Goal: Task Accomplishment & Management: Manage account settings

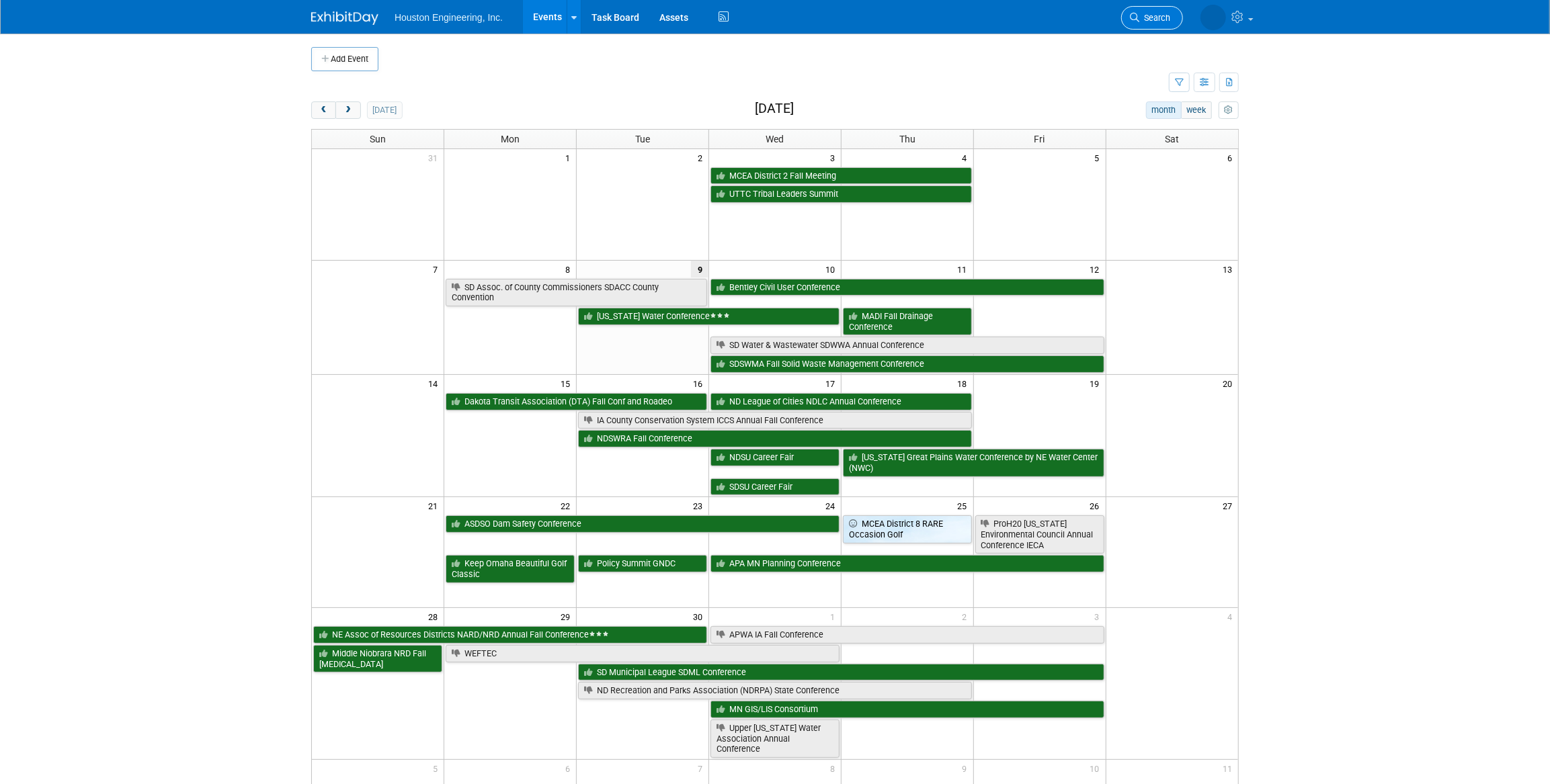
click at [1163, 21] on span "Search" at bounding box center [1155, 18] width 31 height 10
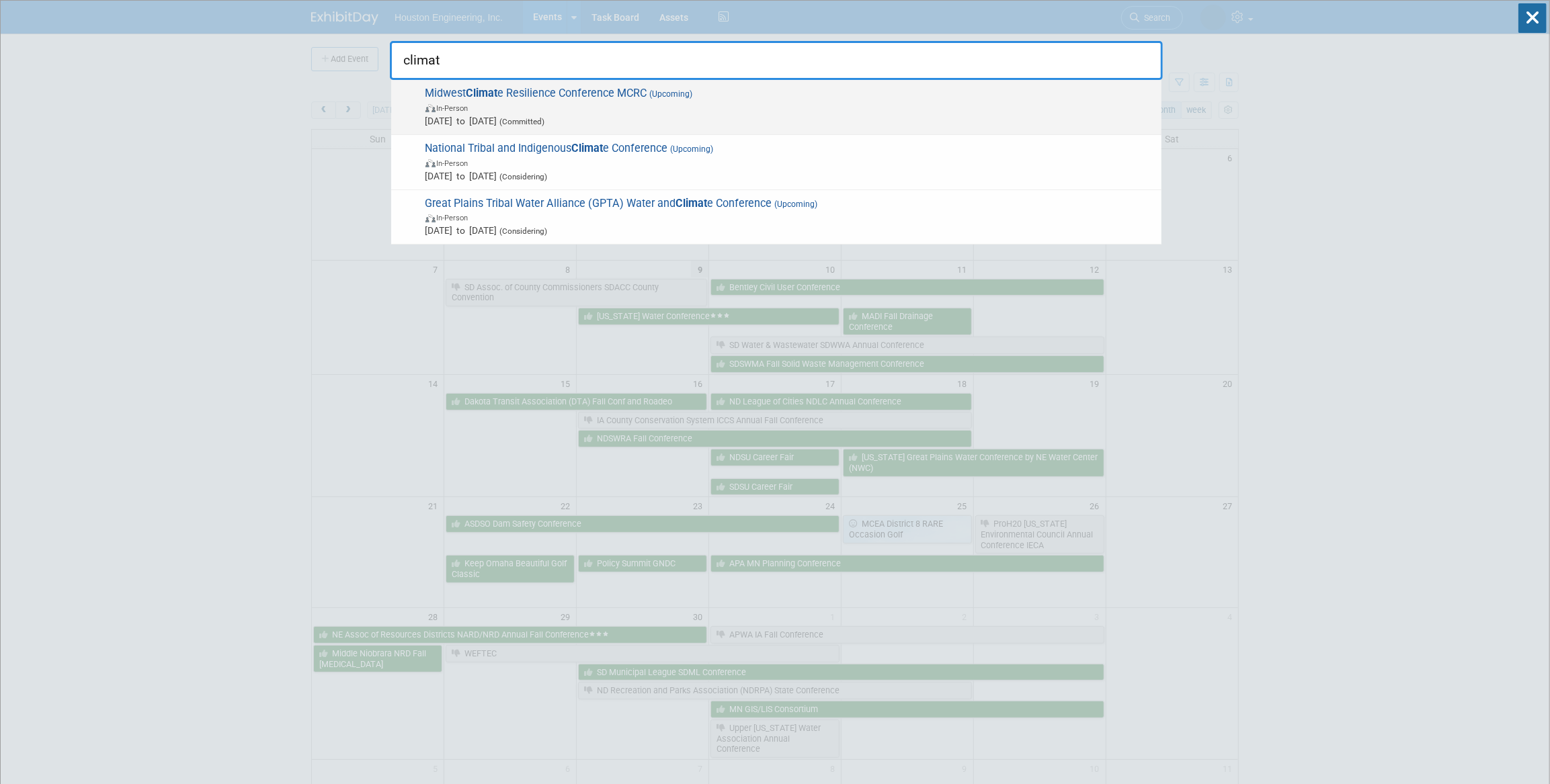
type input "climat"
click at [884, 102] on span "In-Person" at bounding box center [791, 107] width 730 height 14
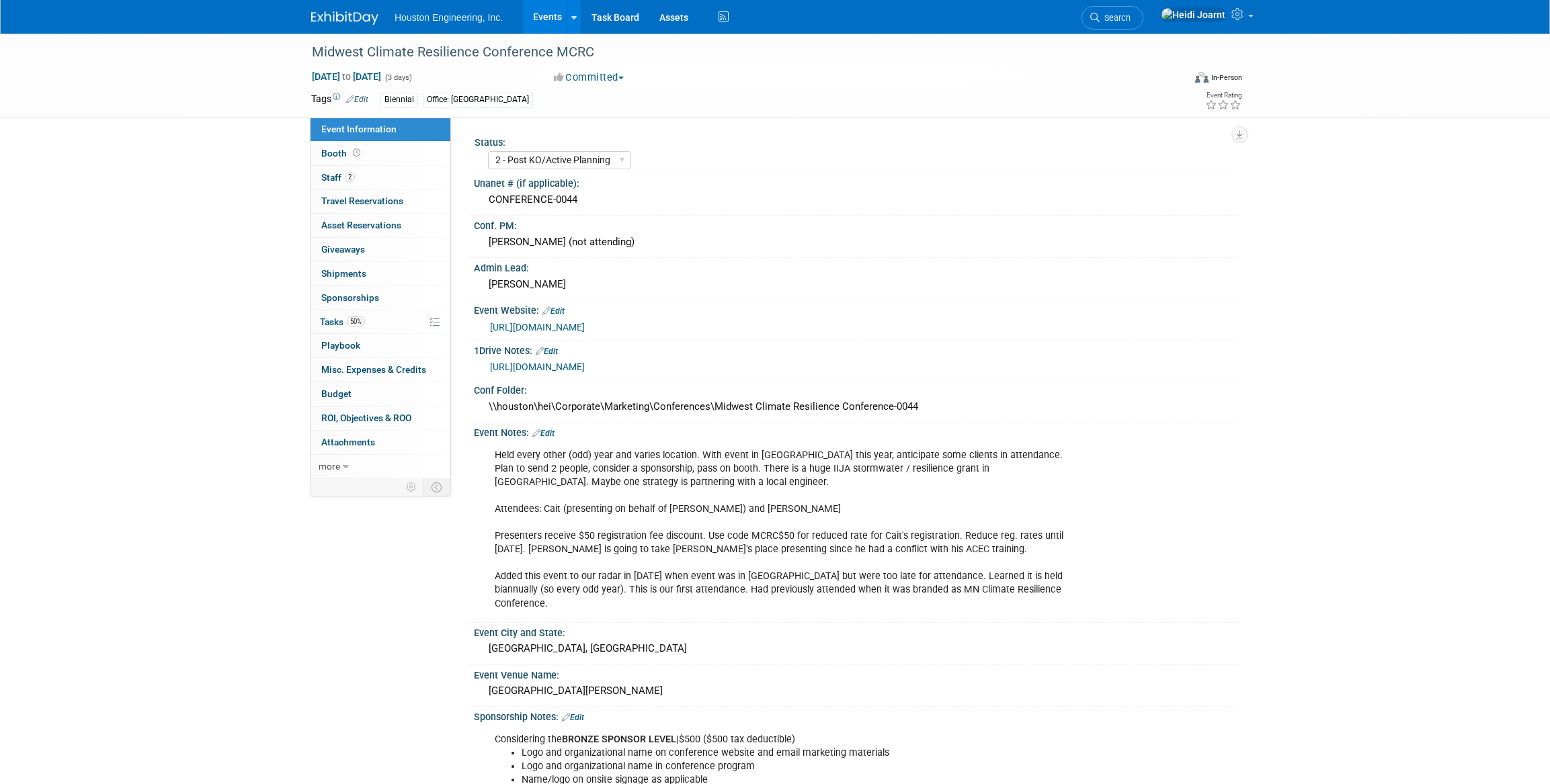
select select "2 - Post KO/Active Planning"
select select "Yes"
select select "Environmental"
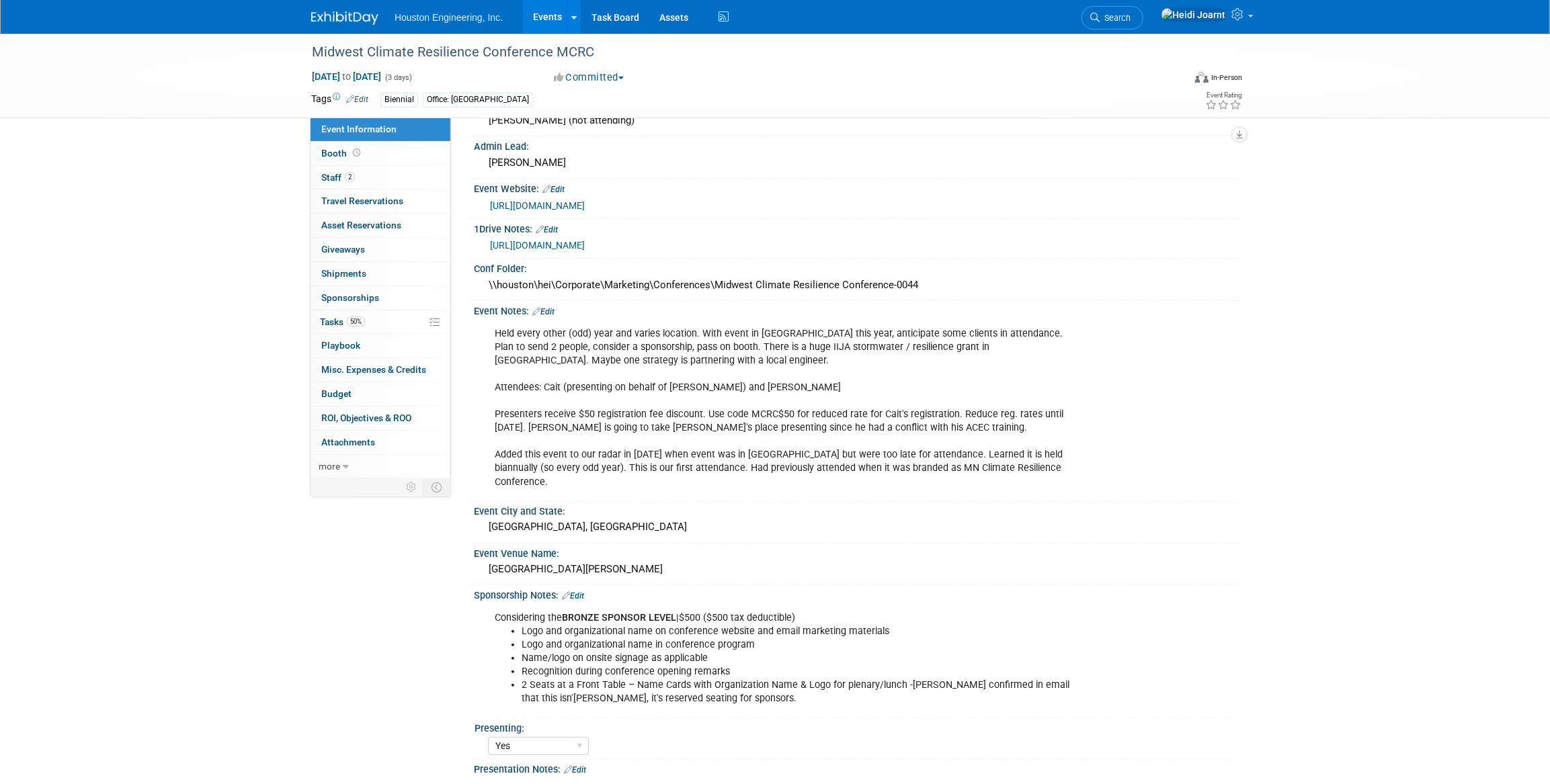
scroll to position [183, 0]
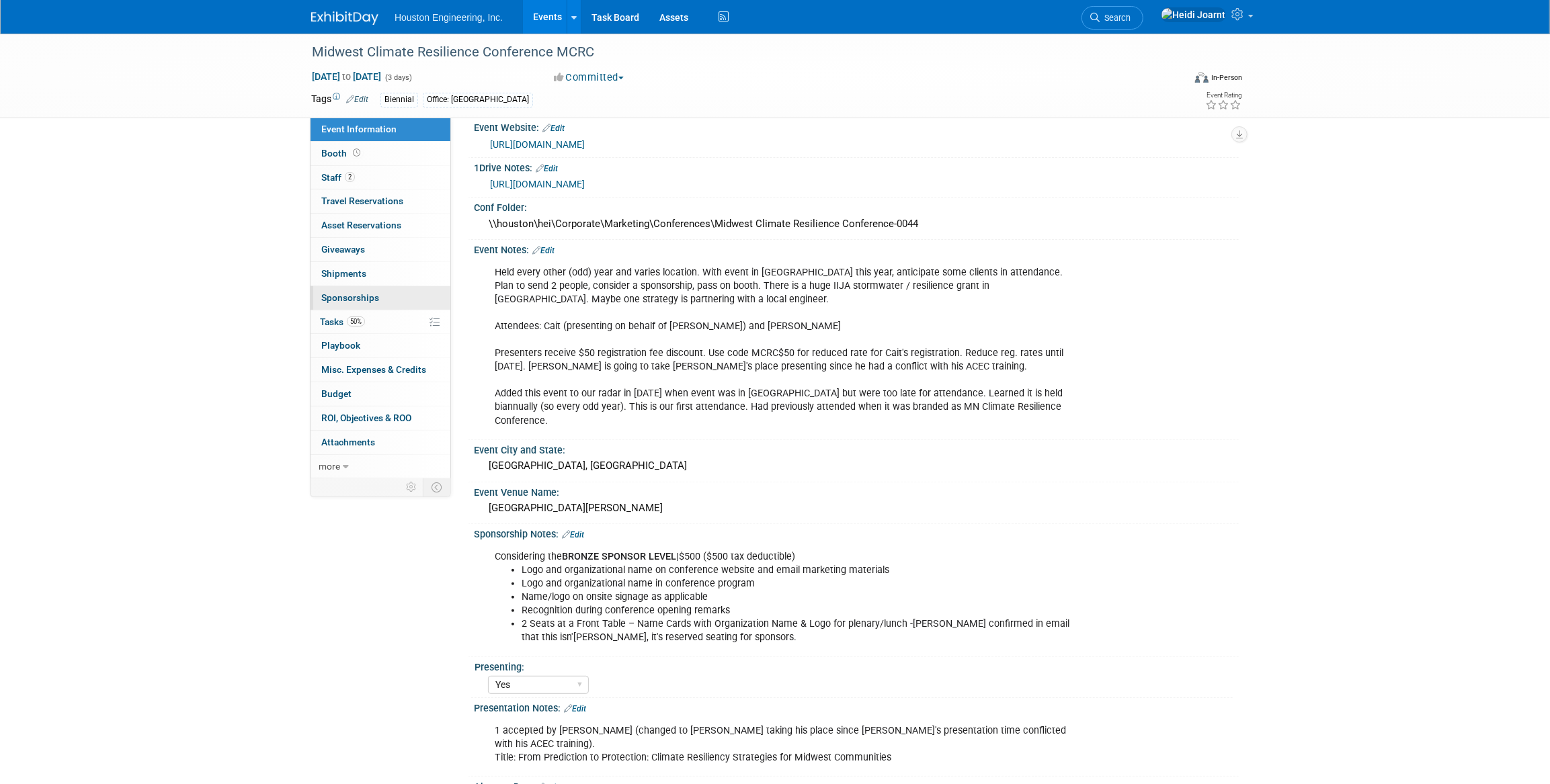
click at [383, 298] on link "0 Sponsorships 0" at bounding box center [380, 297] width 140 height 23
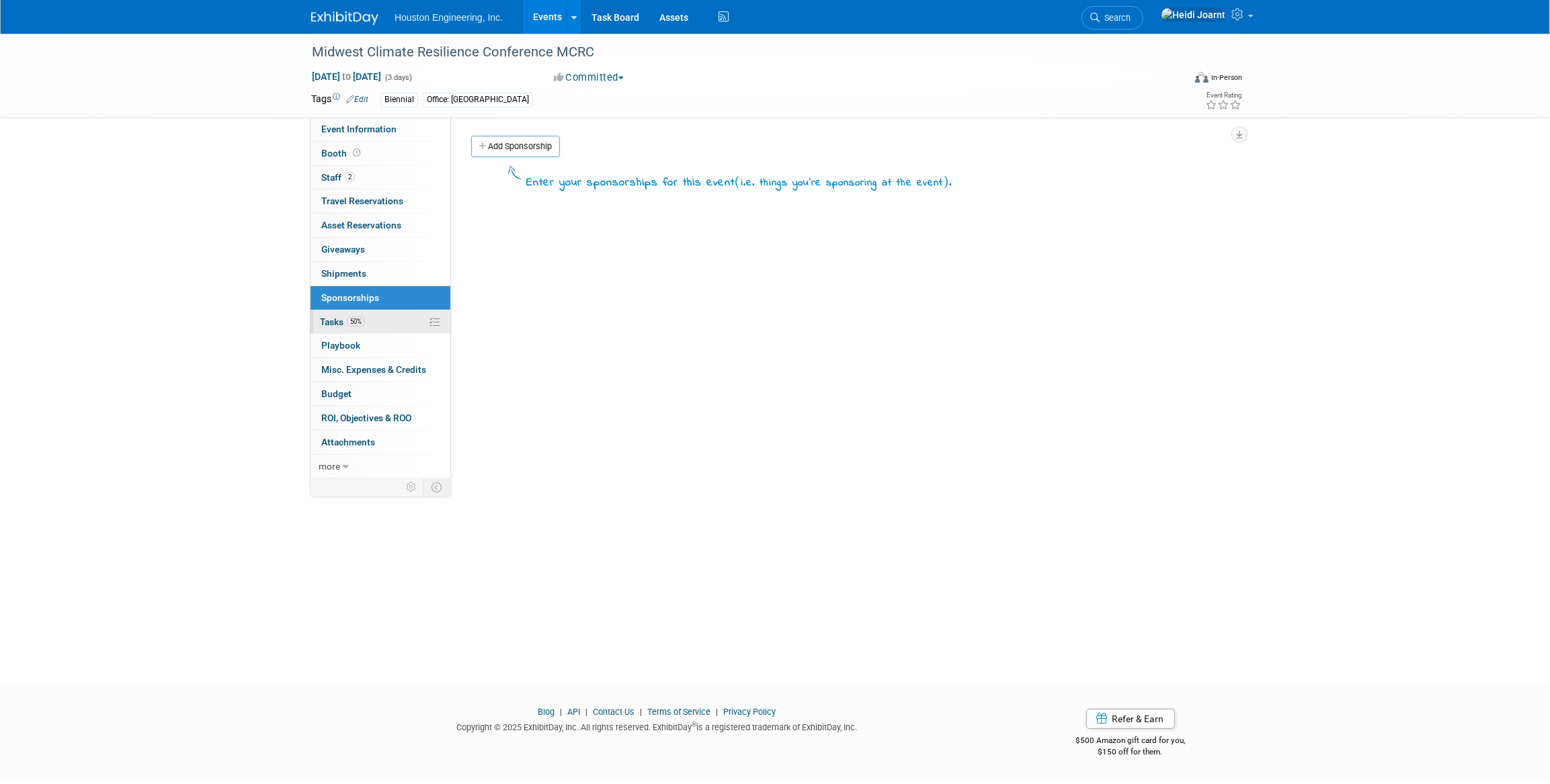
click at [374, 320] on link "50% Tasks 50%" at bounding box center [380, 321] width 140 height 23
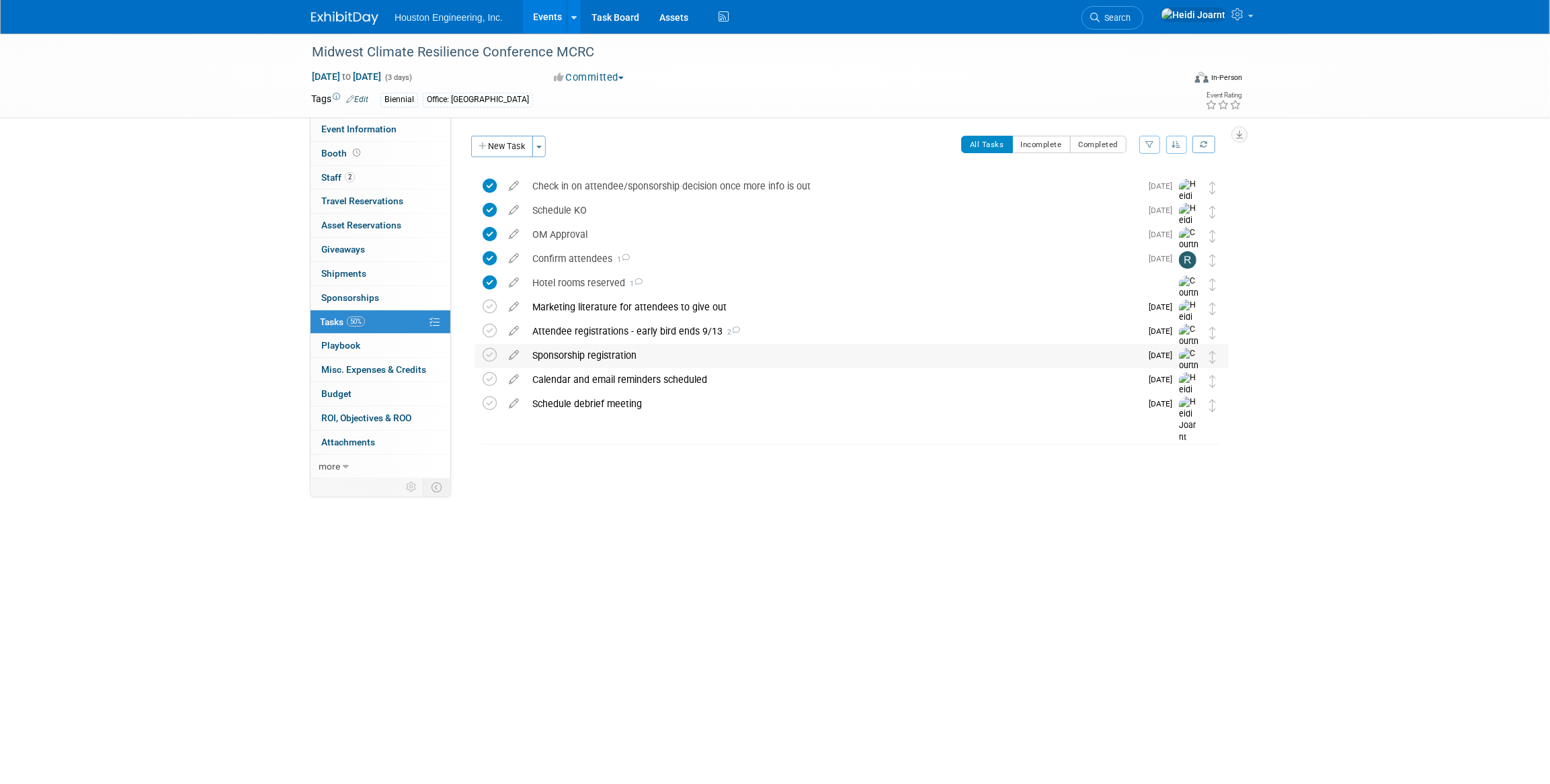
click at [654, 350] on div "Sponsorship registration" at bounding box center [833, 355] width 615 height 23
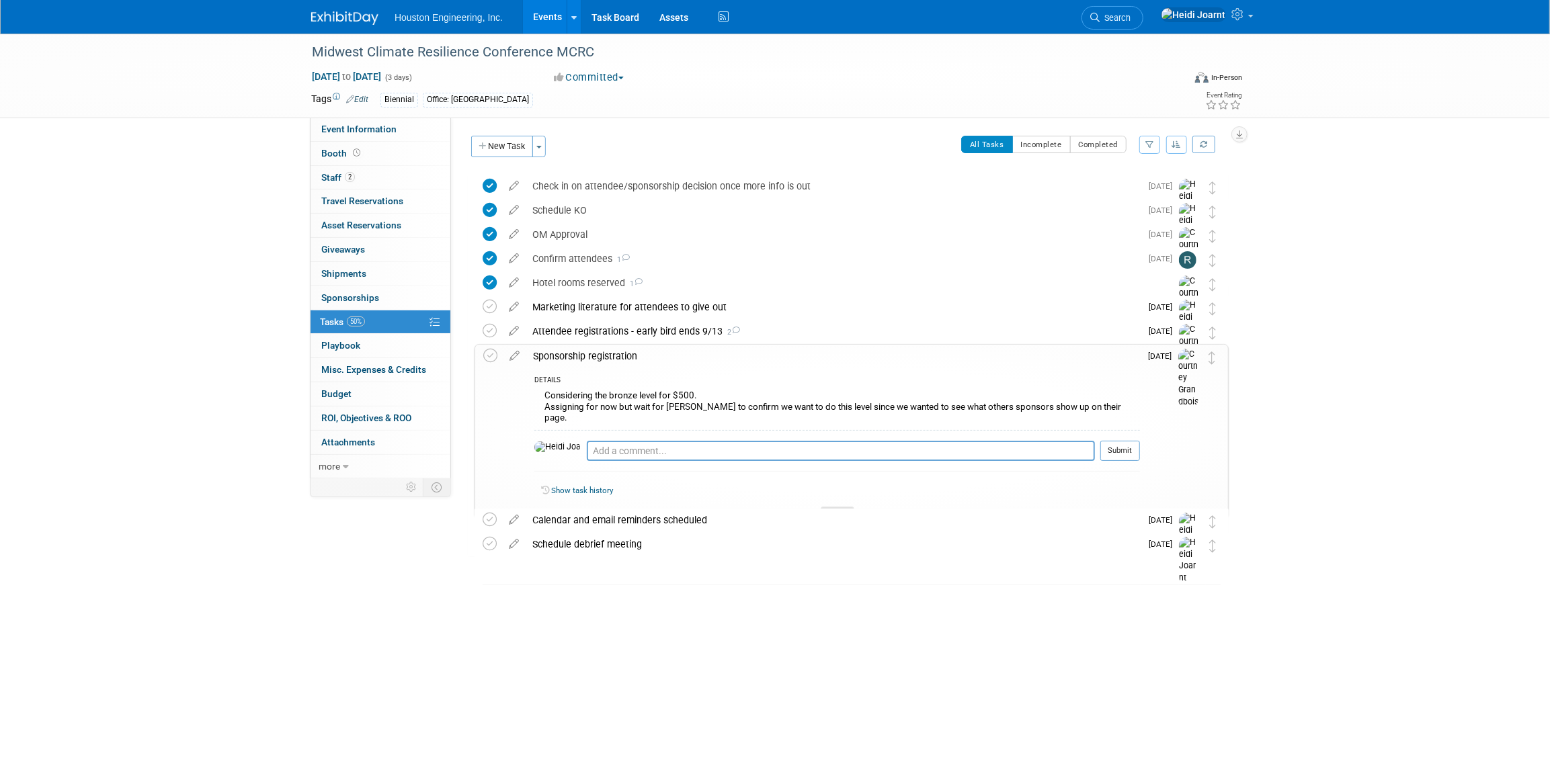
click at [849, 507] on div at bounding box center [838, 512] width 34 height 11
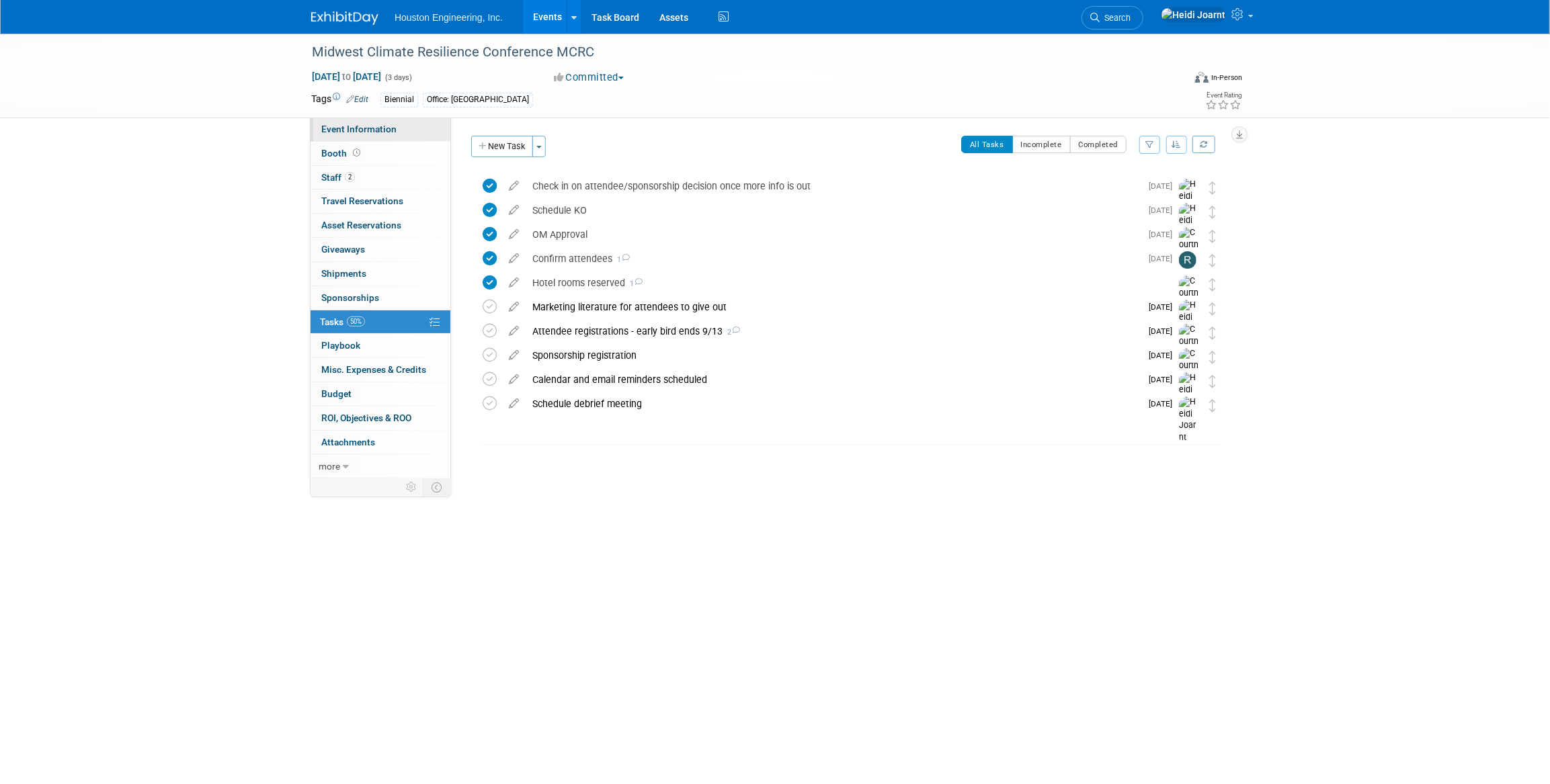
click at [388, 131] on span "Event Information" at bounding box center [359, 128] width 75 height 10
select select "2 - Post KO/Active Planning"
select select "Yes"
select select "Environmental"
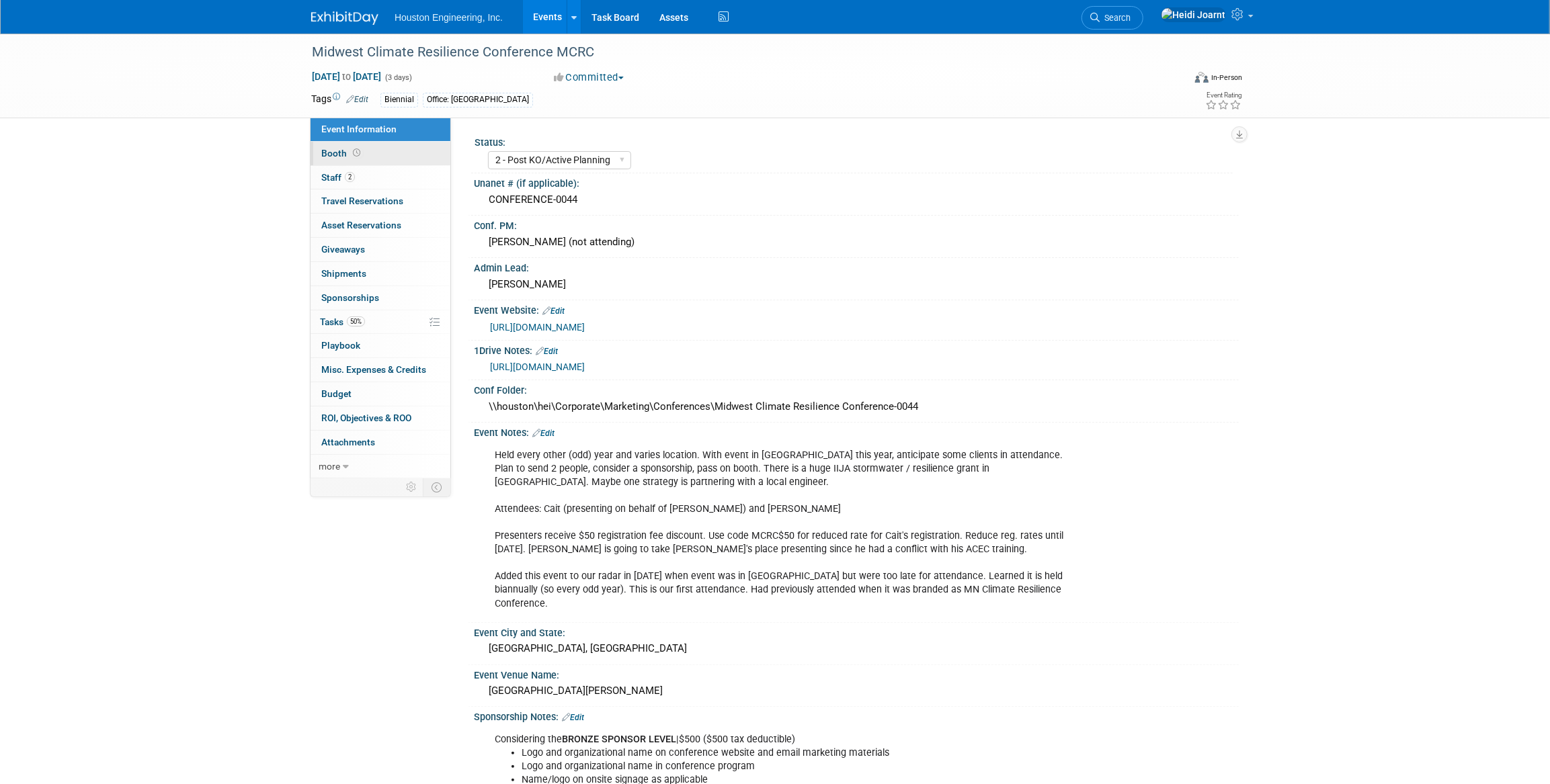
click at [382, 152] on link "Booth" at bounding box center [380, 153] width 140 height 23
select select "No"
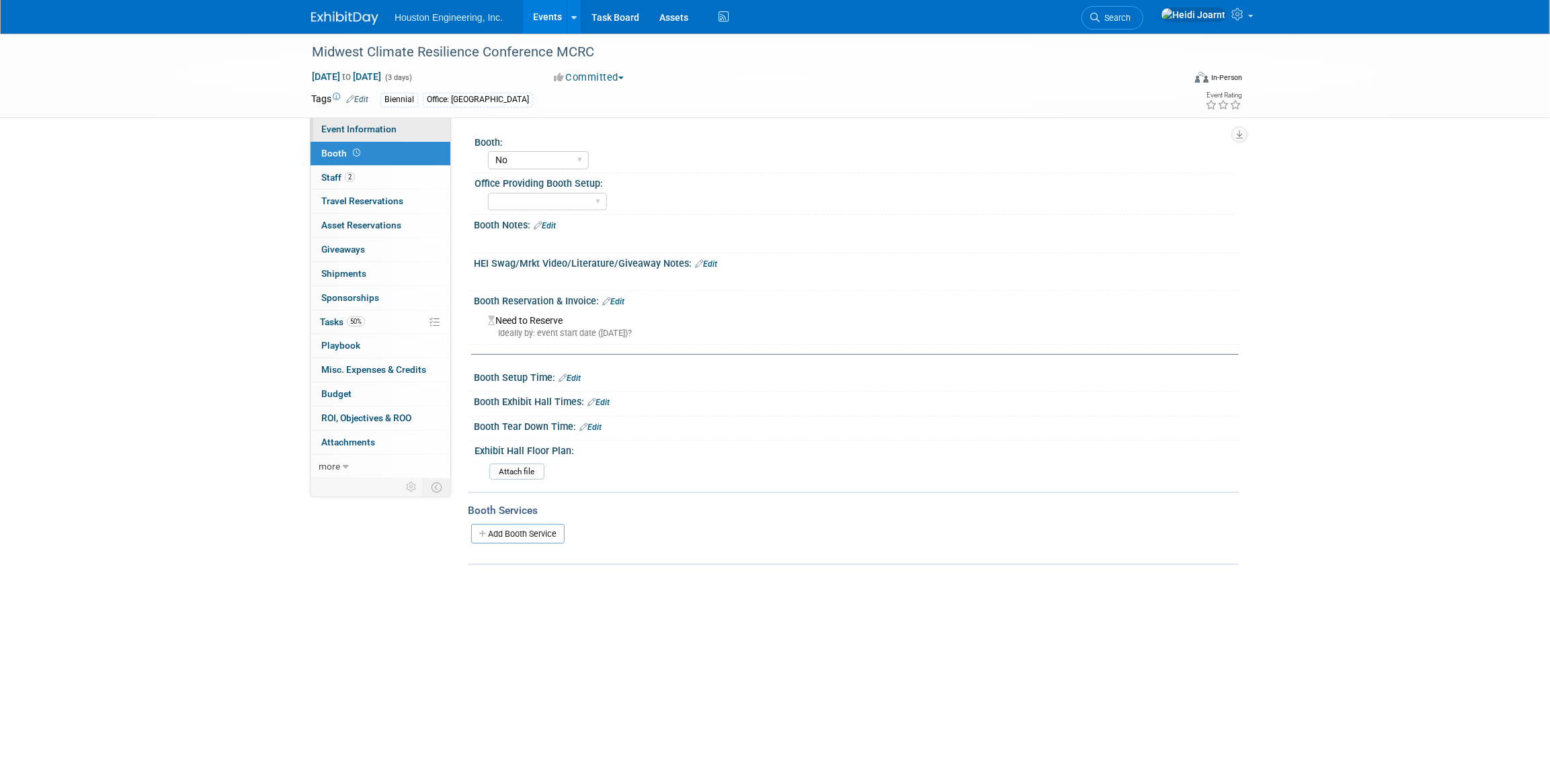
click at [387, 127] on span "Event Information" at bounding box center [359, 128] width 75 height 10
select select "2 - Post KO/Active Planning"
select select "Yes"
select select "Environmental"
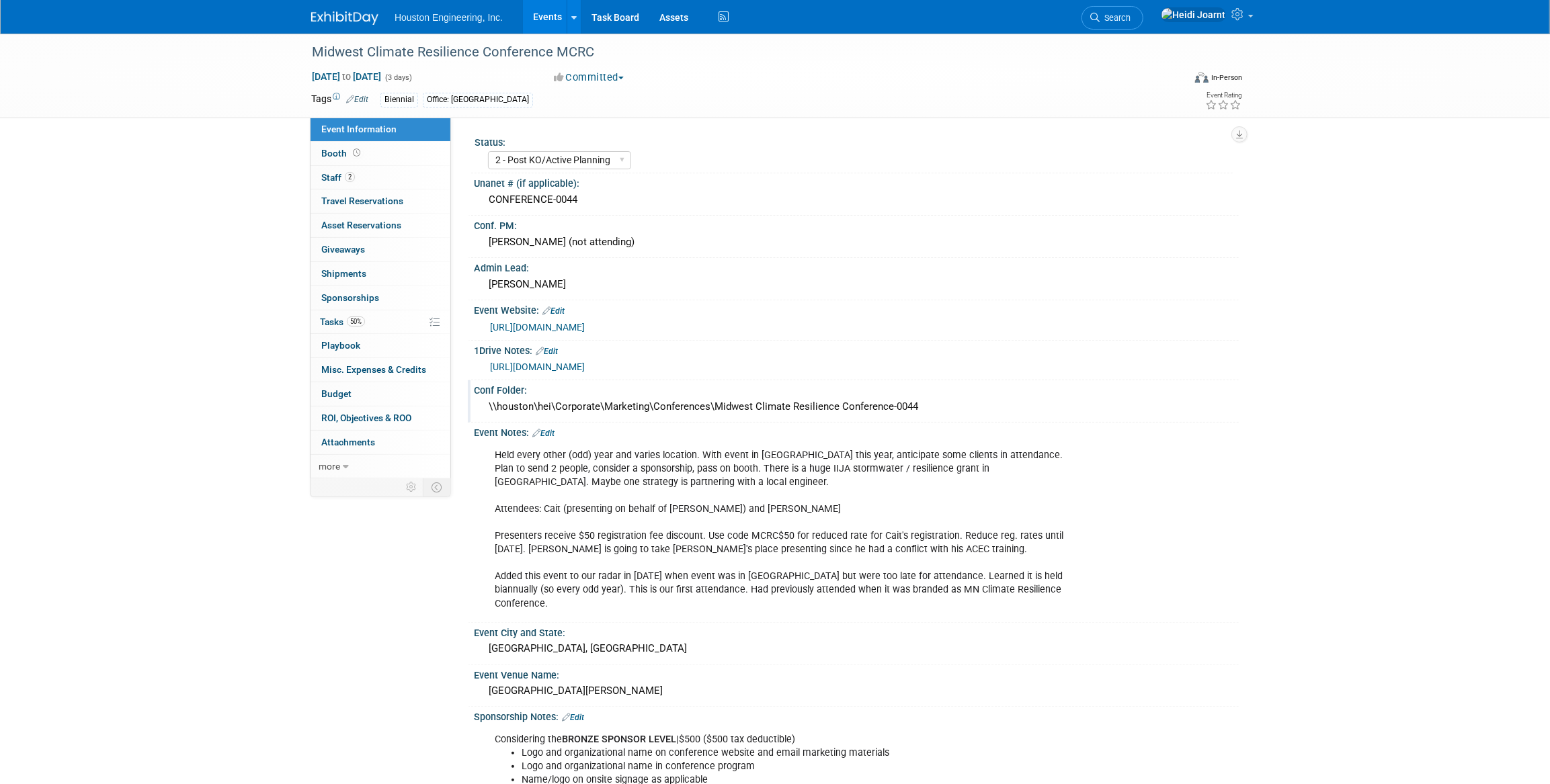
scroll to position [244, 0]
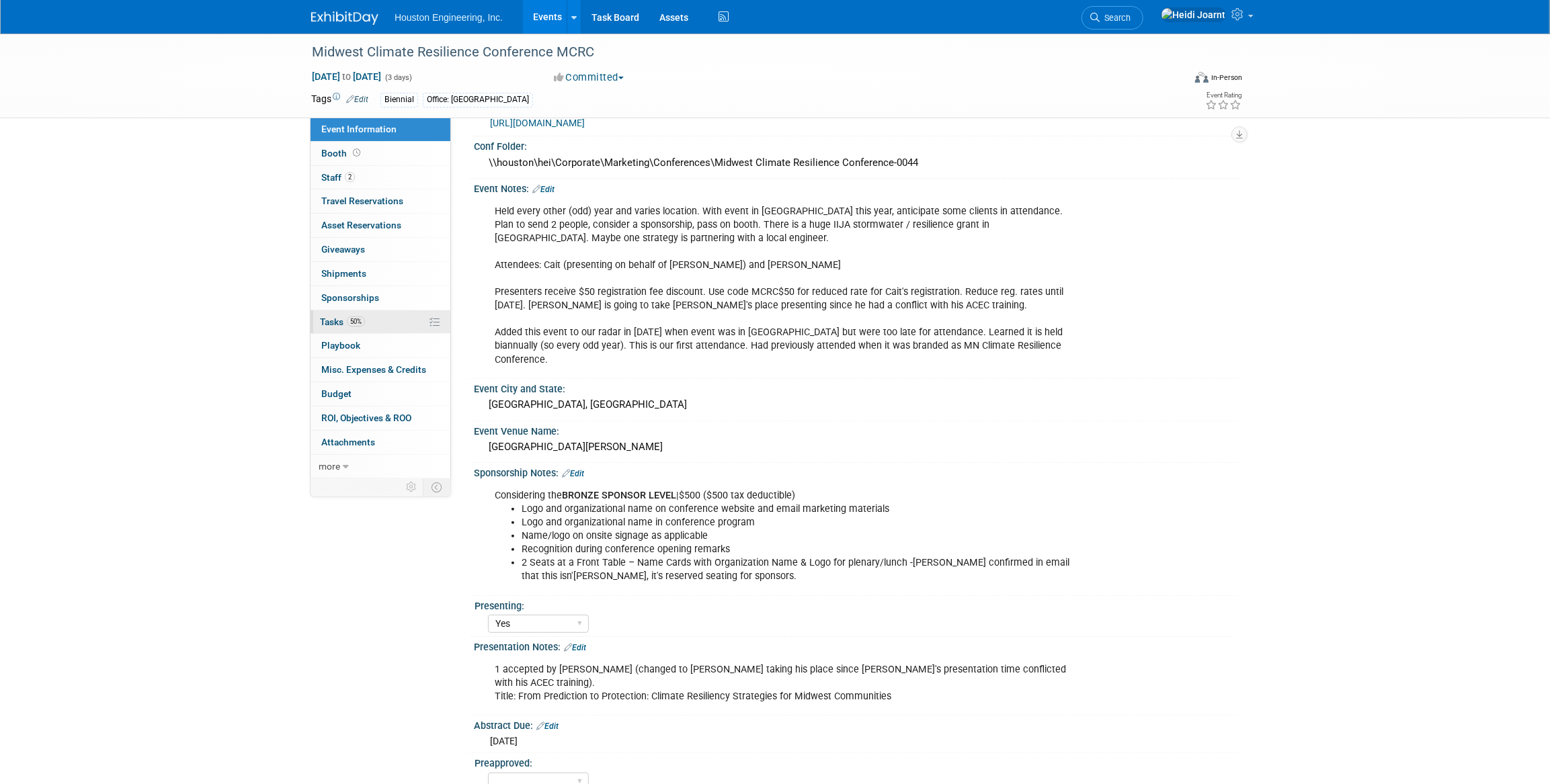
click at [397, 312] on link "50% Tasks 50%" at bounding box center [380, 321] width 140 height 23
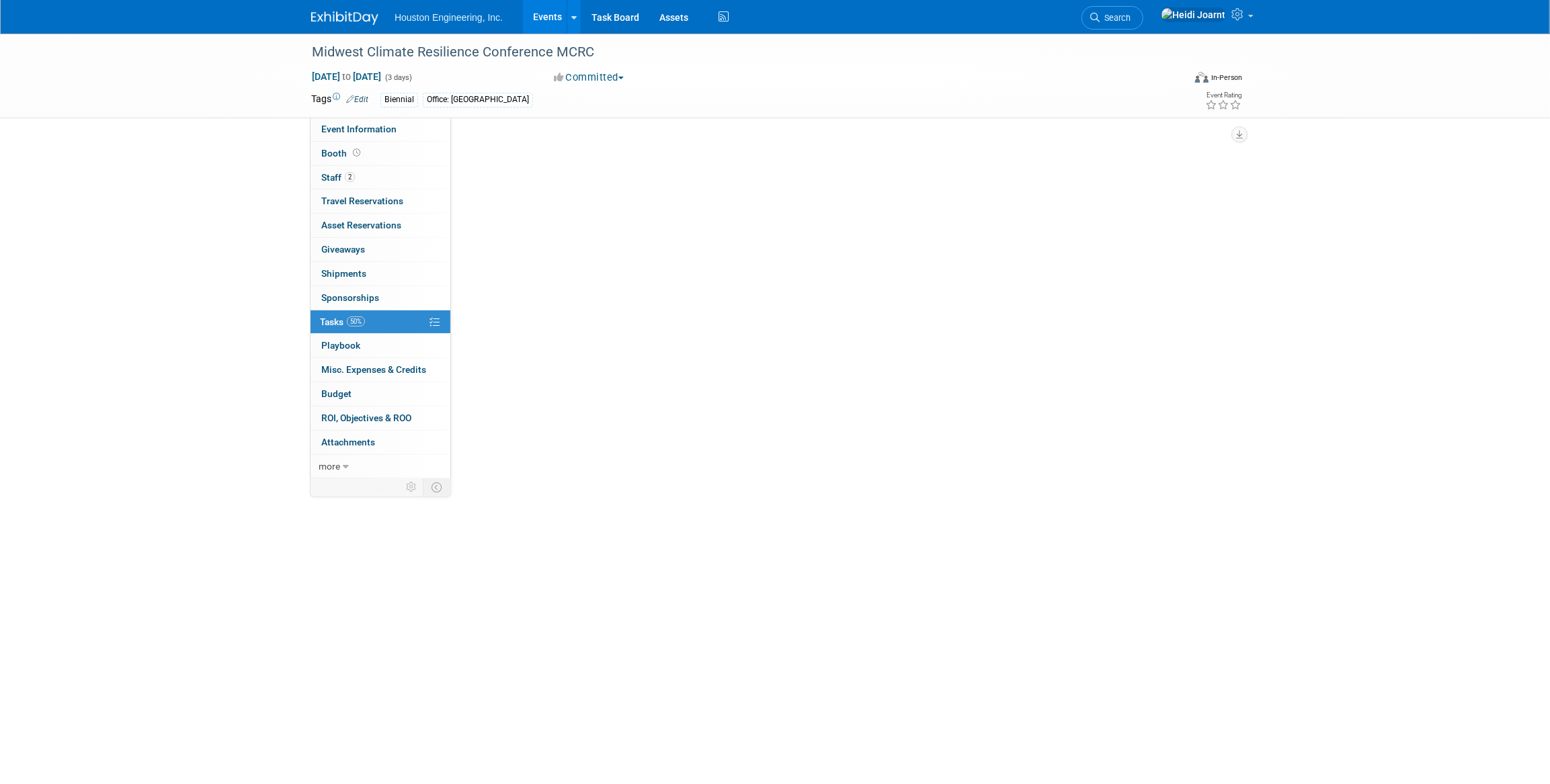
scroll to position [0, 0]
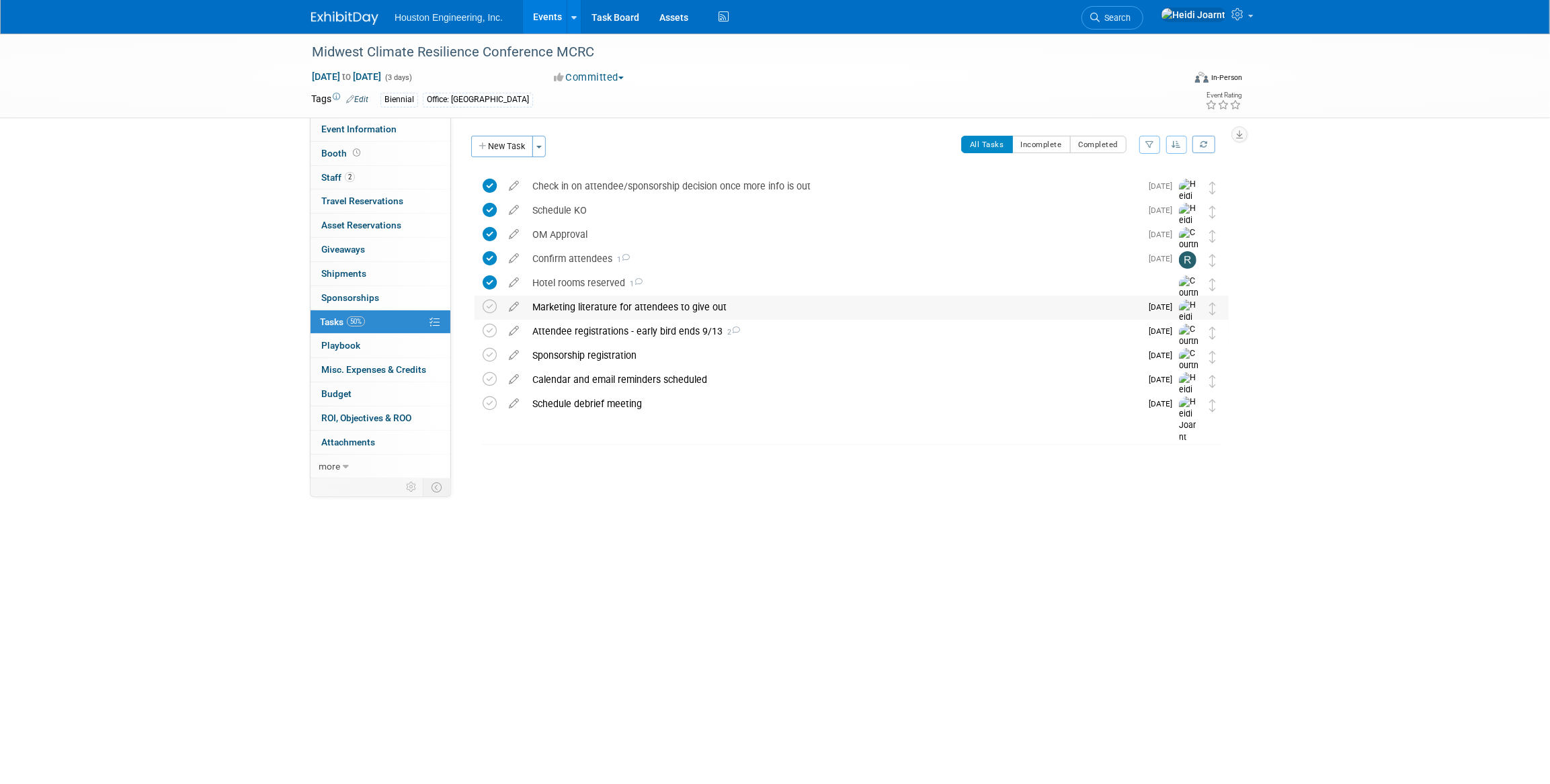
click at [770, 310] on div "Marketing literature for attendees to give out" at bounding box center [833, 307] width 615 height 23
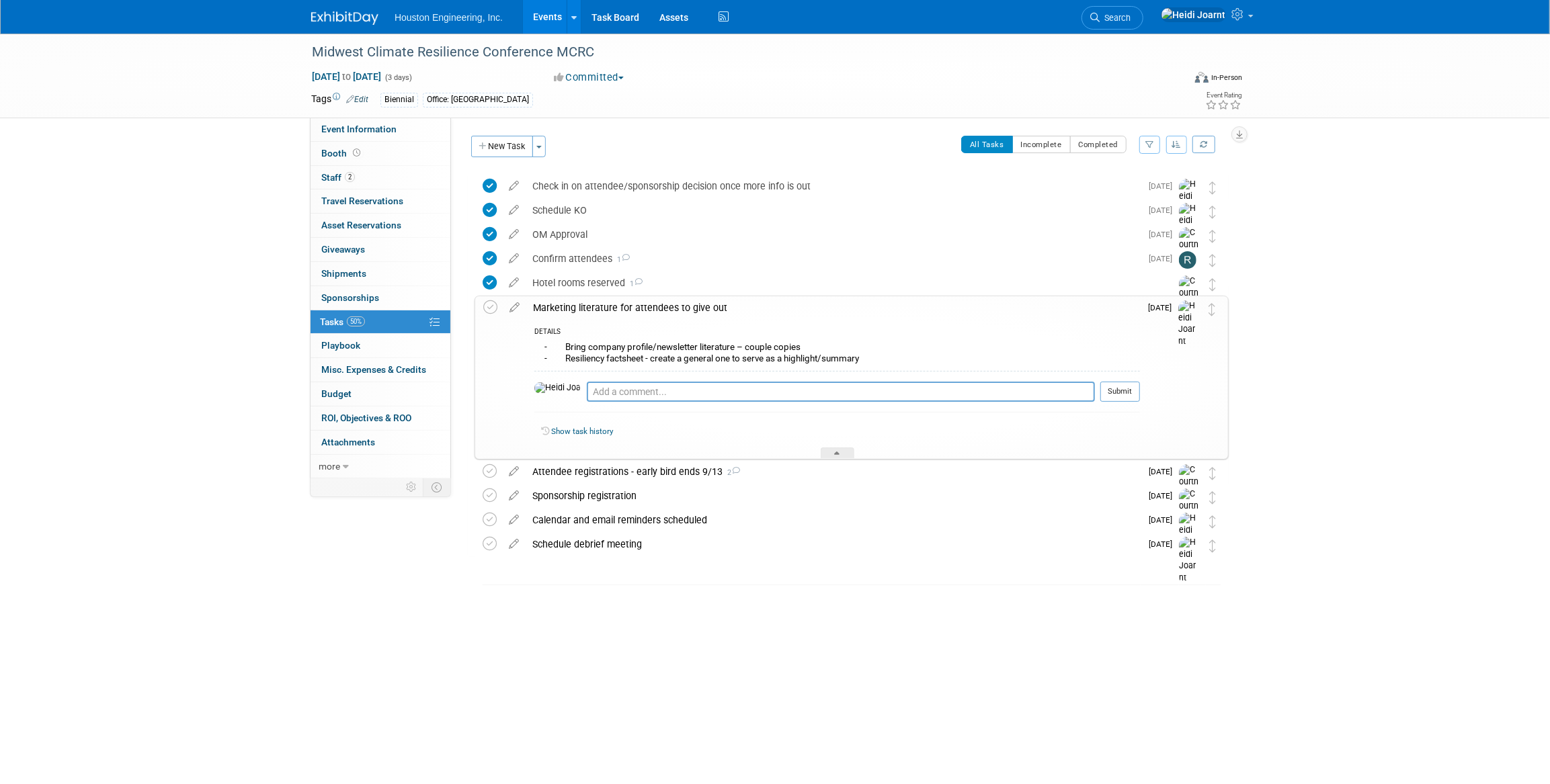
click at [770, 310] on div "Marketing literature for attendees to give out" at bounding box center [832, 308] width 613 height 23
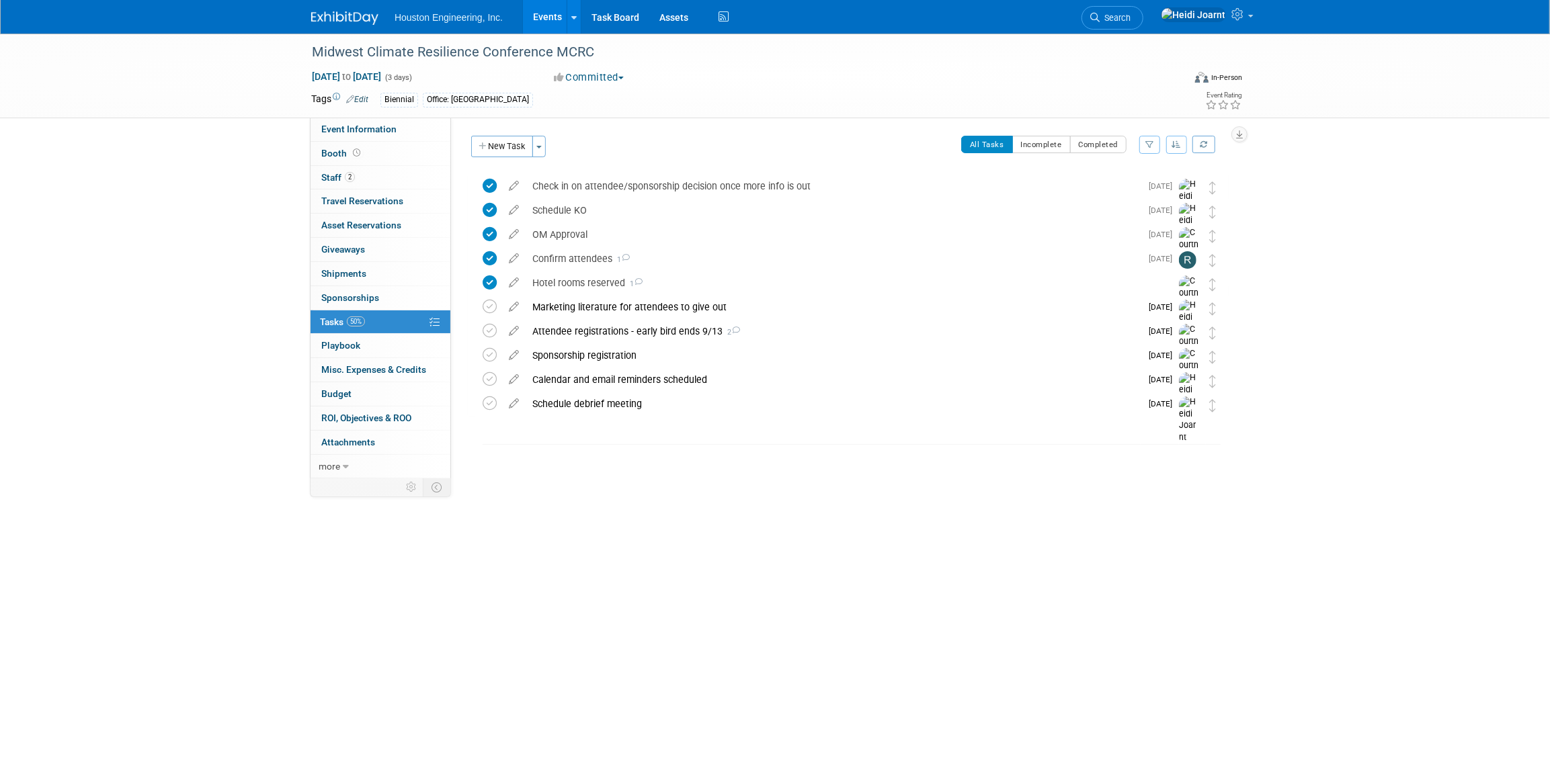
click at [561, 17] on link "Events" at bounding box center [547, 17] width 49 height 34
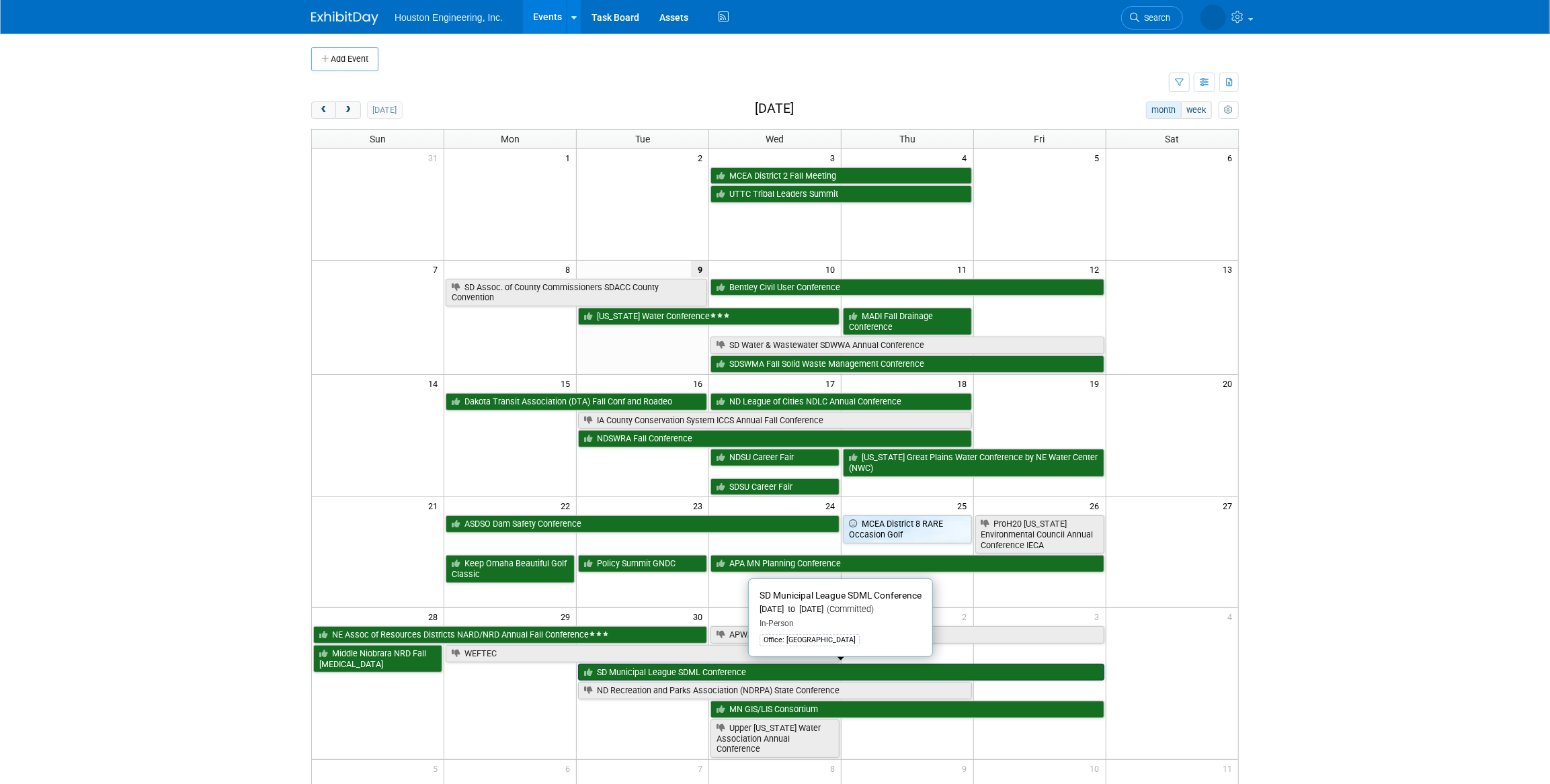
click at [604, 667] on link "SD Municipal League SDML Conference" at bounding box center [841, 673] width 526 height 18
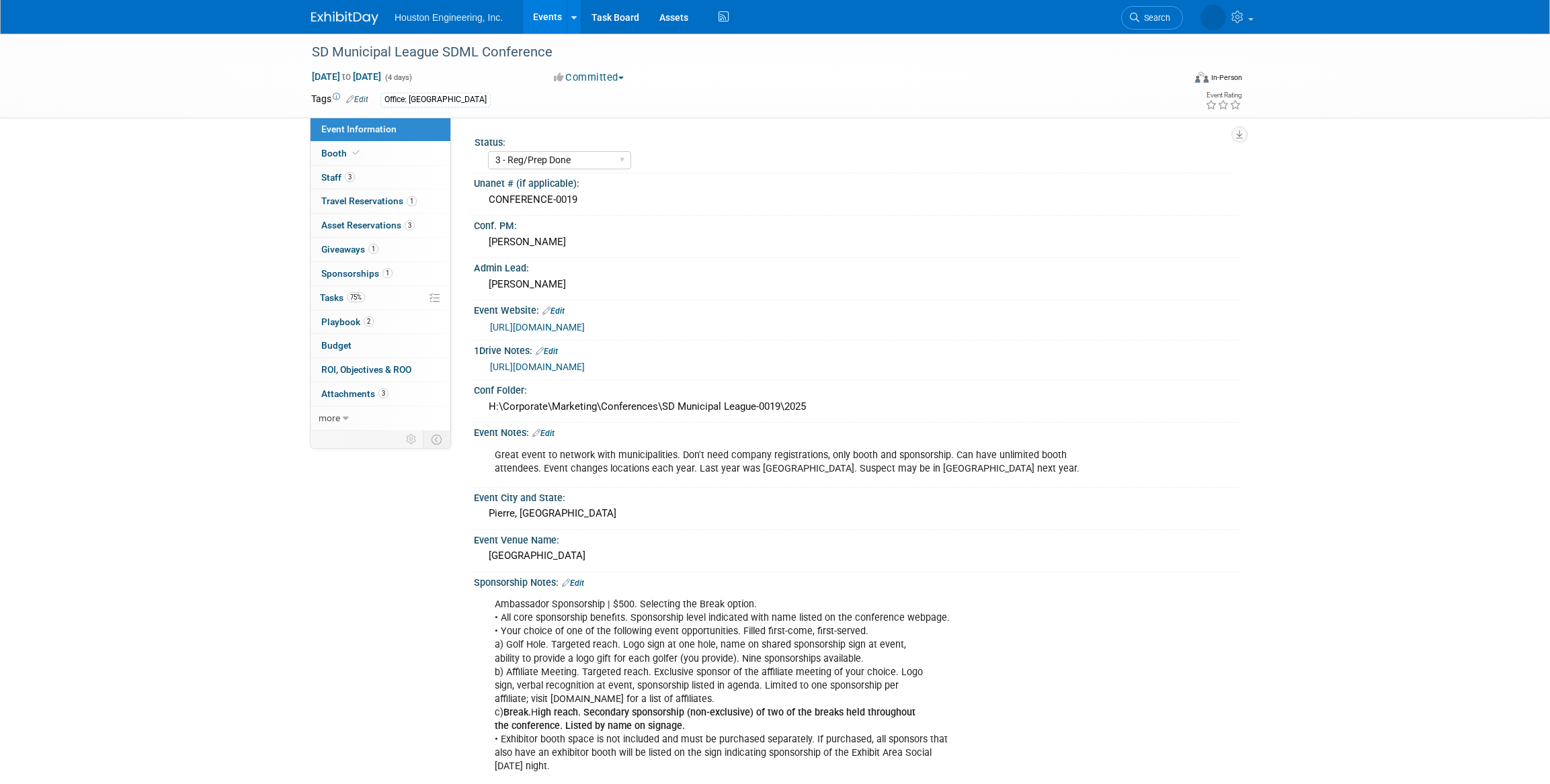
select select "3 - Reg/Prep Done"
select select "No"
select select "Mun. Infrastructure"
click at [374, 162] on link "Booth" at bounding box center [380, 153] width 140 height 23
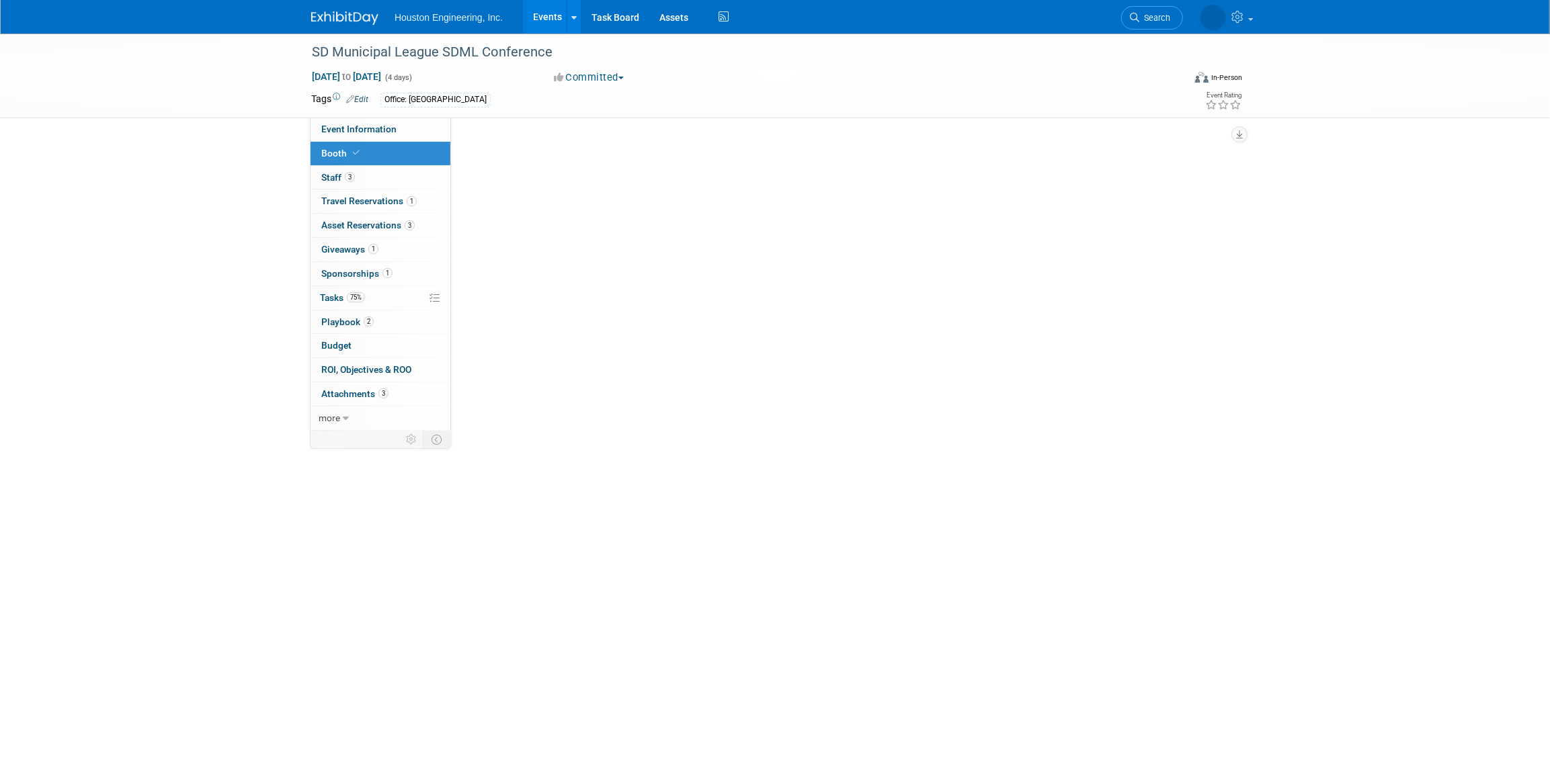
select select "Yes"
select select "Sioux Falls"
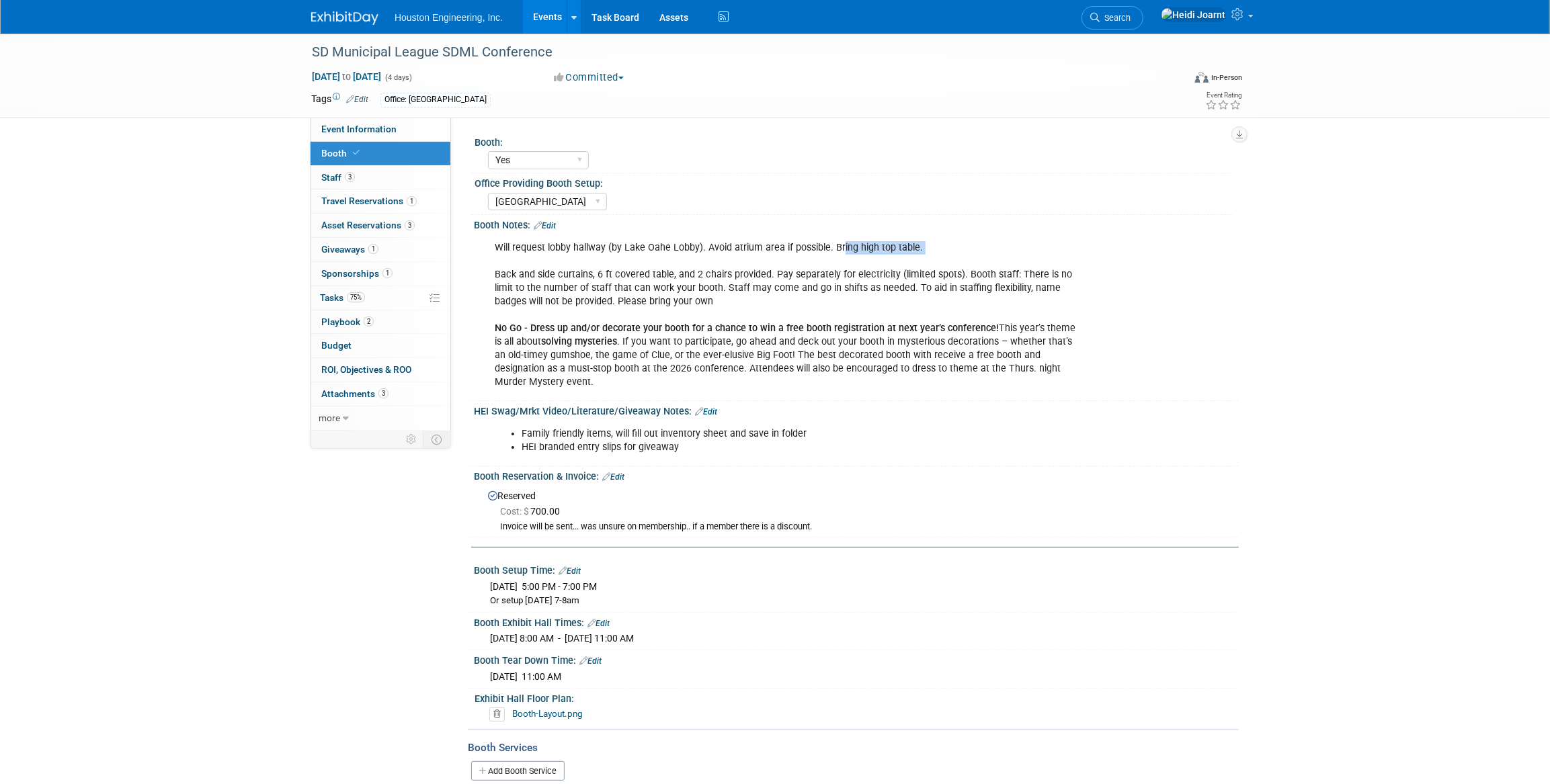
drag, startPoint x: 837, startPoint y: 247, endPoint x: 921, endPoint y: 256, distance: 84.5
click at [921, 256] on div "Will request lobby hallway (by Lake Oahe Lobby). Avoid atrium area if possible.…" at bounding box center [787, 316] width 605 height 162
click at [369, 244] on span "Giveaways 1" at bounding box center [350, 249] width 57 height 10
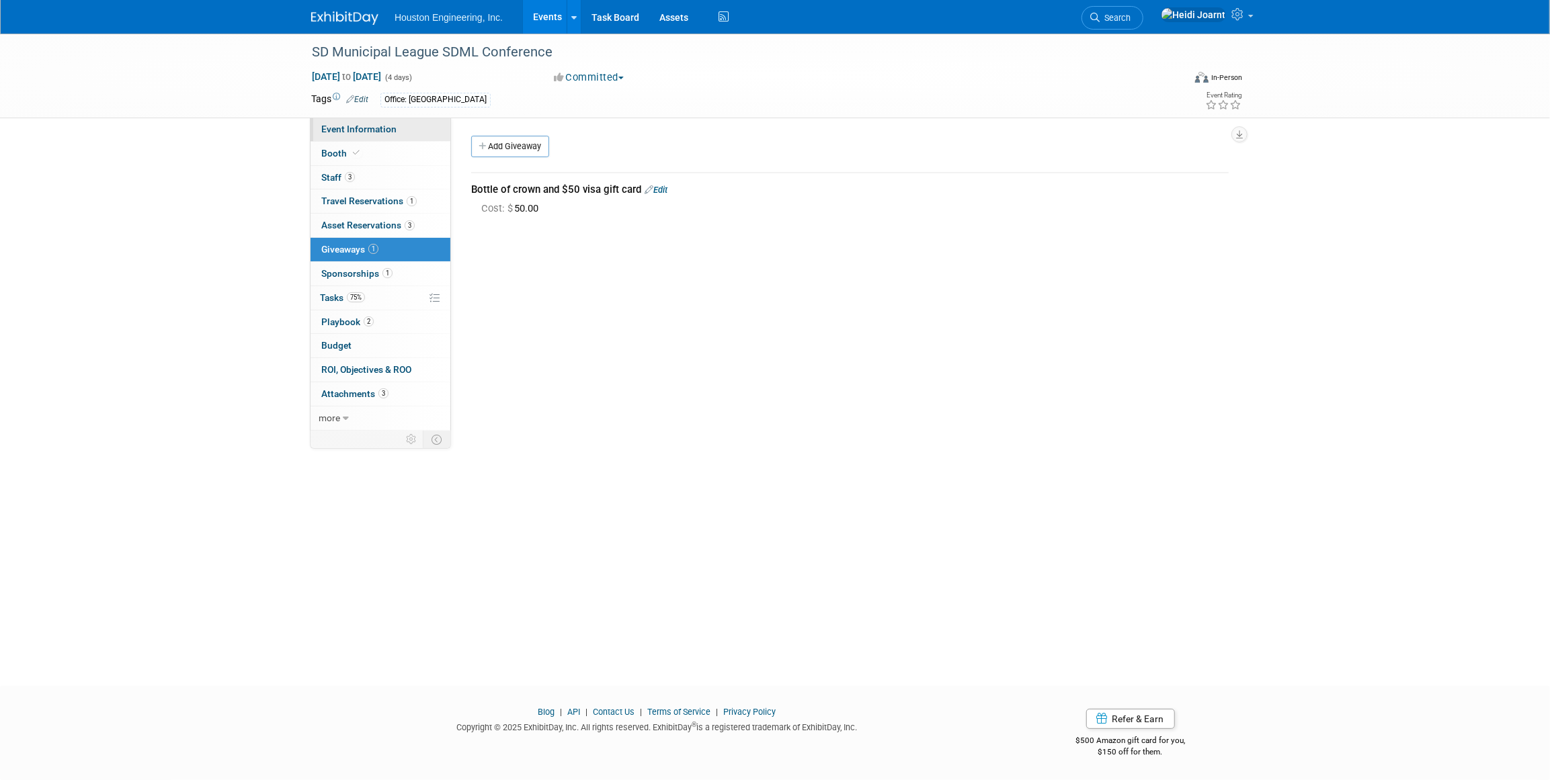
click at [390, 135] on link "Event Information" at bounding box center [380, 129] width 140 height 23
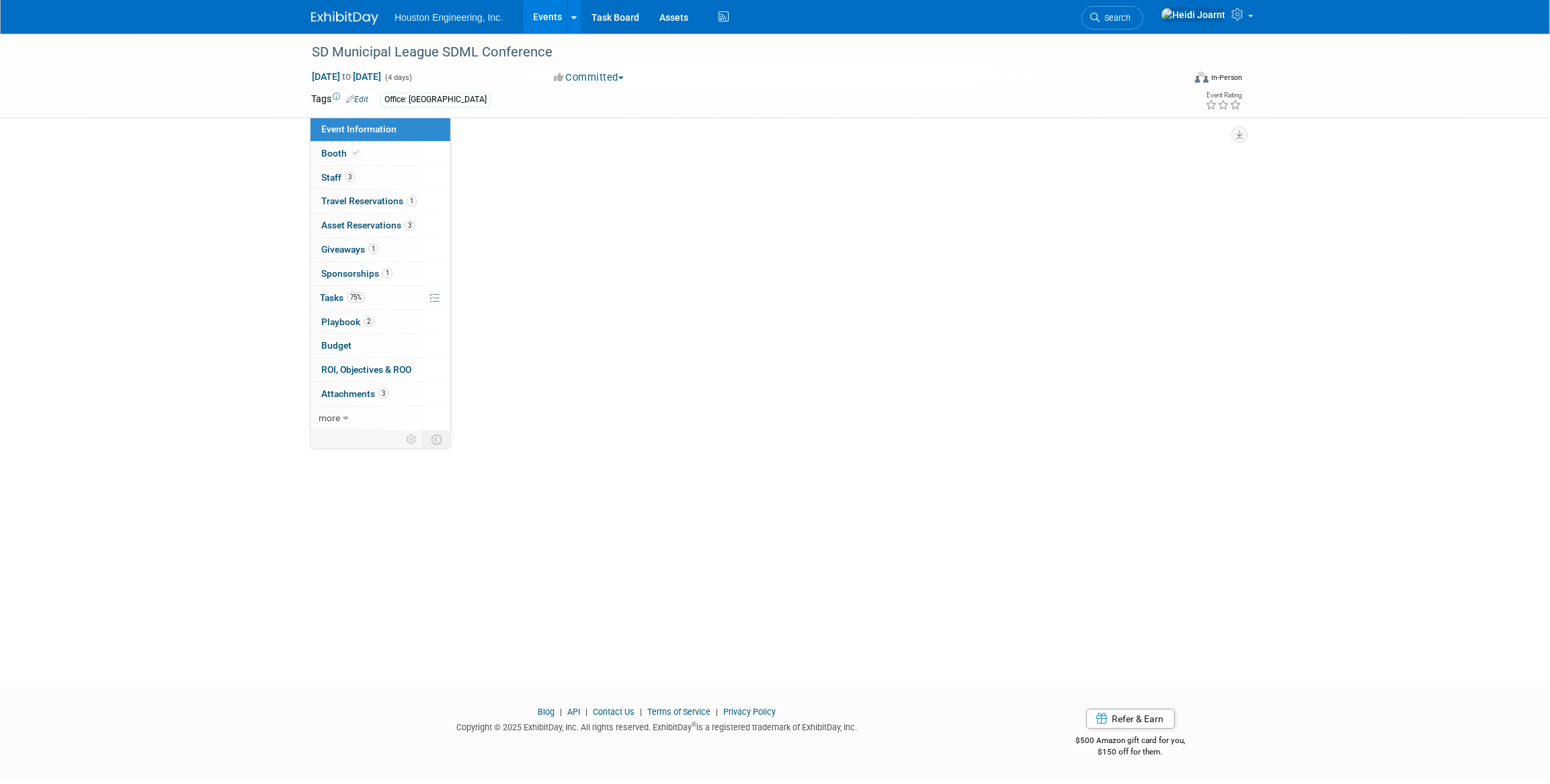
select select "3 - Reg/Prep Done"
select select "No"
select select "Mun. Infrastructure"
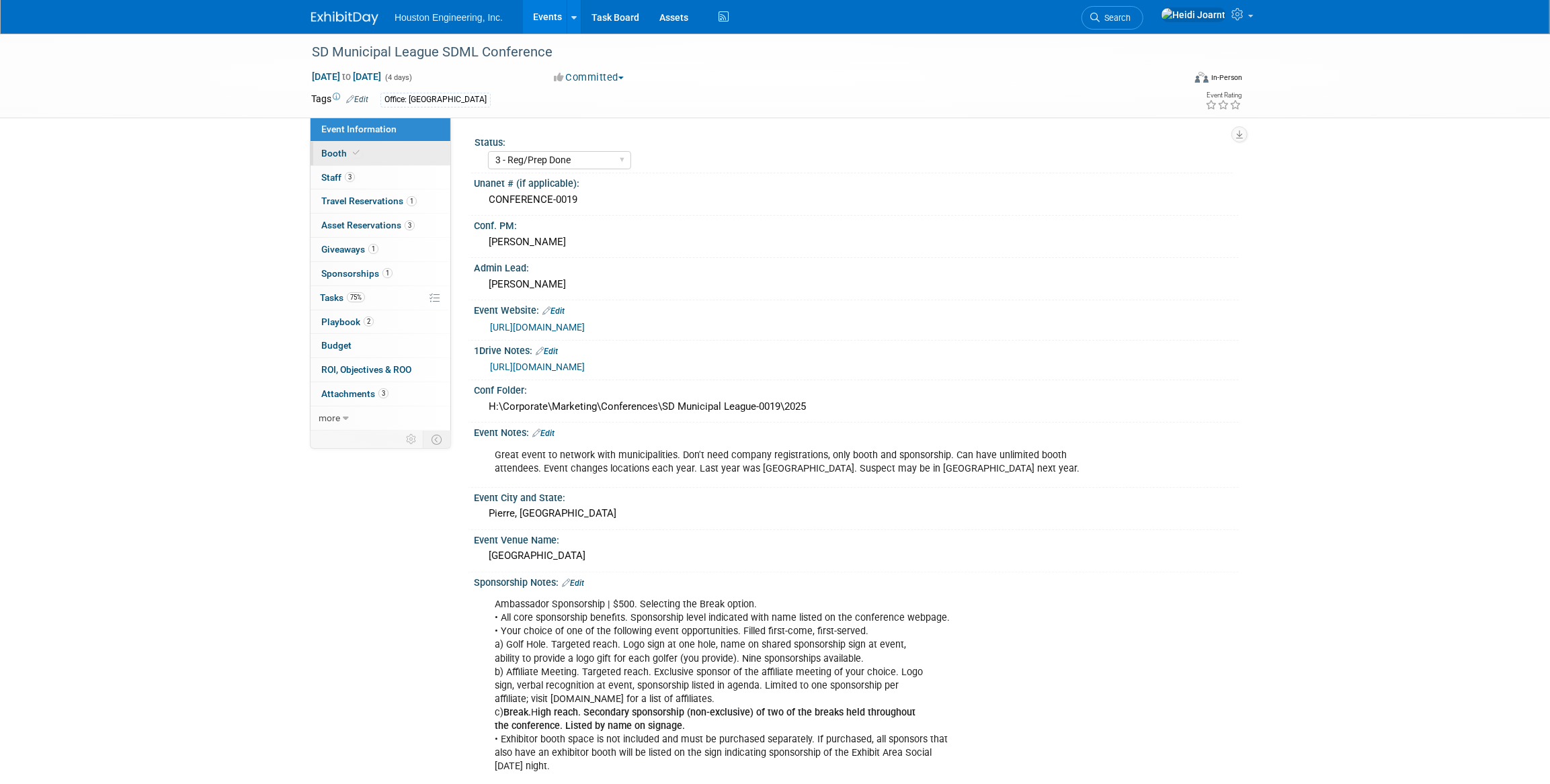
click at [385, 156] on link "Booth" at bounding box center [380, 153] width 140 height 23
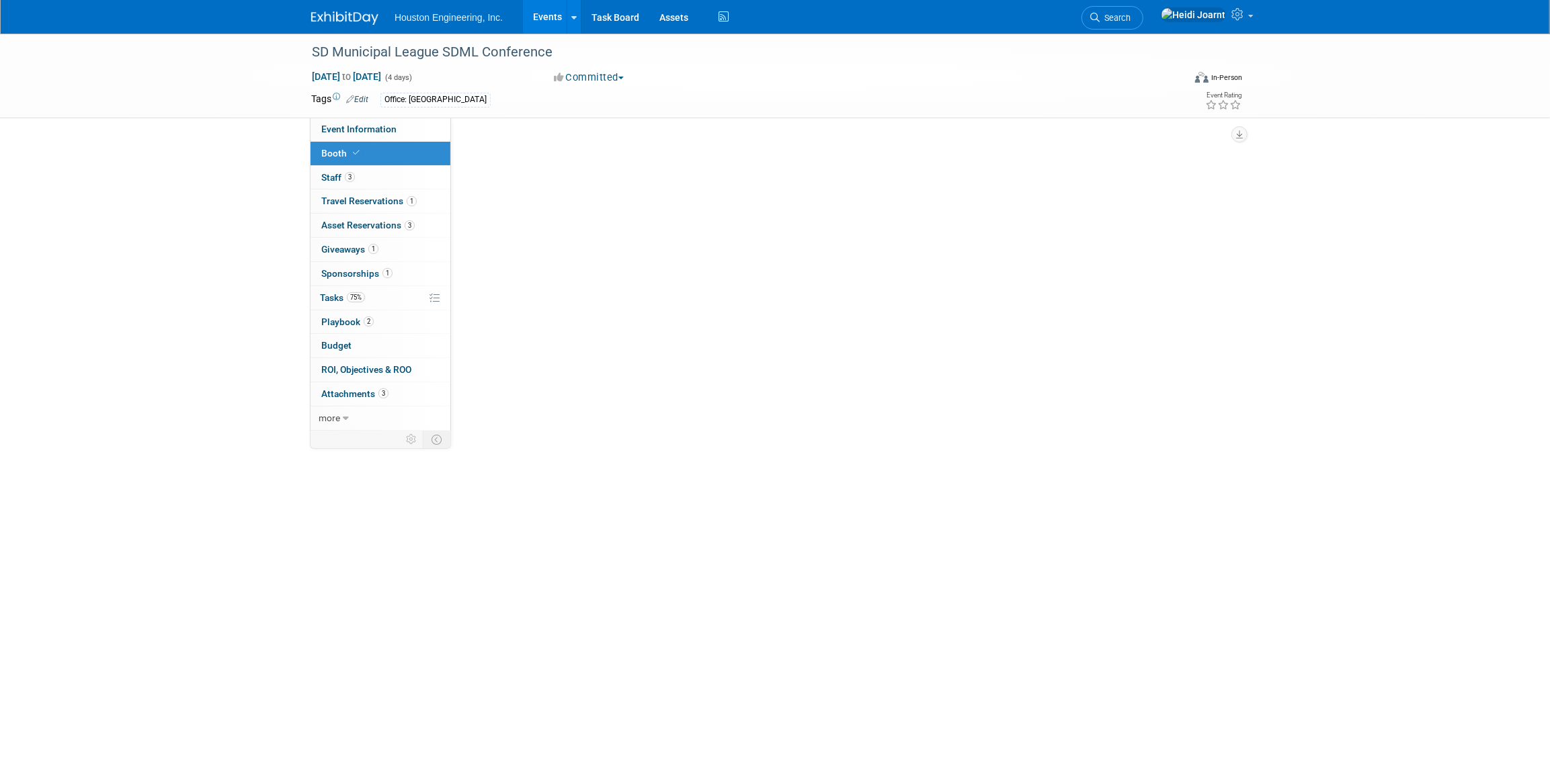
select select "Yes"
select select "[GEOGRAPHIC_DATA]"
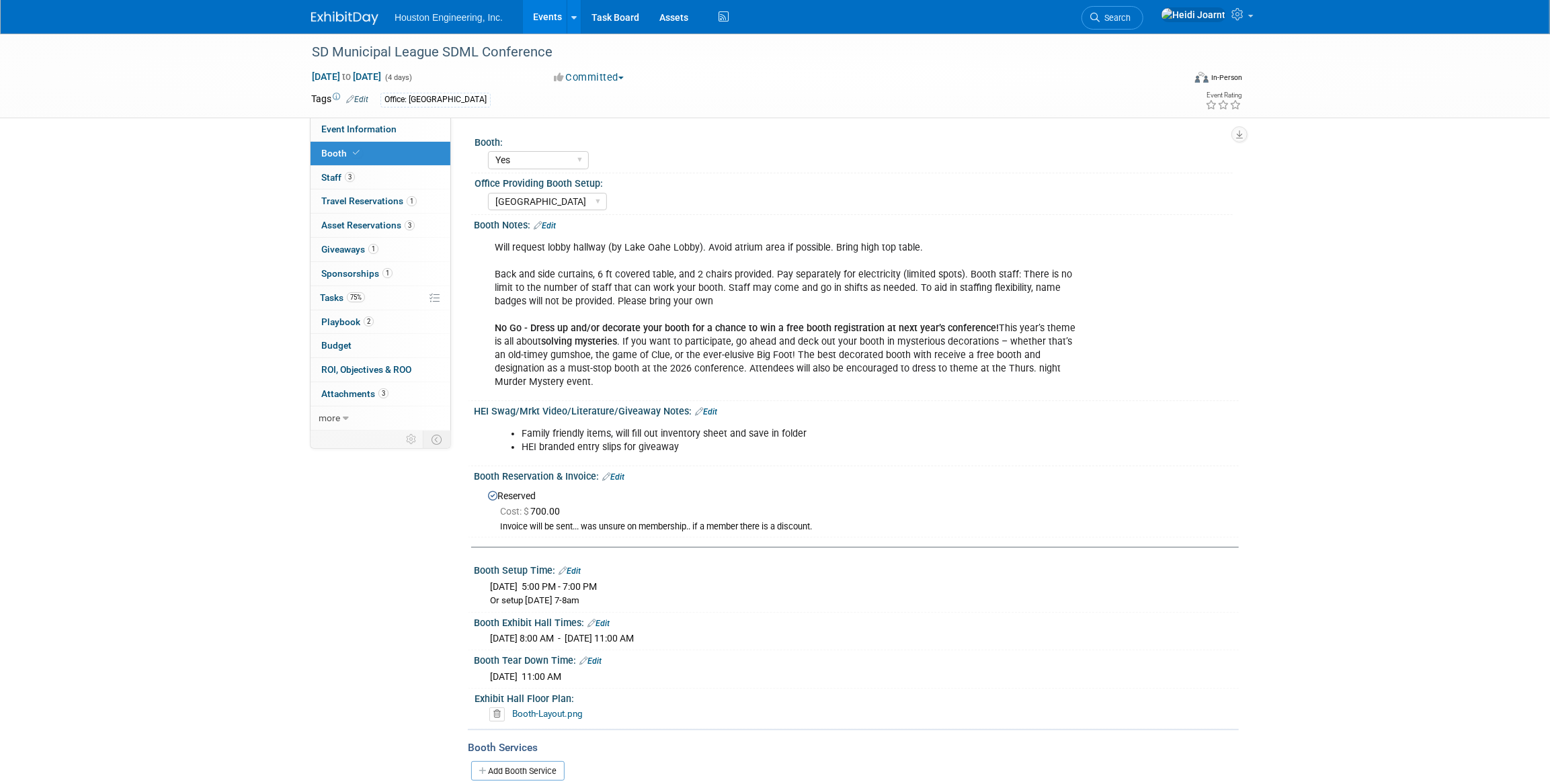
click at [706, 407] on link "Edit" at bounding box center [706, 412] width 22 height 10
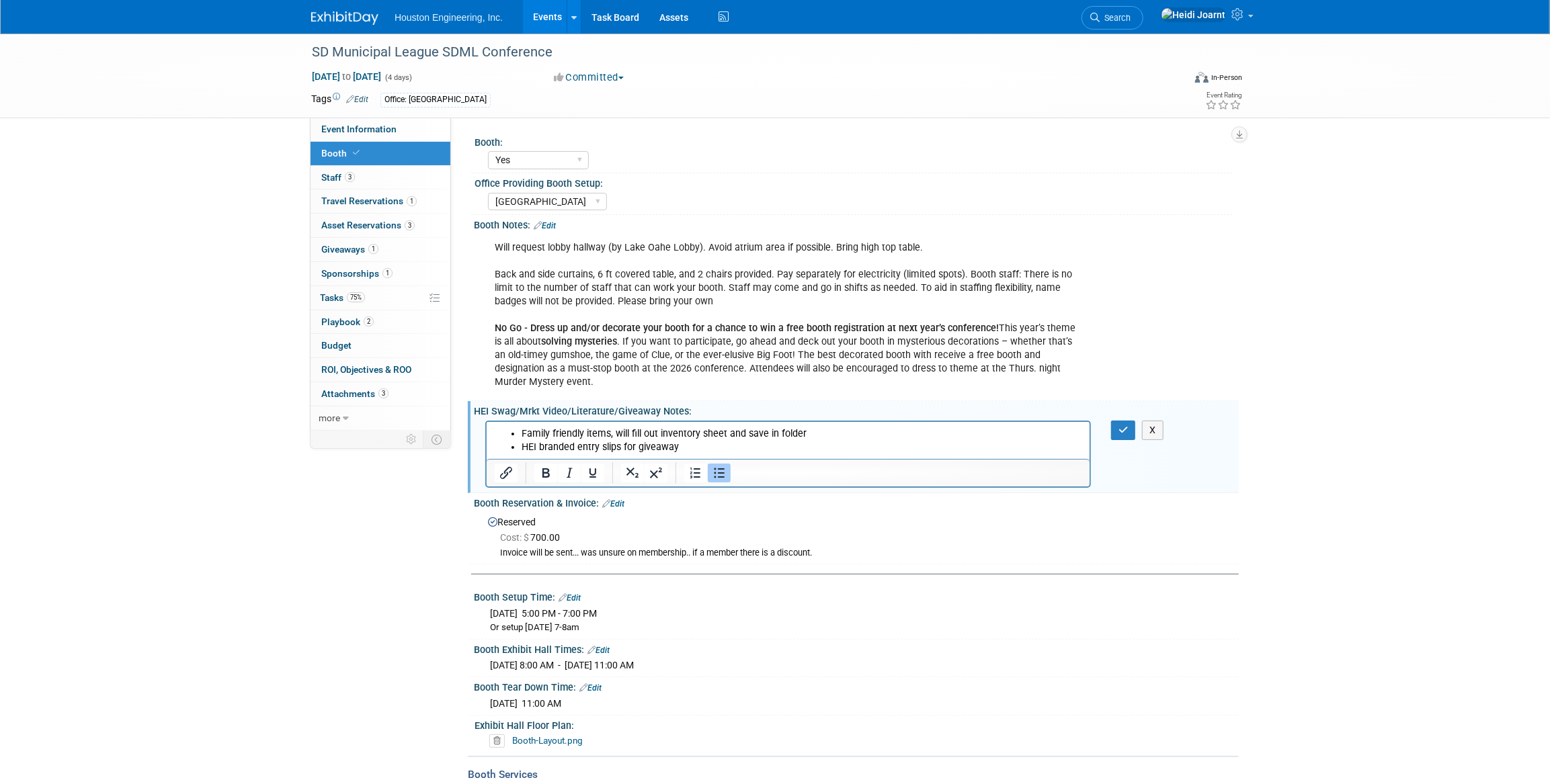
click at [696, 443] on li "HEI branded entry slips for giveaway" at bounding box center [801, 447] width 561 height 14
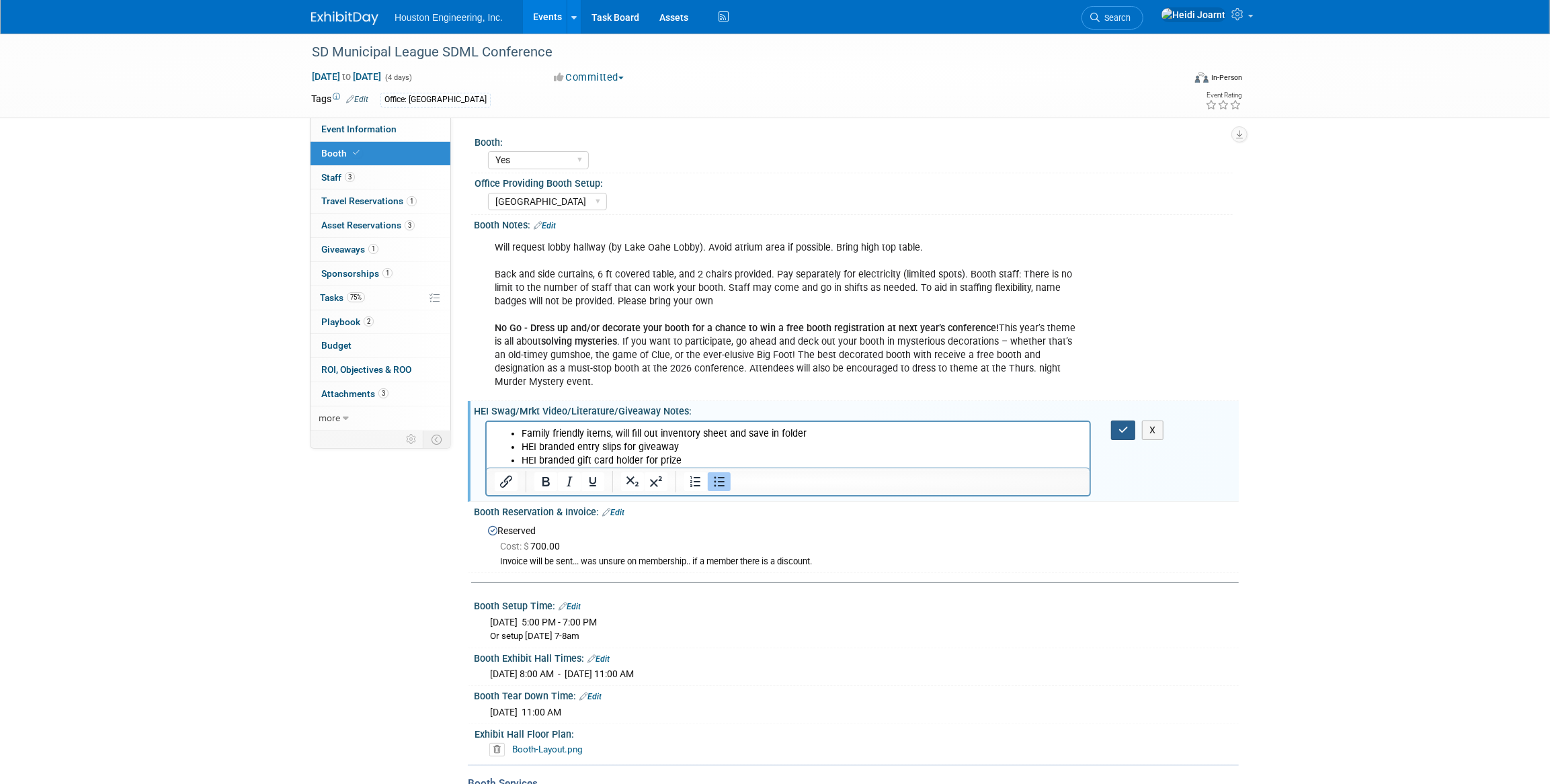
click at [1134, 421] on button "button" at bounding box center [1123, 430] width 25 height 19
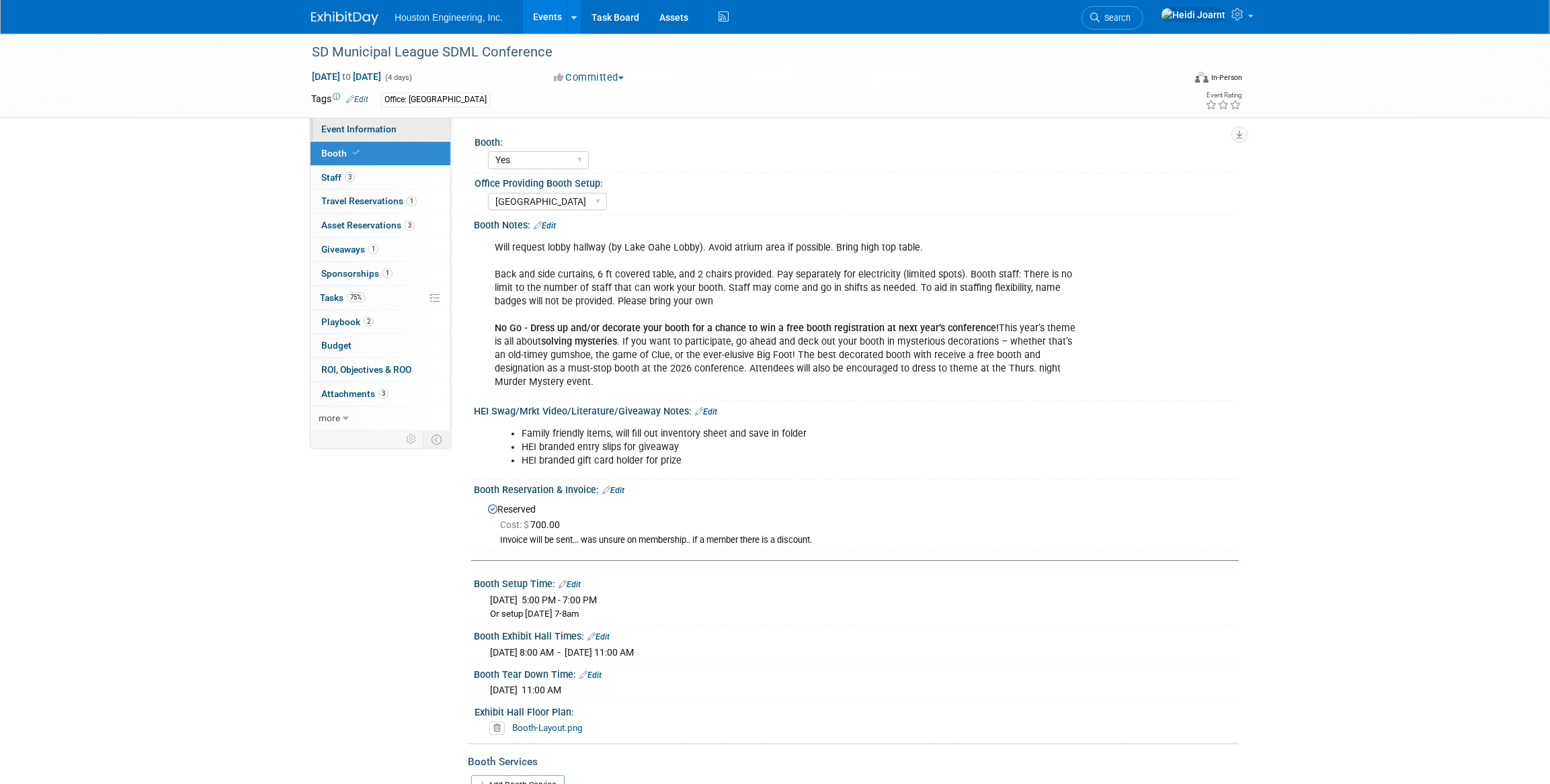
click at [388, 132] on span "Event Information" at bounding box center [359, 128] width 75 height 10
select select "3 - Reg/Prep Done"
select select "No"
select select "Mun. Infrastructure"
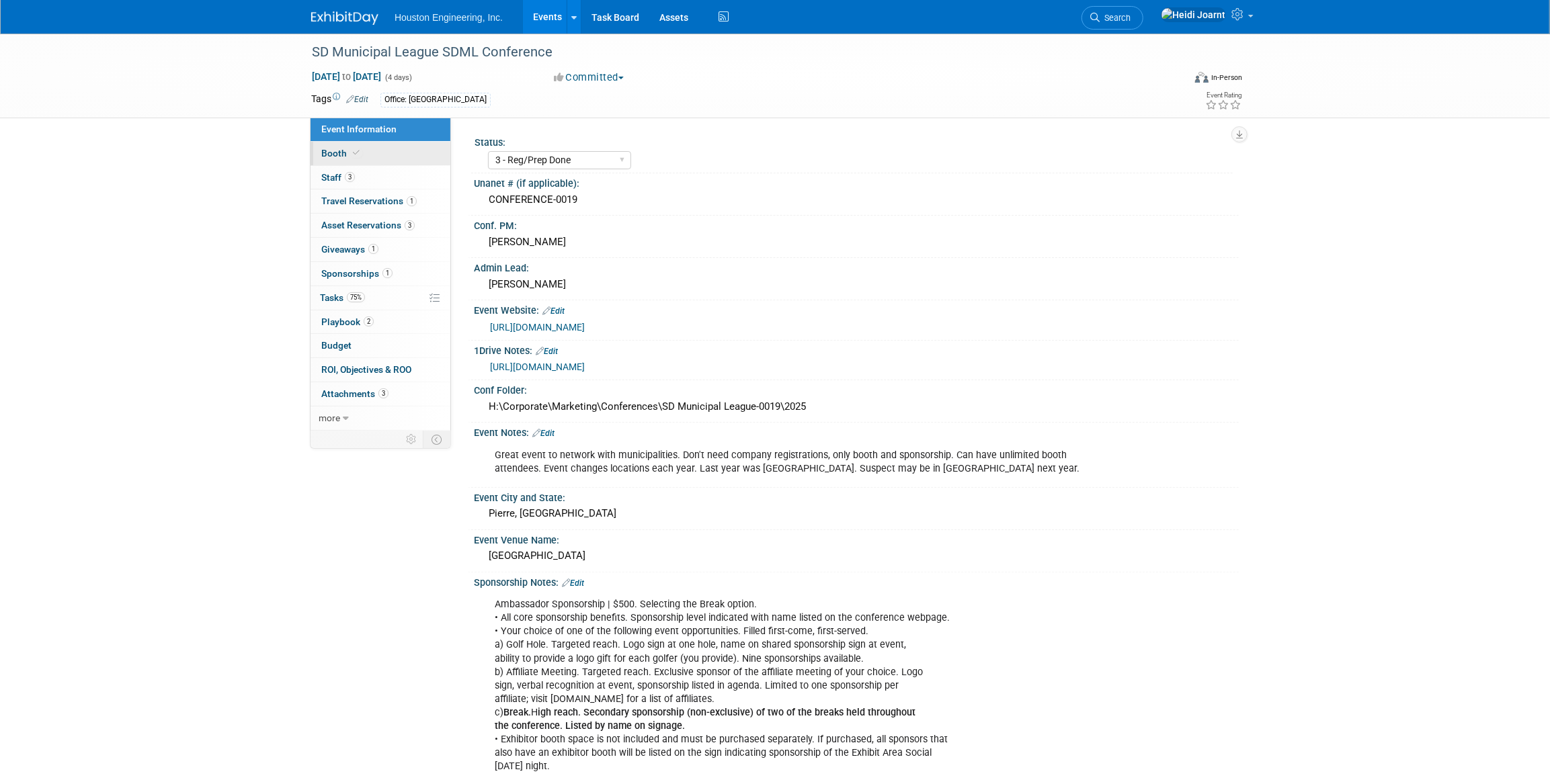
click at [380, 159] on link "Booth" at bounding box center [380, 153] width 140 height 23
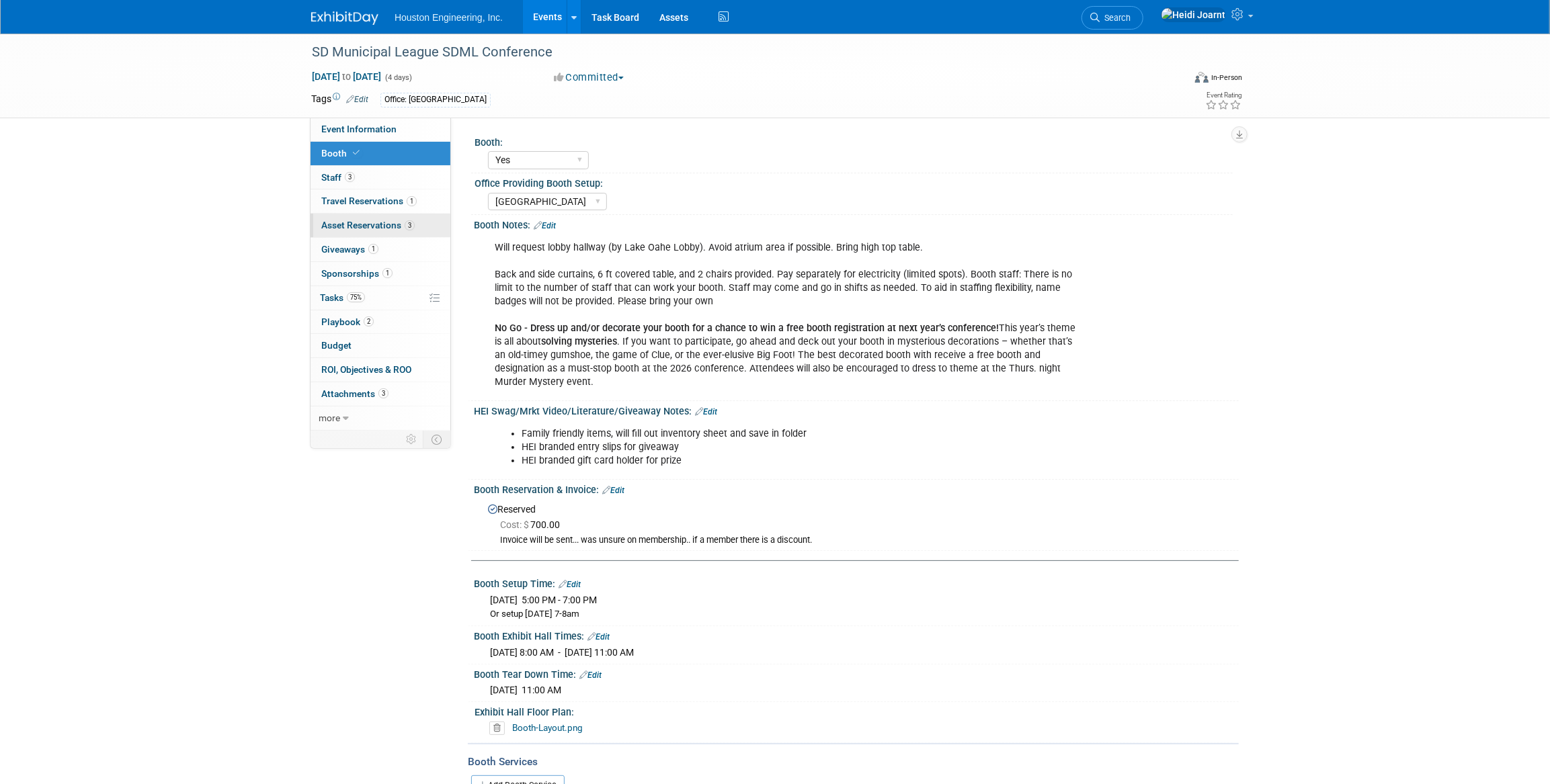
click at [397, 223] on span "Asset Reservations 3" at bounding box center [368, 224] width 94 height 10
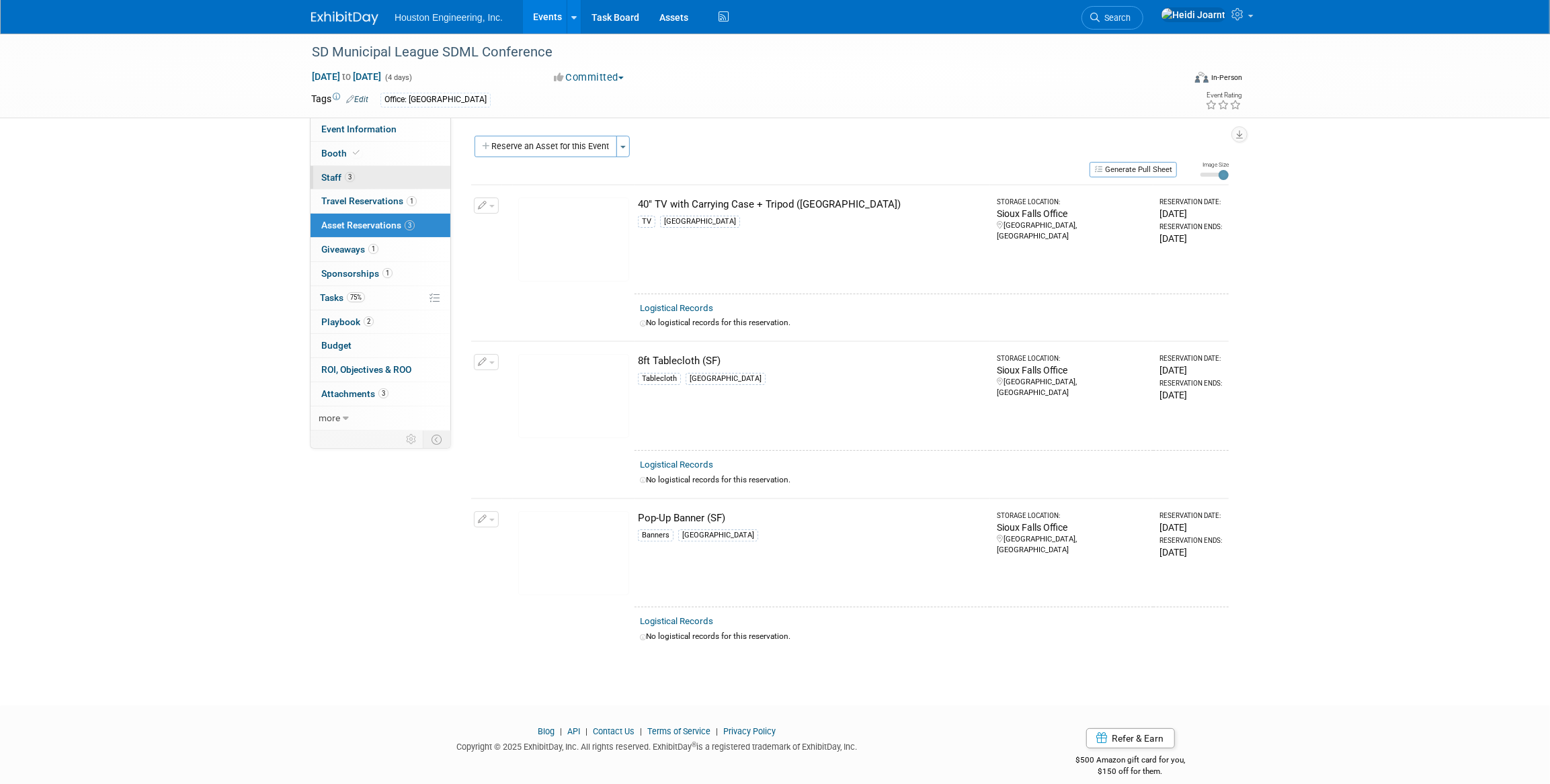
click at [367, 175] on link "3 Staff 3" at bounding box center [380, 177] width 140 height 23
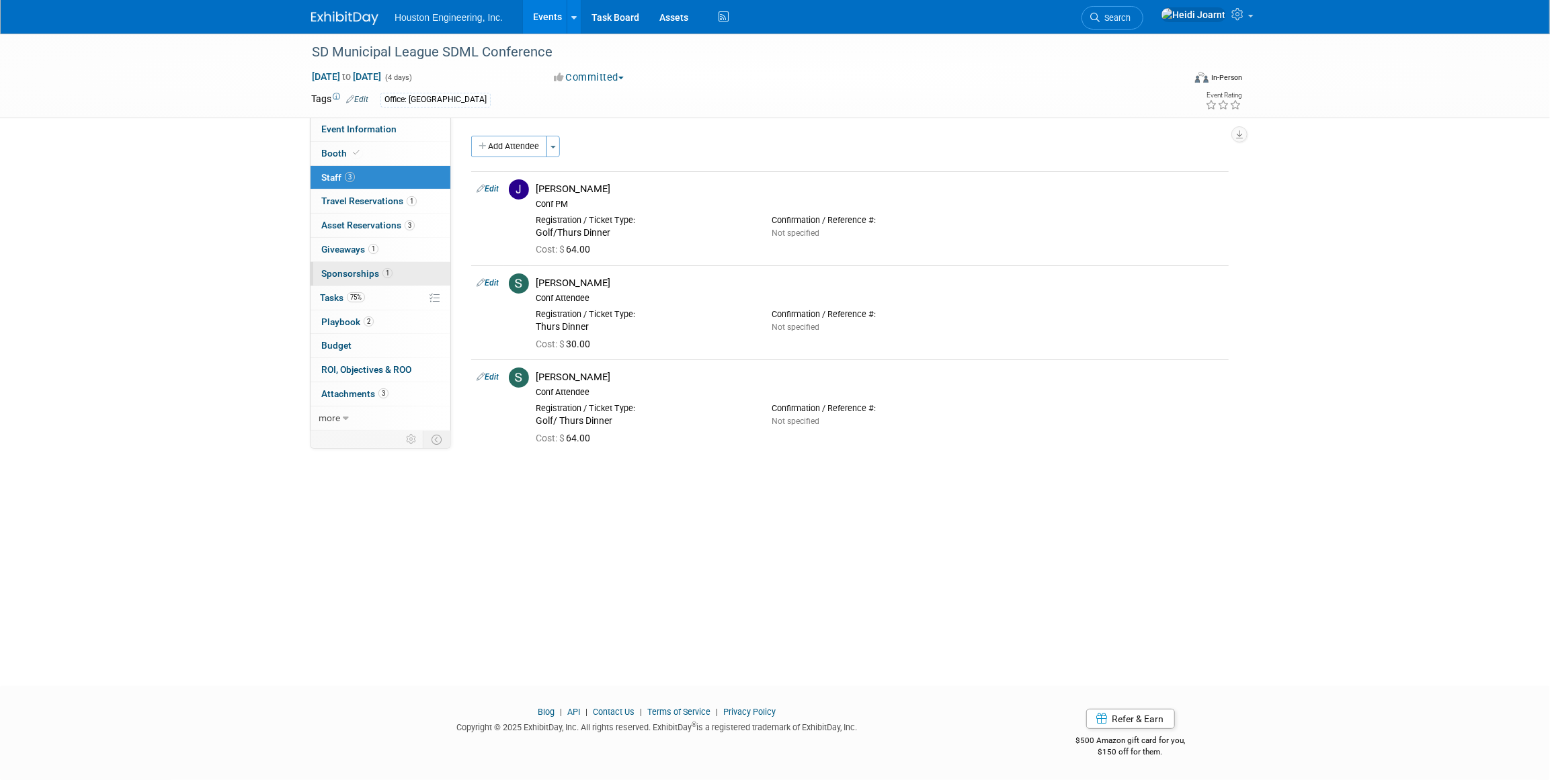
click at [411, 276] on link "1 Sponsorships 1" at bounding box center [380, 273] width 140 height 23
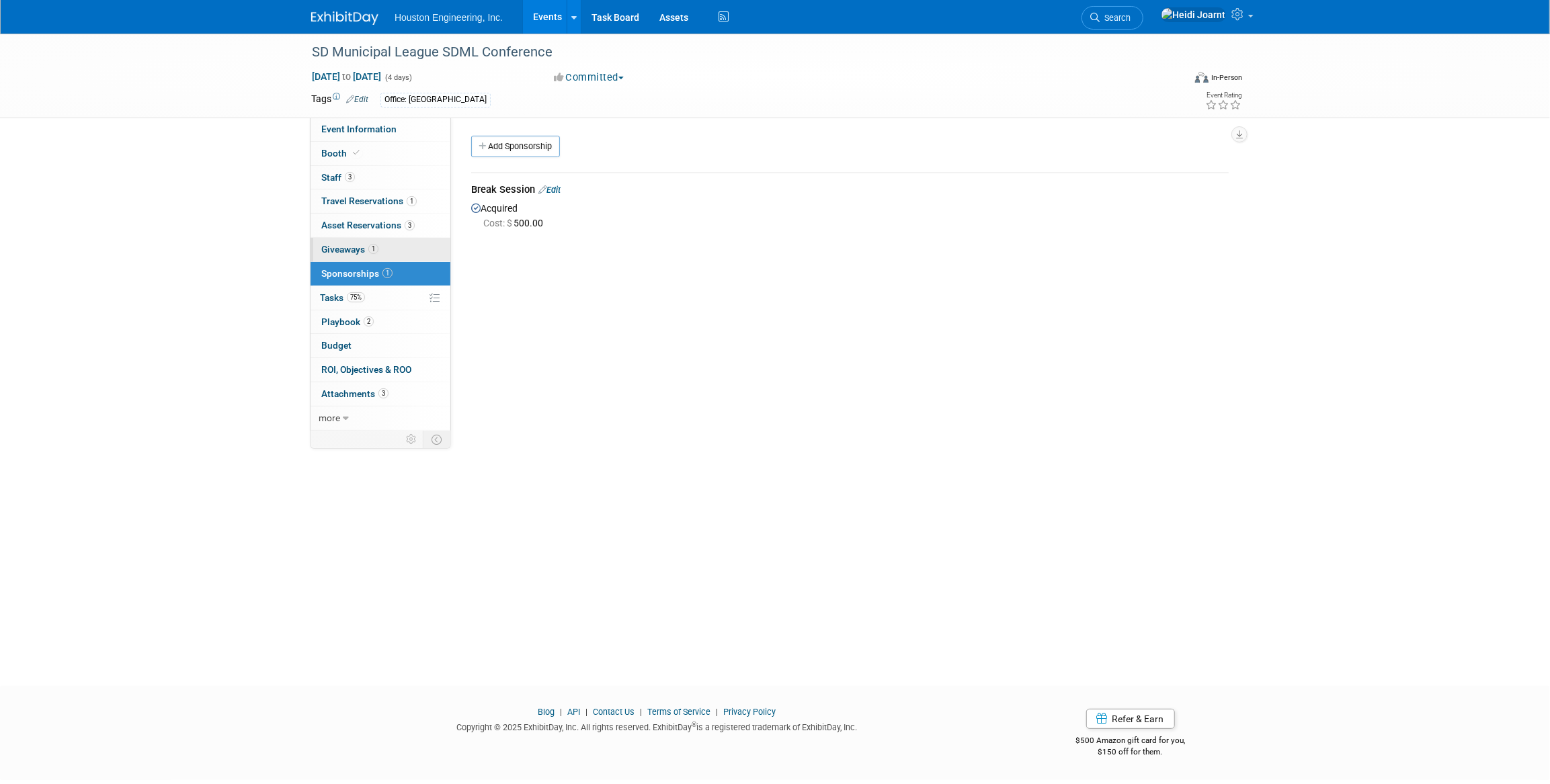
click at [390, 239] on link "1 Giveaways 1" at bounding box center [380, 249] width 140 height 23
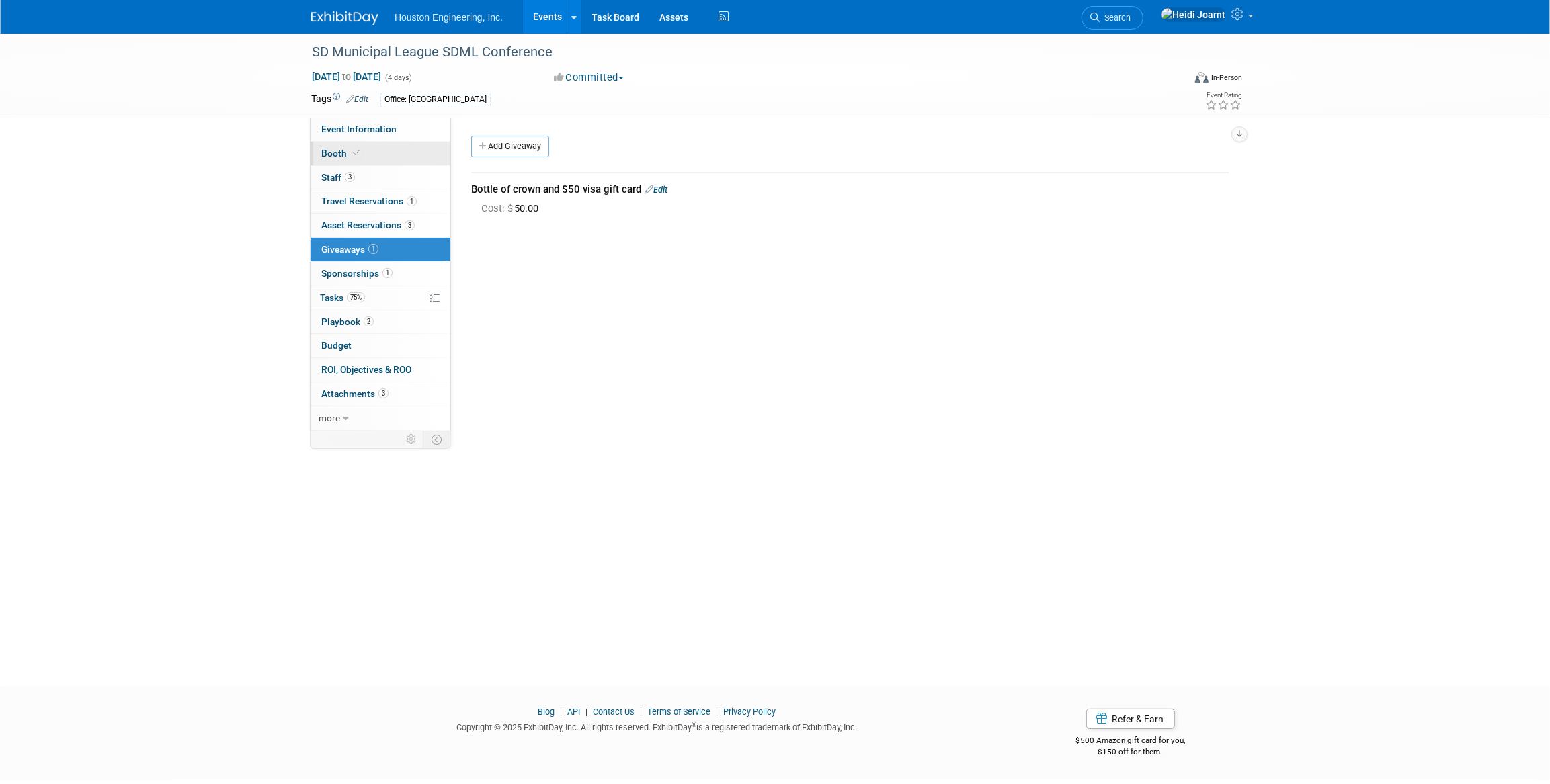
click at [362, 156] on link "Booth" at bounding box center [380, 153] width 140 height 23
select select "Yes"
select select "Sioux Falls"
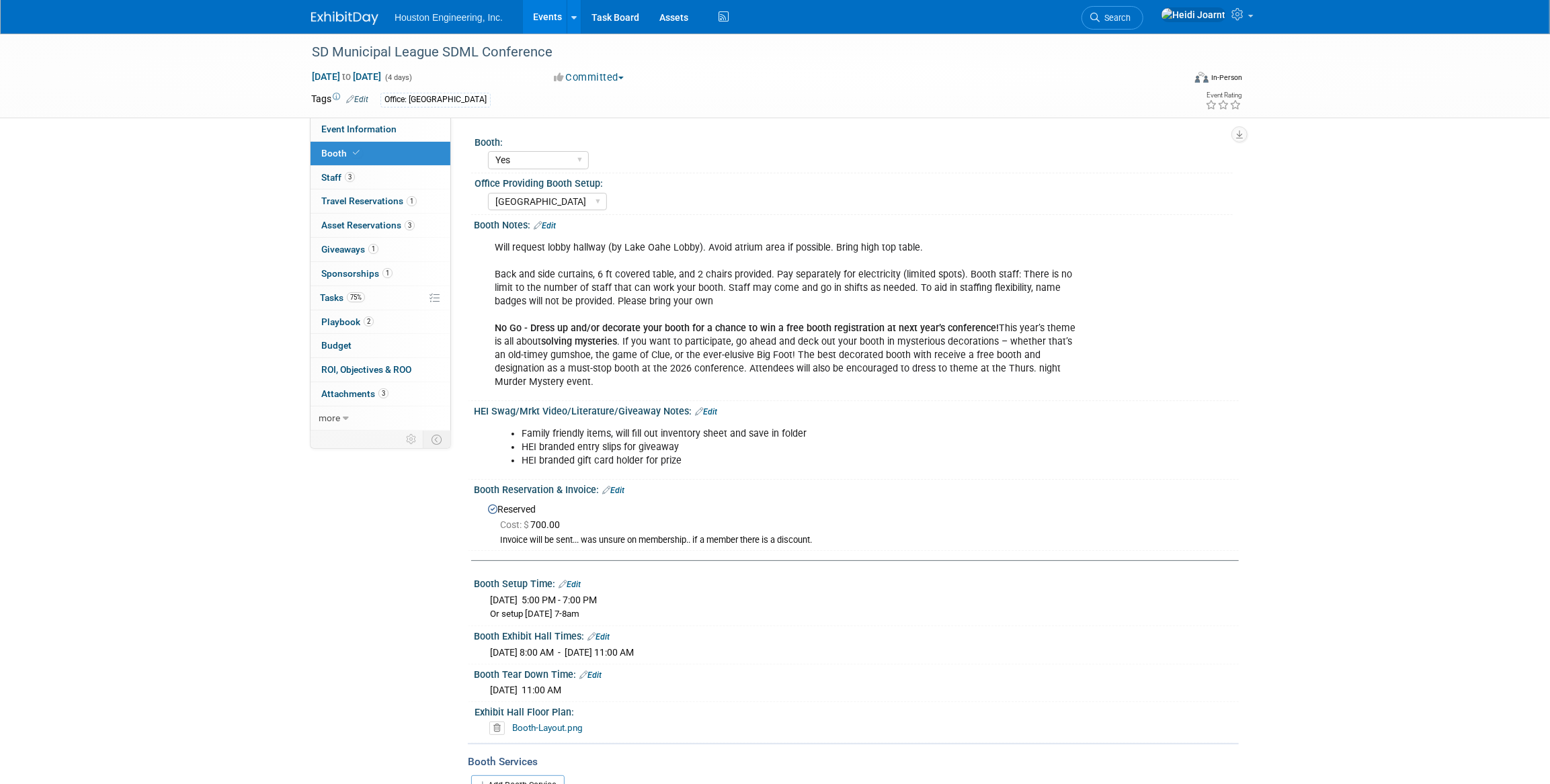
click at [706, 407] on link "Edit" at bounding box center [706, 412] width 22 height 10
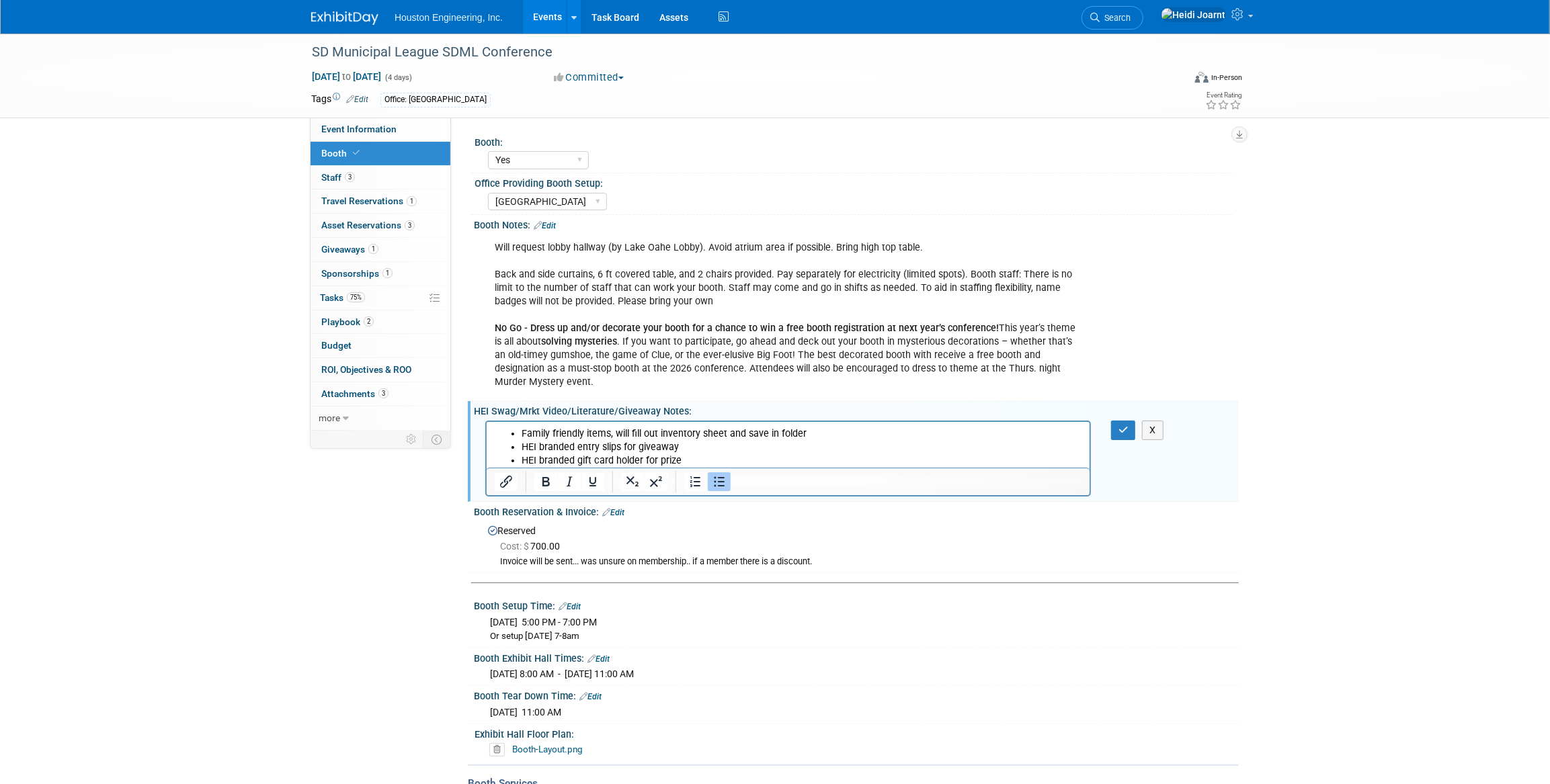
click at [697, 459] on li "HEI branded gift card holder for prize" at bounding box center [801, 460] width 561 height 14
click at [1116, 421] on button "button" at bounding box center [1123, 430] width 25 height 19
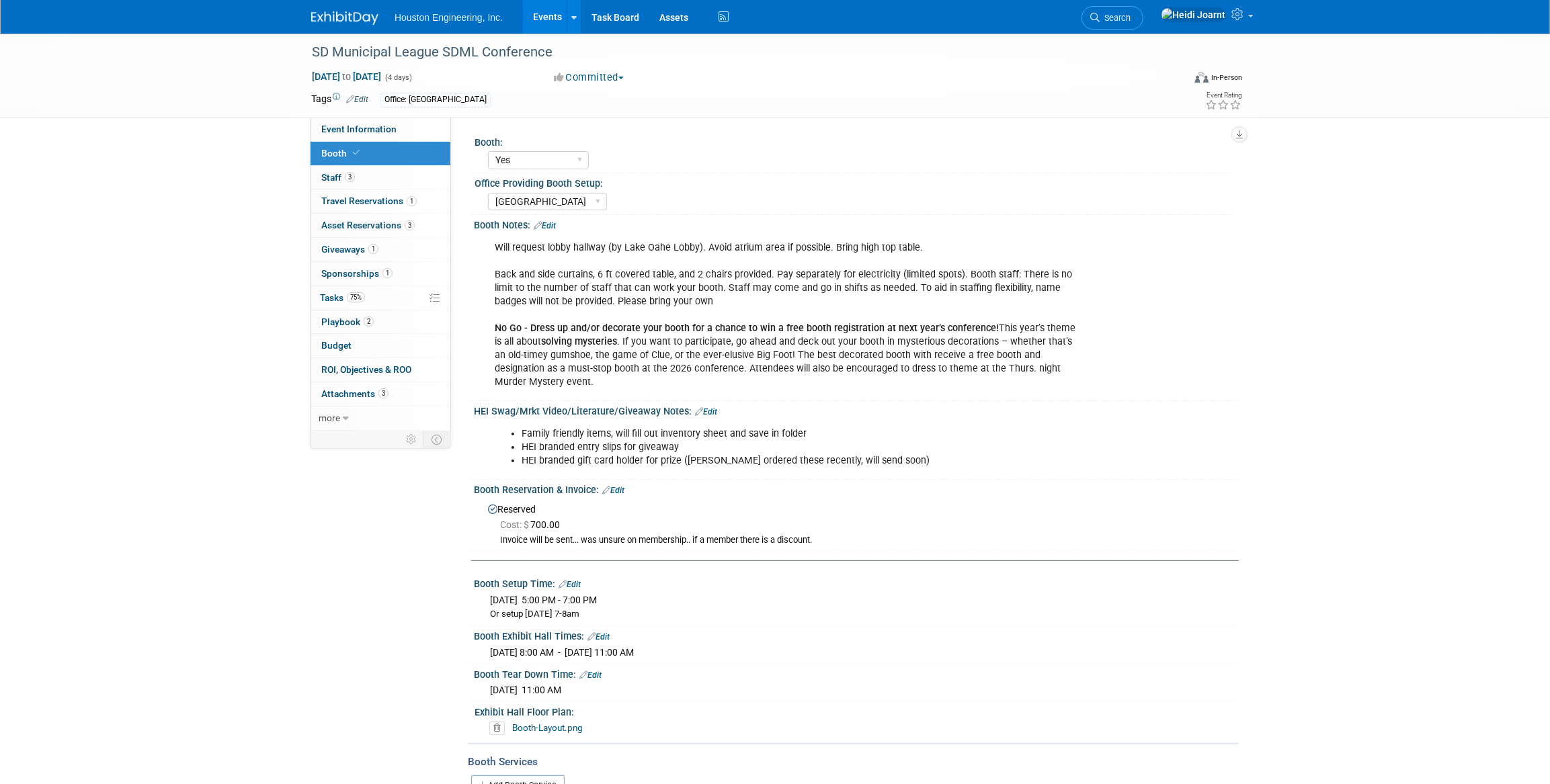
click at [706, 407] on link "Edit" at bounding box center [706, 412] width 22 height 10
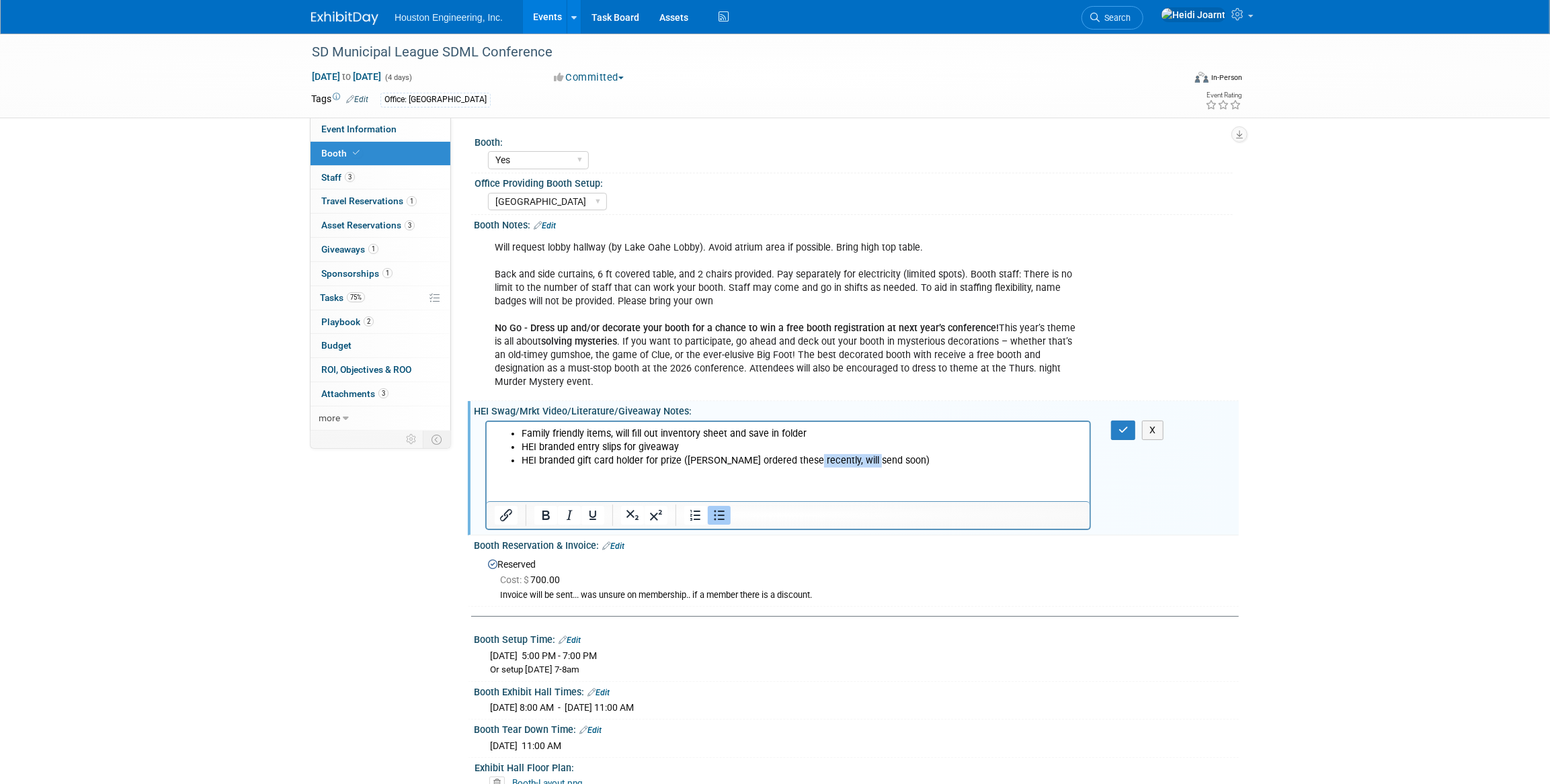
drag, startPoint x: 866, startPoint y: 462, endPoint x: 801, endPoint y: 463, distance: 65.0
click at [801, 463] on li "HEI branded gift card holder for prize (Matt ordered these recently, will send …" at bounding box center [801, 460] width 561 height 14
click at [1127, 423] on button "button" at bounding box center [1123, 430] width 25 height 19
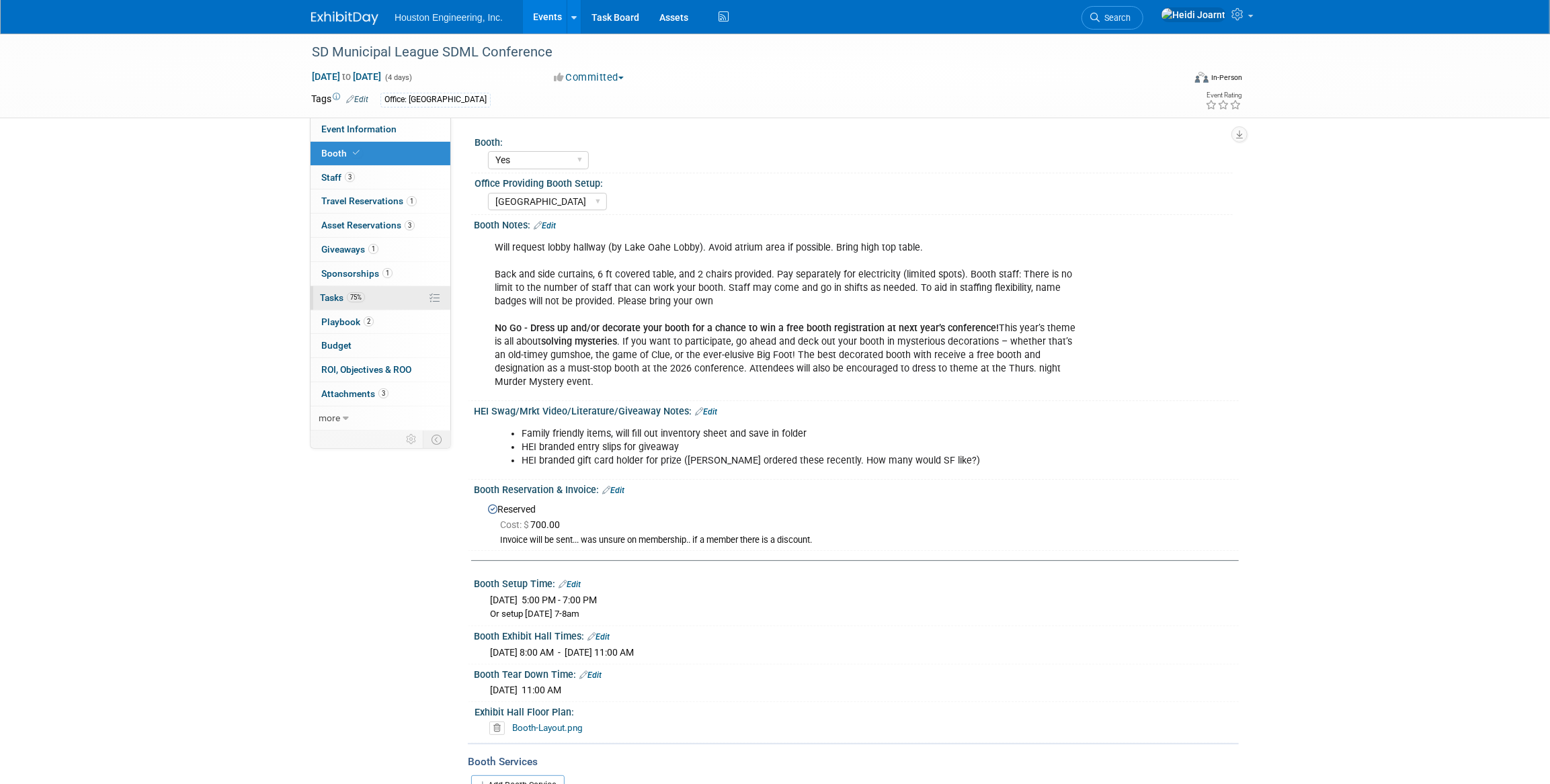
click at [380, 300] on link "75% Tasks 75%" at bounding box center [380, 297] width 140 height 23
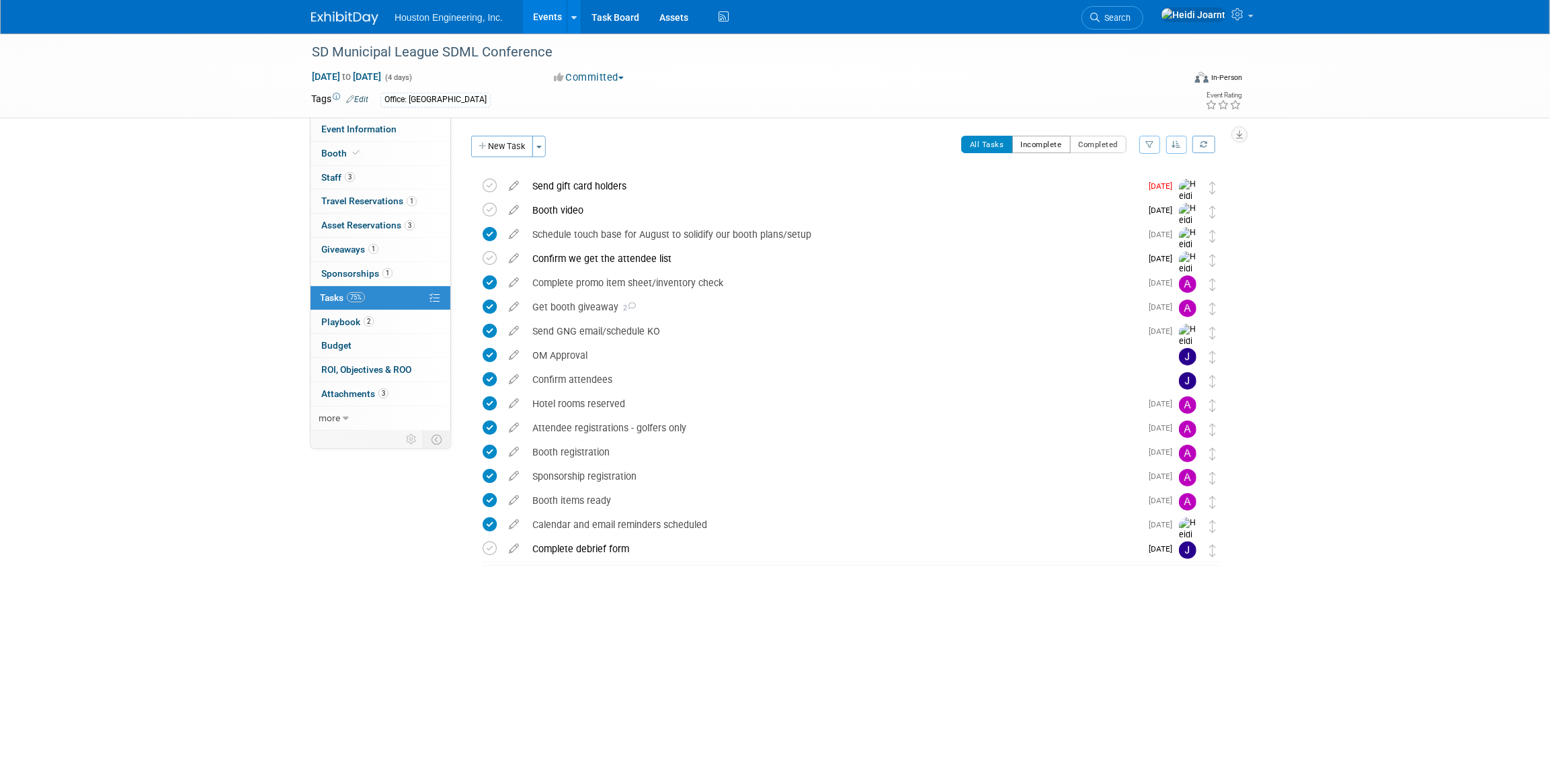
click at [1029, 152] on button "Incomplete" at bounding box center [1042, 144] width 59 height 18
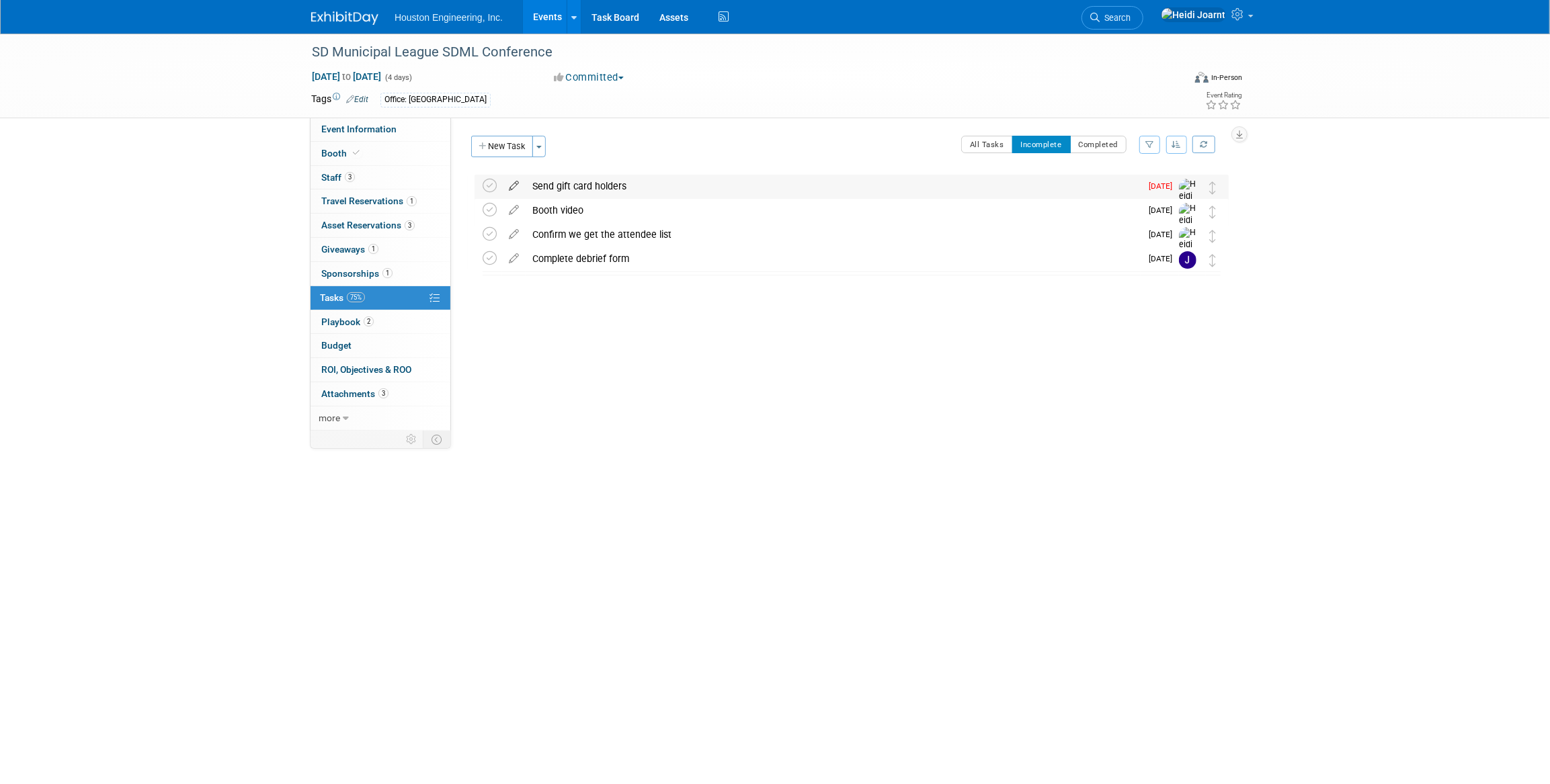
click at [518, 183] on icon at bounding box center [513, 183] width 23 height 17
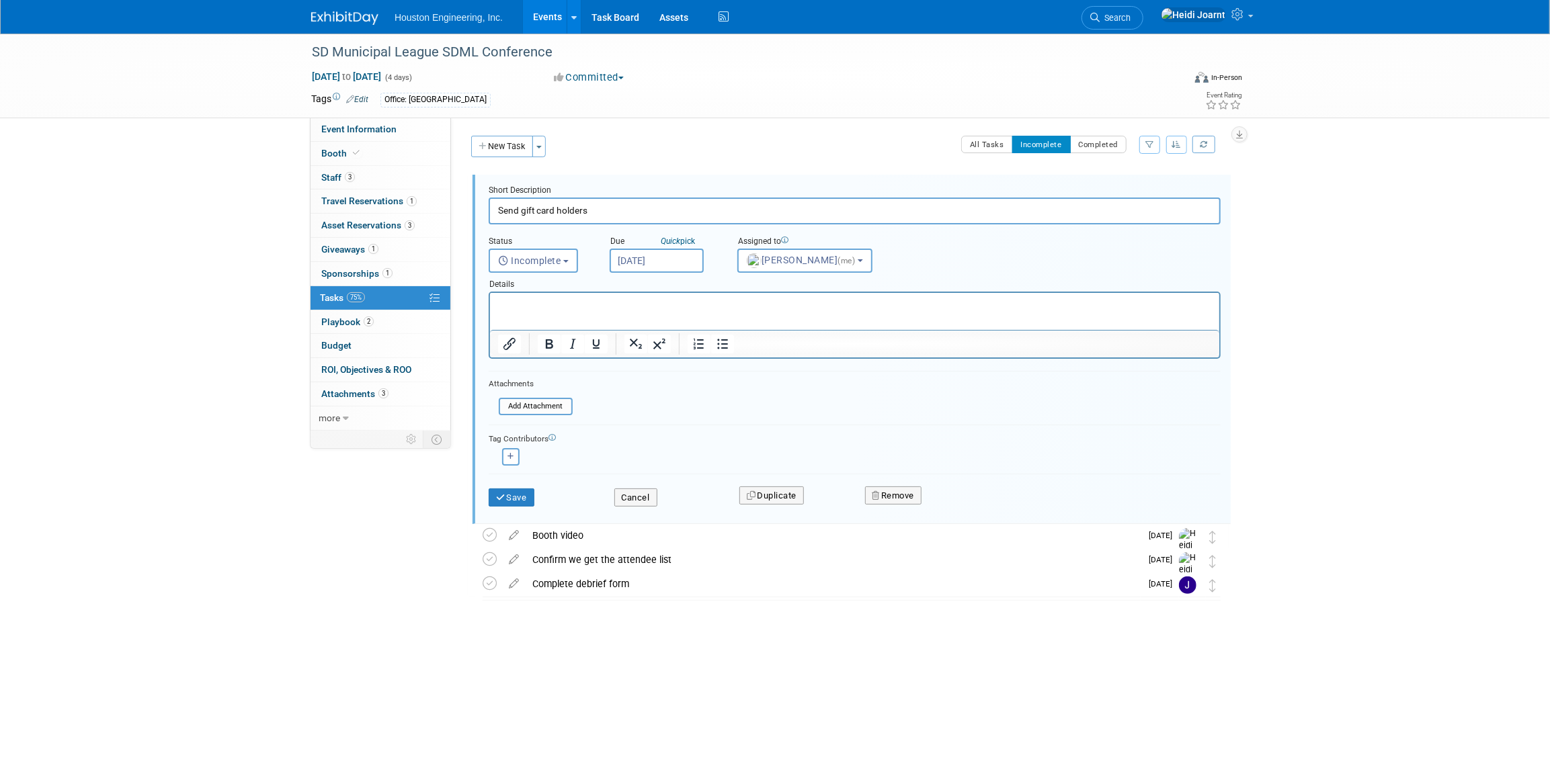
click at [645, 260] on input "Sep 5, 2025" at bounding box center [656, 261] width 94 height 24
click at [760, 359] on span "12" at bounding box center [771, 357] width 26 height 26
type input "Sep 12, 2025"
click at [526, 491] on button "Save" at bounding box center [511, 497] width 46 height 18
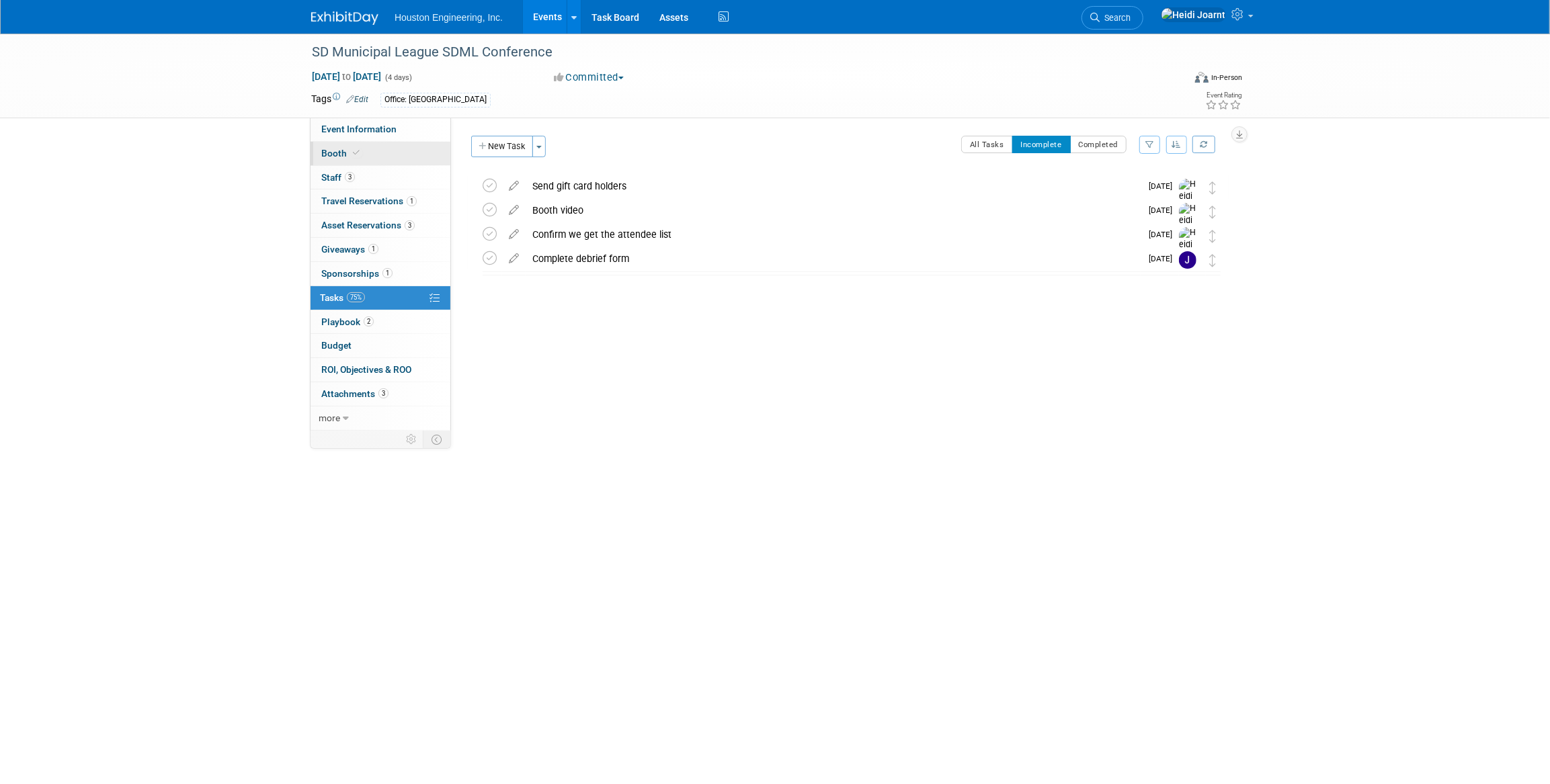
click at [372, 158] on link "Booth" at bounding box center [380, 153] width 140 height 23
select select "Yes"
select select "Sioux Falls"
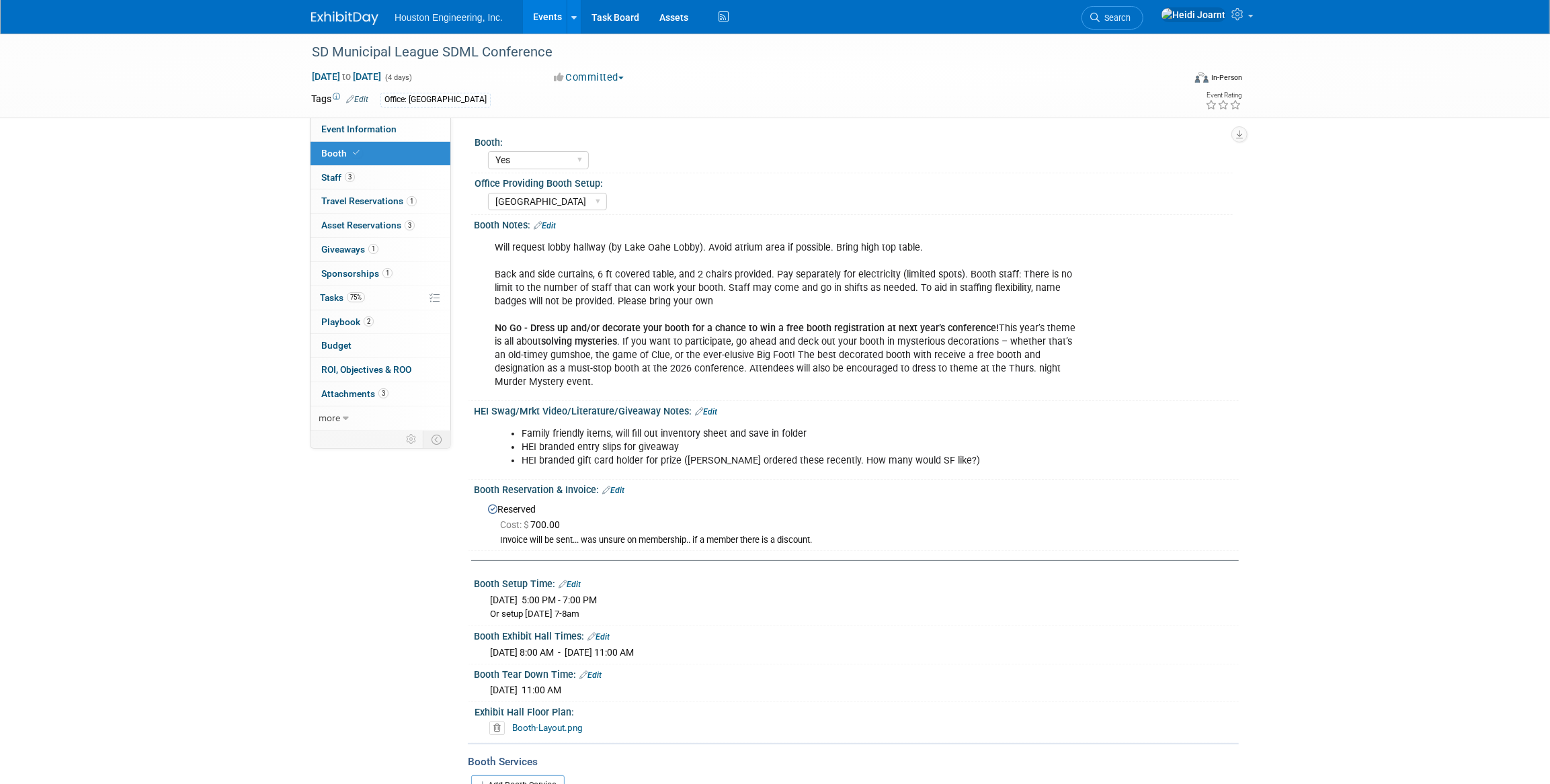
drag, startPoint x: 613, startPoint y: 598, endPoint x: 484, endPoint y: 589, distance: 129.3
click at [484, 590] on div "Tue. Sep 30, 2025 5:00 PM - 7:00 PM Or setup Wed Oct 1 from 7-8am" at bounding box center [856, 605] width 745 height 31
click at [373, 120] on link "Event Information" at bounding box center [380, 129] width 140 height 23
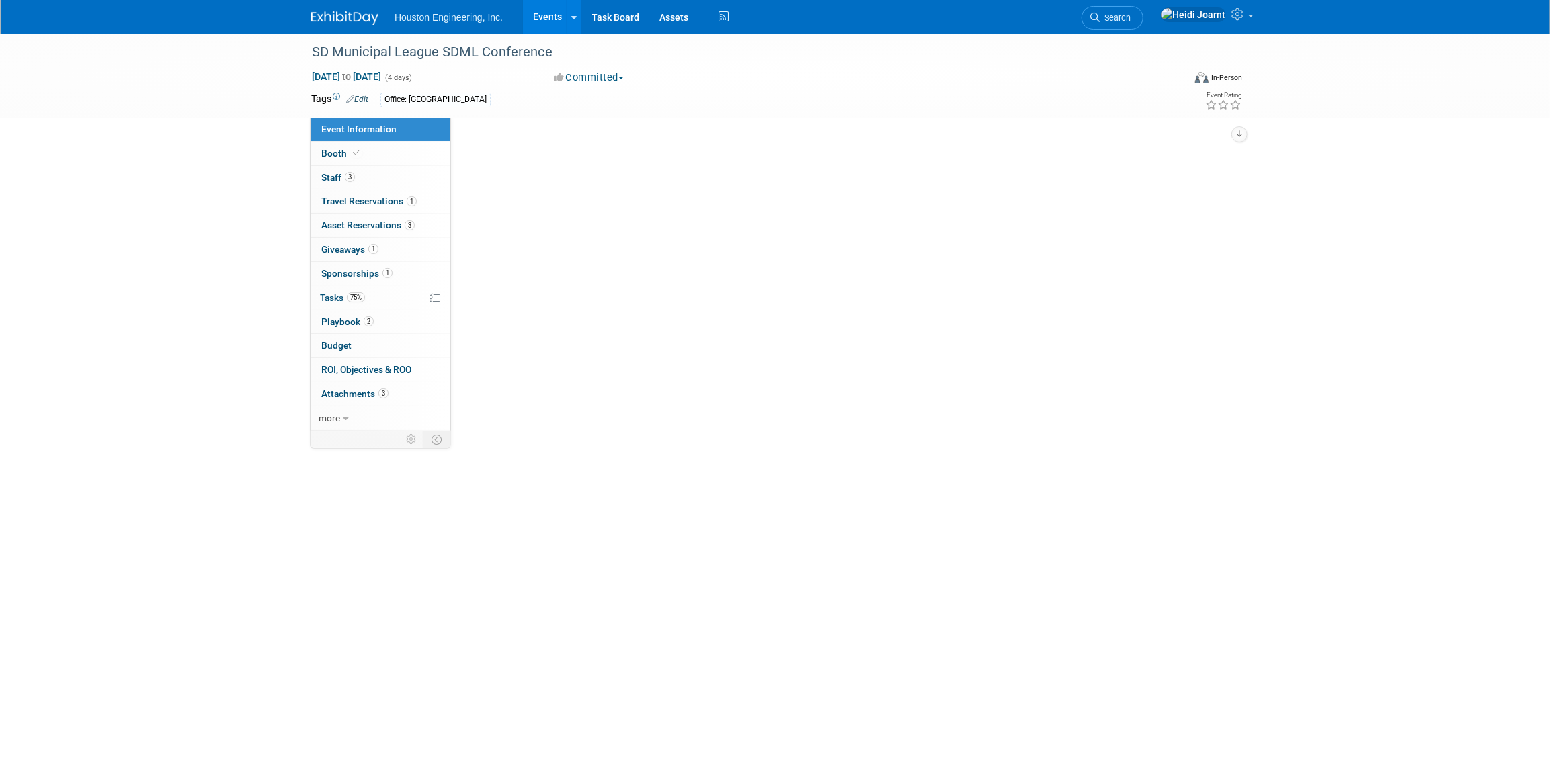
select select "3 - Reg/Prep Done"
select select "No"
select select "Mun. Infrastructure"
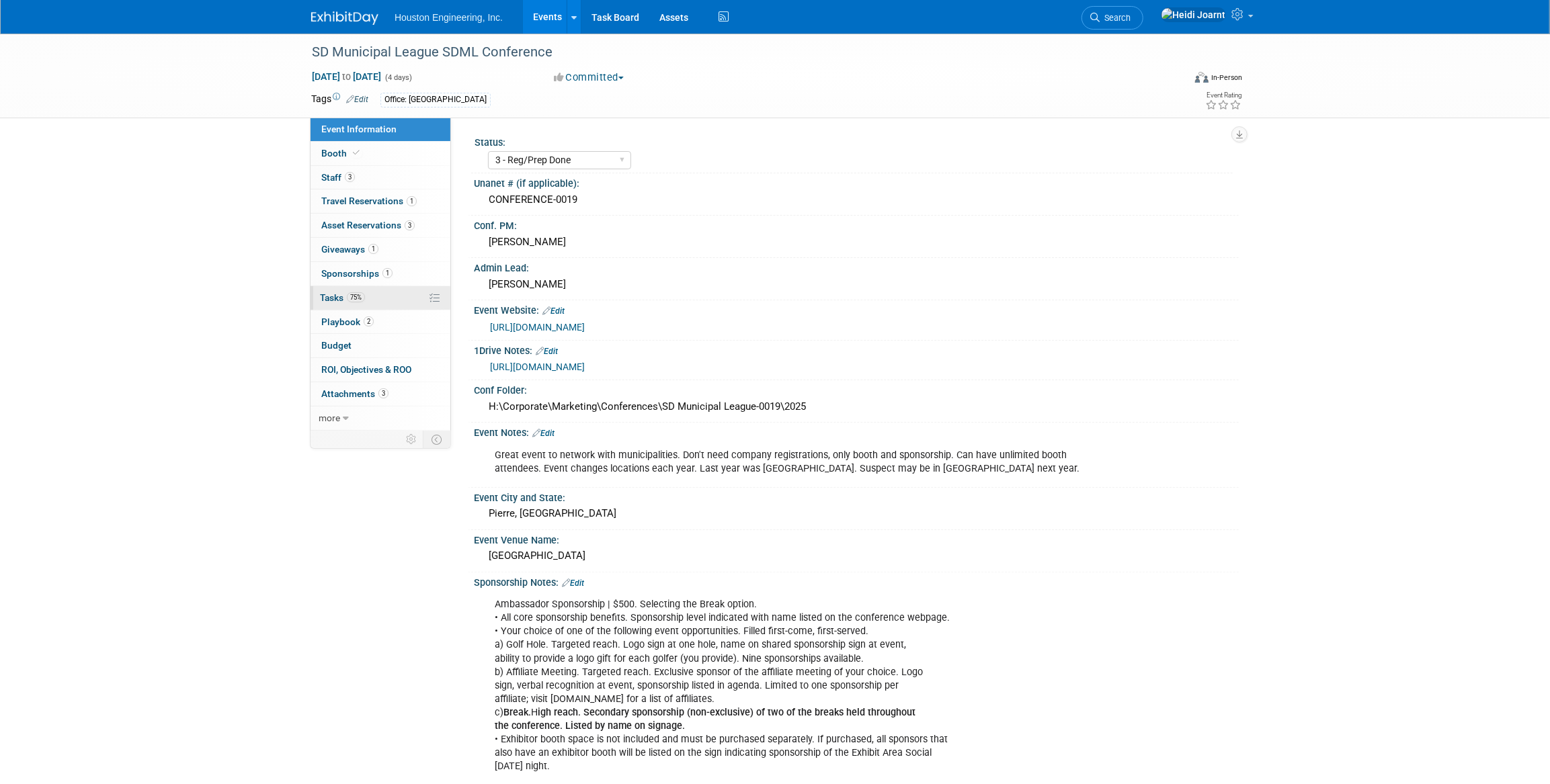
click at [382, 301] on link "75% Tasks 75%" at bounding box center [380, 297] width 140 height 23
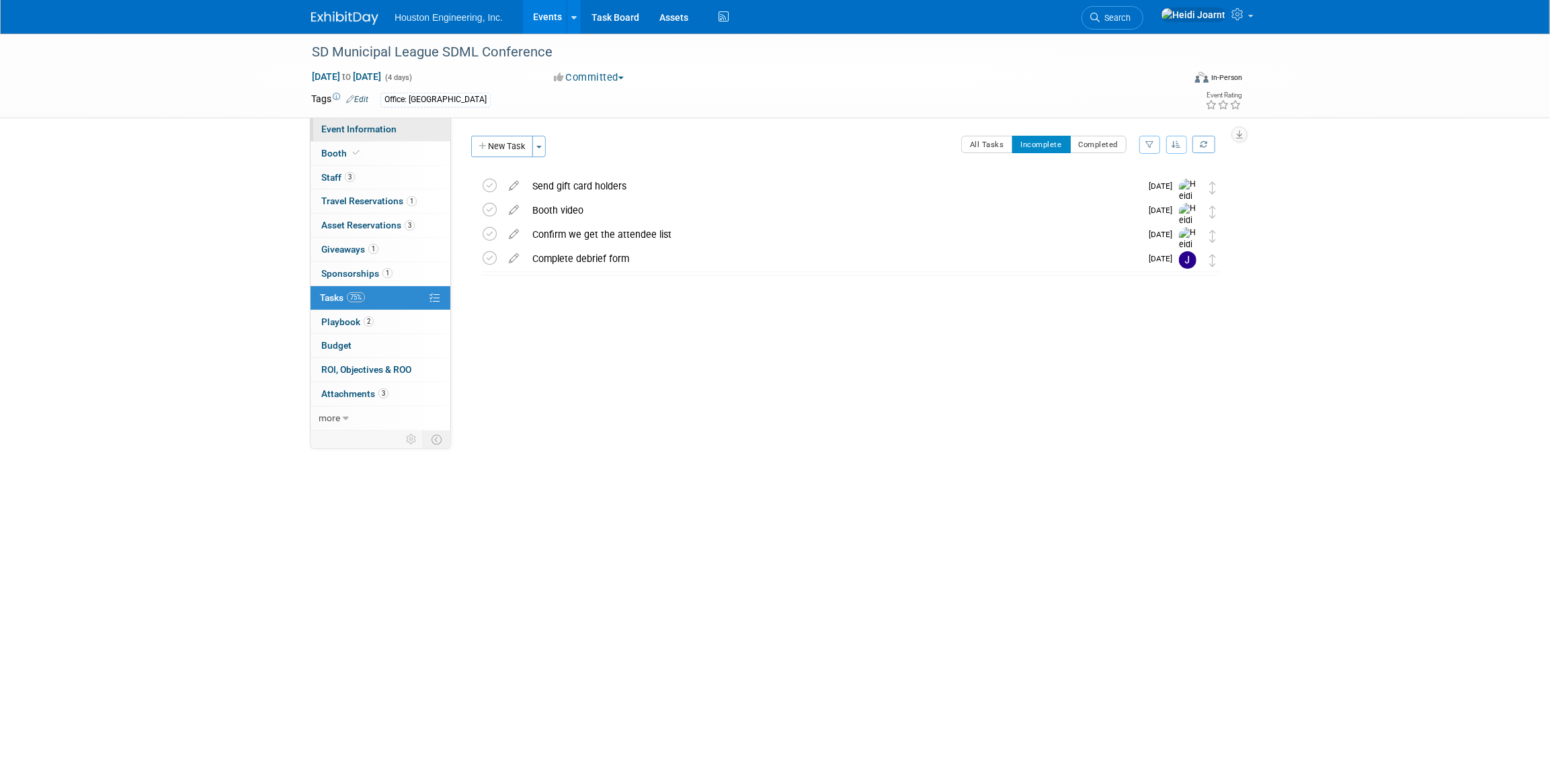
click at [381, 132] on span "Event Information" at bounding box center [359, 128] width 75 height 10
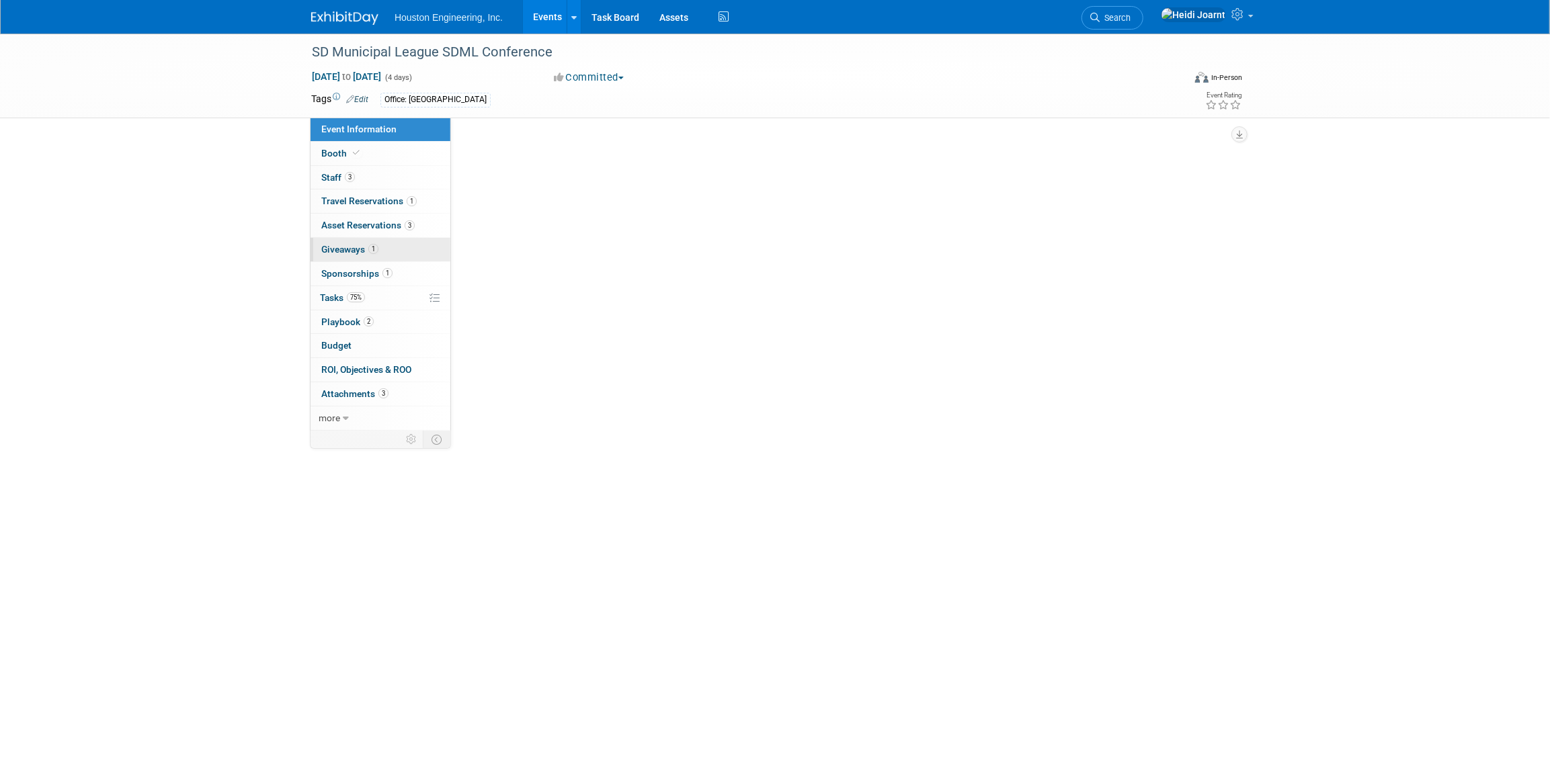
select select "3 - Reg/Prep Done"
select select "No"
select select "Mun. Infrastructure"
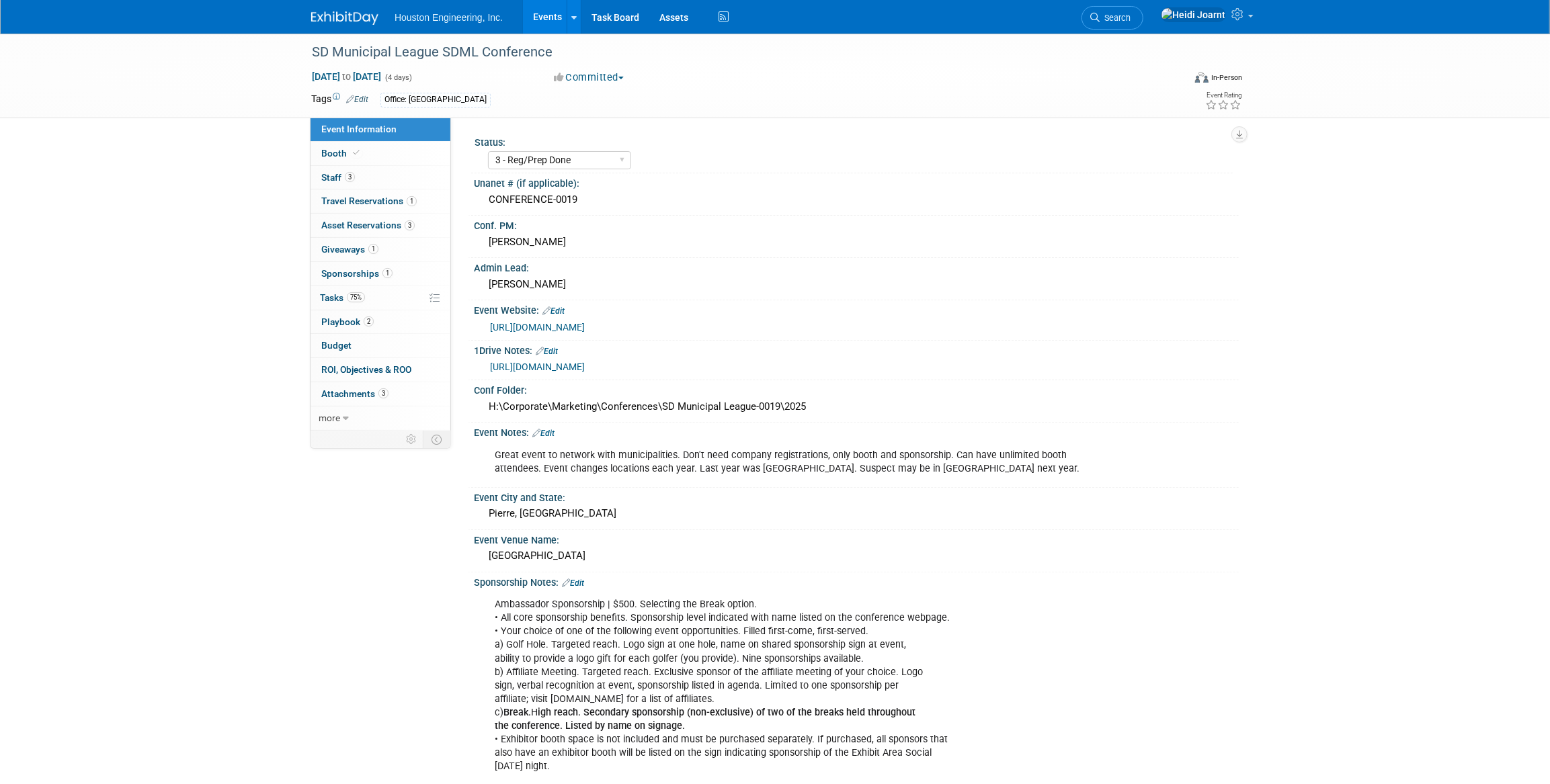
click at [563, 22] on link "Events" at bounding box center [547, 17] width 49 height 34
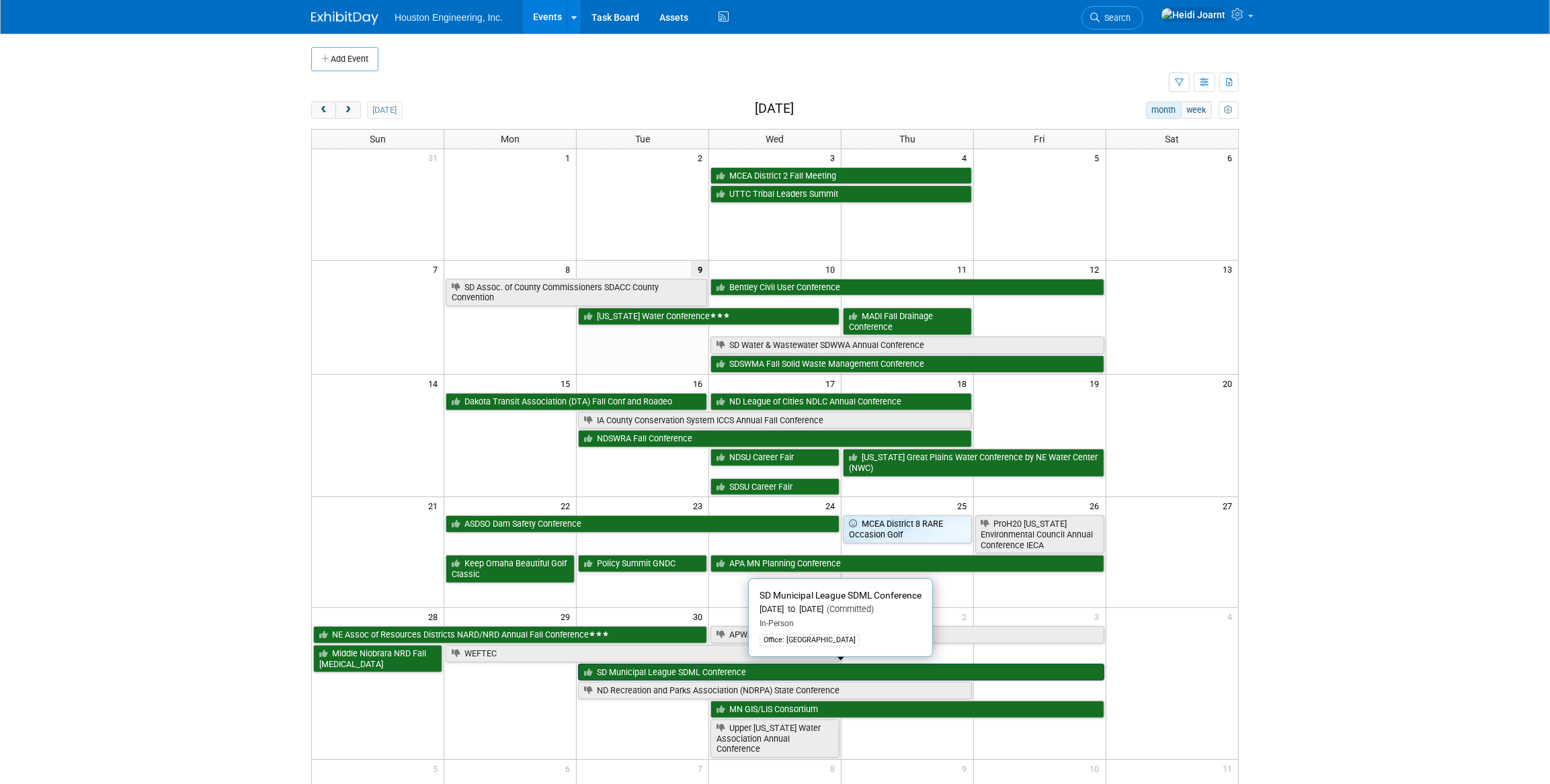
click at [698, 673] on link "SD Municipal League SDML Conference" at bounding box center [841, 673] width 526 height 18
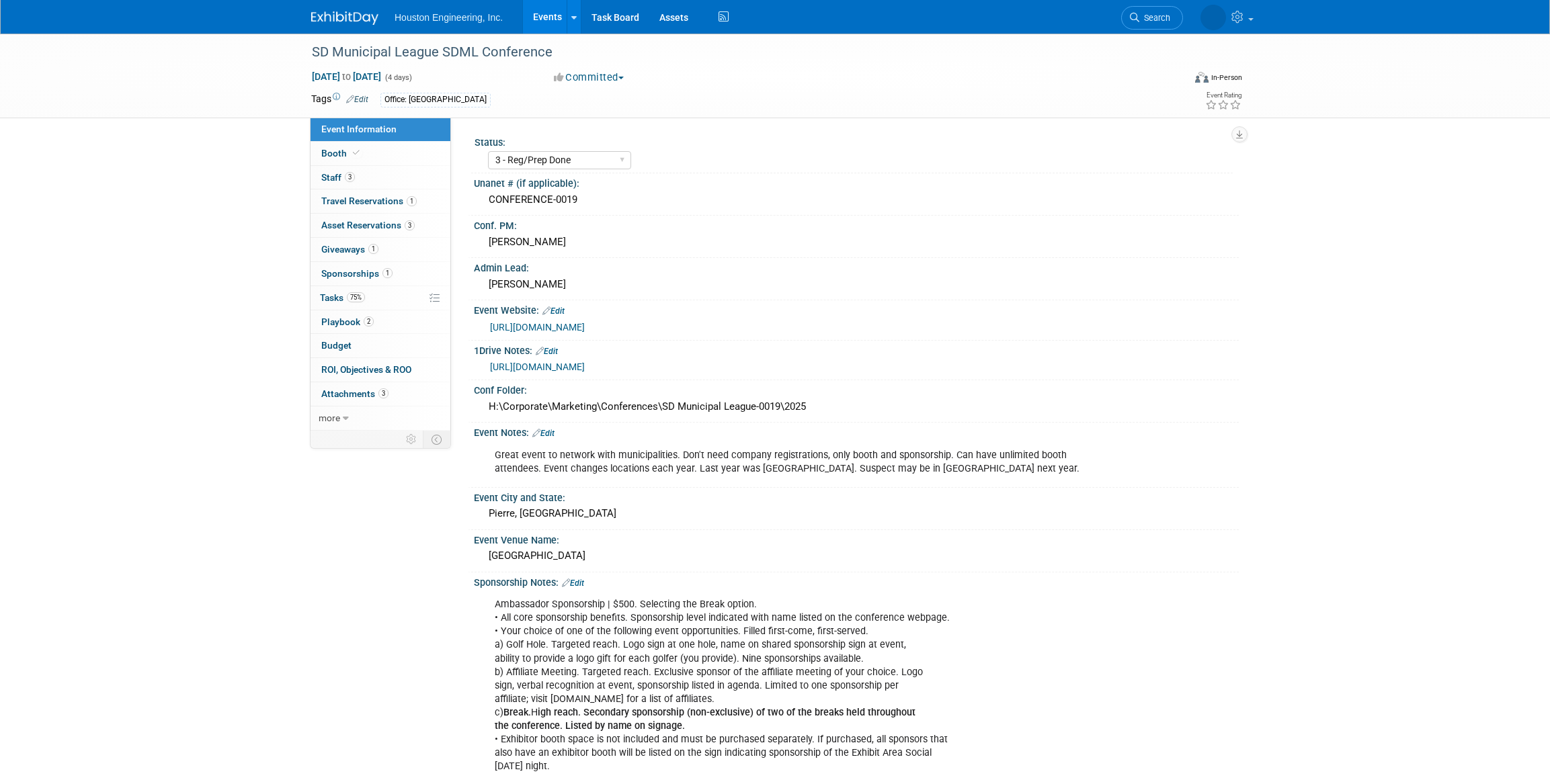
select select "3 - Reg/Prep Done"
select select "No"
select select "Mun. Infrastructure"
click at [571, 329] on link "[URL][DOMAIN_NAME]" at bounding box center [537, 327] width 95 height 10
click at [585, 364] on link "[URL][DOMAIN_NAME]" at bounding box center [537, 366] width 95 height 10
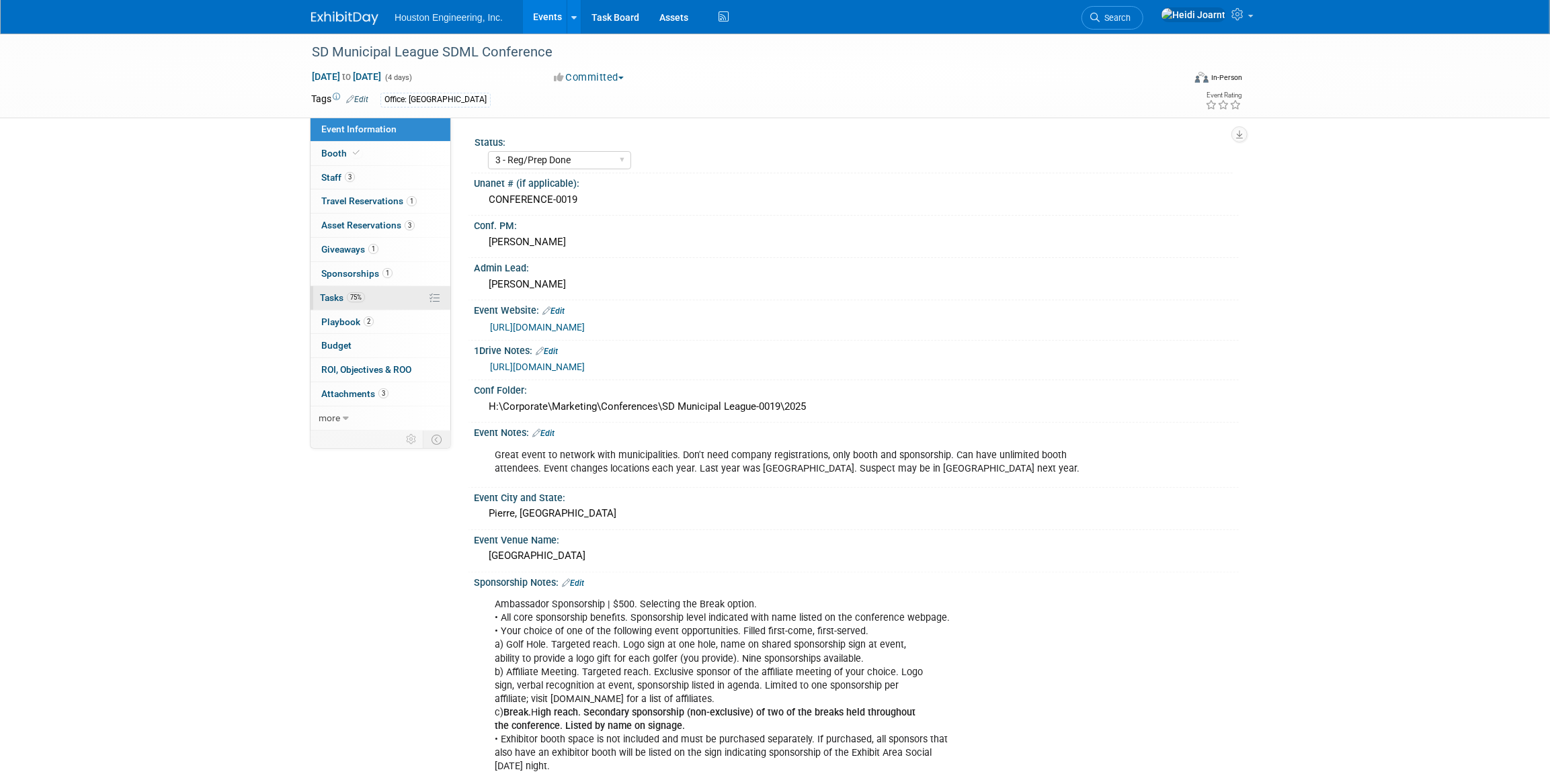
click at [397, 301] on link "75% Tasks 75%" at bounding box center [380, 297] width 140 height 23
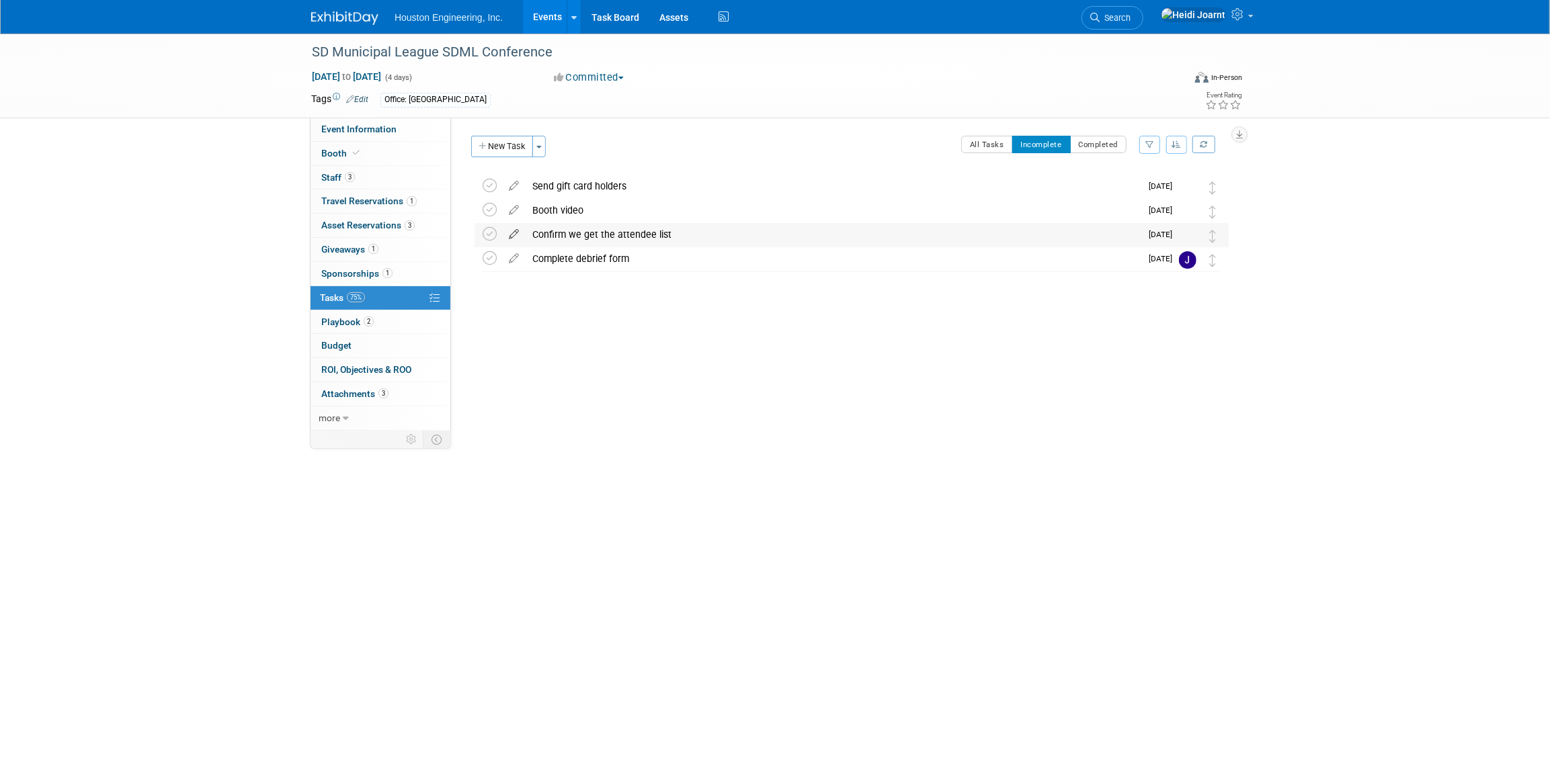
click at [516, 235] on icon at bounding box center [513, 231] width 23 height 17
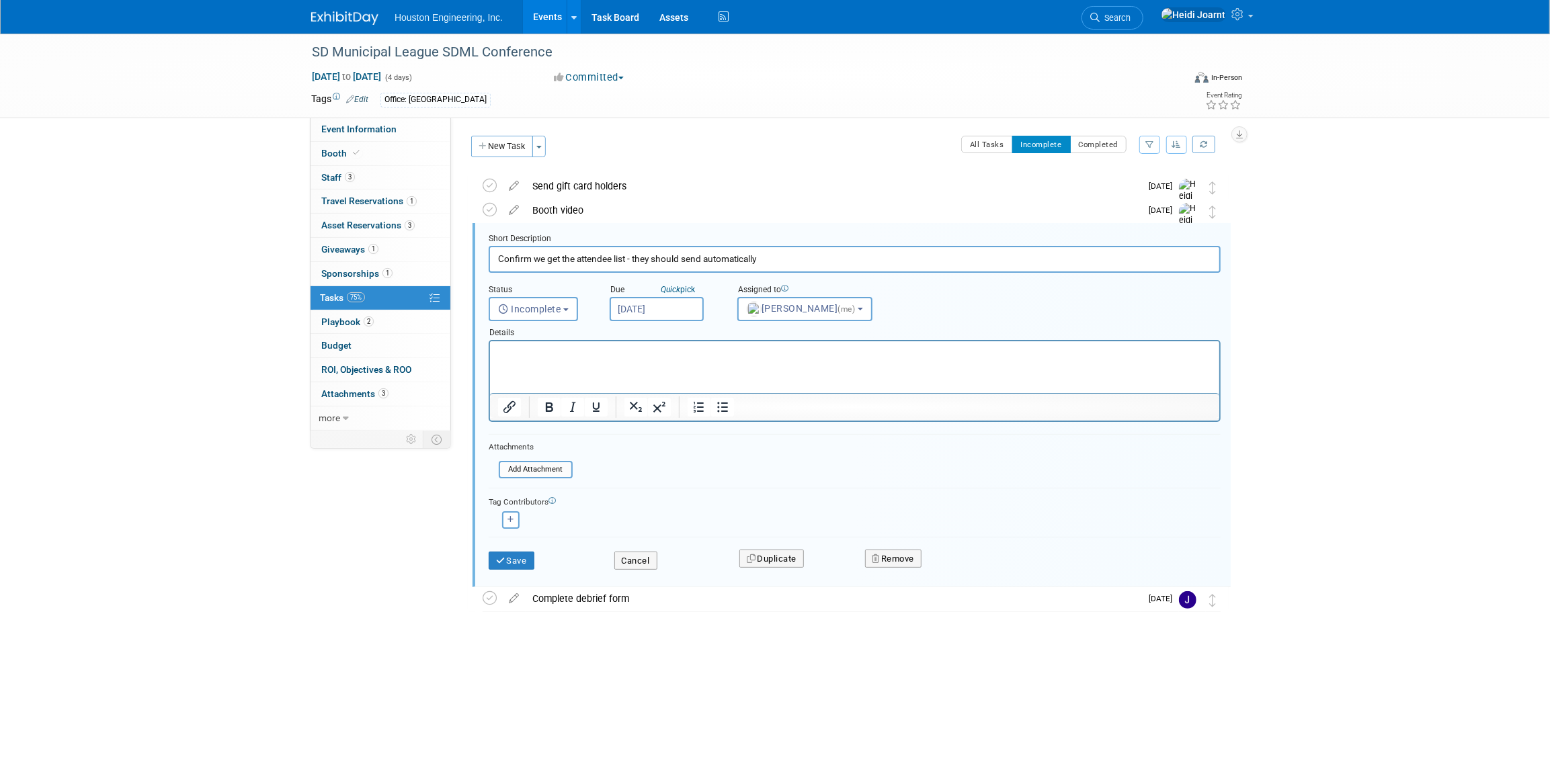
type input "Confirm we get the attendee list - they should send automatically"
click at [678, 315] on input "Sep 19, 2025" at bounding box center [656, 309] width 94 height 24
click at [714, 463] on span "24" at bounding box center [713, 458] width 26 height 26
type input "Sep 24, 2025"
click at [516, 557] on button "Save" at bounding box center [511, 560] width 46 height 18
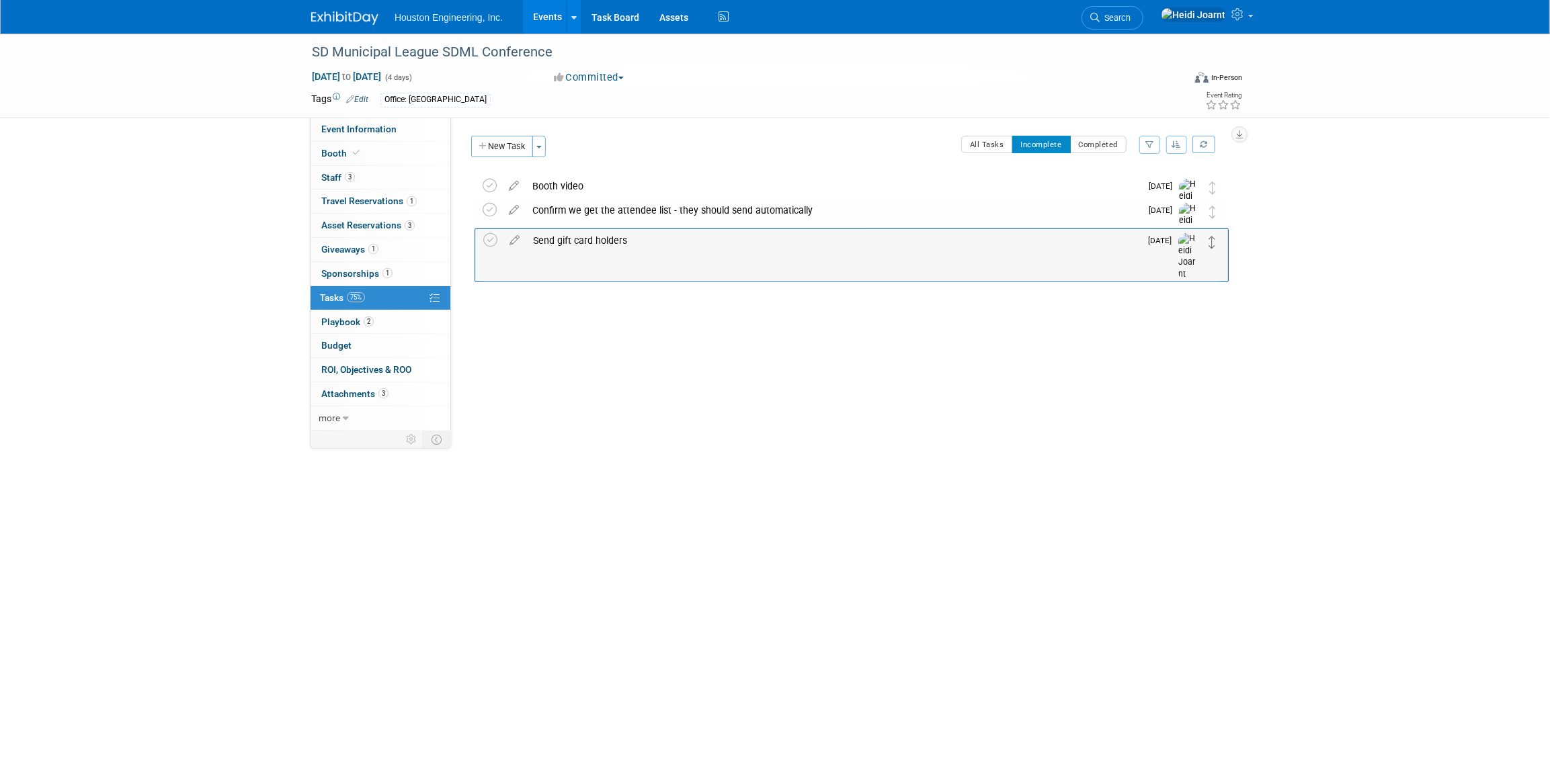
drag, startPoint x: 1212, startPoint y: 188, endPoint x: 1212, endPoint y: 242, distance: 54.0
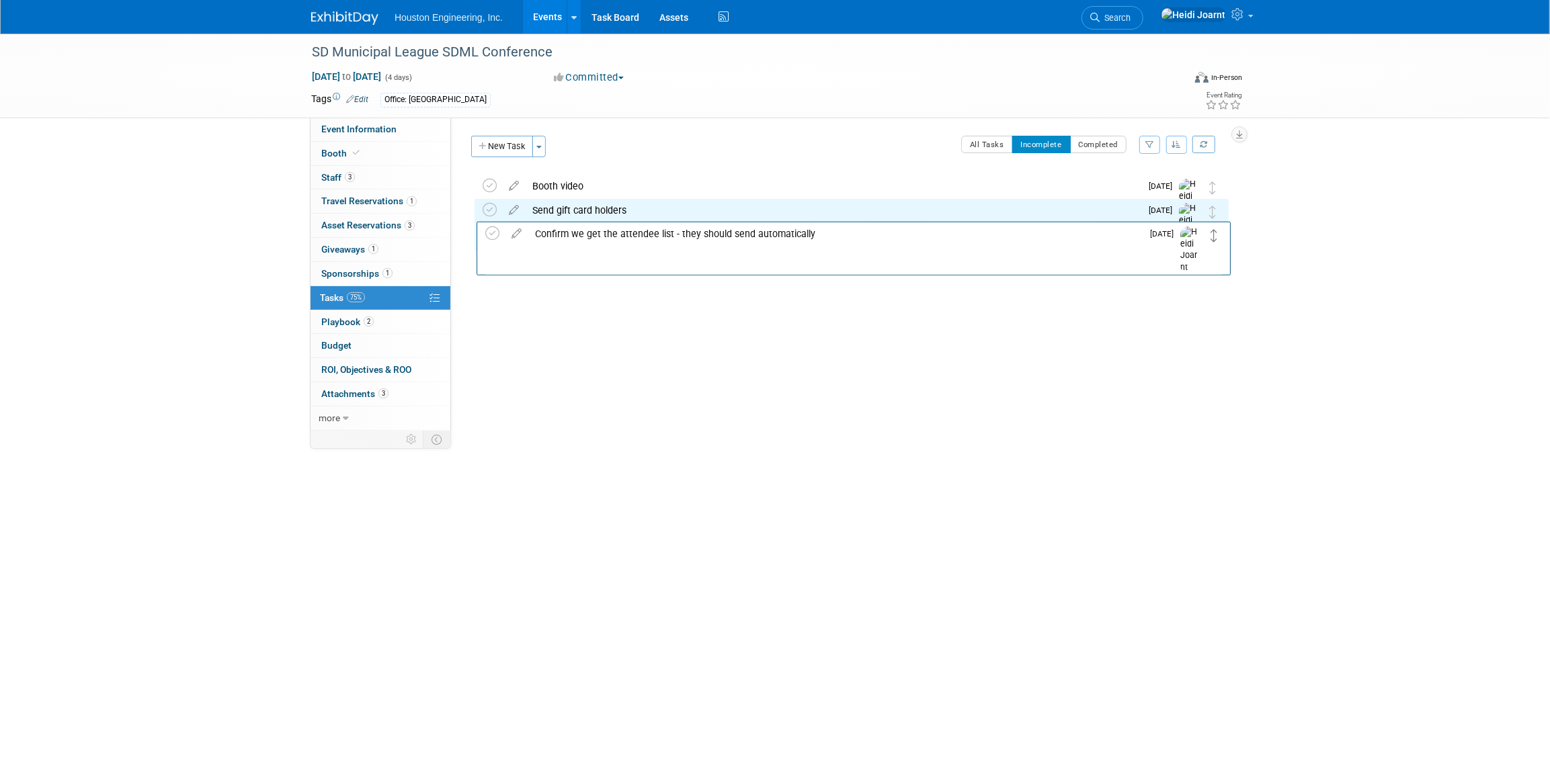
drag, startPoint x: 1211, startPoint y: 209, endPoint x: 1212, endPoint y: 235, distance: 26.0
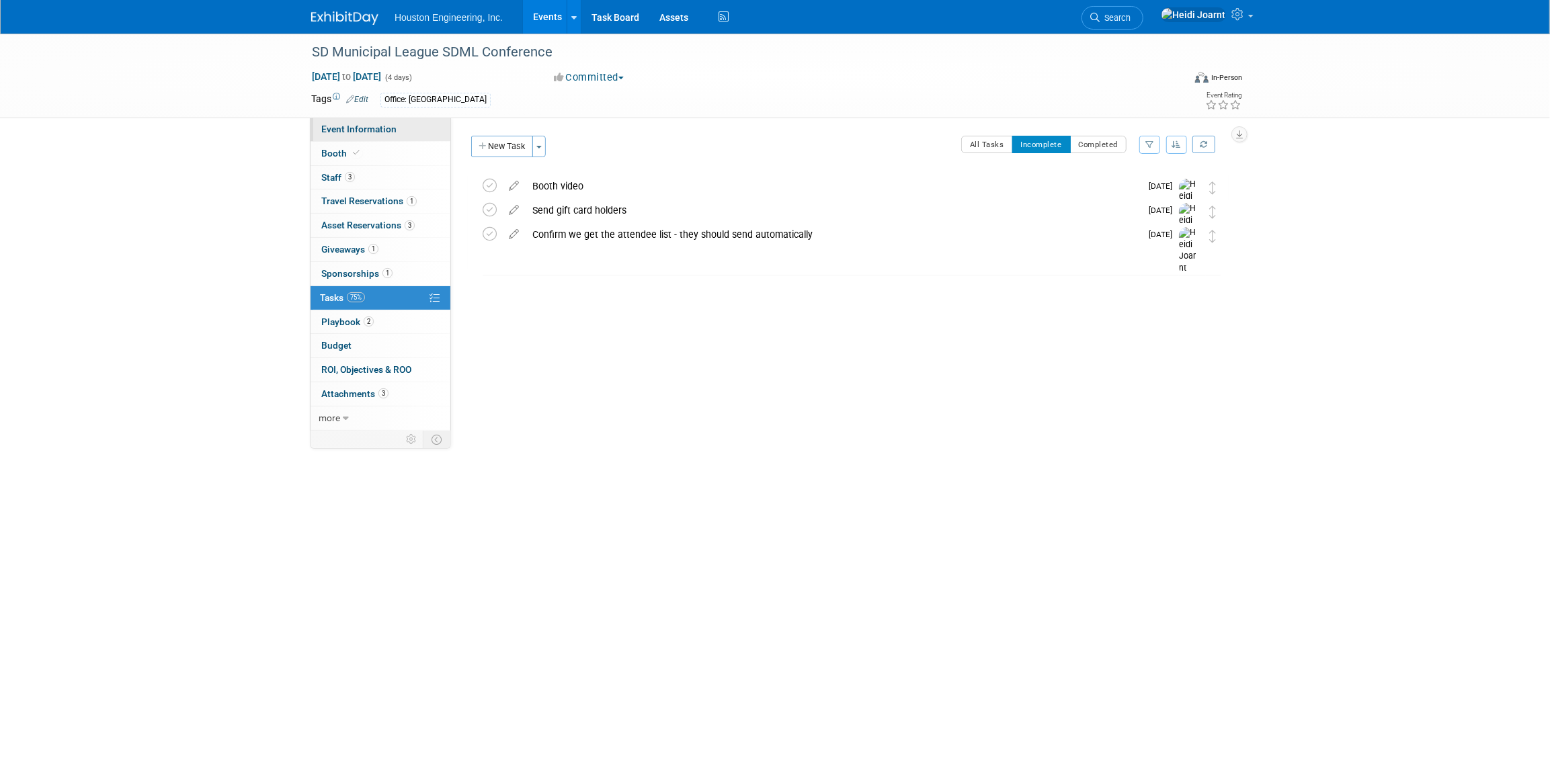
click at [374, 135] on link "Event Information" at bounding box center [380, 129] width 140 height 23
select select "3 - Reg/Prep Done"
select select "No"
select select "Mun. Infrastructure"
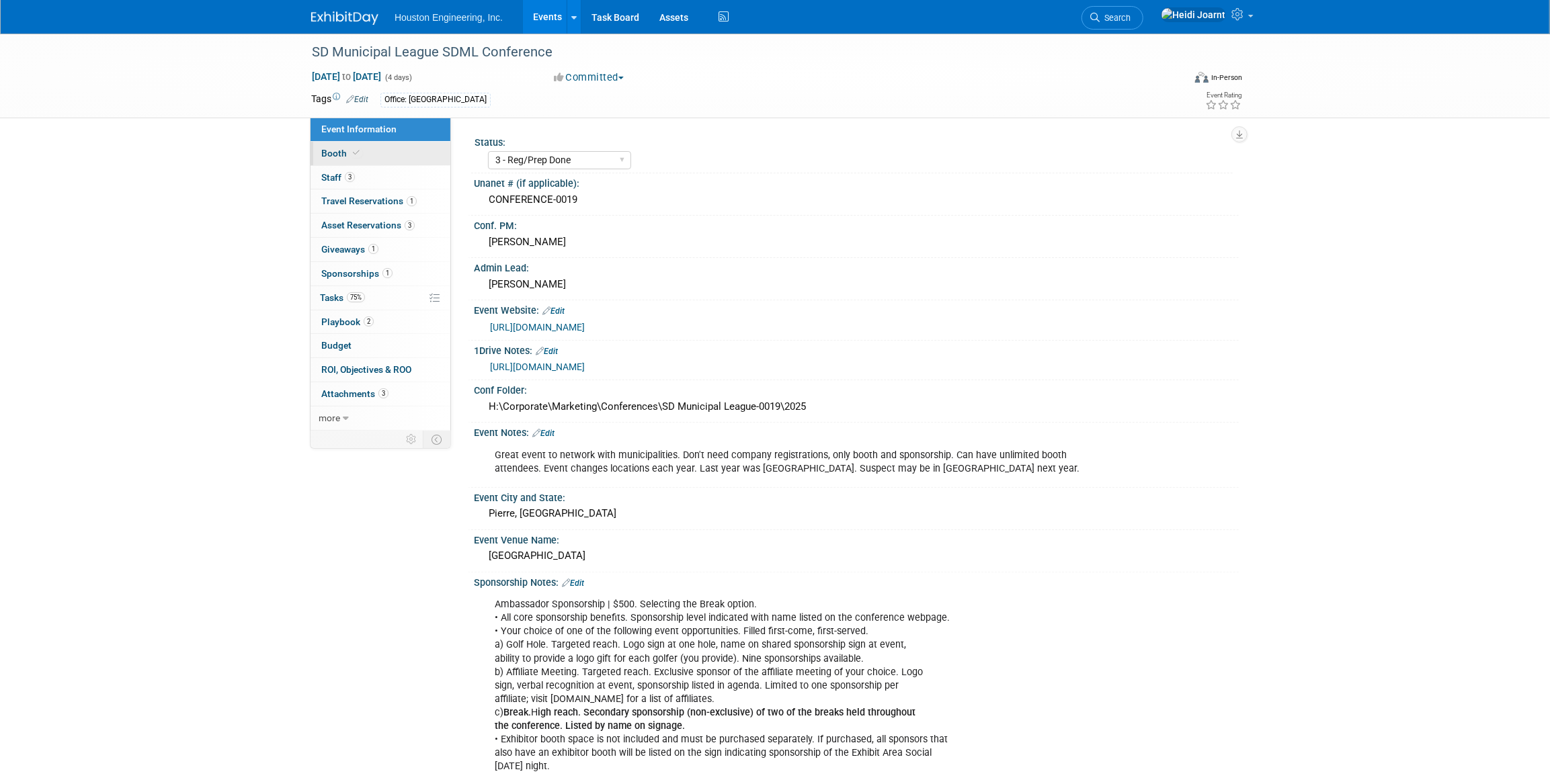
click at [366, 148] on link "Booth" at bounding box center [380, 153] width 140 height 23
select select "Yes"
select select "Sioux Falls"
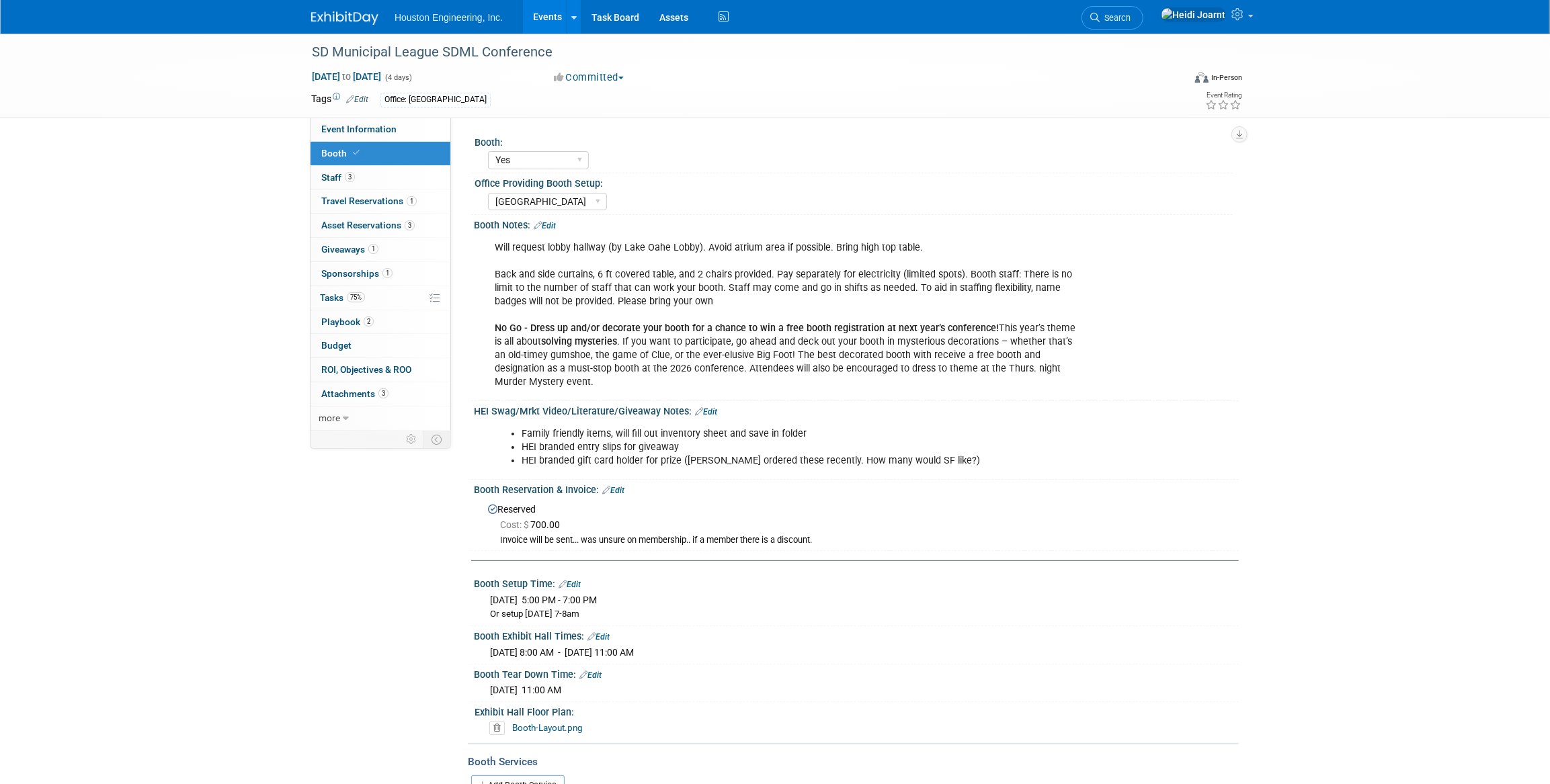
click at [556, 223] on link "Edit" at bounding box center [545, 226] width 22 height 10
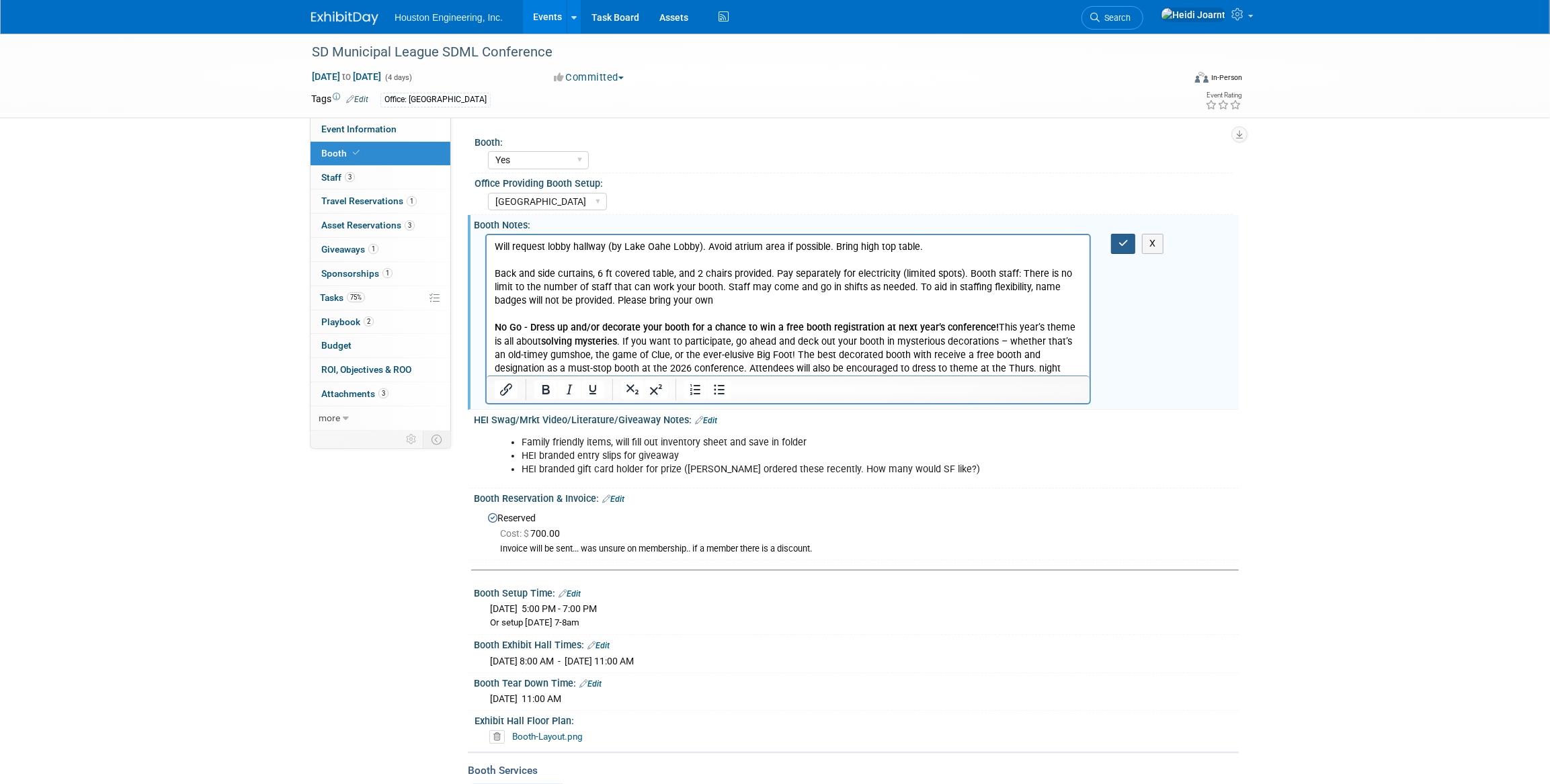
click at [1117, 244] on button "button" at bounding box center [1123, 244] width 25 height 19
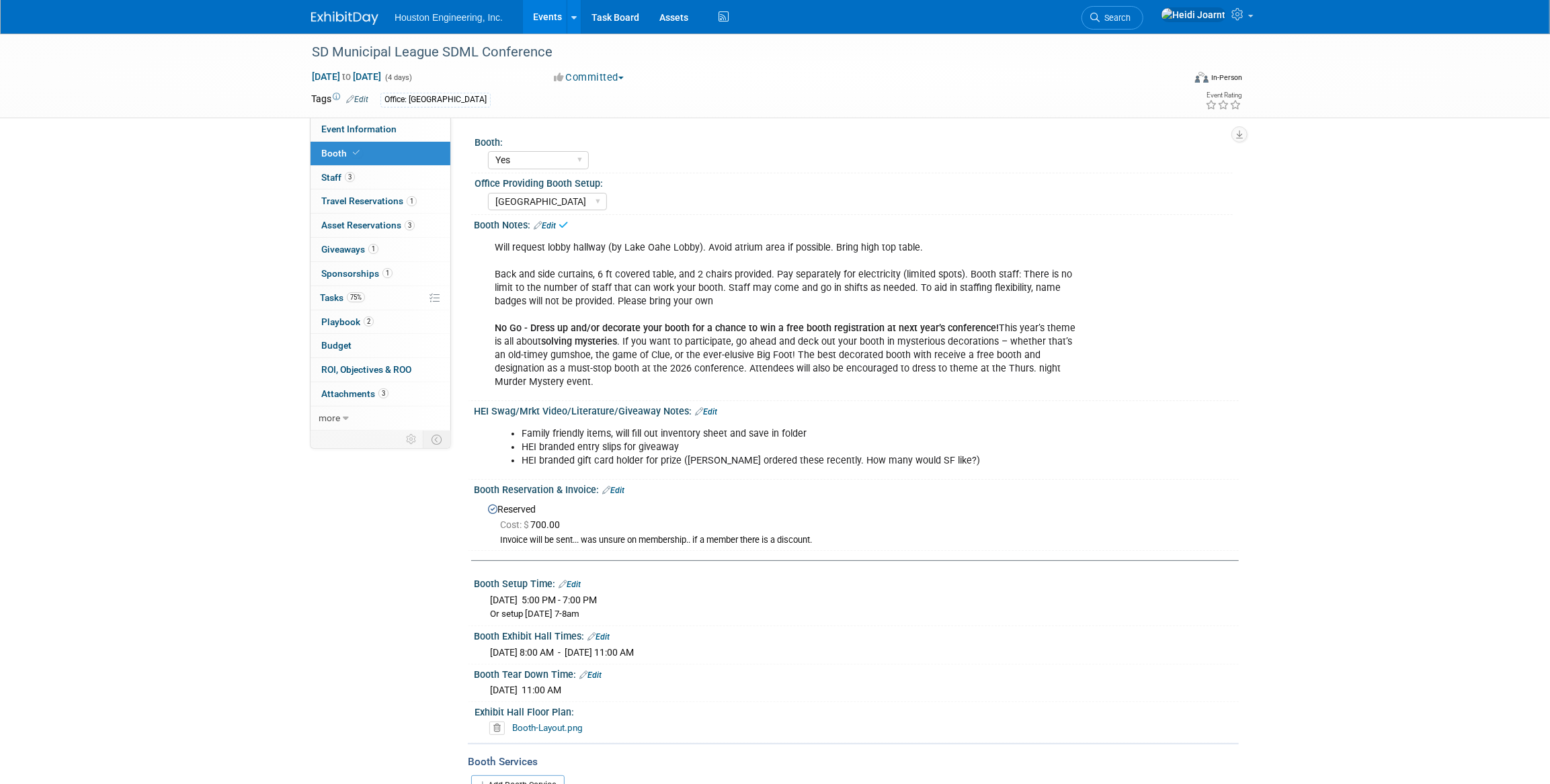
click at [901, 249] on div "Will request lobby hallway (by Lake Oahe Lobby). Avoid atrium area if possible.…" at bounding box center [787, 316] width 605 height 162
drag, startPoint x: 835, startPoint y: 247, endPoint x: 919, endPoint y: 252, distance: 84.1
click at [919, 252] on div "Will request lobby hallway (by Lake Oahe Lobby). Avoid atrium area if possible.…" at bounding box center [787, 316] width 605 height 162
drag, startPoint x: 919, startPoint y: 252, endPoint x: 880, endPoint y: 286, distance: 51.7
click at [880, 286] on div "Will request lobby hallway (by Lake Oahe Lobby). Avoid atrium area if possible.…" at bounding box center [787, 316] width 605 height 162
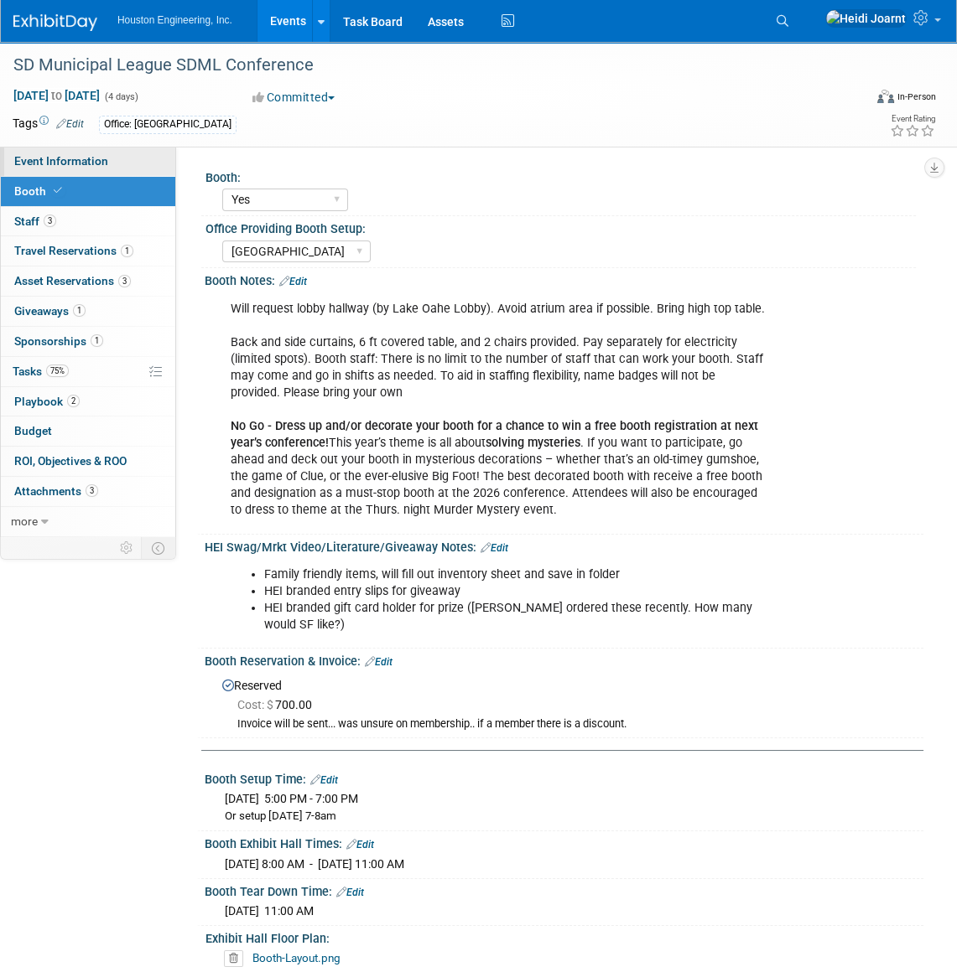
click at [58, 167] on span "Event Information" at bounding box center [61, 160] width 94 height 13
select select "3 - Reg/Prep Done"
select select "No"
select select "Mun. Infrastructure"
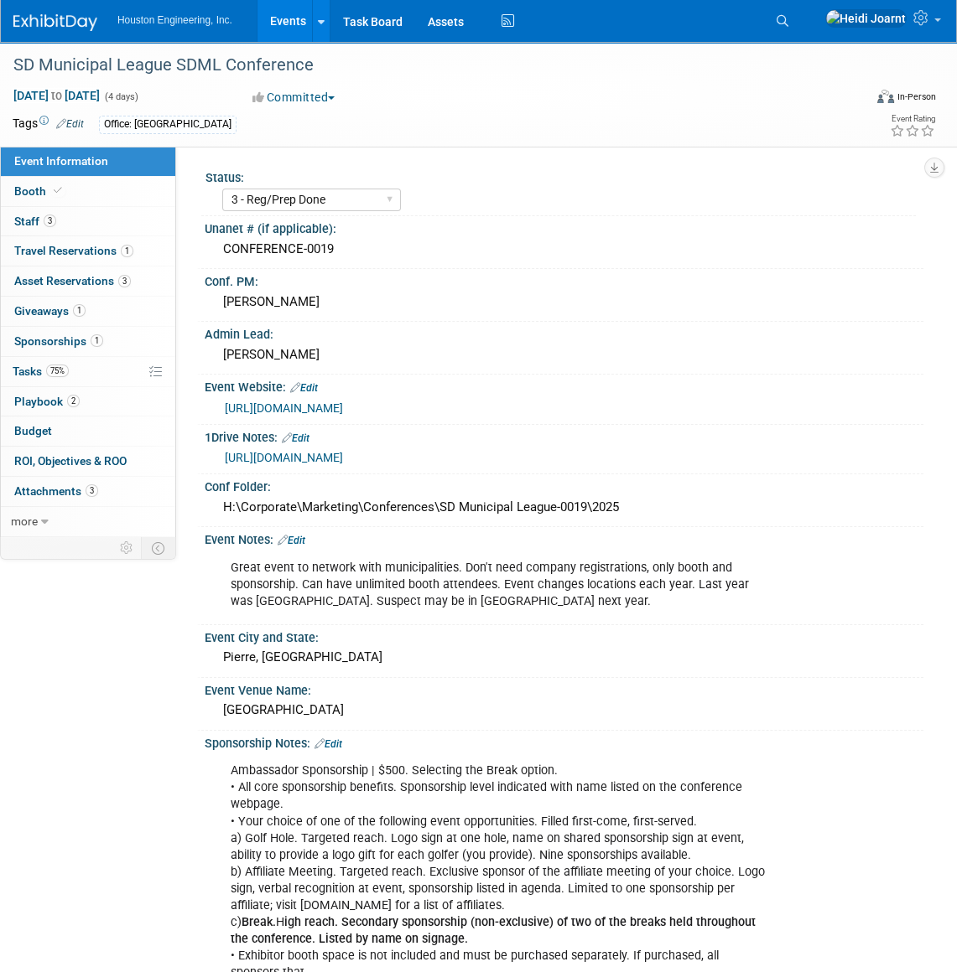
click at [301, 541] on link "Edit" at bounding box center [291, 541] width 28 height 12
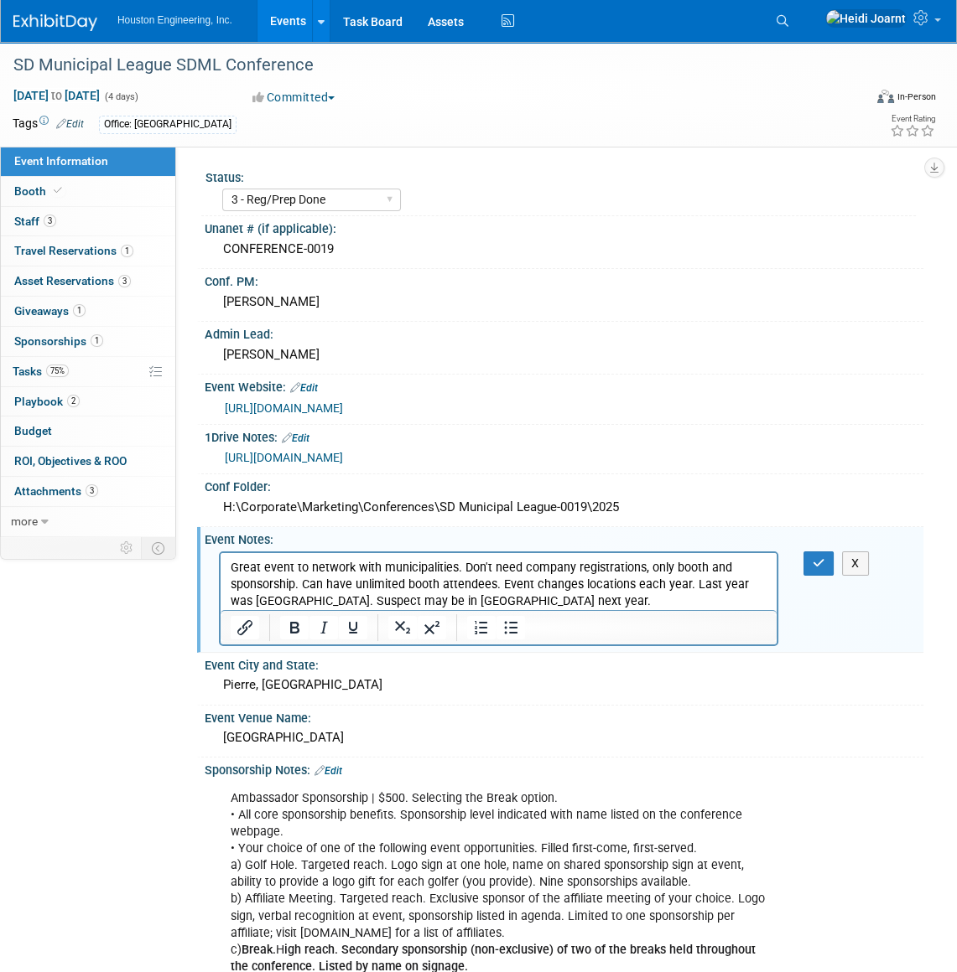
click at [527, 604] on p "Great event to network with municipalities. Don't need company registrations, o…" at bounding box center [499, 584] width 537 height 50
drag, startPoint x: 303, startPoint y: 580, endPoint x: 457, endPoint y: 565, distance: 154.2
click at [457, 565] on p "Great event to network with municipalities. Don't need company registrations, o…" at bounding box center [499, 584] width 537 height 50
click at [604, 594] on p "Great event to network with municipalities. Don't need company registrations, o…" at bounding box center [499, 584] width 537 height 50
click at [815, 563] on icon "button" at bounding box center [818, 563] width 13 height 12
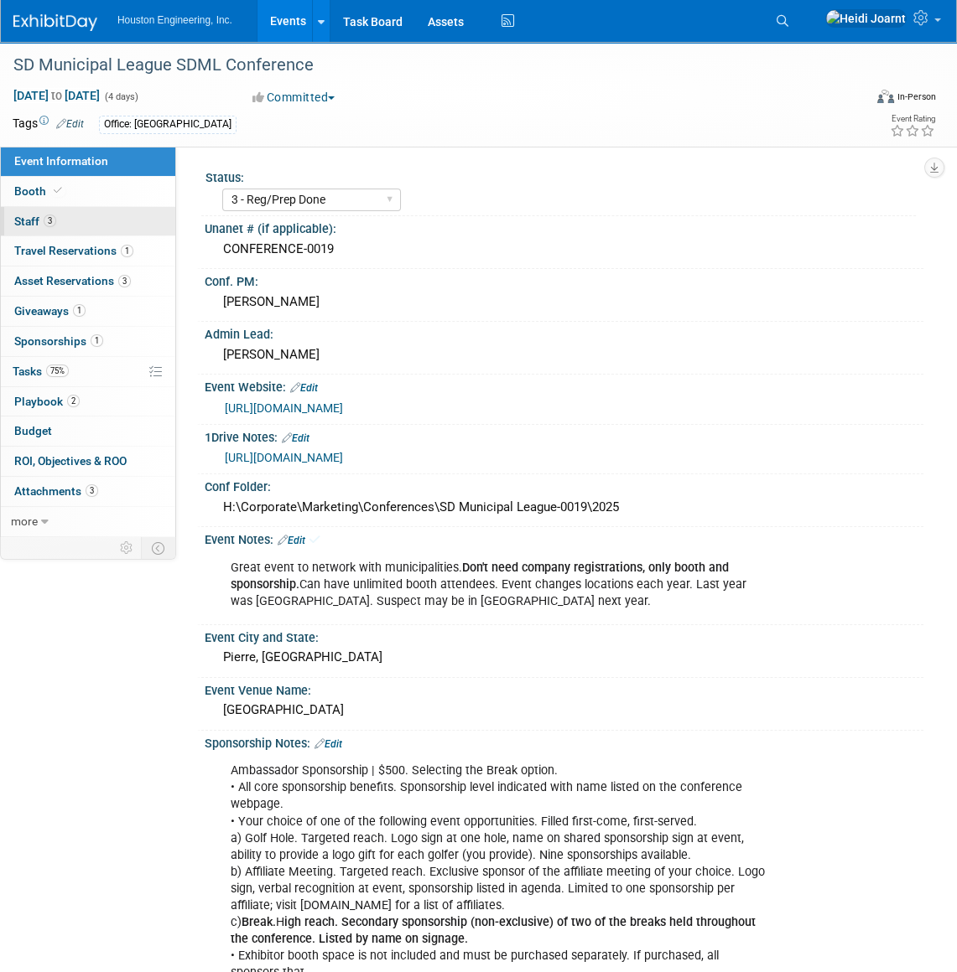
click at [75, 215] on link "3 Staff 3" at bounding box center [88, 221] width 174 height 29
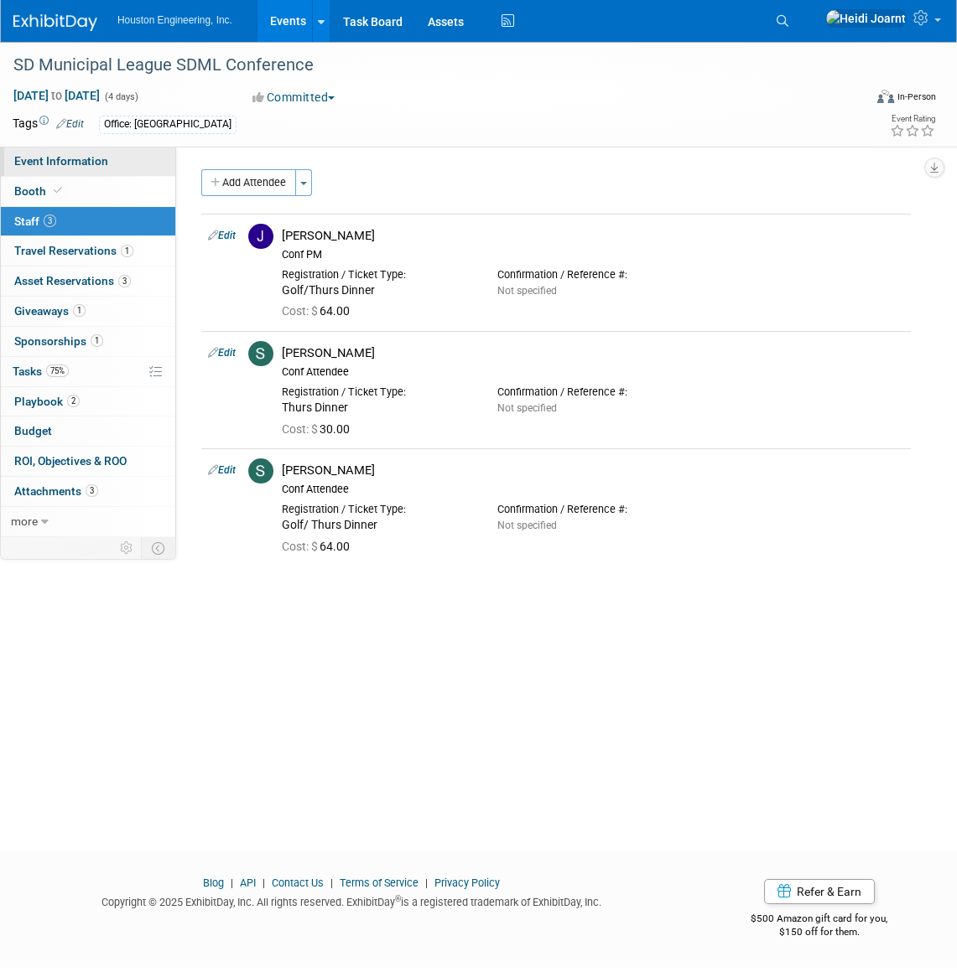
click at [78, 163] on span "Event Information" at bounding box center [61, 160] width 94 height 13
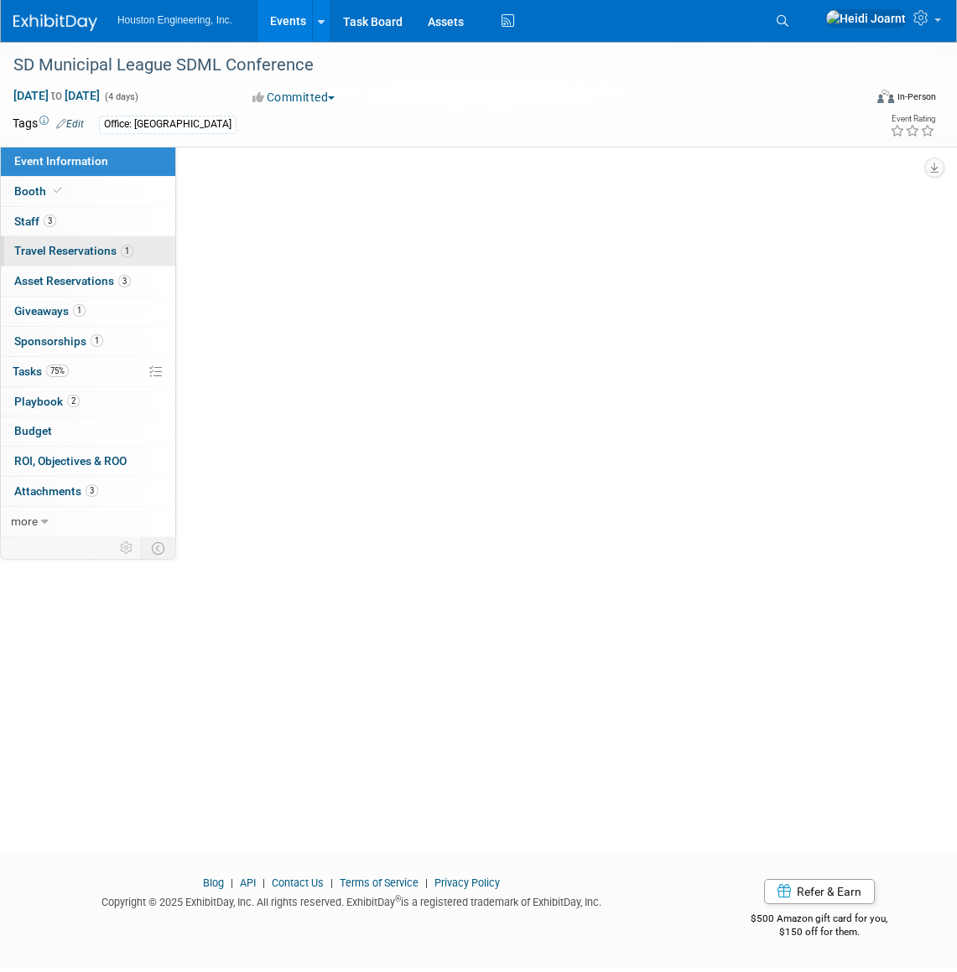
select select "3 - Reg/Prep Done"
select select "No"
select select "Mun. Infrastructure"
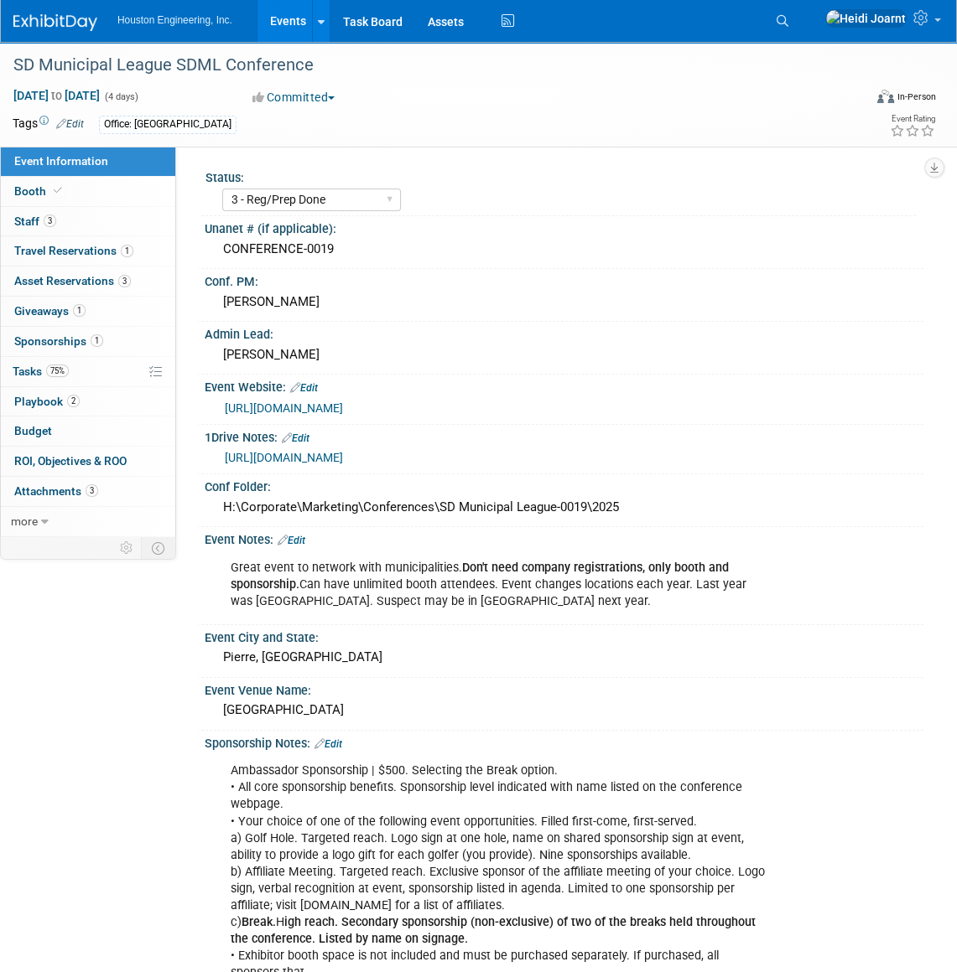
click at [301, 539] on link "Edit" at bounding box center [291, 541] width 28 height 12
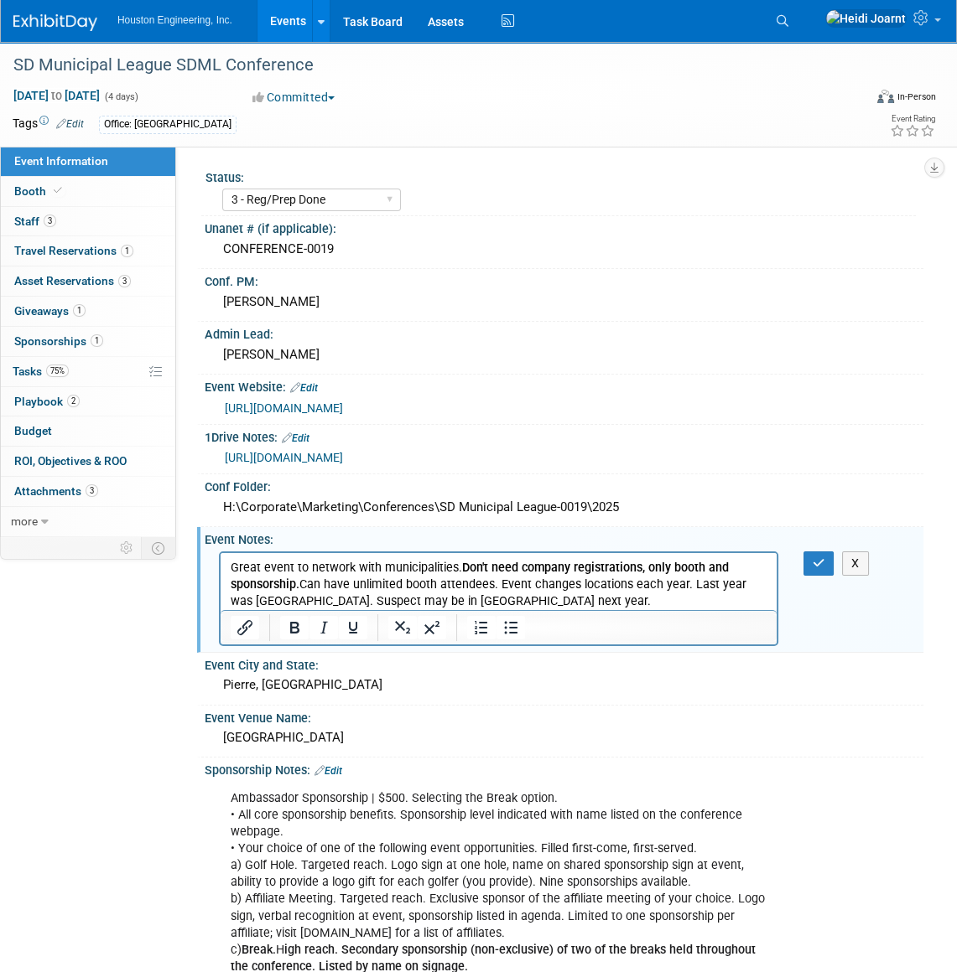
click at [512, 607] on p "Great event to network with municipalities. Don't need company registrations, o…" at bounding box center [499, 584] width 537 height 50
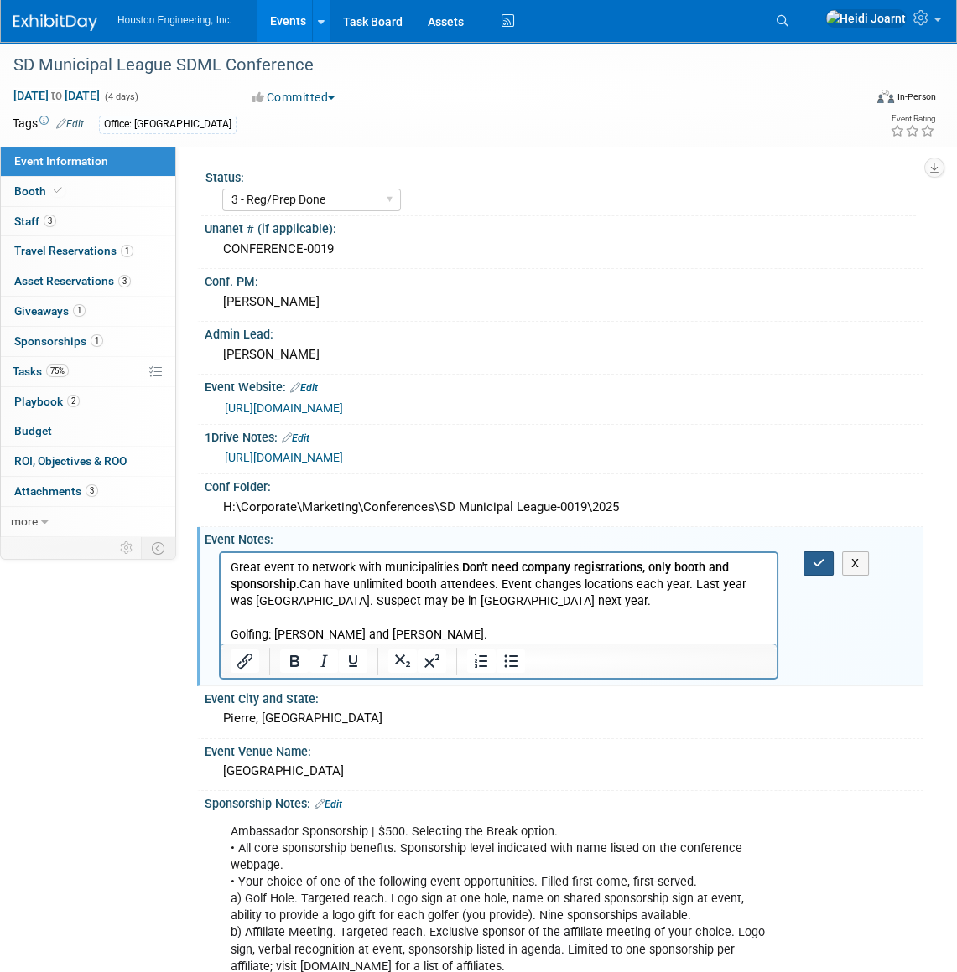
click at [806, 562] on button "button" at bounding box center [818, 564] width 31 height 24
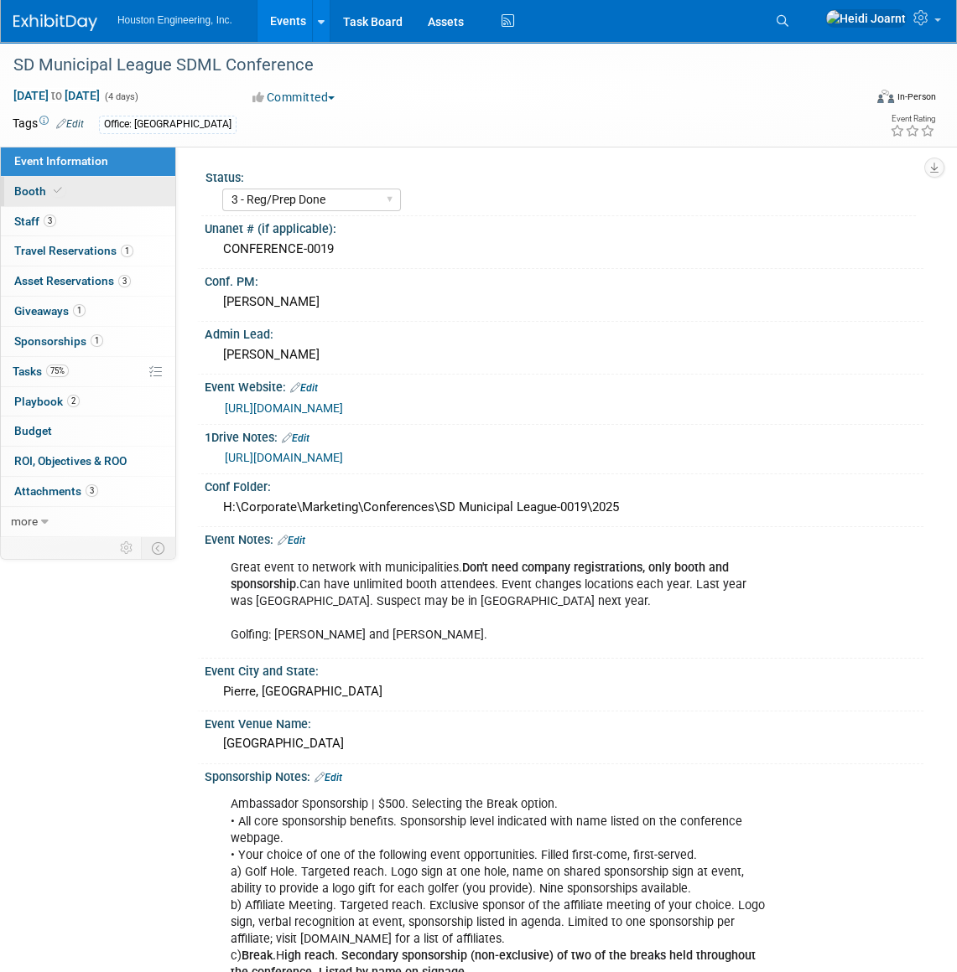
click at [74, 187] on link "Booth" at bounding box center [88, 191] width 174 height 29
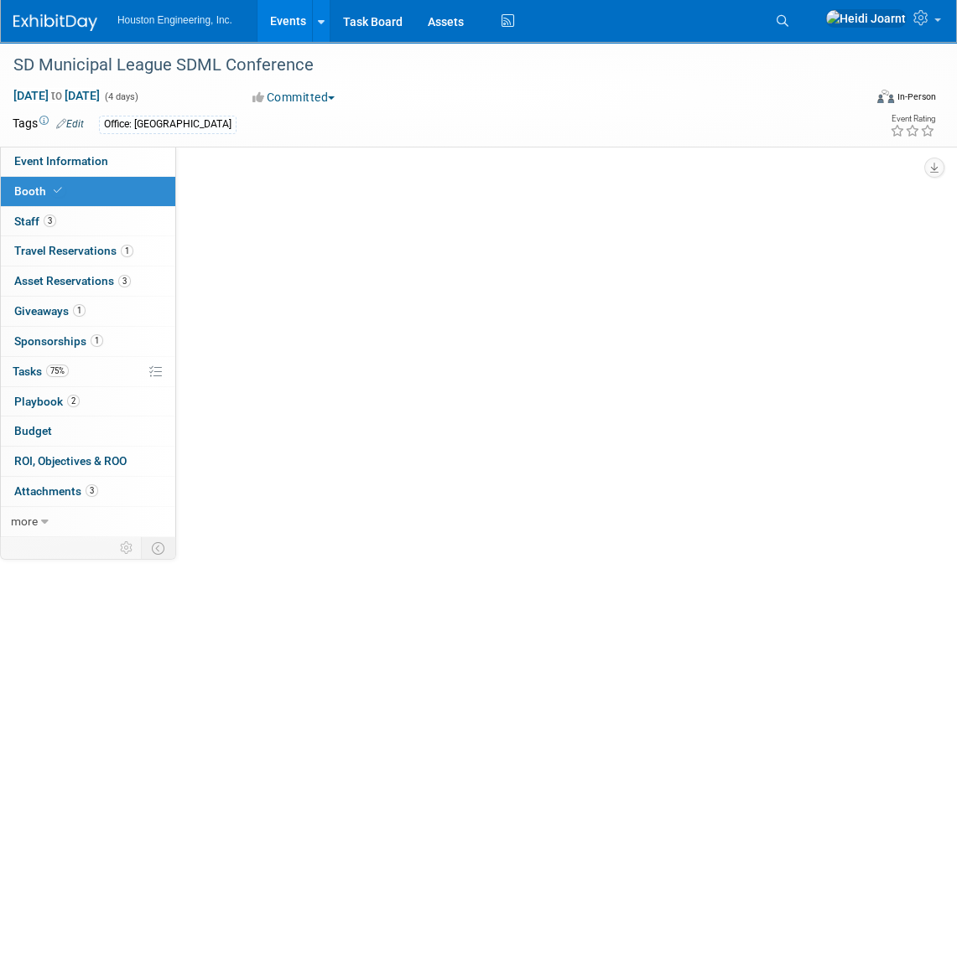
select select "Yes"
select select "Sioux Falls"
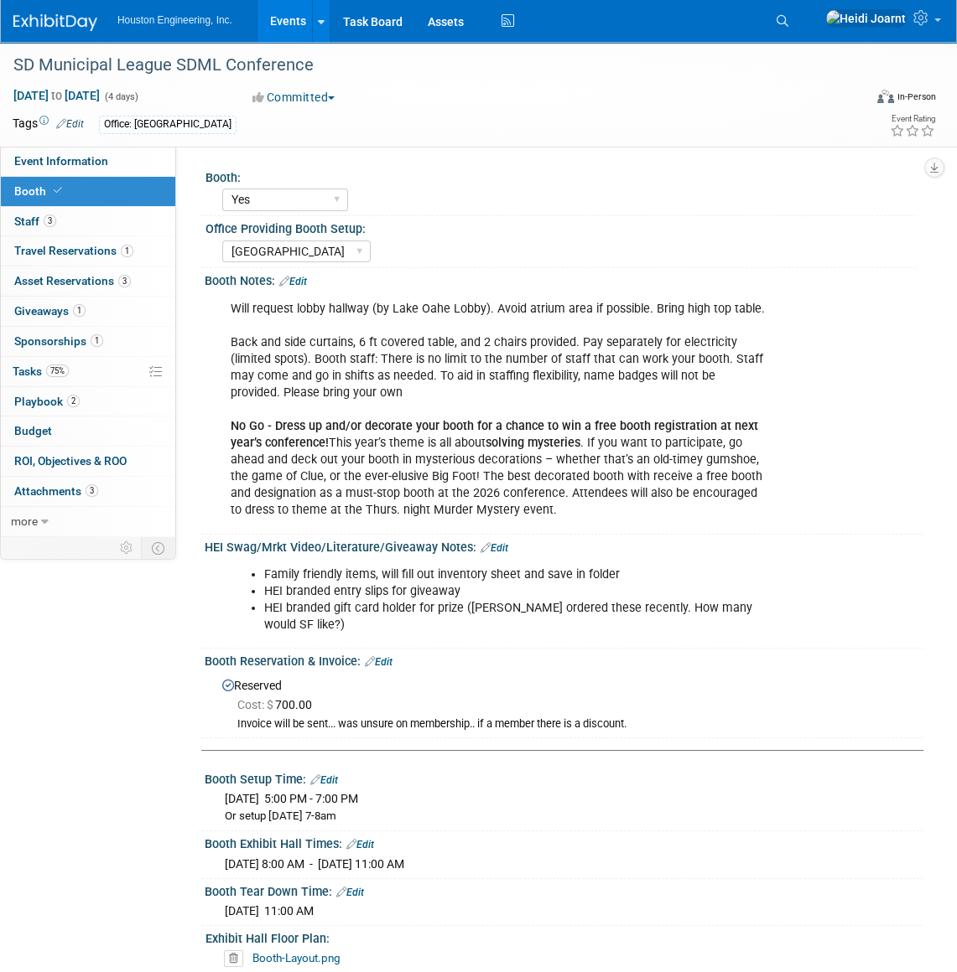
click at [496, 546] on link "Edit" at bounding box center [494, 548] width 28 height 12
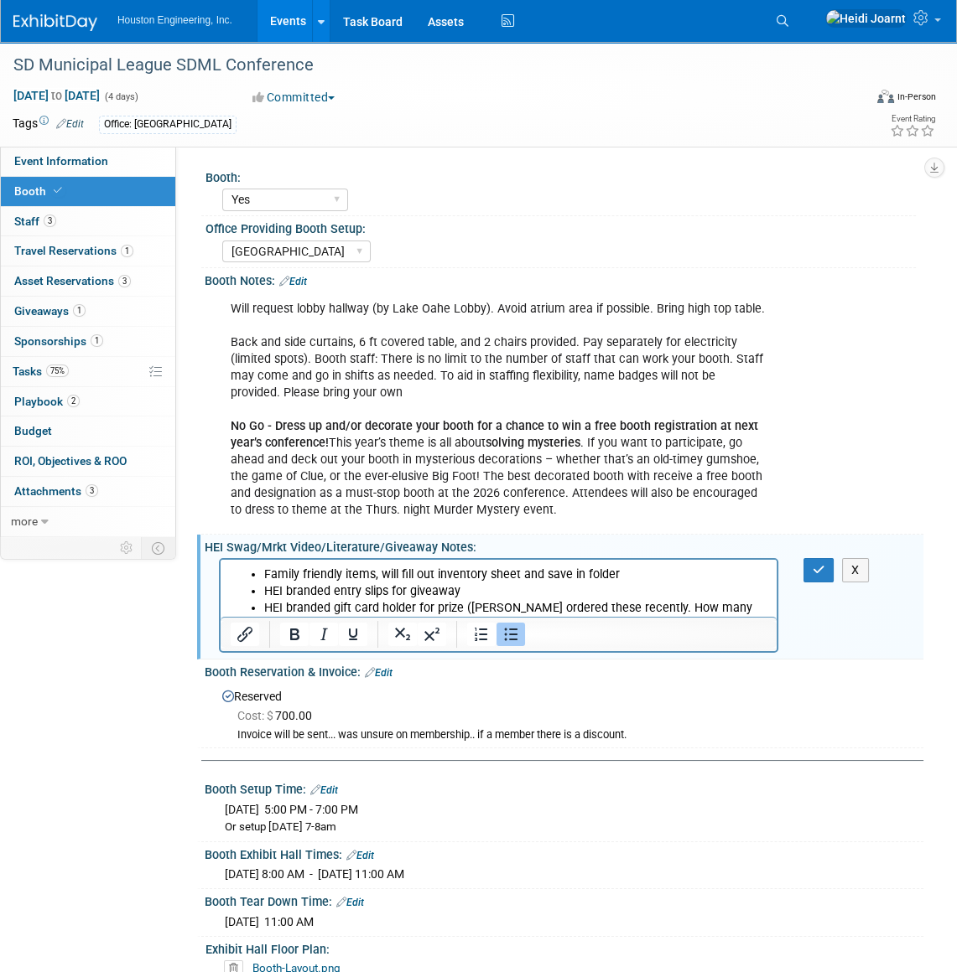
click at [665, 573] on li "Family friendly items, will fill out inventory sheet and save in folder" at bounding box center [515, 575] width 503 height 17
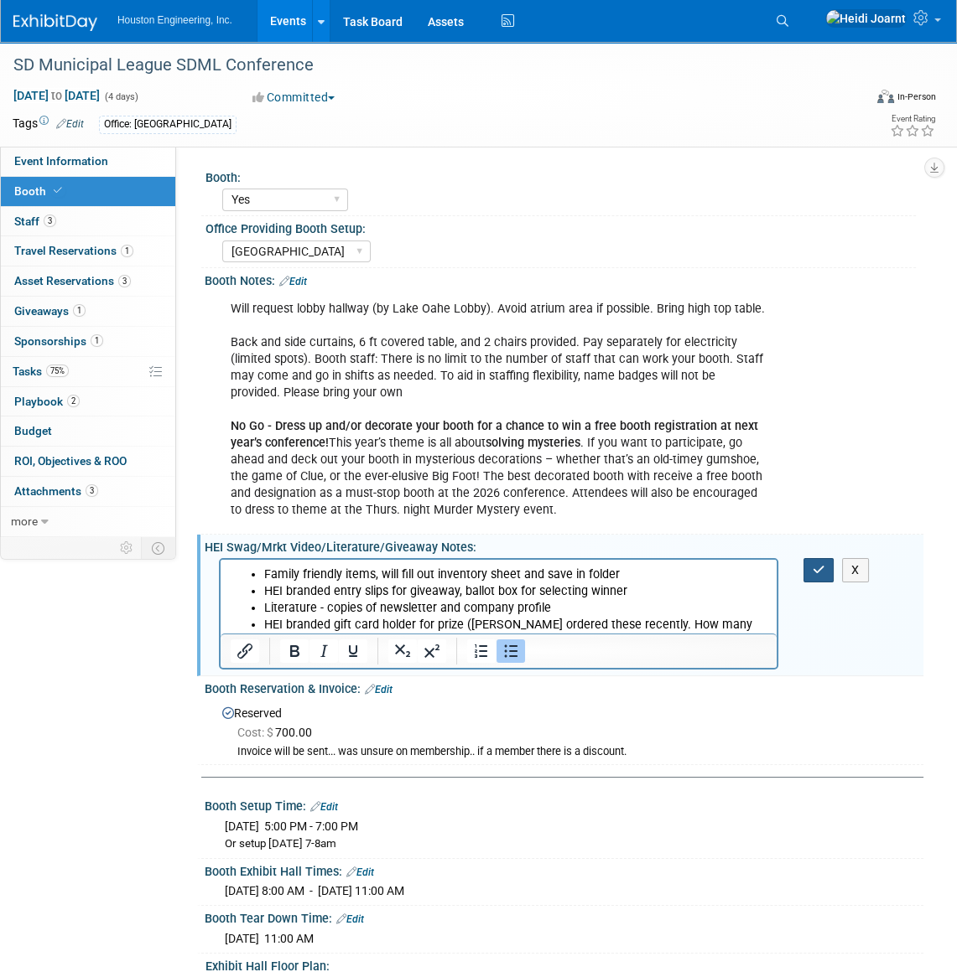
click at [814, 577] on button "button" at bounding box center [818, 570] width 31 height 24
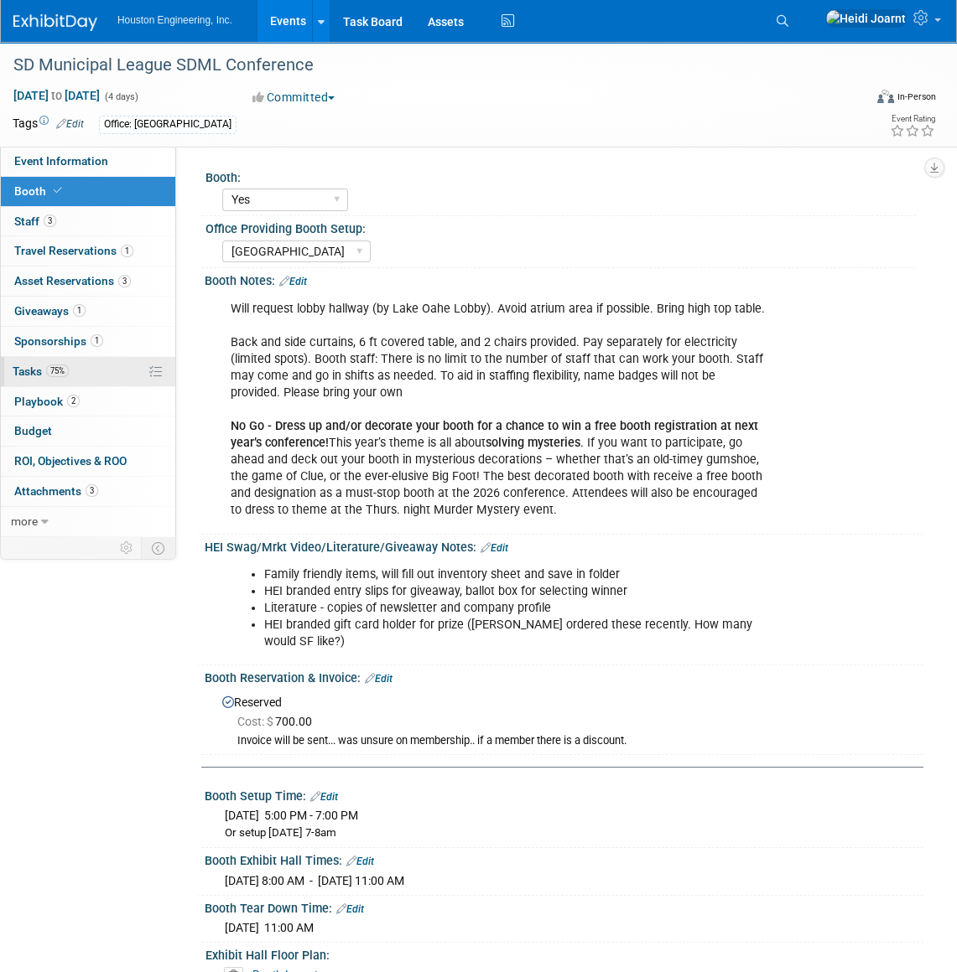
click at [88, 372] on link "75% Tasks 75%" at bounding box center [88, 371] width 174 height 29
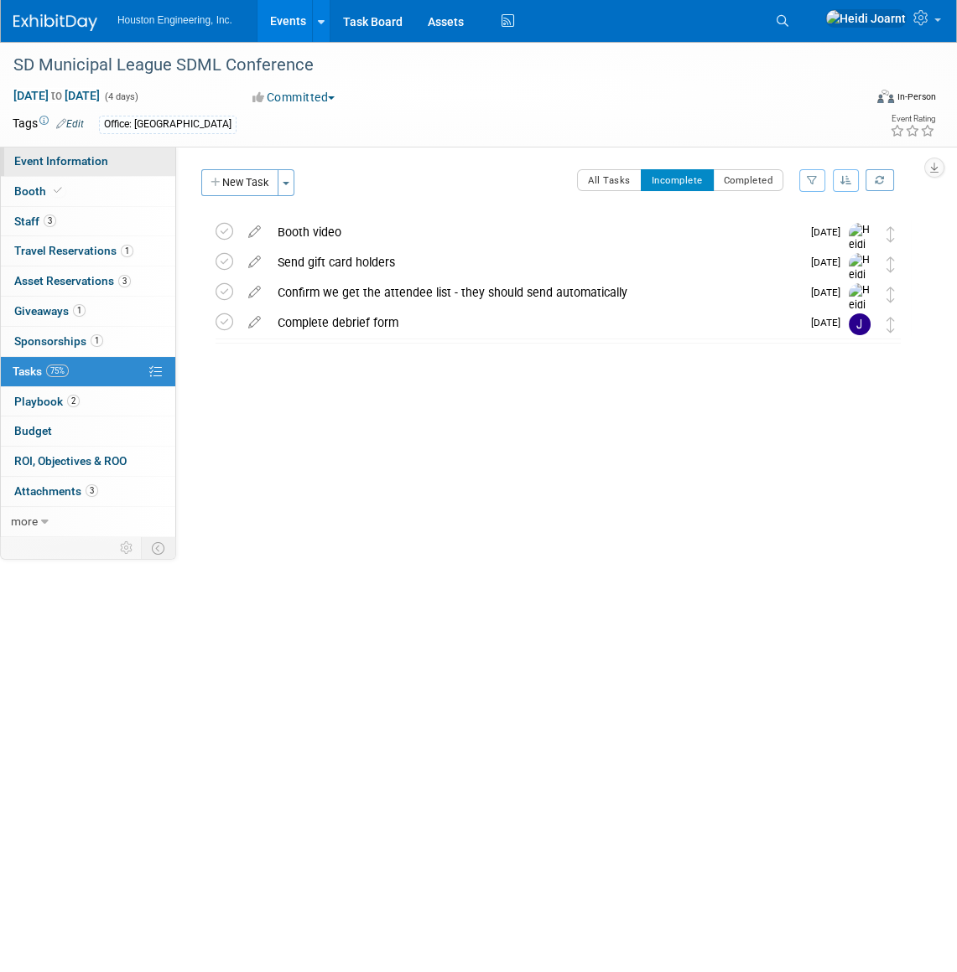
click at [91, 156] on span "Event Information" at bounding box center [61, 160] width 94 height 13
select select "3 - Reg/Prep Done"
select select "No"
select select "Mun. Infrastructure"
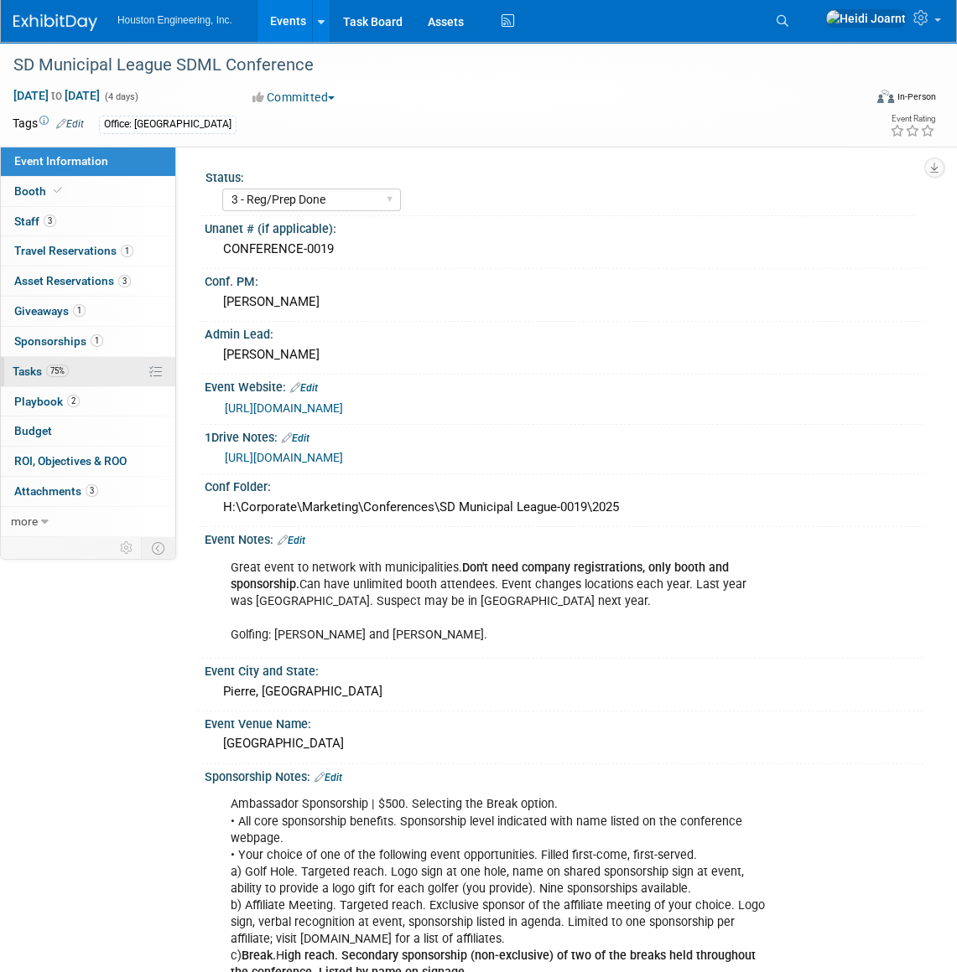
click at [103, 373] on link "75% Tasks 75%" at bounding box center [88, 371] width 174 height 29
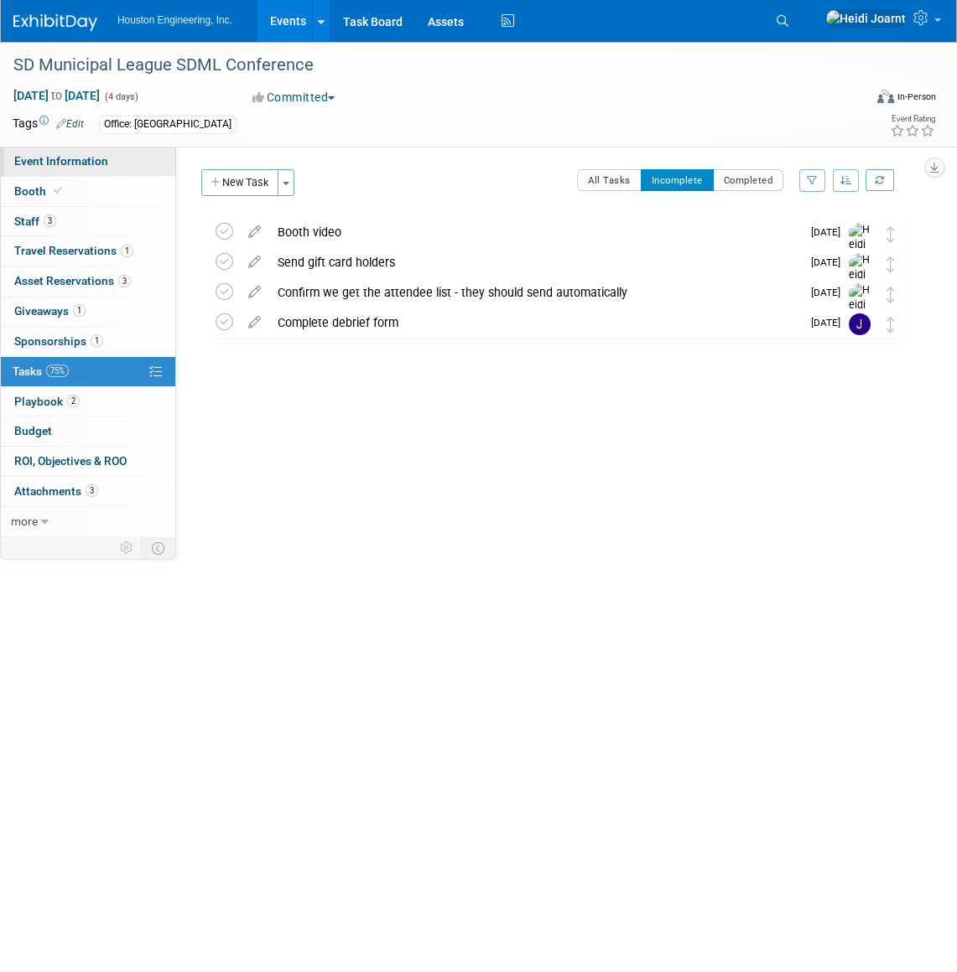
click at [92, 167] on span "Event Information" at bounding box center [61, 160] width 94 height 13
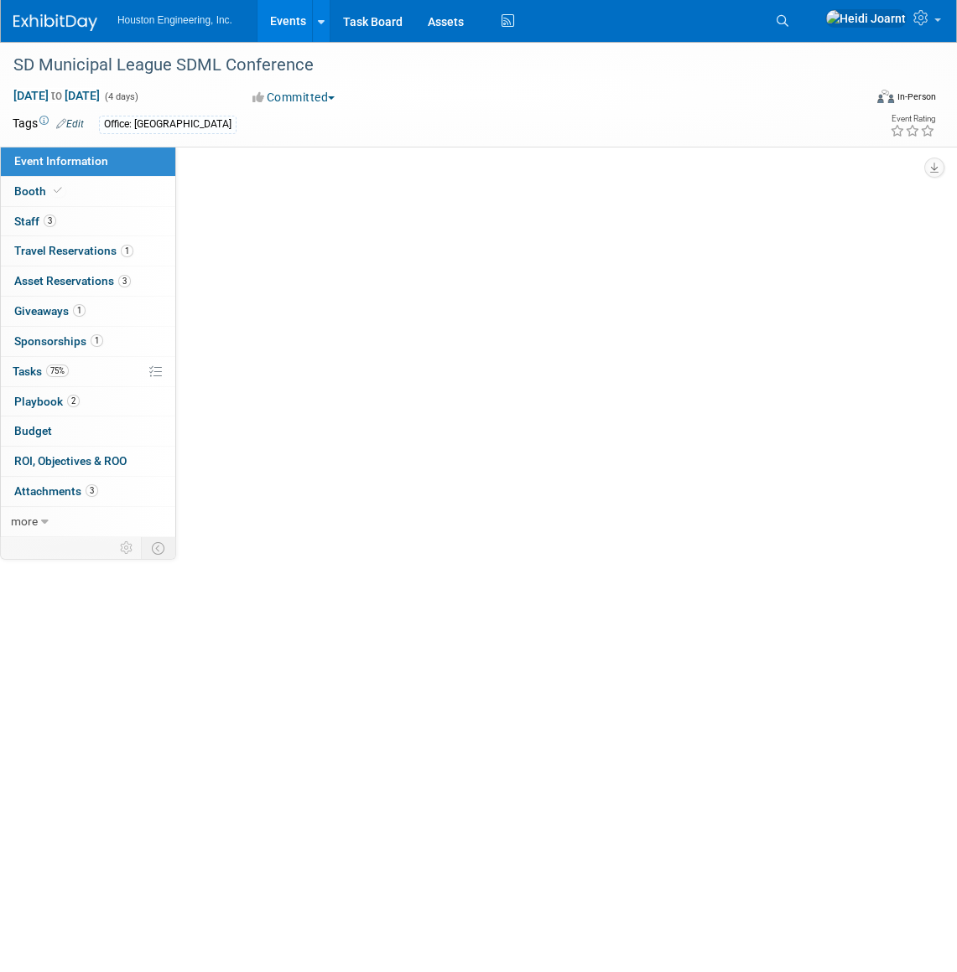
select select "3 - Reg/Prep Done"
select select "No"
select select "Mun. Infrastructure"
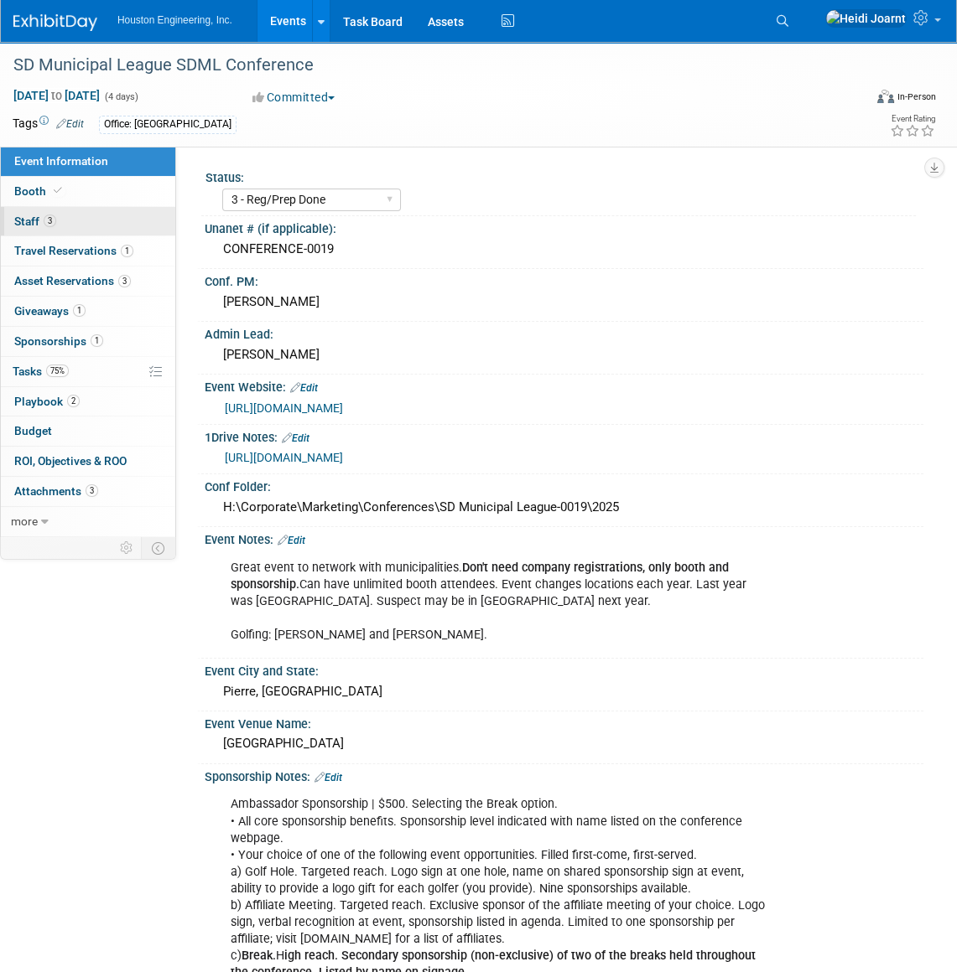
click at [75, 217] on link "3 Staff 3" at bounding box center [88, 221] width 174 height 29
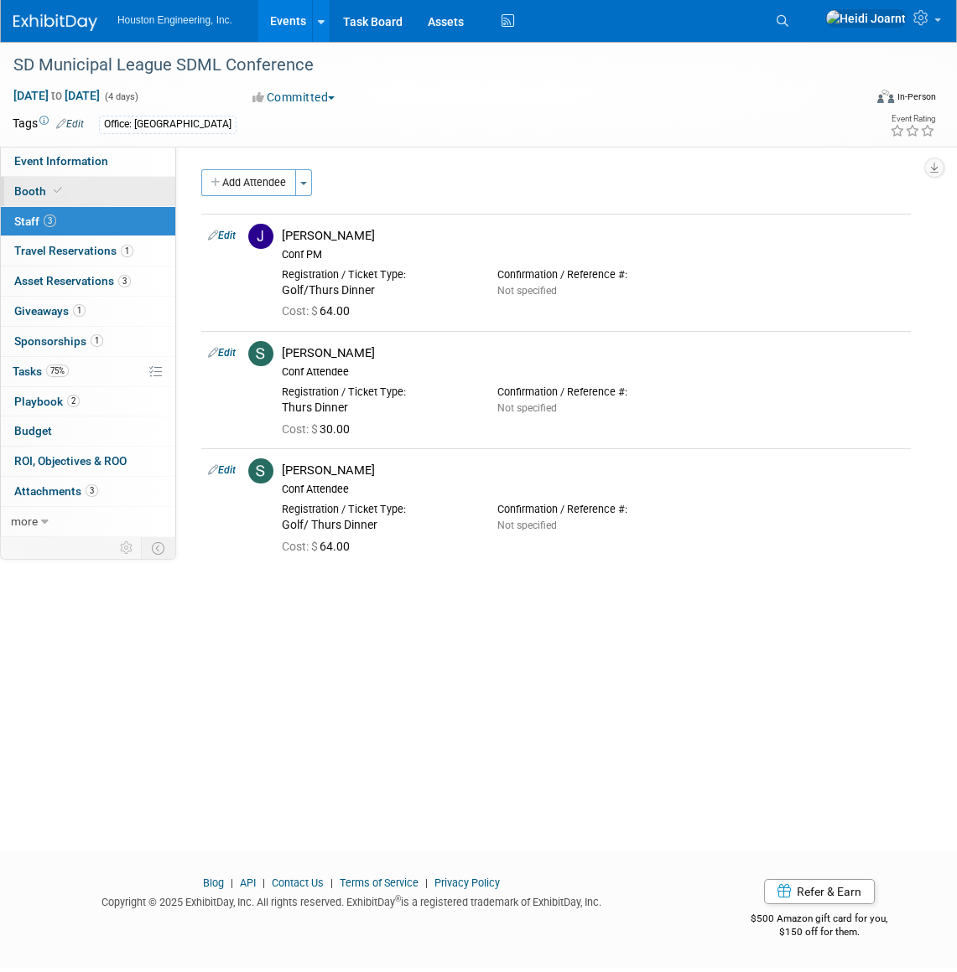
click at [67, 184] on link "Booth" at bounding box center [88, 191] width 174 height 29
select select "Yes"
select select "Sioux Falls"
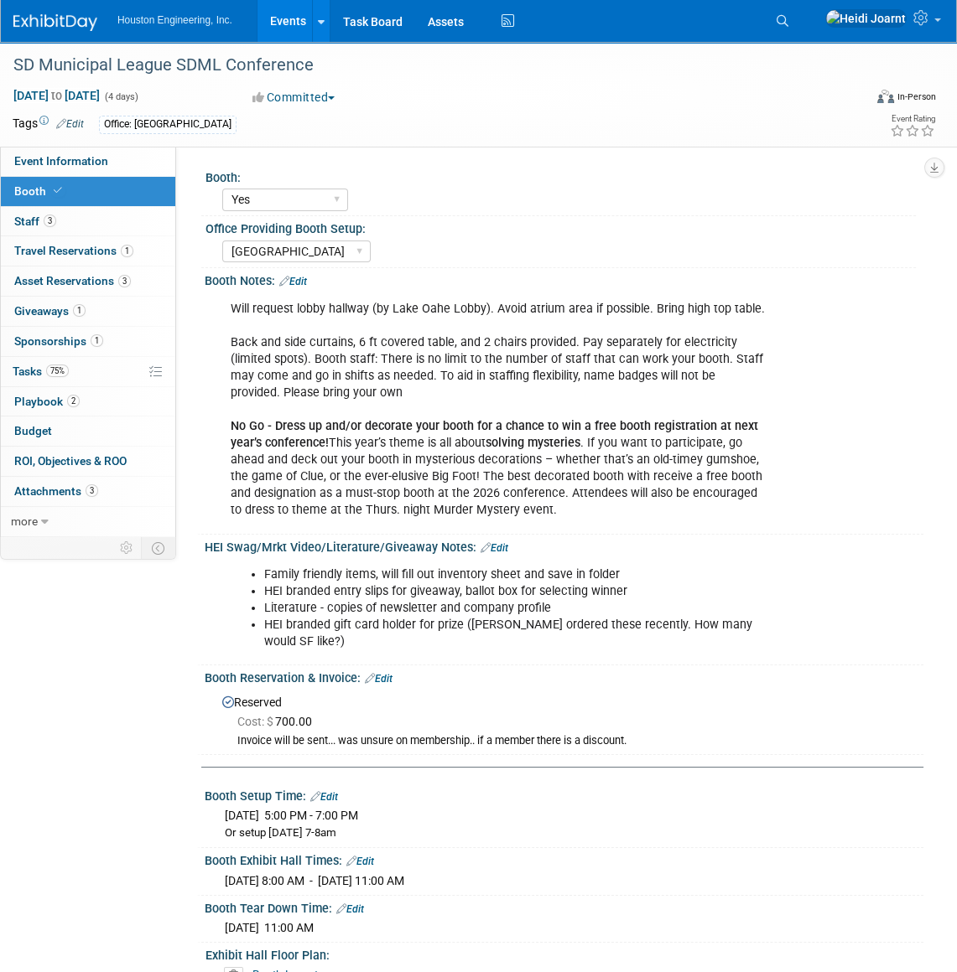
click at [495, 549] on link "Edit" at bounding box center [494, 548] width 28 height 12
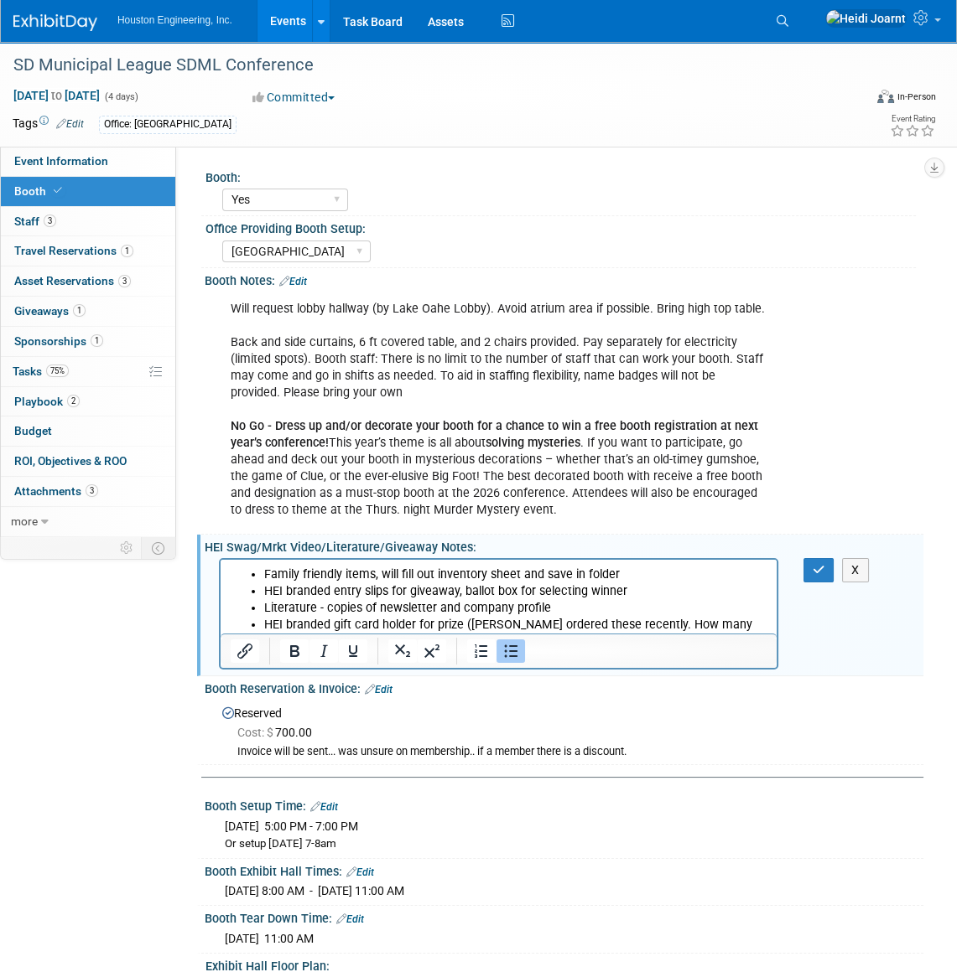
click at [757, 625] on li "HEI branded gift card holder for prize (Matt ordered these recently. How many w…" at bounding box center [515, 634] width 503 height 34
click at [756, 627] on li "HEI branded gift card holder for prize (Matt ordered these recently. How many w…" at bounding box center [515, 634] width 503 height 34
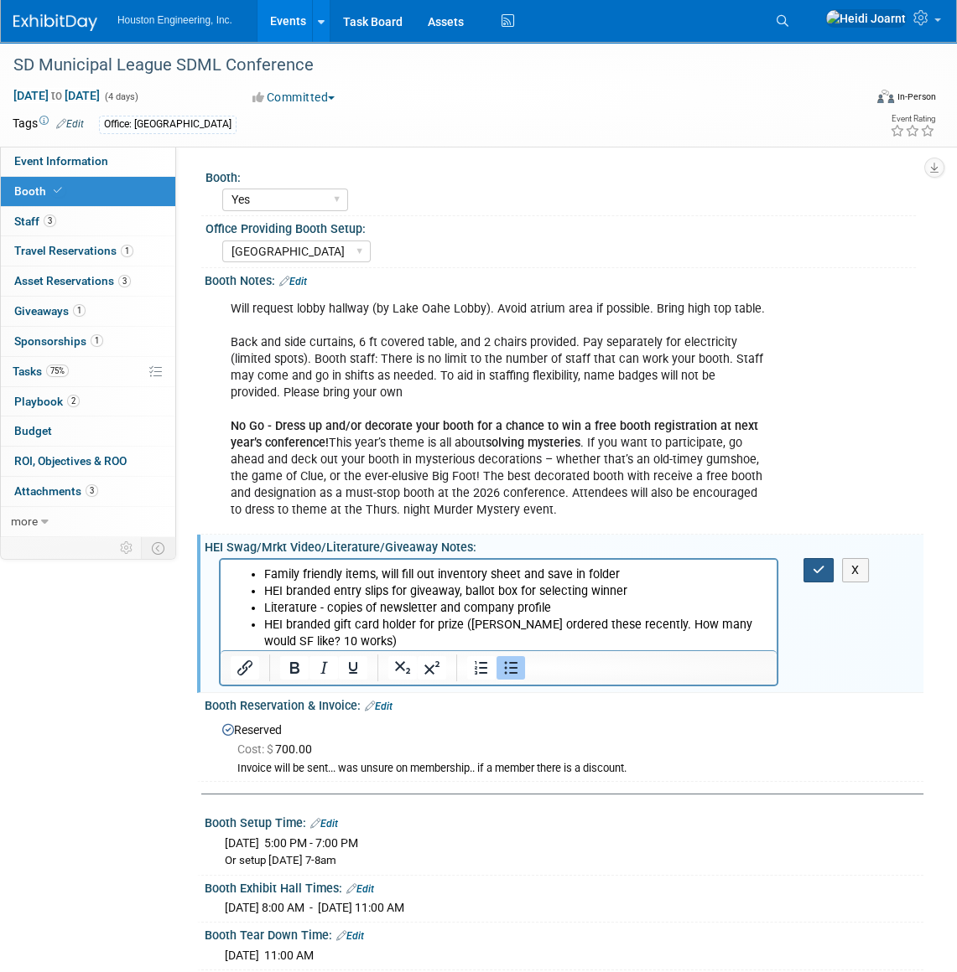
click at [824, 571] on button "button" at bounding box center [818, 570] width 31 height 24
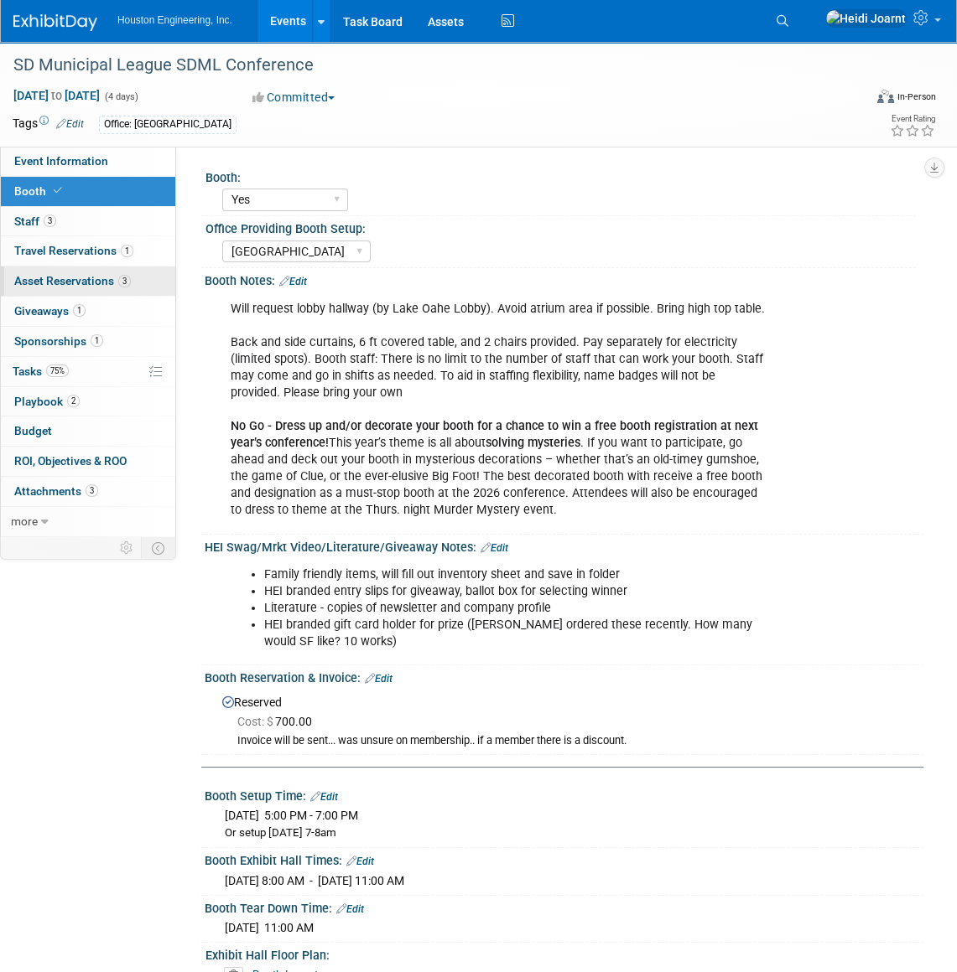
click at [113, 274] on span "Asset Reservations 3" at bounding box center [72, 280] width 117 height 13
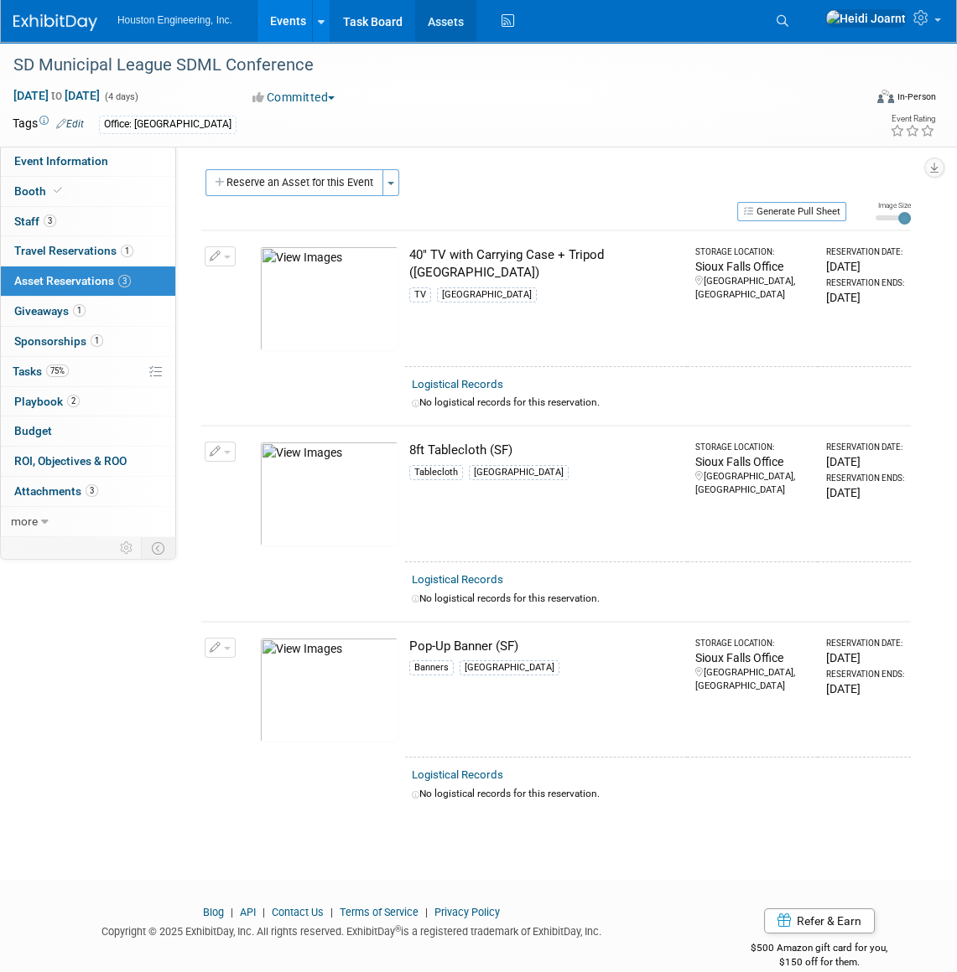
click at [447, 31] on link "Assets" at bounding box center [445, 21] width 61 height 42
click at [58, 194] on icon at bounding box center [58, 190] width 8 height 9
select select "Yes"
select select "[GEOGRAPHIC_DATA]"
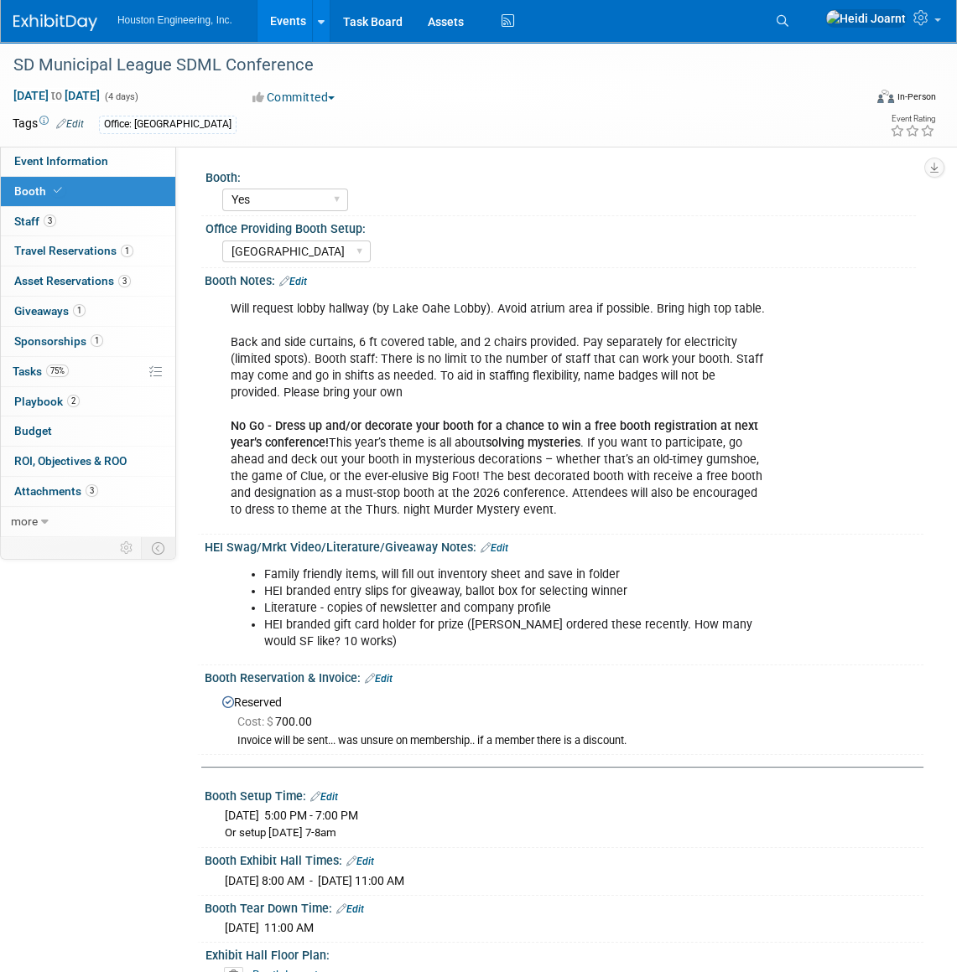
drag, startPoint x: 648, startPoint y: 308, endPoint x: 763, endPoint y: 310, distance: 114.9
click at [763, 310] on div "Will request lobby hallway (by Lake Oahe Lobby). Avoid atrium area if possible.…" at bounding box center [498, 411] width 559 height 236
click at [439, 20] on link "Assets" at bounding box center [445, 21] width 61 height 42
click at [307, 277] on link "Edit" at bounding box center [293, 282] width 28 height 12
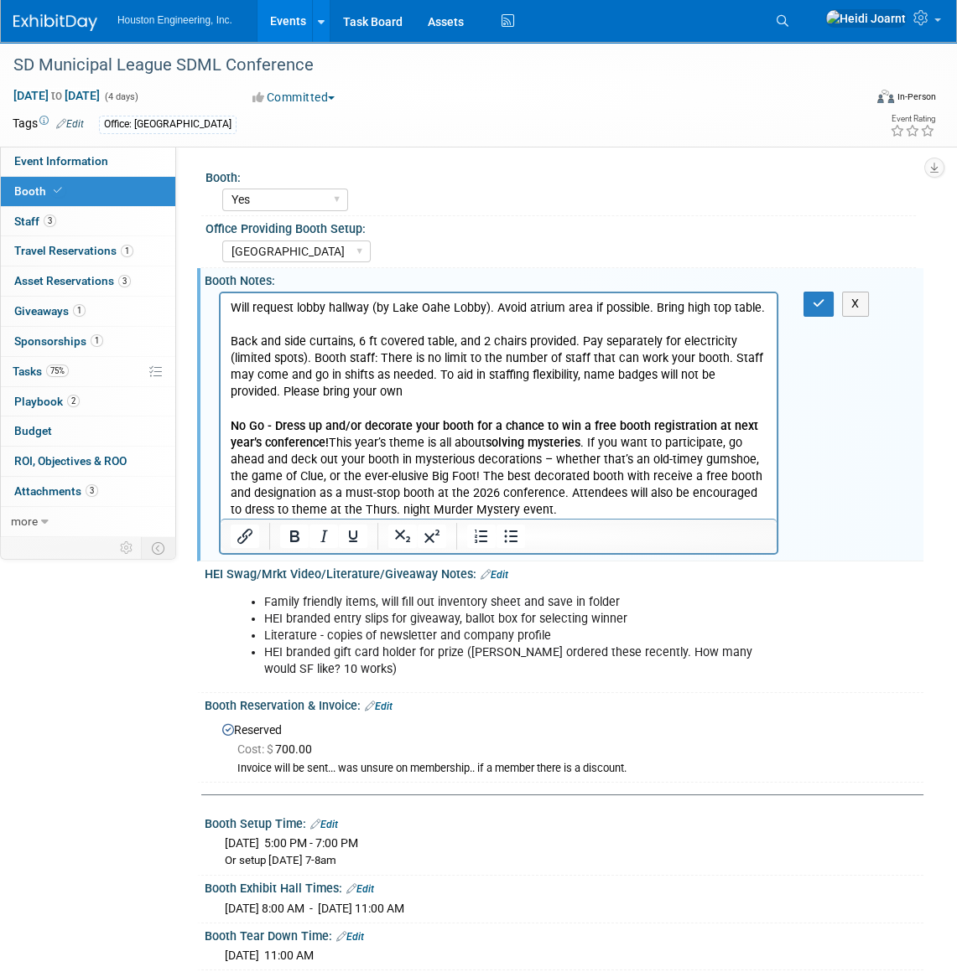
click at [652, 308] on p "Will request lobby hallway (by Lake Oahe Lobby). Avoid atrium area if possible.…" at bounding box center [499, 409] width 537 height 219
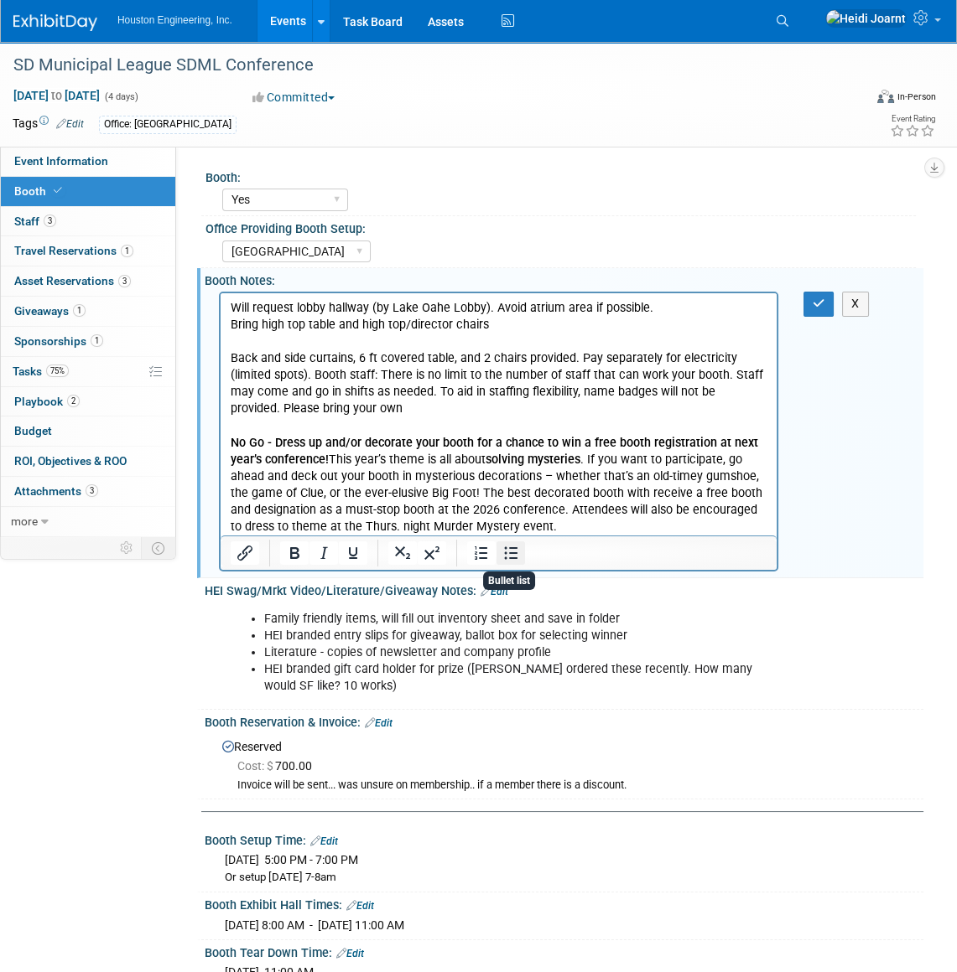
click at [500, 556] on icon "Bullet list" at bounding box center [510, 553] width 20 height 20
click at [822, 309] on icon "button" at bounding box center [818, 304] width 13 height 12
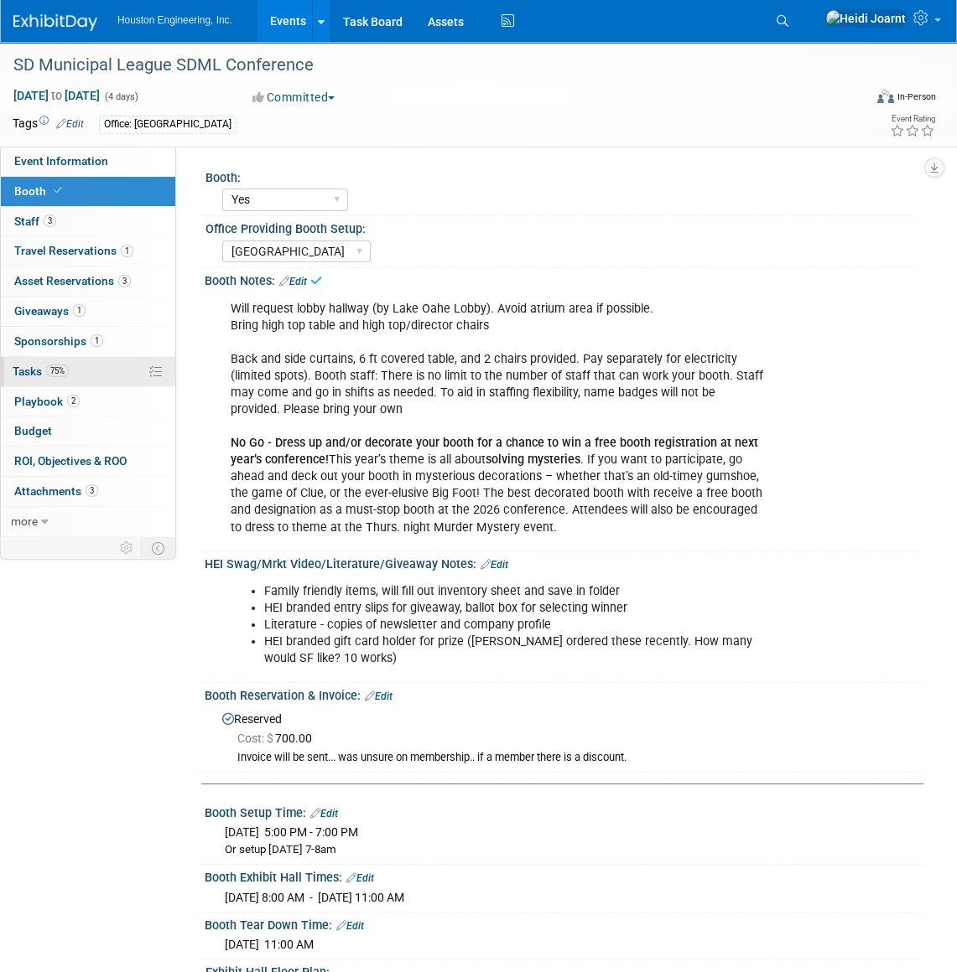
click at [94, 374] on link "75% Tasks 75%" at bounding box center [88, 371] width 174 height 29
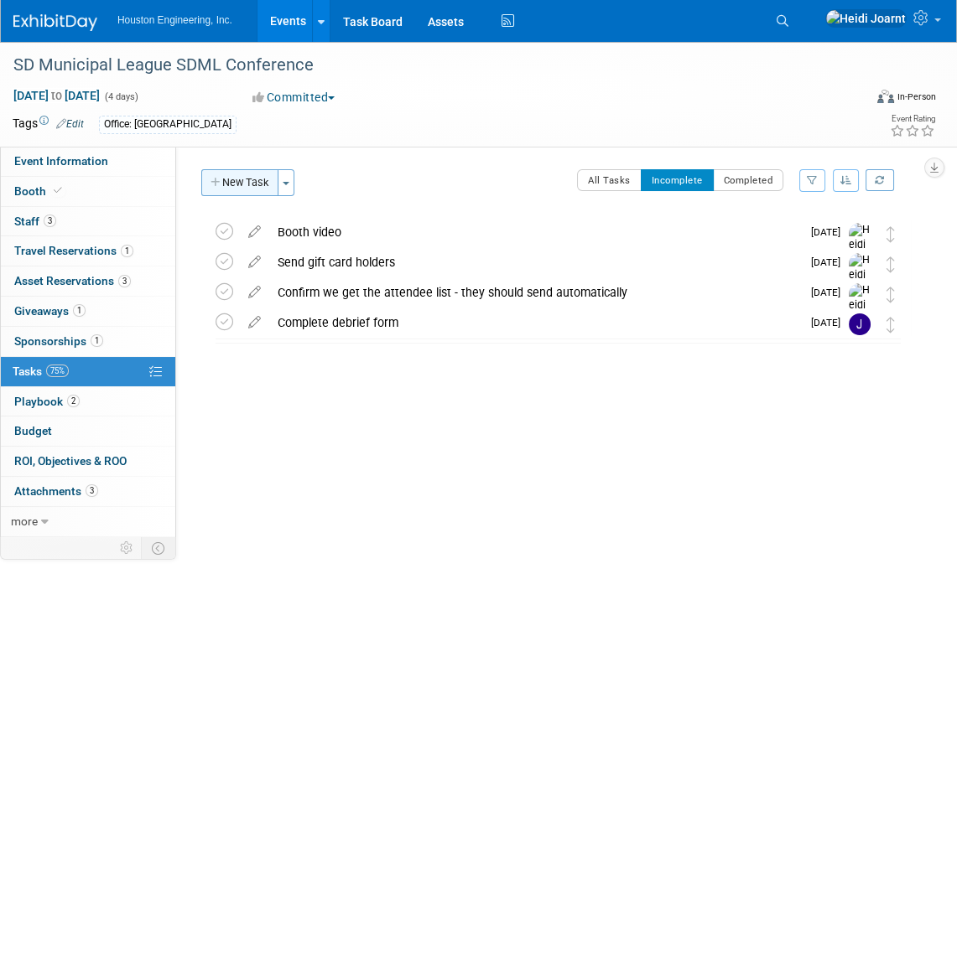
click at [251, 184] on button "New Task" at bounding box center [239, 182] width 77 height 27
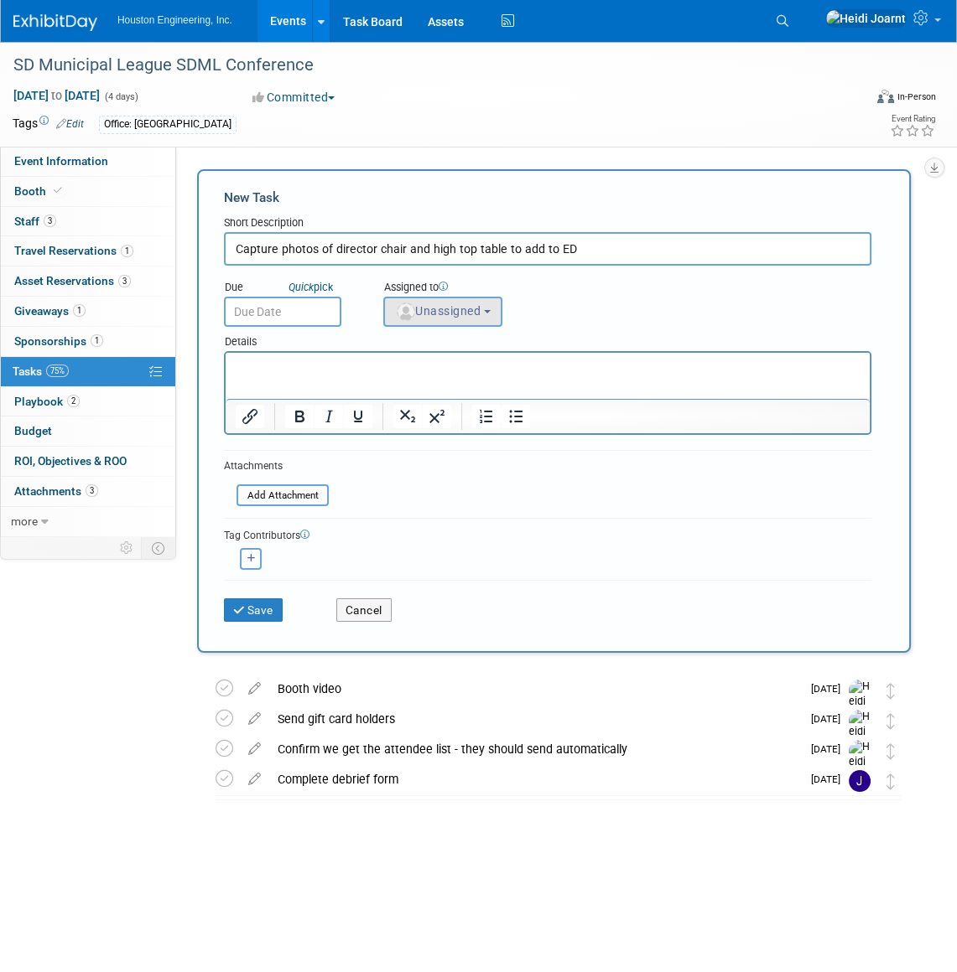
type input "Capture photos of director chair and high top table to add to ED"
click at [463, 309] on span "Unassigned" at bounding box center [438, 310] width 86 height 13
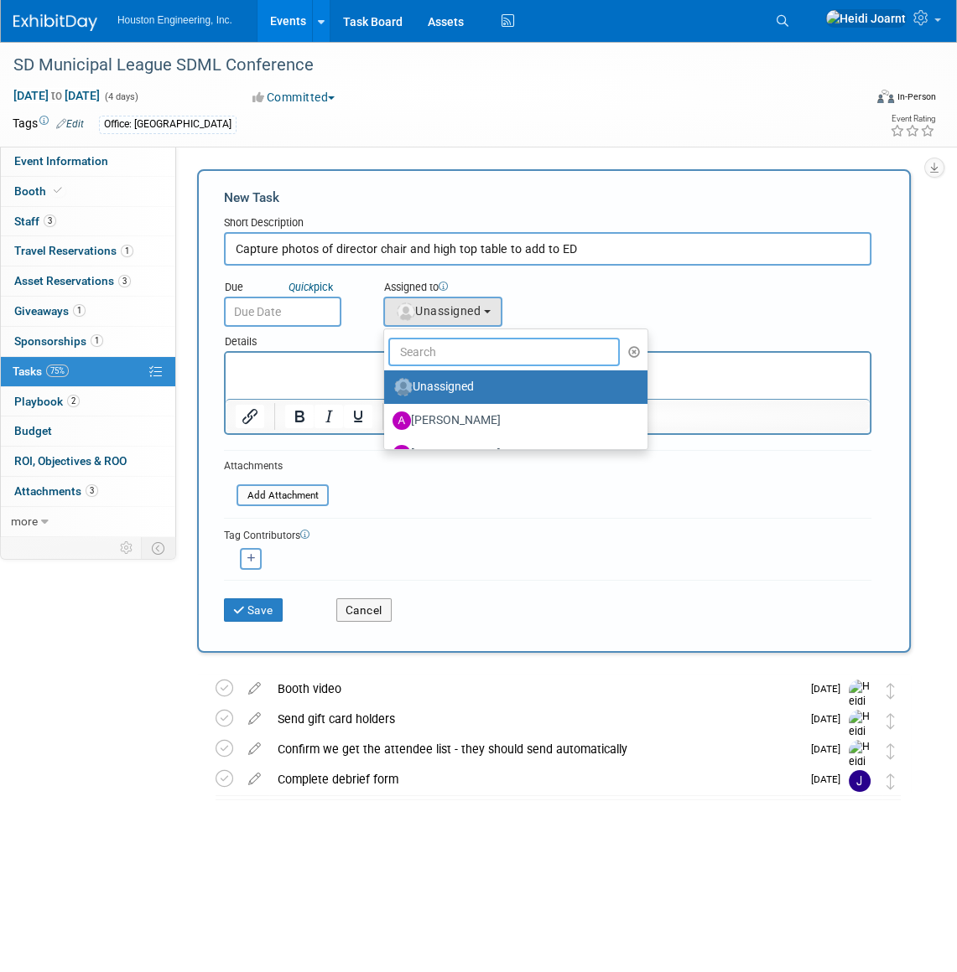
click at [531, 350] on input "text" at bounding box center [503, 352] width 231 height 29
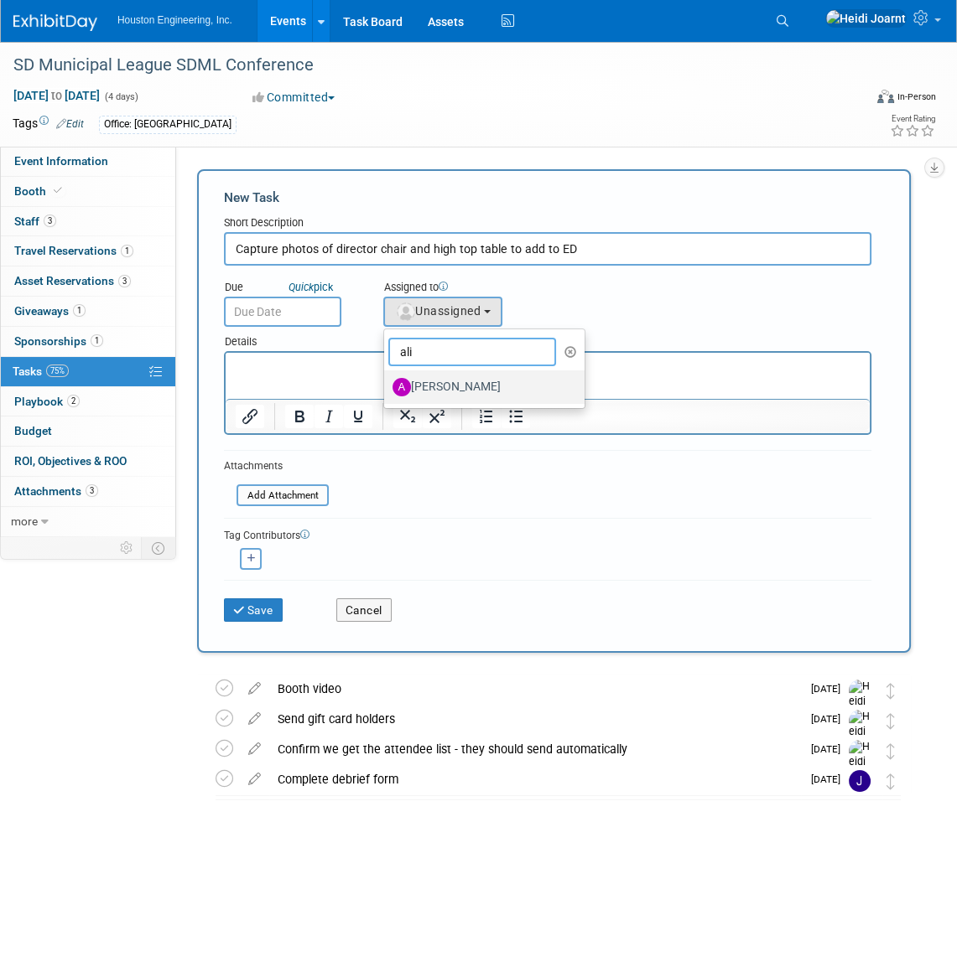
type input "ali"
click at [503, 389] on label "[PERSON_NAME]" at bounding box center [479, 387] width 175 height 27
click at [386, 389] on input "[PERSON_NAME]" at bounding box center [381, 385] width 11 height 11
select select "1df7f9b6-a373-4f1f-b069-61f5b7051df1"
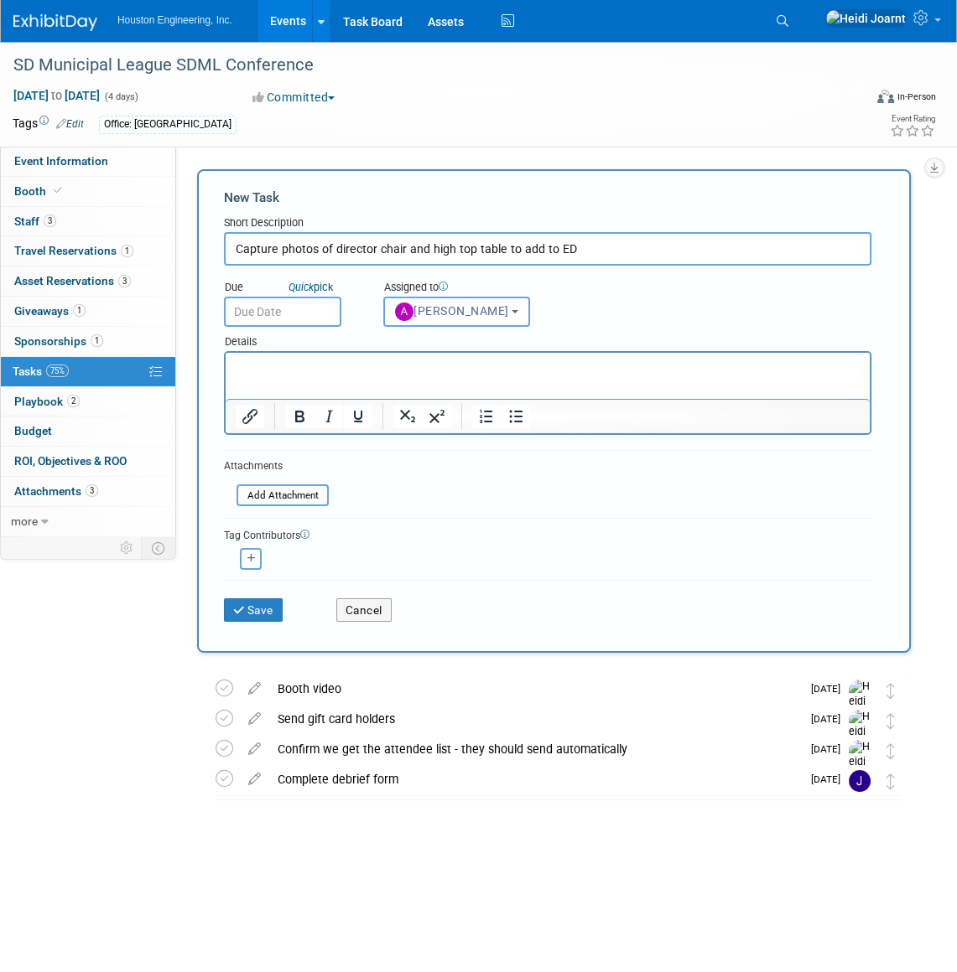
click at [266, 305] on input "text" at bounding box center [282, 312] width 117 height 30
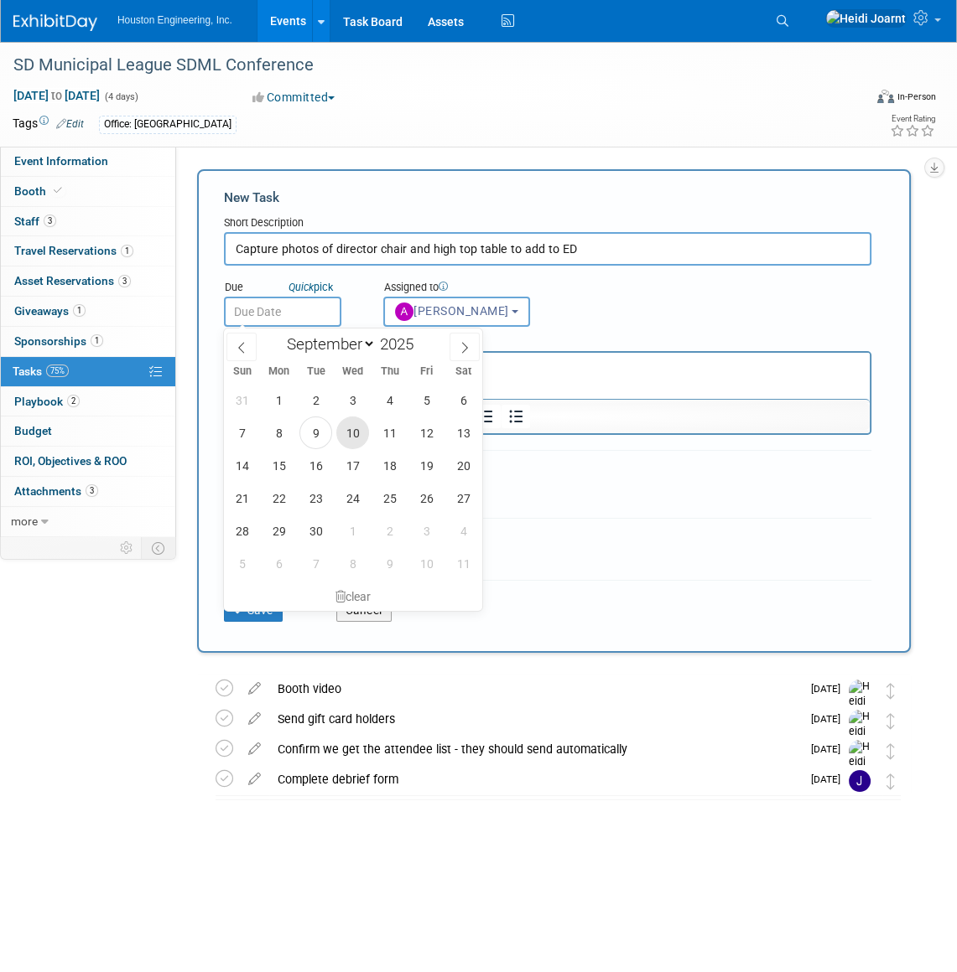
click at [347, 437] on span "10" at bounding box center [352, 433] width 33 height 33
type input "Sep 10, 2025"
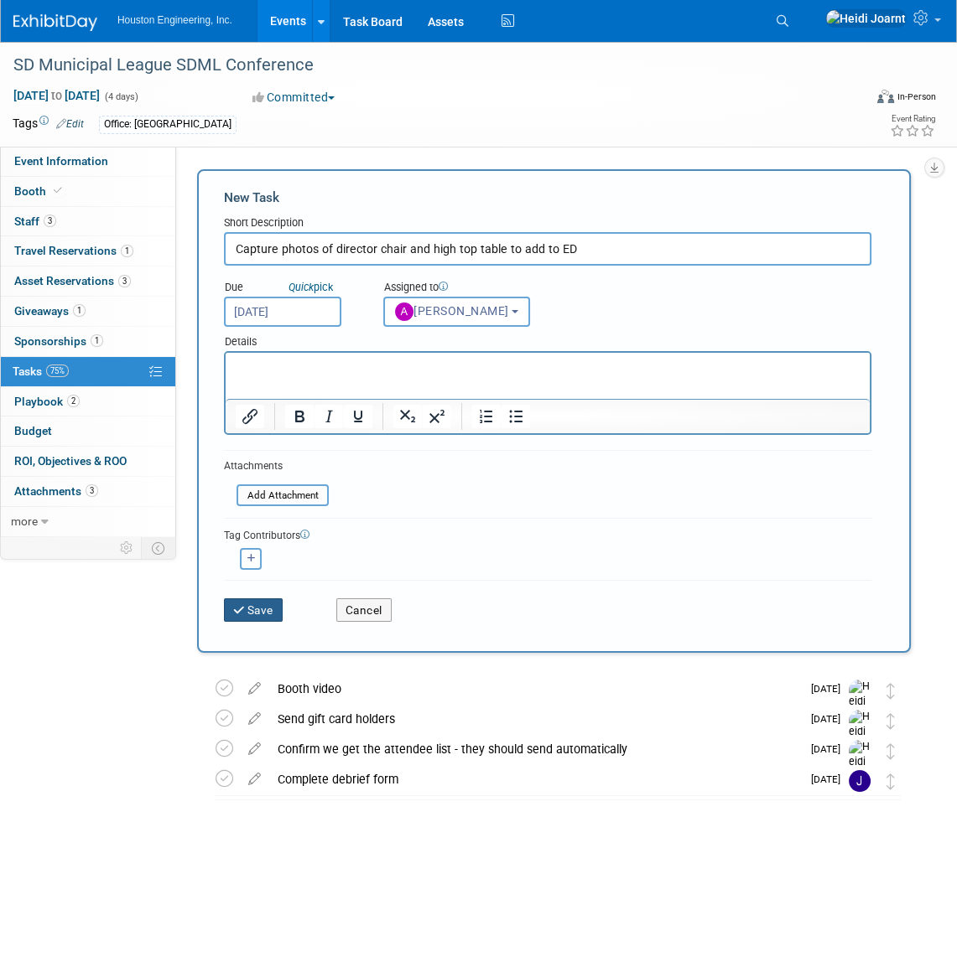
click at [267, 606] on button "Save" at bounding box center [253, 610] width 59 height 23
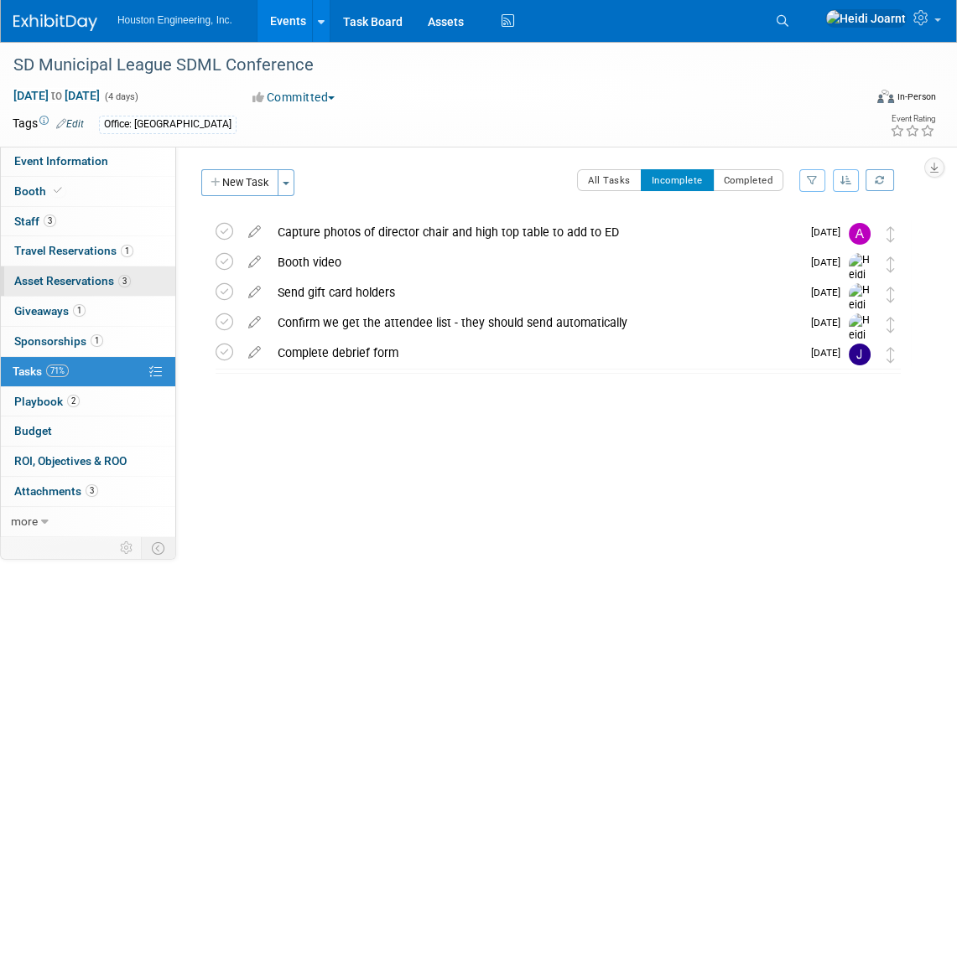
click at [115, 270] on link "3 Asset Reservations 3" at bounding box center [88, 281] width 174 height 29
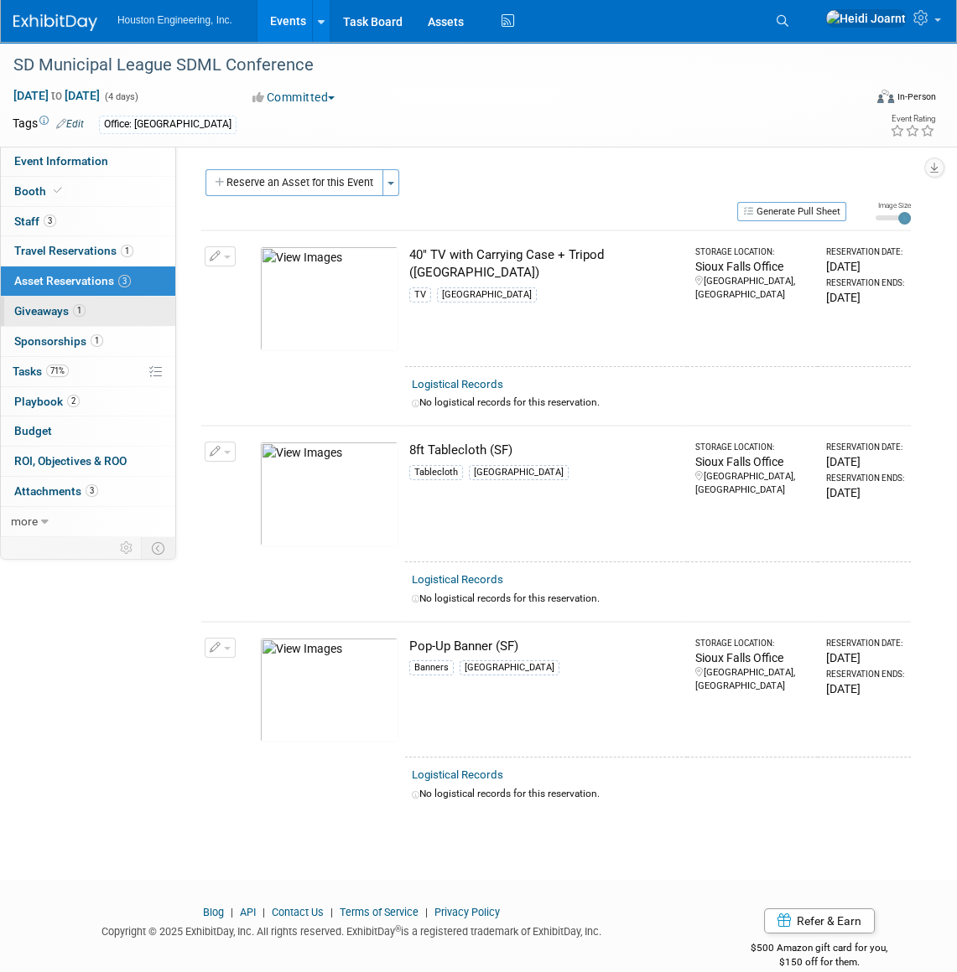
click at [100, 315] on link "1 Giveaways 1" at bounding box center [88, 311] width 174 height 29
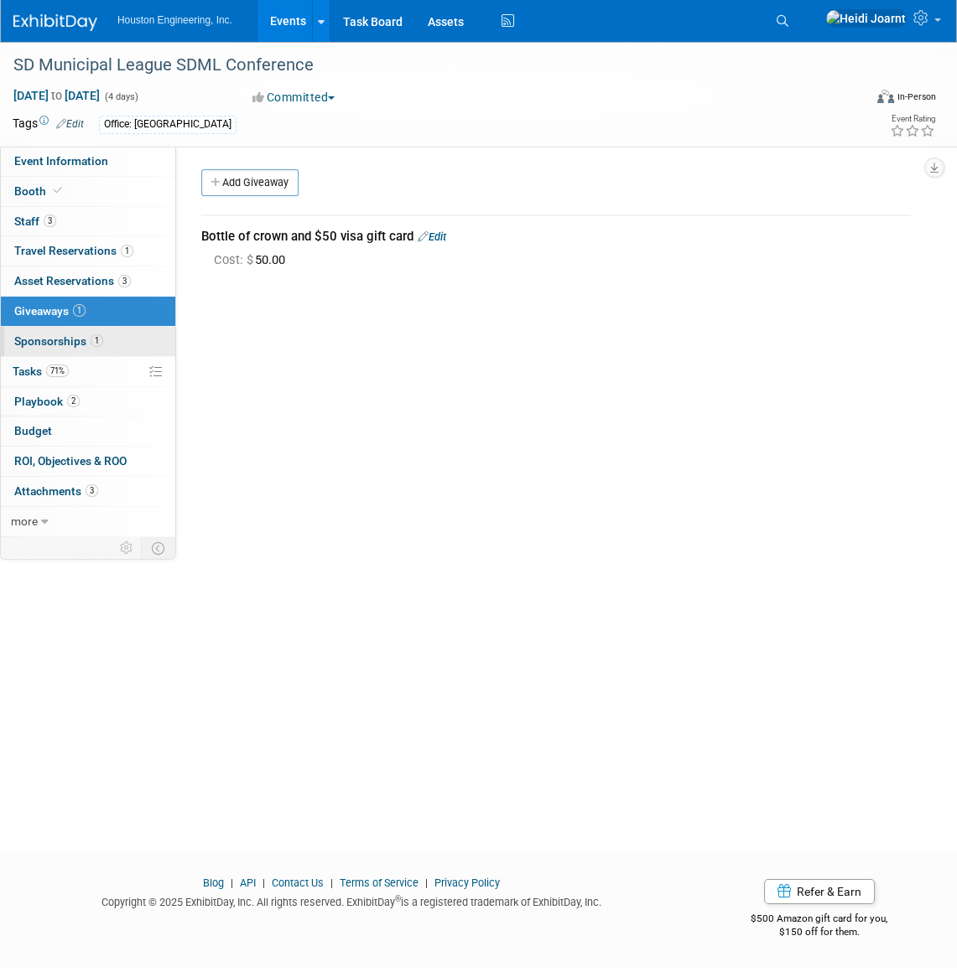
click at [100, 342] on span "1" at bounding box center [97, 340] width 13 height 13
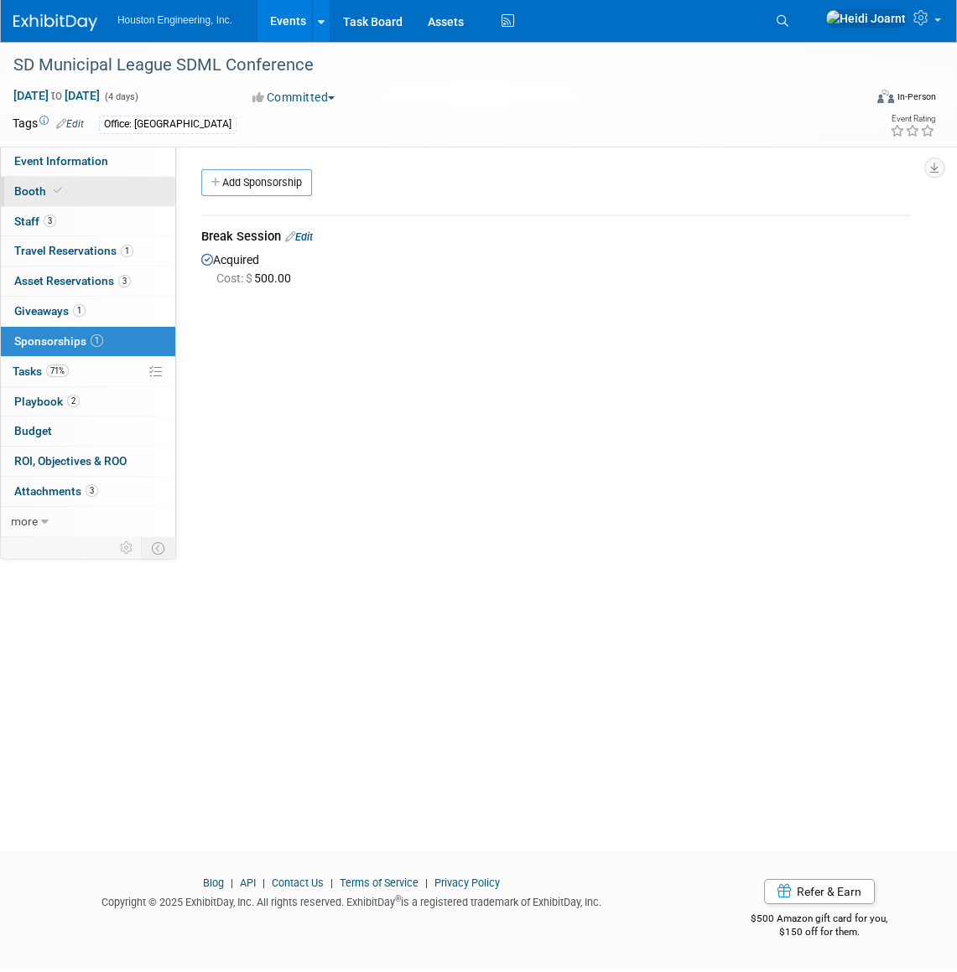
click at [70, 192] on link "Booth" at bounding box center [88, 191] width 174 height 29
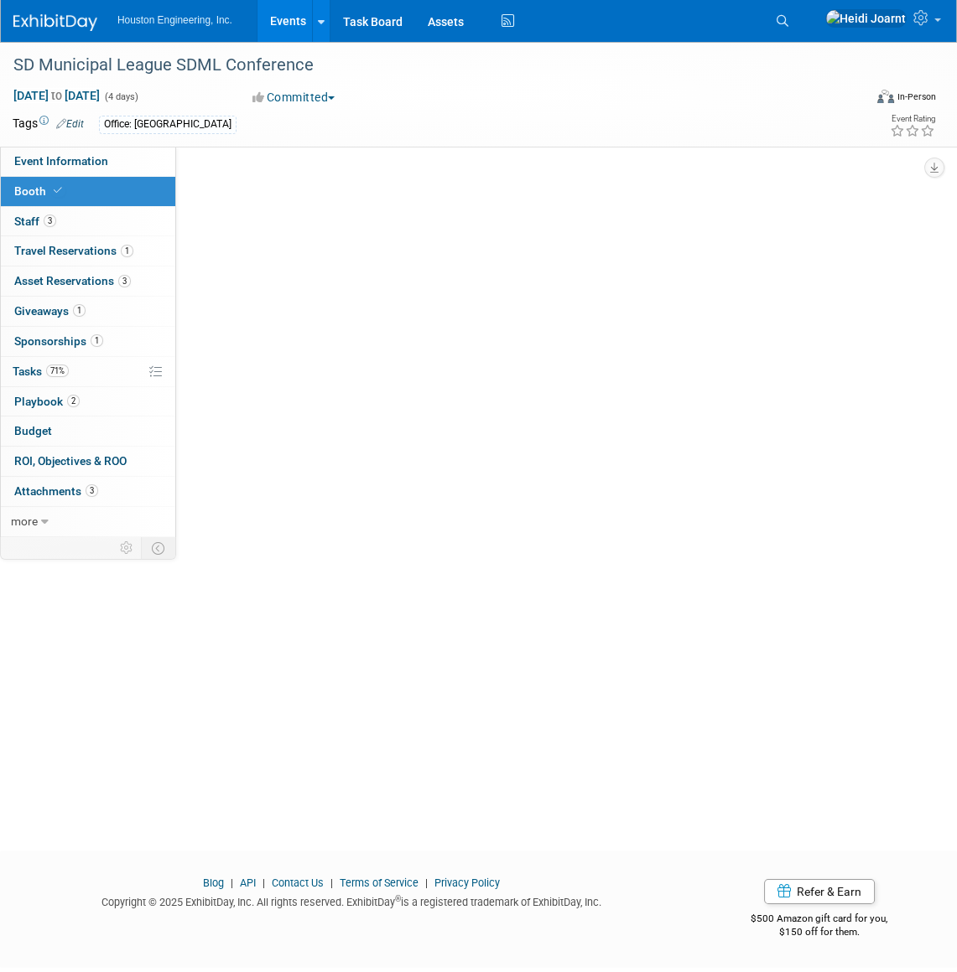
select select "Yes"
select select "Sioux Falls"
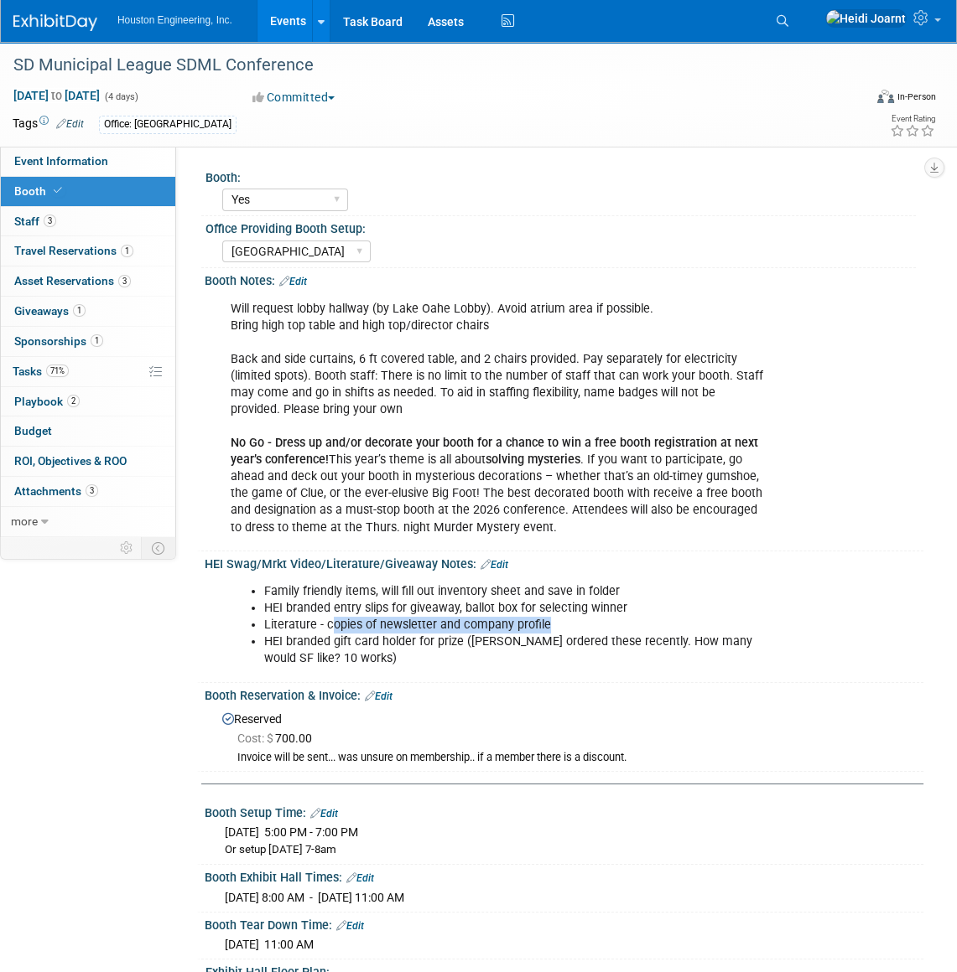
drag, startPoint x: 551, startPoint y: 625, endPoint x: 331, endPoint y: 627, distance: 219.6
click at [331, 627] on li "Literature - copies of newsletter and company profile" at bounding box center [516, 625] width 504 height 17
click at [91, 283] on span "Asset Reservations 3" at bounding box center [72, 280] width 117 height 13
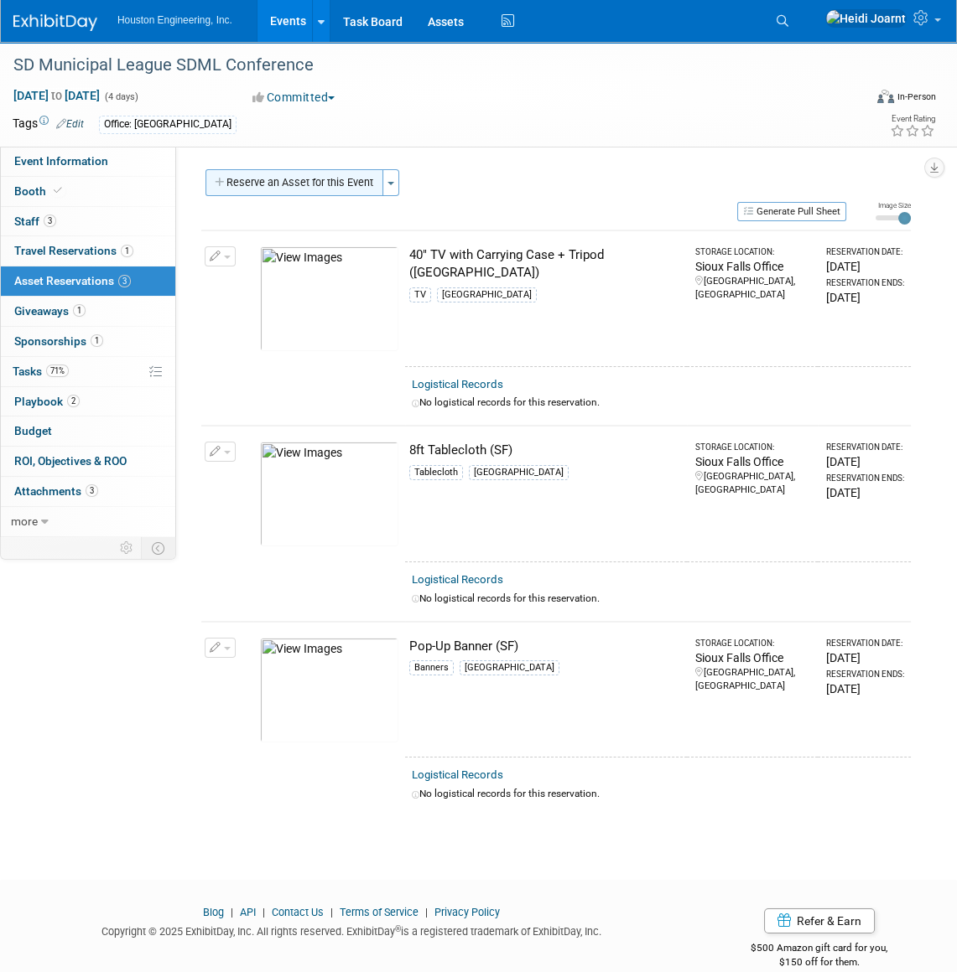
click at [296, 184] on button "Reserve an Asset for this Event" at bounding box center [294, 182] width 178 height 27
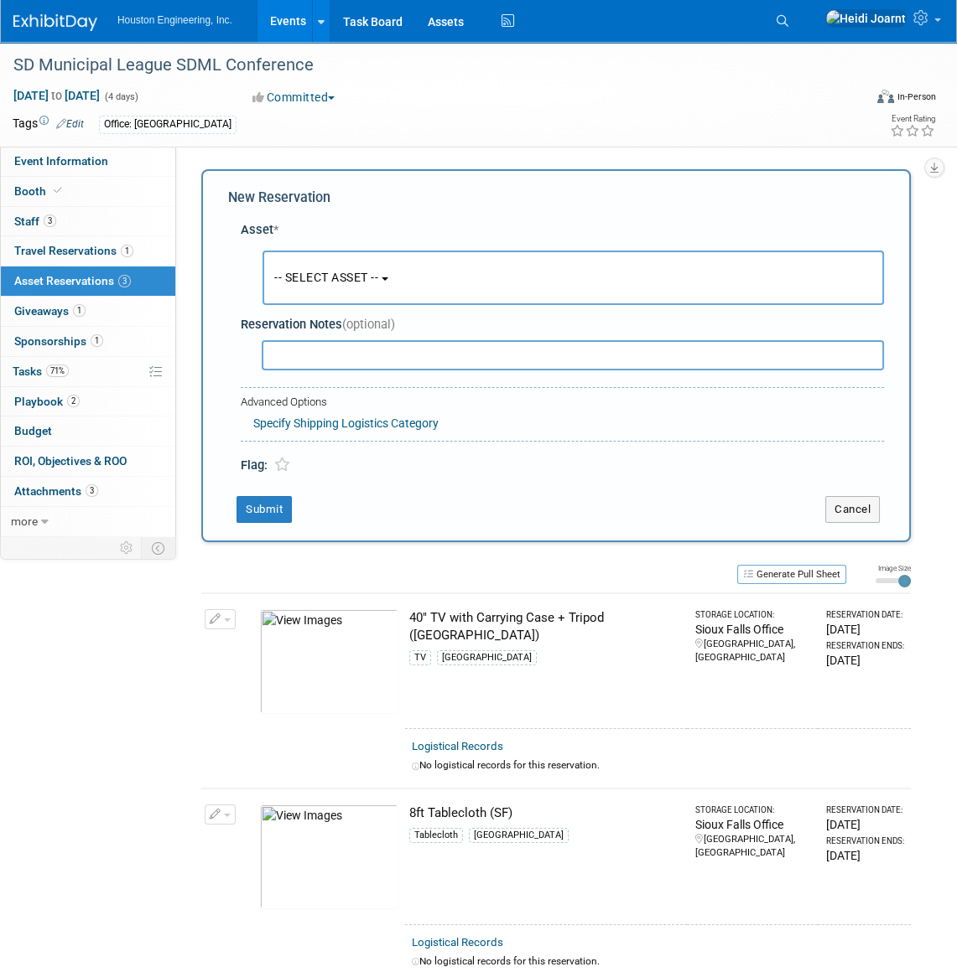
scroll to position [16, 0]
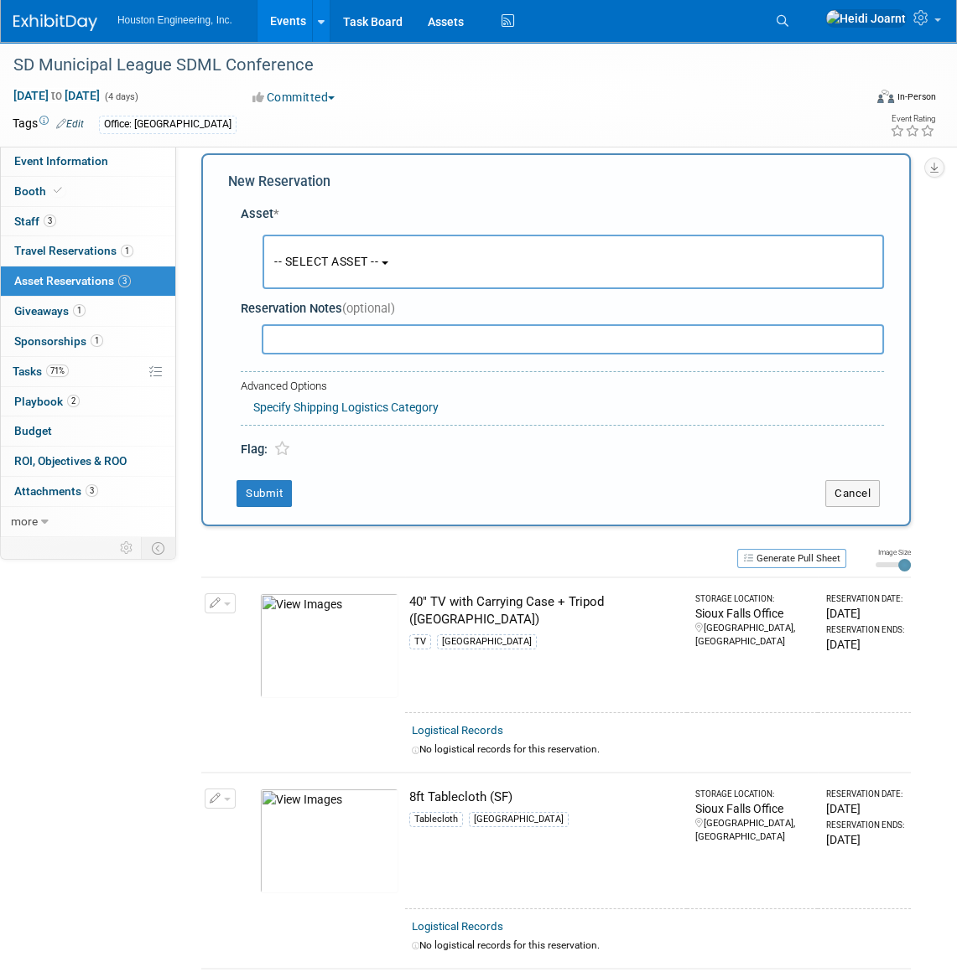
click at [334, 258] on span "-- SELECT ASSET --" at bounding box center [326, 261] width 104 height 13
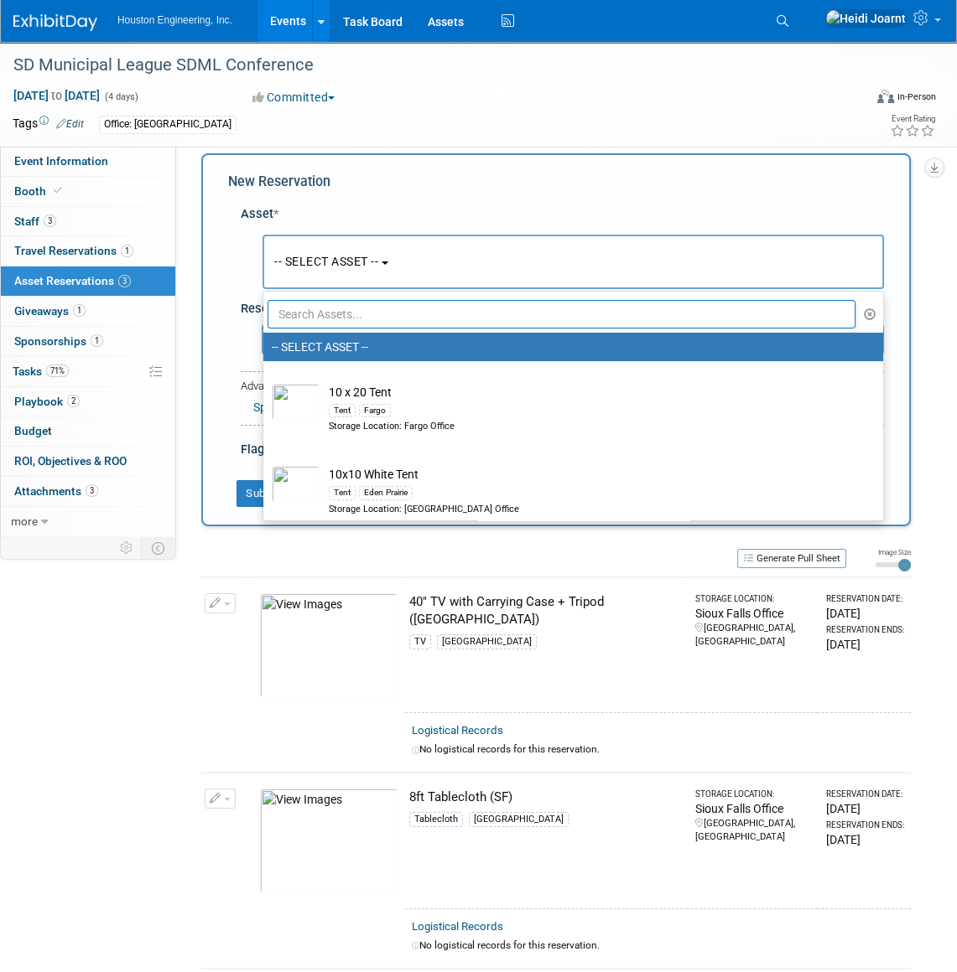
click at [347, 310] on input "text" at bounding box center [561, 314] width 588 height 29
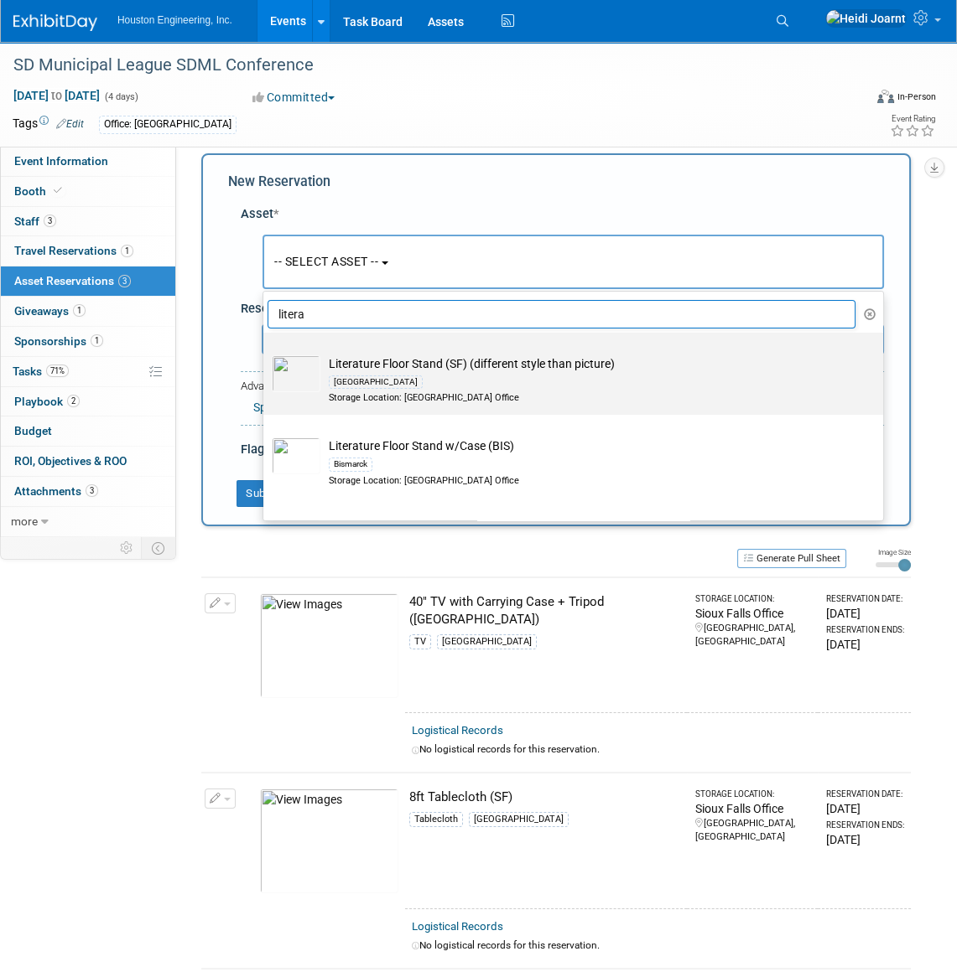
type input "litera"
click at [438, 388] on div "Sioux Falls" at bounding box center [589, 381] width 521 height 19
click at [266, 353] on input "Literature Floor Stand (SF) (different style than picture) Sioux Falls Storage …" at bounding box center [260, 347] width 11 height 11
select select "10728239"
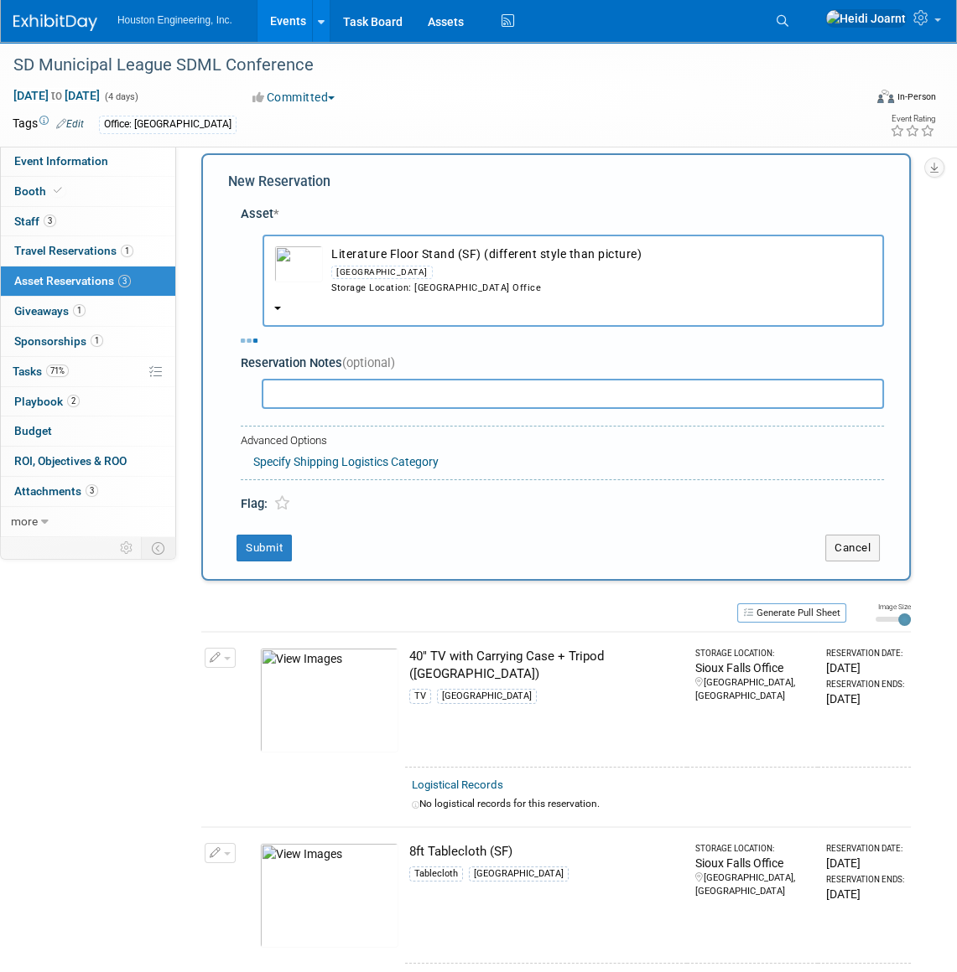
select select "8"
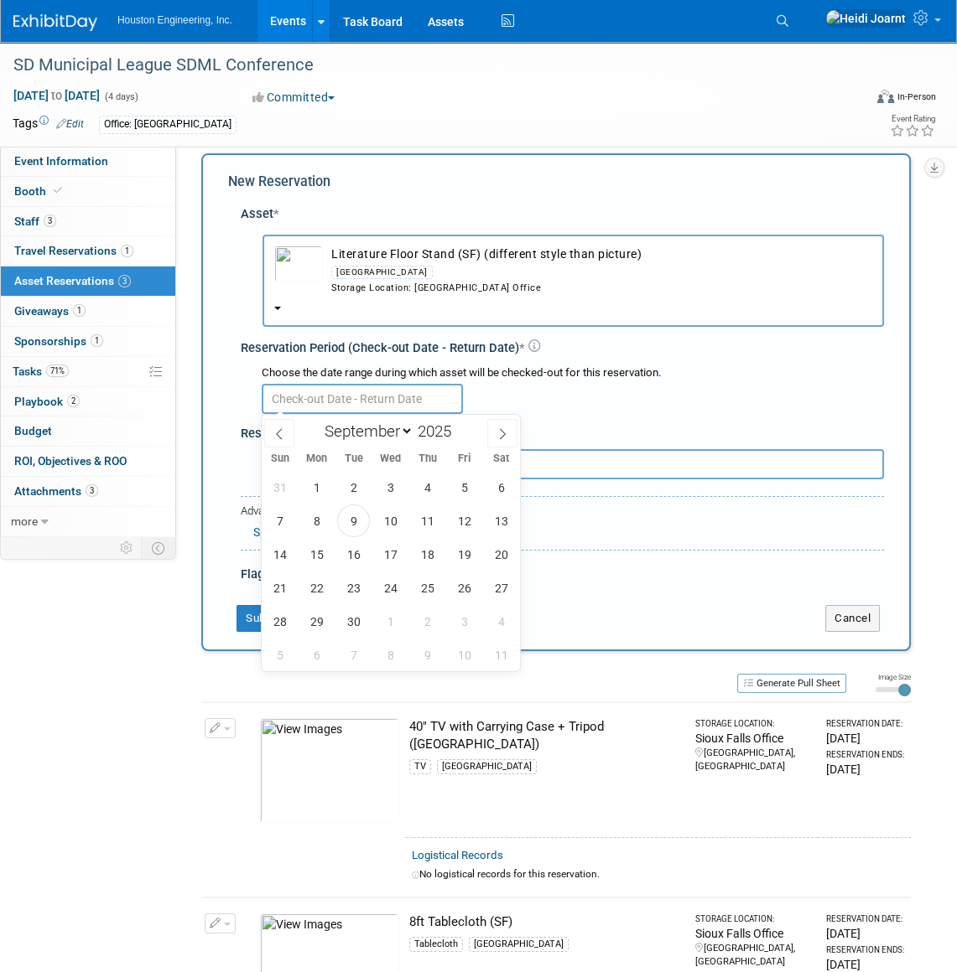
click at [369, 405] on input "text" at bounding box center [362, 399] width 201 height 30
click at [315, 620] on span "29" at bounding box center [316, 621] width 33 height 33
click at [464, 620] on span "3" at bounding box center [464, 621] width 33 height 33
type input "Sep 29, 2025 to Oct 3, 2025"
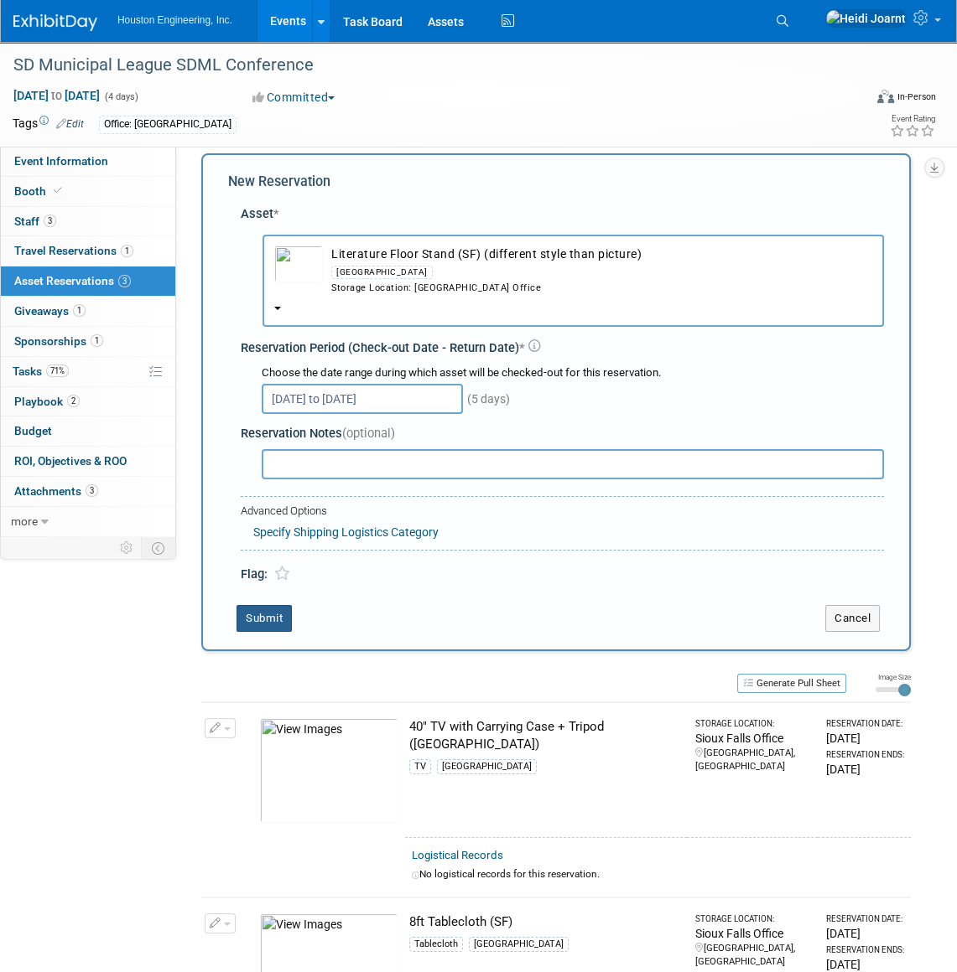
click at [284, 617] on button "Submit" at bounding box center [263, 618] width 55 height 27
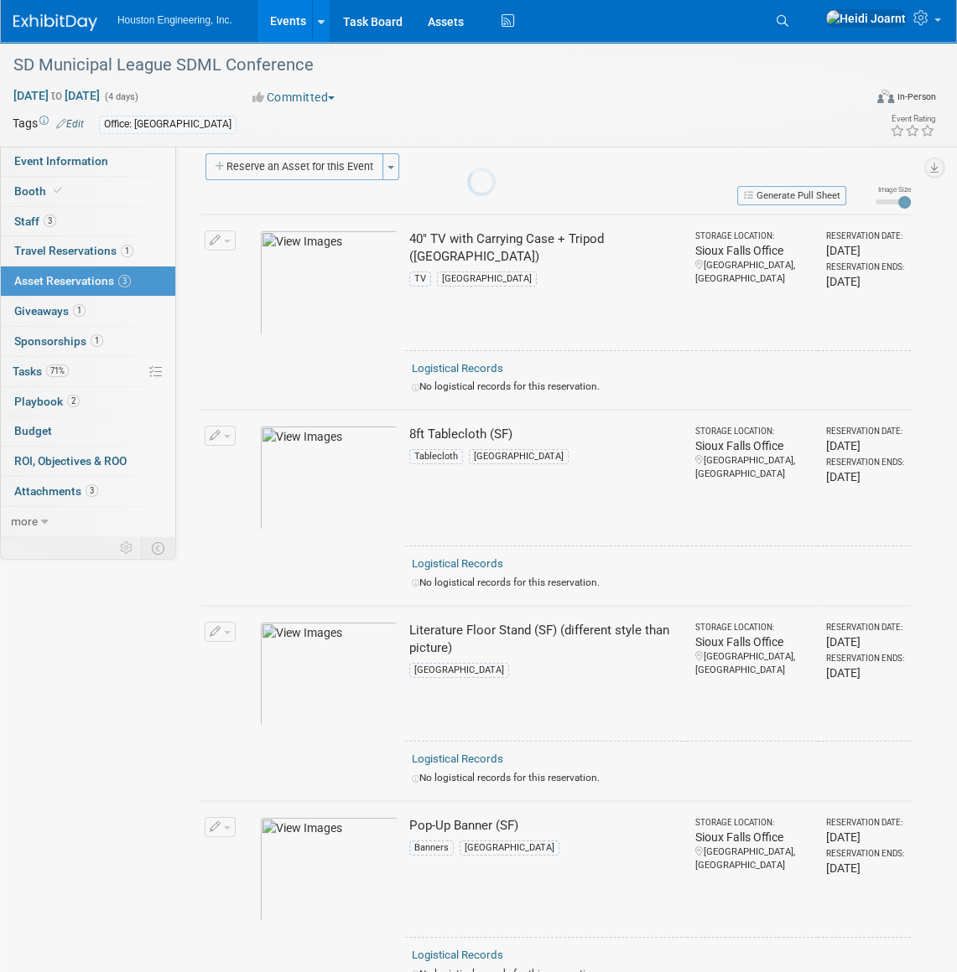
scroll to position [216, 0]
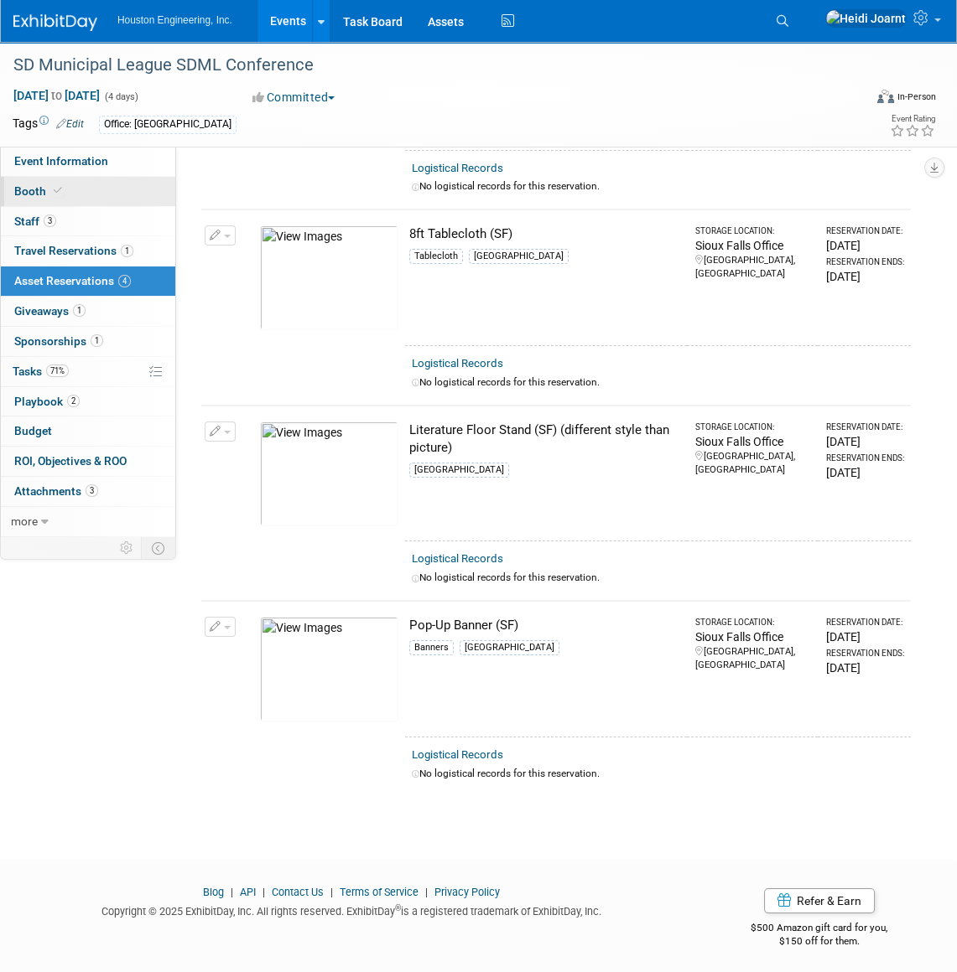
click at [72, 179] on link "Booth" at bounding box center [88, 191] width 174 height 29
select select "Yes"
select select "Sioux Falls"
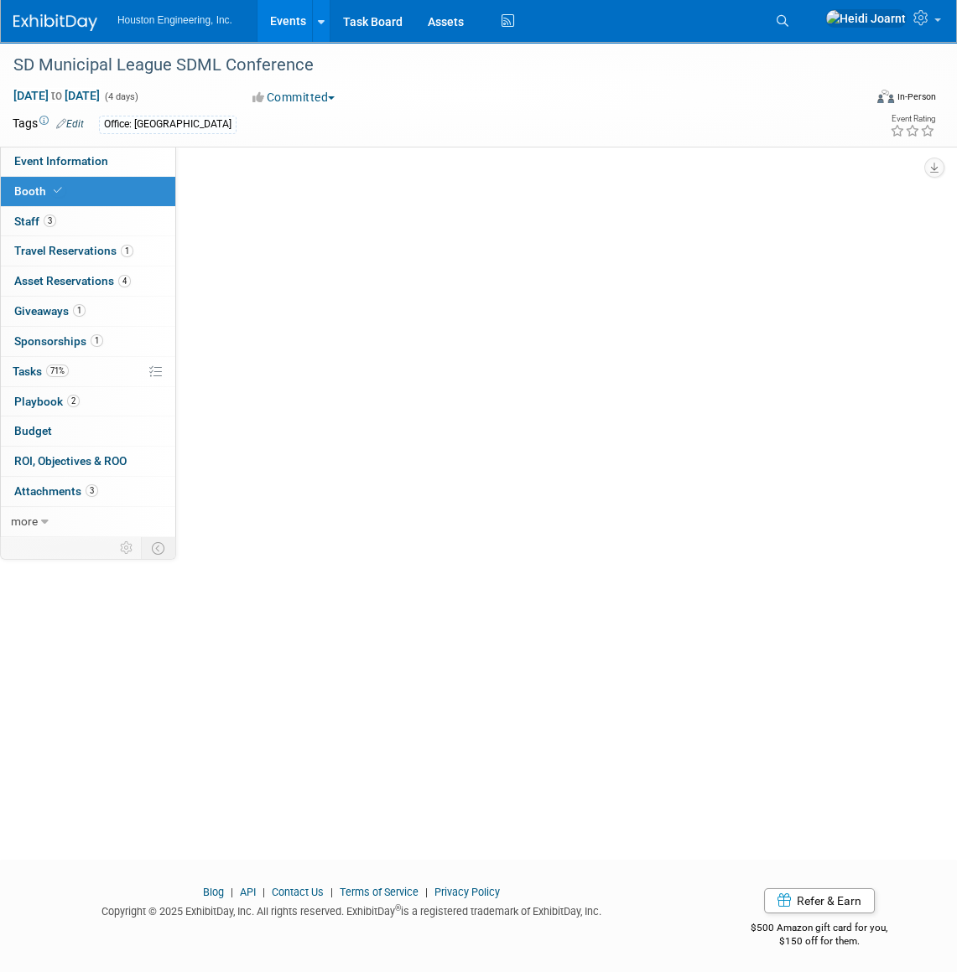
scroll to position [0, 0]
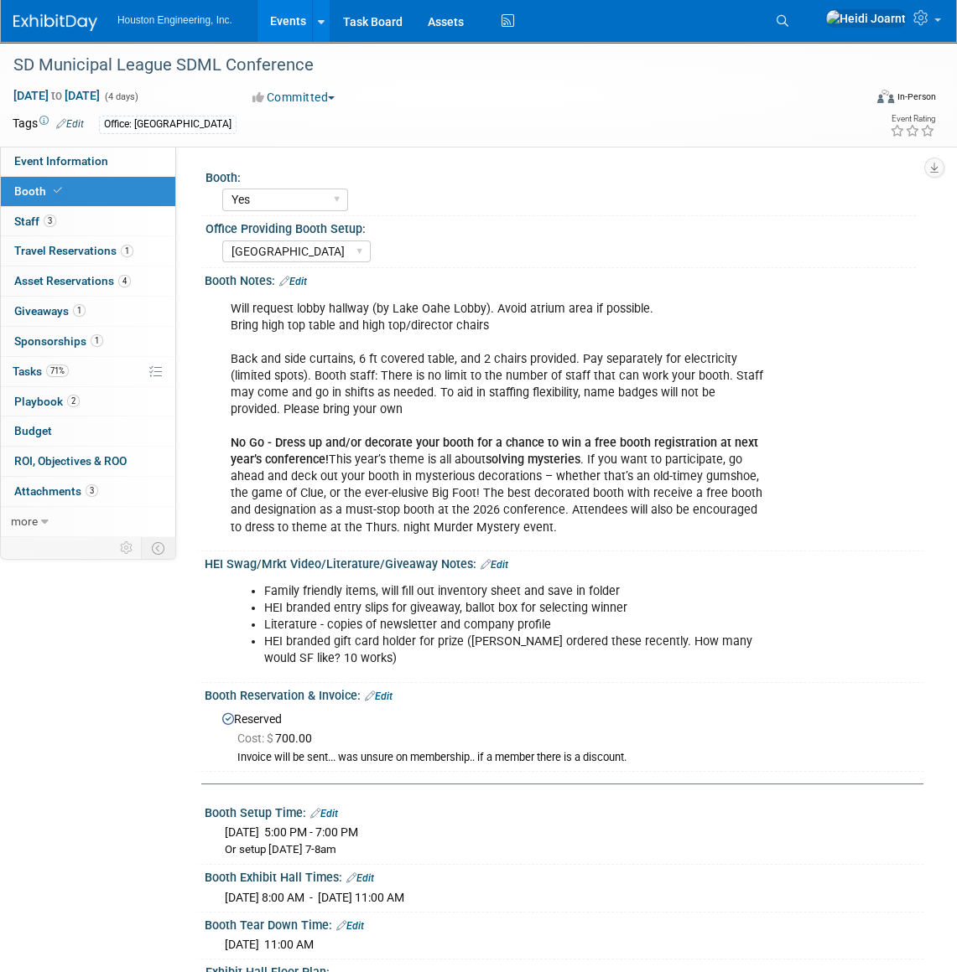
click at [493, 559] on link "Edit" at bounding box center [494, 565] width 28 height 12
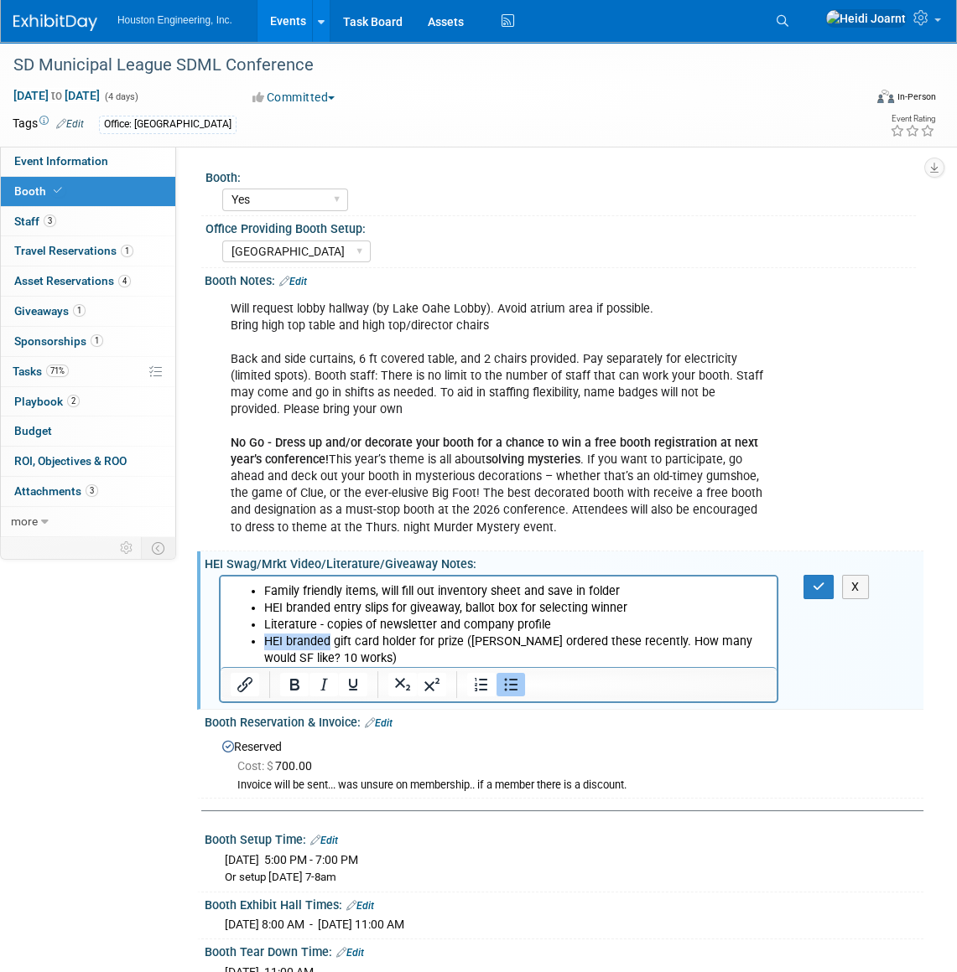
drag, startPoint x: 554, startPoint y: 626, endPoint x: 329, endPoint y: 634, distance: 224.8
click at [329, 634] on ul "Family friendly items, will fill out inventory sheet and save in folder HEI bra…" at bounding box center [499, 625] width 537 height 84
drag, startPoint x: 324, startPoint y: 630, endPoint x: 550, endPoint y: 624, distance: 226.4
click at [550, 624] on li "Literature - copies of newsletter and company profile" at bounding box center [515, 625] width 503 height 17
click at [548, 631] on li "Literature - similar to last year items, display on the literature stand" at bounding box center [515, 625] width 503 height 17
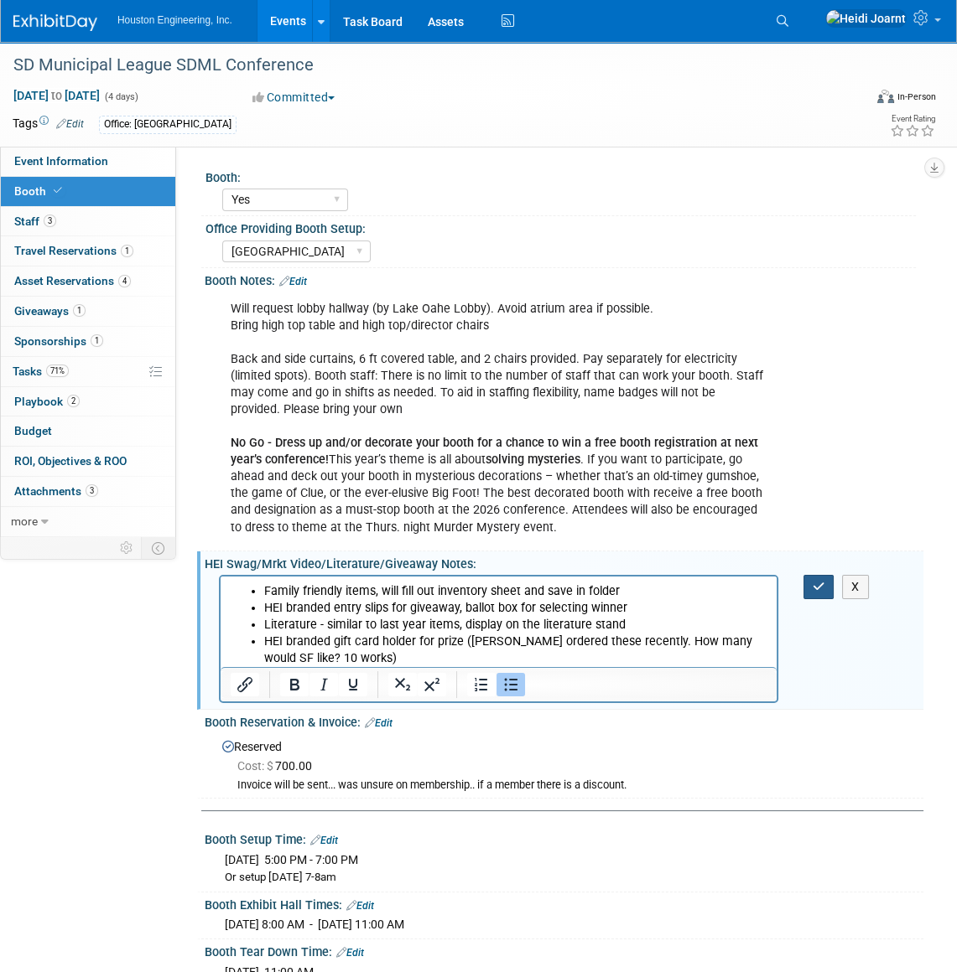
click at [821, 594] on button "button" at bounding box center [818, 587] width 31 height 24
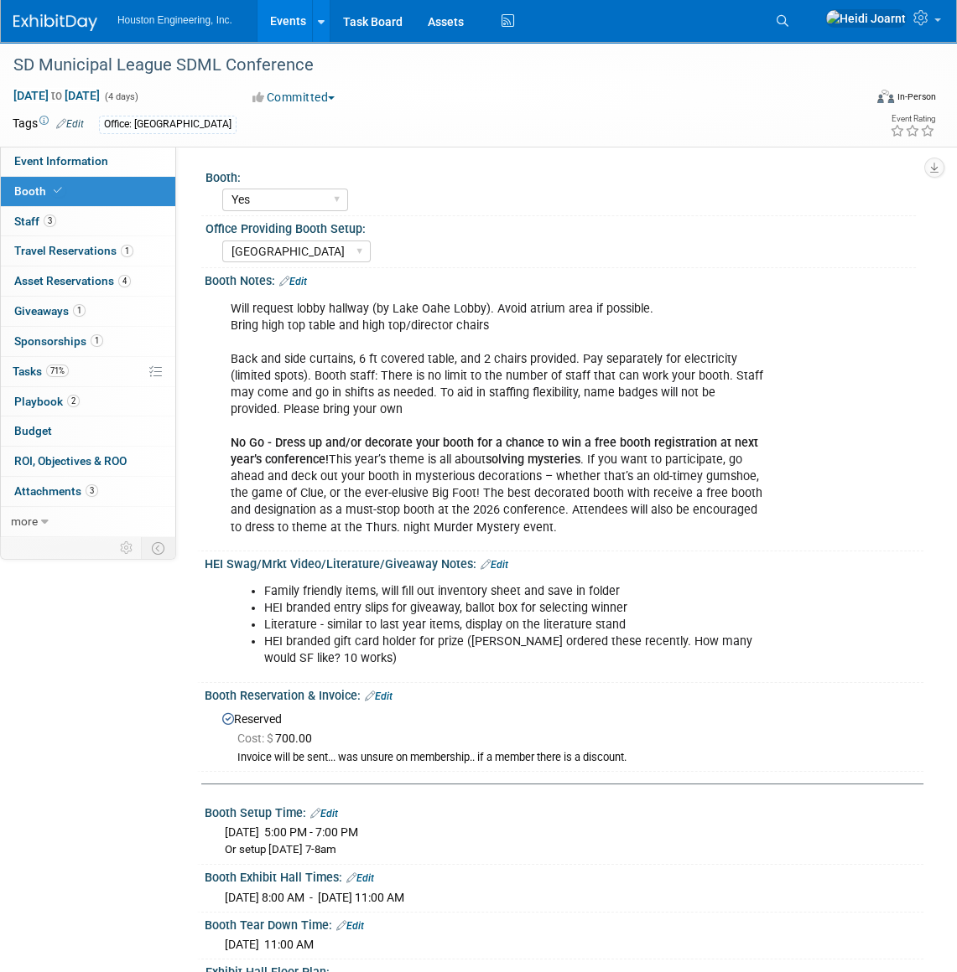
scroll to position [228, 0]
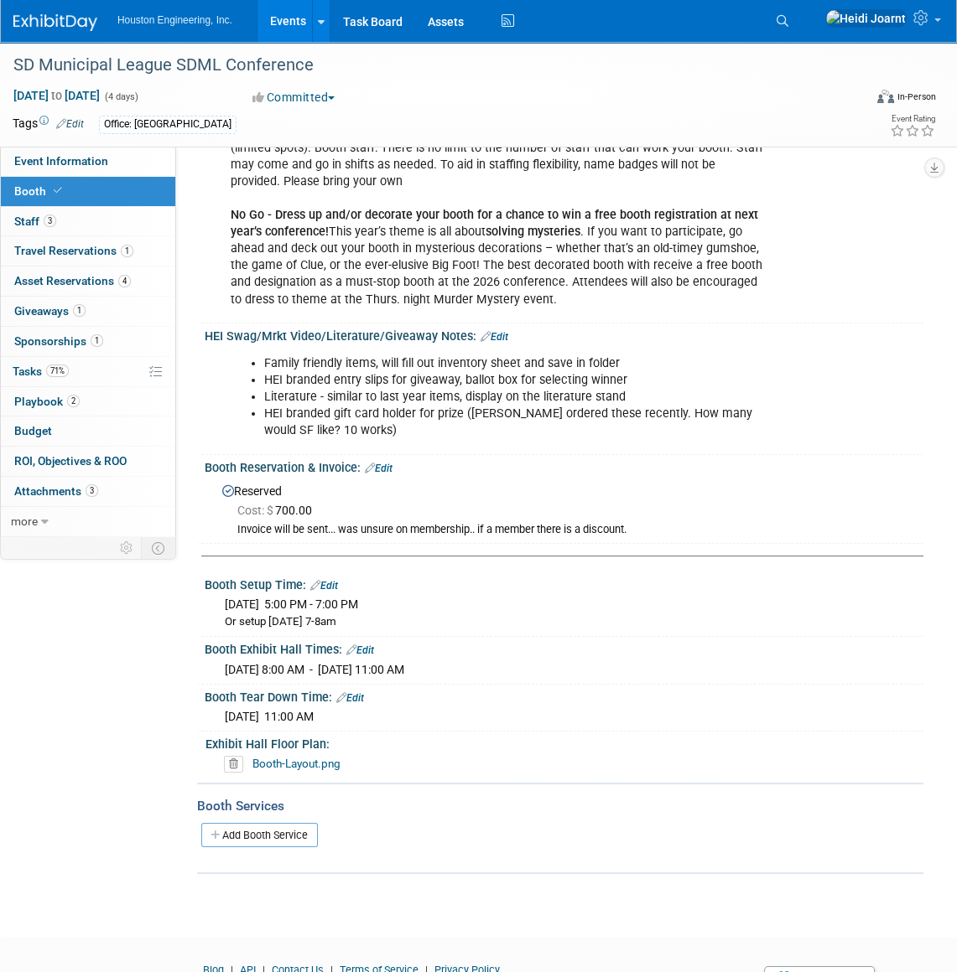
click at [497, 337] on link "Edit" at bounding box center [494, 337] width 28 height 12
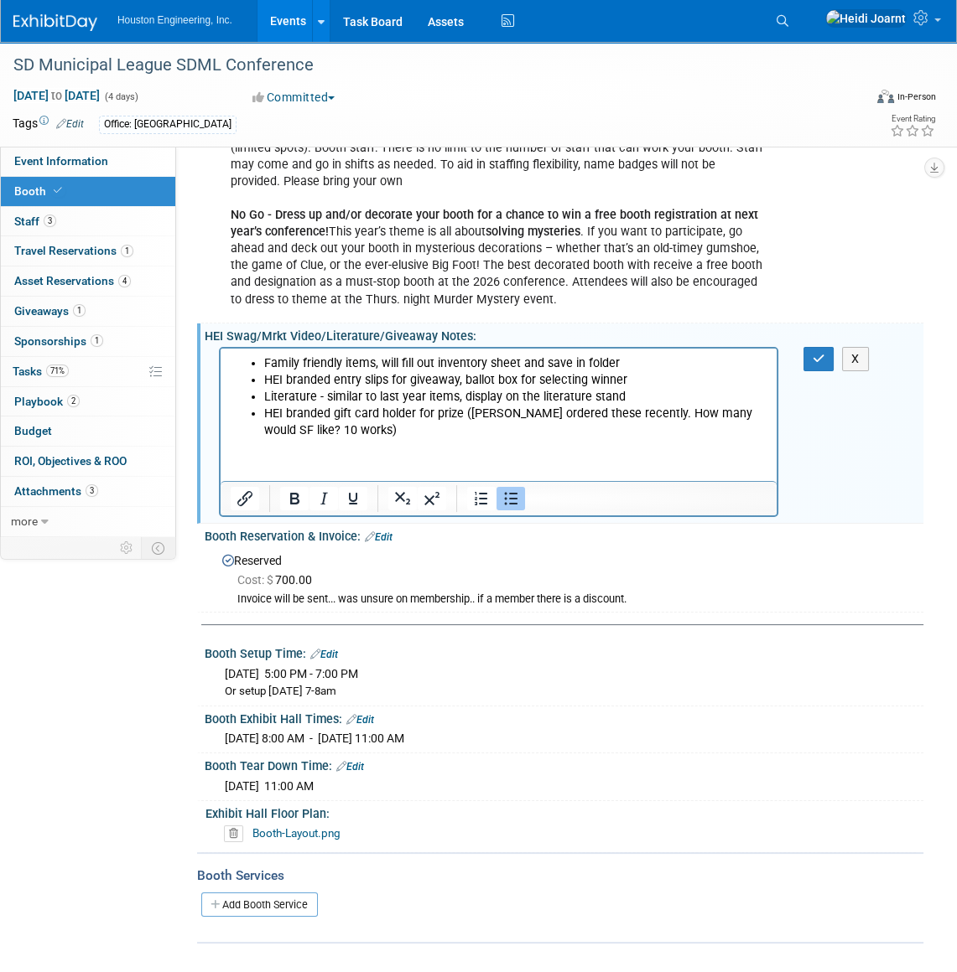
scroll to position [0, 0]
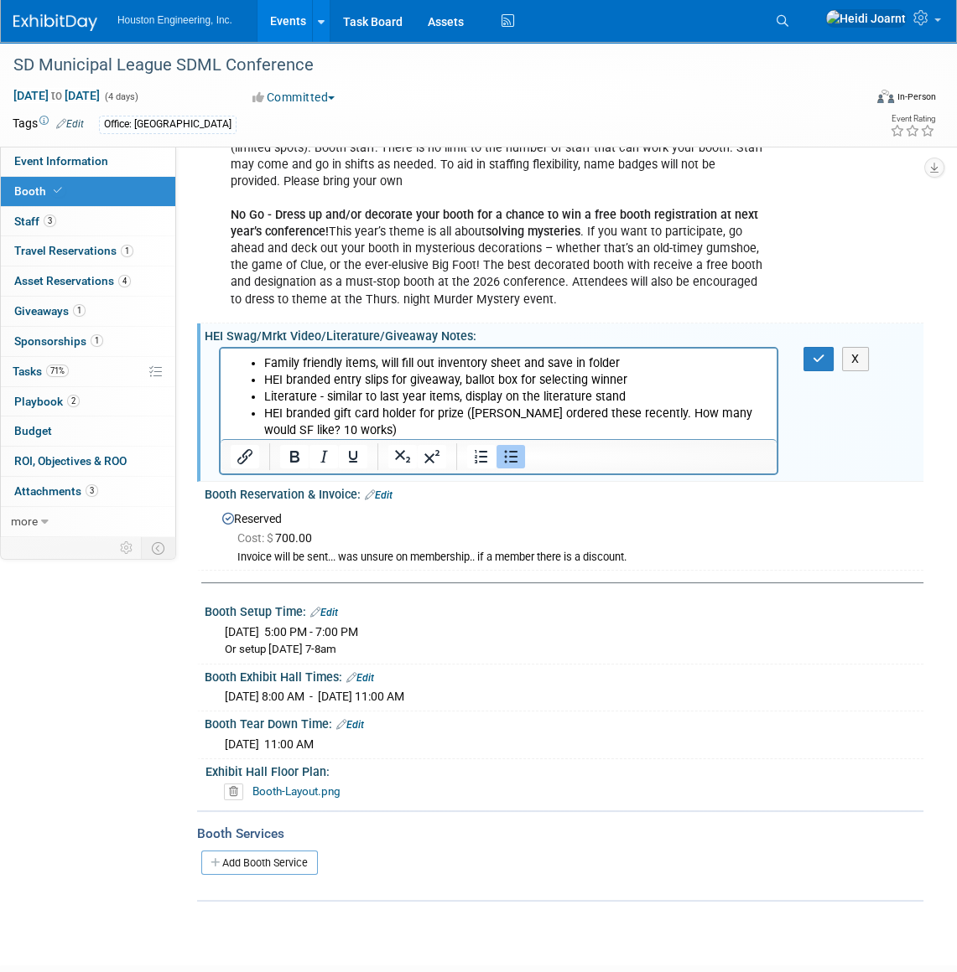
click at [633, 399] on li "Literature - similar to last year items, display on the literature stand" at bounding box center [515, 397] width 503 height 17
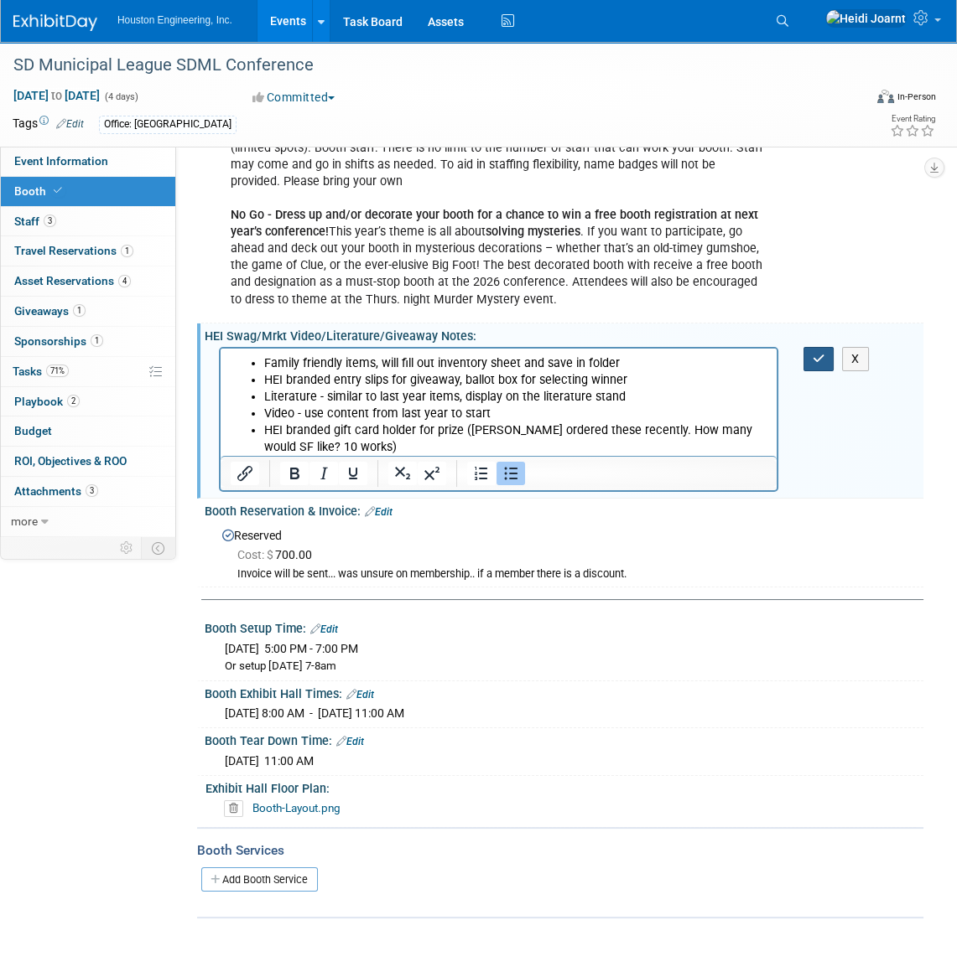
click at [823, 360] on icon "button" at bounding box center [818, 359] width 13 height 12
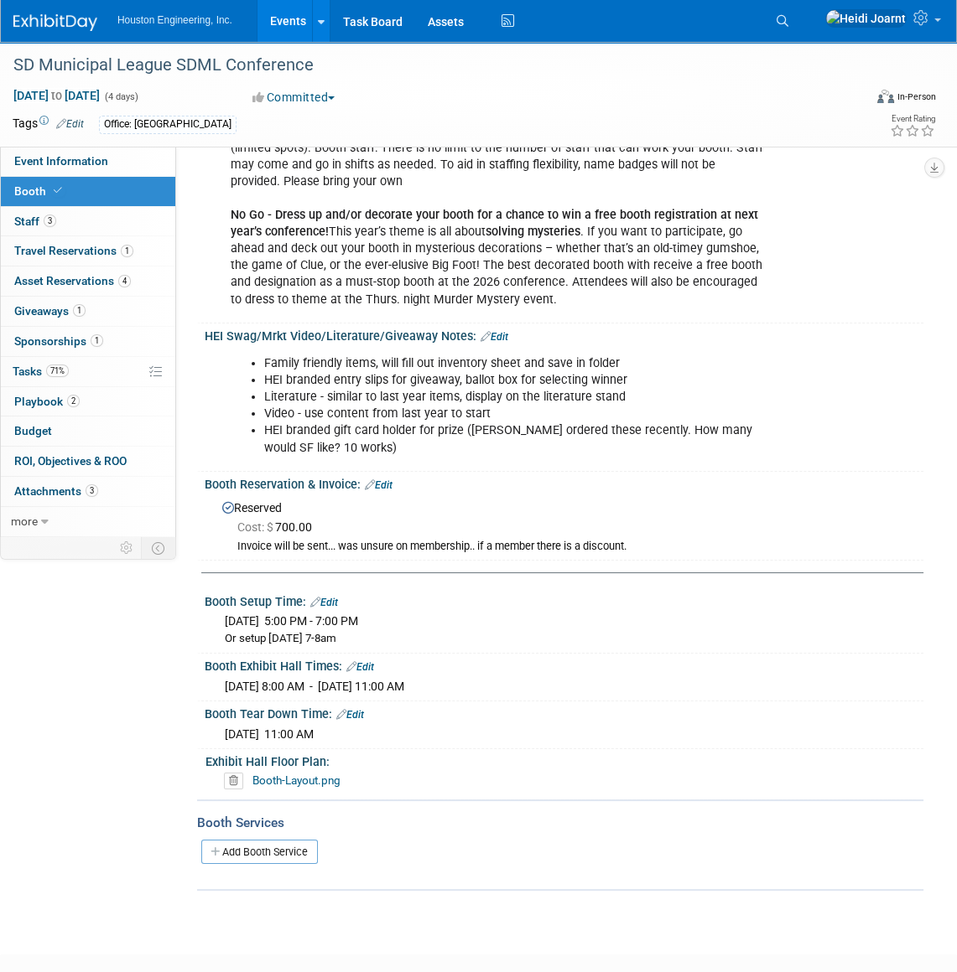
drag, startPoint x: 224, startPoint y: 637, endPoint x: 387, endPoint y: 638, distance: 163.5
click at [387, 638] on div "Or setup Wed Oct 1 from 7-8am" at bounding box center [568, 639] width 686 height 16
drag, startPoint x: 387, startPoint y: 638, endPoint x: 312, endPoint y: 638, distance: 75.4
click at [312, 638] on div "Or setup Wed Oct 1 from 7-8am" at bounding box center [568, 639] width 686 height 16
click at [67, 162] on span "Event Information" at bounding box center [61, 160] width 94 height 13
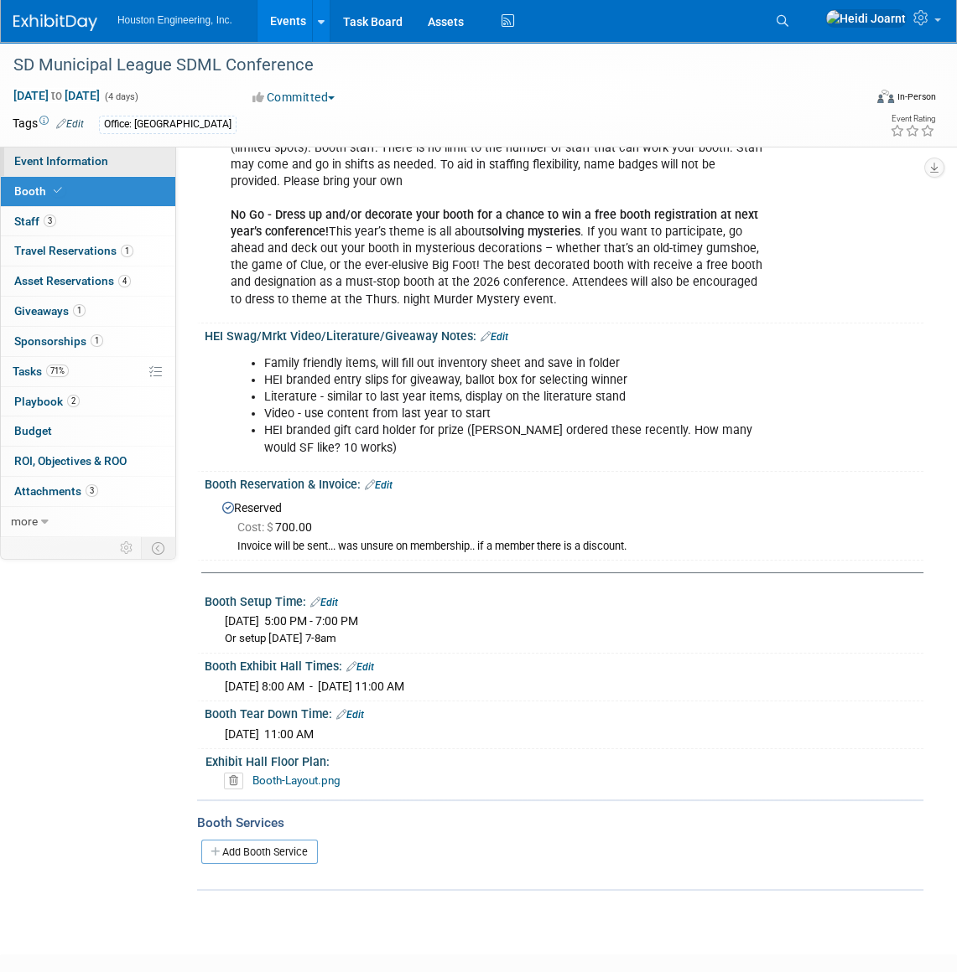
select select "3 - Reg/Prep Done"
select select "No"
select select "Mun. Infrastructure"
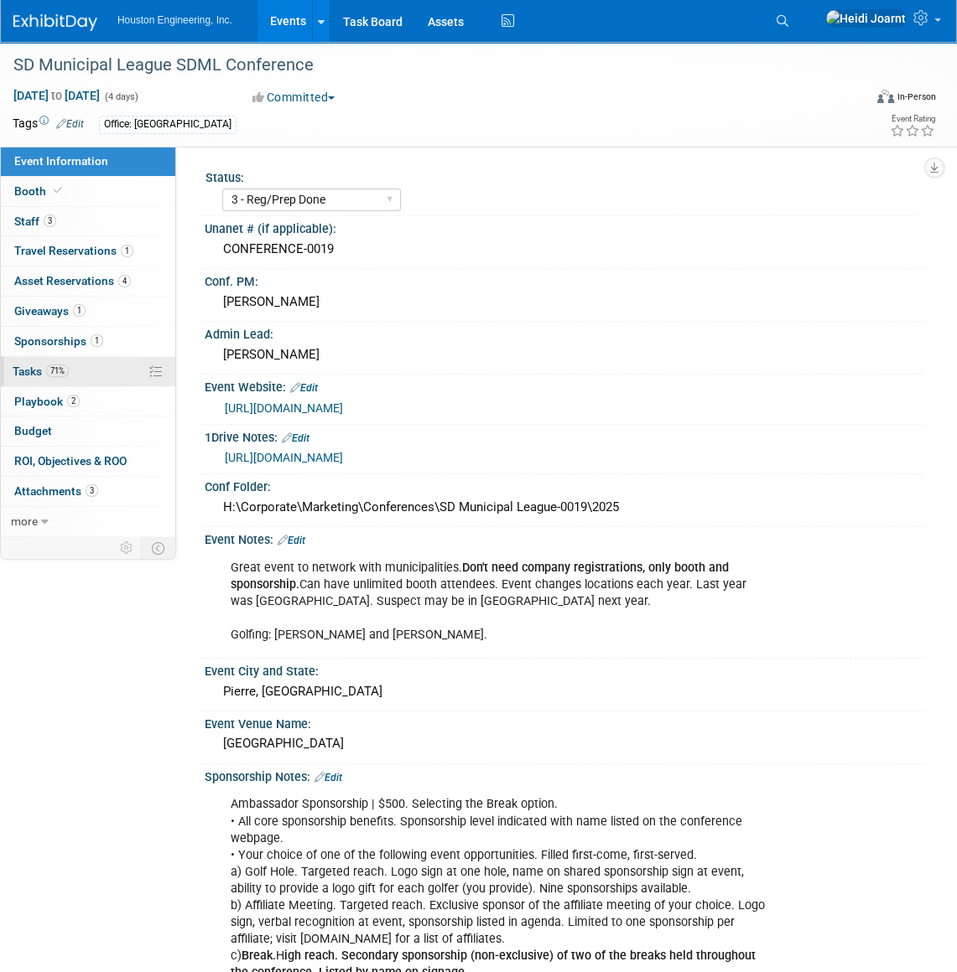
click at [106, 370] on link "71% Tasks 71%" at bounding box center [88, 371] width 174 height 29
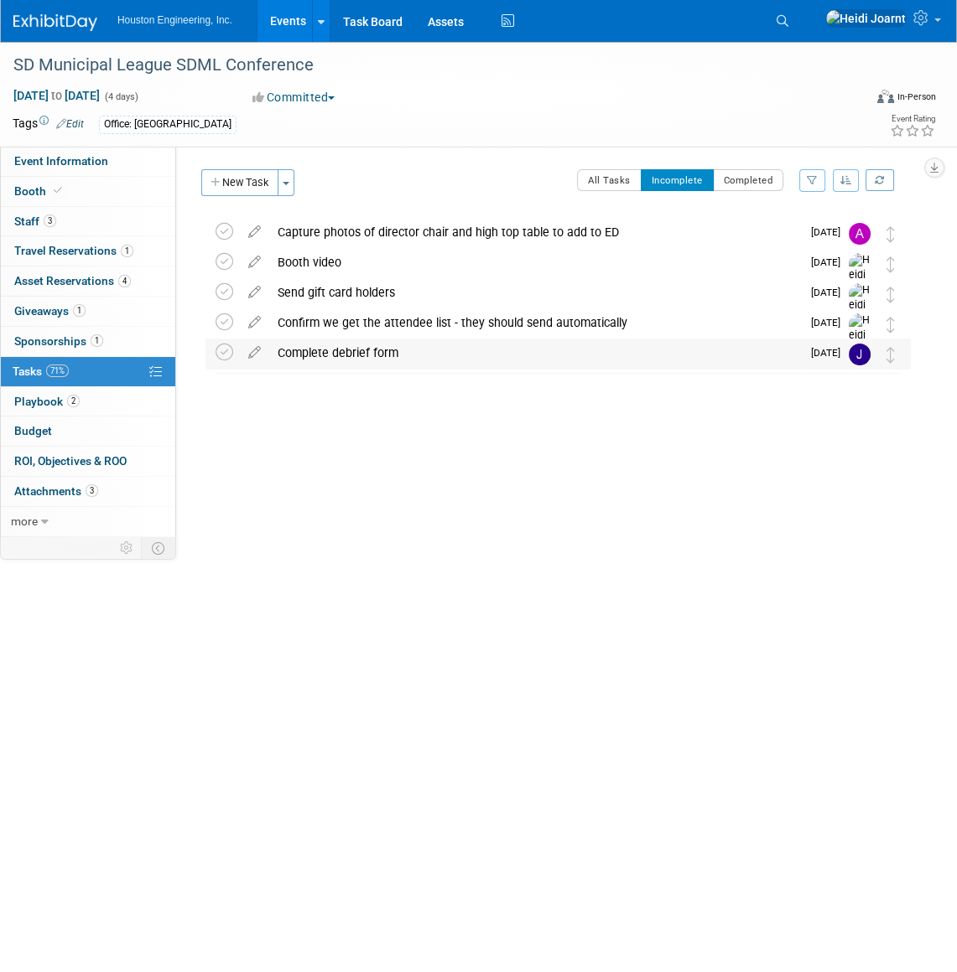
click at [491, 359] on div "Complete debrief form" at bounding box center [534, 353] width 531 height 29
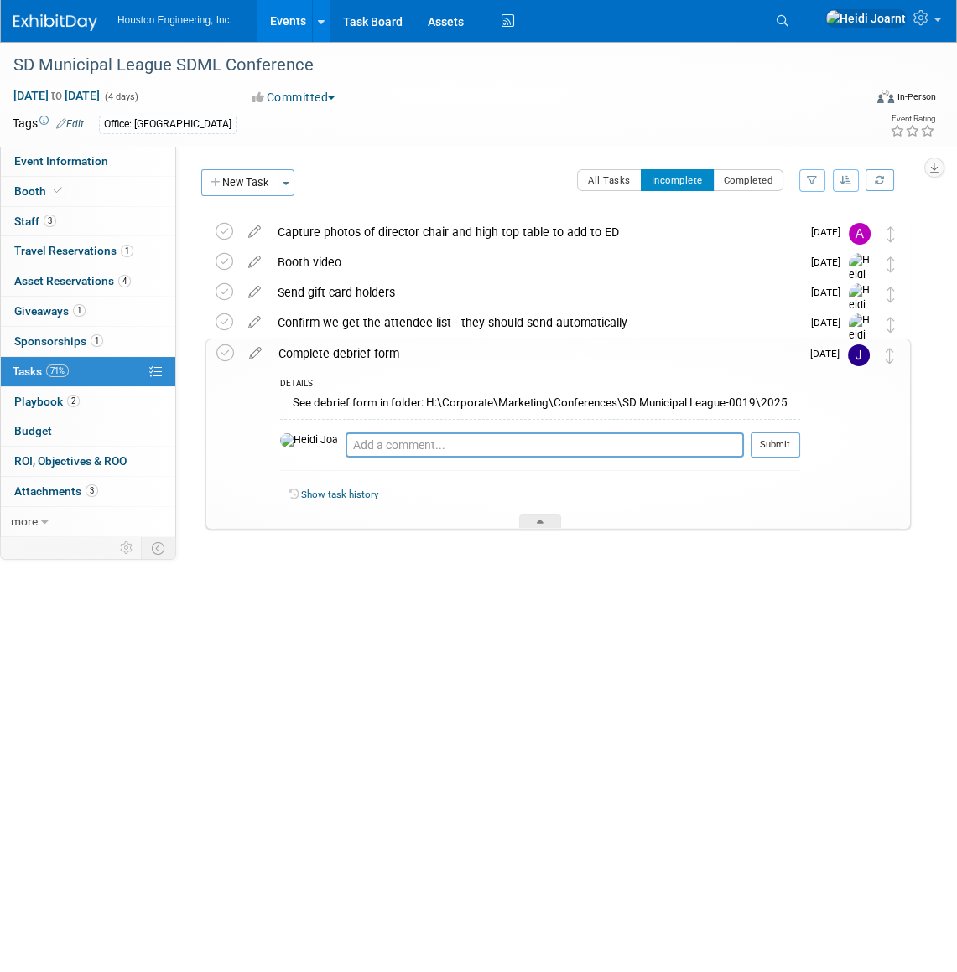
click at [478, 354] on div "Complete debrief form" at bounding box center [535, 354] width 530 height 29
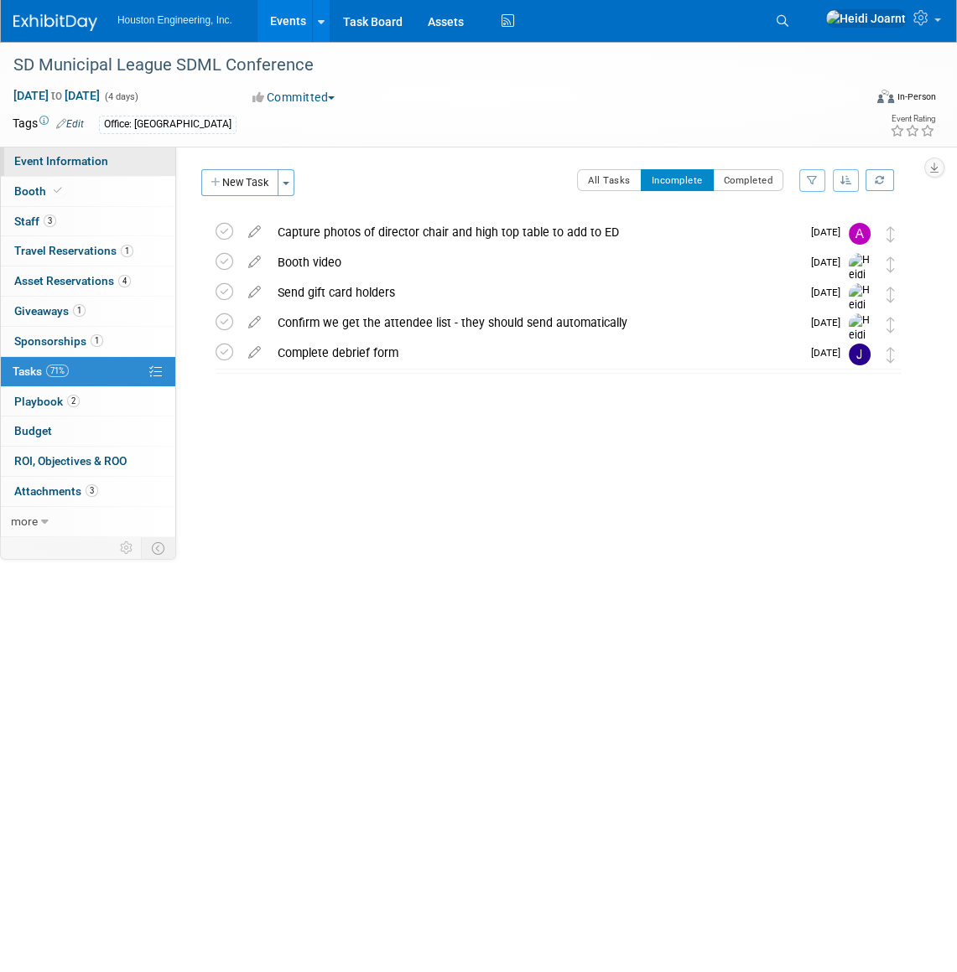
click at [115, 168] on link "Event Information" at bounding box center [88, 161] width 174 height 29
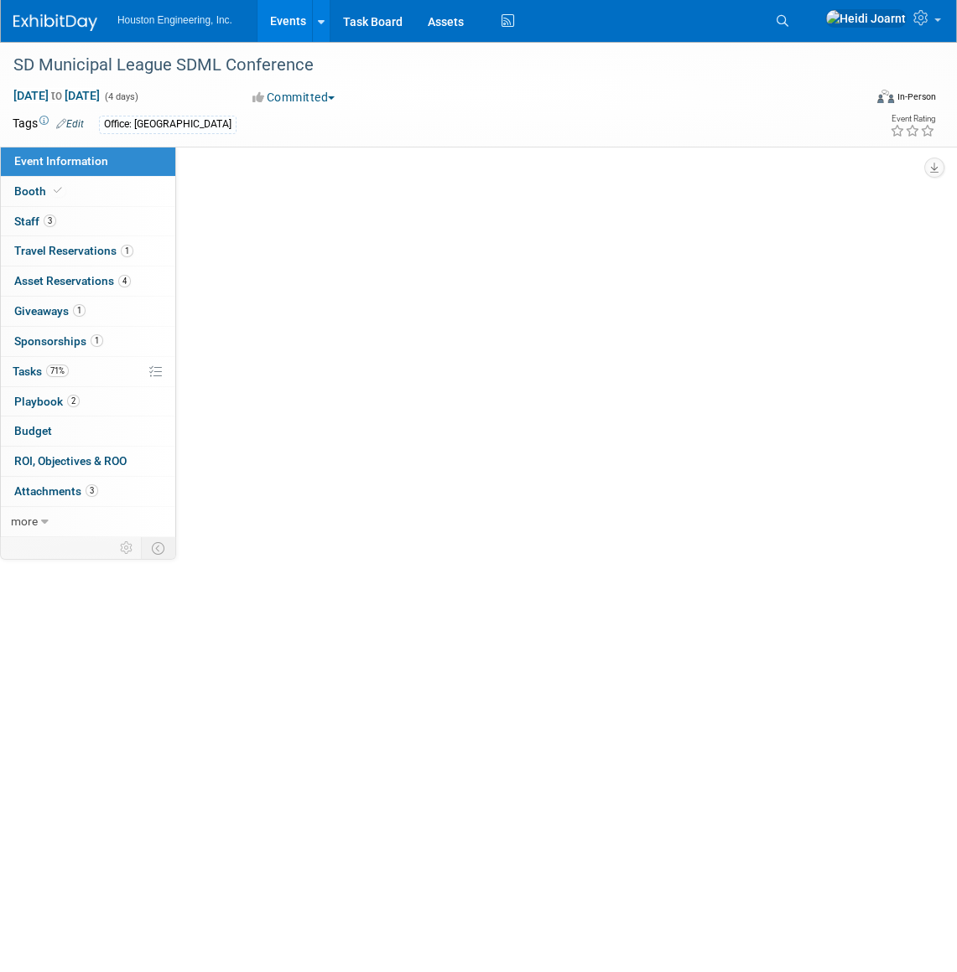
select select "3 - Reg/Prep Done"
select select "No"
select select "Mun. Infrastructure"
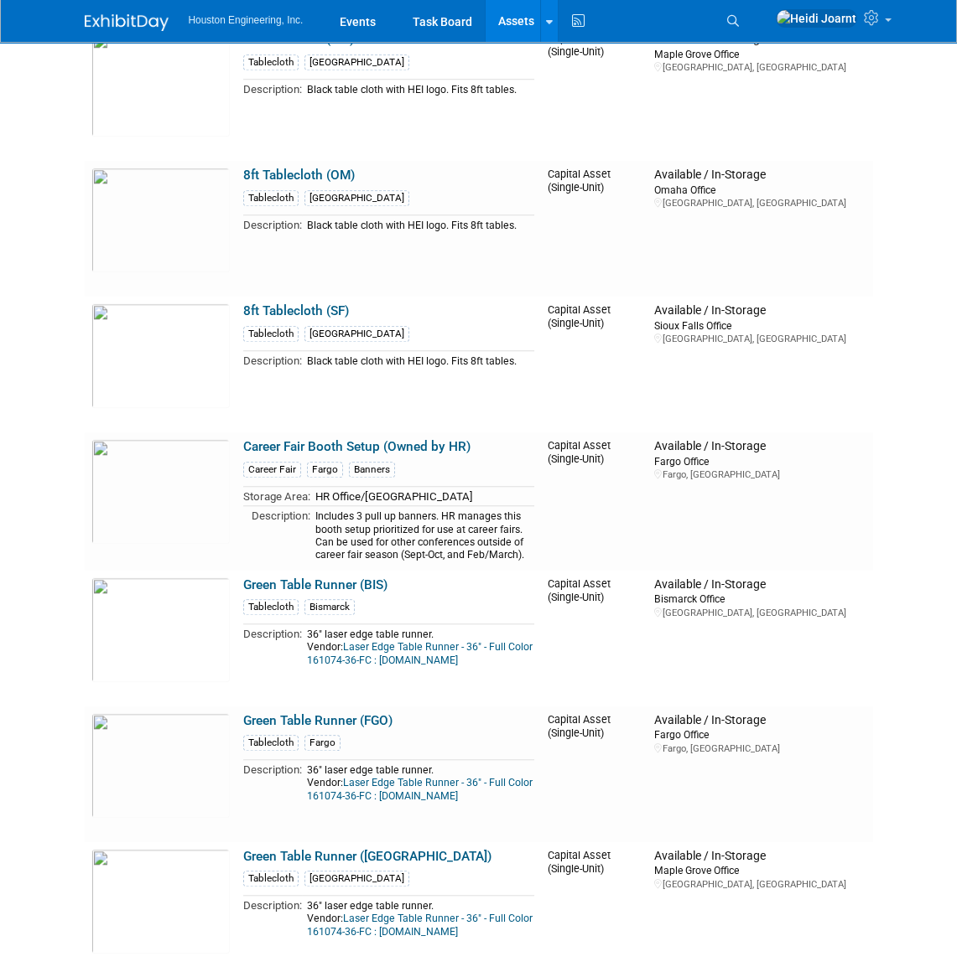
scroll to position [2819, 0]
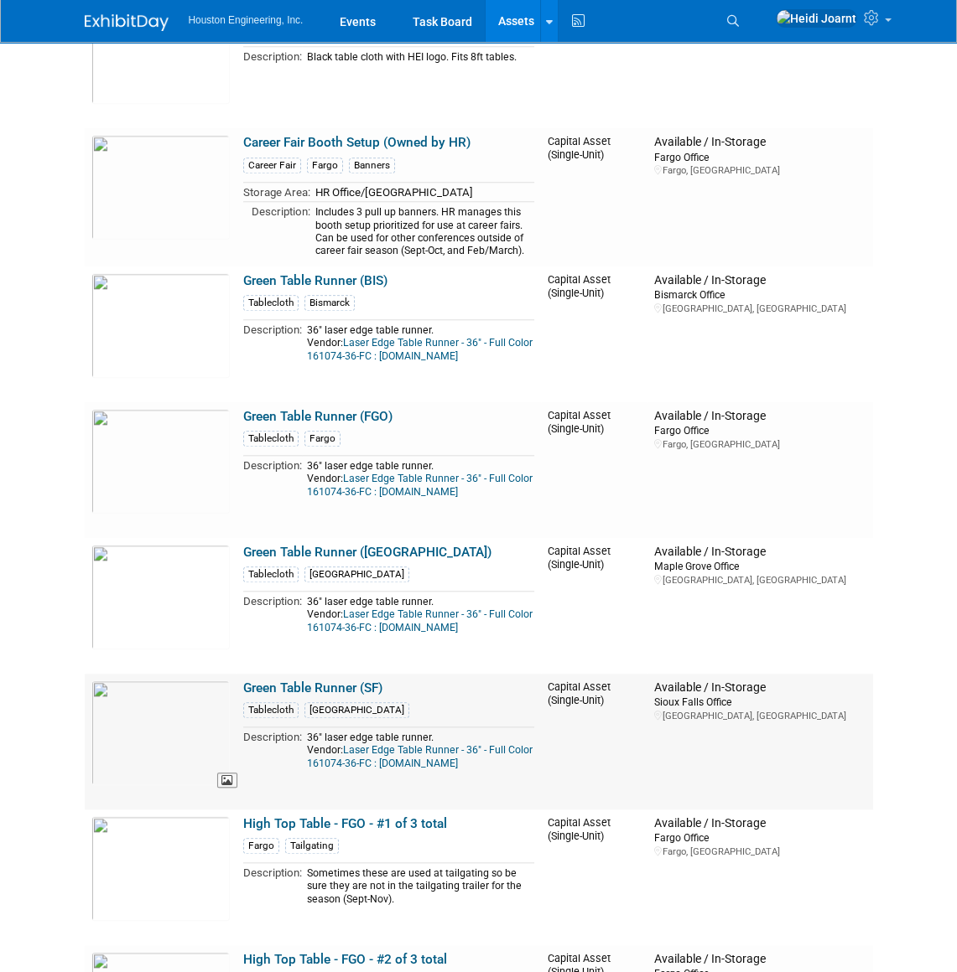
click at [195, 760] on img at bounding box center [160, 733] width 138 height 105
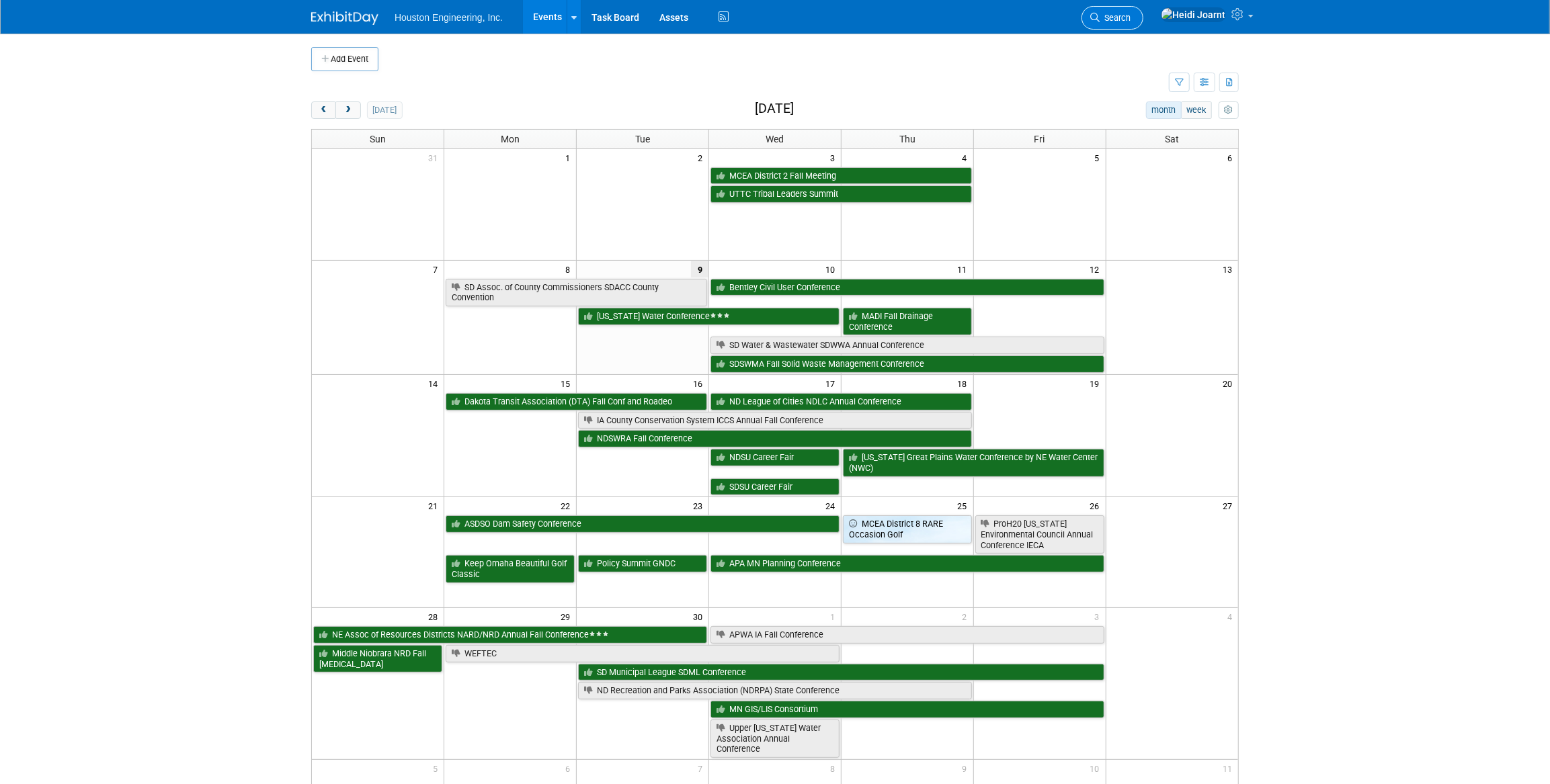
click at [1143, 22] on link "Search" at bounding box center [1112, 18] width 62 height 23
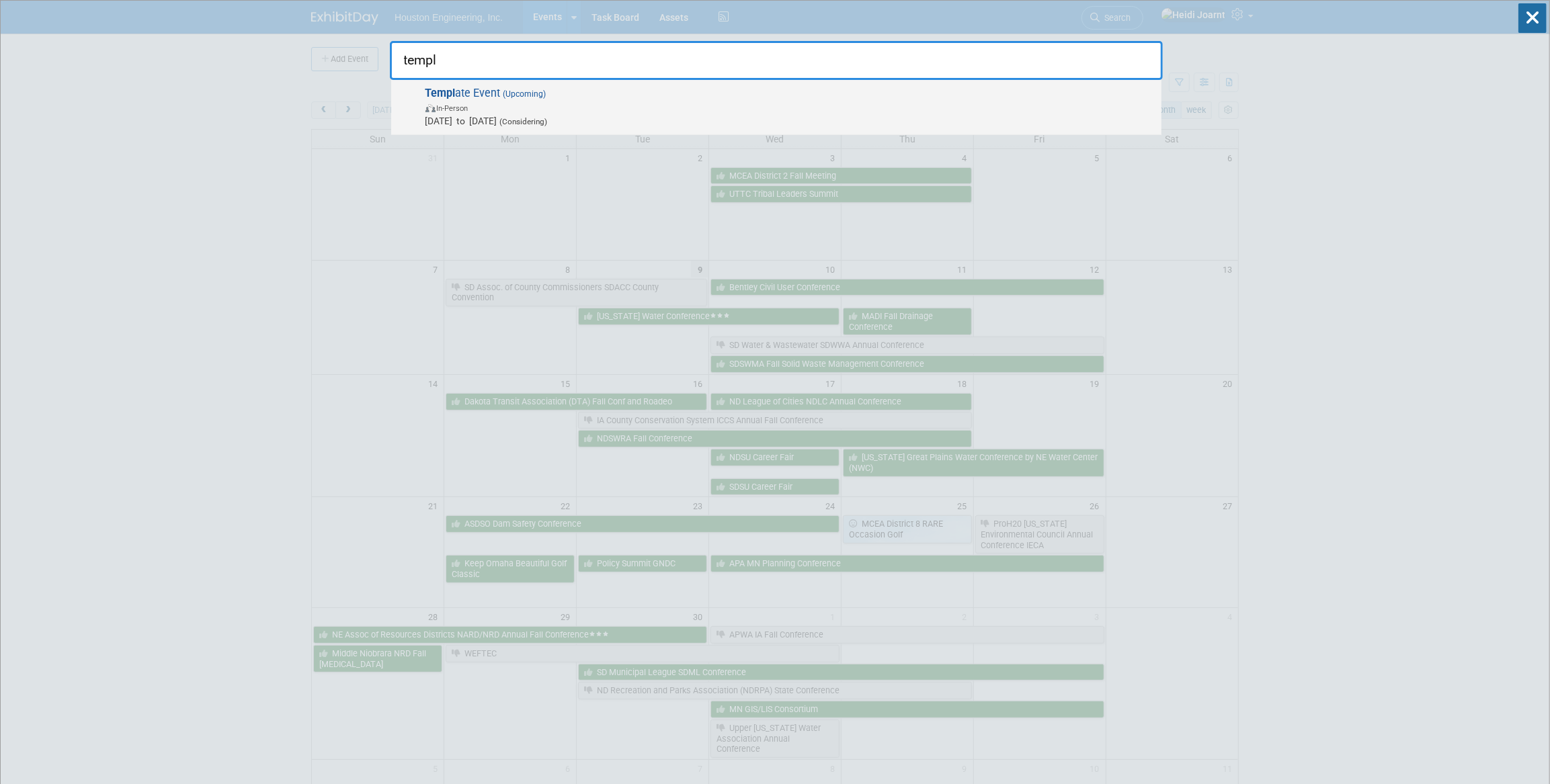
type input "templ"
click at [959, 87] on span "Templ ate Event (Upcoming) In-Person [DATE] to [DATE] (Considering)" at bounding box center [788, 107] width 734 height 41
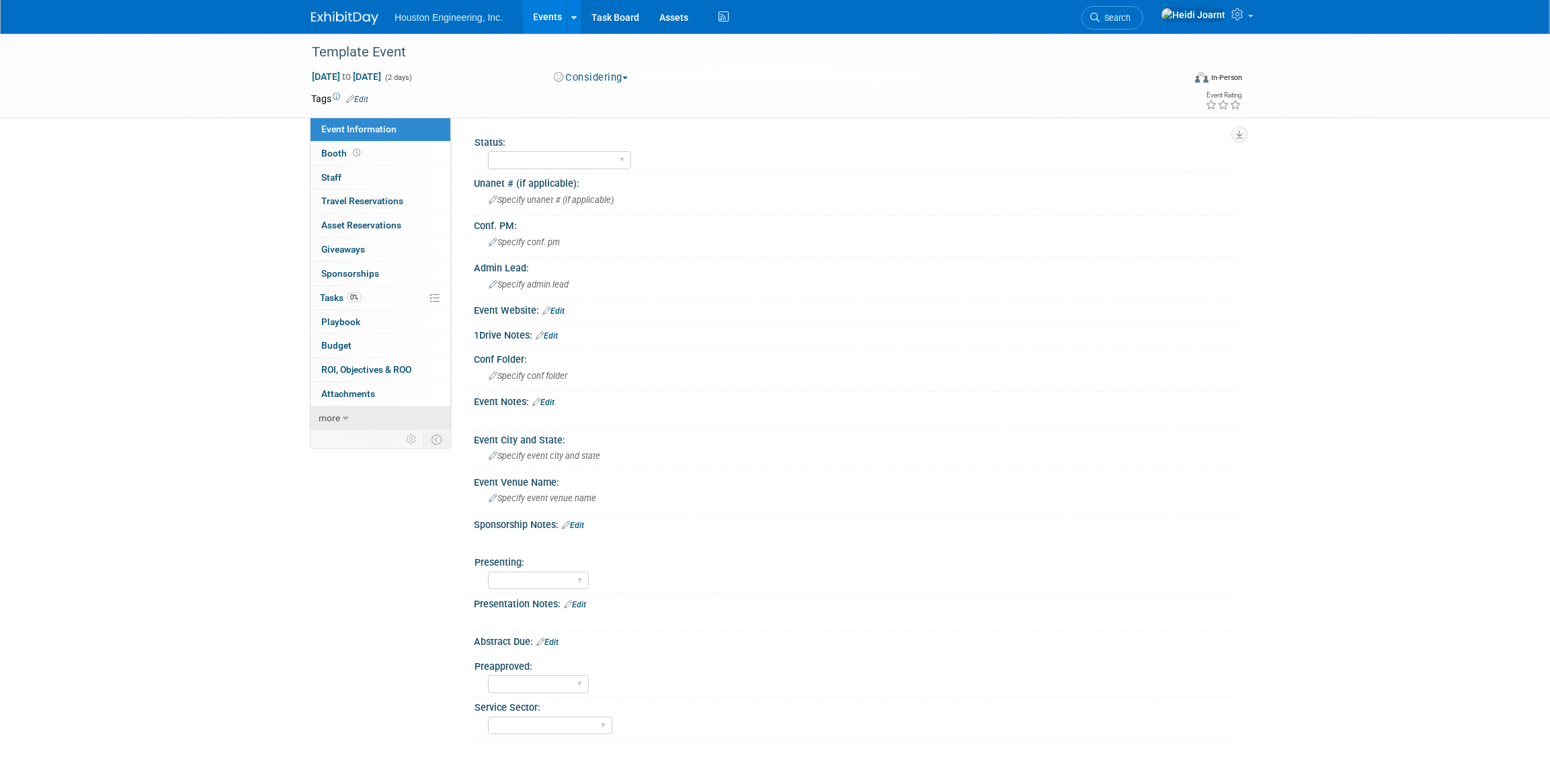
click at [333, 417] on span "more" at bounding box center [329, 418] width 22 height 10
click at [383, 463] on span "Copy/Duplicate Event" at bounding box center [366, 466] width 90 height 10
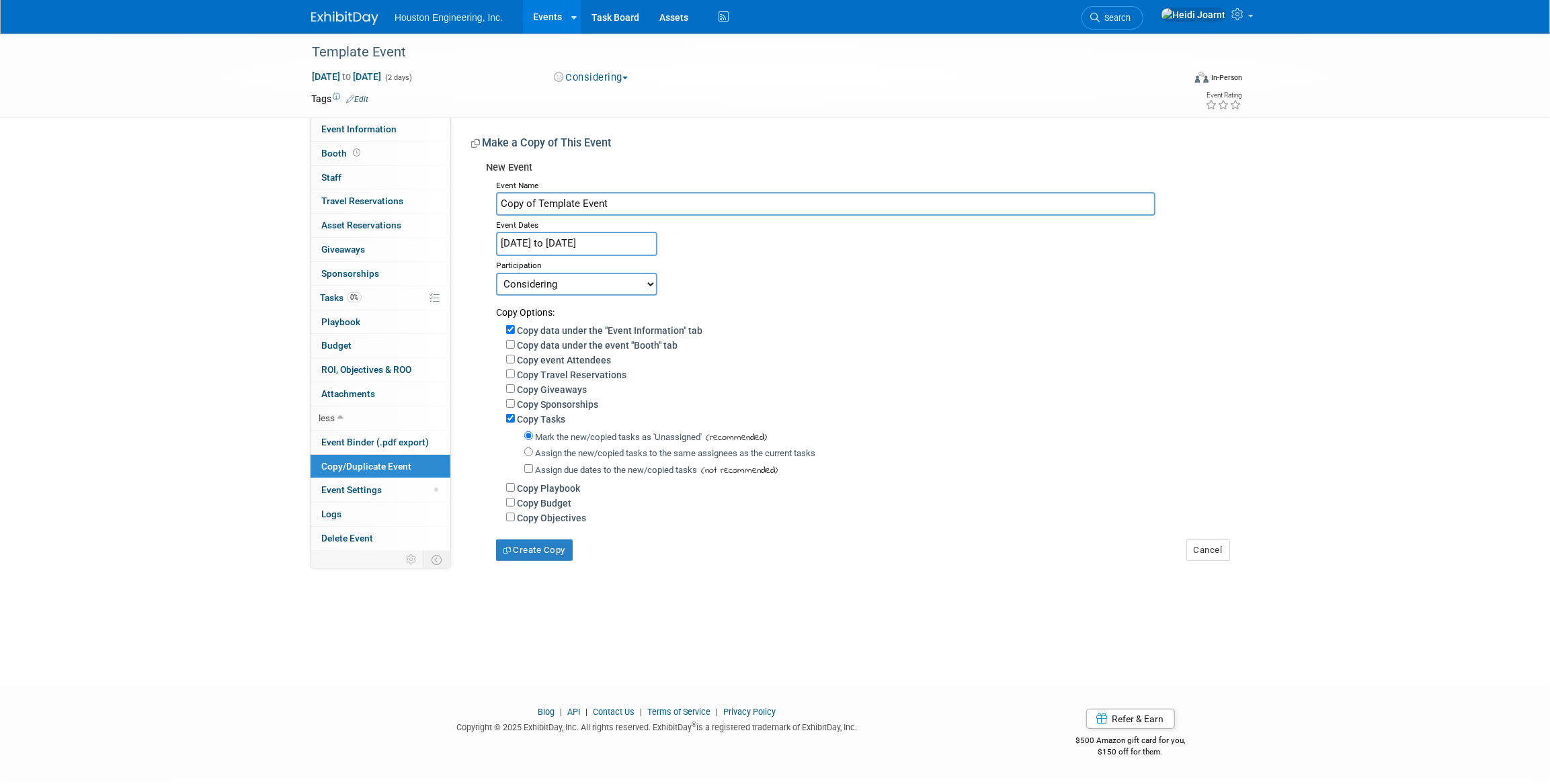
drag, startPoint x: 615, startPoint y: 204, endPoint x: 459, endPoint y: 196, distance: 156.2
click at [459, 196] on div "Status: 1 - GNG/KO Needed 2 - Post KO/Active Planning 3 - Reg/Prep Done Unanet …" at bounding box center [845, 339] width 788 height 443
click at [878, 213] on input "ND Rural Water Systems Association" at bounding box center [826, 204] width 659 height 23
click at [767, 201] on input "ND Rural Water Systems Association Annual Water Expo and Conference" at bounding box center [826, 204] width 659 height 23
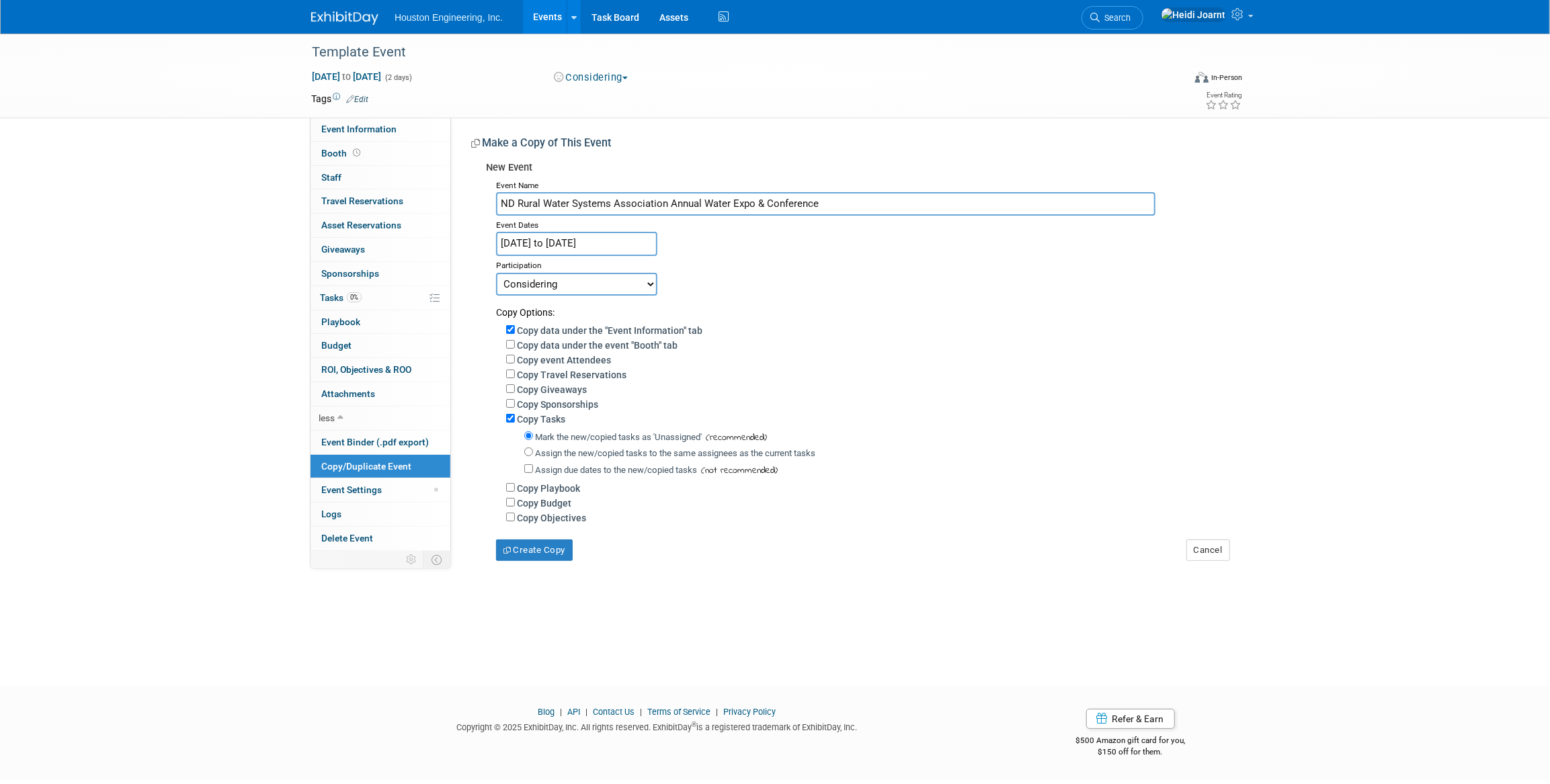
type input "ND Rural Water Systems Association Annual Water Expo & Conference"
click at [625, 239] on input "[DATE] to [DATE]" at bounding box center [577, 243] width 161 height 23
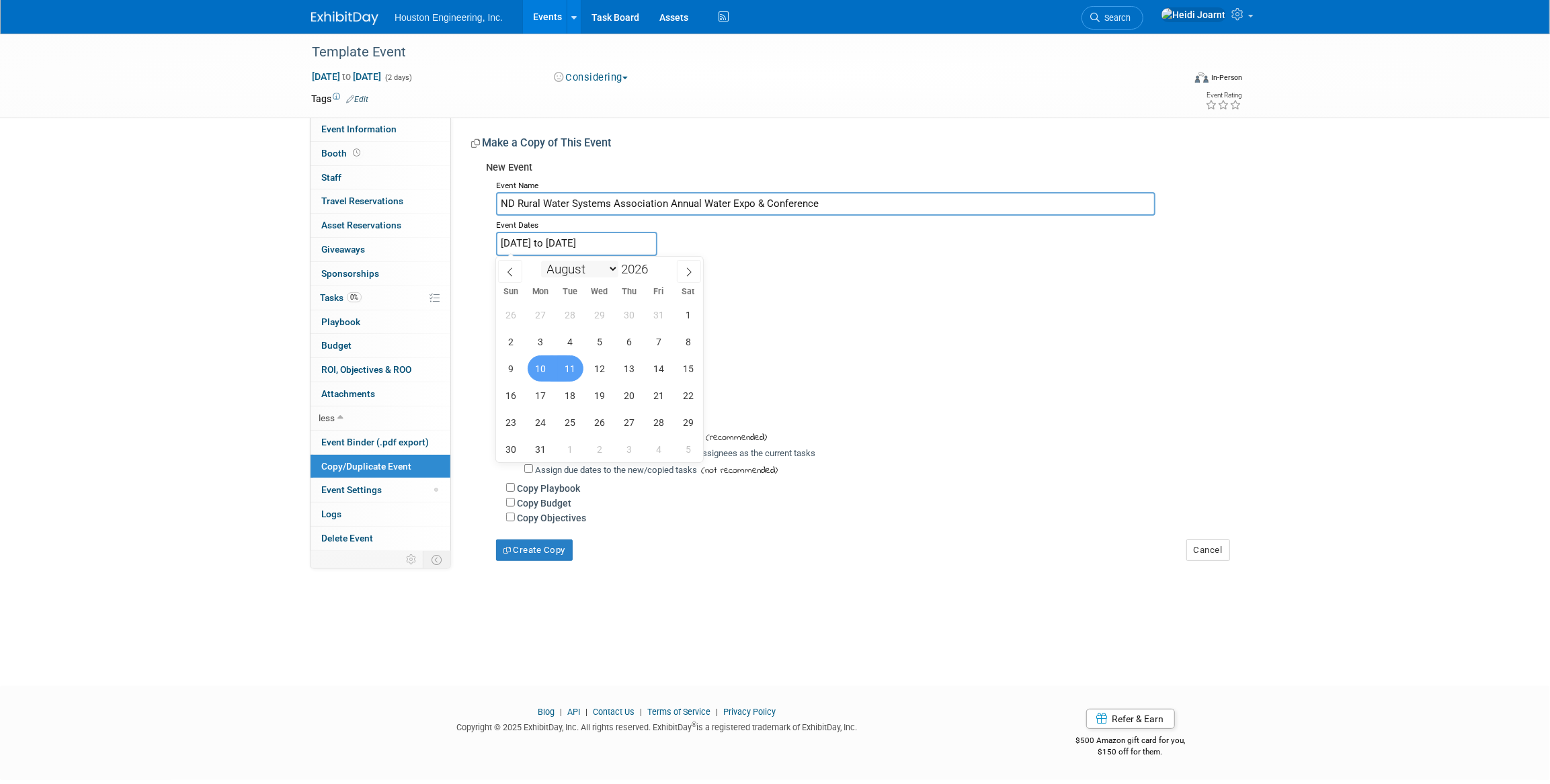
click at [611, 268] on select "January February March April May June July August September October November De…" at bounding box center [580, 269] width 77 height 17
select select "1"
click at [541, 261] on select "January February March April May June July August September October November De…" at bounding box center [580, 269] width 77 height 17
click at [572, 342] on span "10" at bounding box center [570, 341] width 26 height 26
click at [626, 341] on span "12" at bounding box center [629, 341] width 26 height 26
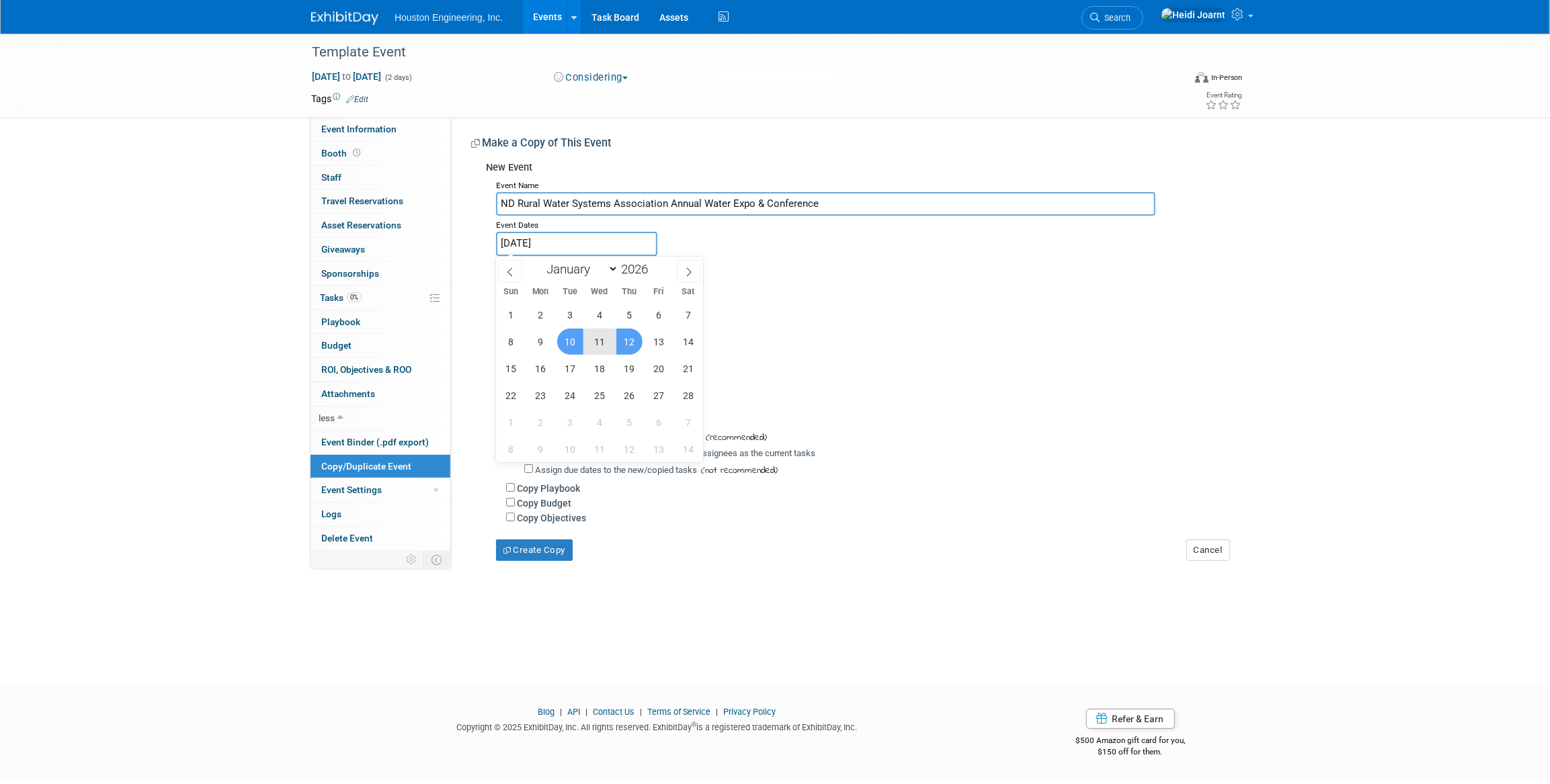
type input "[DATE] to [DATE]"
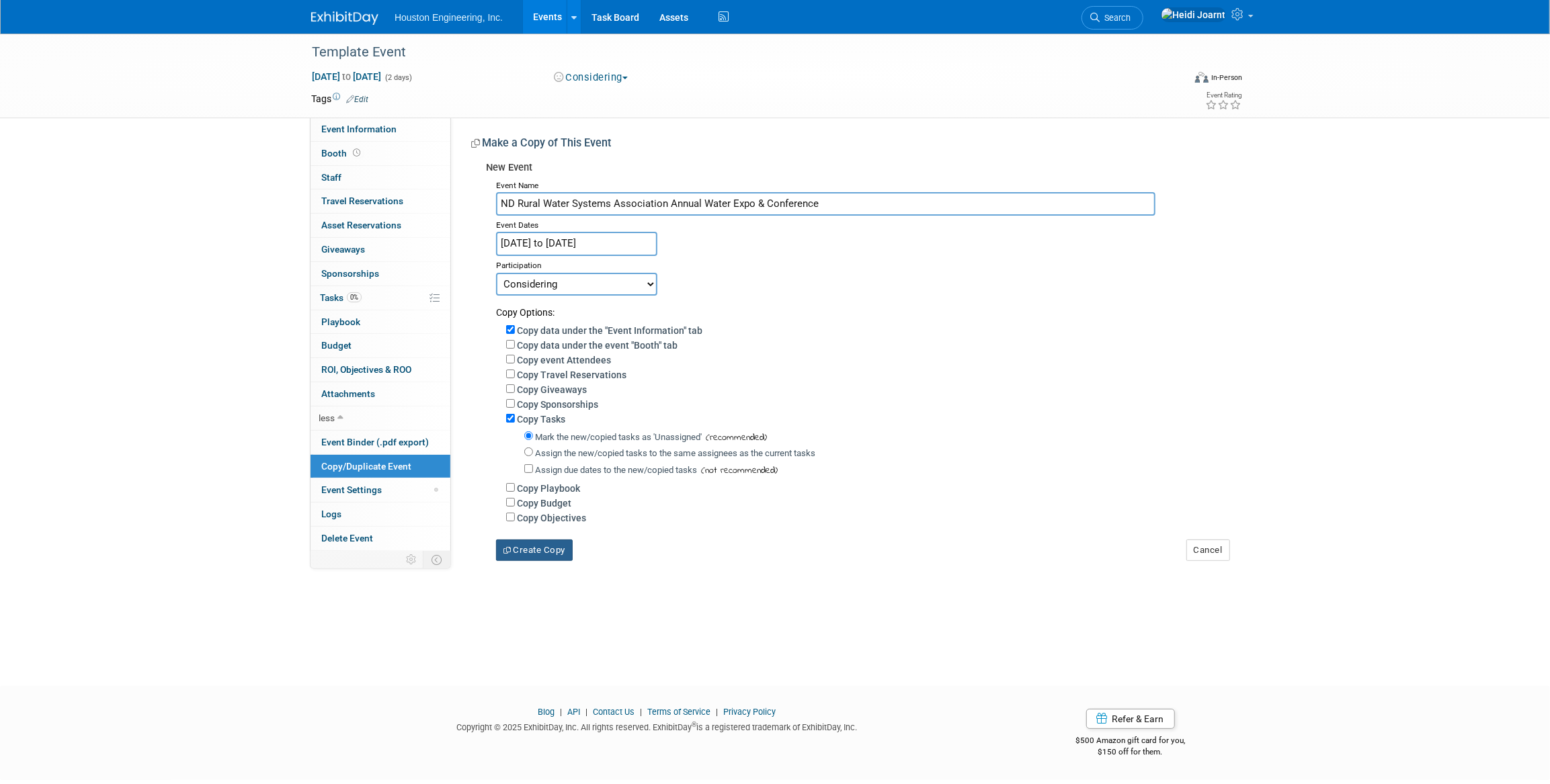
click at [543, 553] on button "Create Copy" at bounding box center [535, 550] width 77 height 22
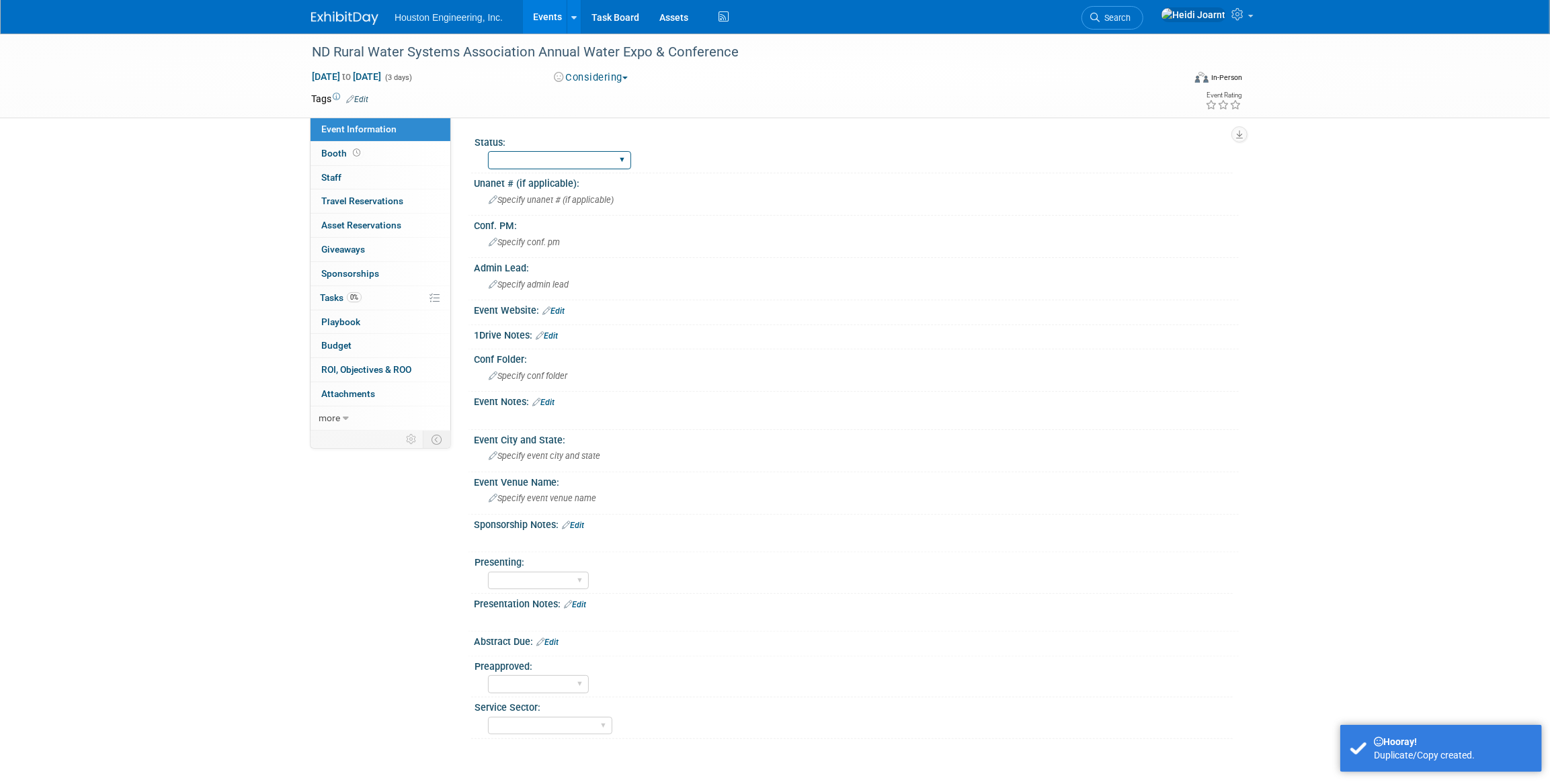
click at [560, 160] on select "1 - GNG/KO Needed 2 - Post KO/Active Planning 3 - Reg/Prep Done" at bounding box center [560, 160] width 144 height 18
select select "1 - GNG/KO Needed"
click at [488, 152] on select "1 - GNG/KO Needed 2 - Post KO/Active Planning 3 - Reg/Prep Done" at bounding box center [560, 160] width 144 height 18
click at [555, 301] on div "Event Website: Edit" at bounding box center [856, 309] width 765 height 18
click at [555, 306] on link "Edit" at bounding box center [554, 311] width 22 height 10
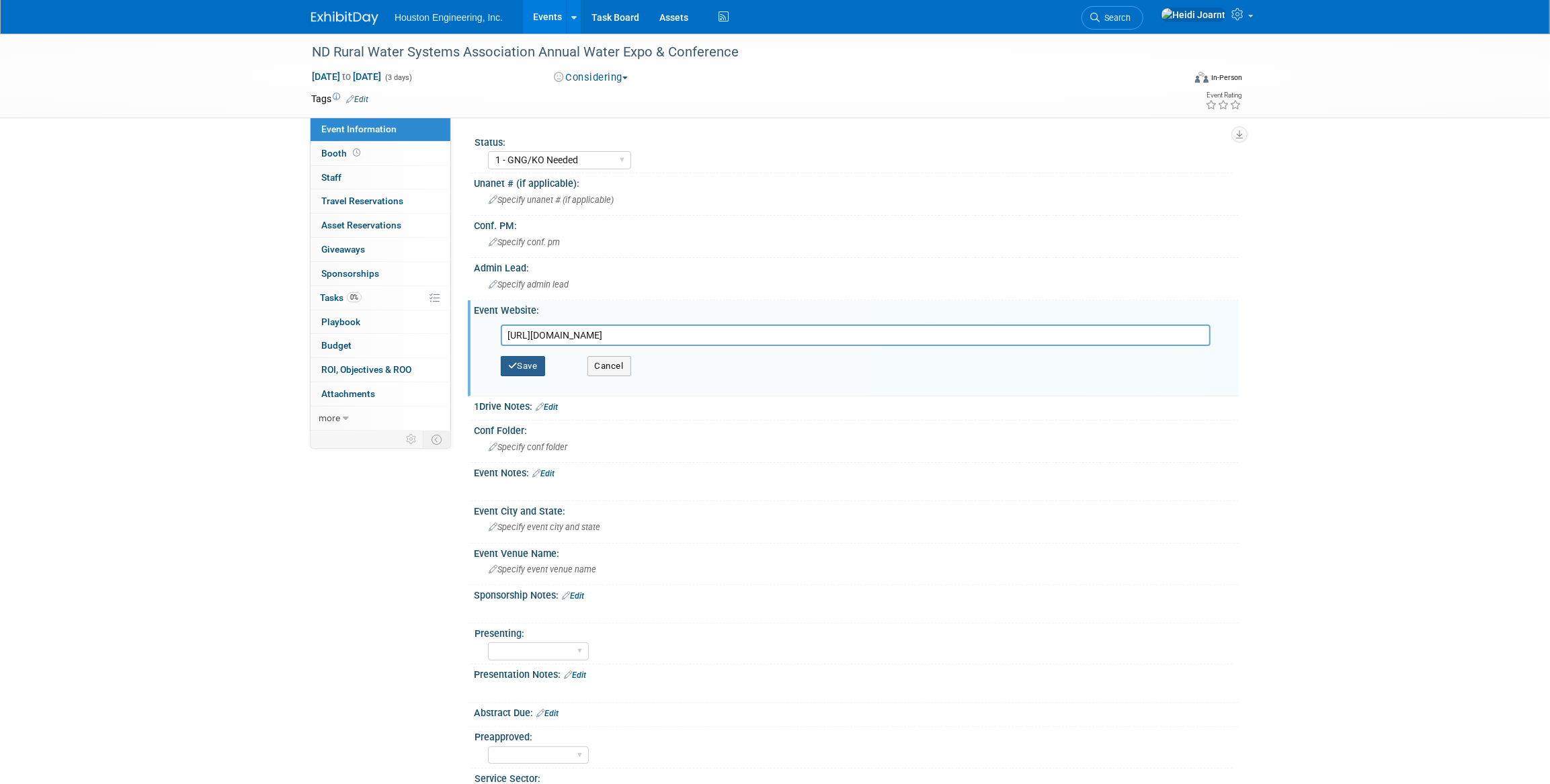
type input "[URL][DOMAIN_NAME]"
click at [541, 363] on button "Save" at bounding box center [523, 366] width 44 height 20
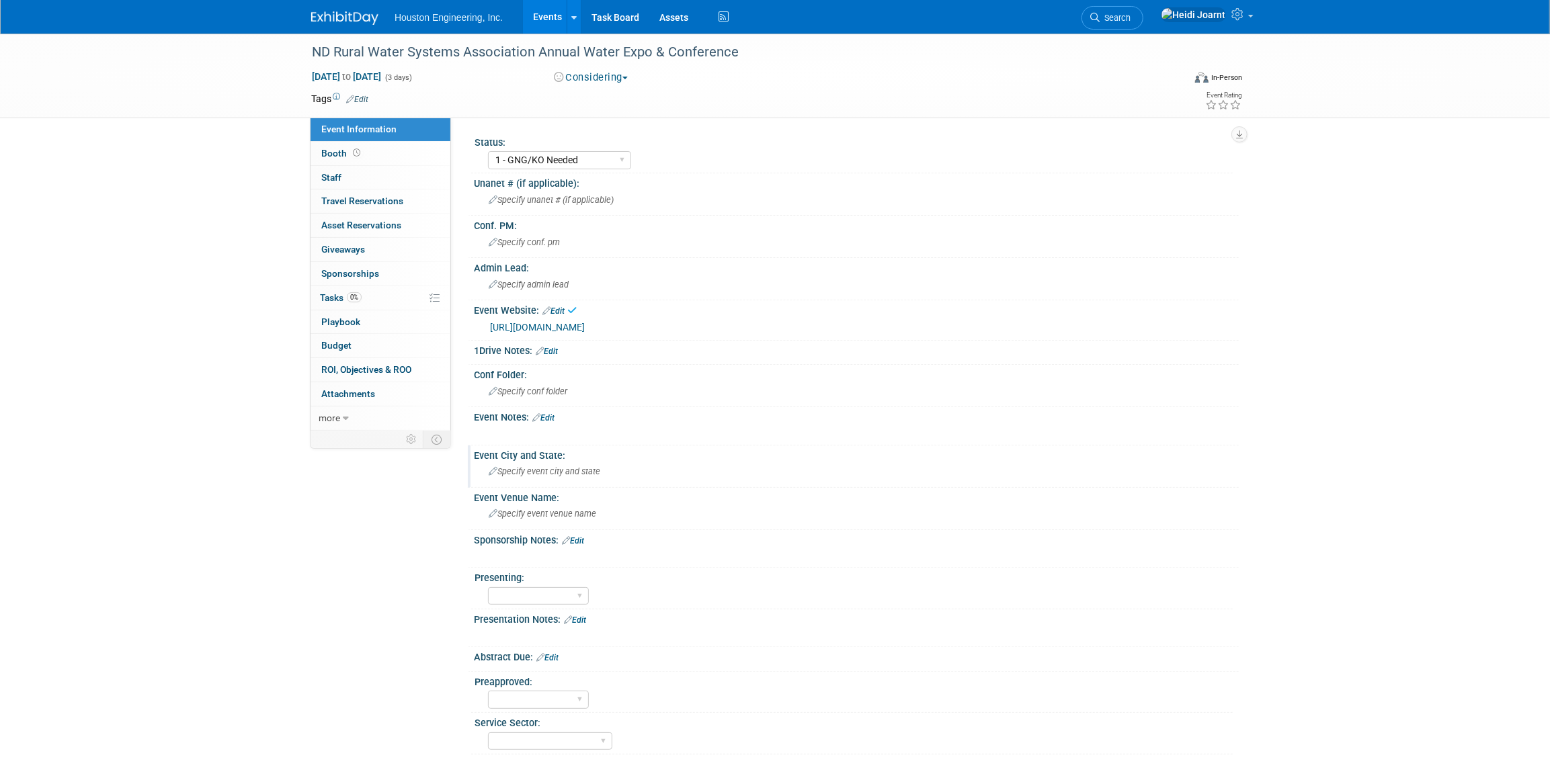
click at [548, 471] on span "Specify event city and state" at bounding box center [544, 471] width 111 height 10
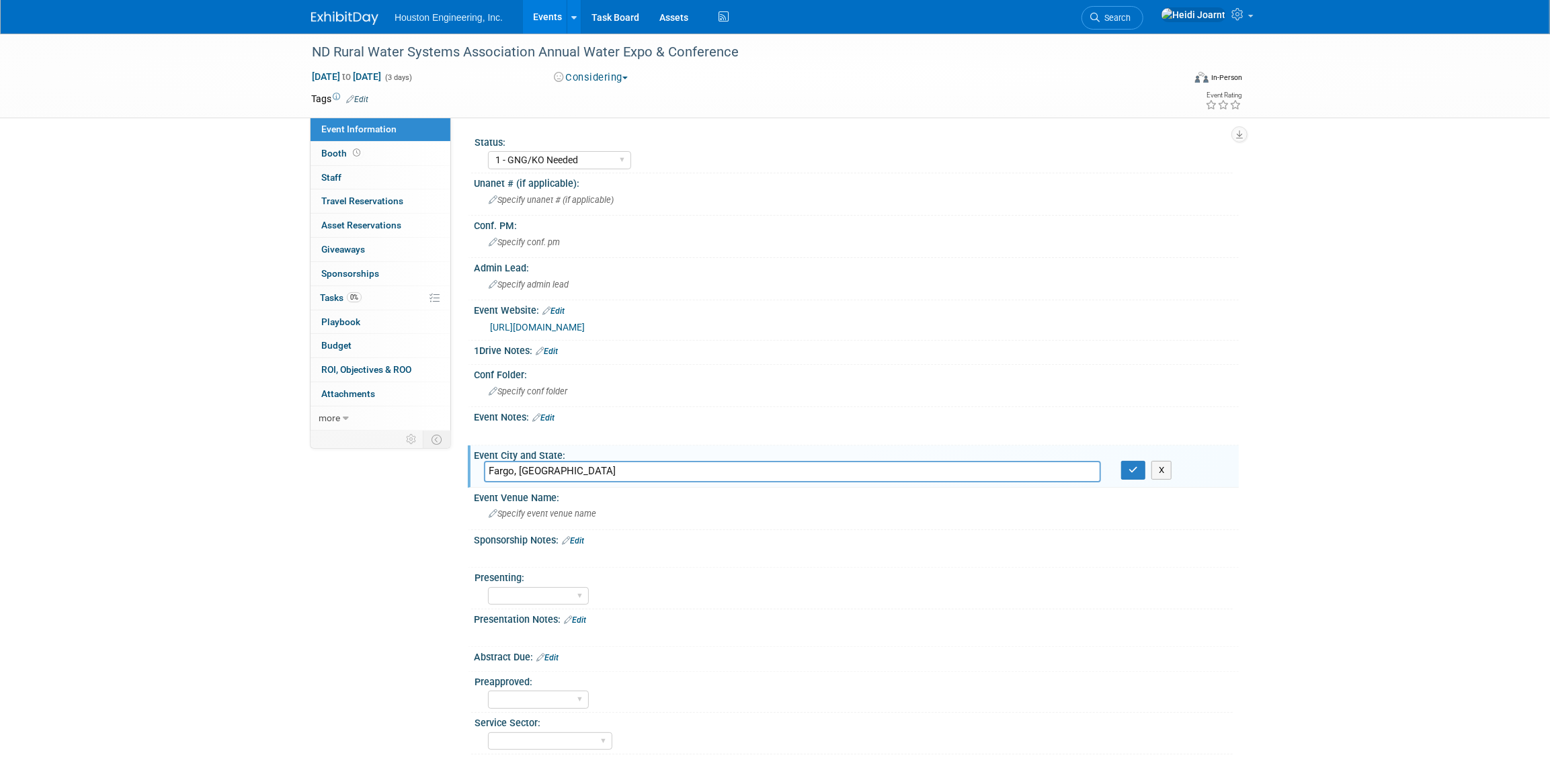
type input "Fargo, [GEOGRAPHIC_DATA]"
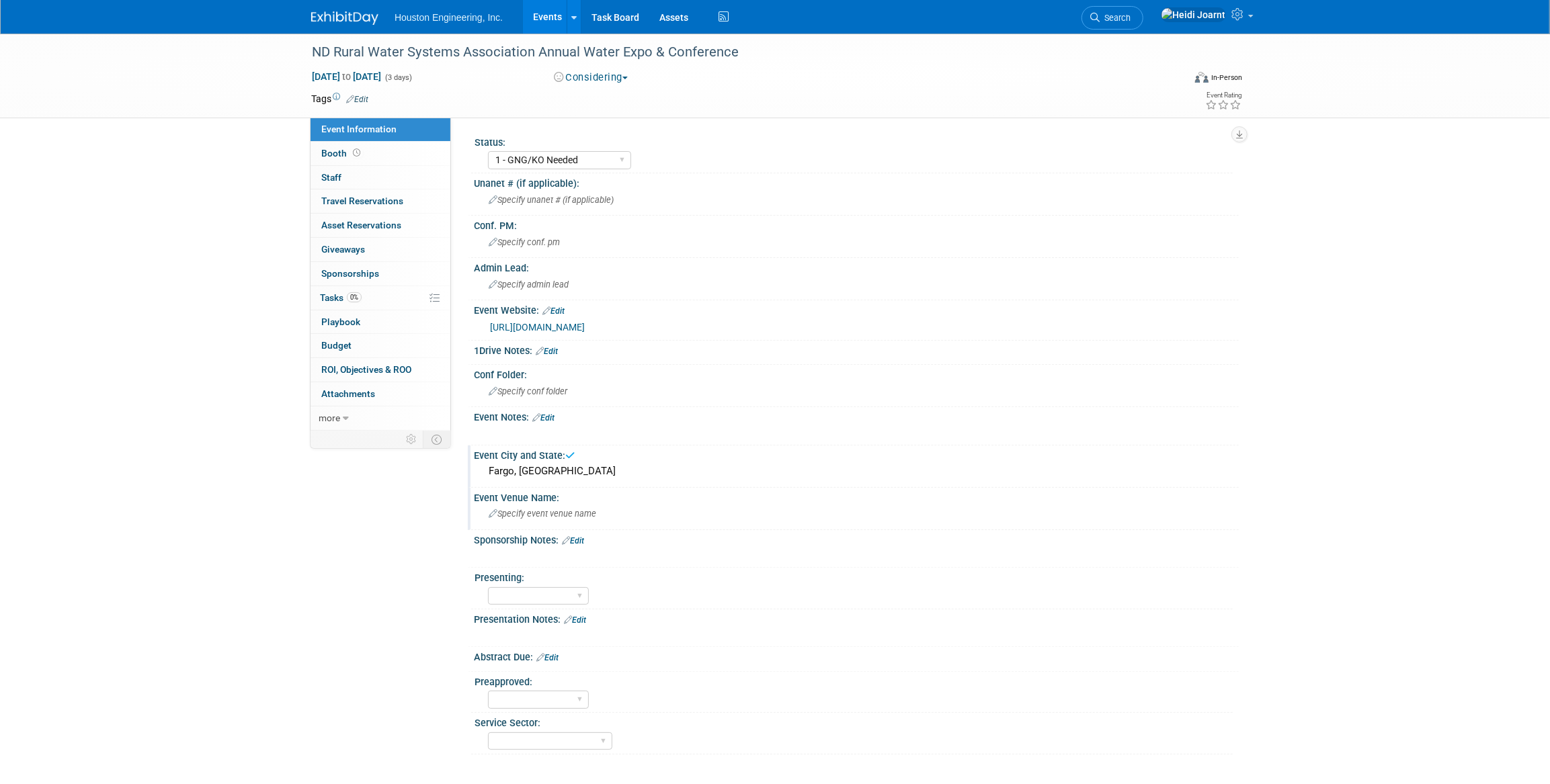
click at [567, 509] on span "Specify event venue name" at bounding box center [542, 514] width 107 height 10
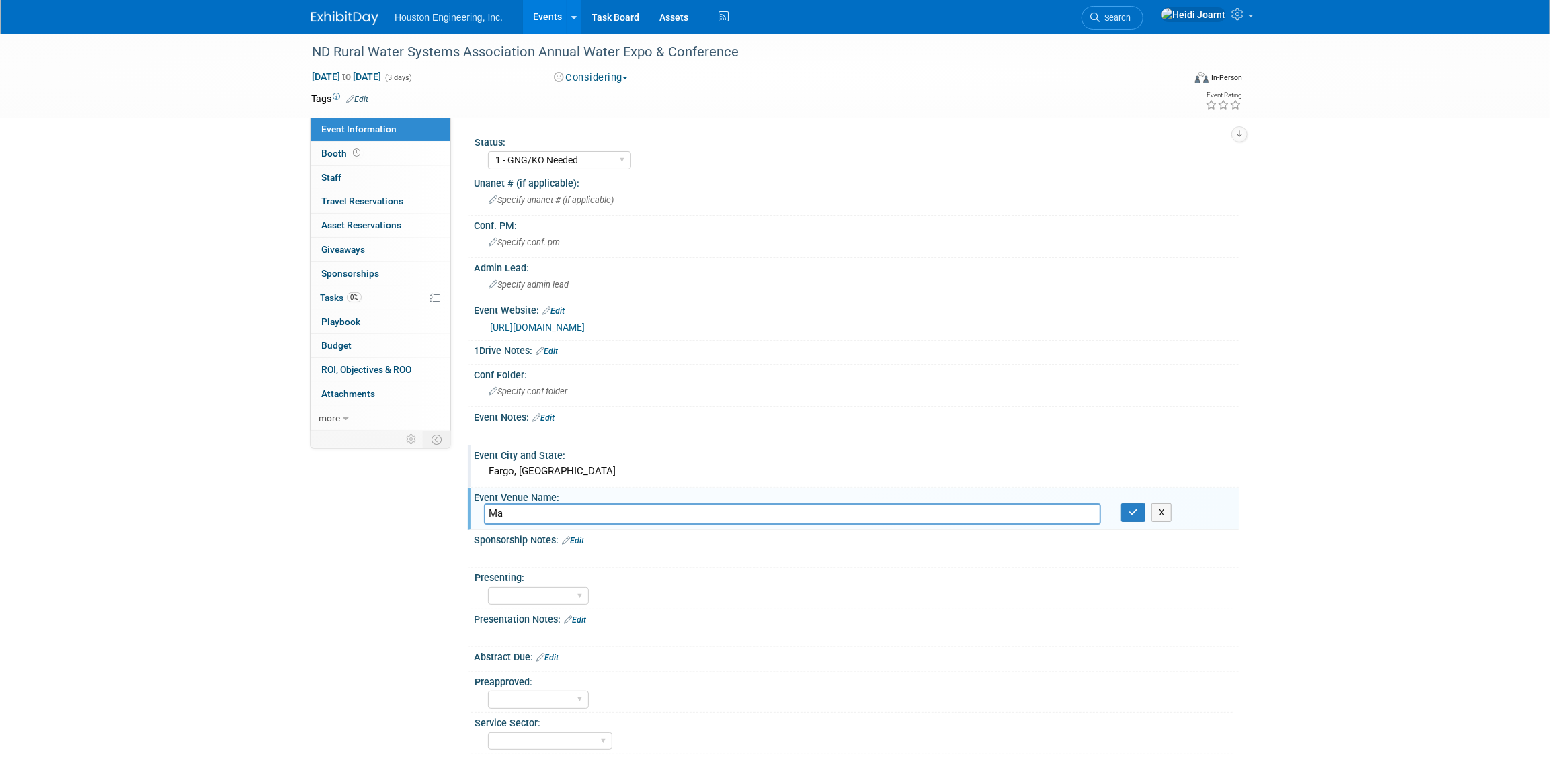
type input "M"
type input "Delta Hotels by Marriott Fargo"
click at [1139, 511] on button "button" at bounding box center [1133, 512] width 24 height 18
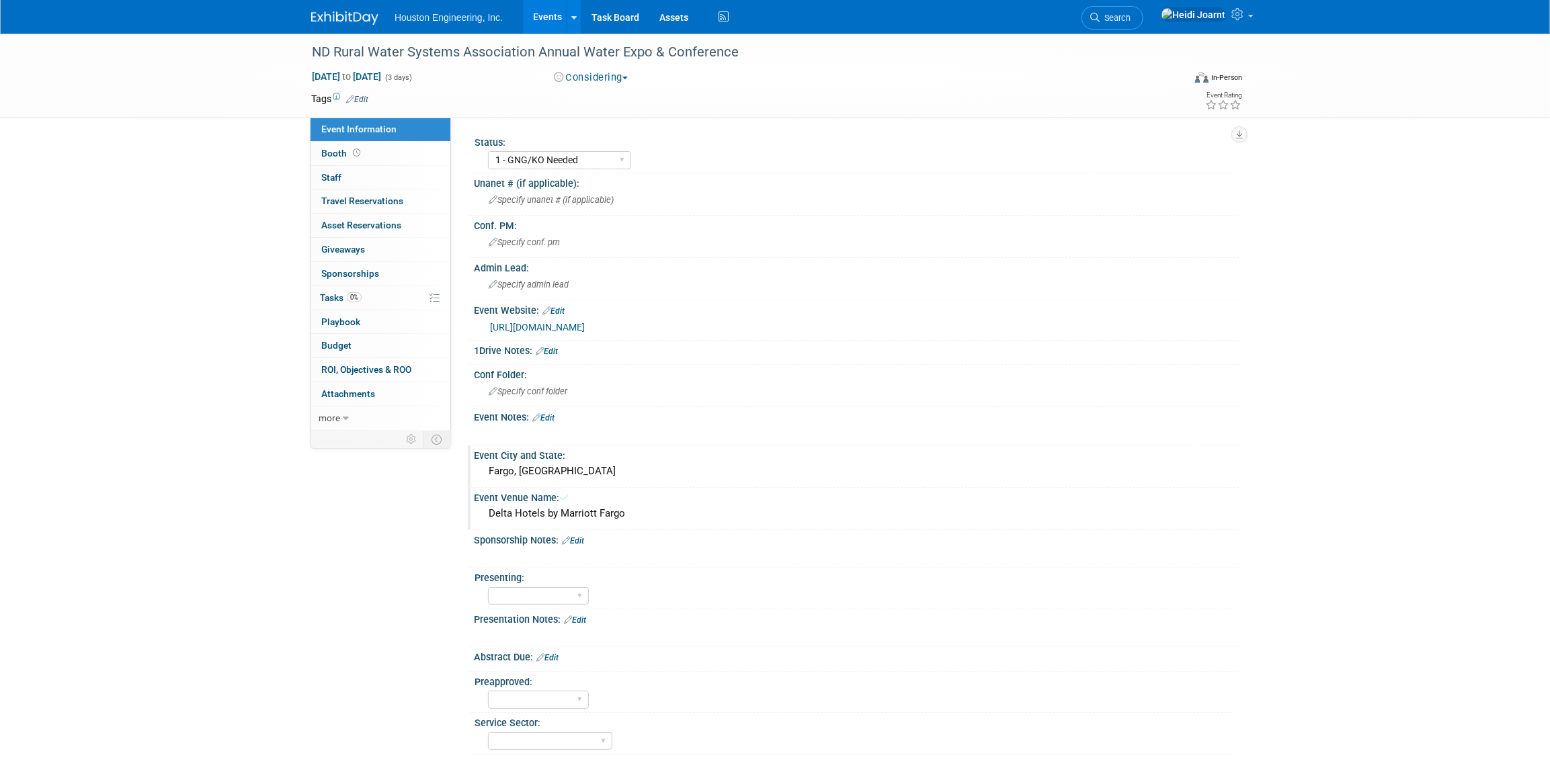
click at [561, 416] on div "Event Notes: Edit" at bounding box center [856, 416] width 765 height 18
click at [554, 417] on link "Edit" at bounding box center [544, 418] width 22 height 10
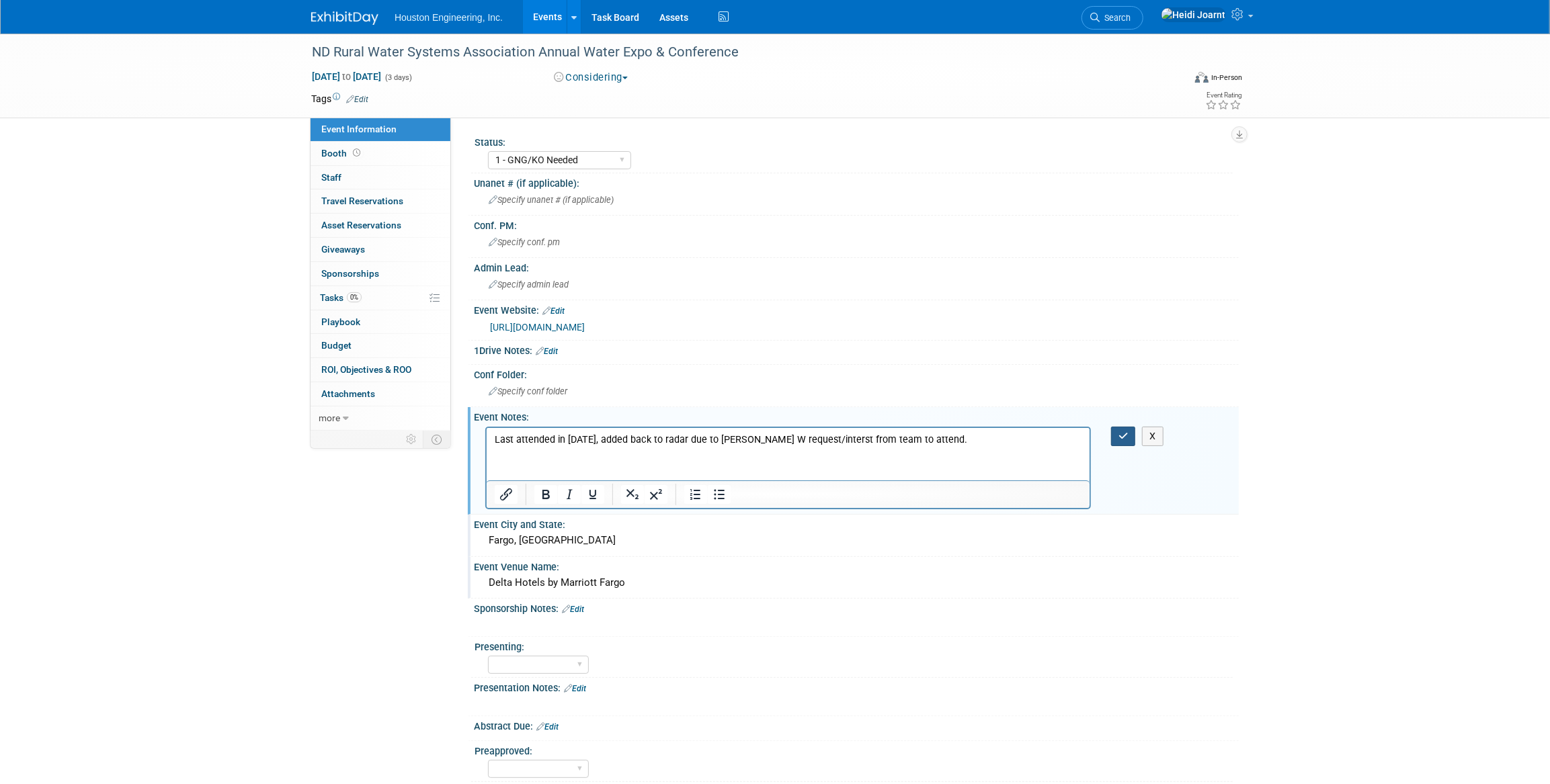
drag, startPoint x: 1120, startPoint y: 438, endPoint x: 588, endPoint y: 31, distance: 669.8
click at [1120, 438] on icon "button" at bounding box center [1123, 436] width 10 height 10
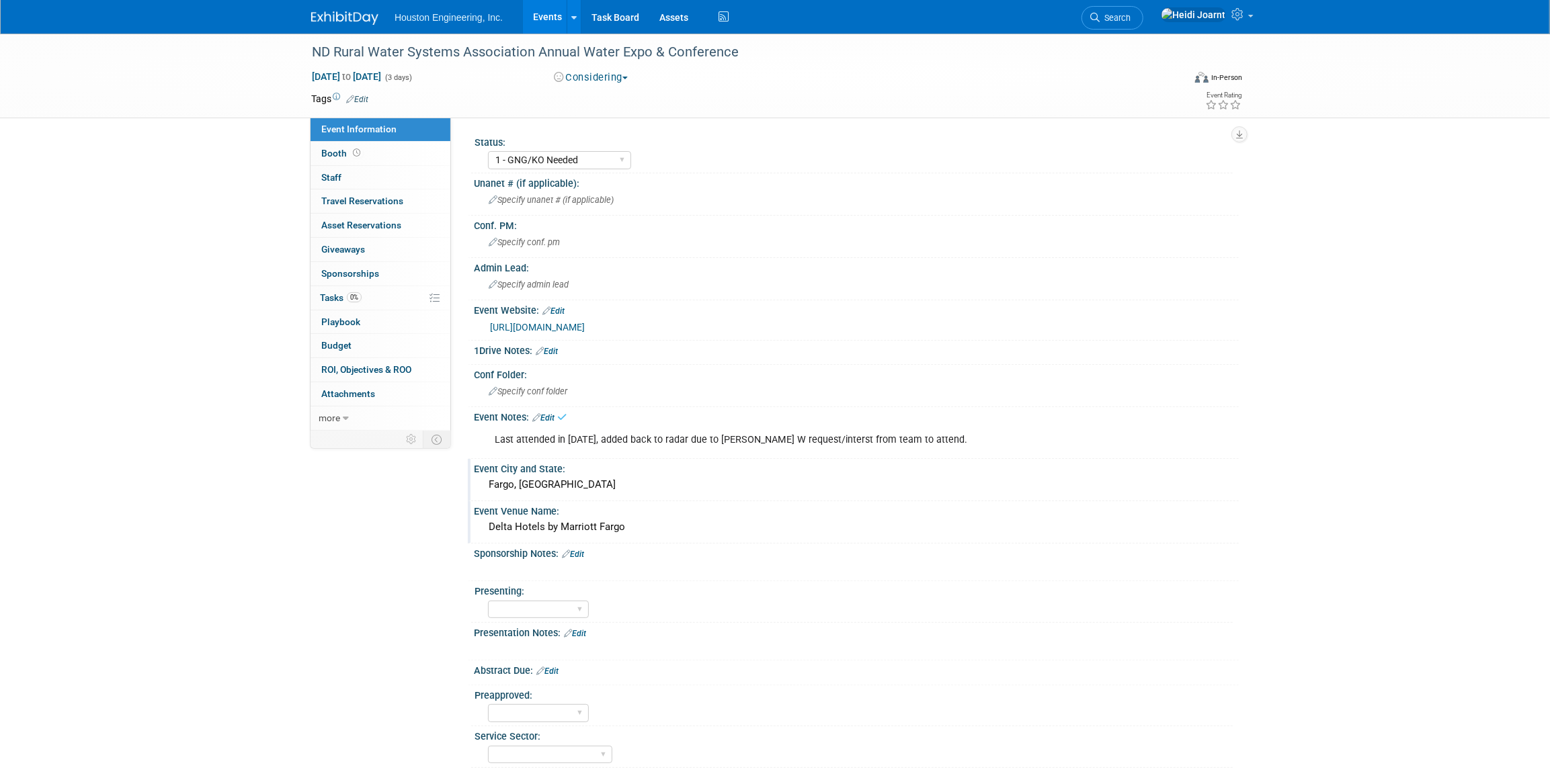
scroll to position [60, 0]
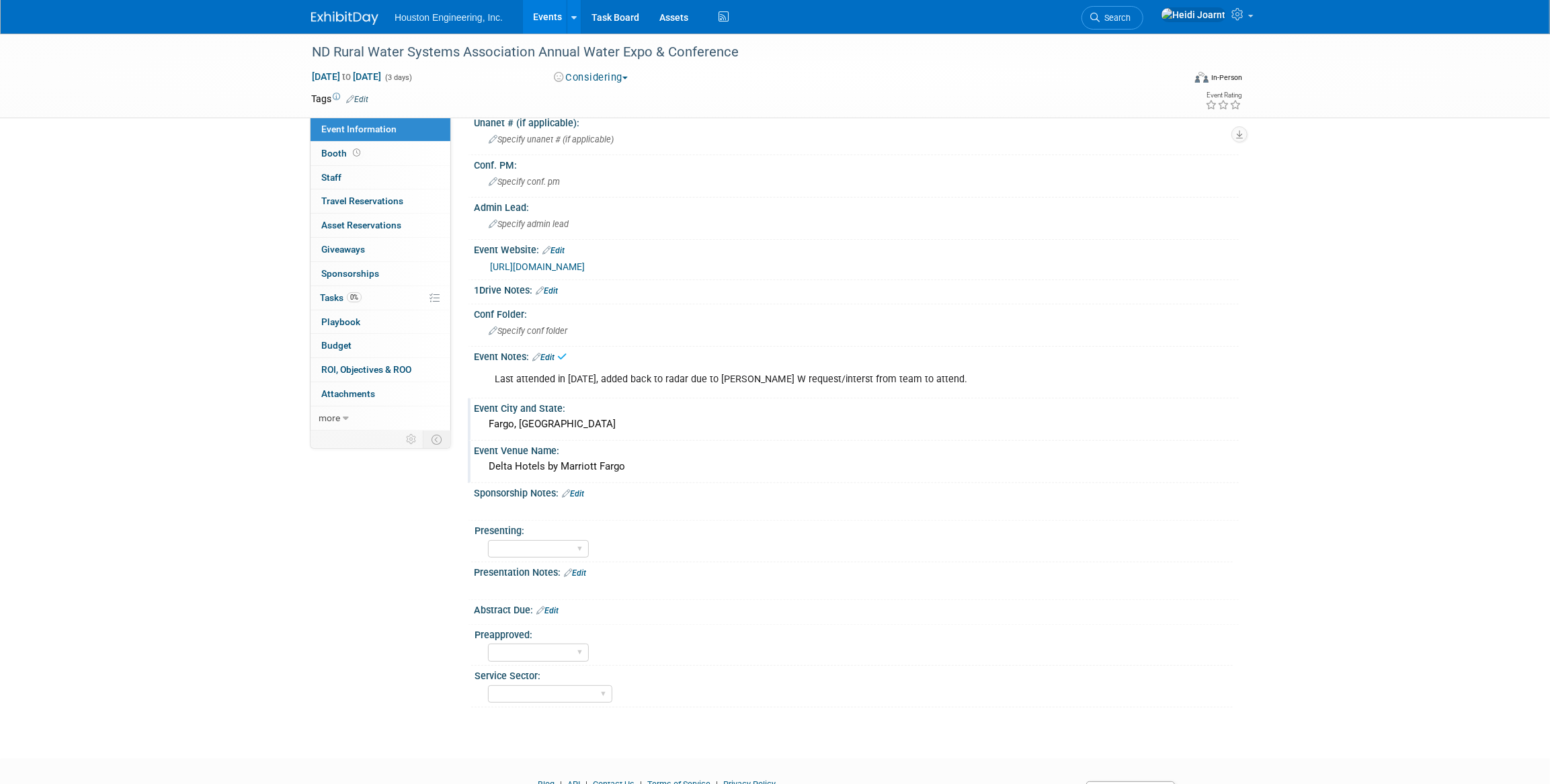
click at [552, 606] on link "Edit" at bounding box center [548, 611] width 22 height 10
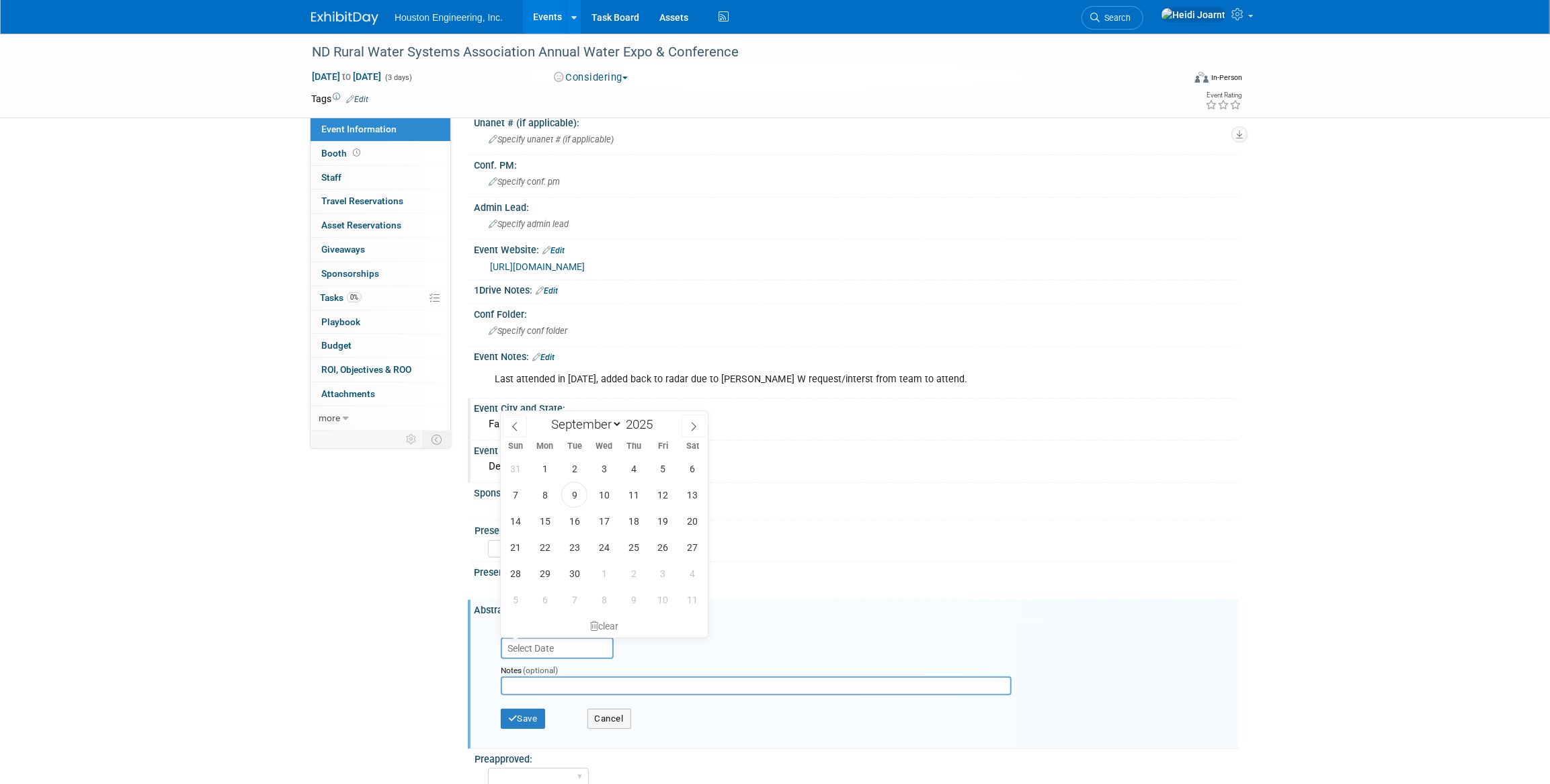
click at [549, 642] on input "text" at bounding box center [557, 649] width 113 height 22
click at [686, 430] on span at bounding box center [694, 426] width 24 height 23
select select "10"
click at [555, 497] on span "3" at bounding box center [544, 495] width 26 height 26
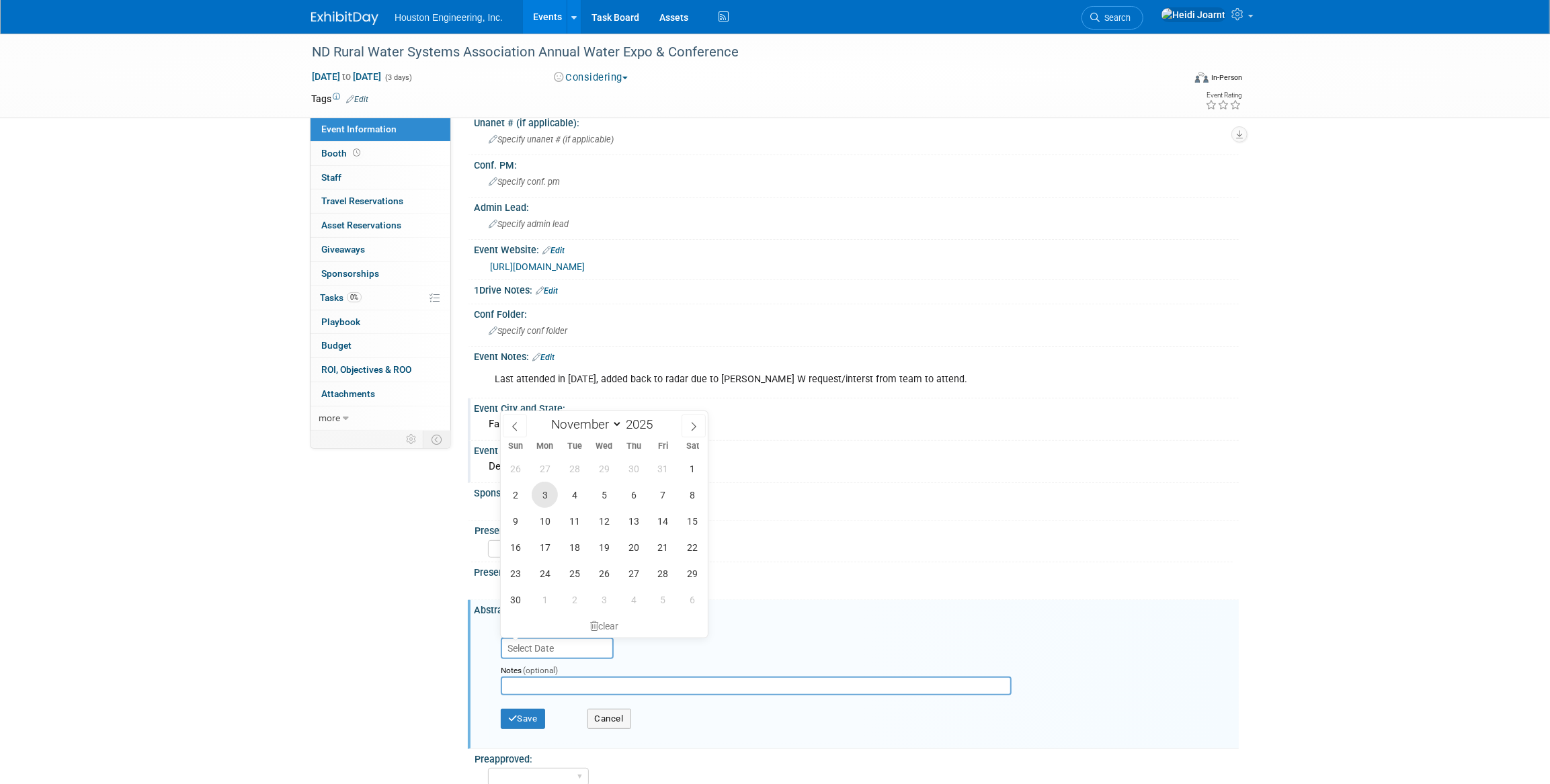
type input "Nov 3, 2025"
click at [572, 680] on input "text" at bounding box center [756, 685] width 511 height 18
click at [534, 712] on button "Save" at bounding box center [523, 718] width 44 height 20
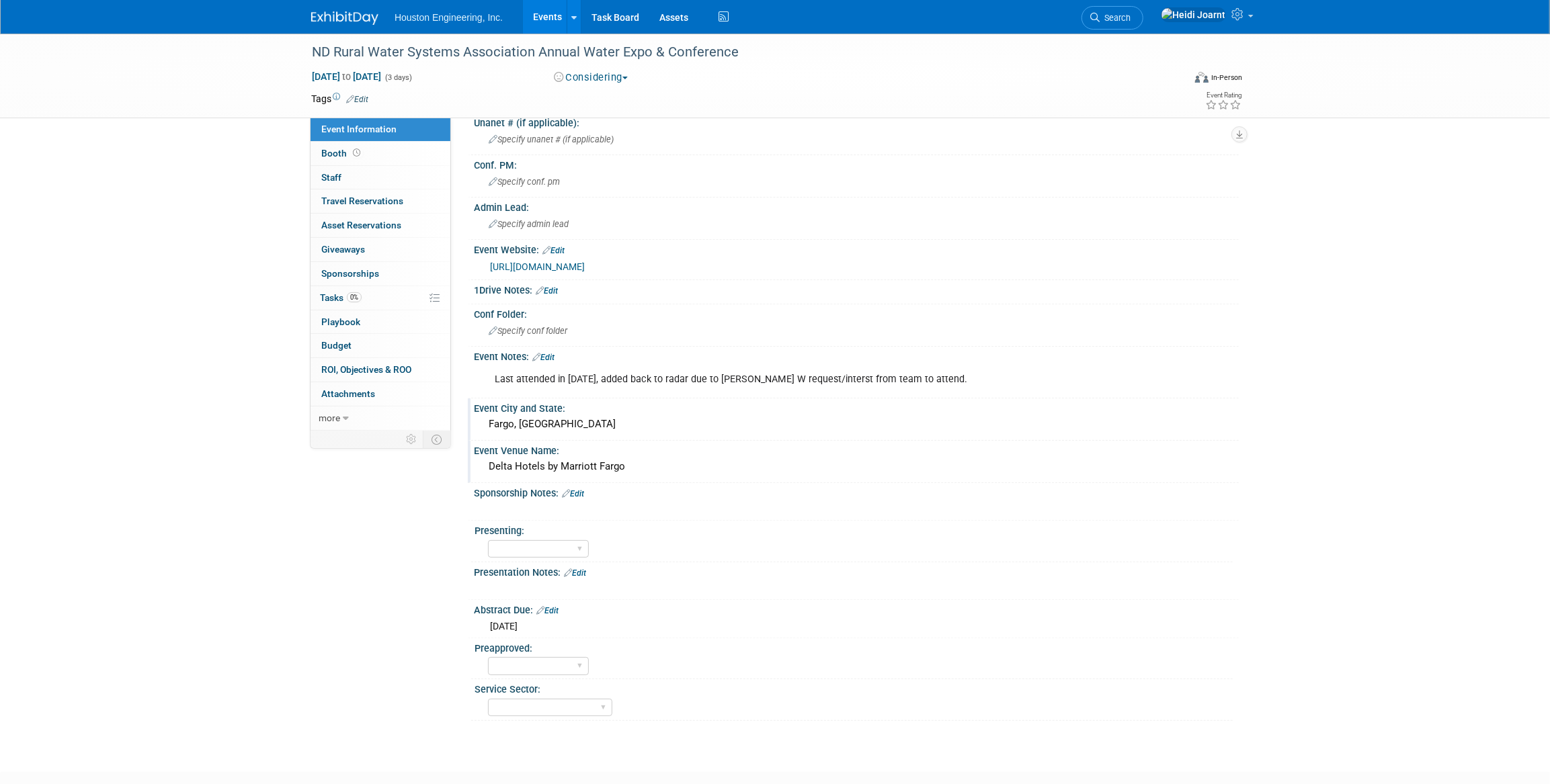
click at [555, 354] on link "Edit" at bounding box center [544, 358] width 22 height 10
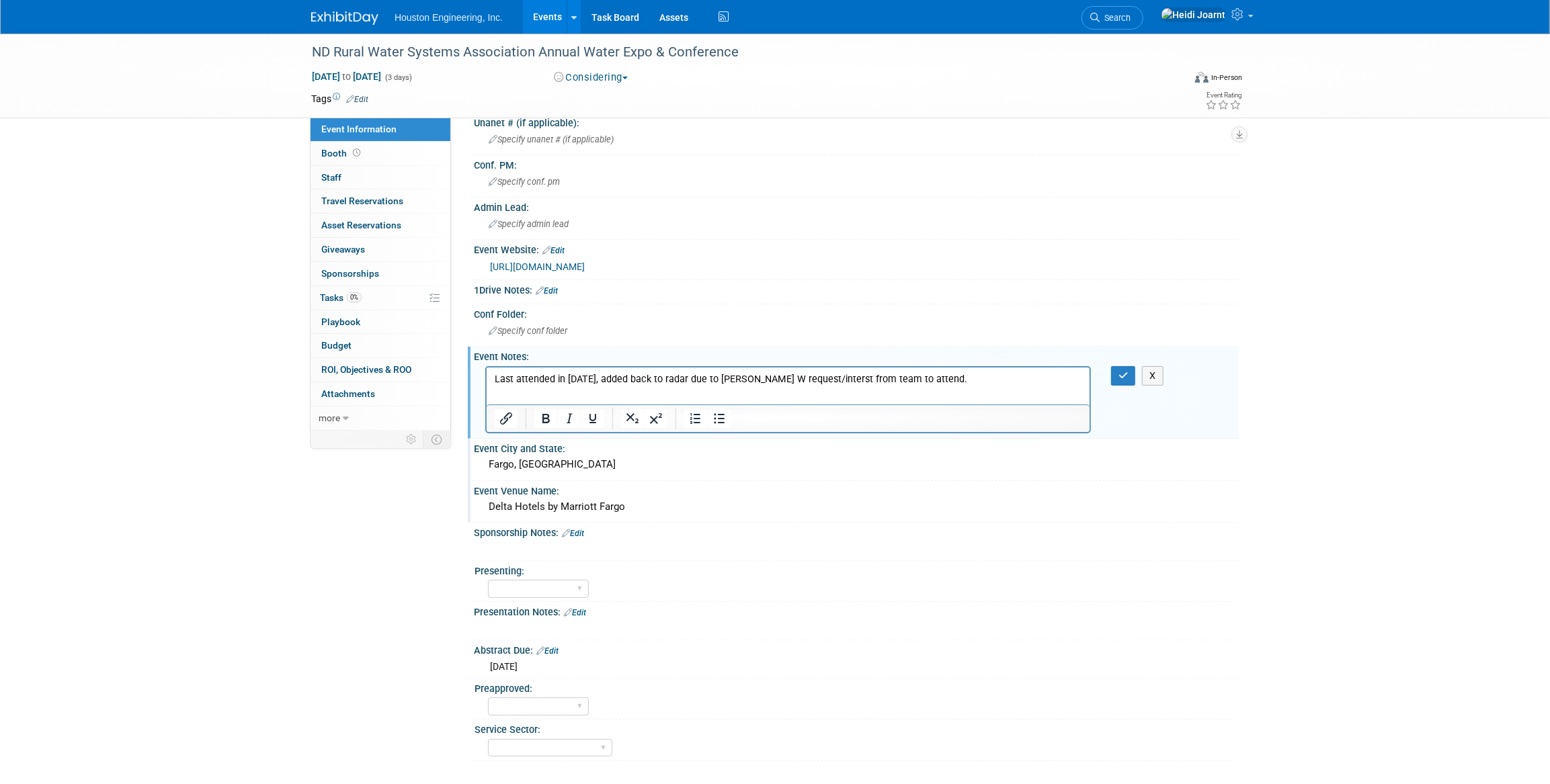
scroll to position [0, 0]
click at [931, 374] on p "Last attended in 2022, added back to radar due to Sherwin W request/interst fro…" at bounding box center [787, 378] width 588 height 14
click at [946, 393] on p "Last attended in 2022, added back to radar due to Sherwin W request/interst fro…" at bounding box center [787, 386] width 588 height 27
click at [1127, 378] on icon "button" at bounding box center [1123, 376] width 10 height 10
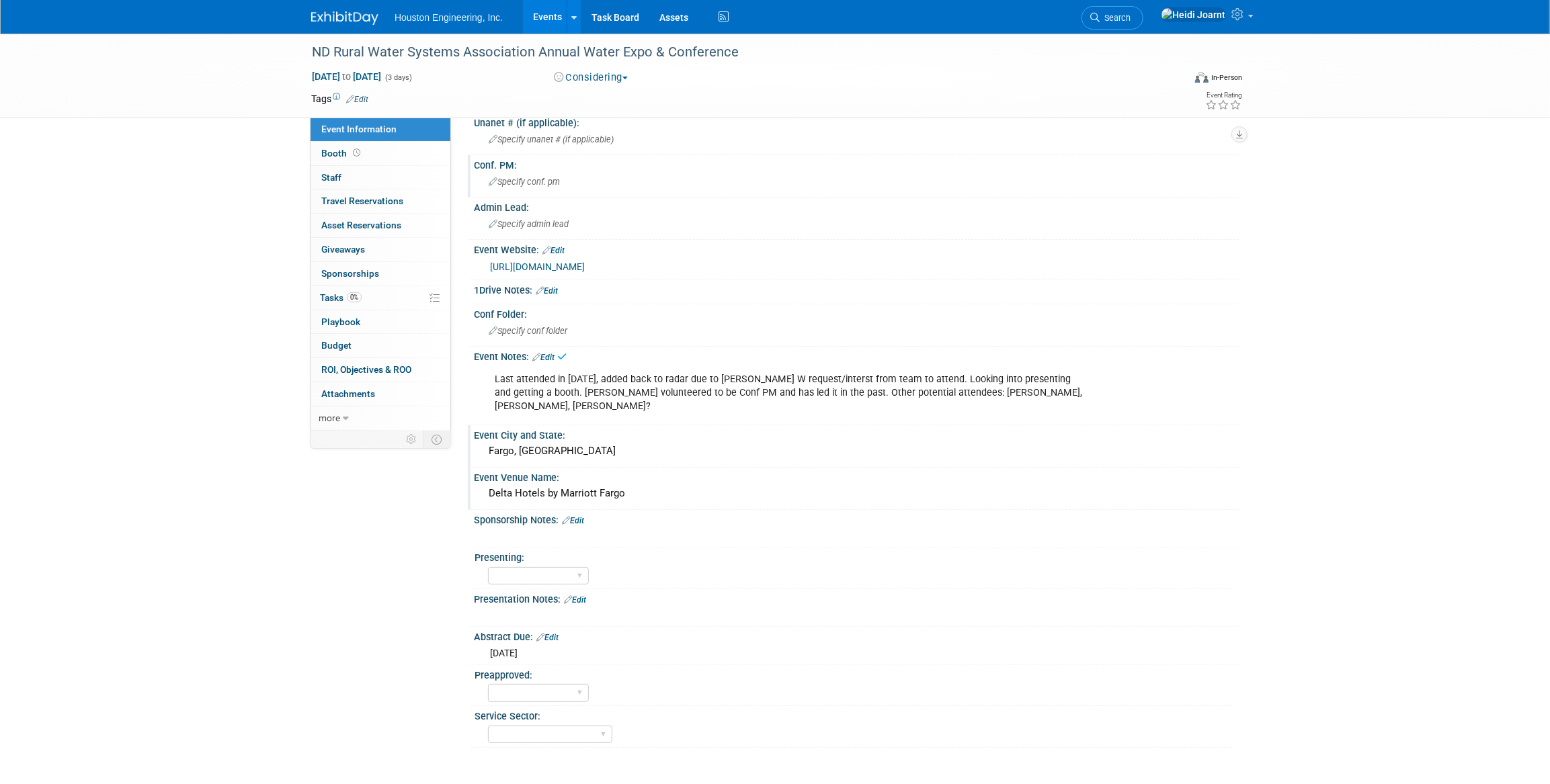
click at [530, 174] on div "Specify conf. pm" at bounding box center [856, 182] width 745 height 21
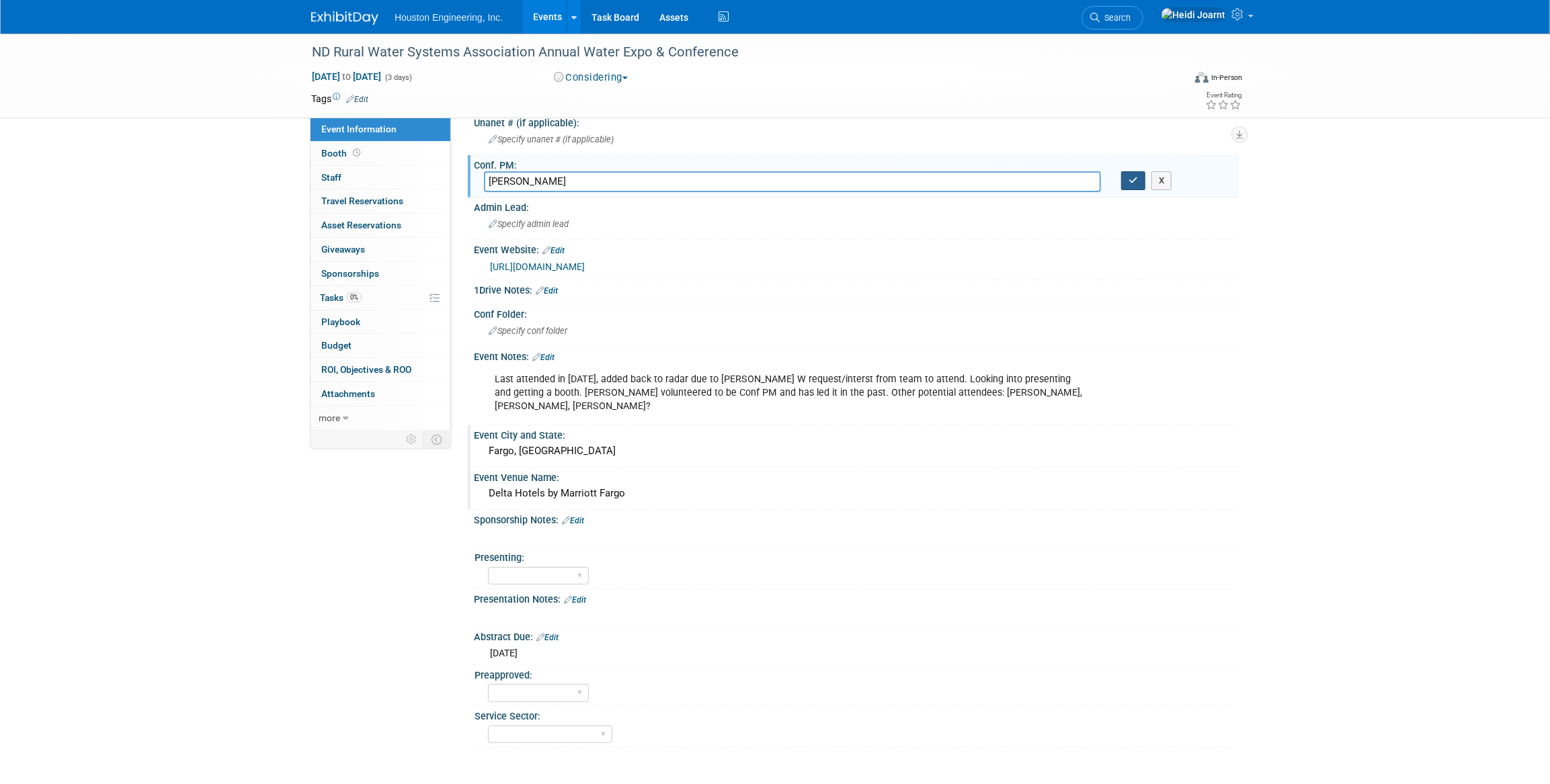
type input "Dan Heitzman"
click at [1143, 186] on button "button" at bounding box center [1133, 180] width 24 height 18
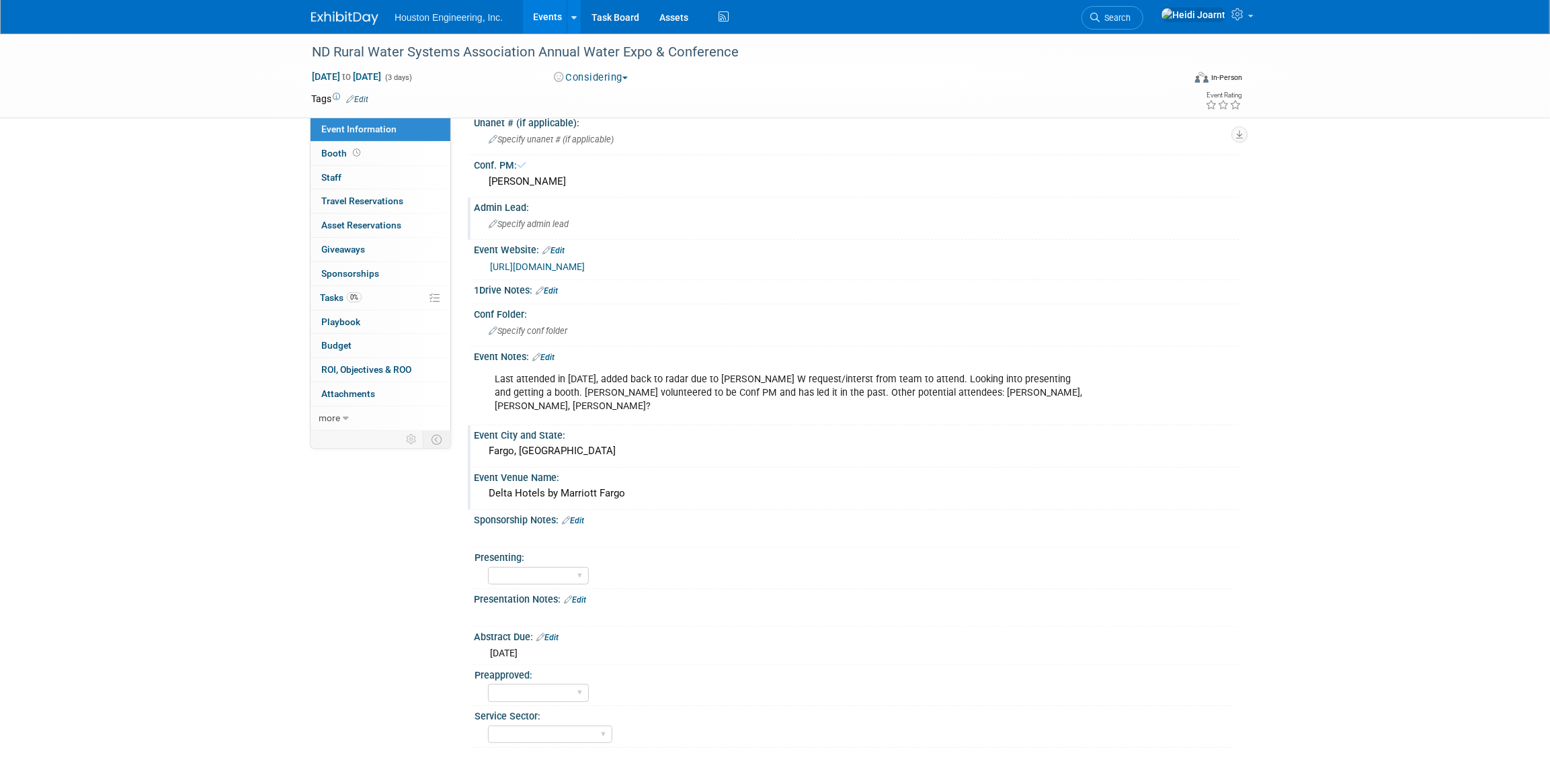
click at [549, 224] on span "Specify admin lead" at bounding box center [528, 224] width 80 height 10
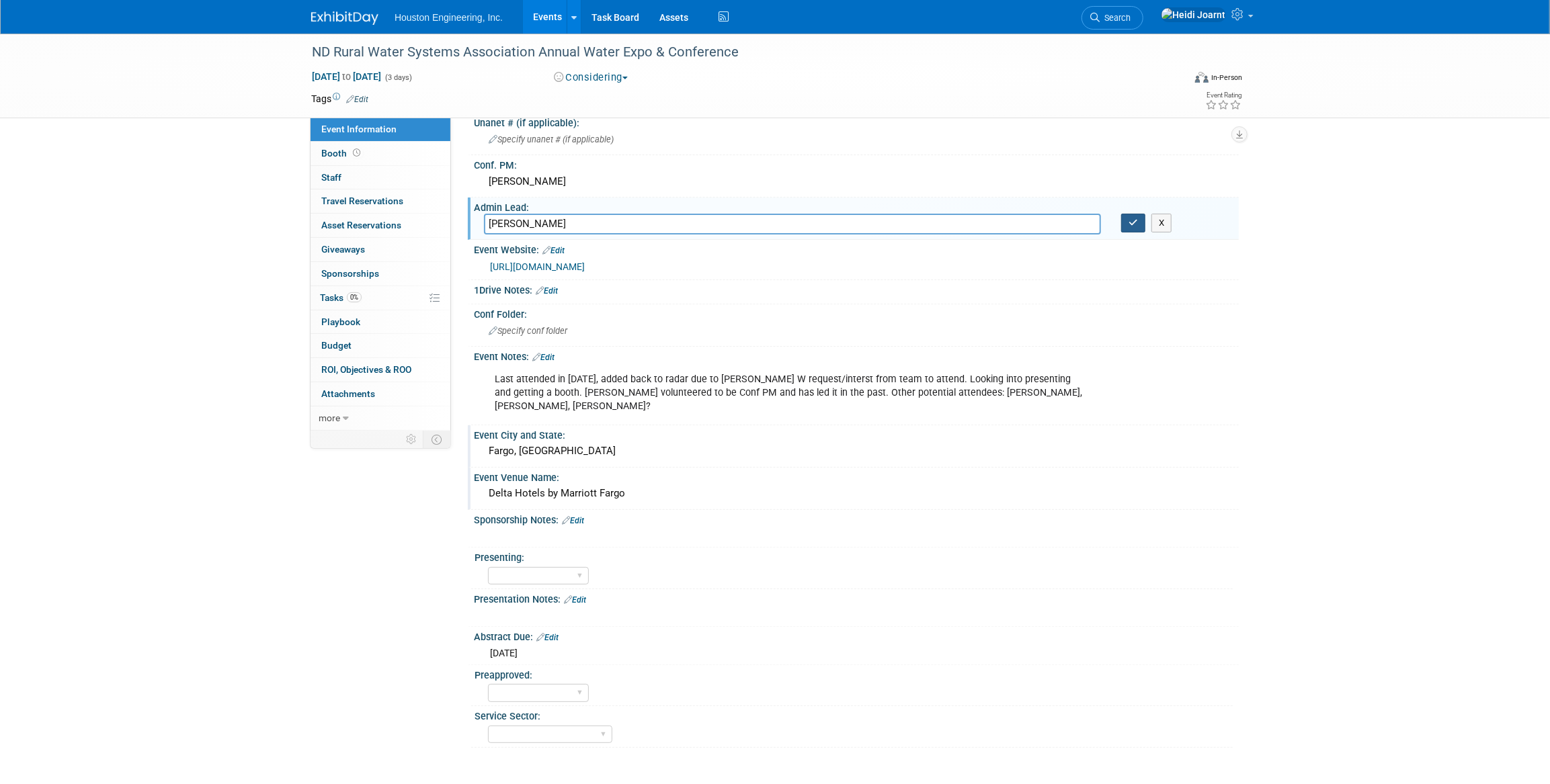
type input "Shawn"
click at [1139, 224] on button "button" at bounding box center [1133, 223] width 24 height 18
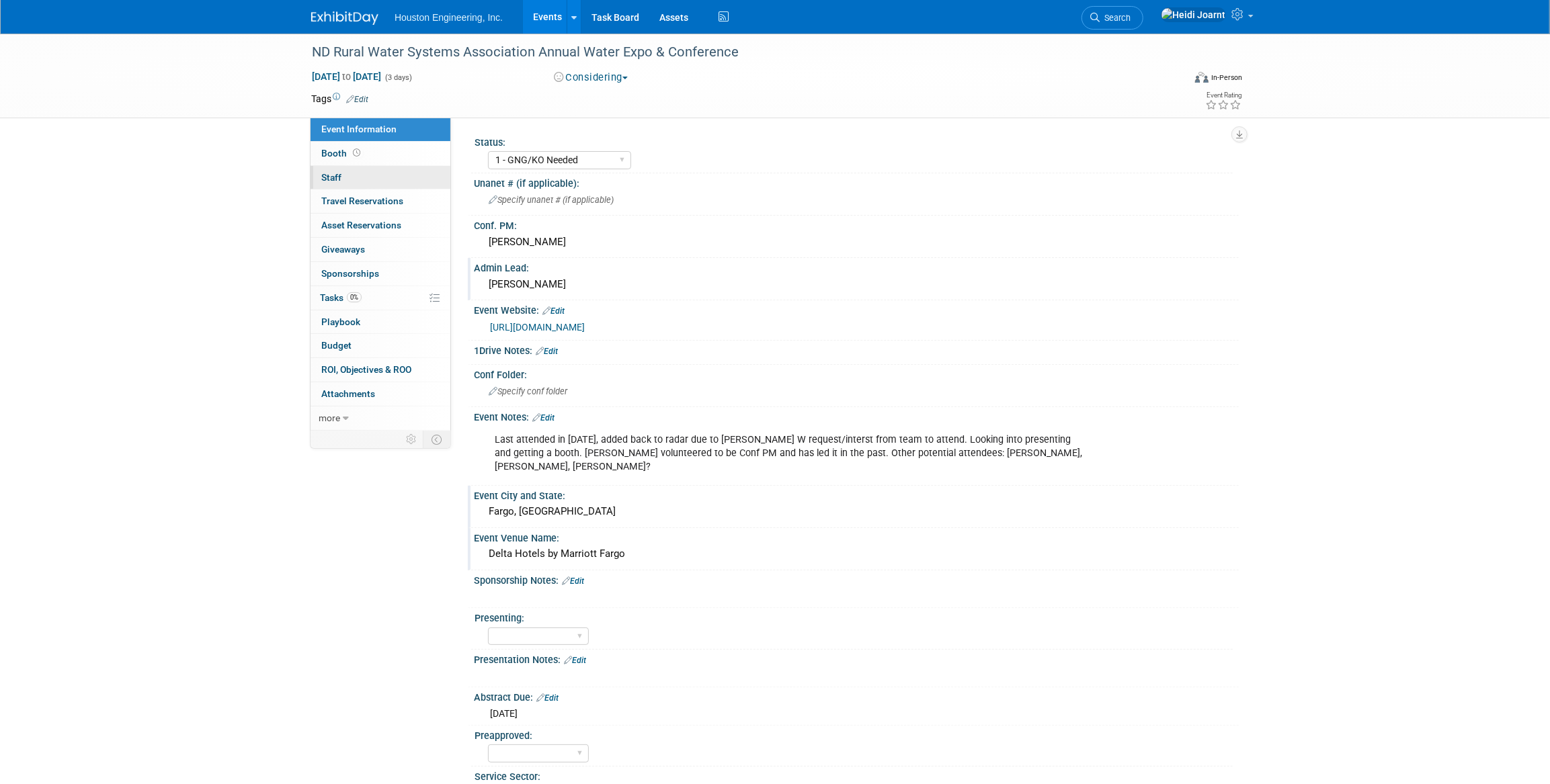
click at [371, 172] on link "0 Staff 0" at bounding box center [380, 177] width 140 height 23
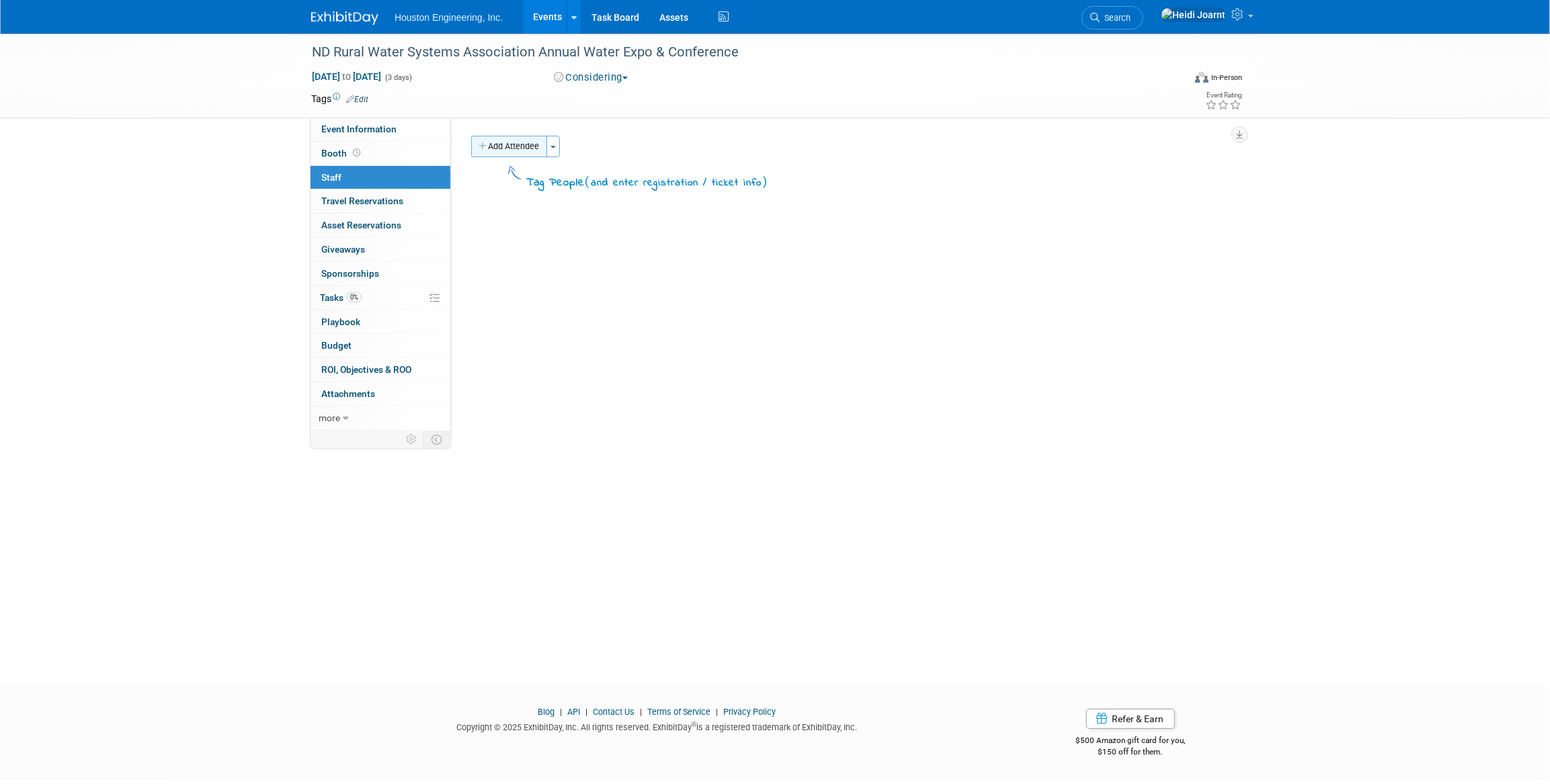
click at [506, 143] on button "Add Attendee" at bounding box center [509, 146] width 76 height 22
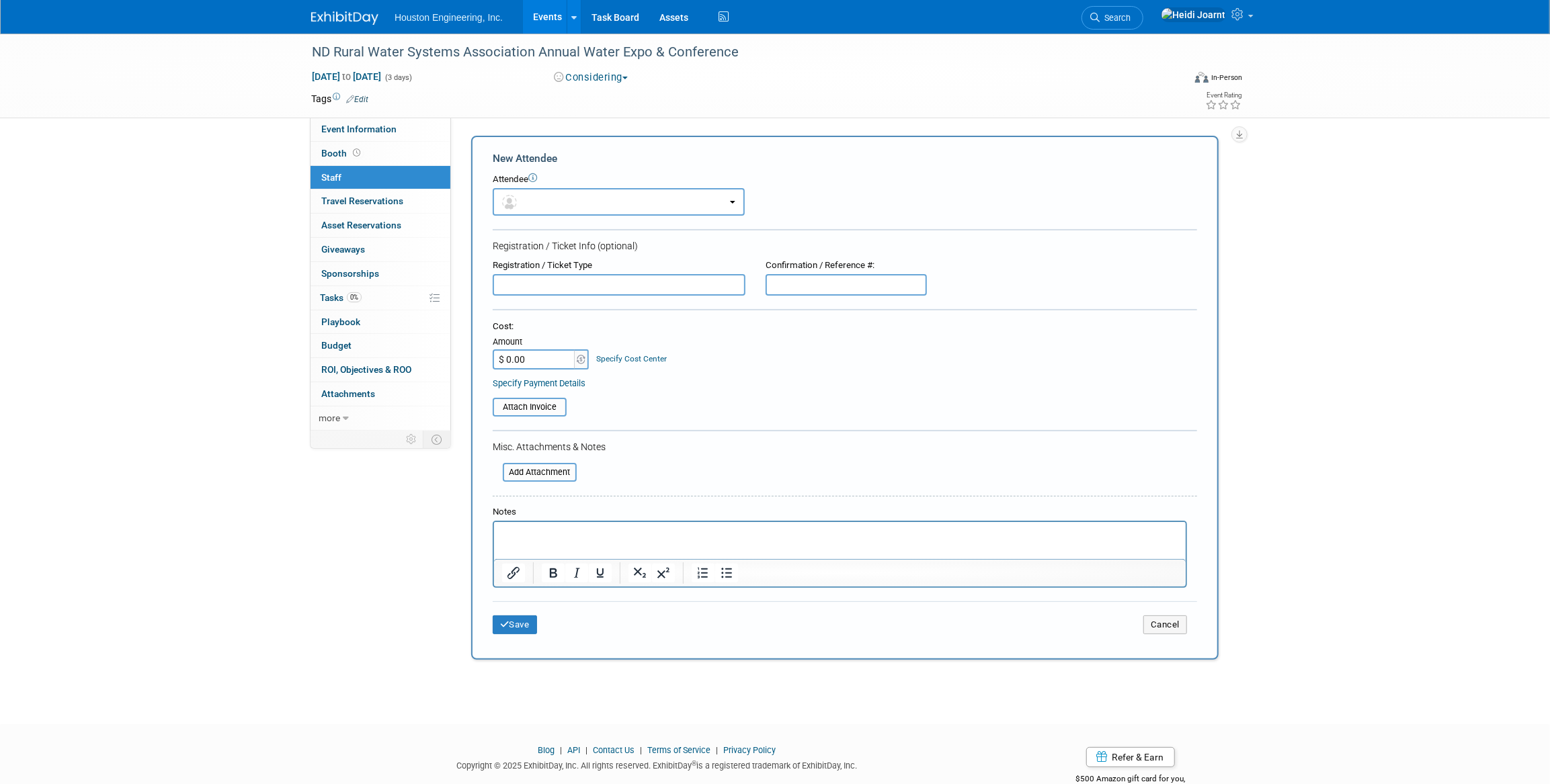
click at [544, 217] on form "New Attendee Attendee <img src="https://www.exhibitday.com/Images/Unassigned-Us…" at bounding box center [844, 398] width 705 height 493
click at [551, 212] on button "button" at bounding box center [618, 202] width 252 height 27
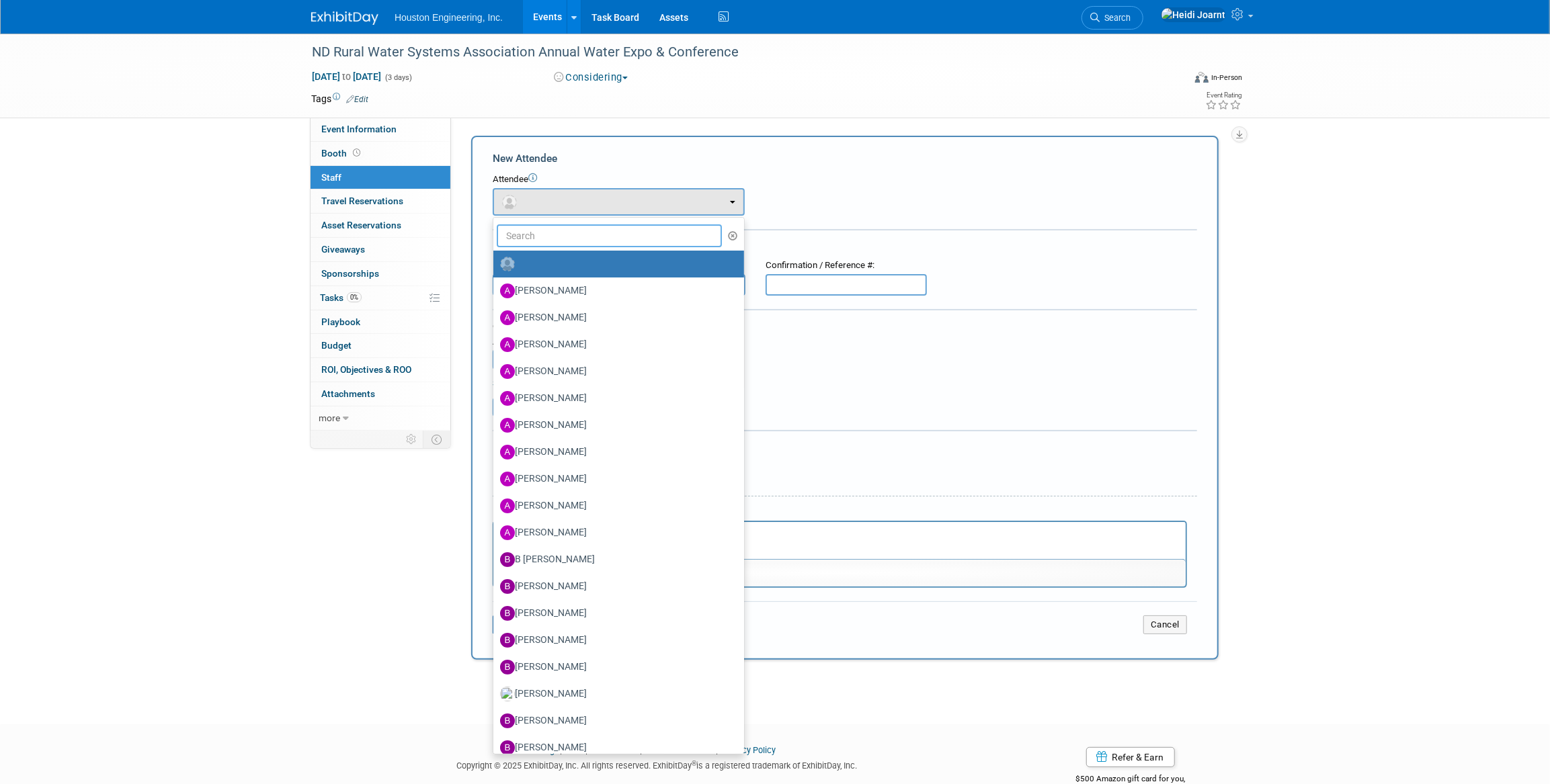
click at [568, 242] on input "text" at bounding box center [609, 236] width 225 height 23
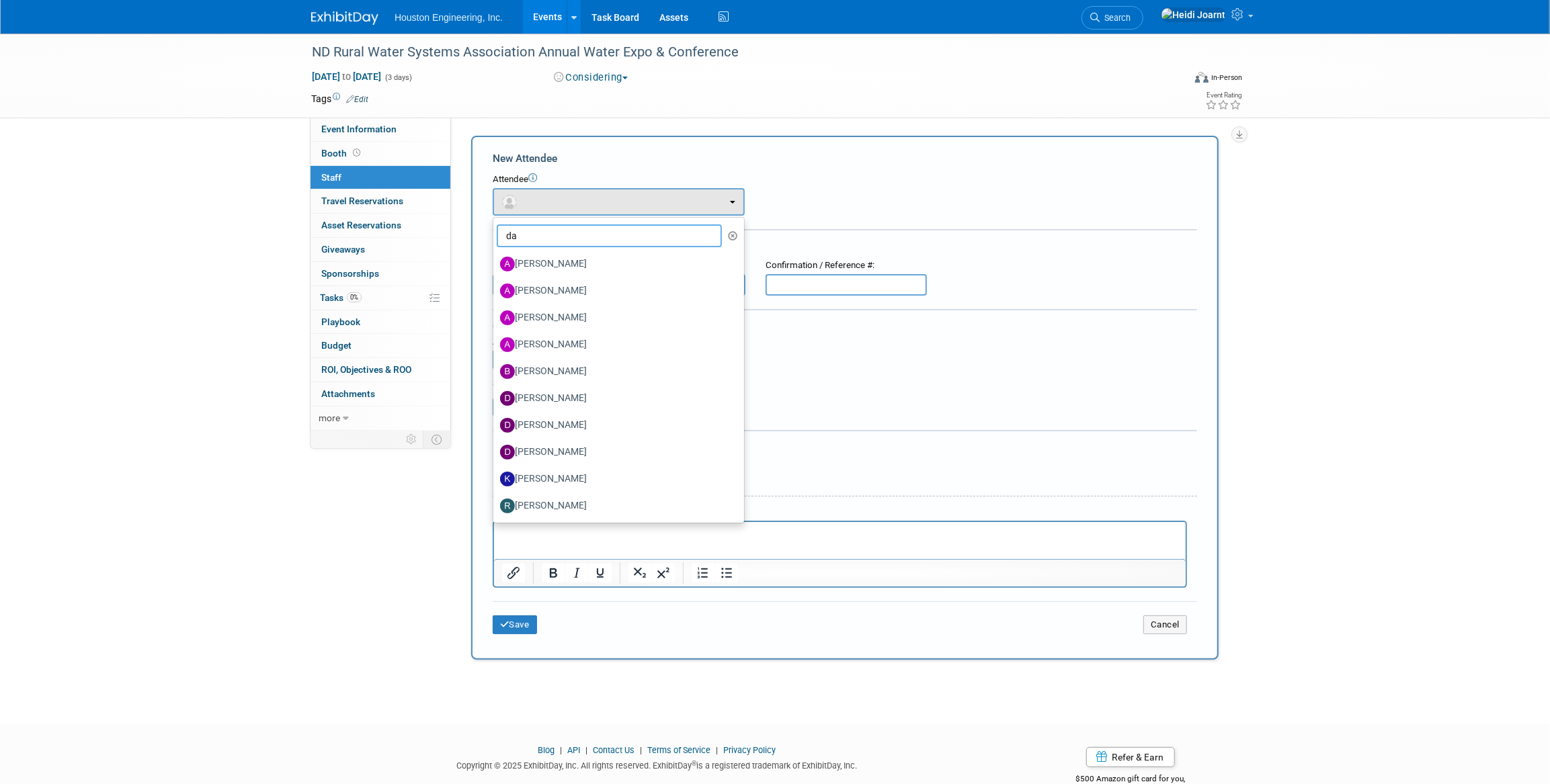
type input "da"
click at [1279, 327] on div "ND Rural Water Systems Association Annual Water Expo & Conference Feb 10, 2026 …" at bounding box center [775, 367] width 1550 height 667
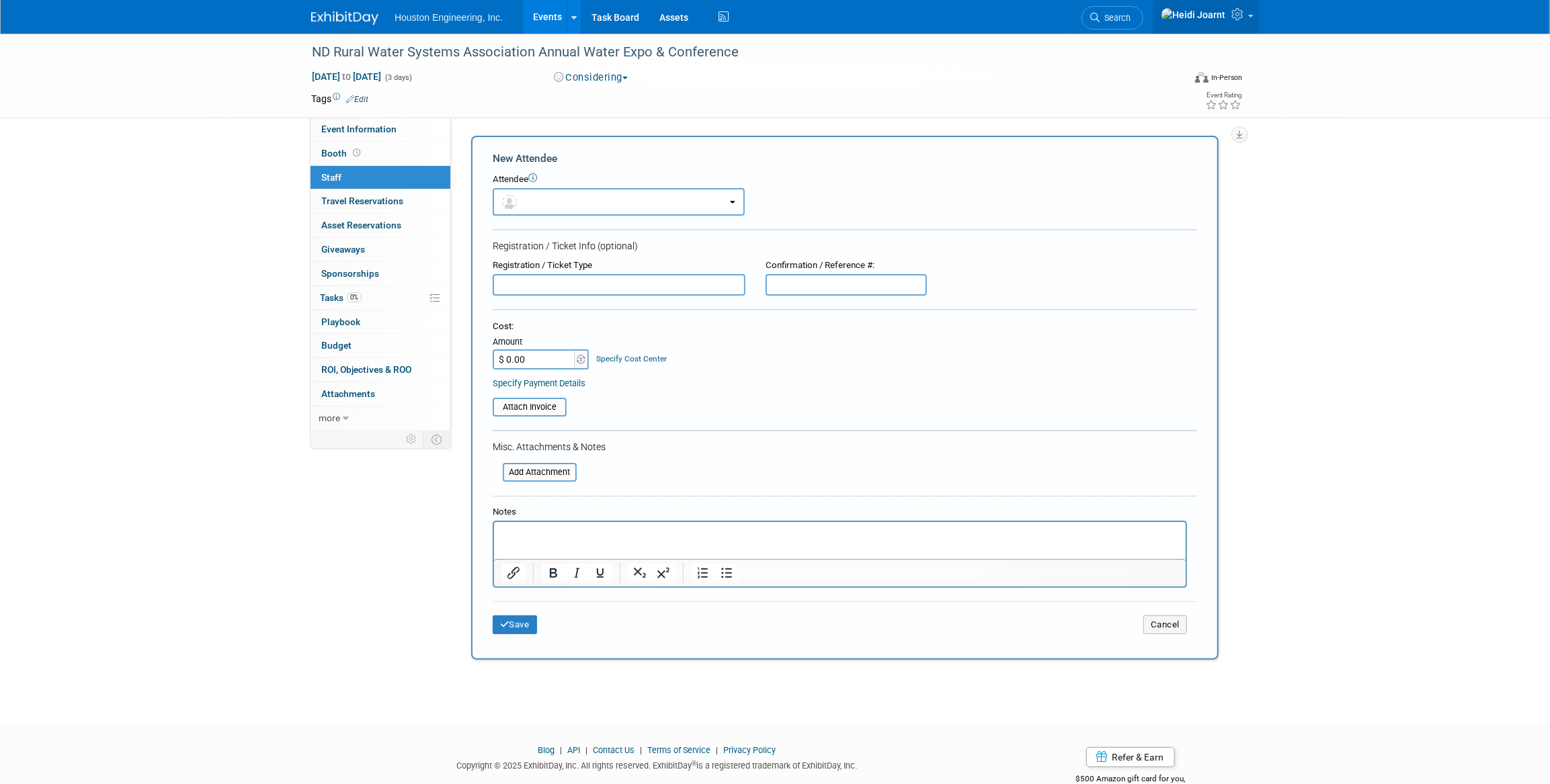
click at [1233, 20] on icon at bounding box center [1239, 14] width 15 height 12
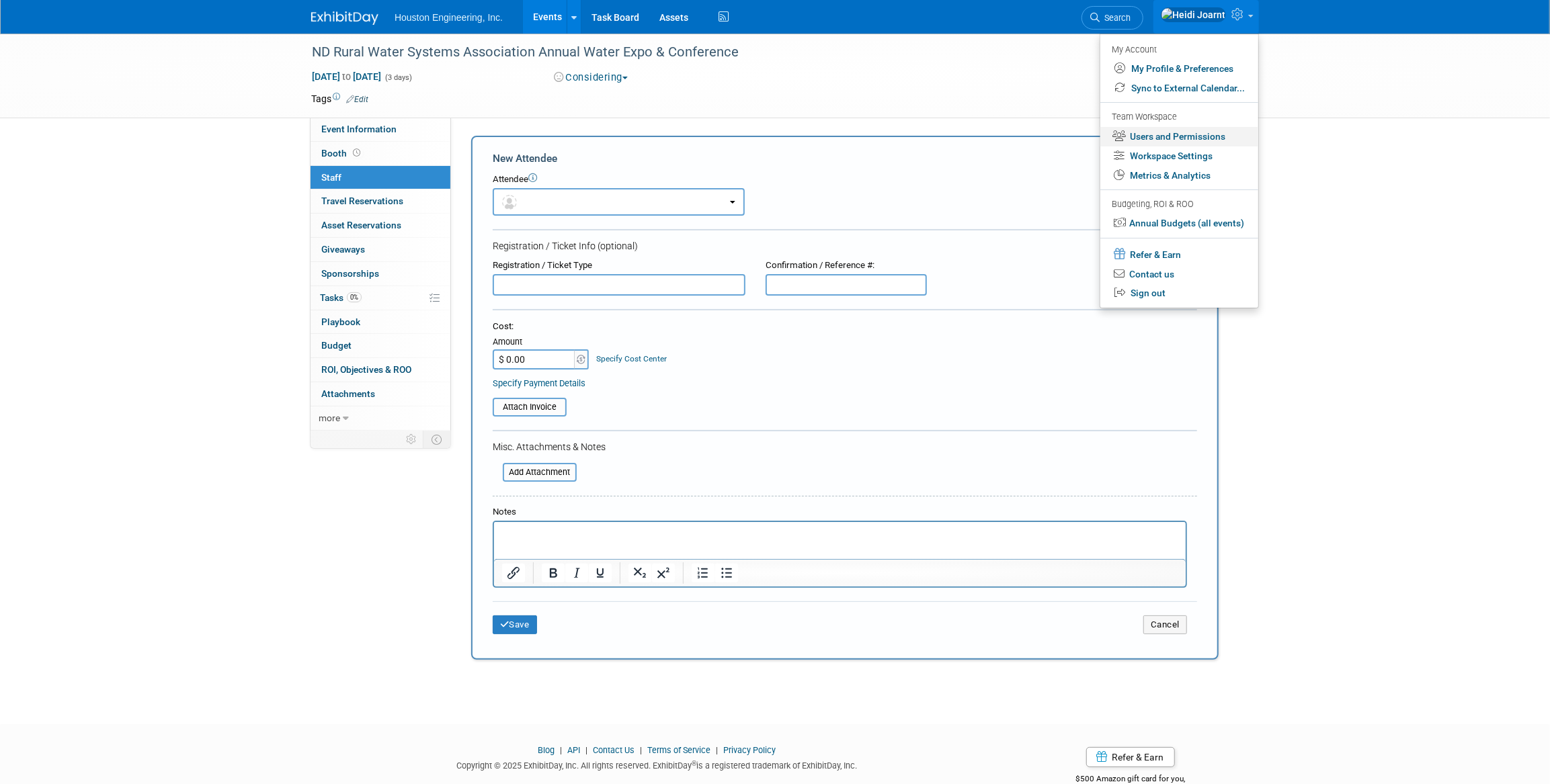
click at [1158, 137] on link "Users and Permissions" at bounding box center [1179, 136] width 158 height 19
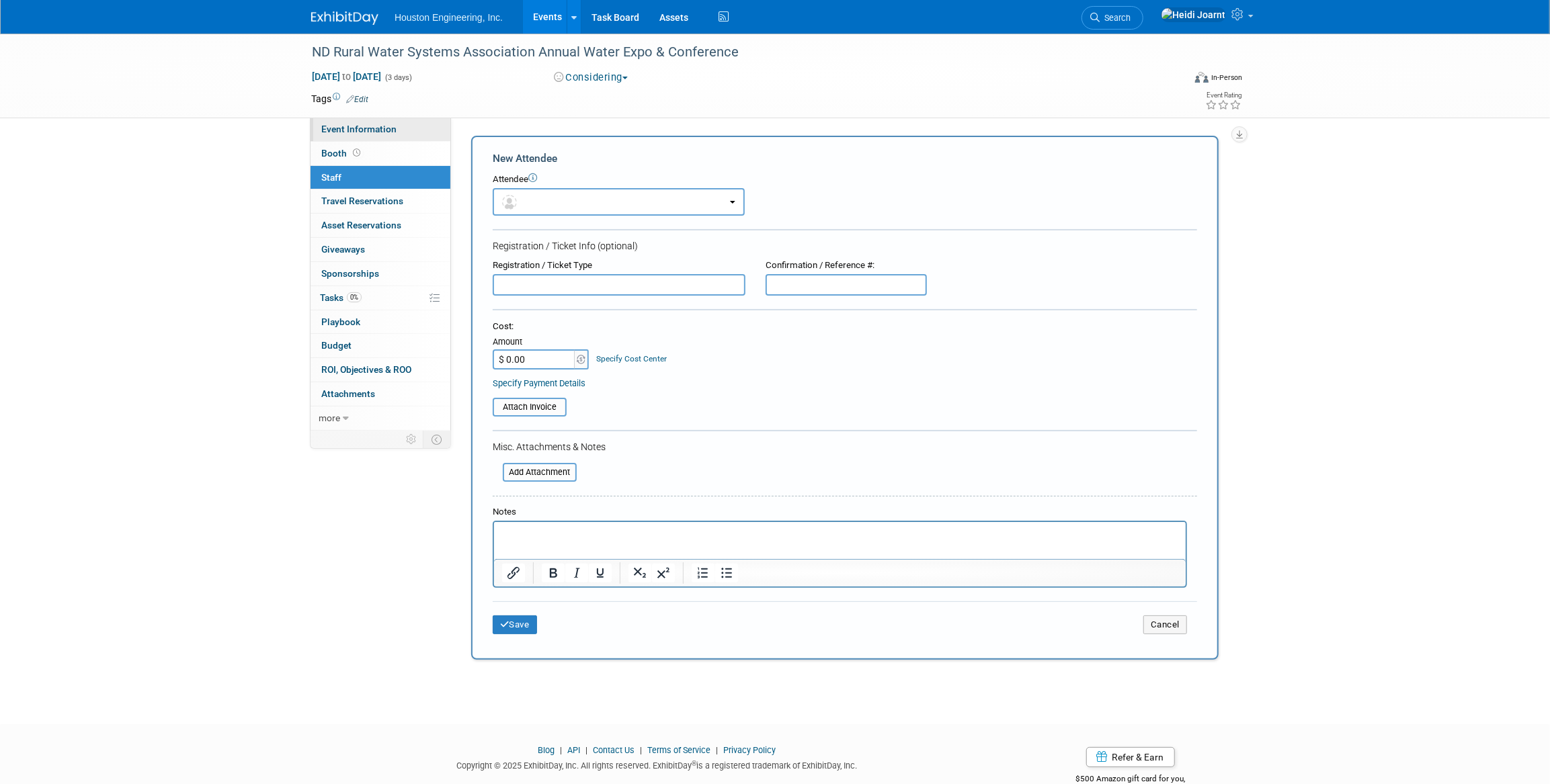
click at [378, 127] on span "Event Information" at bounding box center [359, 128] width 75 height 10
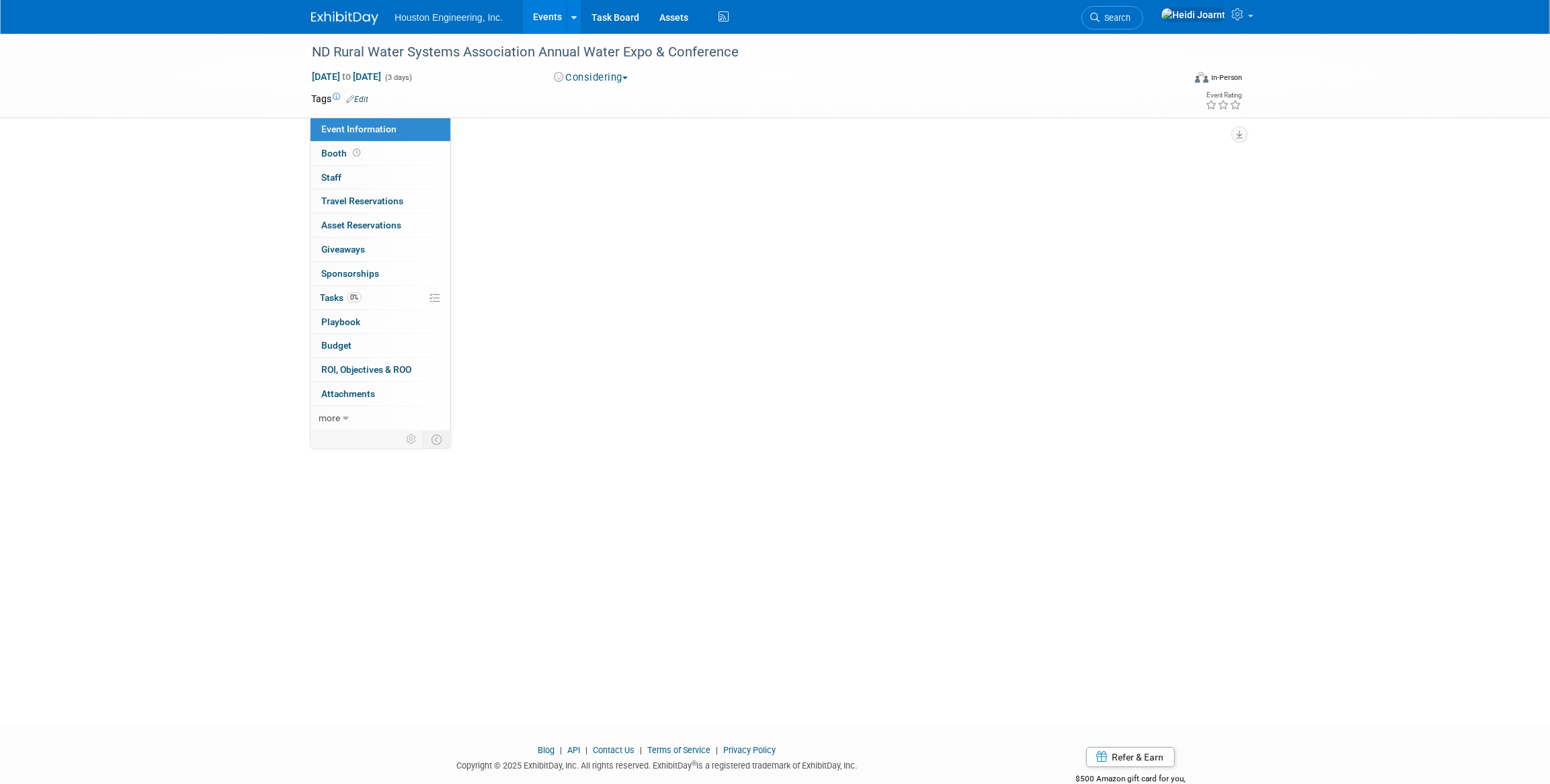
select select "1 - GNG/KO Needed"
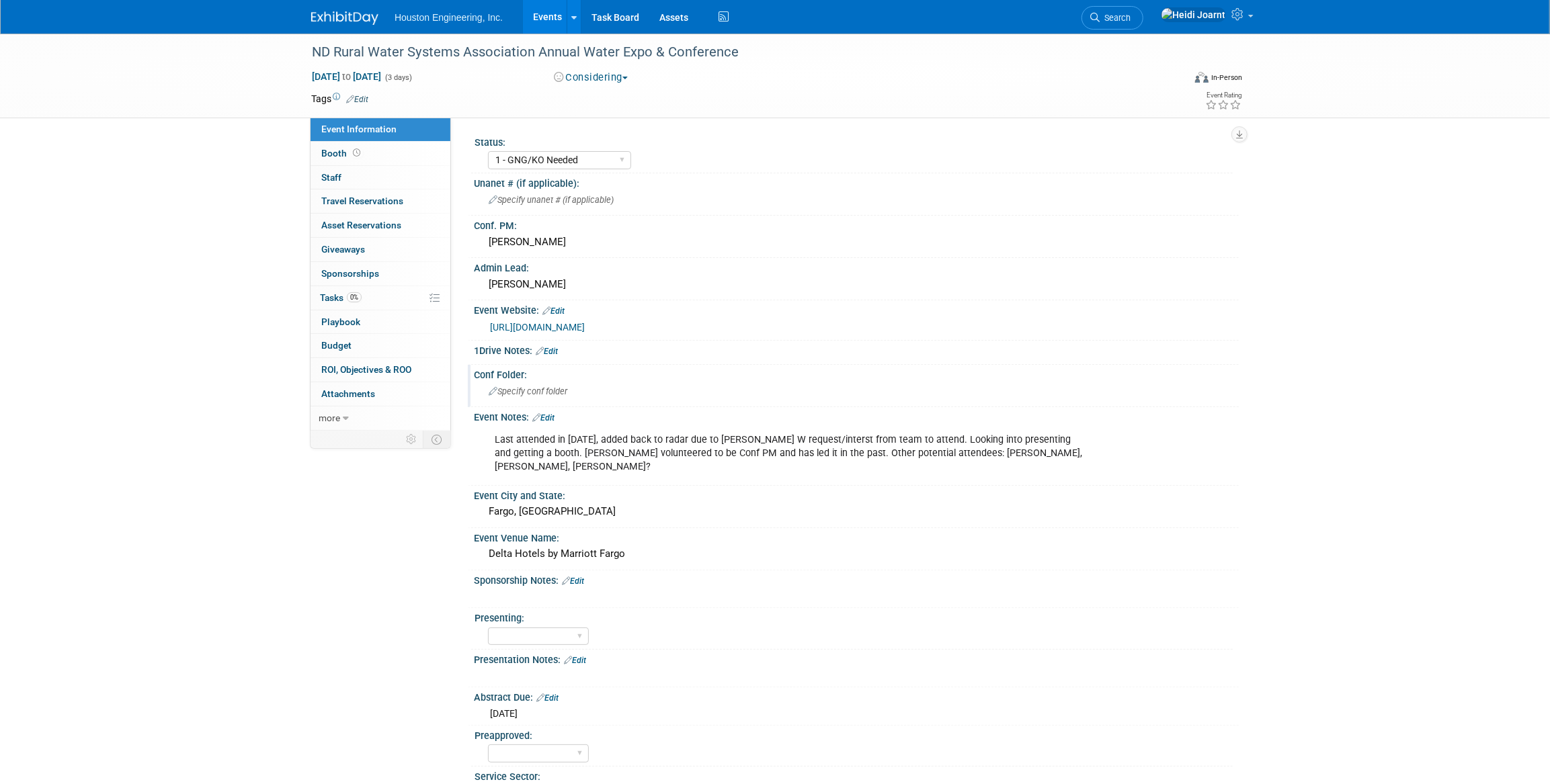
click at [561, 392] on span "Specify conf folder" at bounding box center [528, 391] width 79 height 10
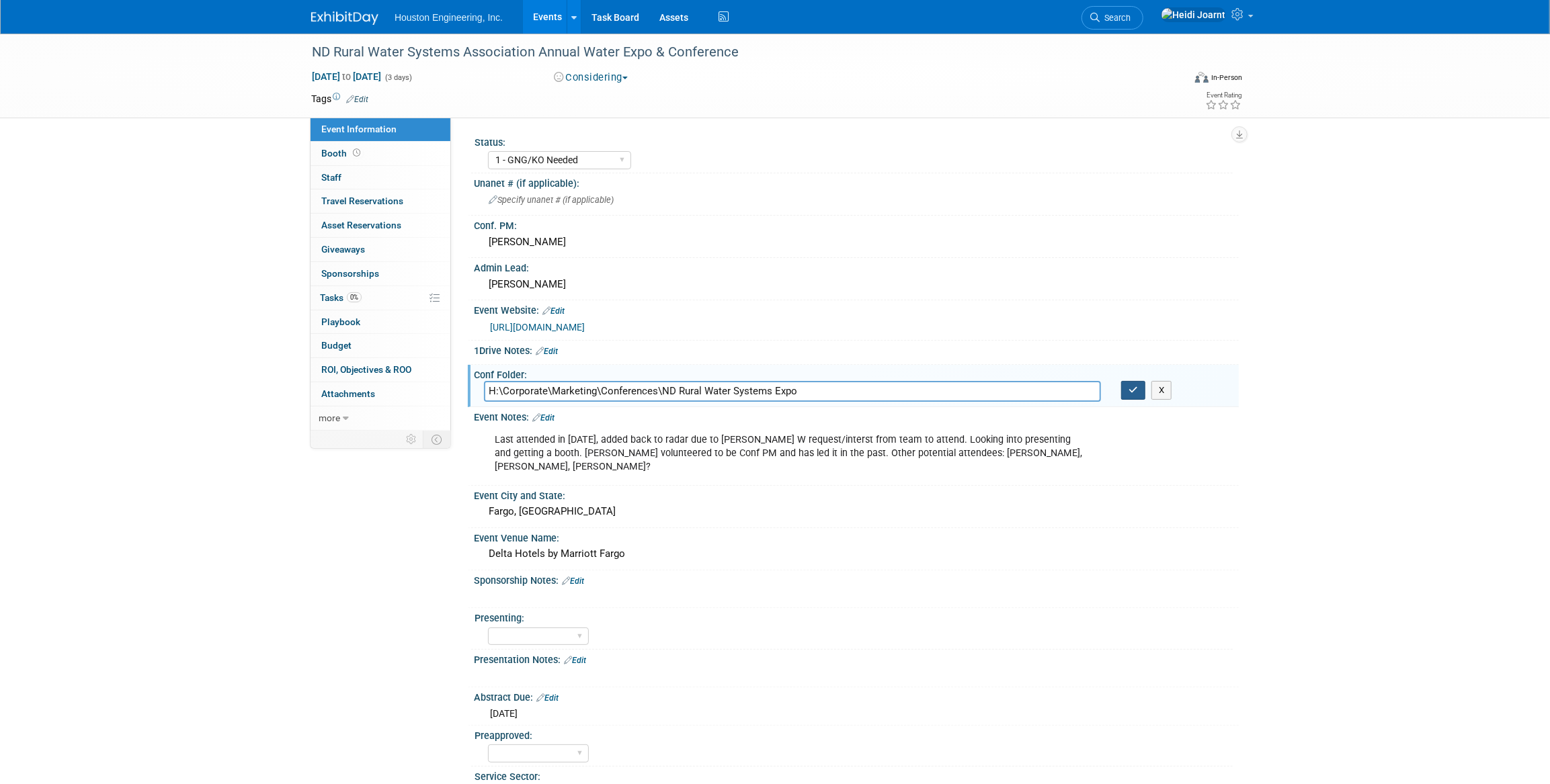
type input "H:\Corporate\Marketing\Conferences\ND Rural Water Systems Expo"
click at [1134, 389] on icon "button" at bounding box center [1134, 390] width 10 height 9
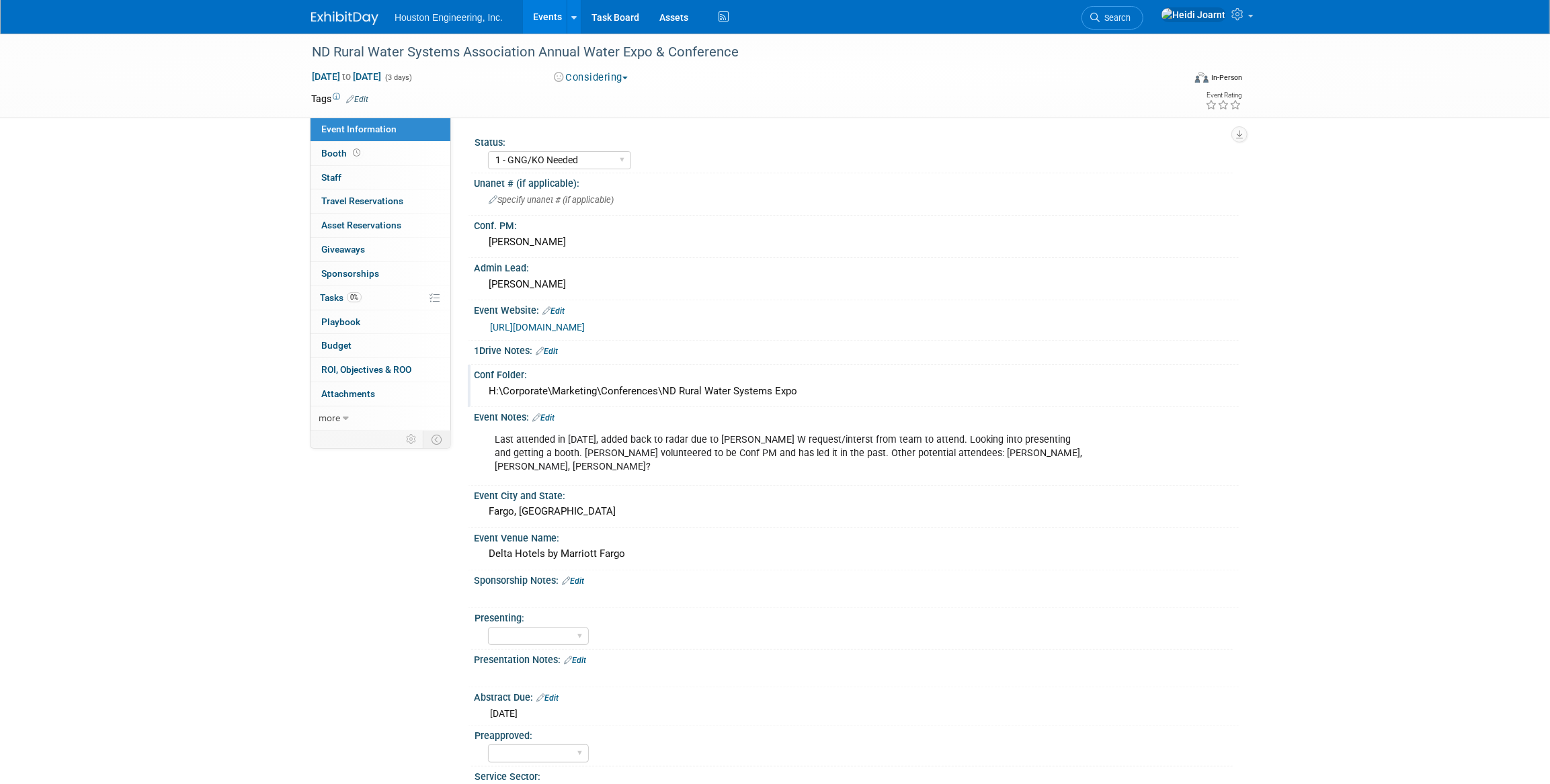
click at [366, 98] on link "Edit" at bounding box center [358, 99] width 22 height 10
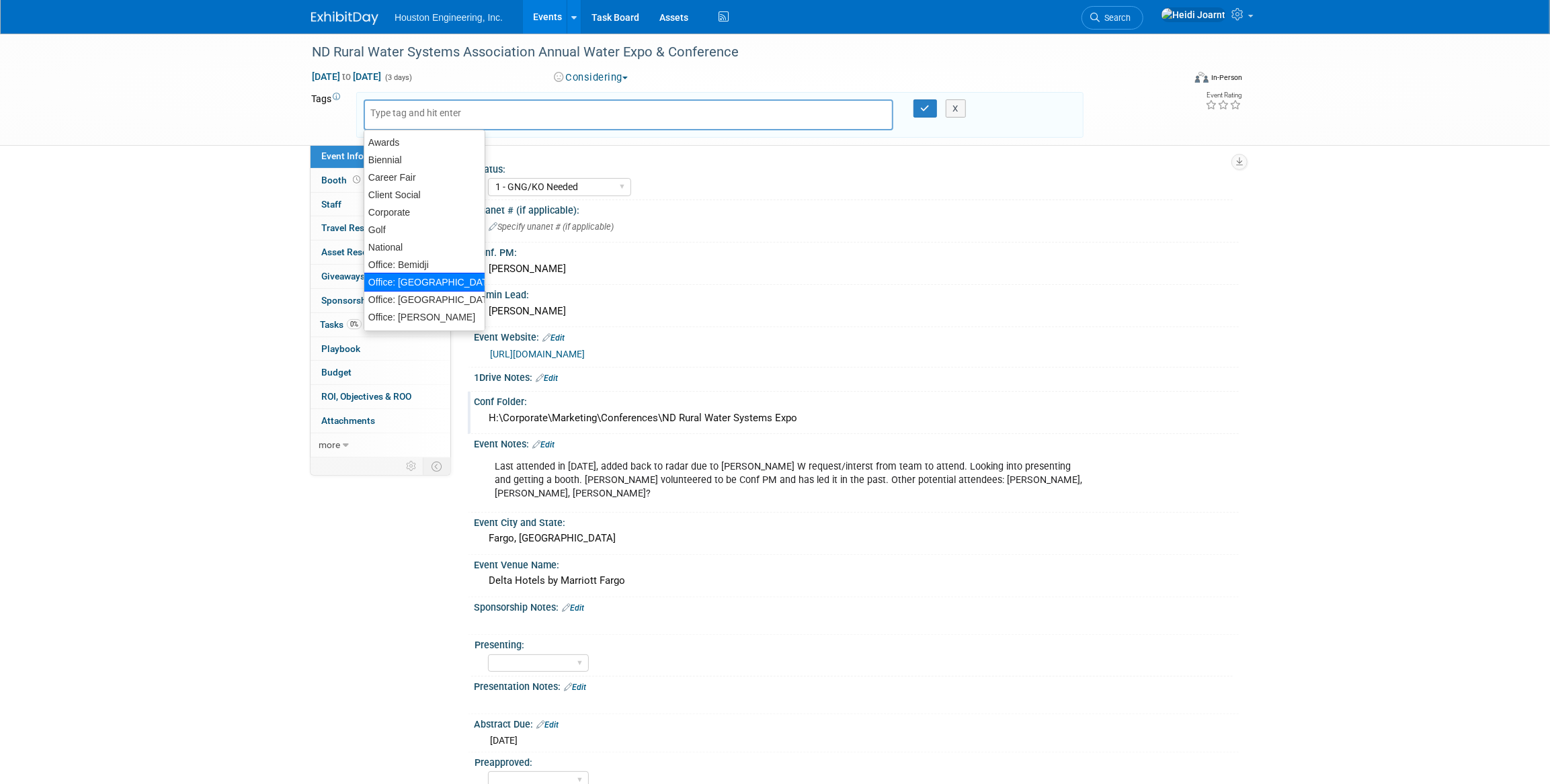
click at [423, 273] on div "Office: Bismarck" at bounding box center [425, 281] width 122 height 18
type input "Office: Bismarck"
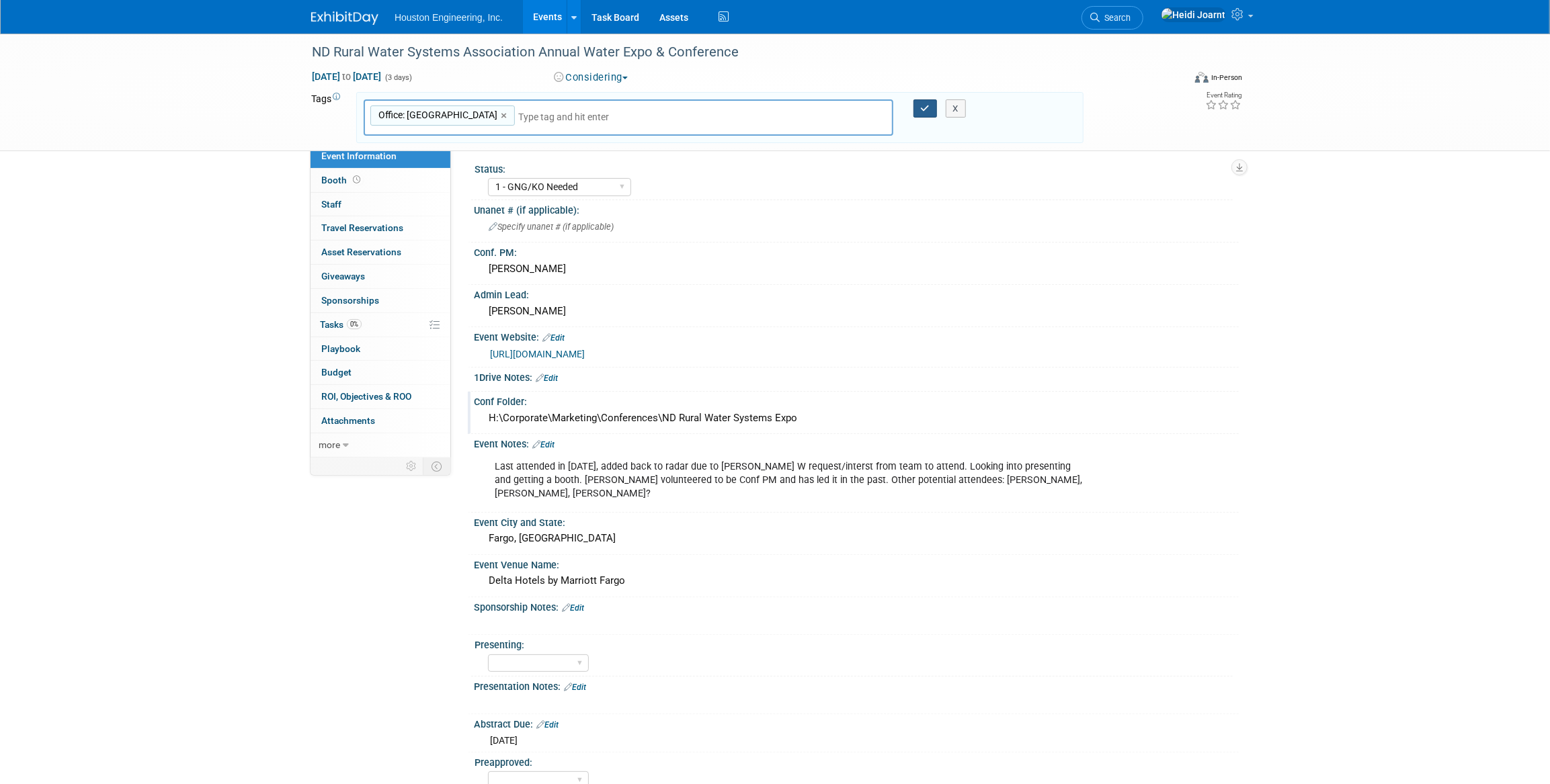
click at [929, 106] on button "button" at bounding box center [925, 108] width 24 height 18
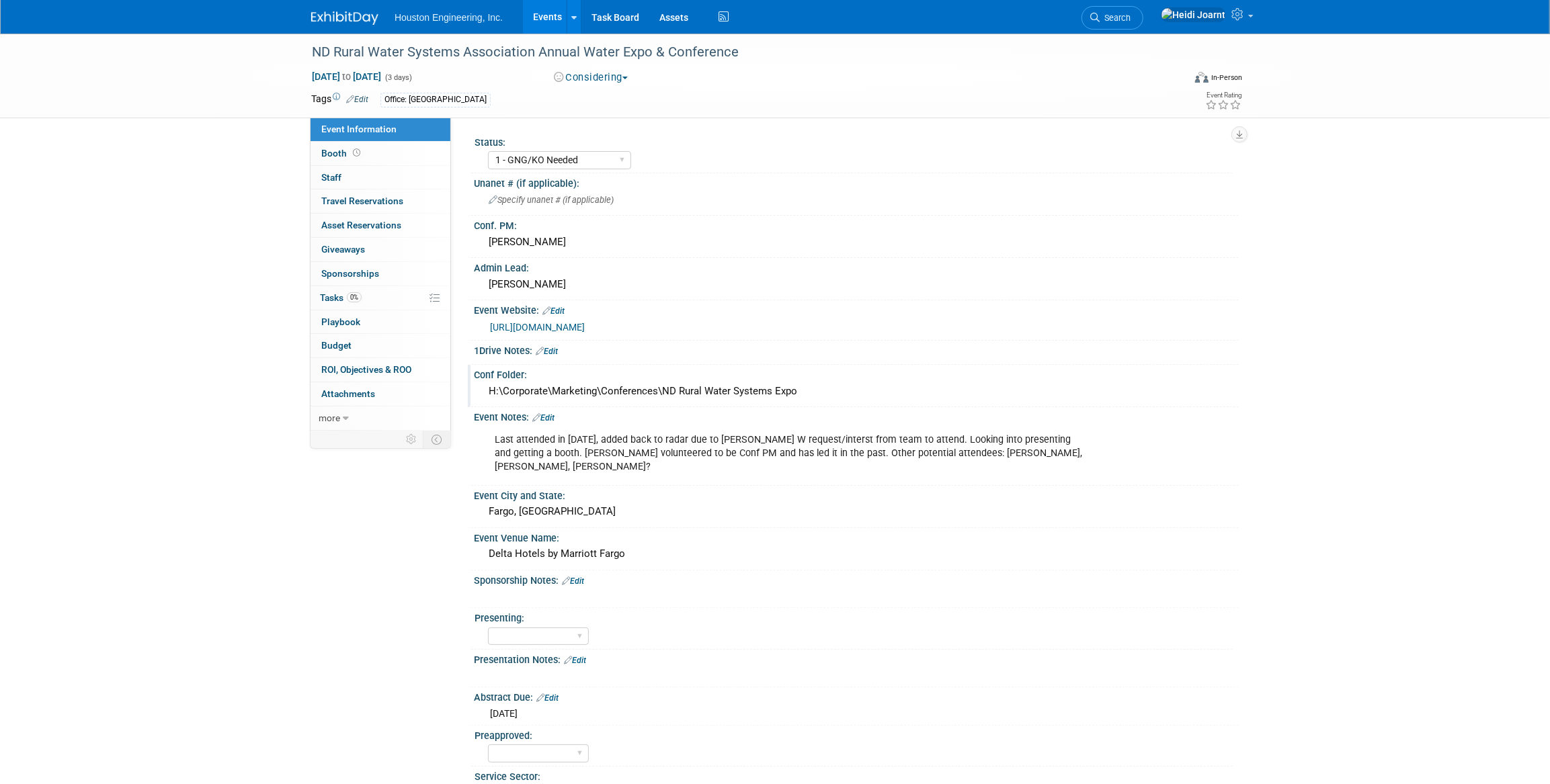
click at [555, 418] on link "Edit" at bounding box center [544, 418] width 22 height 10
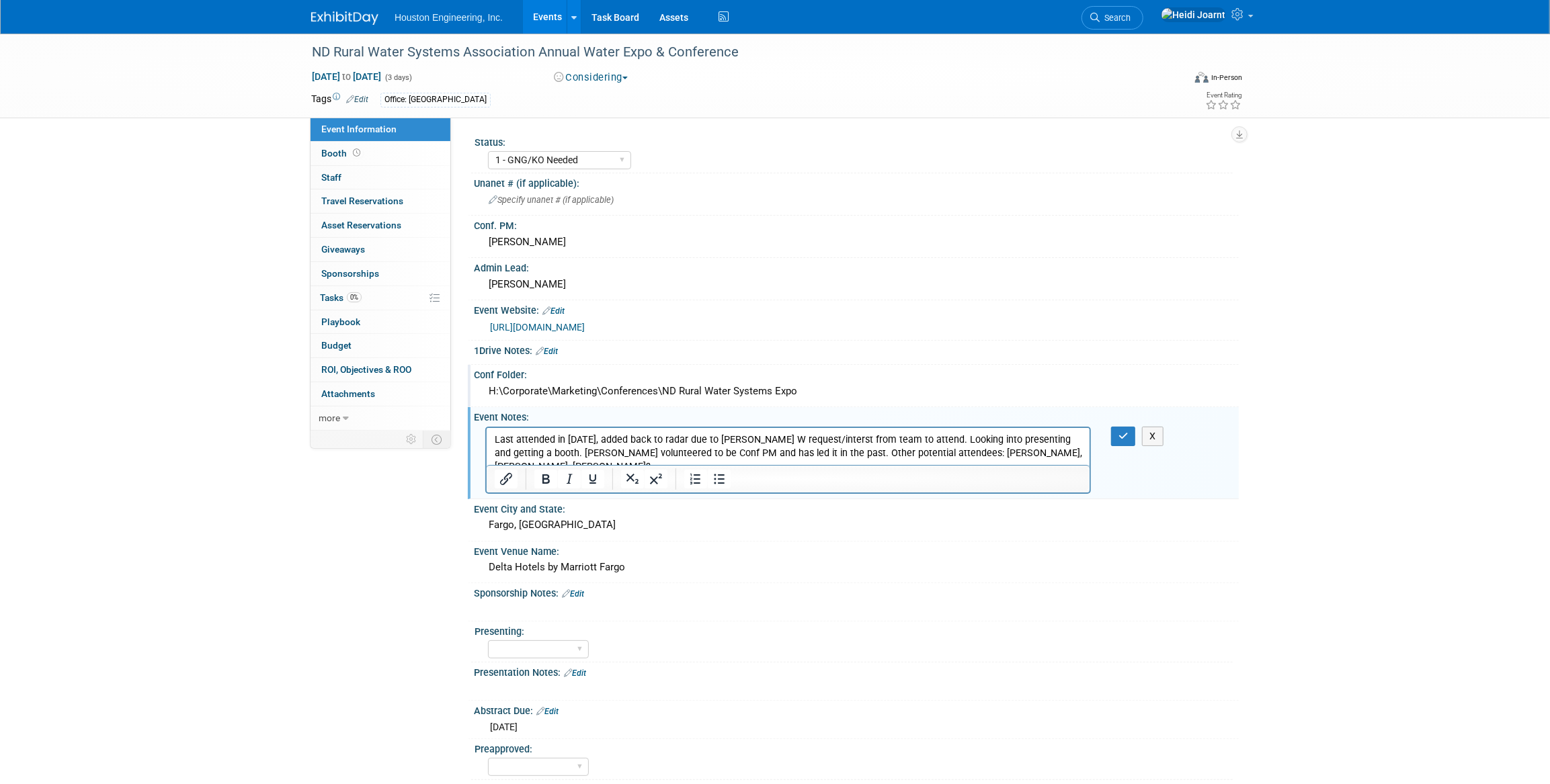
click at [1070, 451] on p "Last attended in 2022, added back to radar due to Sherwin W request/interst fro…" at bounding box center [787, 453] width 588 height 40
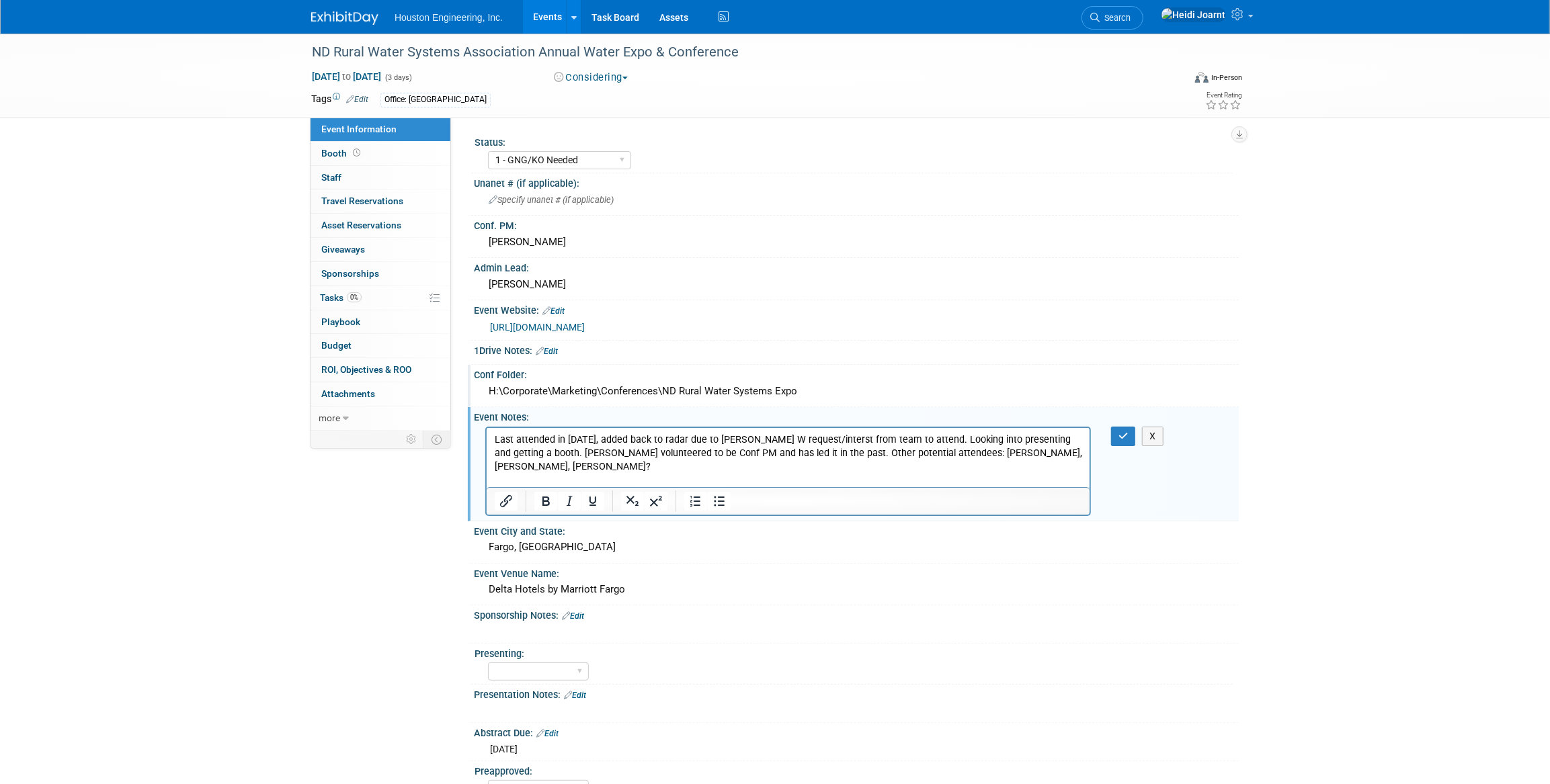
scroll to position [201, 0]
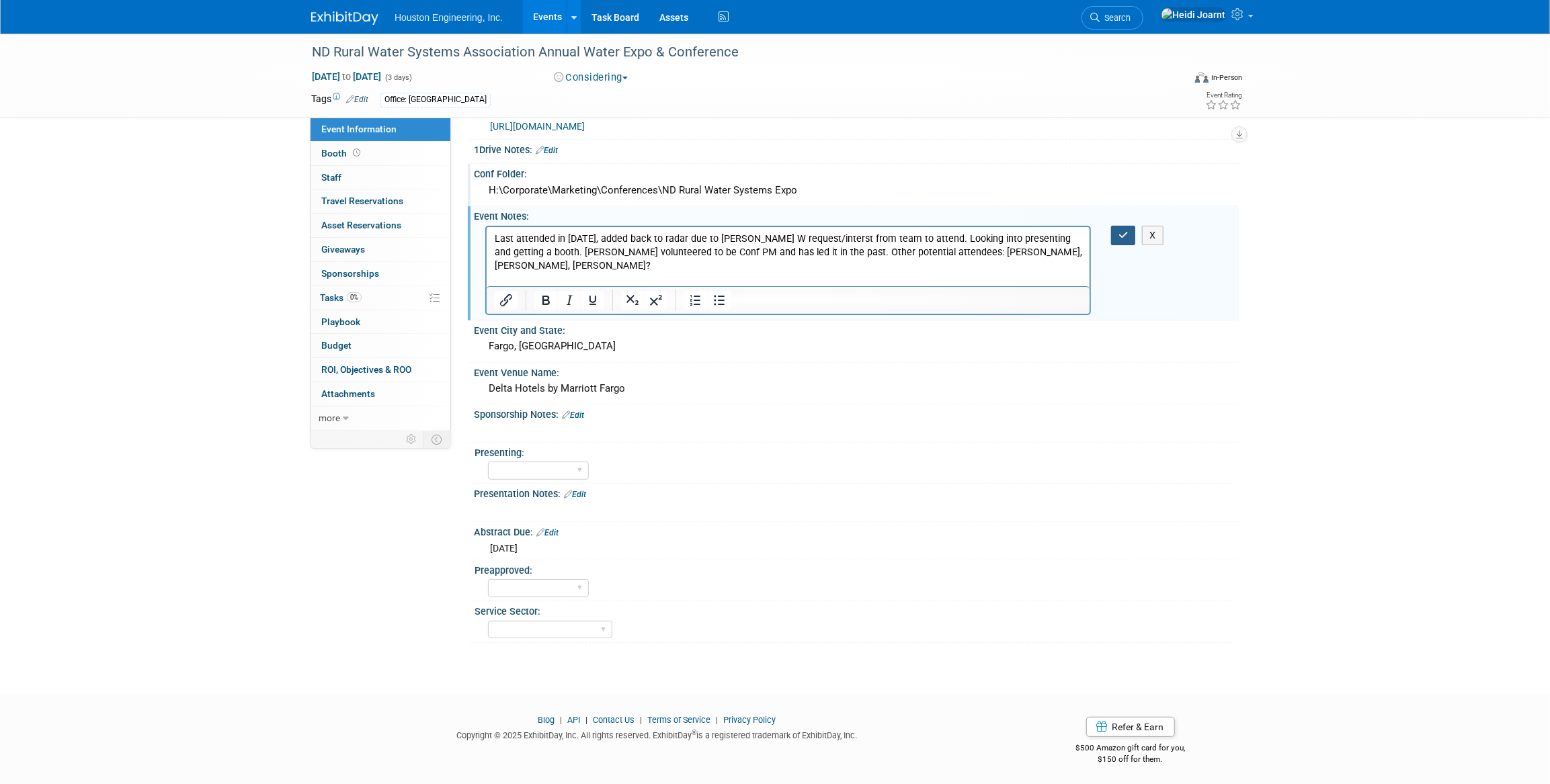
click at [1119, 231] on icon "button" at bounding box center [1123, 236] width 10 height 10
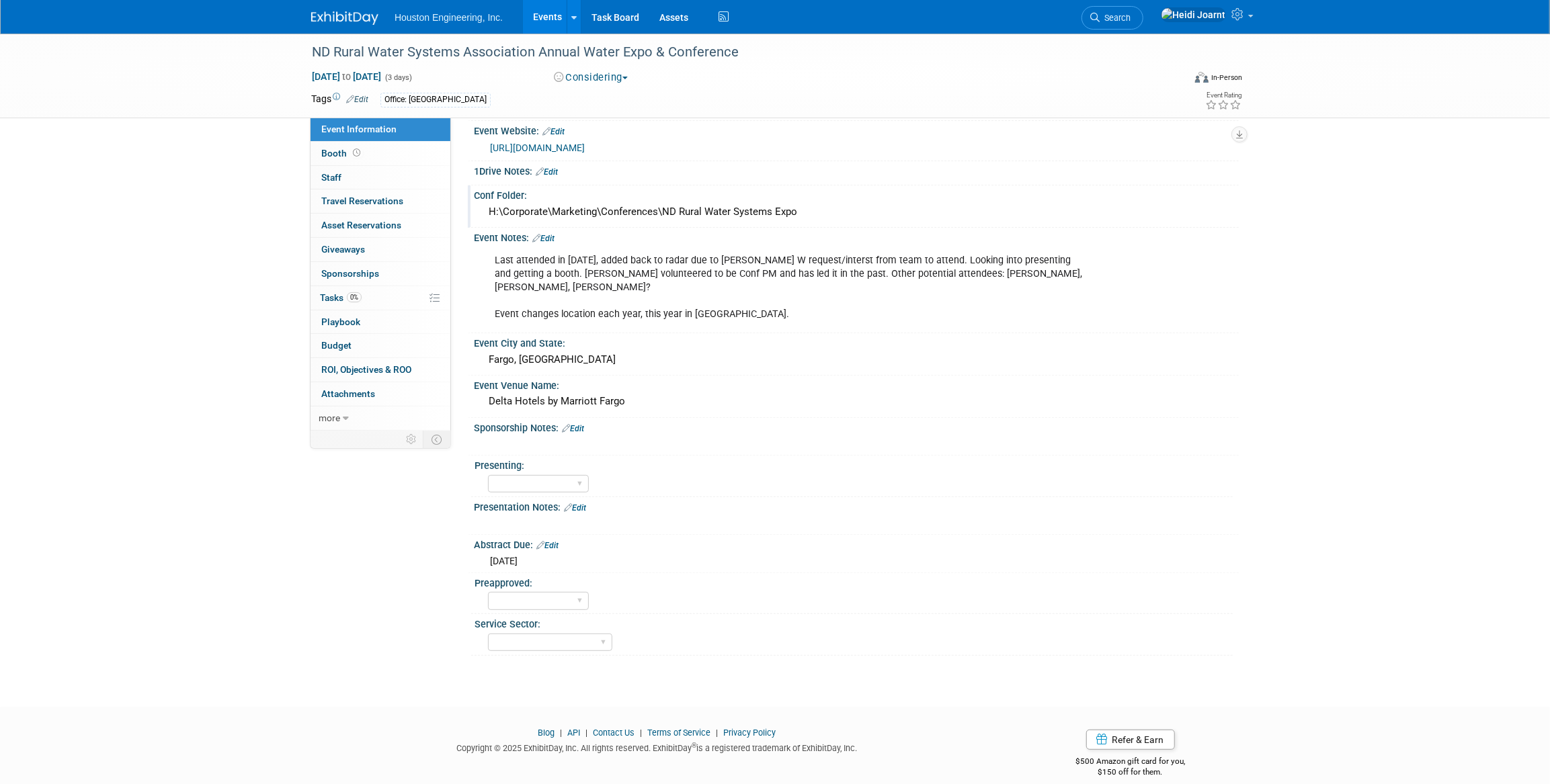
scroll to position [57, 0]
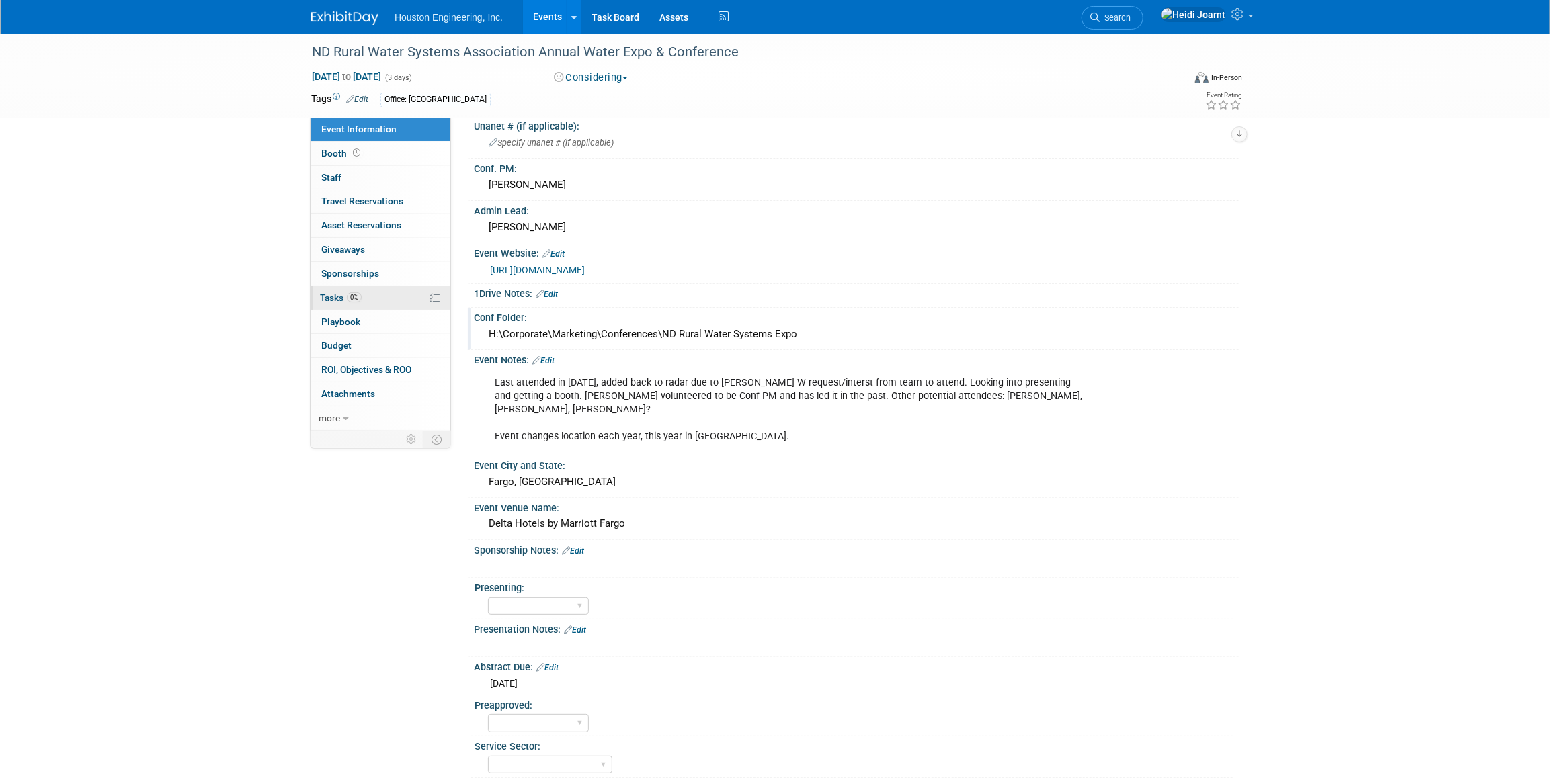
click at [365, 298] on link "0% Tasks 0%" at bounding box center [380, 297] width 140 height 23
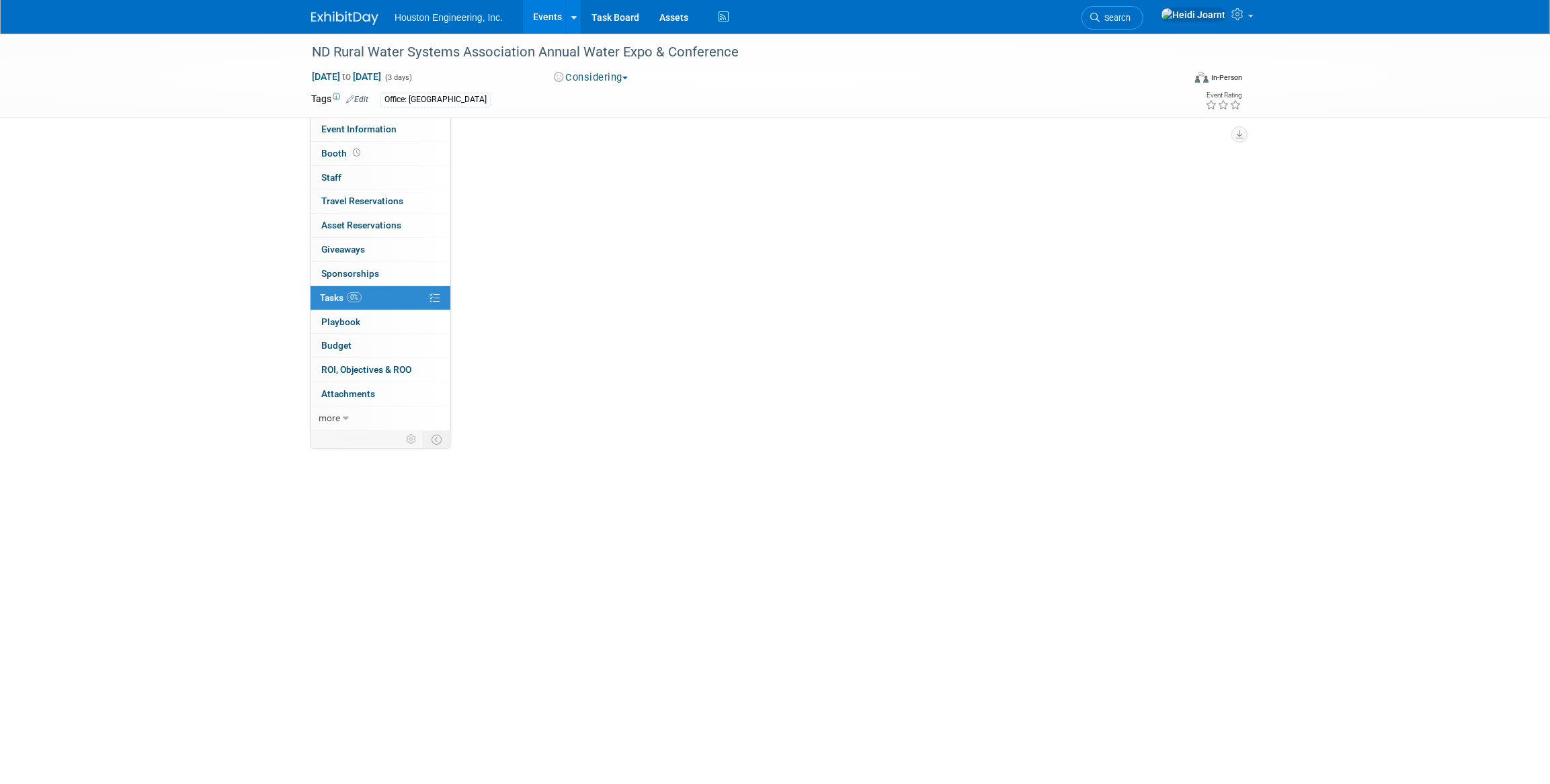
scroll to position [0, 0]
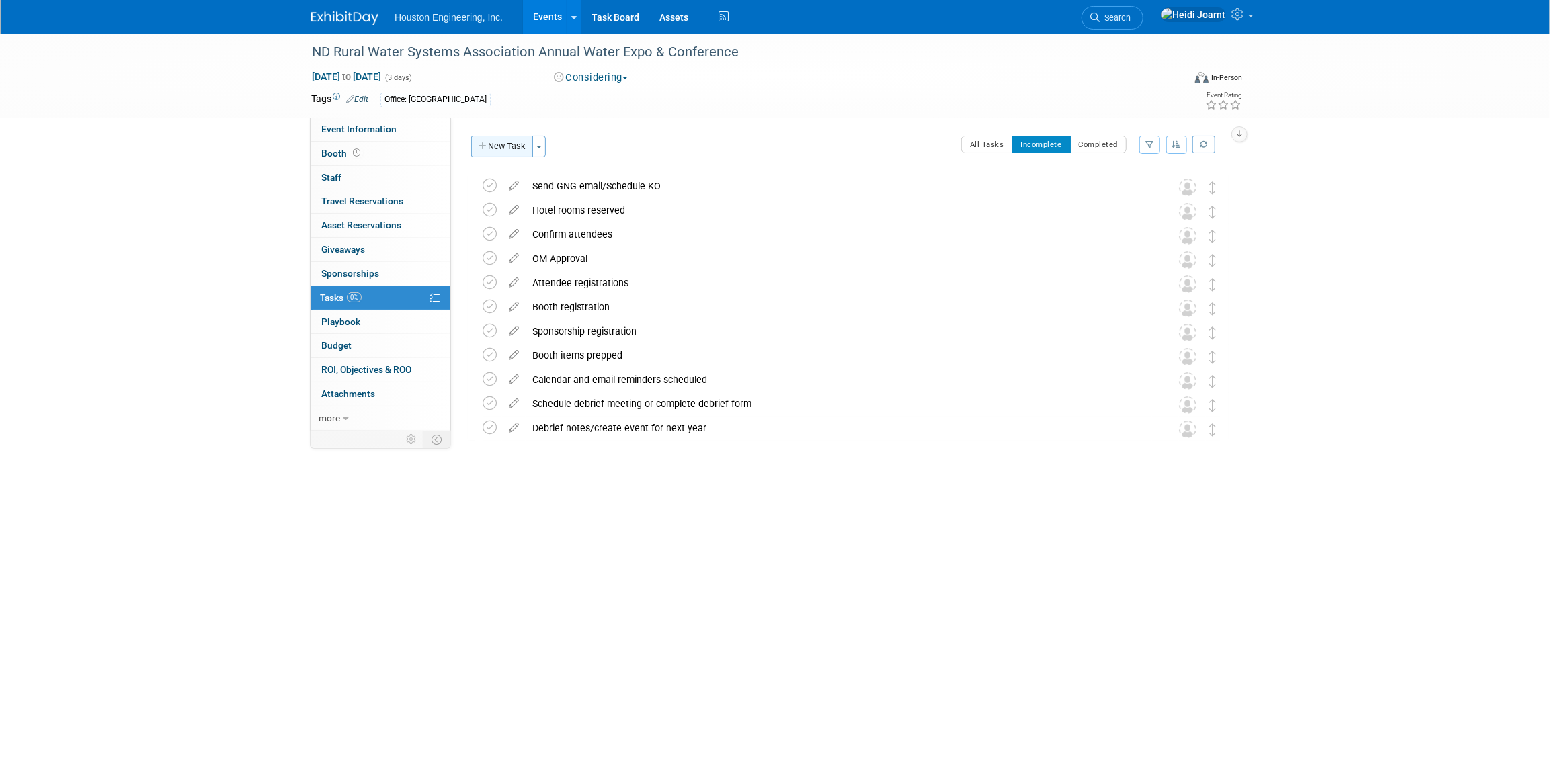
click at [498, 148] on button "New Task" at bounding box center [502, 146] width 62 height 22
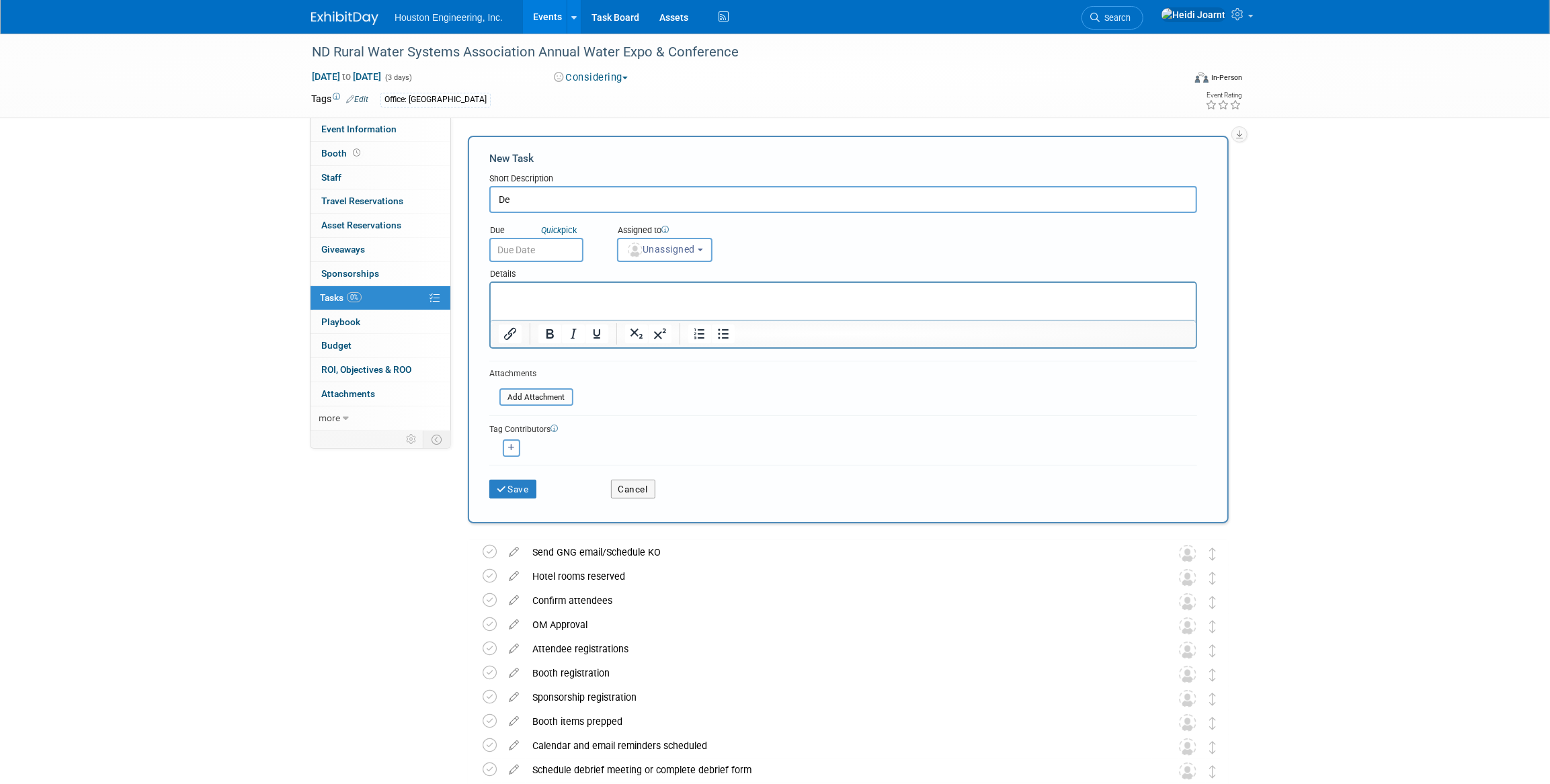
type input "D"
type input "Presentation pursuit go/no-go"
click at [556, 300] on p "Rich Text Area. Press ALT-0 for help." at bounding box center [843, 295] width 690 height 14
click at [506, 488] on icon "submit" at bounding box center [503, 490] width 11 height 10
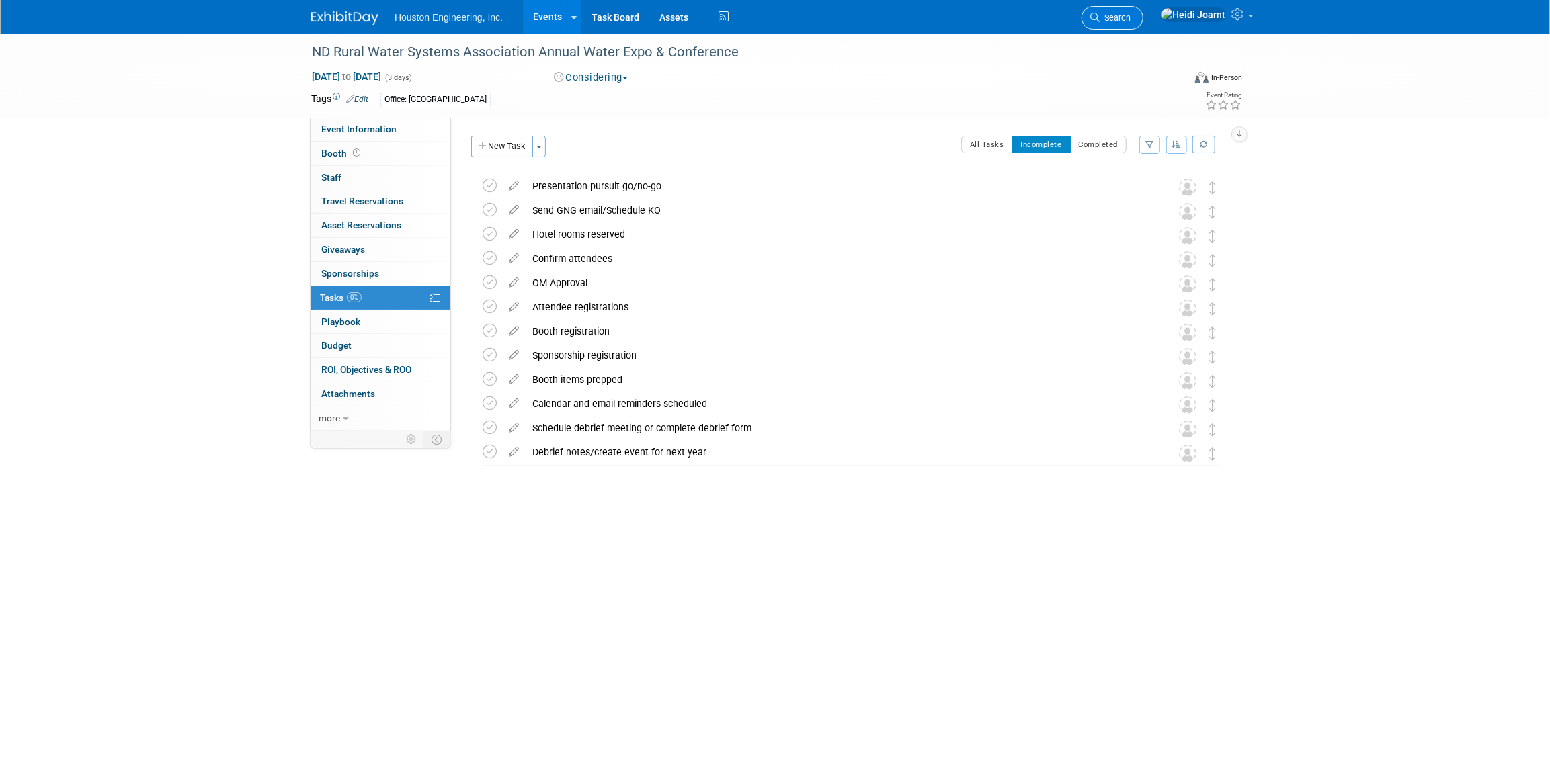
click at [1131, 16] on span "Search" at bounding box center [1115, 18] width 31 height 10
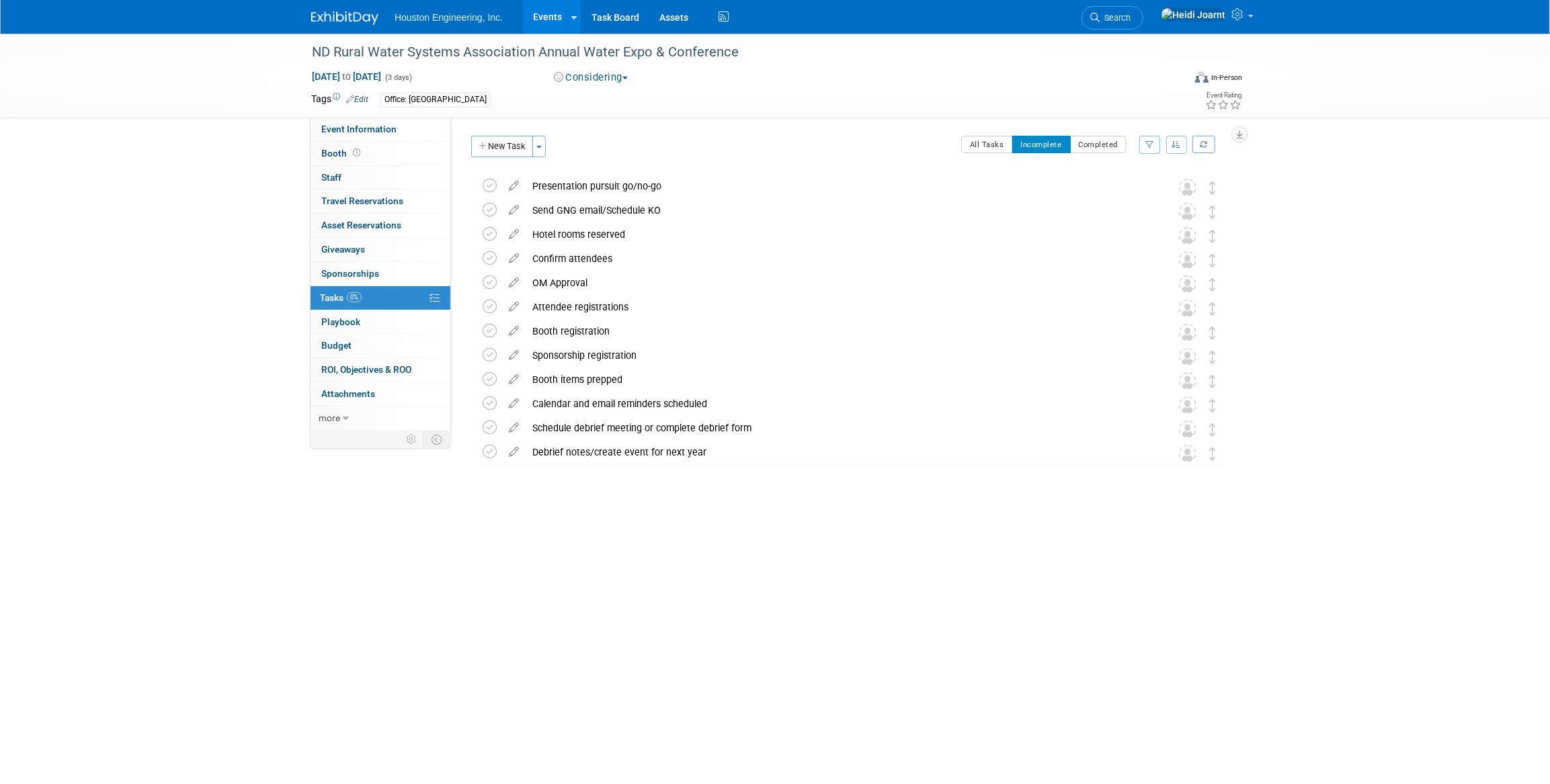
click at [684, 185] on div "Presentation pursuit go/no-go" at bounding box center [839, 186] width 626 height 23
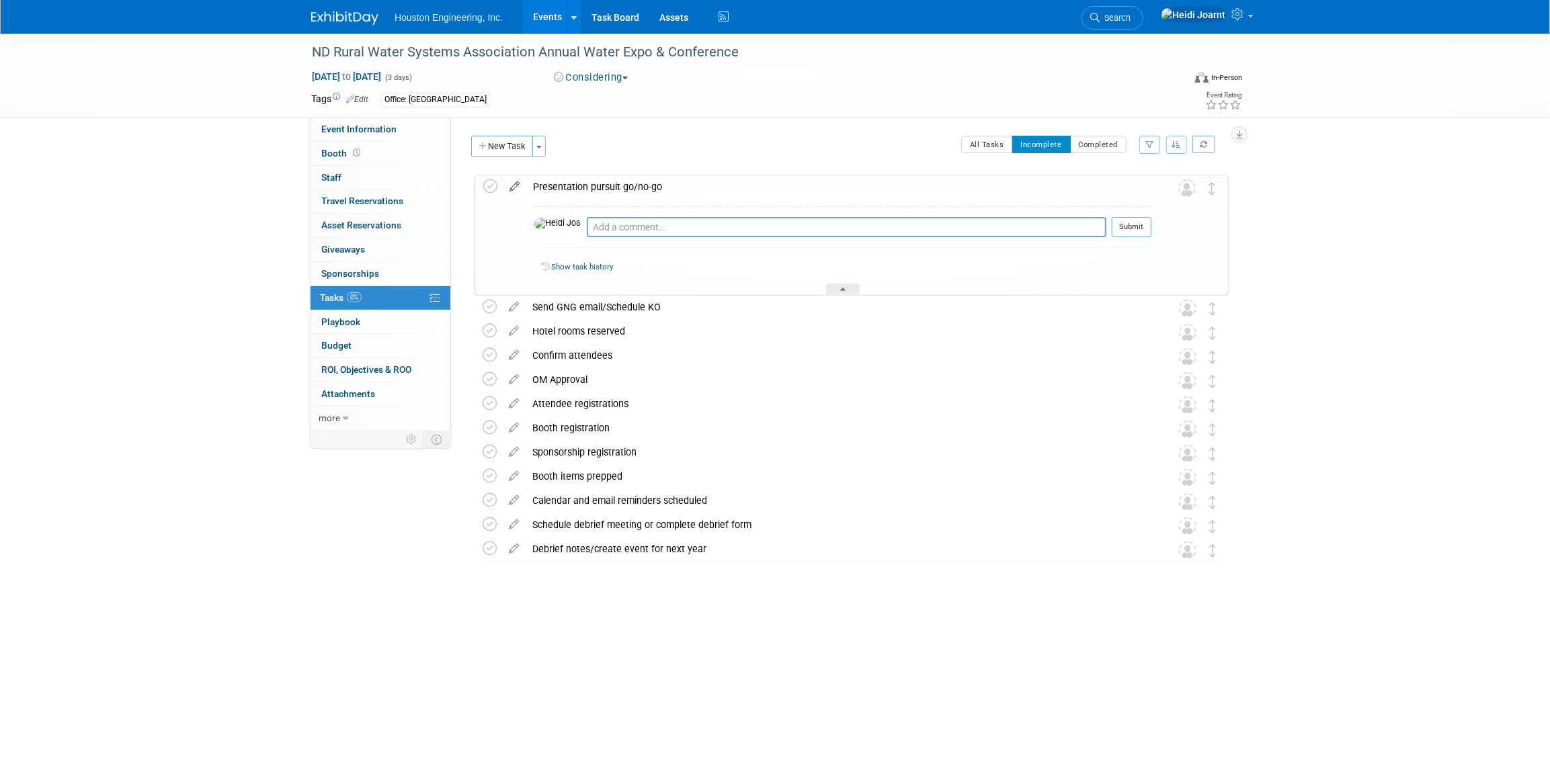
click at [518, 187] on icon at bounding box center [514, 184] width 23 height 17
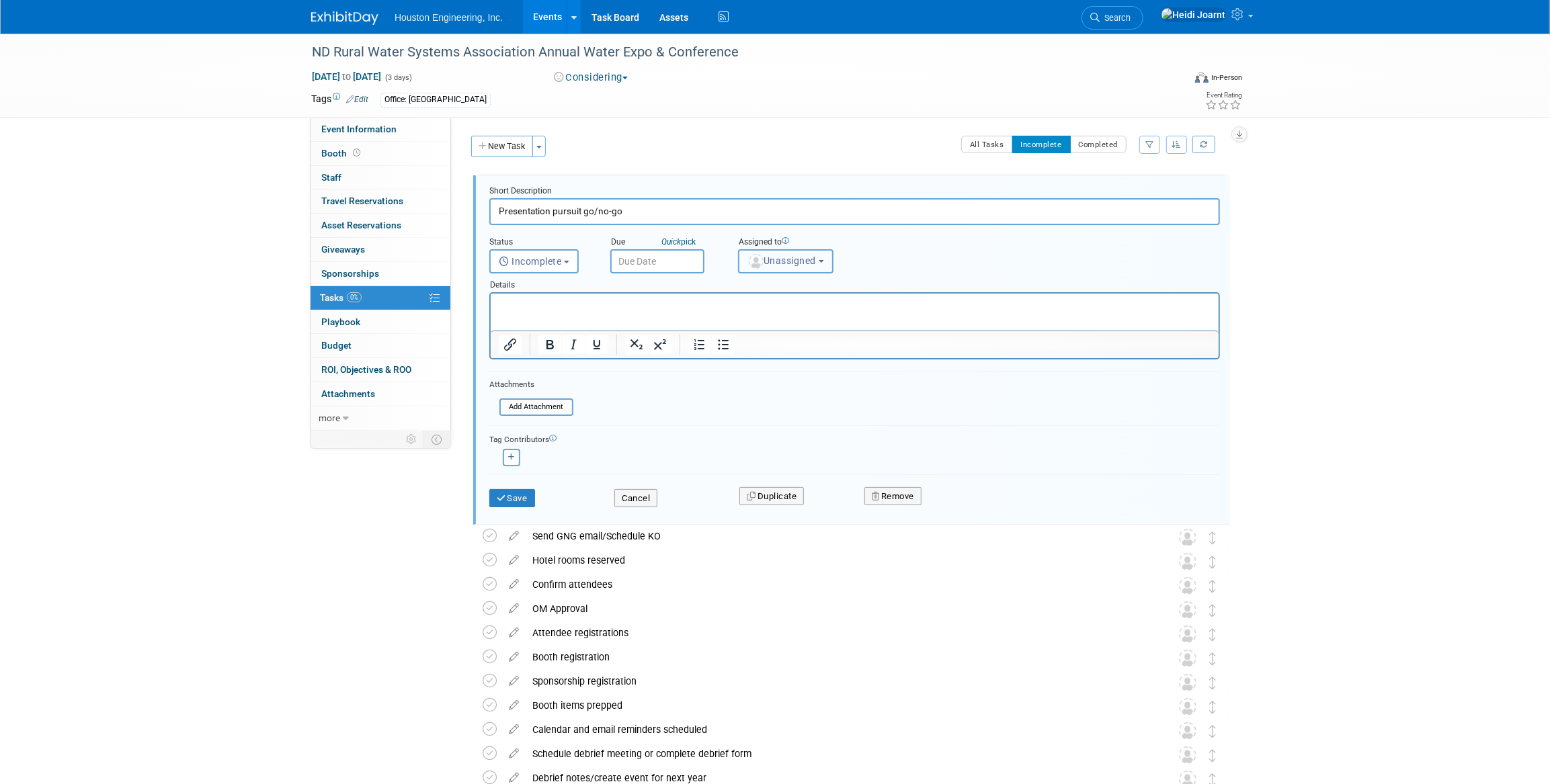
click at [799, 262] on span "Unassigned" at bounding box center [782, 261] width 69 height 10
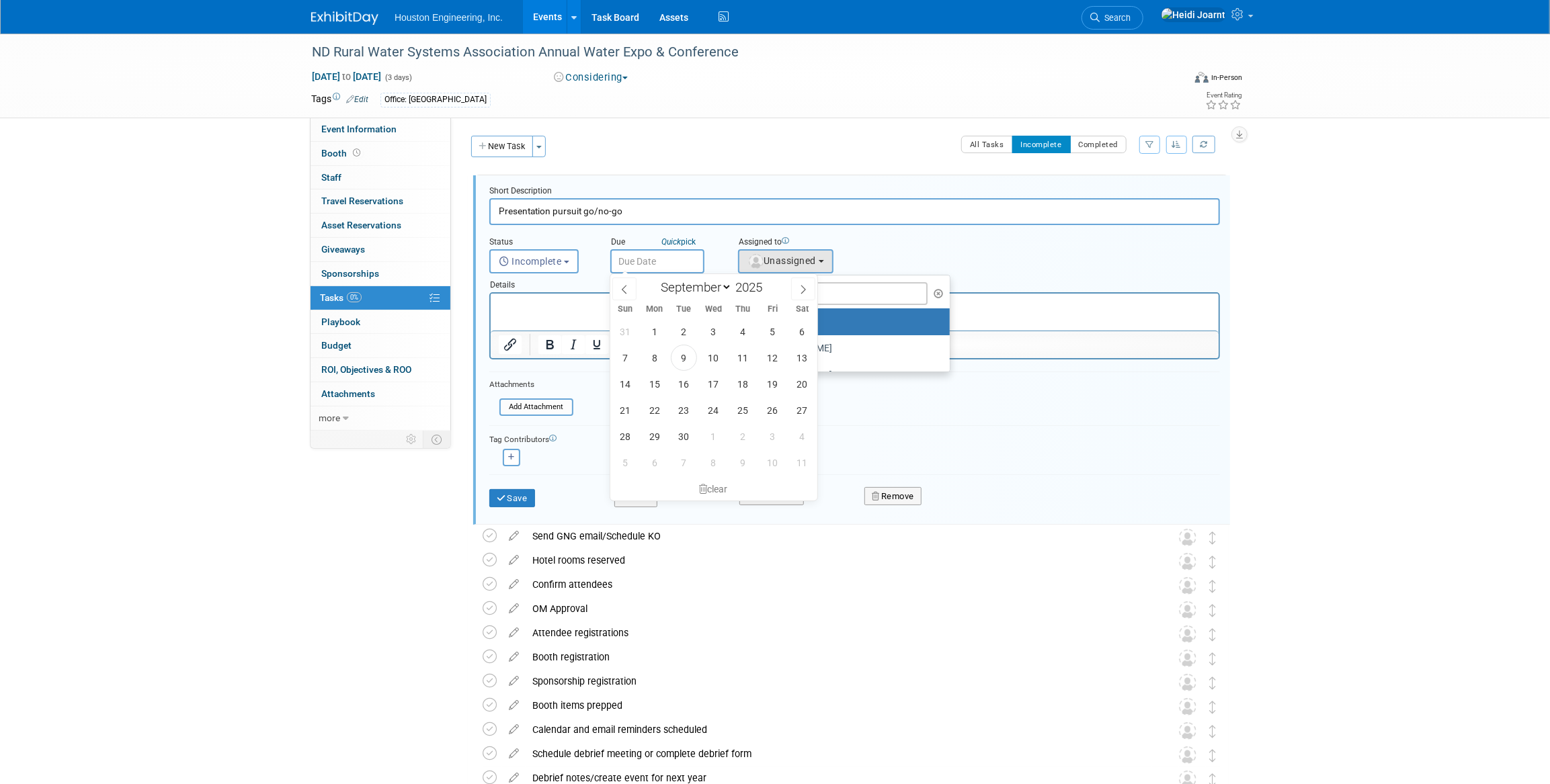
click at [660, 254] on input "text" at bounding box center [657, 261] width 94 height 24
click at [775, 437] on span "3" at bounding box center [772, 436] width 26 height 26
type input "Oct 3, 2025"
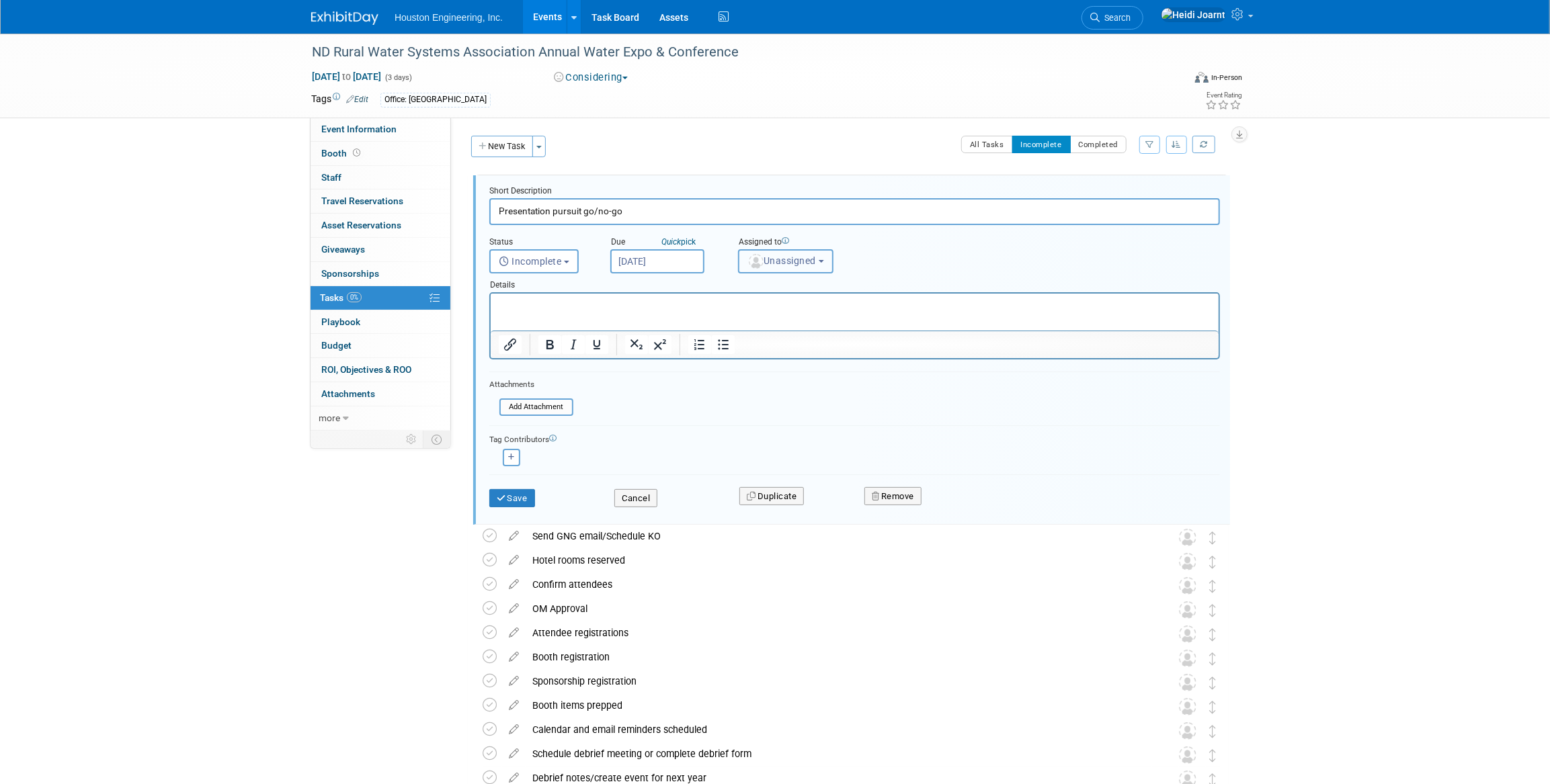
click at [776, 251] on button "Unassigned" at bounding box center [785, 261] width 95 height 24
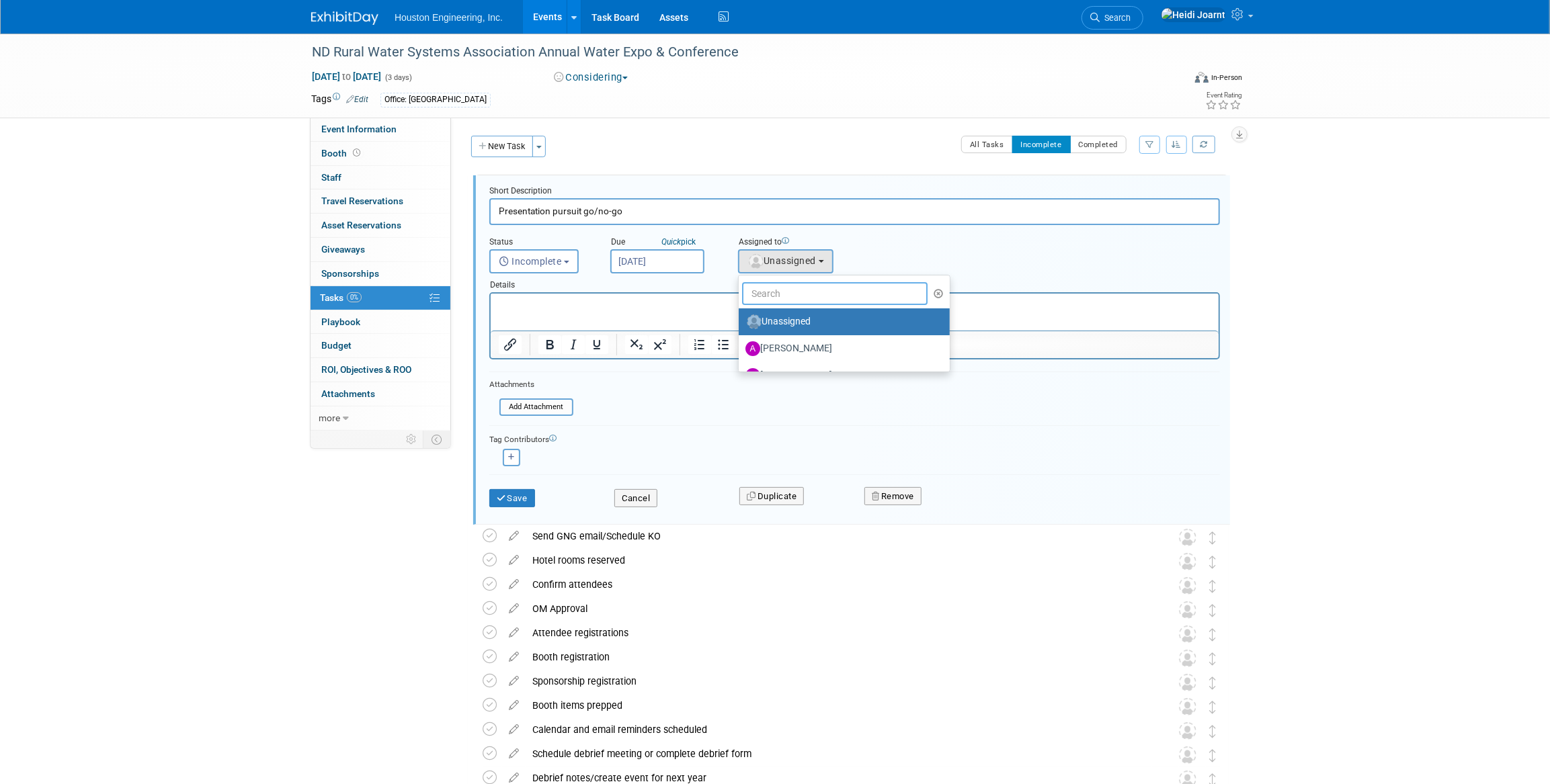
click at [771, 288] on input "text" at bounding box center [834, 293] width 185 height 23
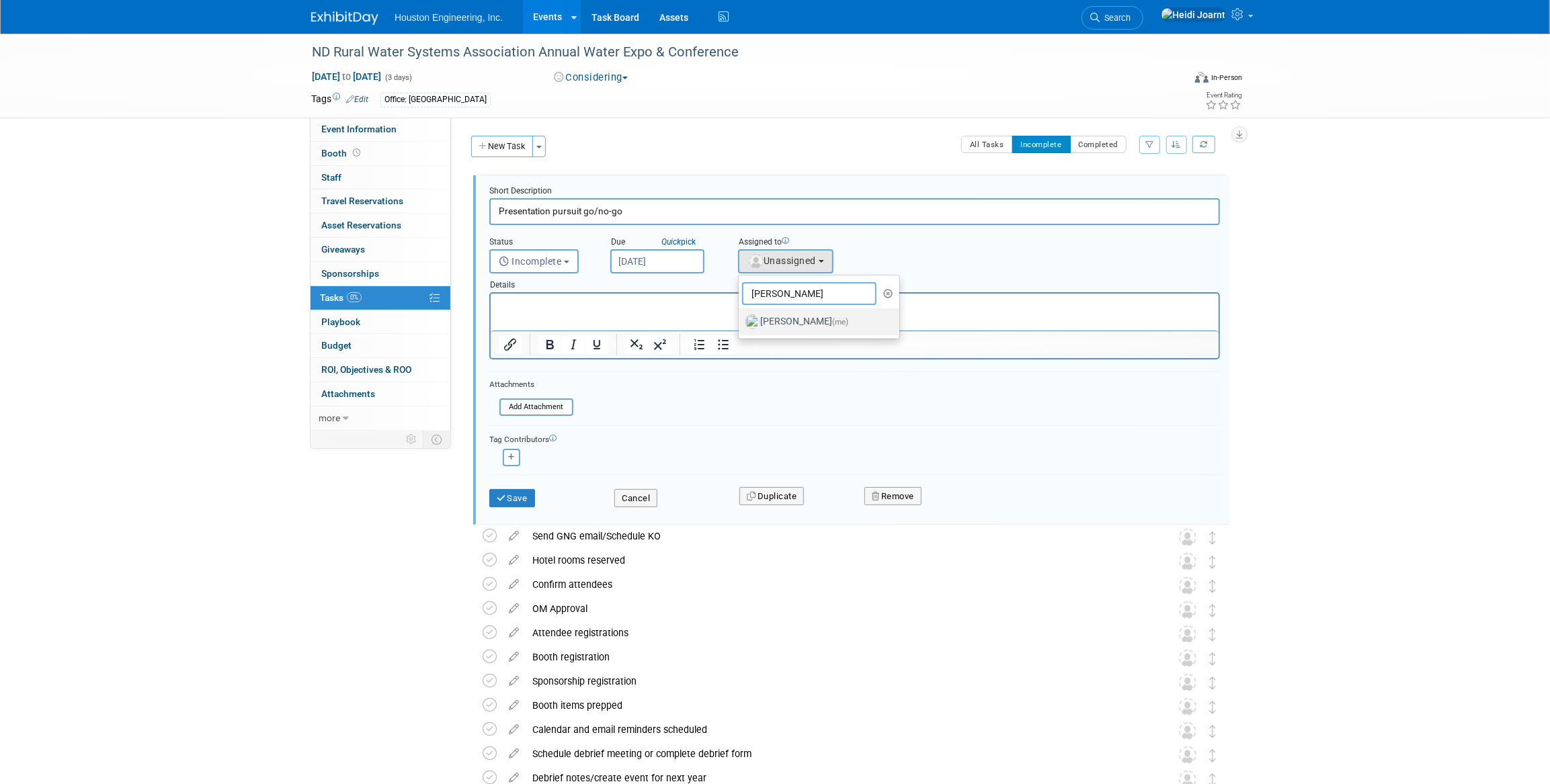
type input "heidi"
click at [796, 323] on label "Heidi Joarnt (me)" at bounding box center [815, 321] width 140 height 22
click at [741, 323] on input "Heidi Joarnt (me)" at bounding box center [736, 320] width 9 height 9
select select "6d2580fd-cc23-403a-9f47-834f17e7f51f"
click at [516, 500] on button "Save" at bounding box center [512, 498] width 46 height 18
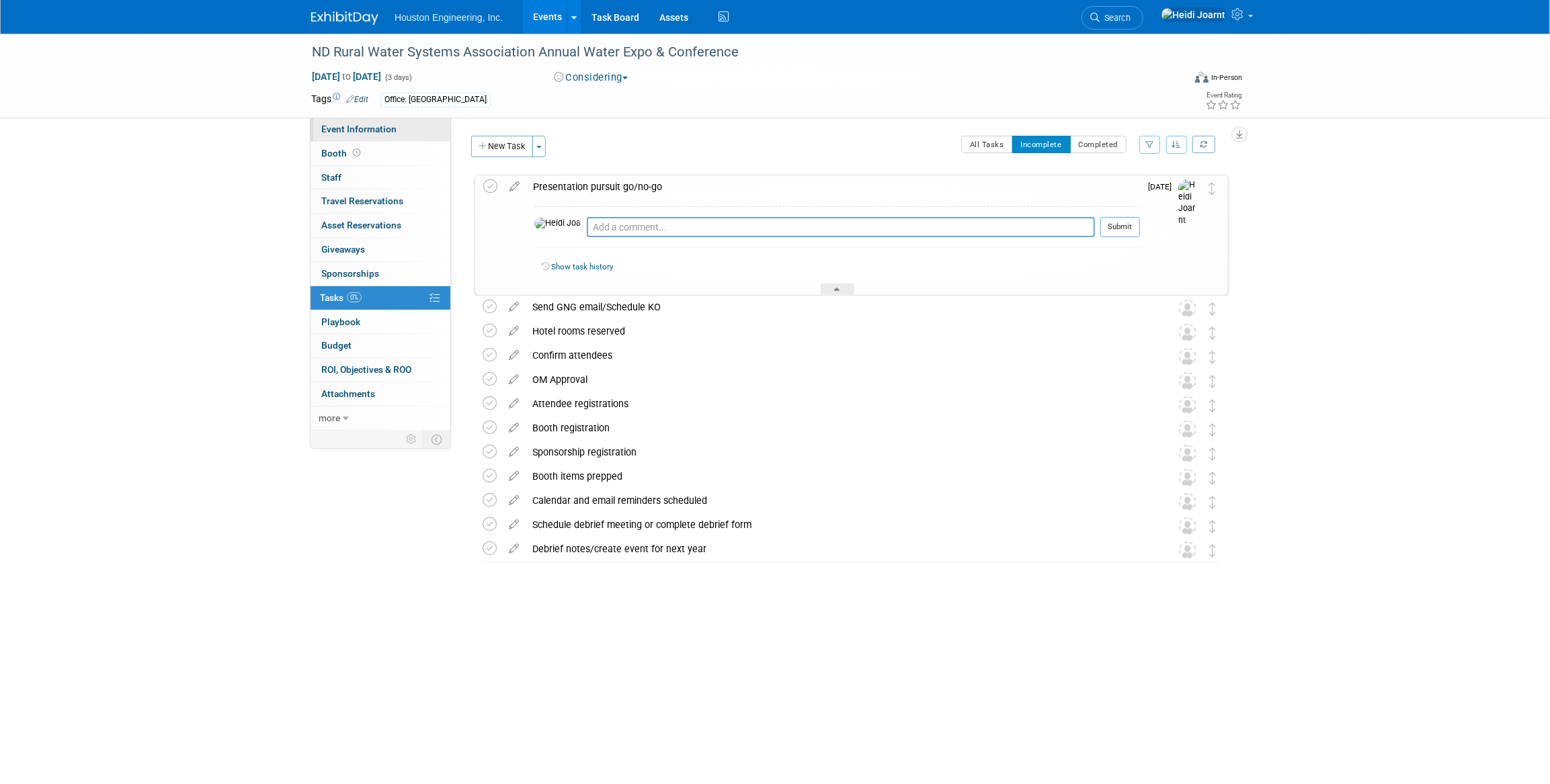
click at [389, 127] on span "Event Information" at bounding box center [359, 128] width 75 height 10
select select "1 - GNG/KO Needed"
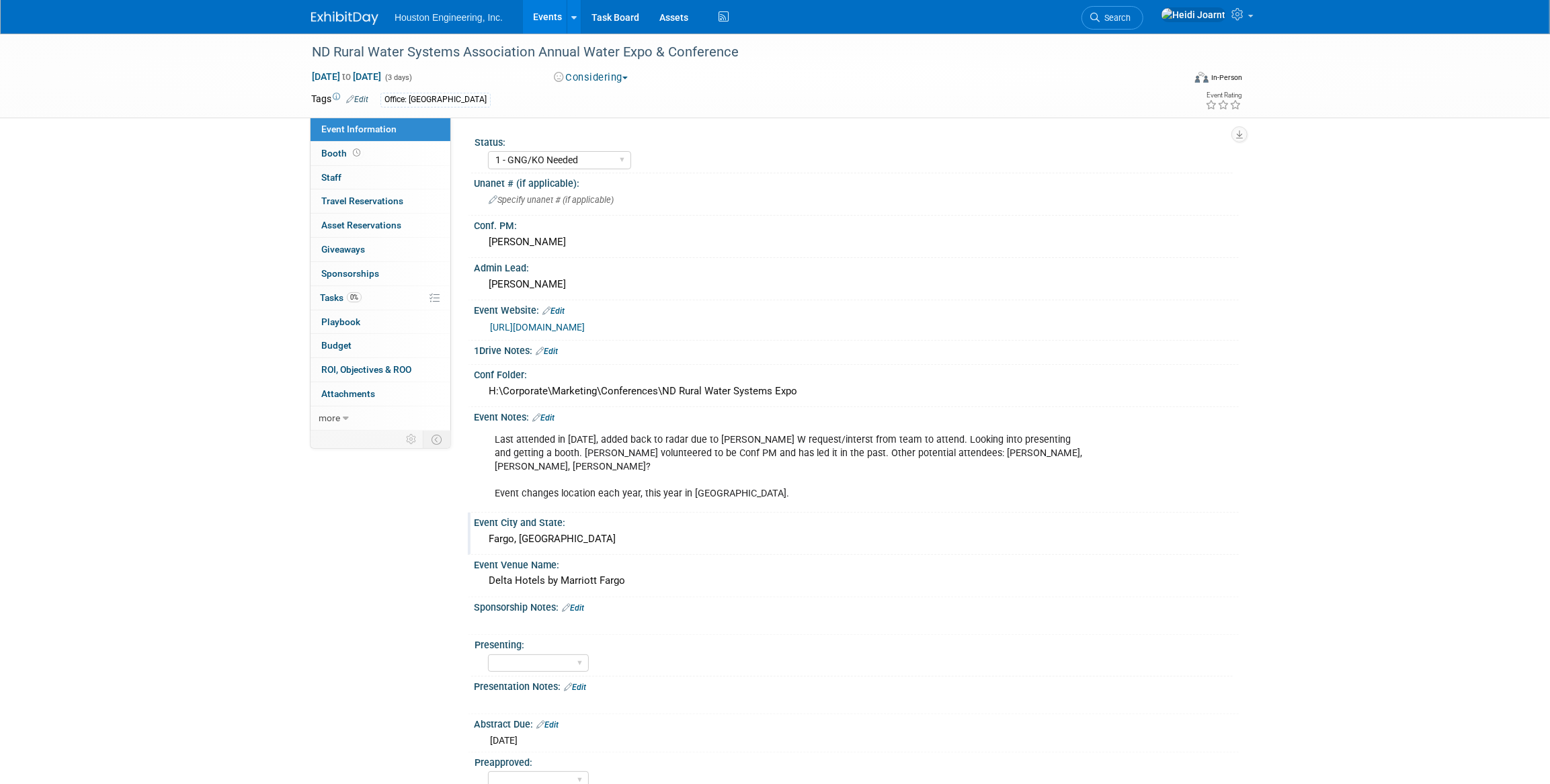
scroll to position [60, 0]
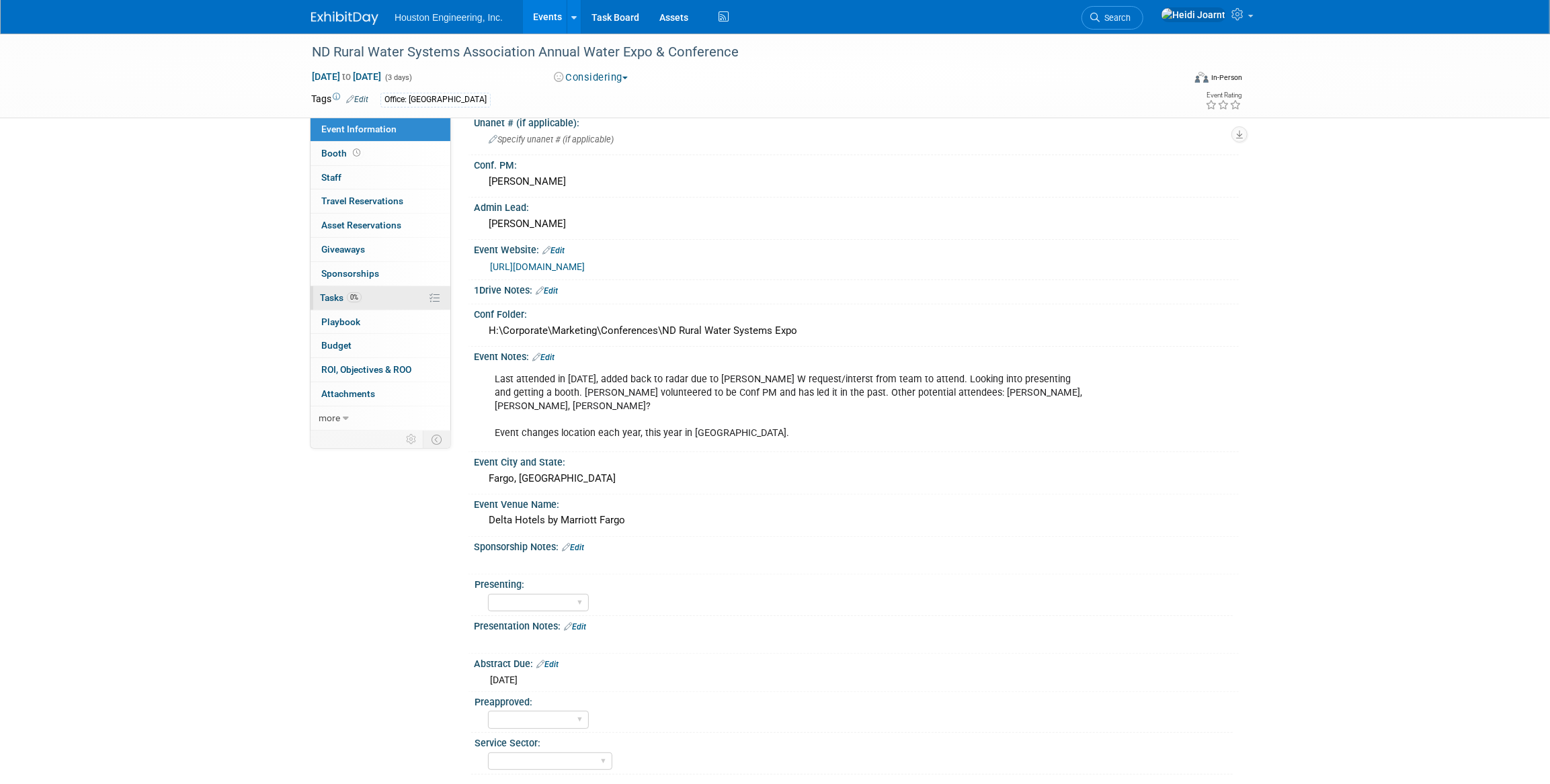
click at [378, 297] on link "0% Tasks 0%" at bounding box center [380, 297] width 140 height 23
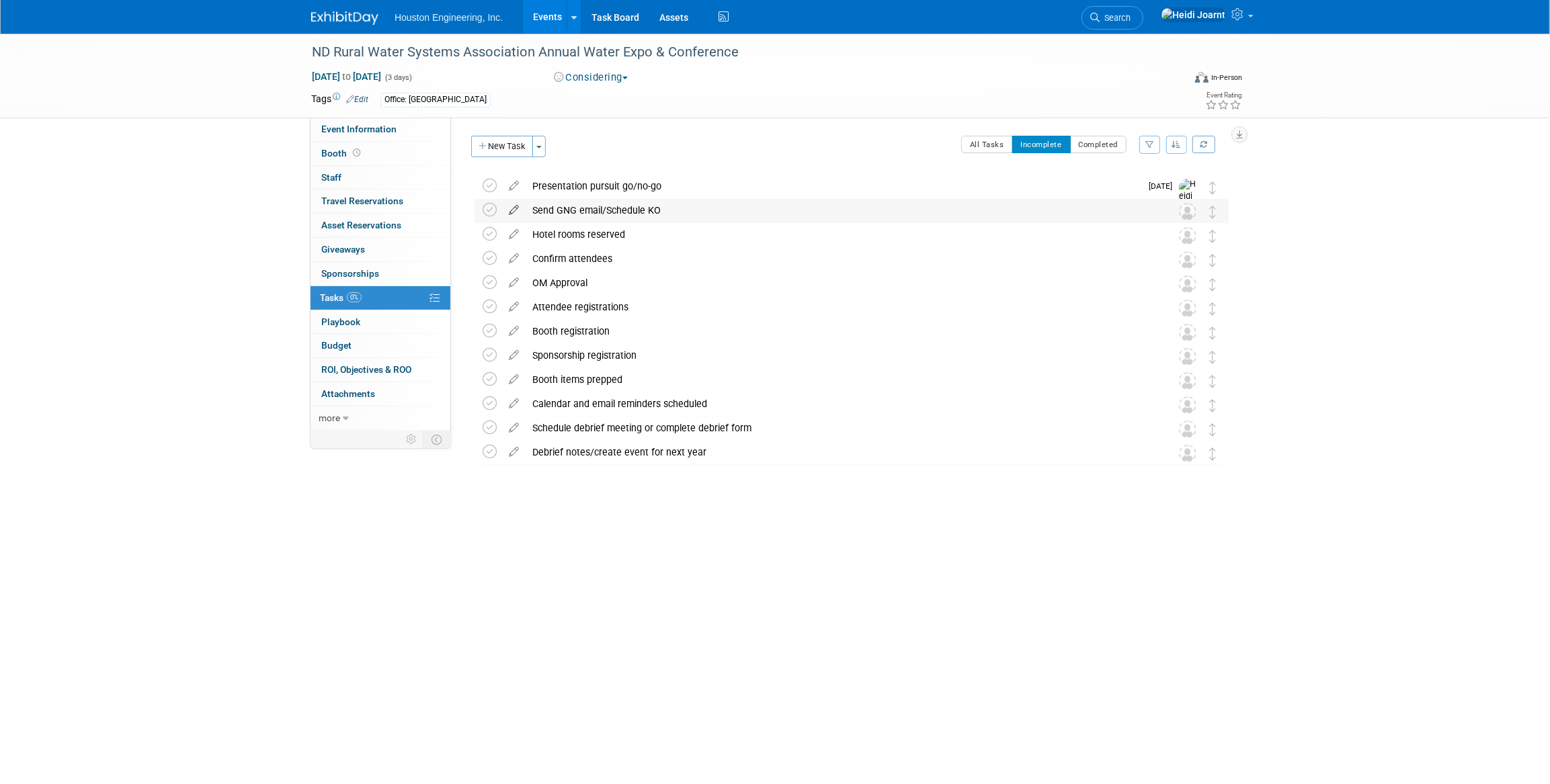
click at [513, 212] on icon at bounding box center [513, 207] width 23 height 17
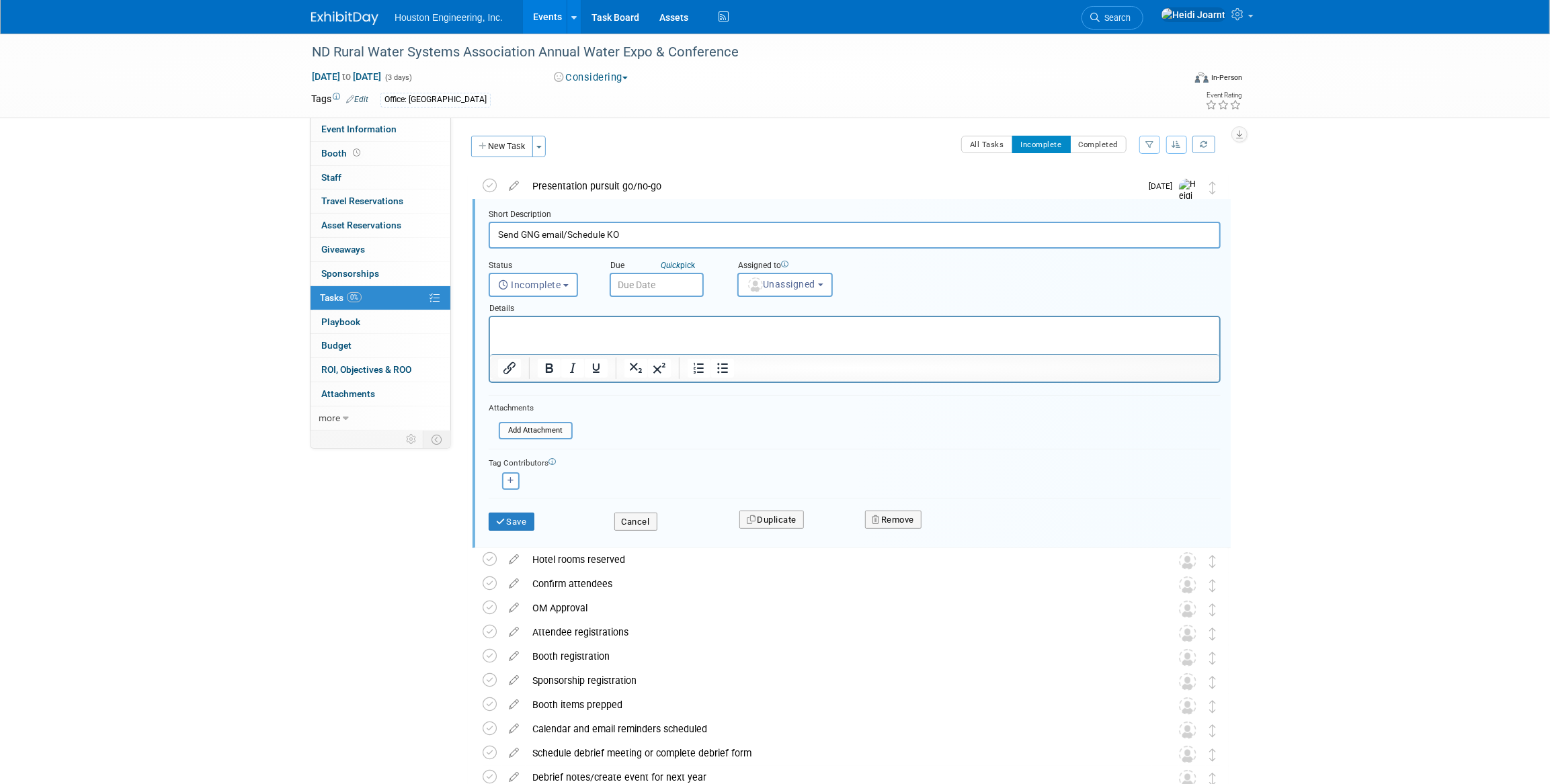
scroll to position [2, 0]
click at [771, 285] on span "Unassigned" at bounding box center [781, 282] width 69 height 10
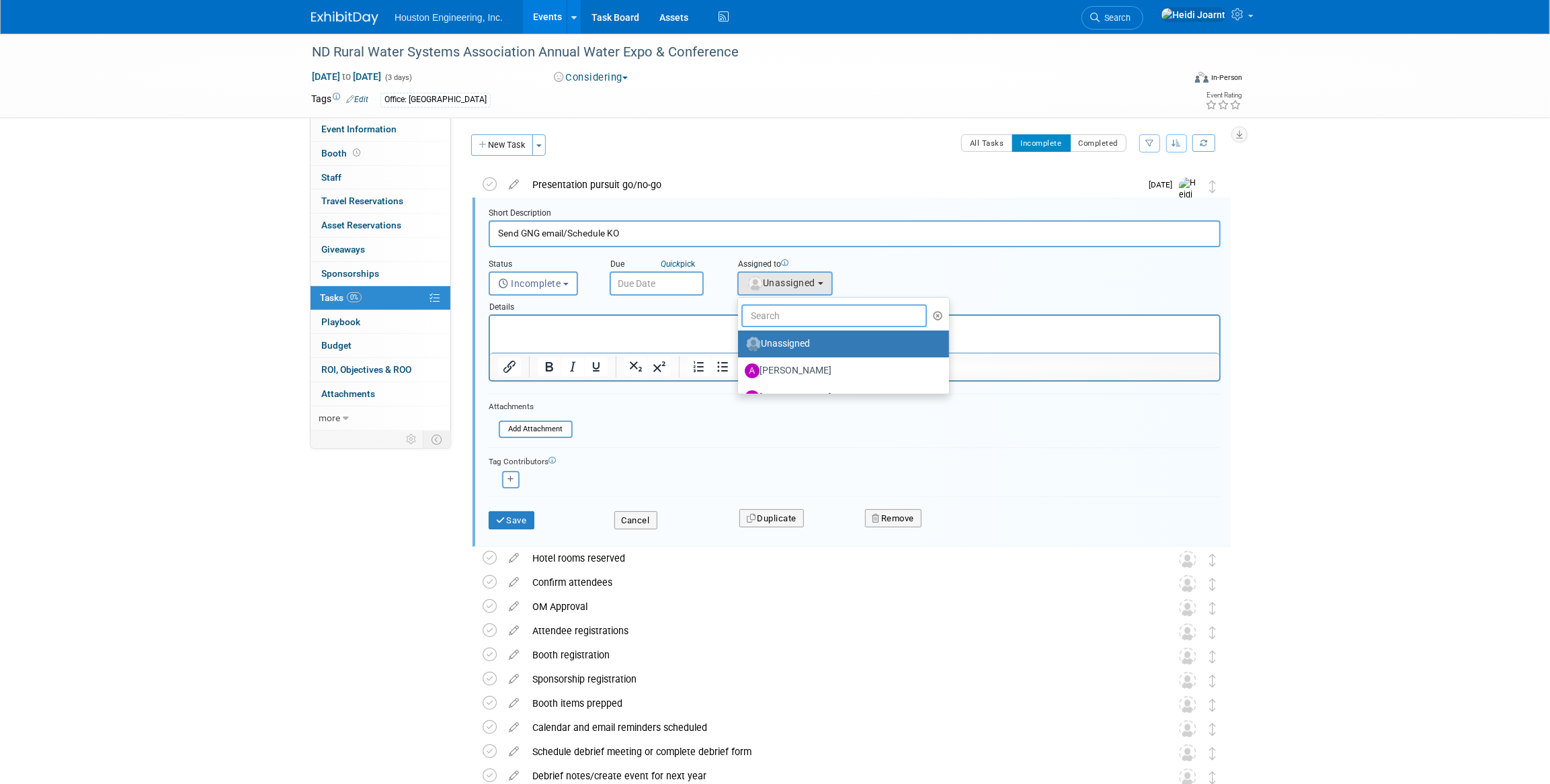
click at [784, 313] on input "text" at bounding box center [834, 316] width 185 height 23
type input "heidi"
click at [813, 342] on label "Heidi Joarnt (me)" at bounding box center [815, 344] width 140 height 22
click at [740, 342] on input "Heidi Joarnt (me)" at bounding box center [735, 342] width 9 height 9
select select "6d2580fd-cc23-403a-9f47-834f17e7f51f"
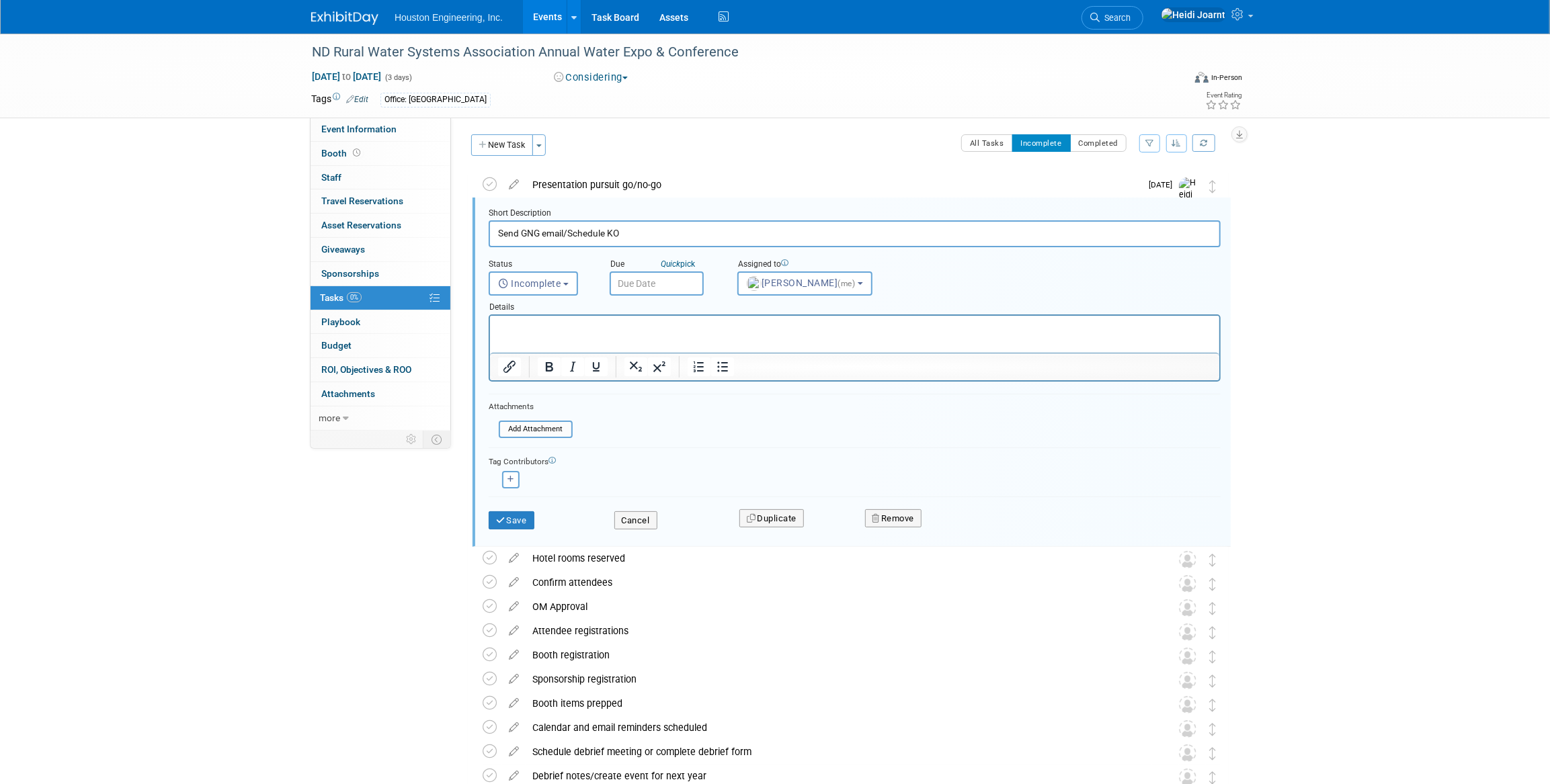
drag, startPoint x: 570, startPoint y: 233, endPoint x: 453, endPoint y: 231, distance: 117.0
click at [453, 231] on div "Status: 1 - GNG/KO Needed 2 - Post KO/Active Planning 3 - Reg/Prep Done Unanet …" at bounding box center [845, 272] width 788 height 312
type input "Schedule KO"
click at [634, 289] on input "text" at bounding box center [656, 284] width 94 height 24
click at [772, 383] on span "12" at bounding box center [771, 380] width 26 height 26
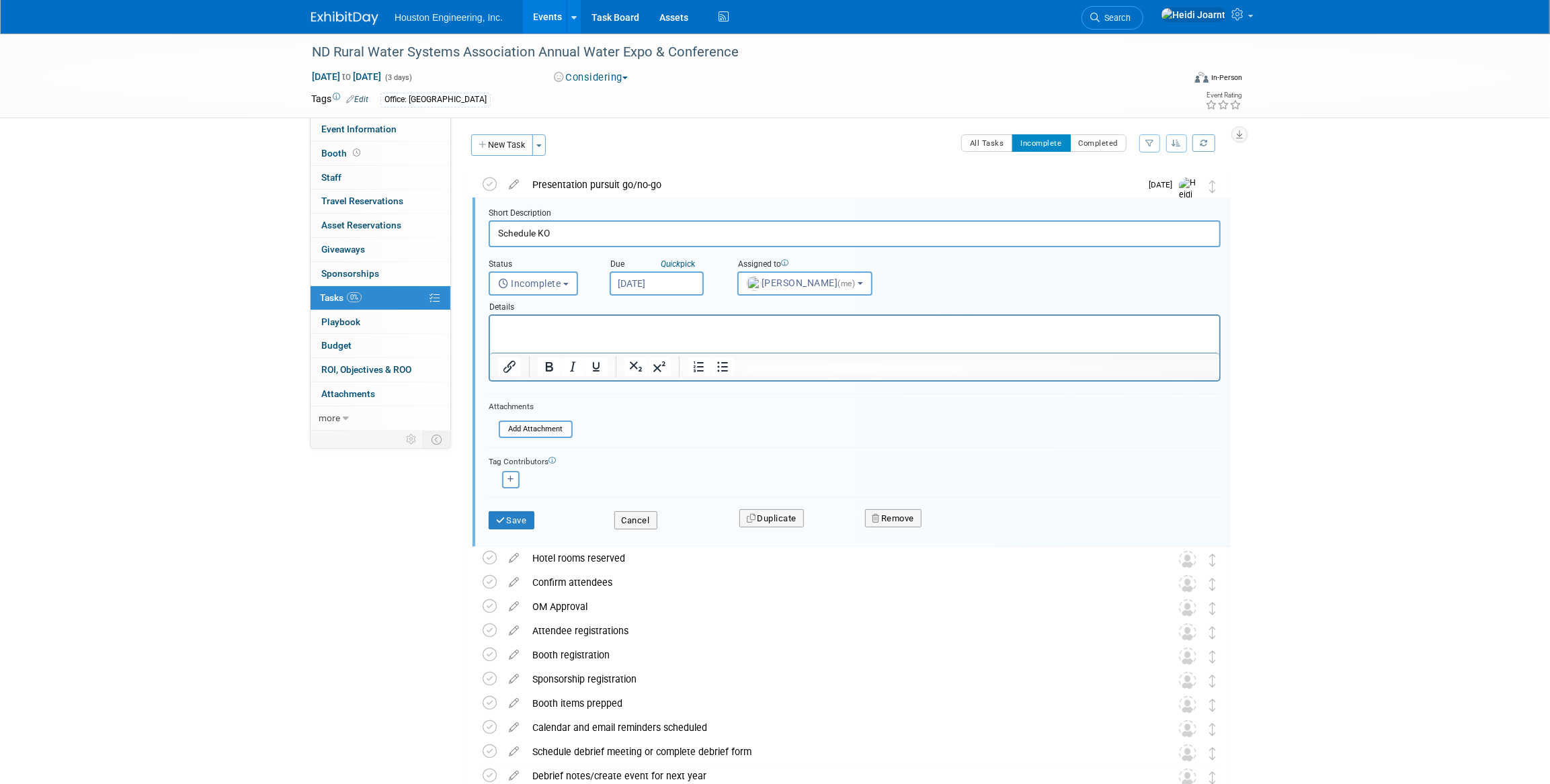
click at [669, 282] on input "Sep 12, 2025" at bounding box center [656, 284] width 94 height 24
click at [770, 406] on span "19" at bounding box center [771, 406] width 26 height 26
type input "Sep 19, 2025"
click at [570, 231] on input "Schedule KO" at bounding box center [854, 233] width 732 height 26
type input "Schedule KO in Oct/Nov"
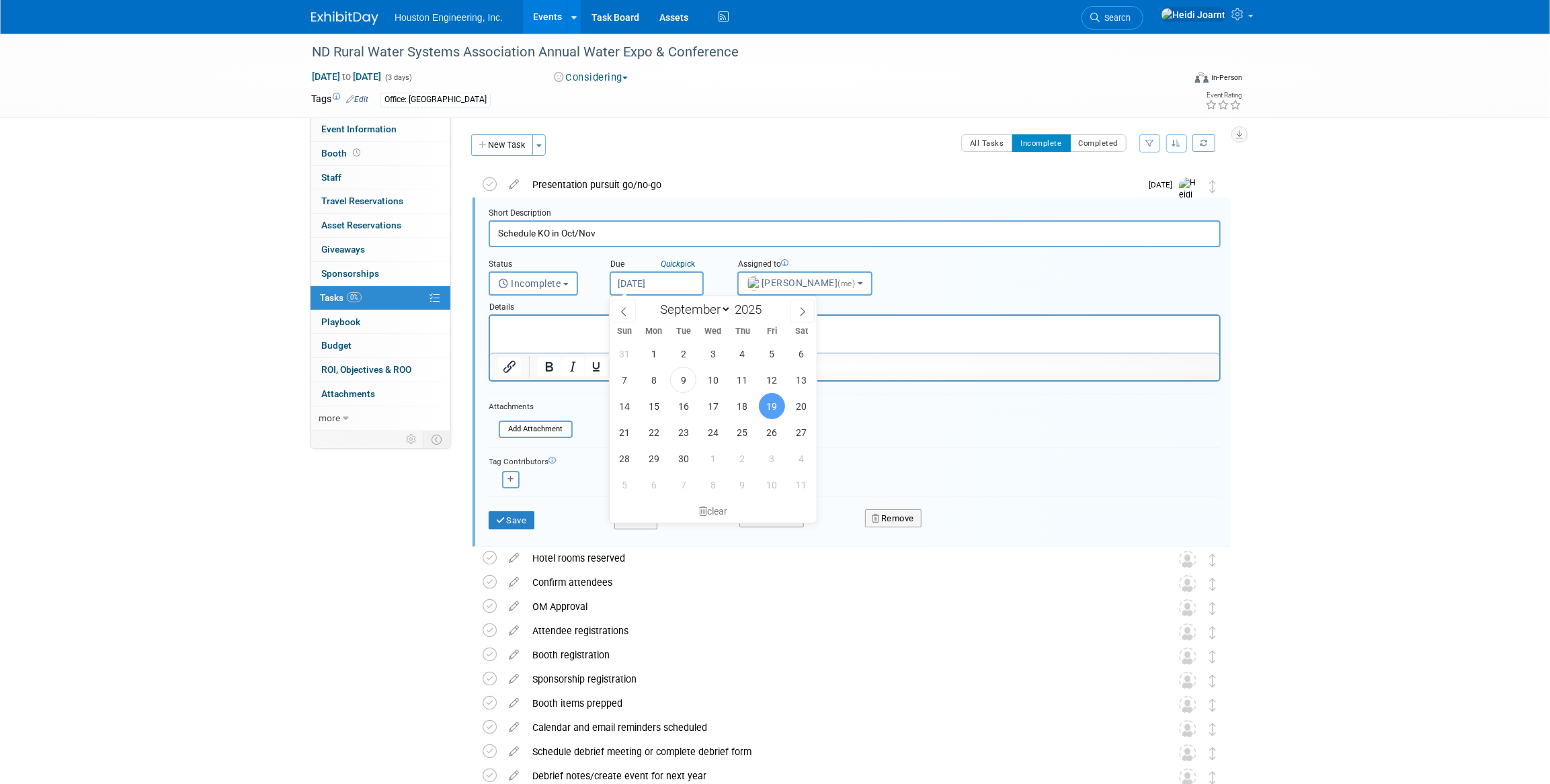
click at [647, 277] on input "Sep 19, 2025" at bounding box center [656, 284] width 94 height 24
click at [776, 406] on span "19" at bounding box center [771, 406] width 26 height 26
click at [688, 333] on p "Rich Text Area. Press ALT-0 for help." at bounding box center [854, 328] width 714 height 13
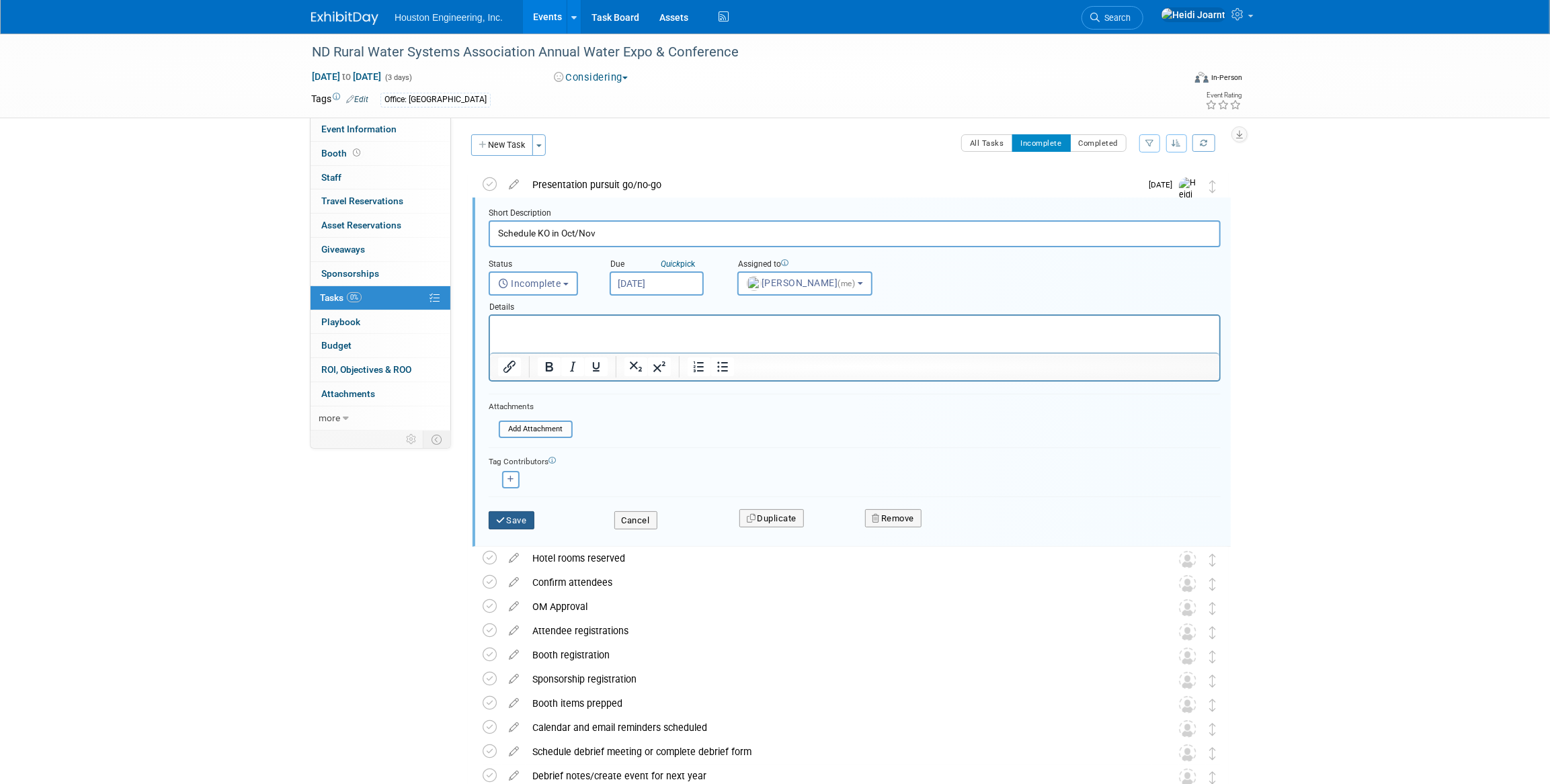
click at [522, 518] on button "Save" at bounding box center [511, 520] width 46 height 18
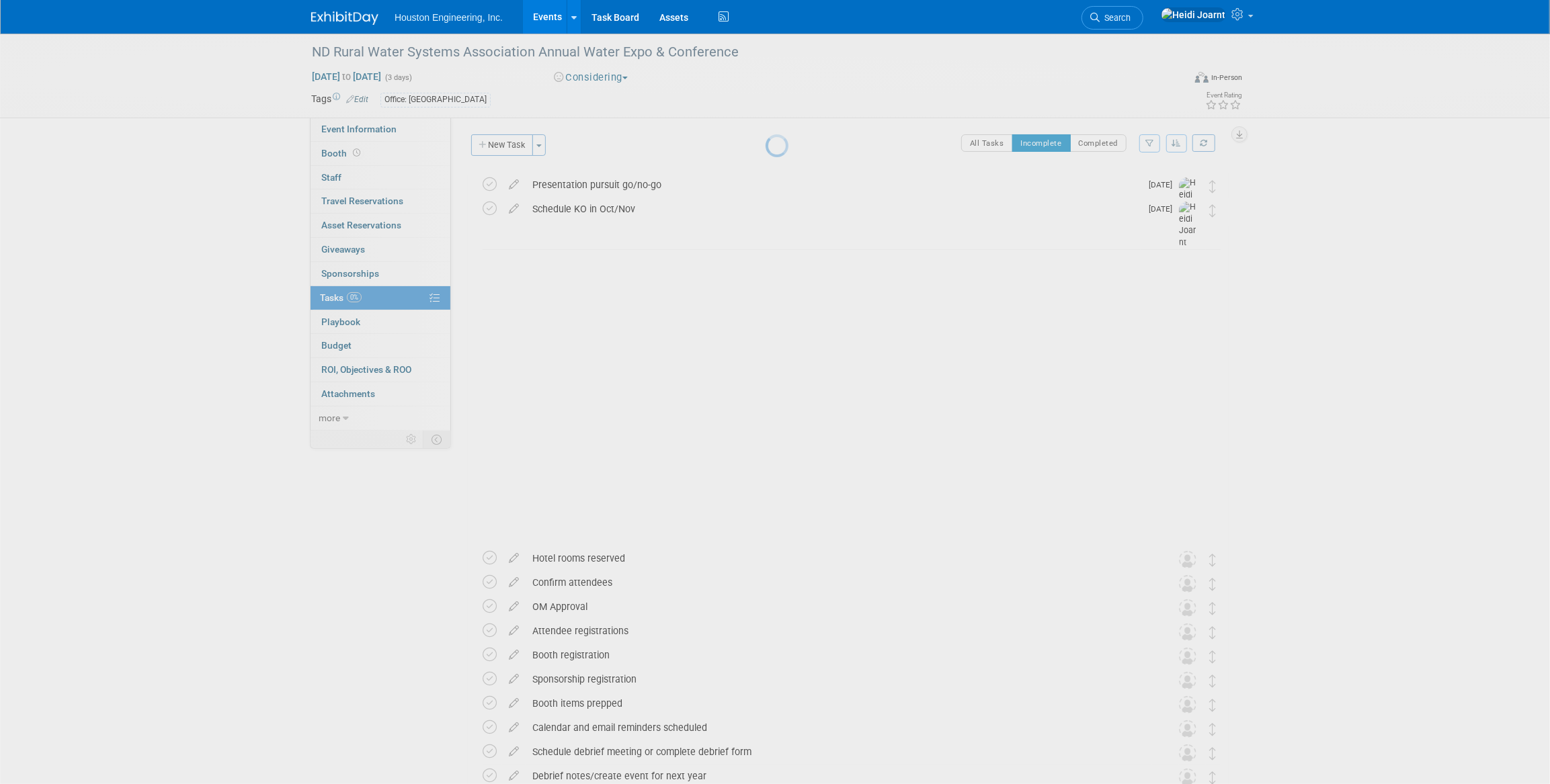
scroll to position [0, 0]
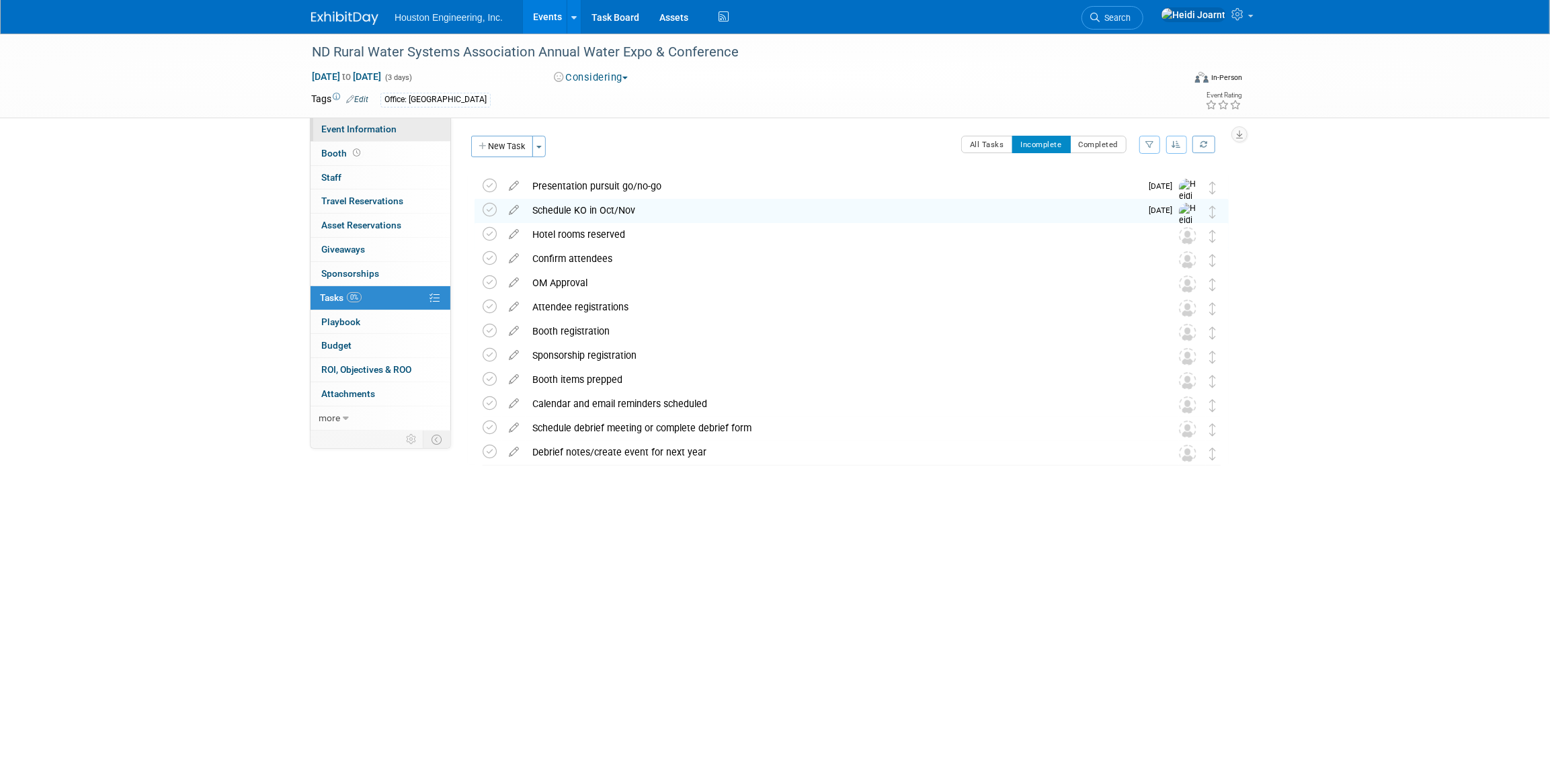
click at [403, 127] on link "Event Information" at bounding box center [380, 129] width 140 height 23
select select "1 - GNG/KO Needed"
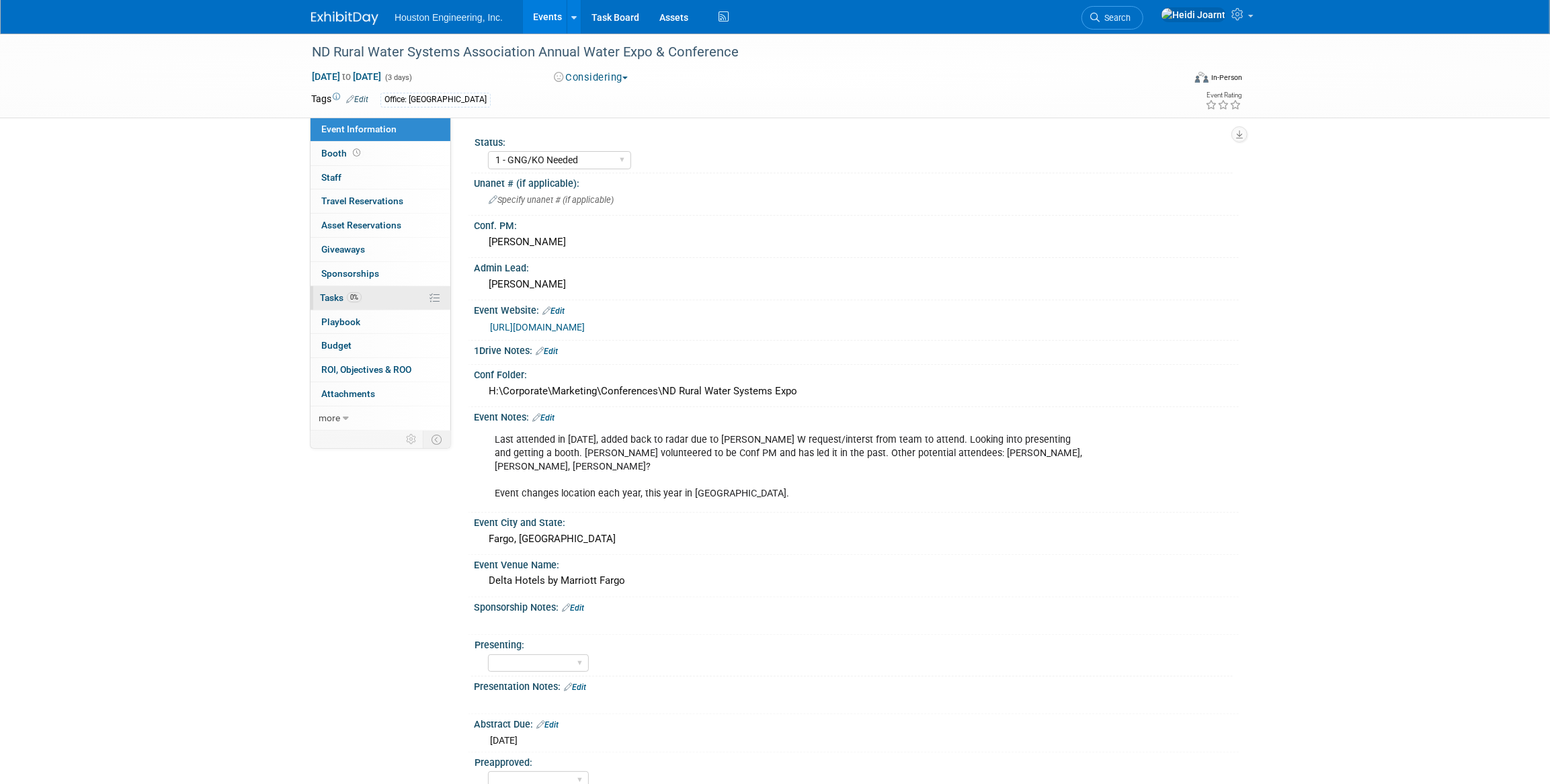
click at [387, 295] on link "0% Tasks 0%" at bounding box center [380, 297] width 140 height 23
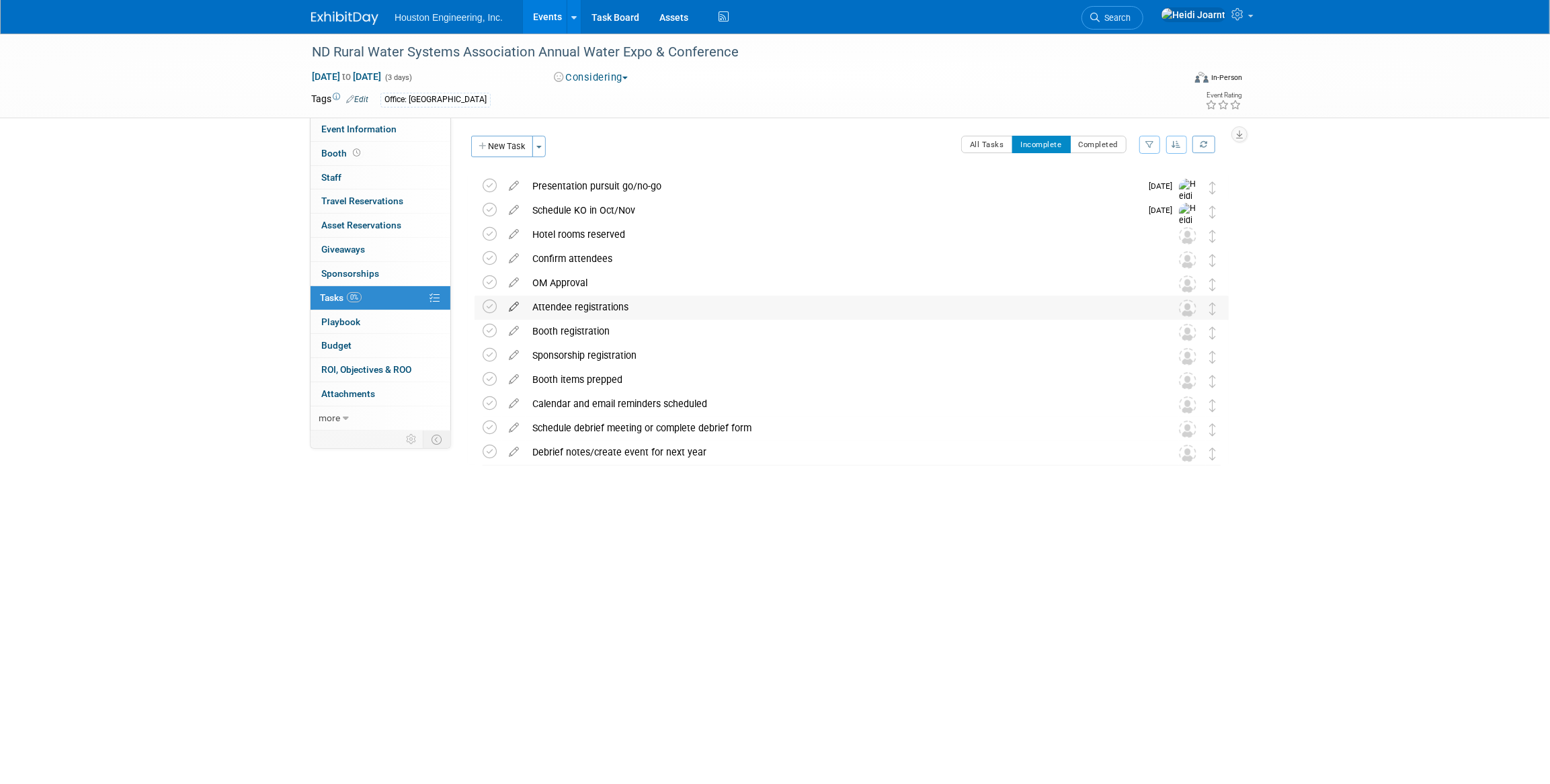
click at [512, 306] on icon at bounding box center [513, 304] width 23 height 17
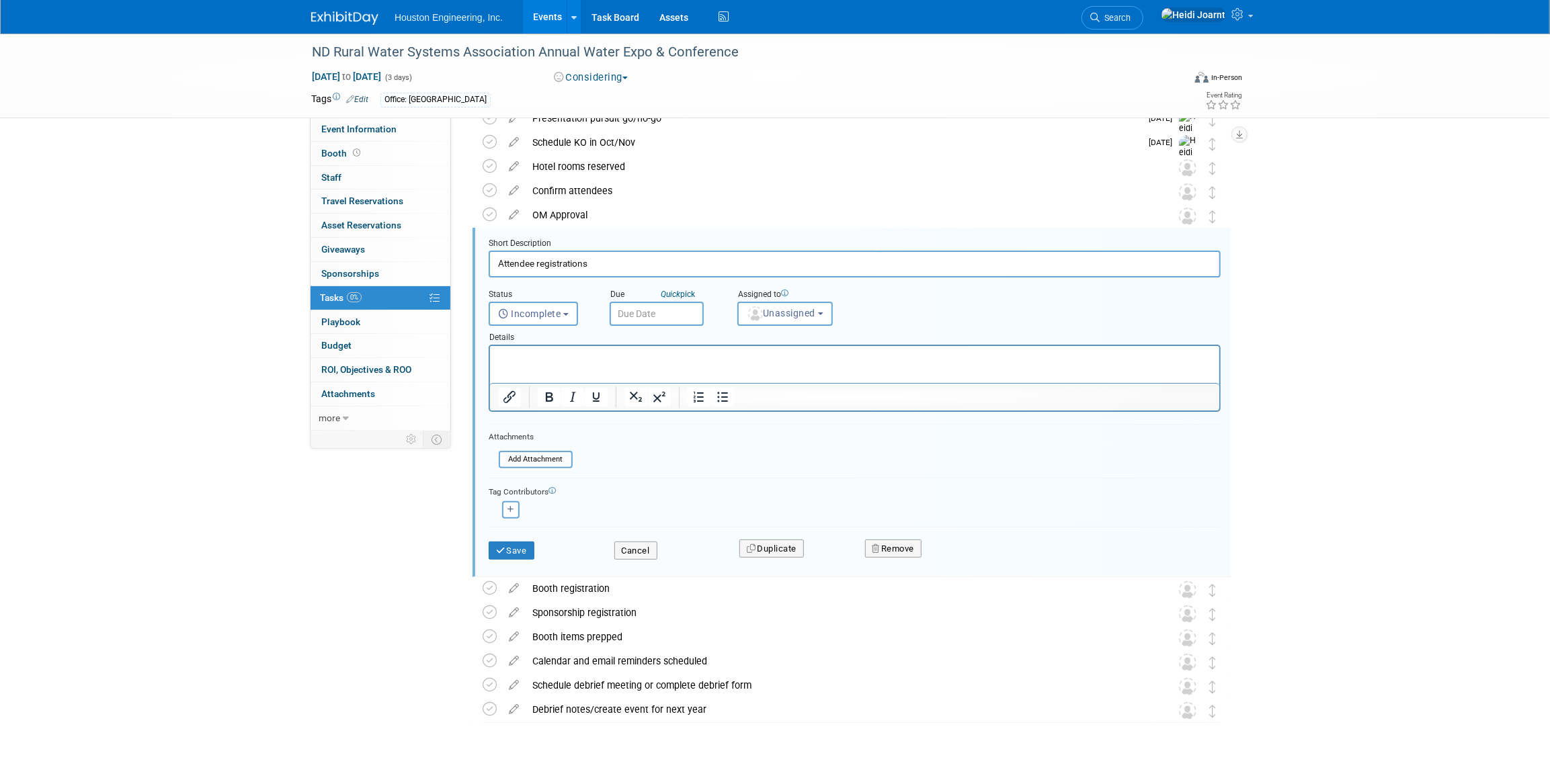
scroll to position [87, 0]
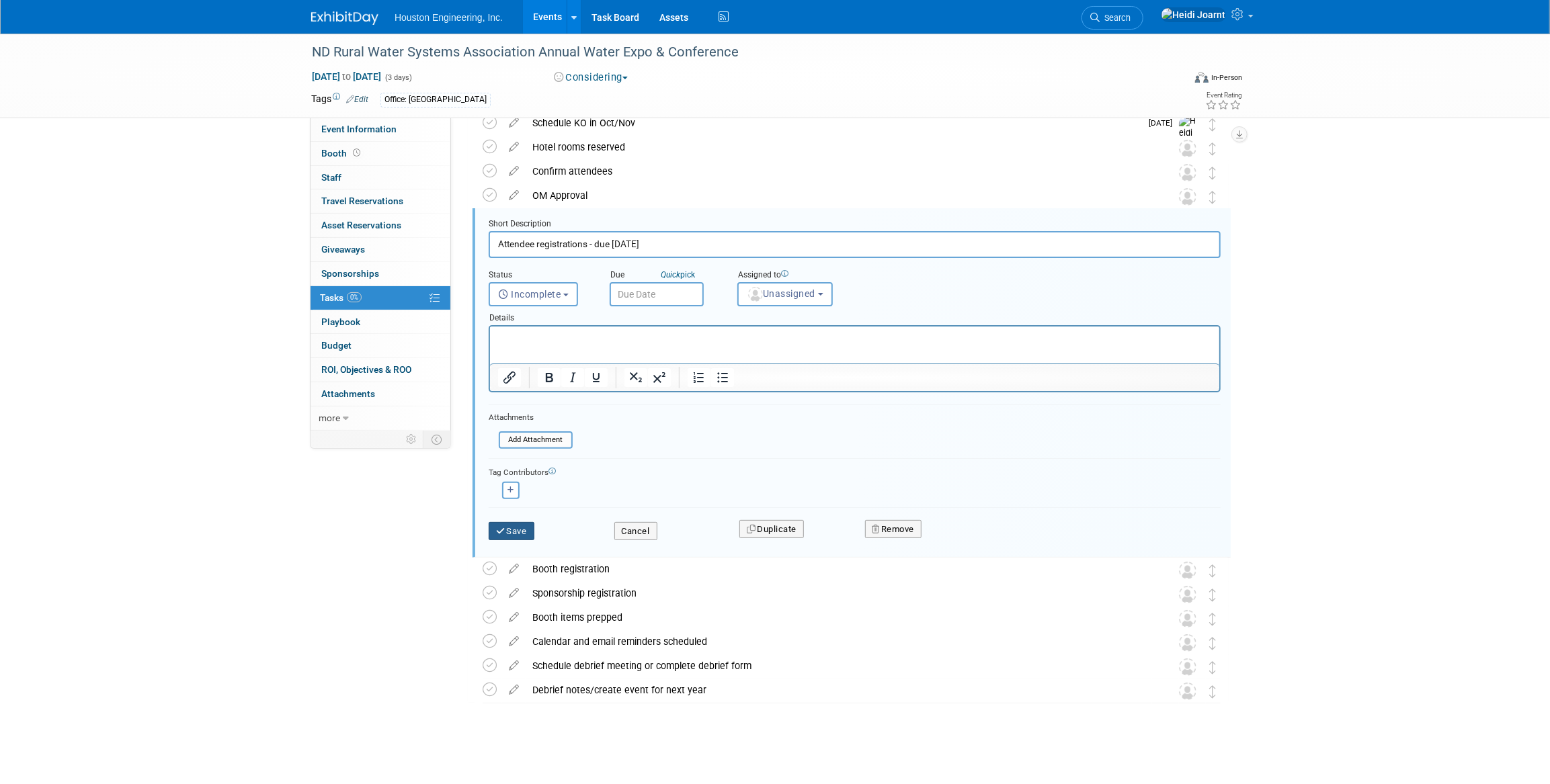
type input "Attendee registrations - due Jan 23"
click at [513, 533] on button "Save" at bounding box center [511, 531] width 46 height 18
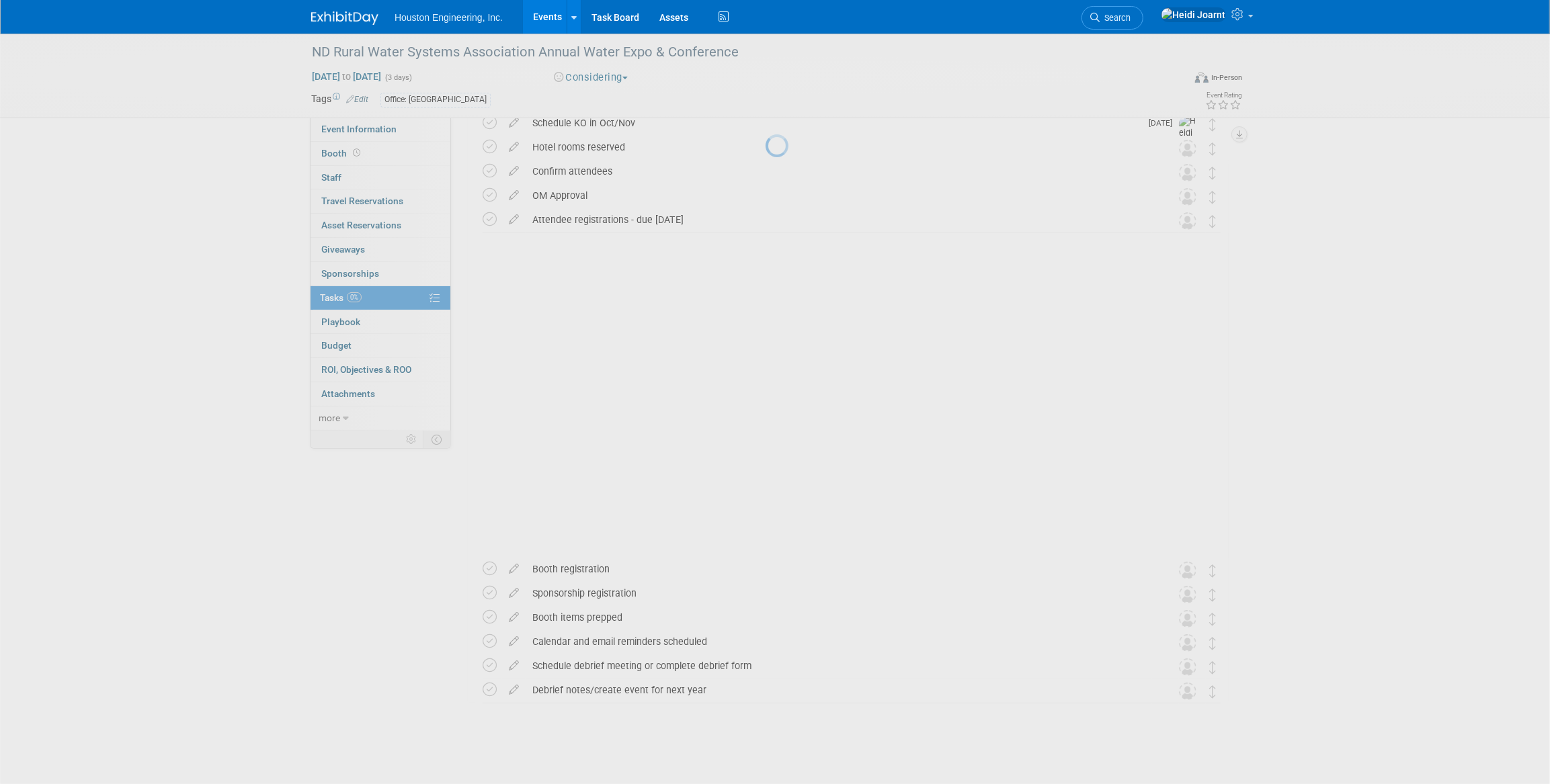
scroll to position [0, 0]
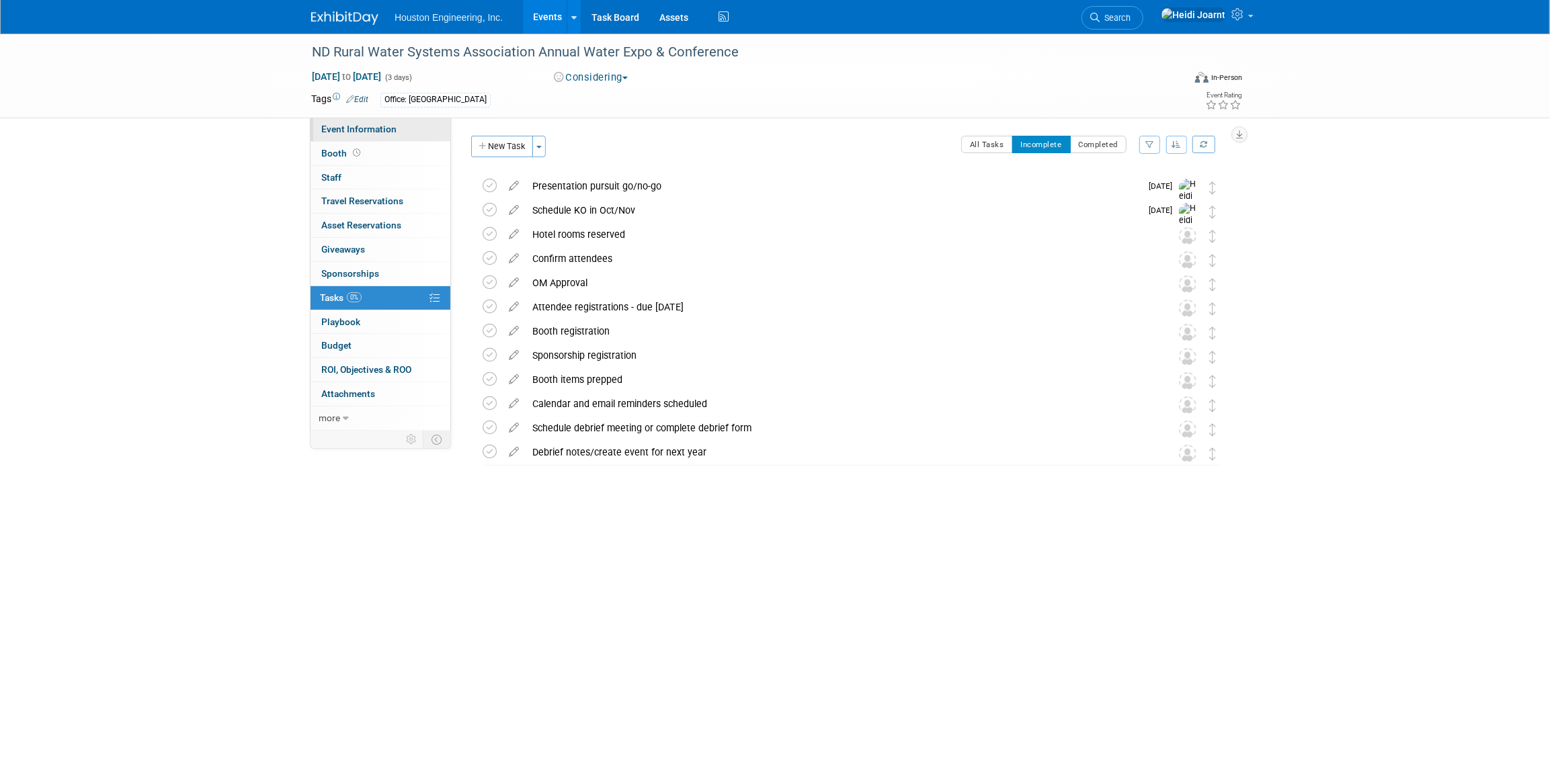
click at [380, 132] on span "Event Information" at bounding box center [359, 128] width 75 height 10
select select "1 - GNG/KO Needed"
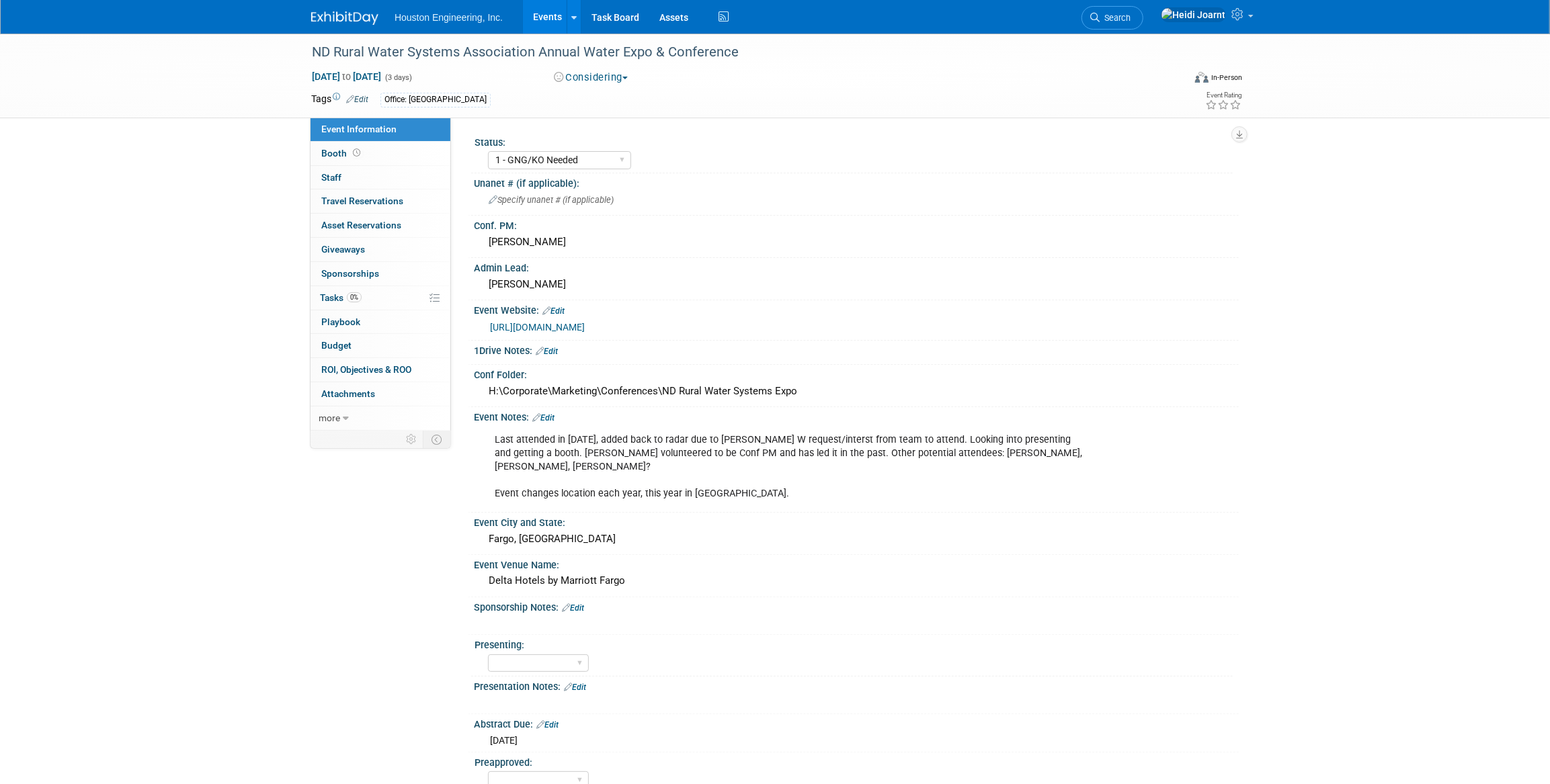
click at [544, 416] on link "Edit" at bounding box center [544, 418] width 22 height 10
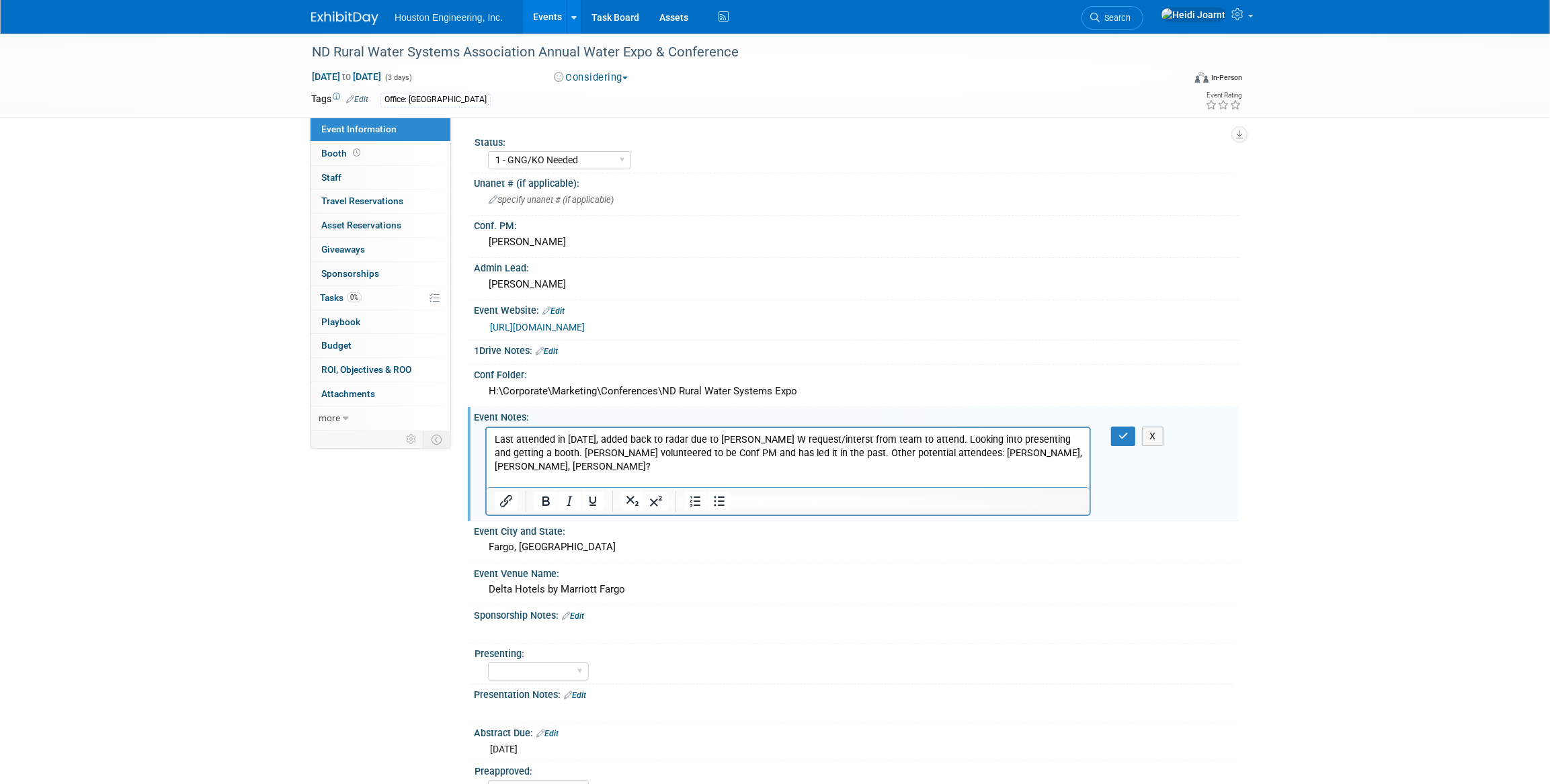
click at [742, 478] on p "Last attended in 2022, added back to radar due to Sherwin W request/interst fro…" at bounding box center [787, 467] width 588 height 67
drag, startPoint x: 527, startPoint y: 452, endPoint x: 804, endPoint y: 440, distance: 277.3
click at [815, 438] on p "Last attended in 2022, added back to radar due to Sherwin W request/interst fro…" at bounding box center [787, 467] width 588 height 67
drag, startPoint x: 520, startPoint y: 455, endPoint x: 911, endPoint y: 425, distance: 392.1
click at [911, 427] on html "Last attended in 2022, added back to radar due to Sherwin W request/interst fro…" at bounding box center [787, 463] width 603 height 73
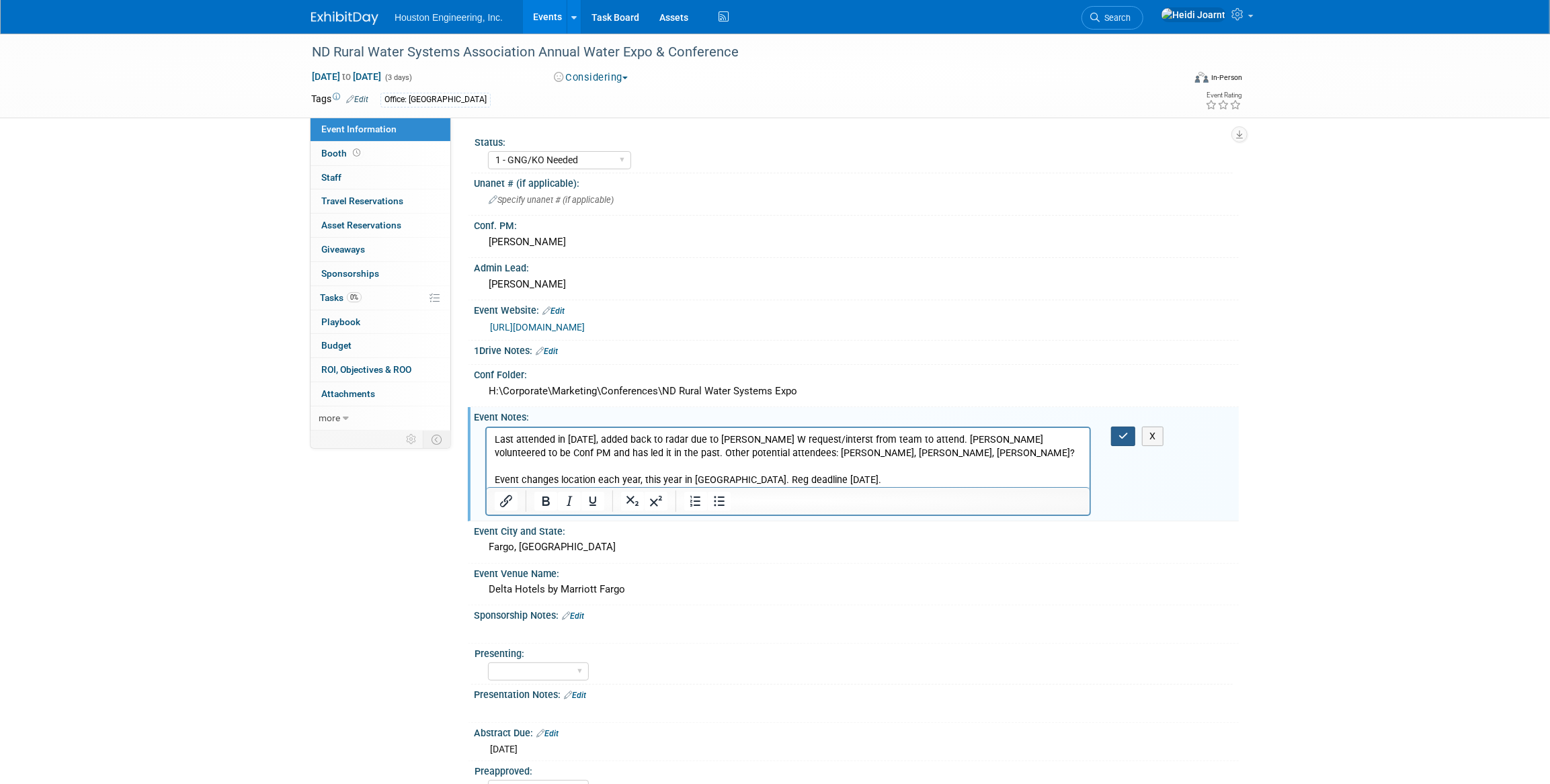
click at [1114, 430] on button "button" at bounding box center [1123, 436] width 25 height 19
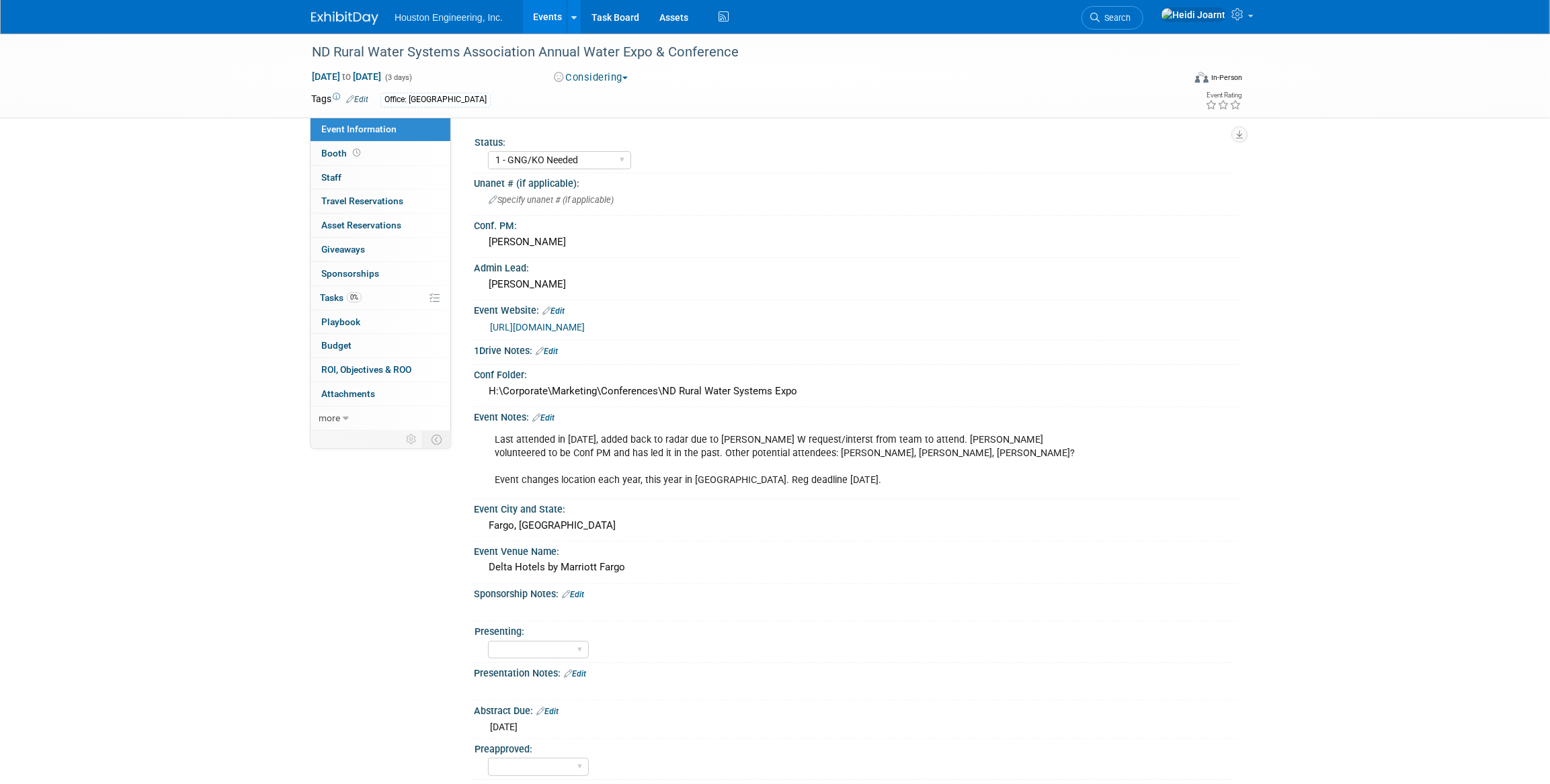
click at [553, 414] on link "Edit" at bounding box center [544, 418] width 22 height 10
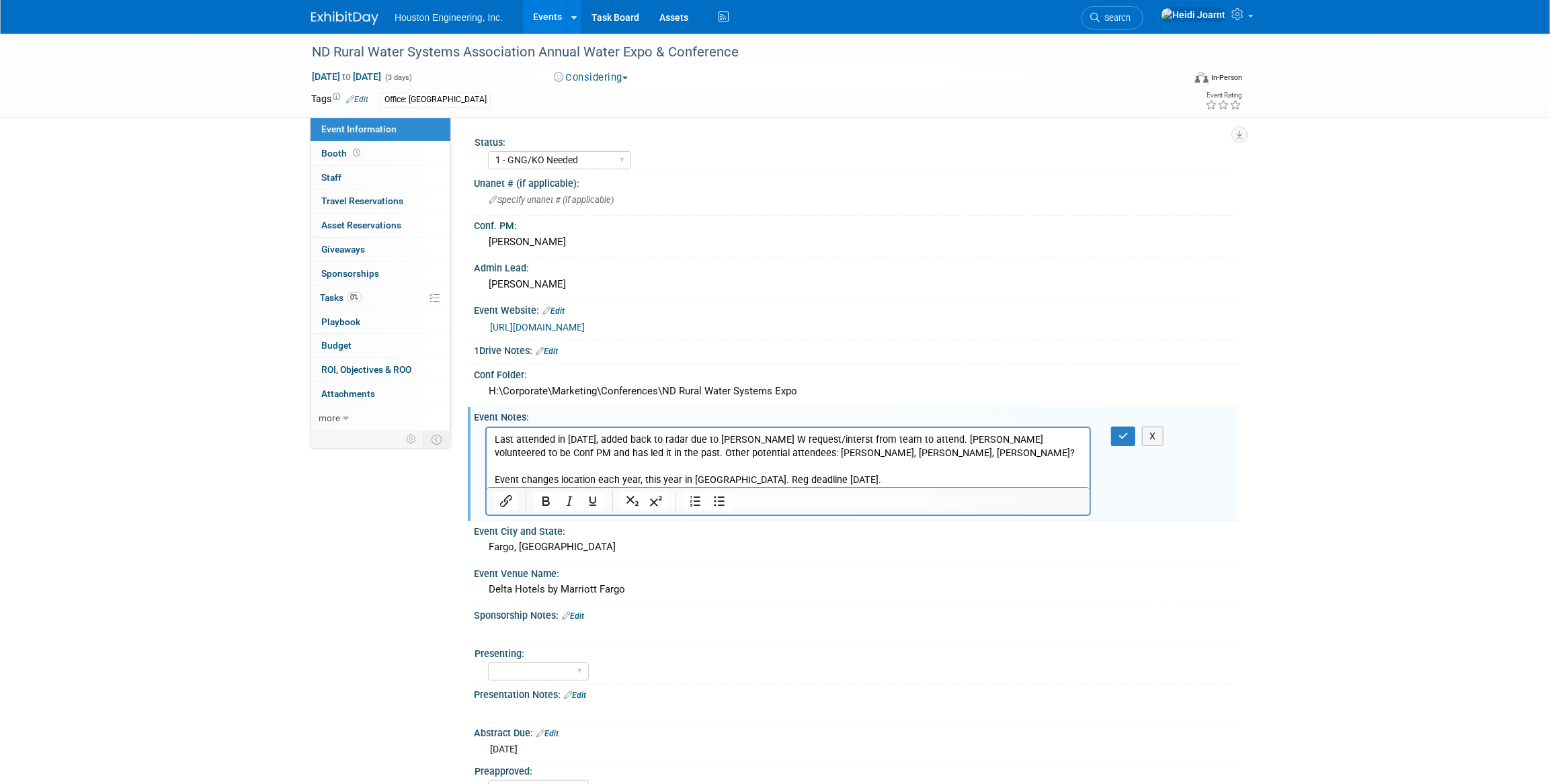
click at [589, 438] on p "Last attended in 2022, added back to radar due to Sherwin W request/interst fro…" at bounding box center [787, 459] width 588 height 54
click at [1122, 428] on button "button" at bounding box center [1123, 436] width 25 height 19
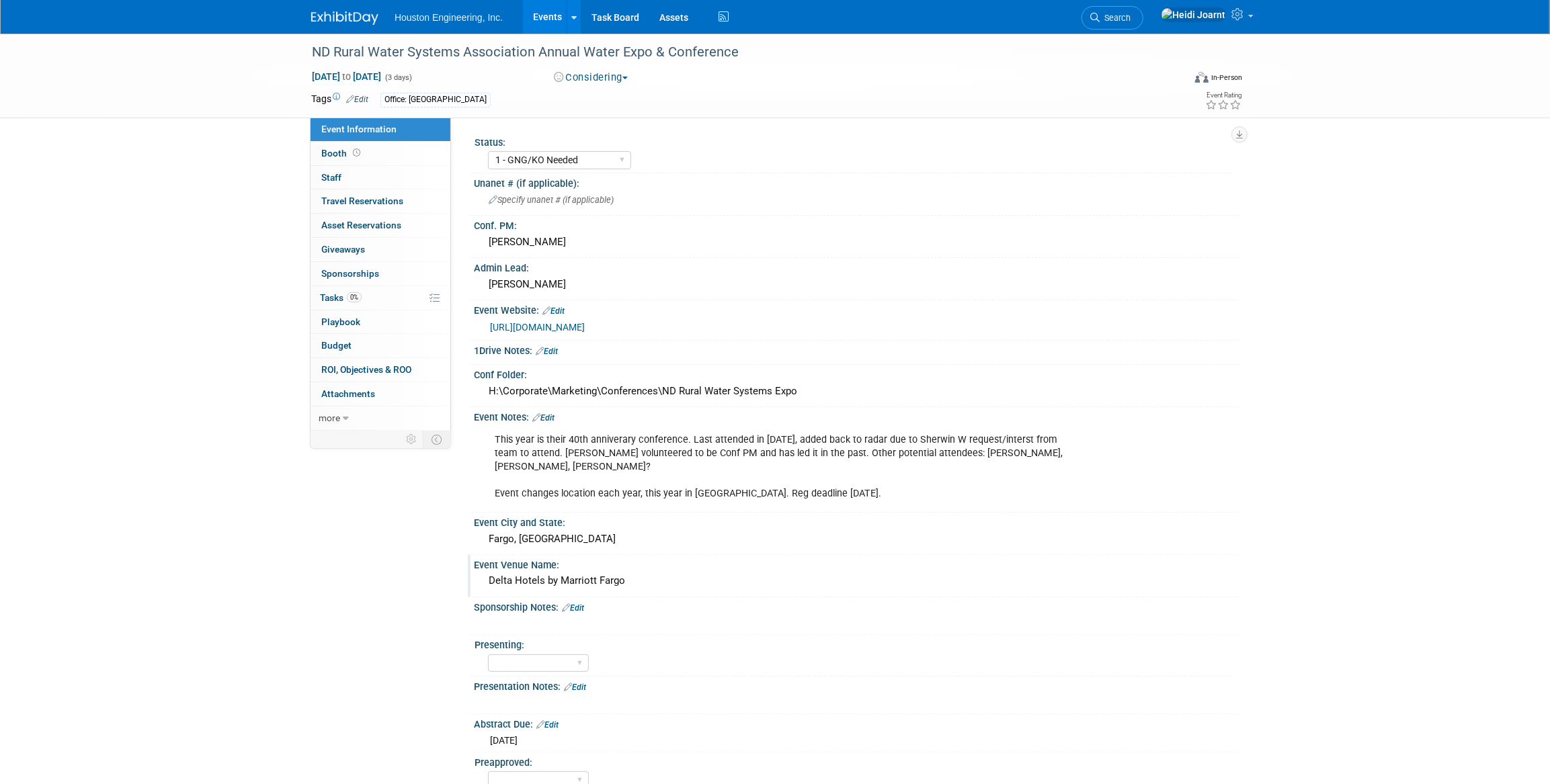
scroll to position [60, 0]
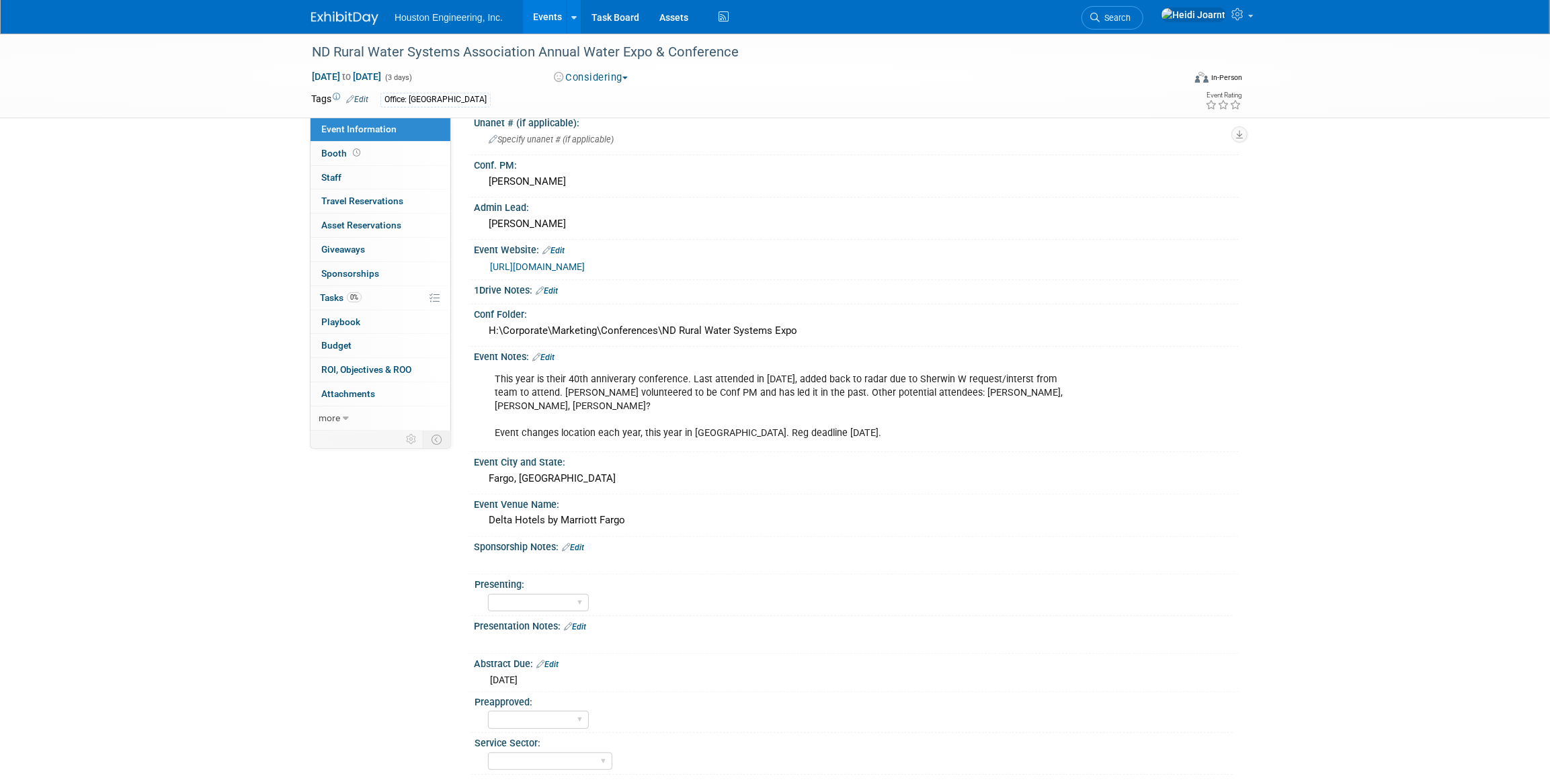
click at [581, 622] on link "Edit" at bounding box center [575, 627] width 22 height 10
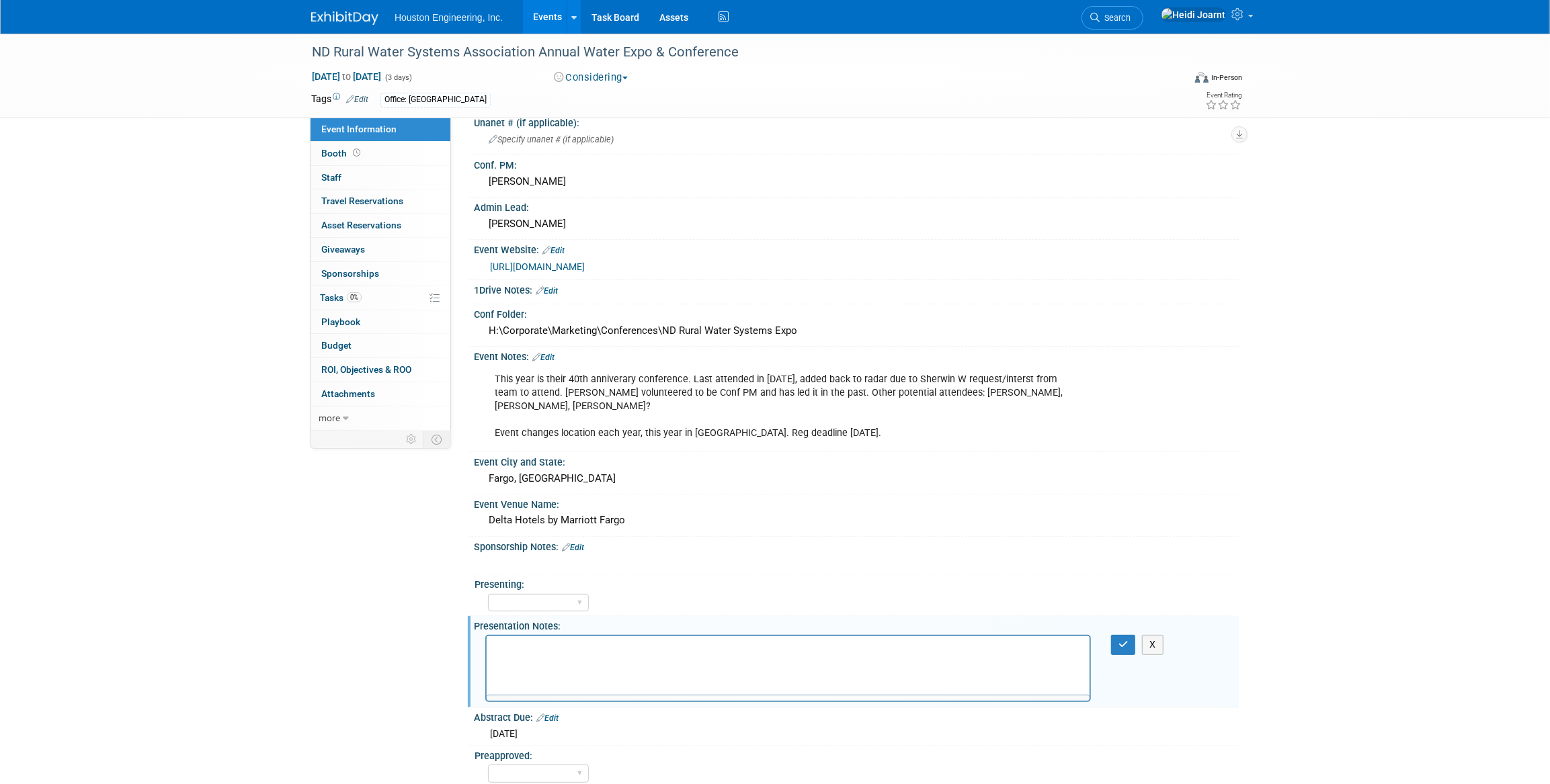
scroll to position [0, 0]
click at [1116, 635] on button "button" at bounding box center [1123, 645] width 25 height 19
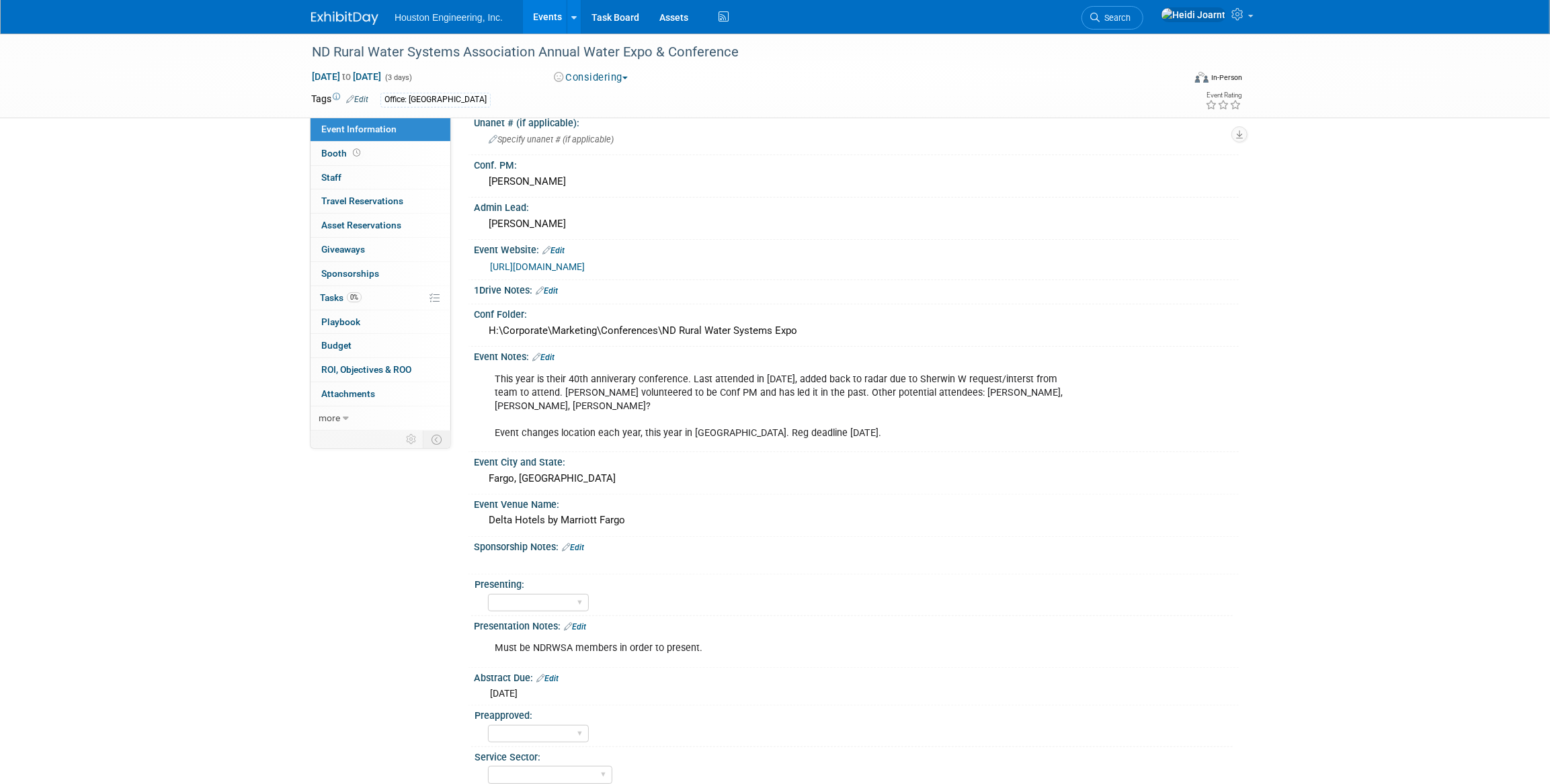
click at [552, 355] on link "Edit" at bounding box center [544, 358] width 22 height 10
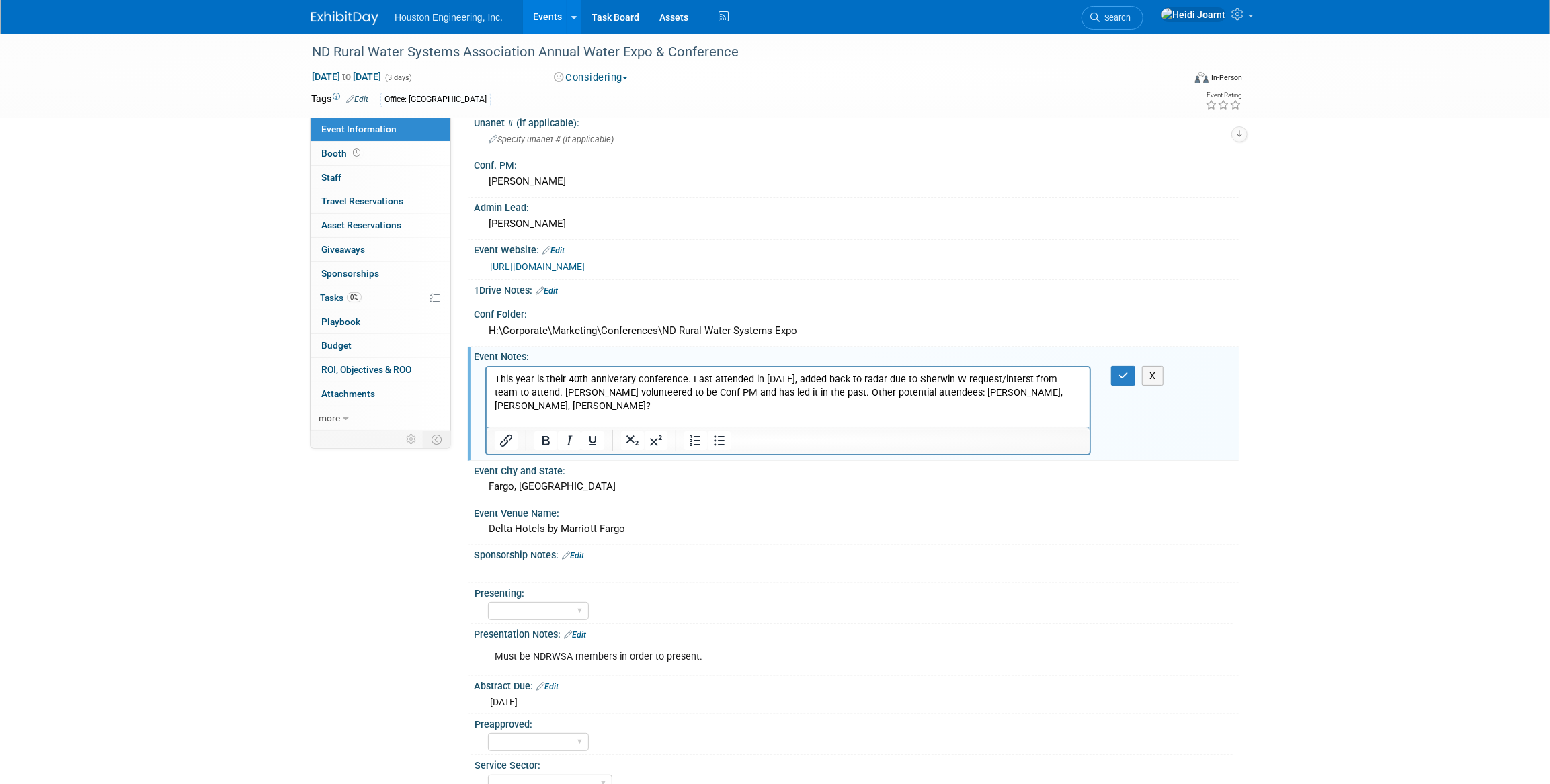
click at [523, 391] on p "This year is their 40th anniverary conference. Last attended in 2022, added bac…" at bounding box center [787, 406] width 588 height 67
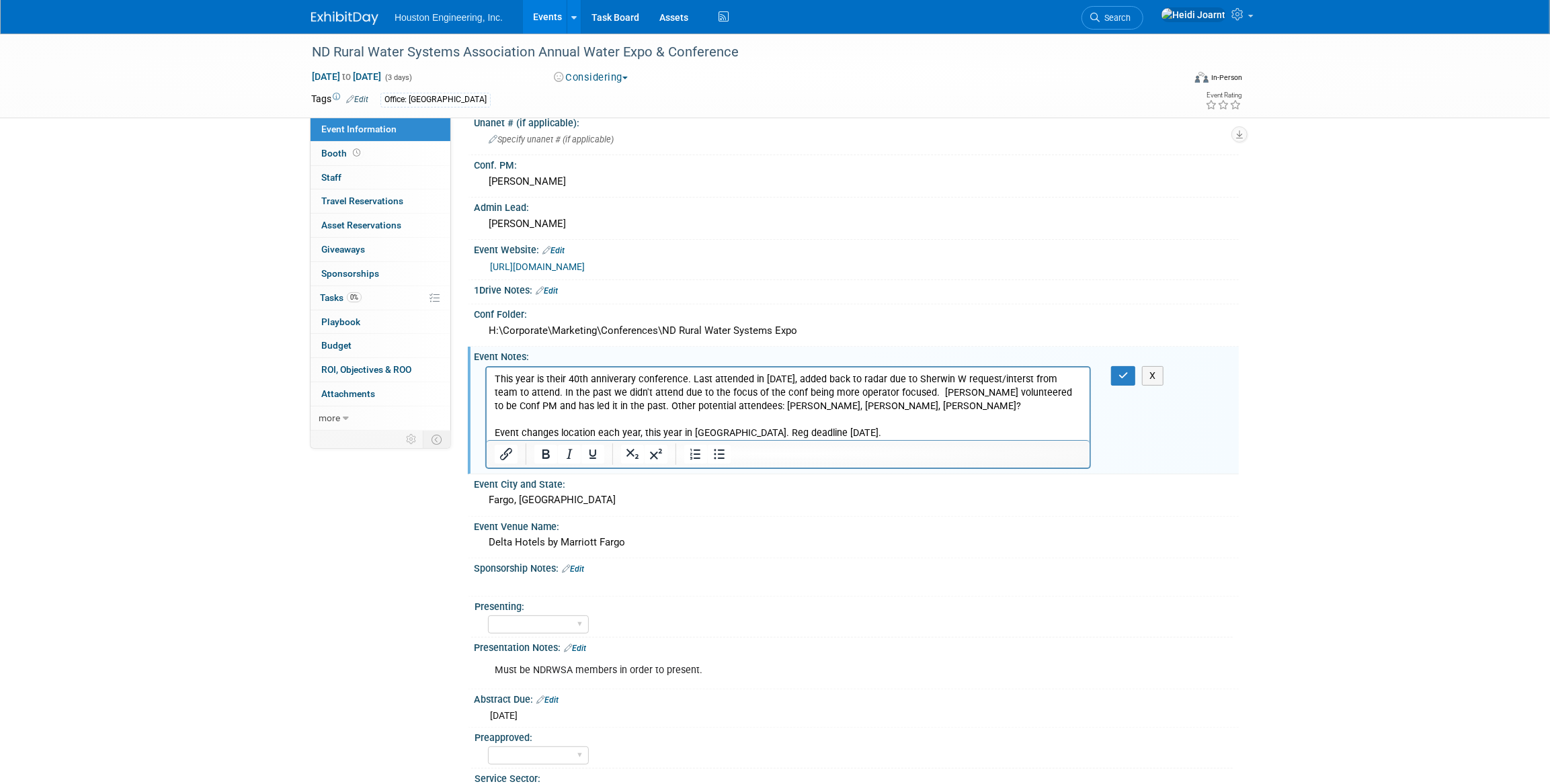
click at [701, 389] on p "This year is their 40th anniverary conference. Last attended in 2022, added bac…" at bounding box center [787, 406] width 588 height 67
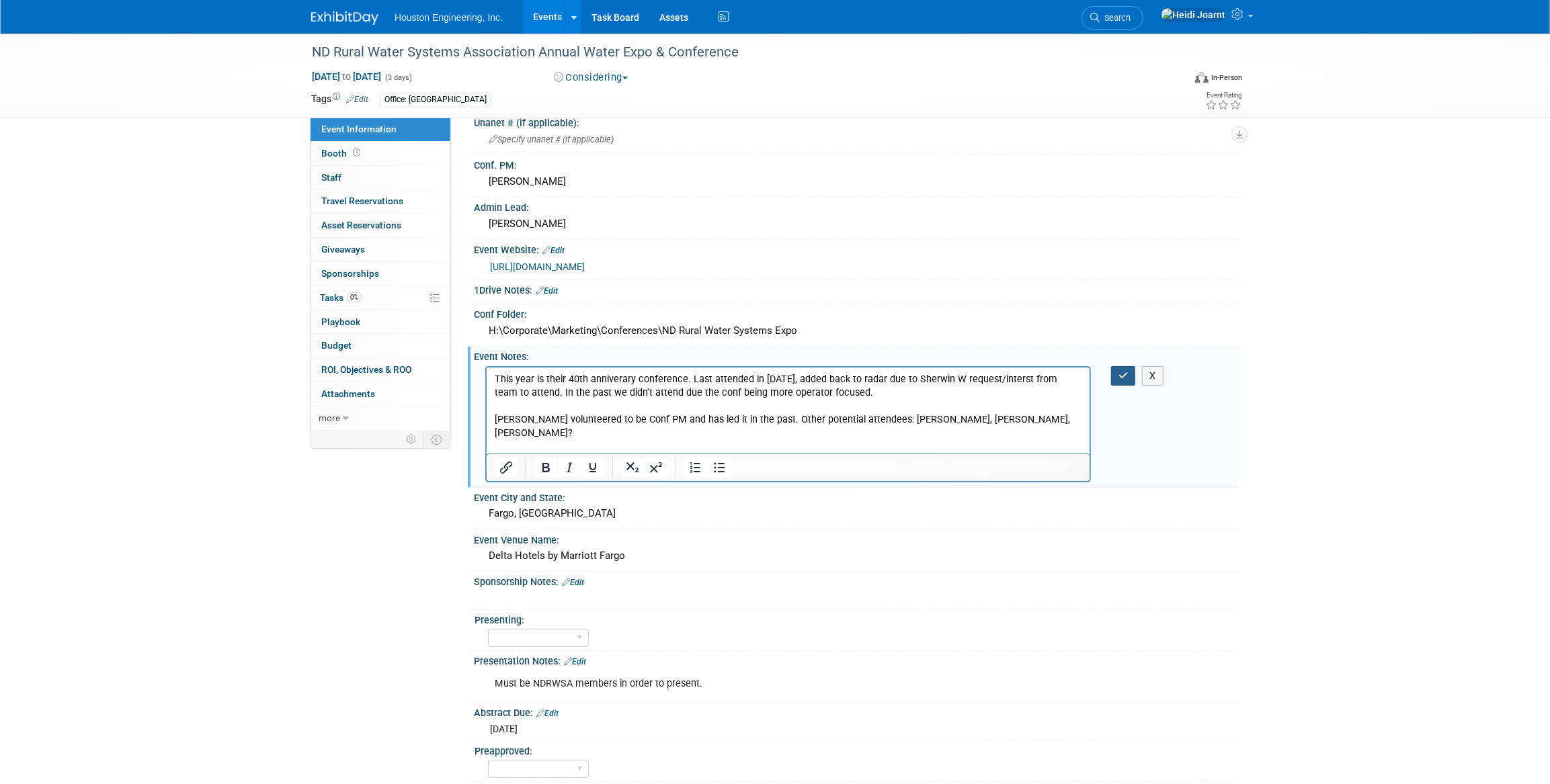
click at [1133, 374] on button "button" at bounding box center [1123, 376] width 25 height 19
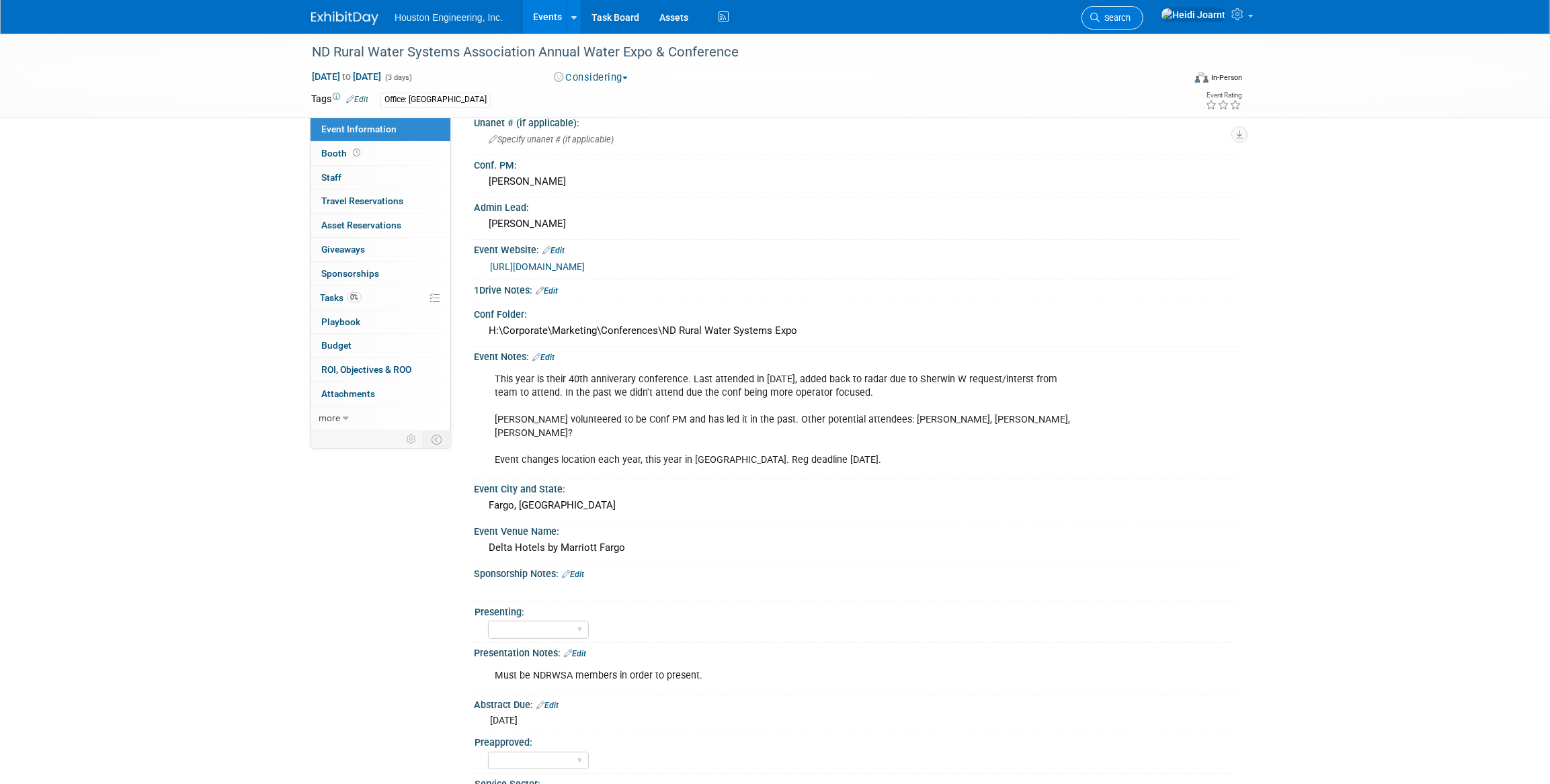
click at [1143, 22] on link "Search" at bounding box center [1112, 18] width 62 height 23
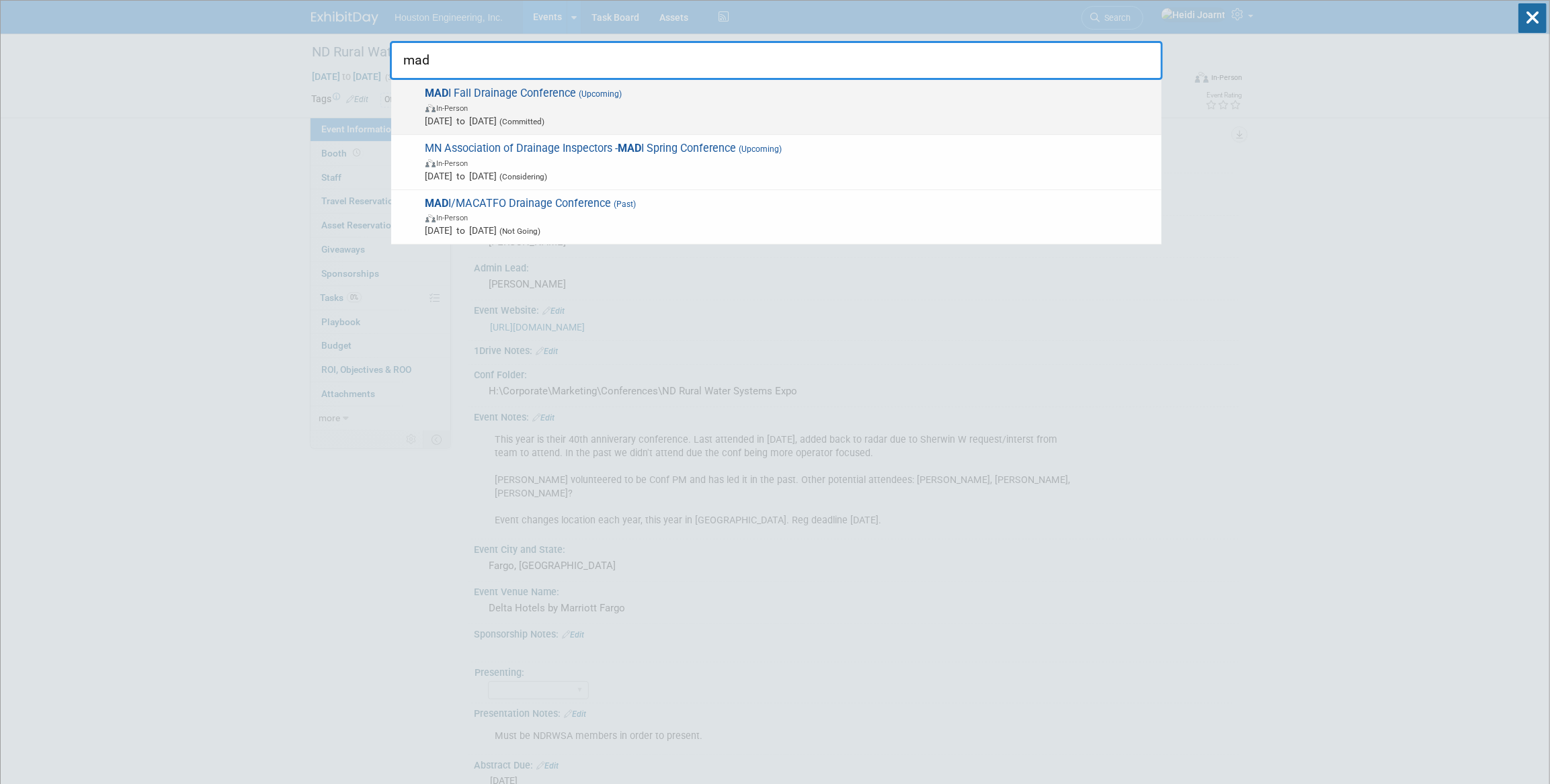
type input "mad"
click at [773, 95] on span "MAD I Fall Drainage Conference (Upcoming) In-Person Sep 11, 2025 to Sep 11, 202…" at bounding box center [788, 107] width 734 height 41
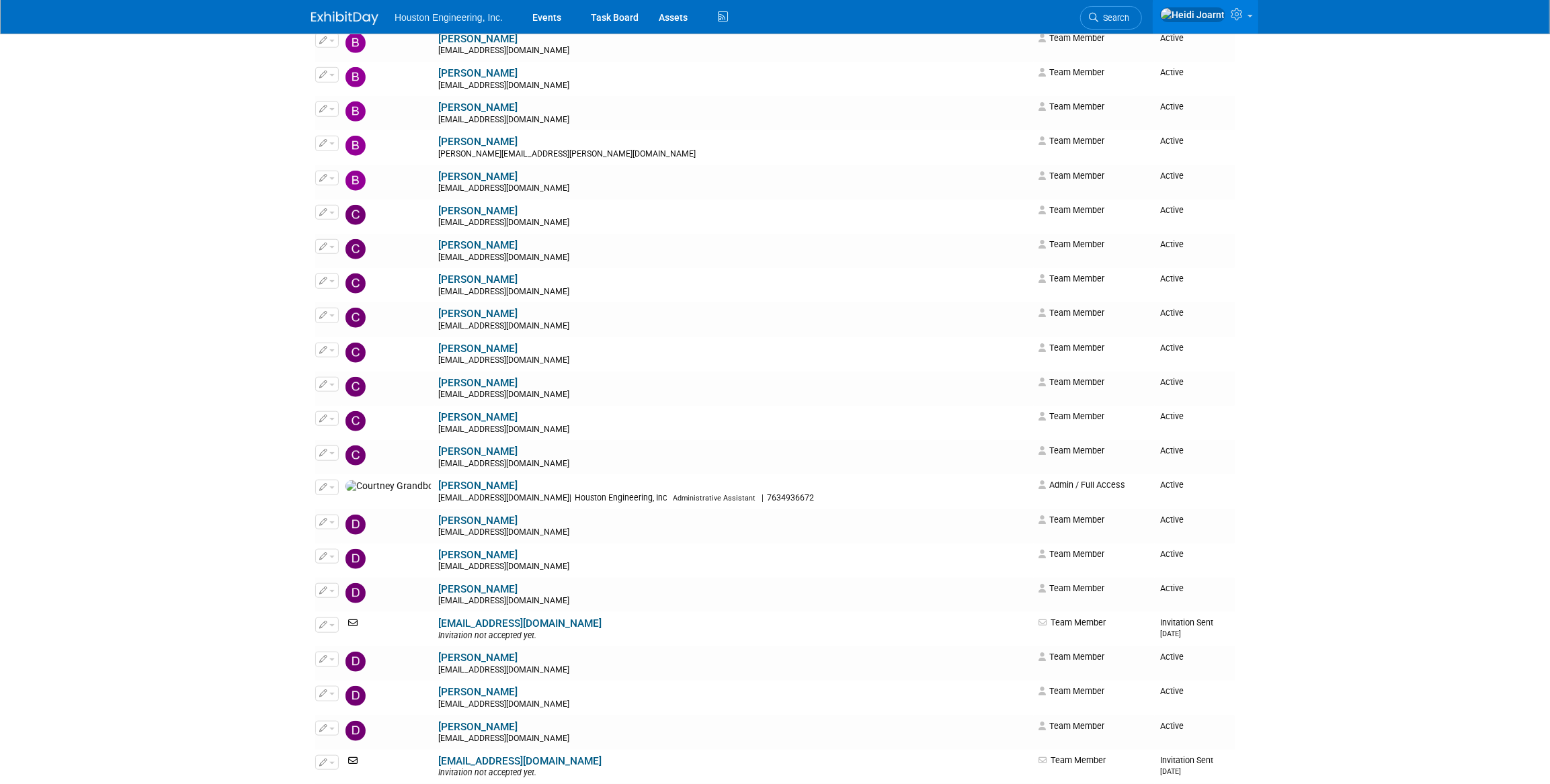
scroll to position [916, 0]
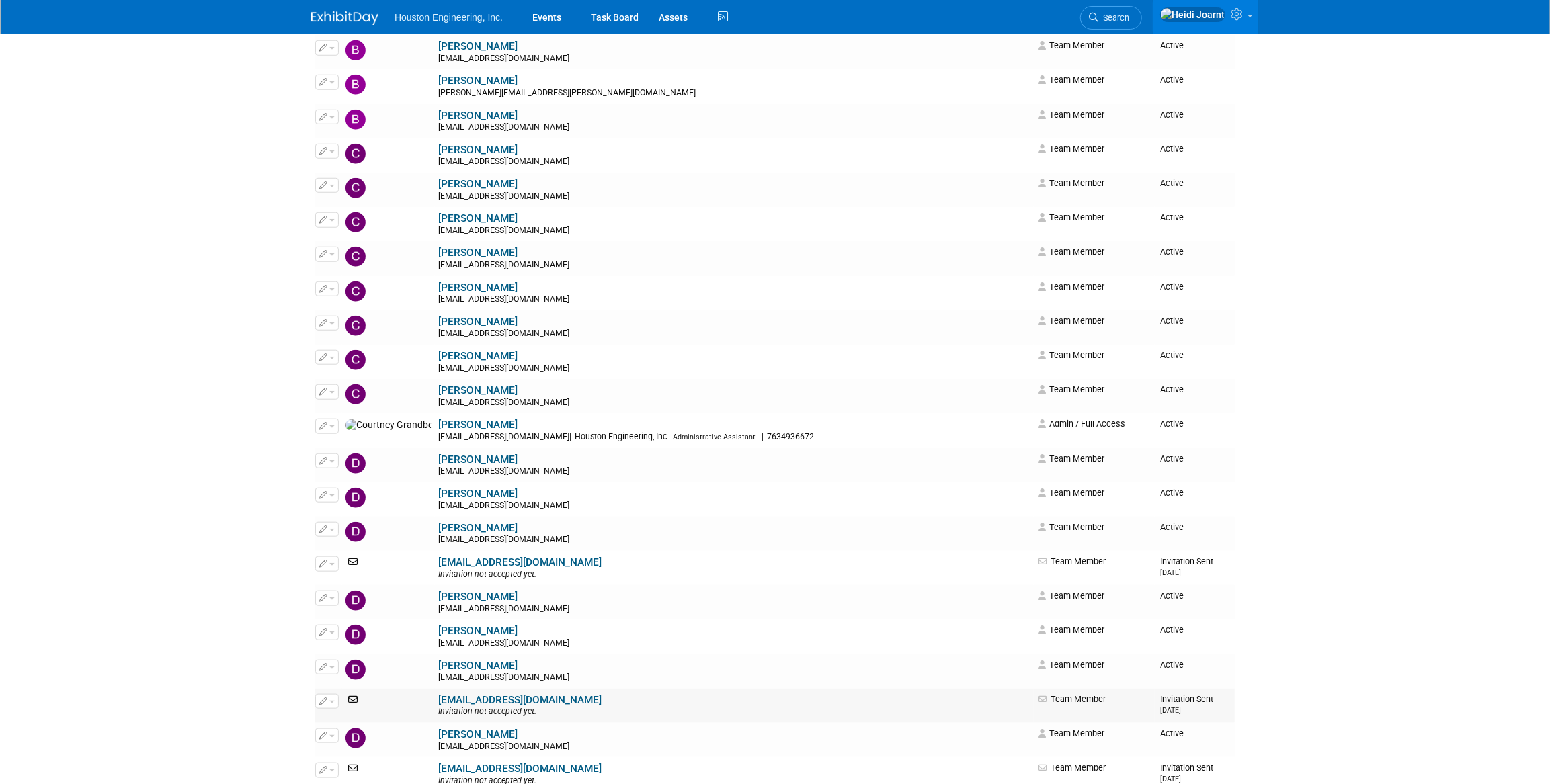
click at [321, 699] on icon "button" at bounding box center [323, 701] width 8 height 7
click at [338, 718] on icon at bounding box center [334, 723] width 10 height 10
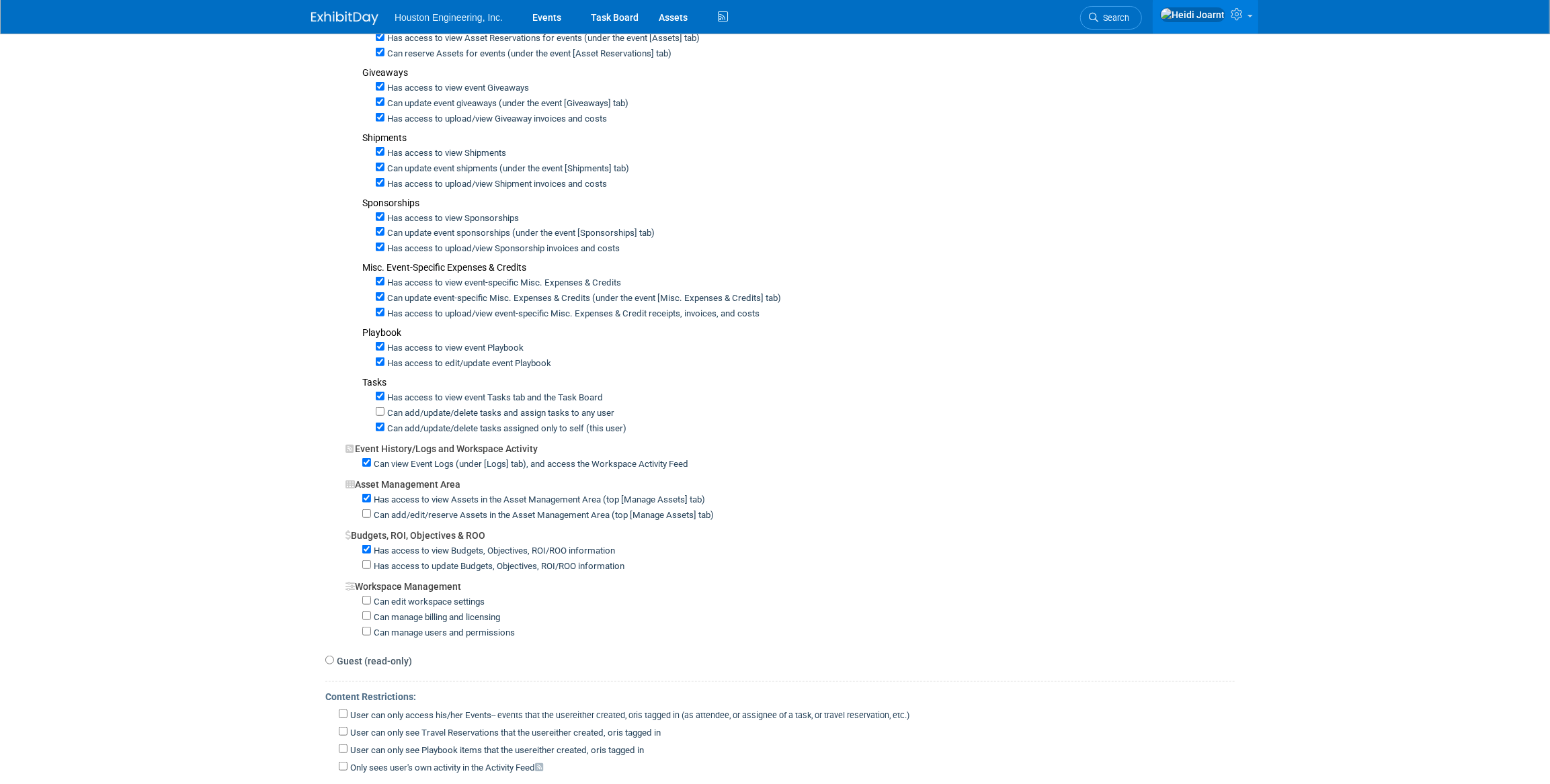
scroll to position [719, 0]
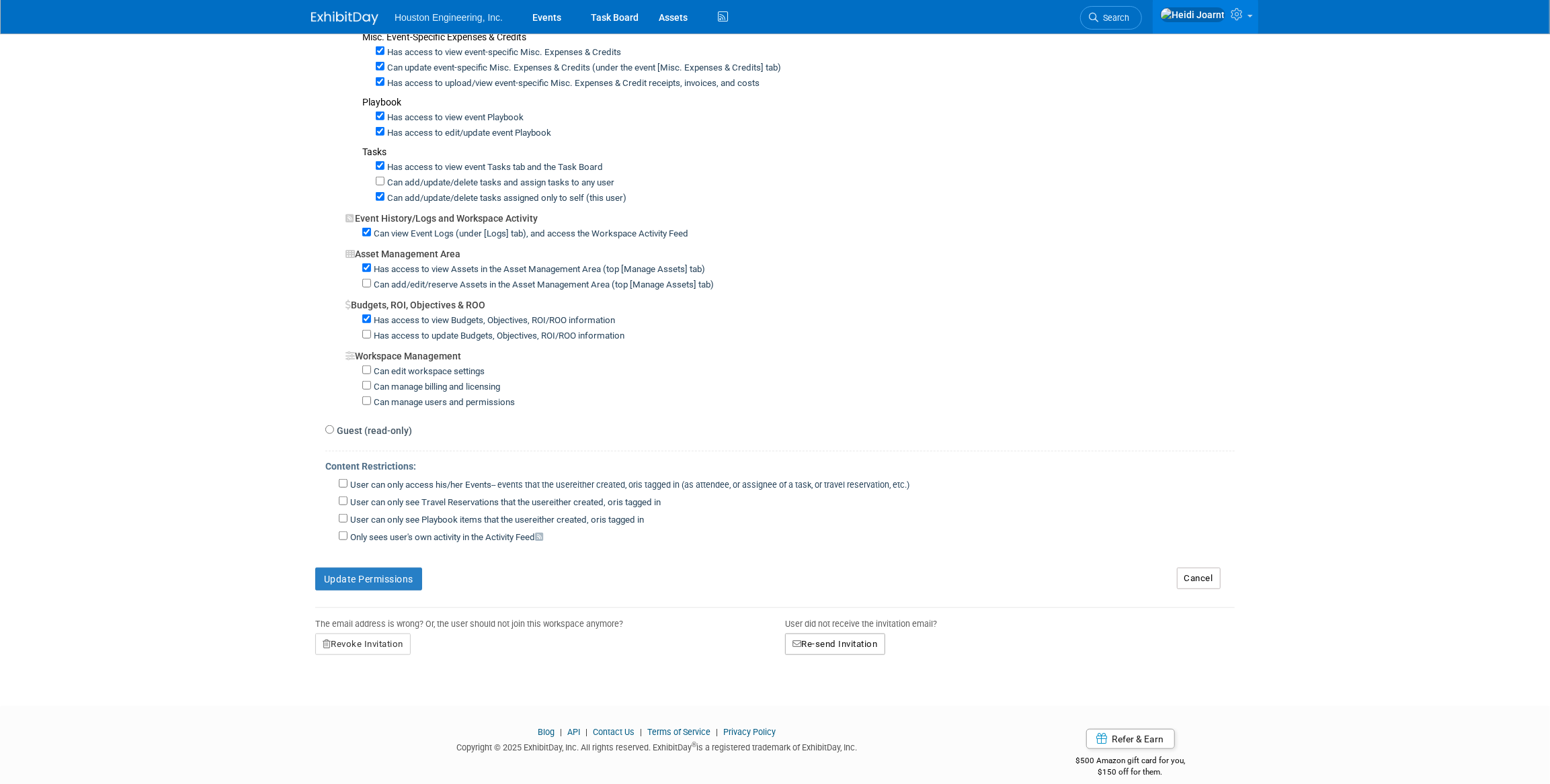
click at [860, 634] on button "Re-send Invitation" at bounding box center [835, 645] width 100 height 22
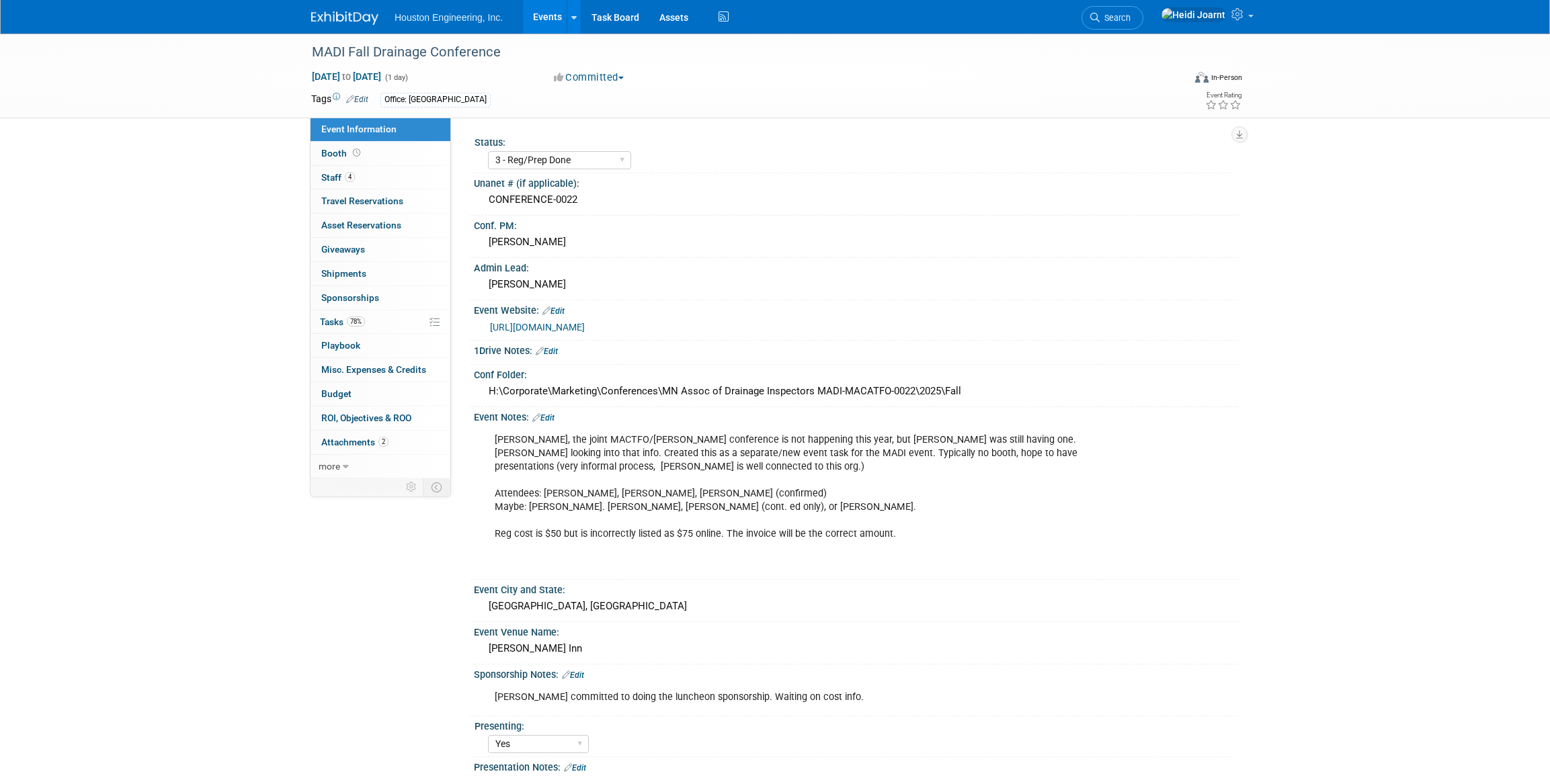
select select "3 - Reg/Prep Done"
select select "Yes"
select select "Water Resources"
click at [377, 184] on link "4 Staff 4" at bounding box center [380, 177] width 140 height 23
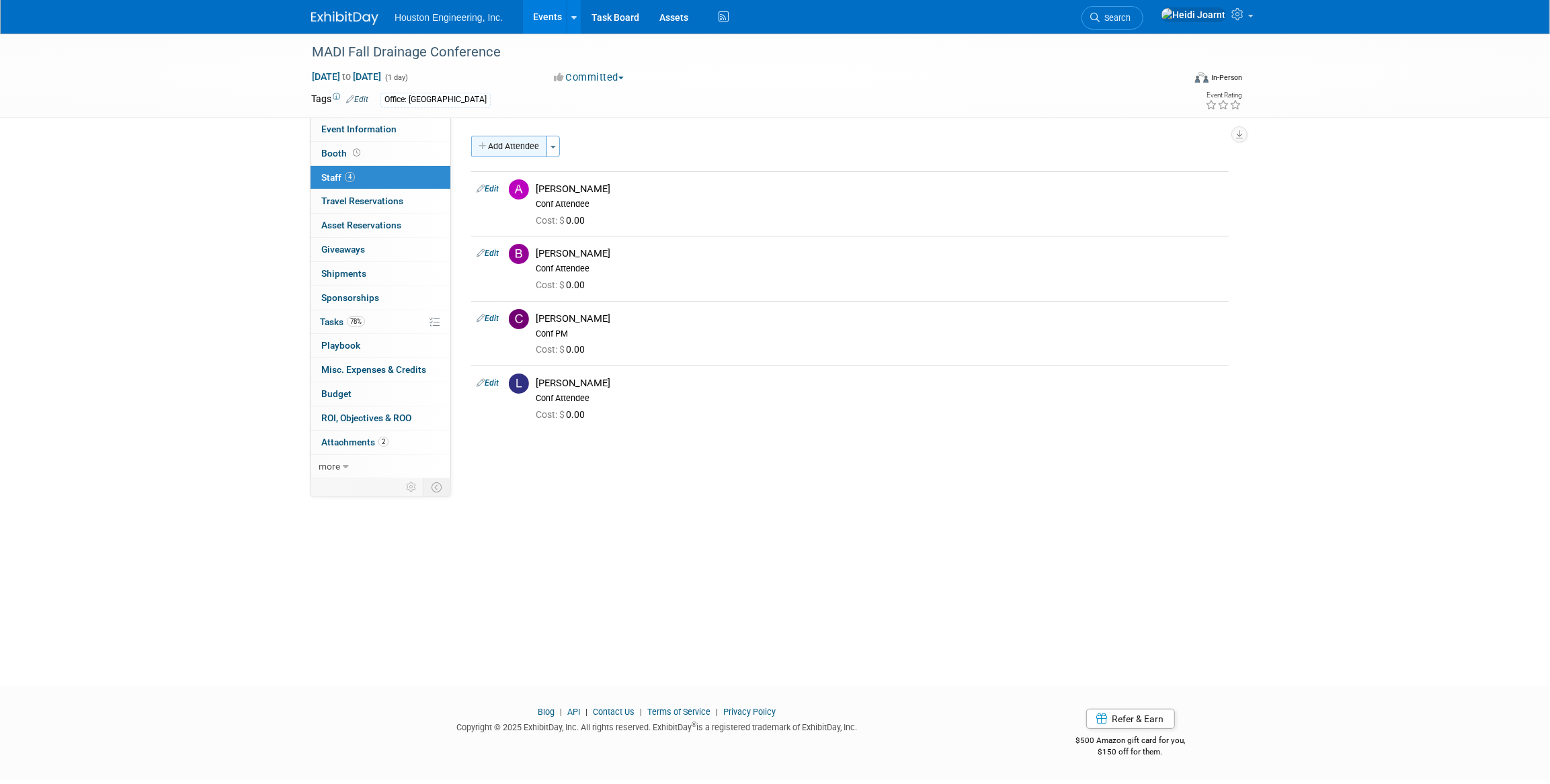
click at [509, 151] on button "Add Attendee" at bounding box center [509, 146] width 76 height 22
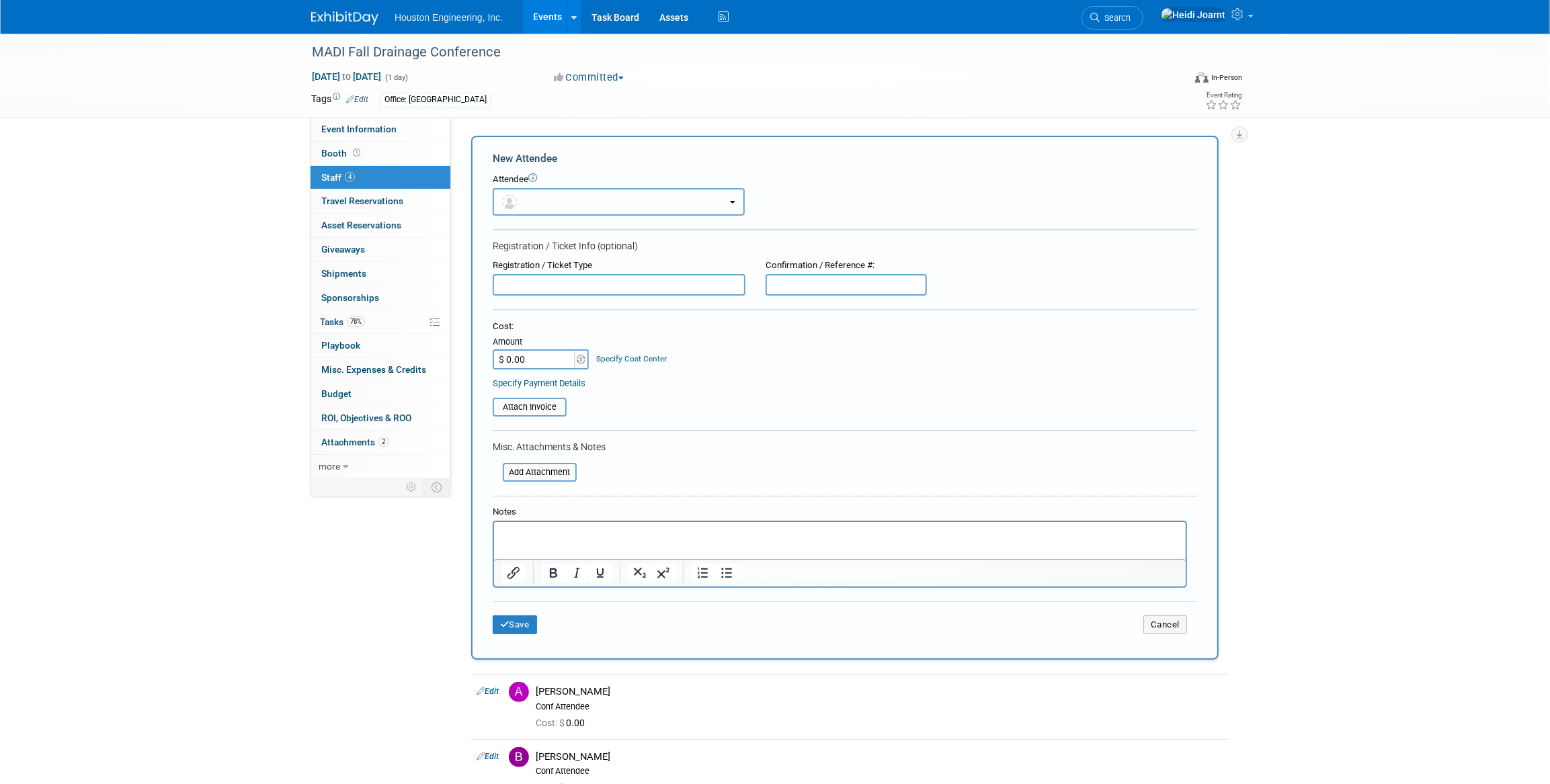
click at [551, 199] on button "button" at bounding box center [618, 202] width 252 height 27
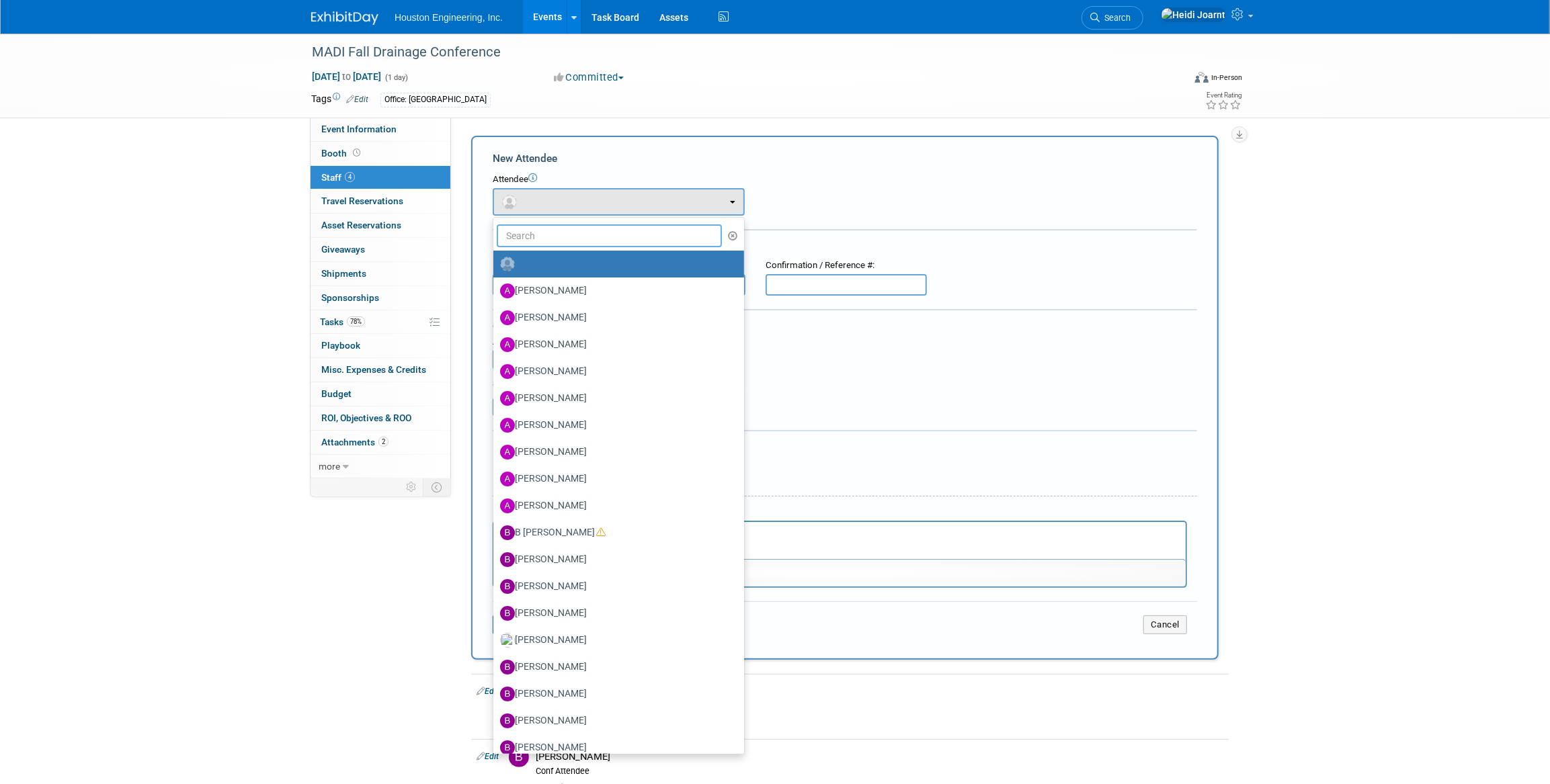
click at [551, 231] on input "text" at bounding box center [609, 236] width 225 height 23
type input "joe"
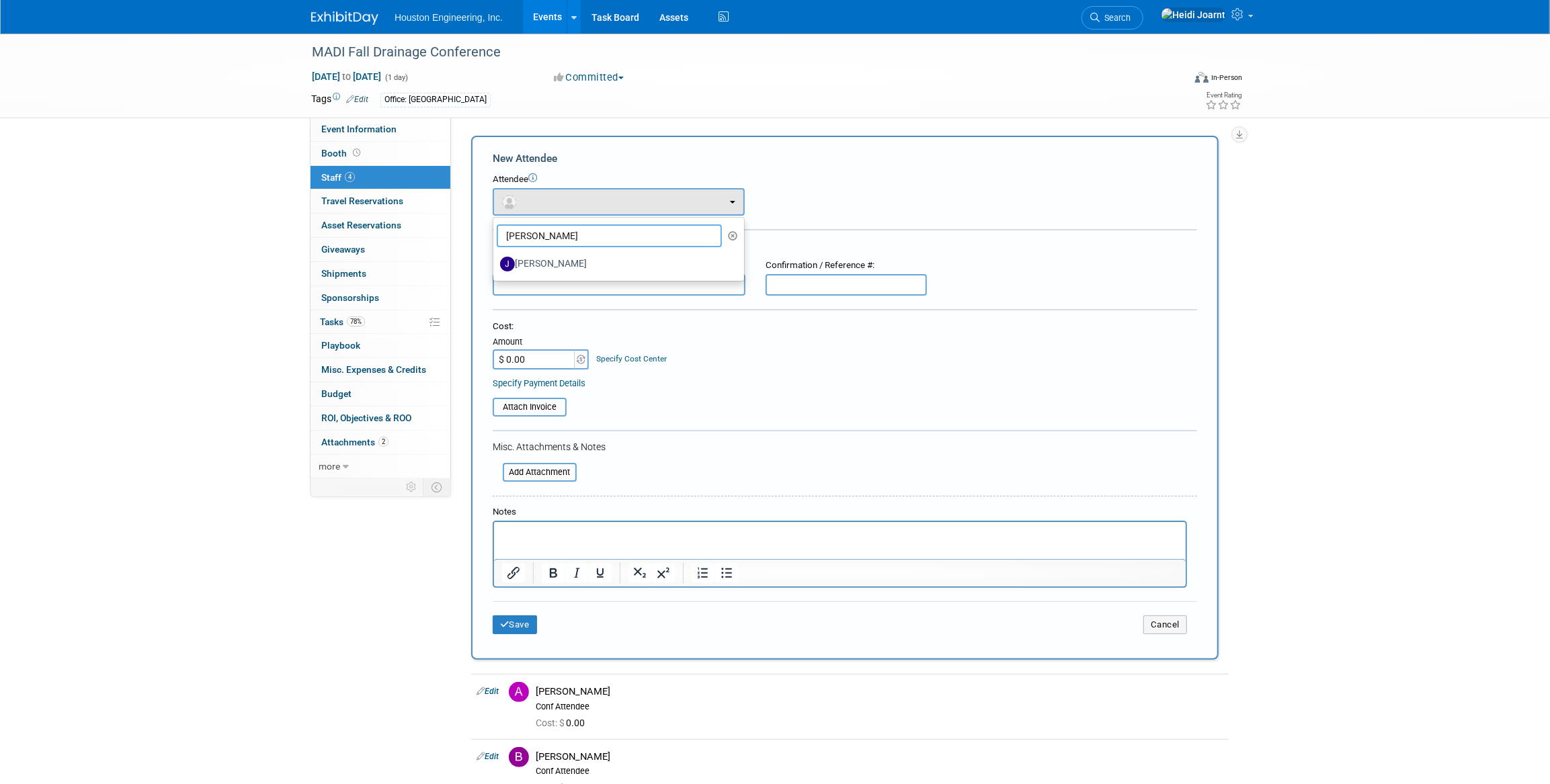
drag, startPoint x: 486, startPoint y: 229, endPoint x: 467, endPoint y: 229, distance: 19.0
click at [467, 229] on div "Add Attendee Toggle Dropdown Quick -Tag Attendees Apply X (me) select all cancel" at bounding box center [850, 398] width 778 height 524
click at [1083, 102] on div "Tags Edit Office: Maple Grove" at bounding box center [698, 99] width 792 height 20
click at [1236, 18] on icon at bounding box center [1239, 14] width 15 height 12
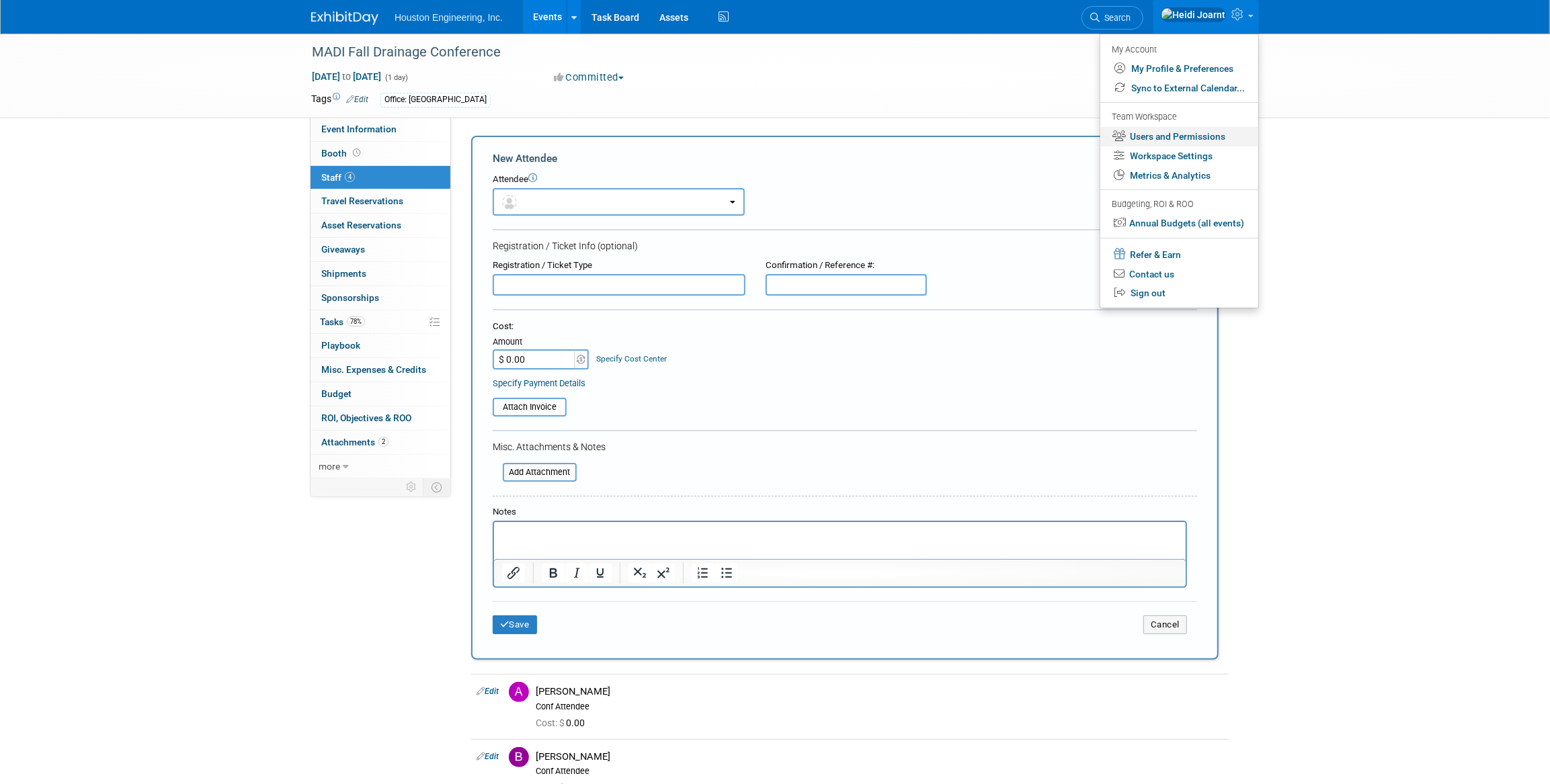
click at [1147, 133] on link "Users and Permissions" at bounding box center [1179, 136] width 158 height 19
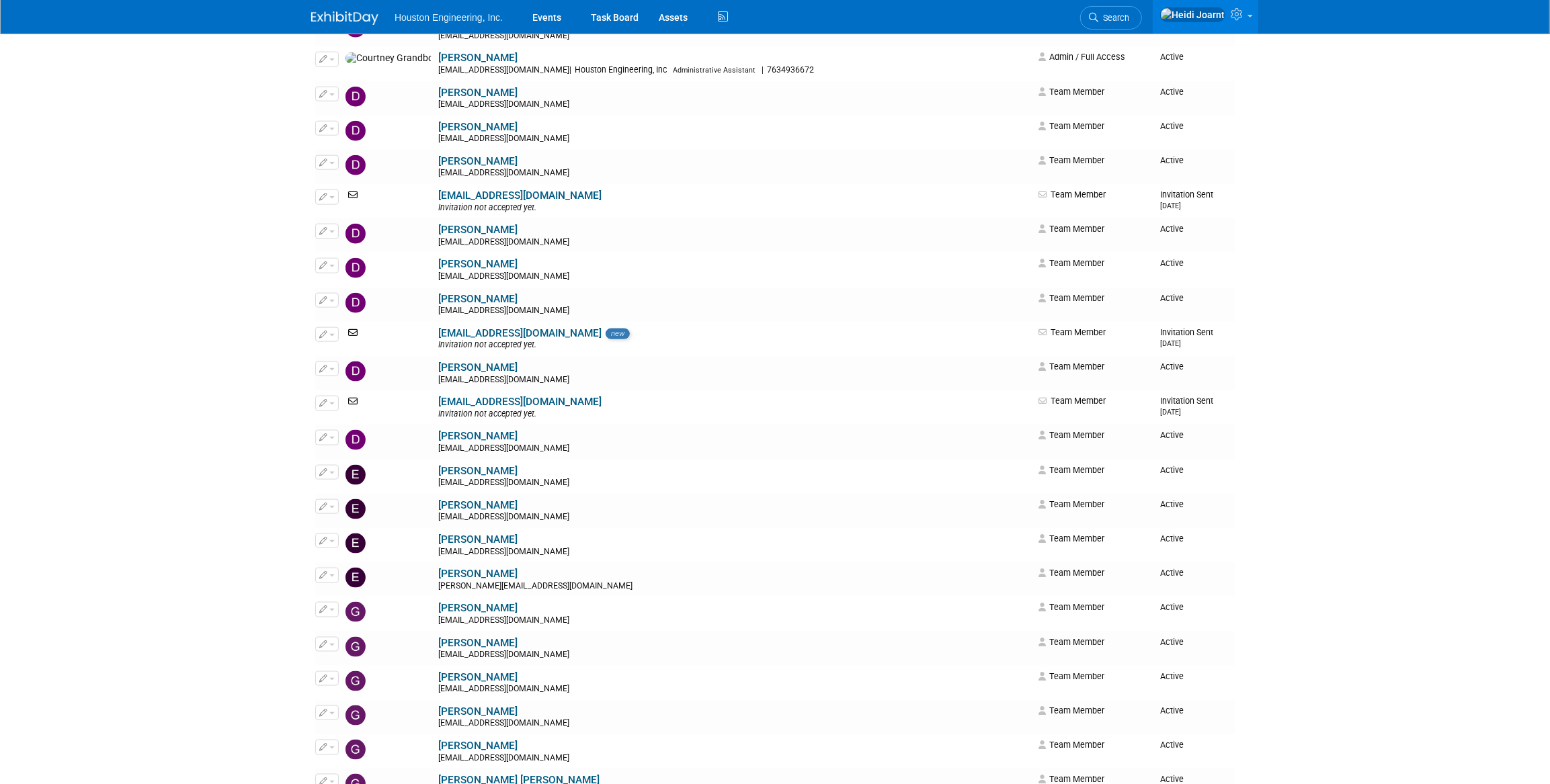
scroll to position [916, 0]
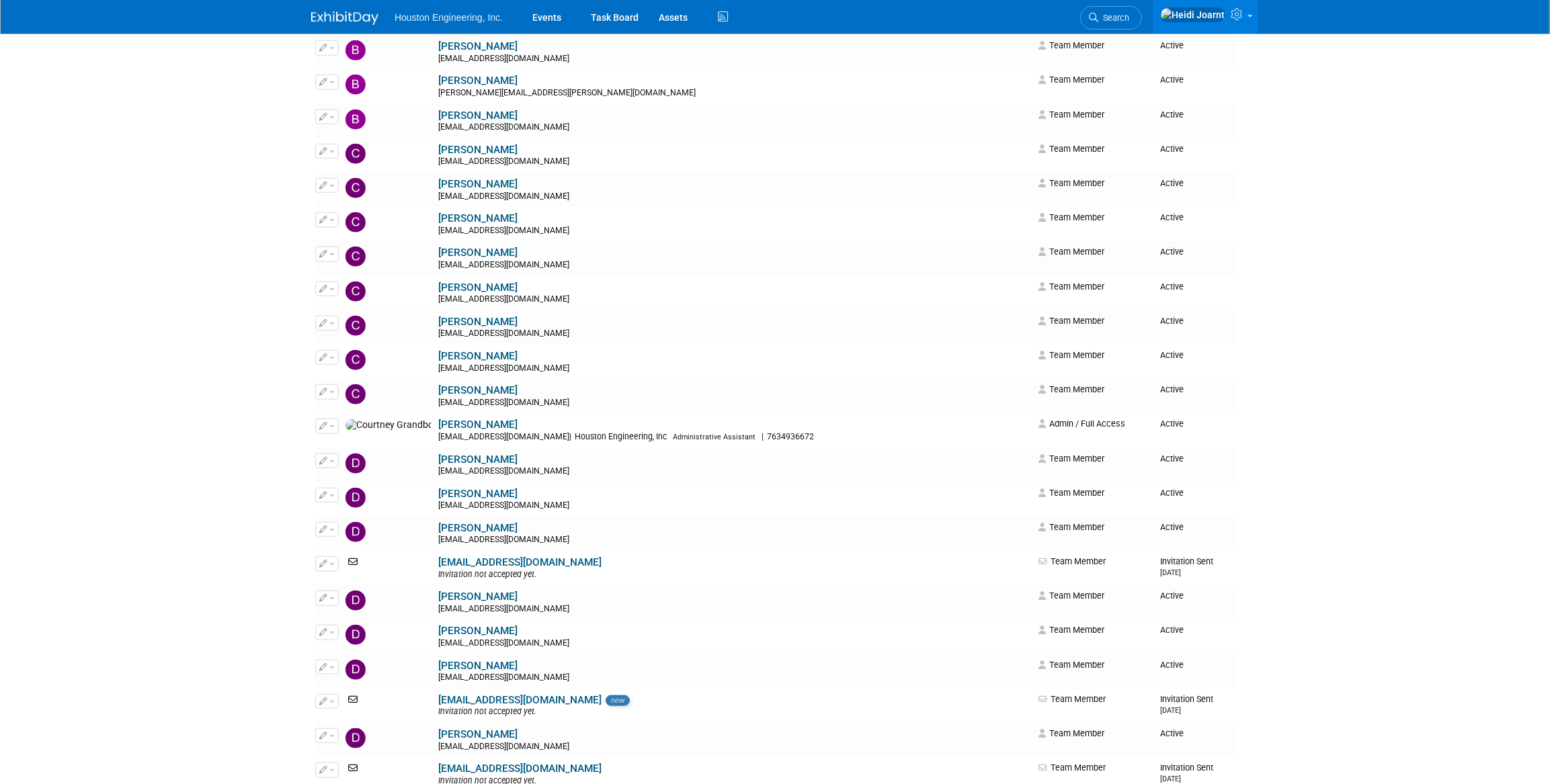
click at [1241, 27] on link at bounding box center [1206, 17] width 106 height 34
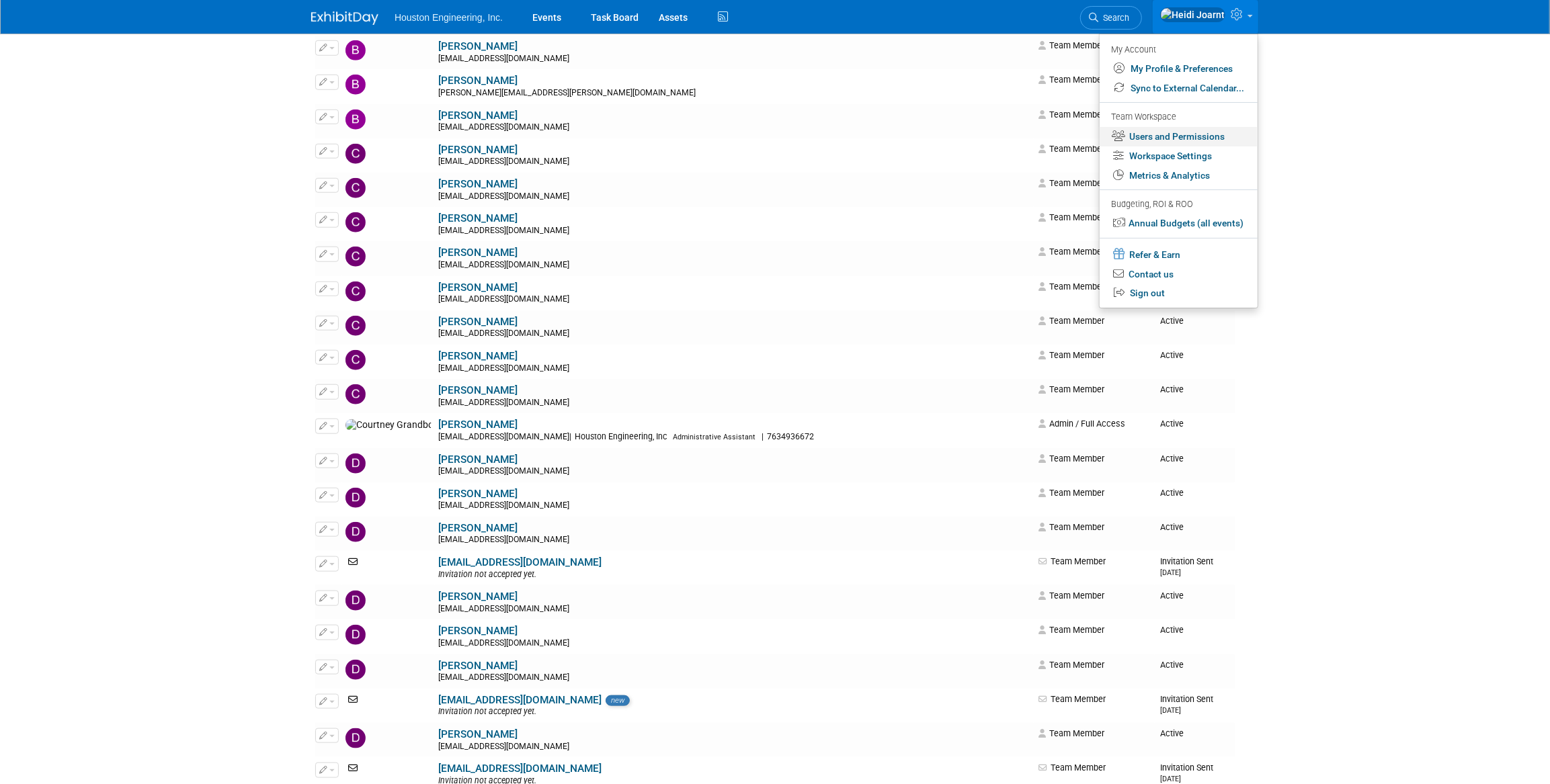
click at [1185, 135] on link "Users and Permissions" at bounding box center [1178, 136] width 158 height 19
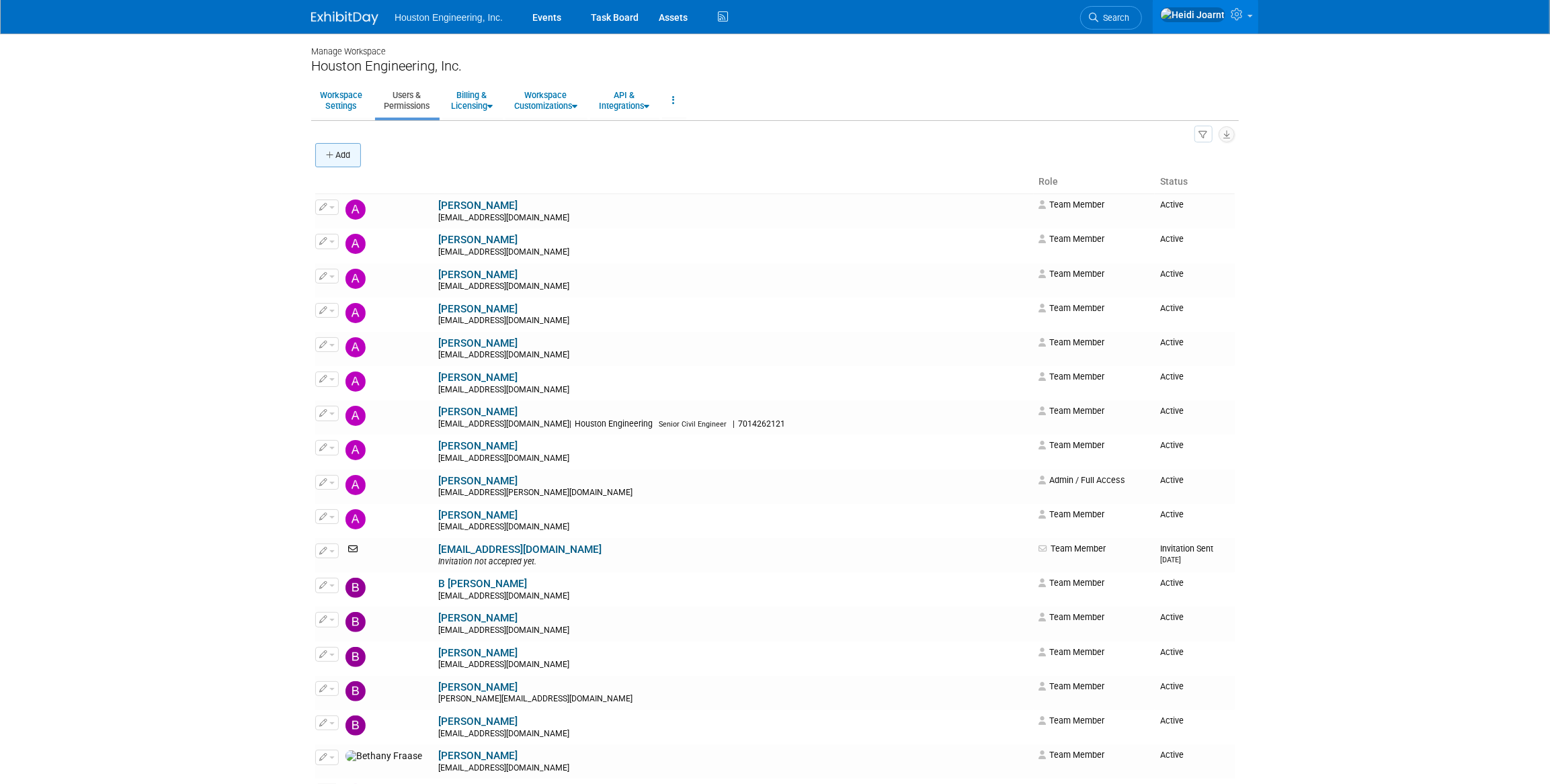
click at [347, 156] on button "Add" at bounding box center [338, 156] width 46 height 24
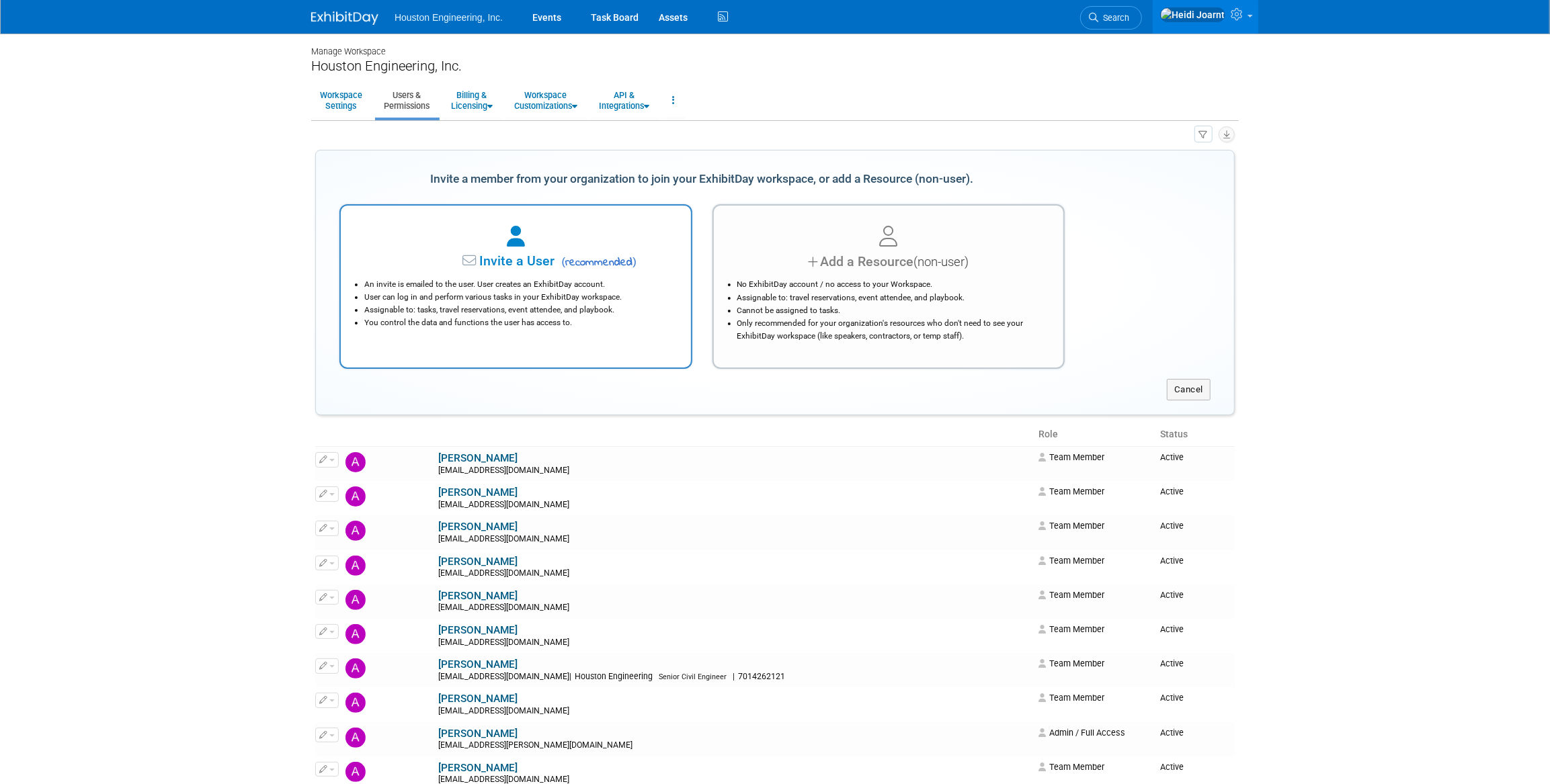
click at [503, 266] on span "Invite a User" at bounding box center [475, 261] width 160 height 15
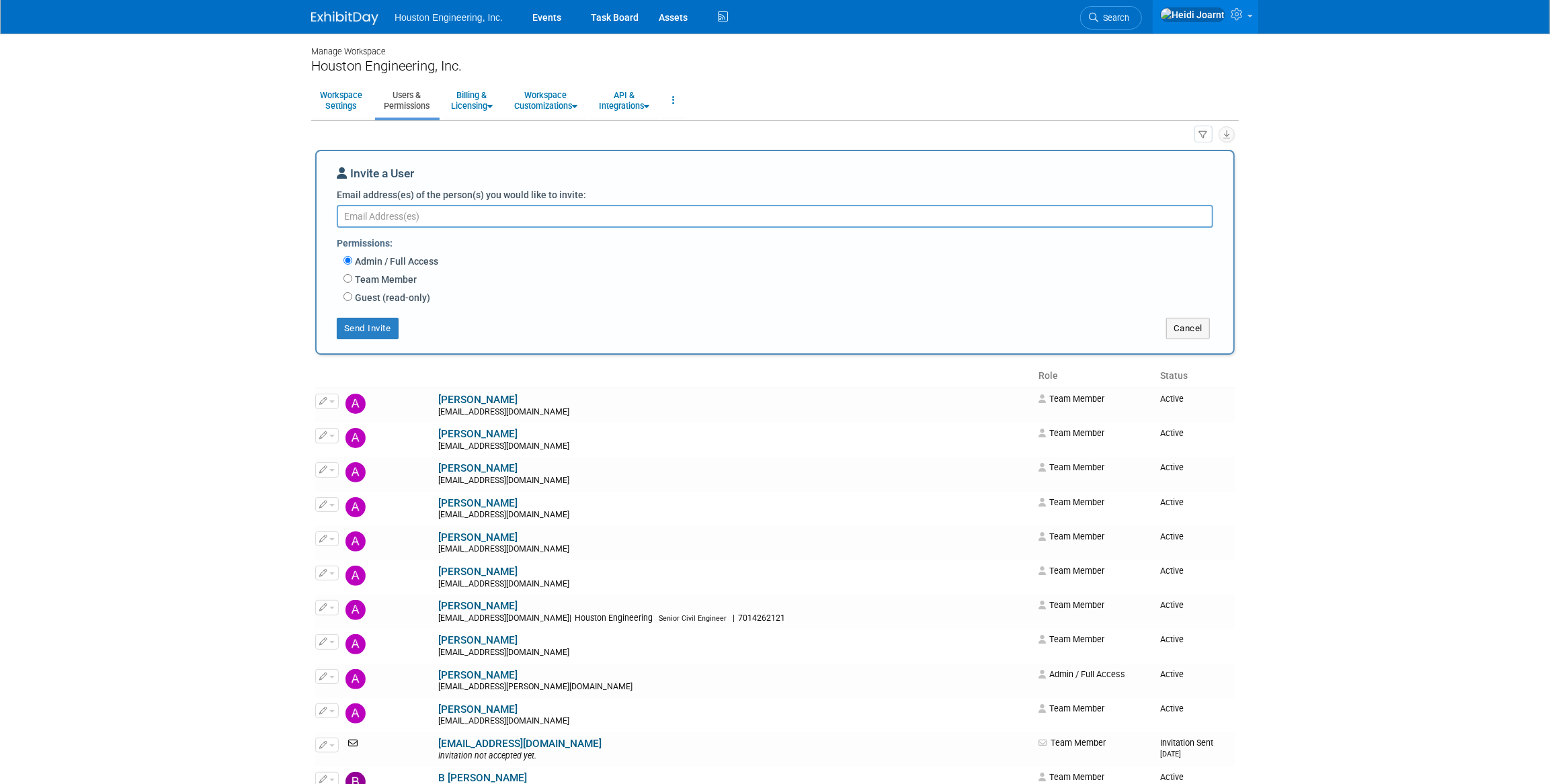
click at [359, 285] on label "Team Member" at bounding box center [384, 279] width 64 height 14
click at [352, 283] on input "Team Member" at bounding box center [347, 278] width 9 height 9
radio input "true"
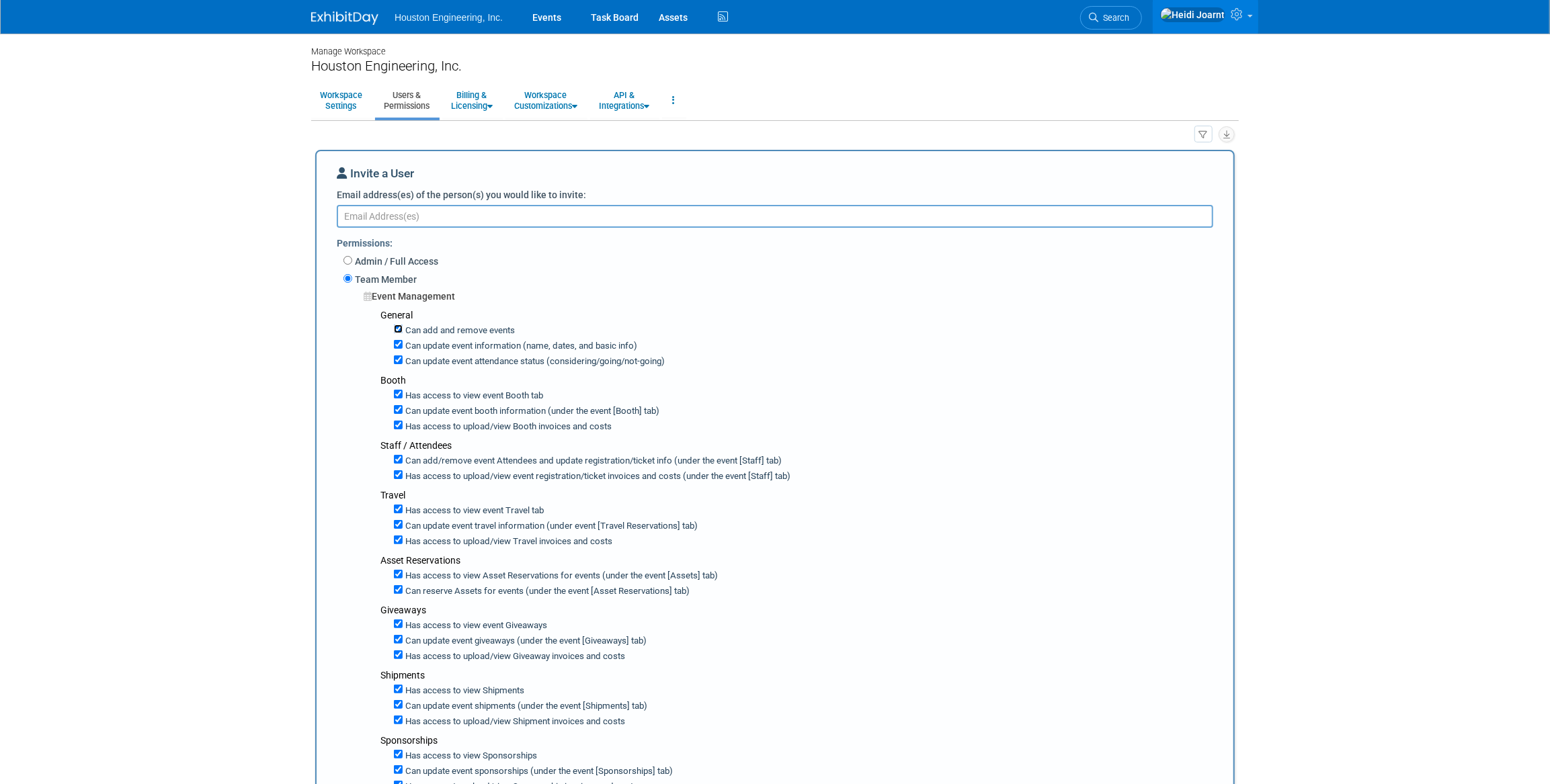
click at [396, 330] on input "Can add and remove events" at bounding box center [398, 329] width 9 height 9
checkbox input "false"
click at [398, 344] on input "Can update event information (name, dates, and basic info)" at bounding box center [398, 344] width 9 height 9
checkbox input "false"
click at [398, 361] on input "Can update event attendance status (considering/going/not-going)" at bounding box center [398, 359] width 9 height 9
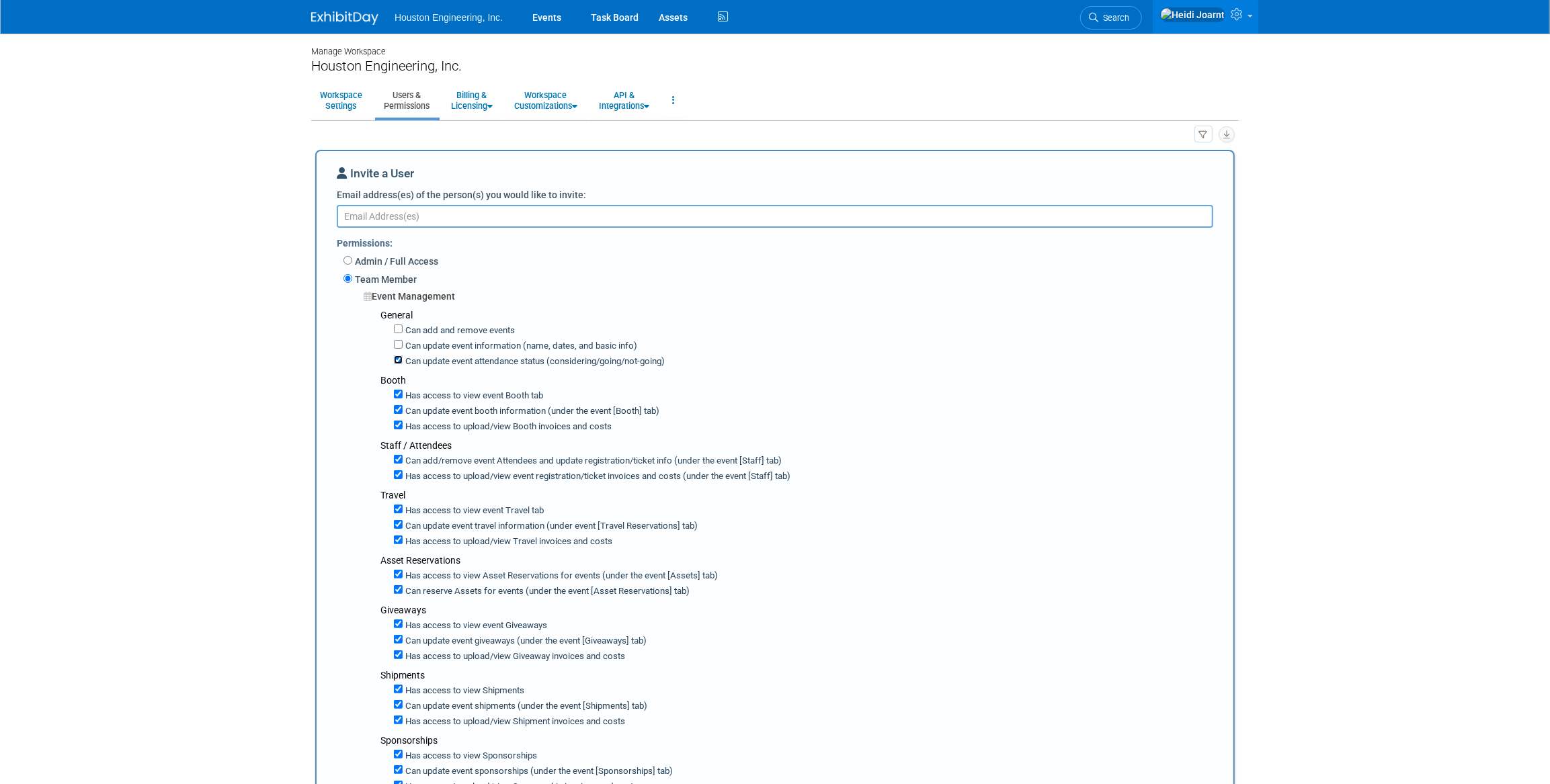
checkbox input "false"
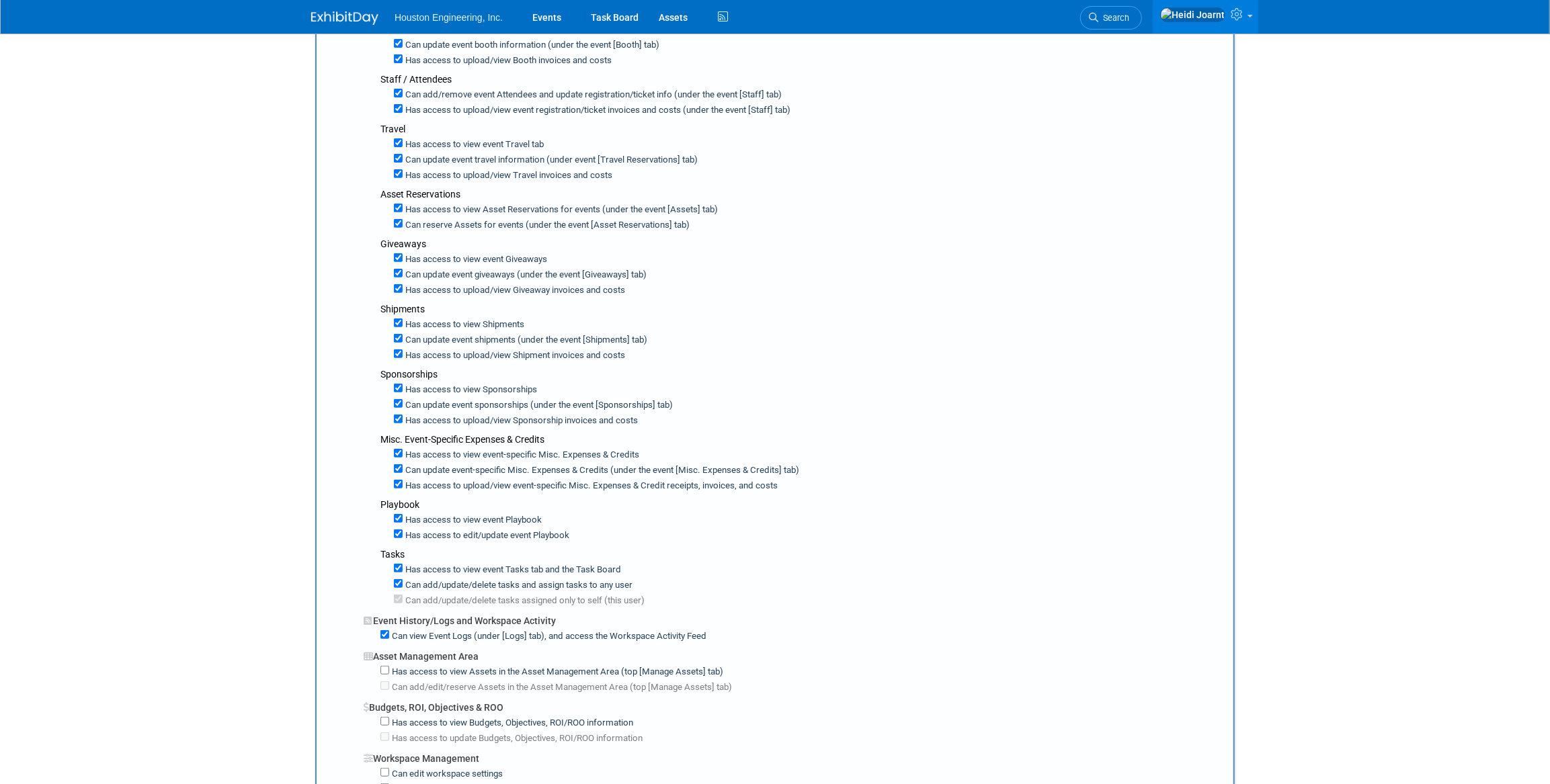
scroll to position [672, 0]
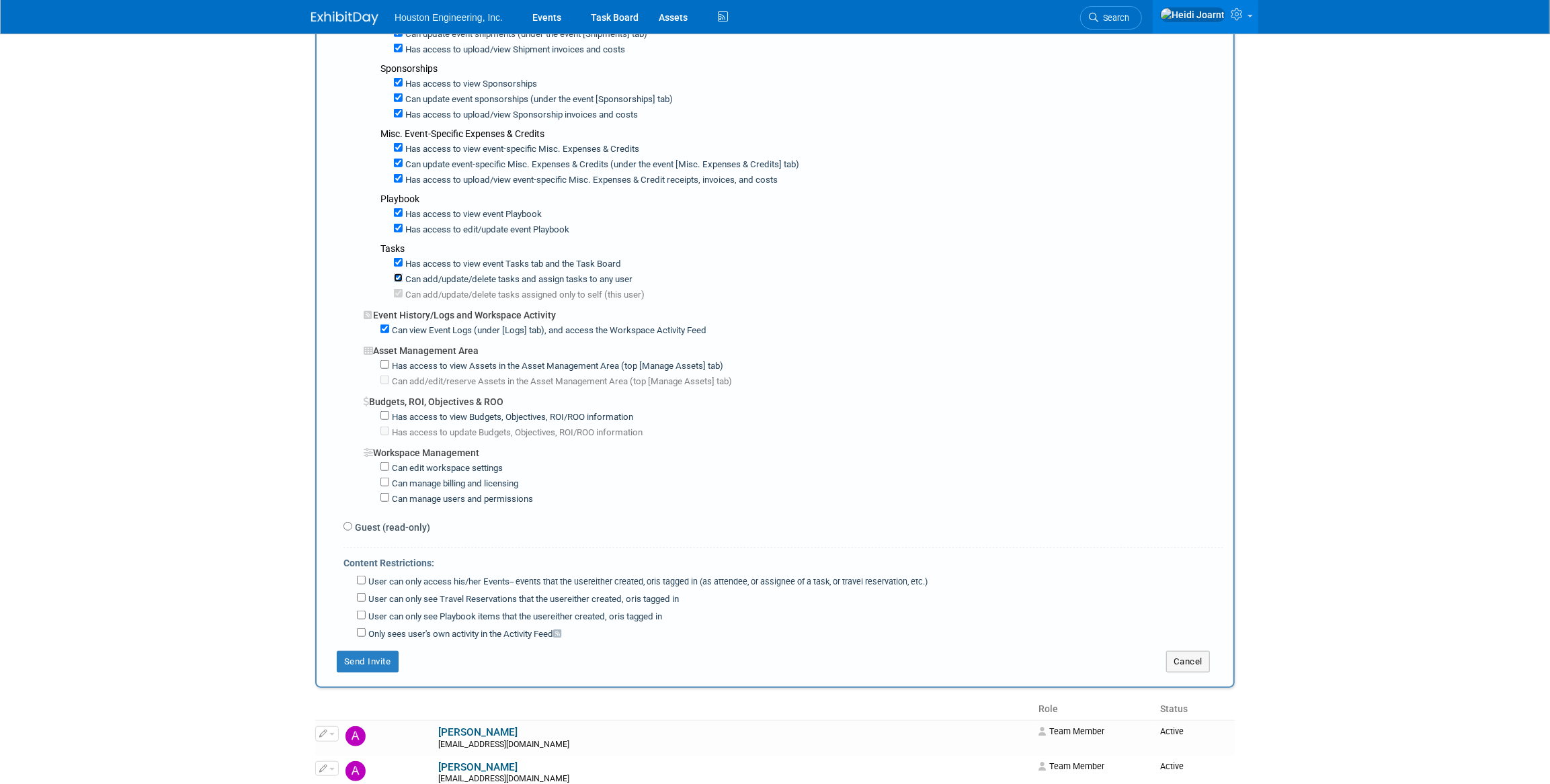
click at [395, 273] on input "Can add/update/delete tasks and assign tasks to any user" at bounding box center [398, 277] width 9 height 9
checkbox input "false"
click at [382, 360] on input "Has access to view Assets in the Asset Management Area (top [Manage Assets] tab)" at bounding box center [384, 364] width 9 height 9
checkbox input "true"
click at [388, 411] on input "Has access to view Budgets, Objectives, ROI/ROO information" at bounding box center [384, 415] width 9 height 9
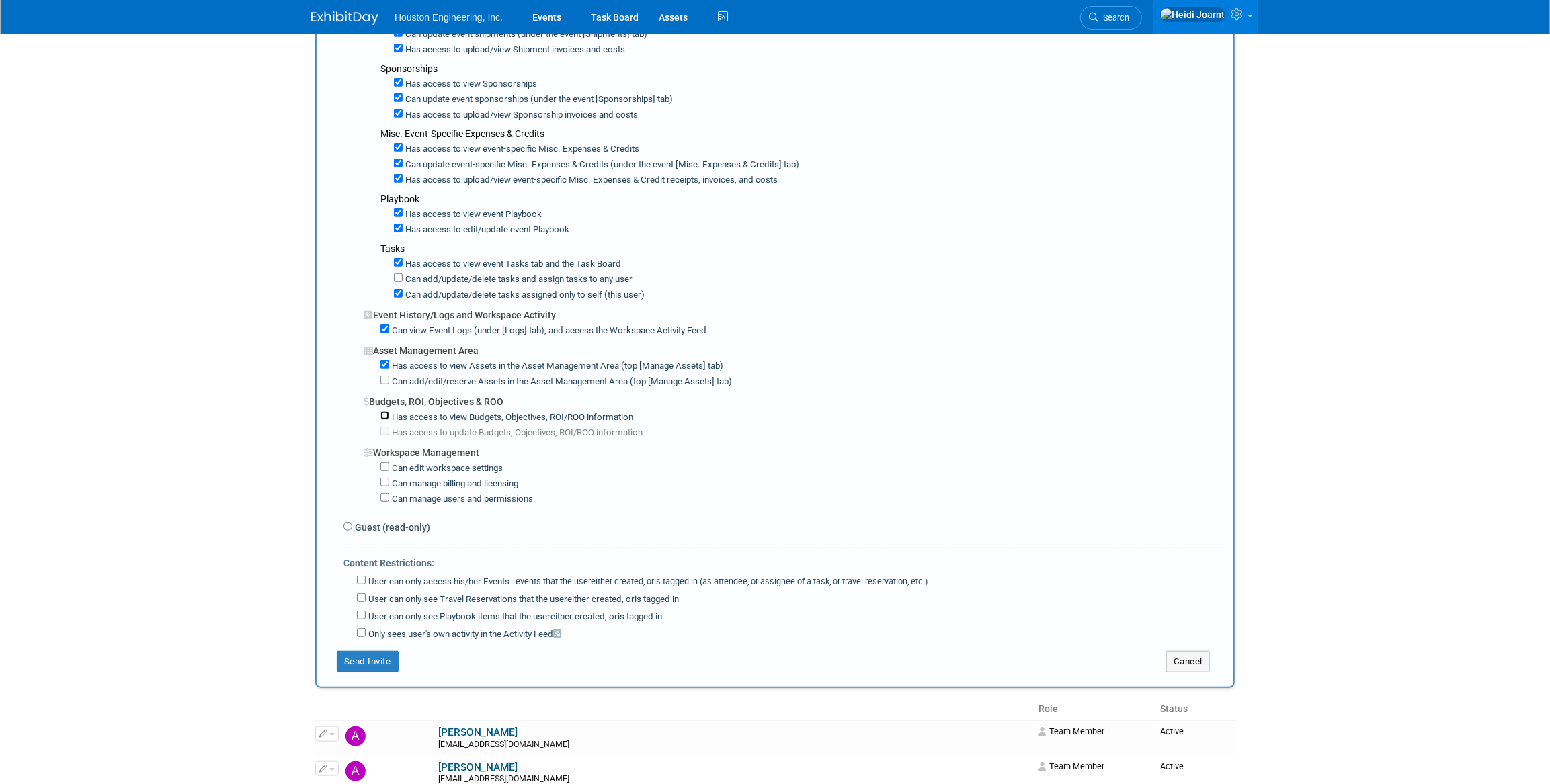
checkbox input "true"
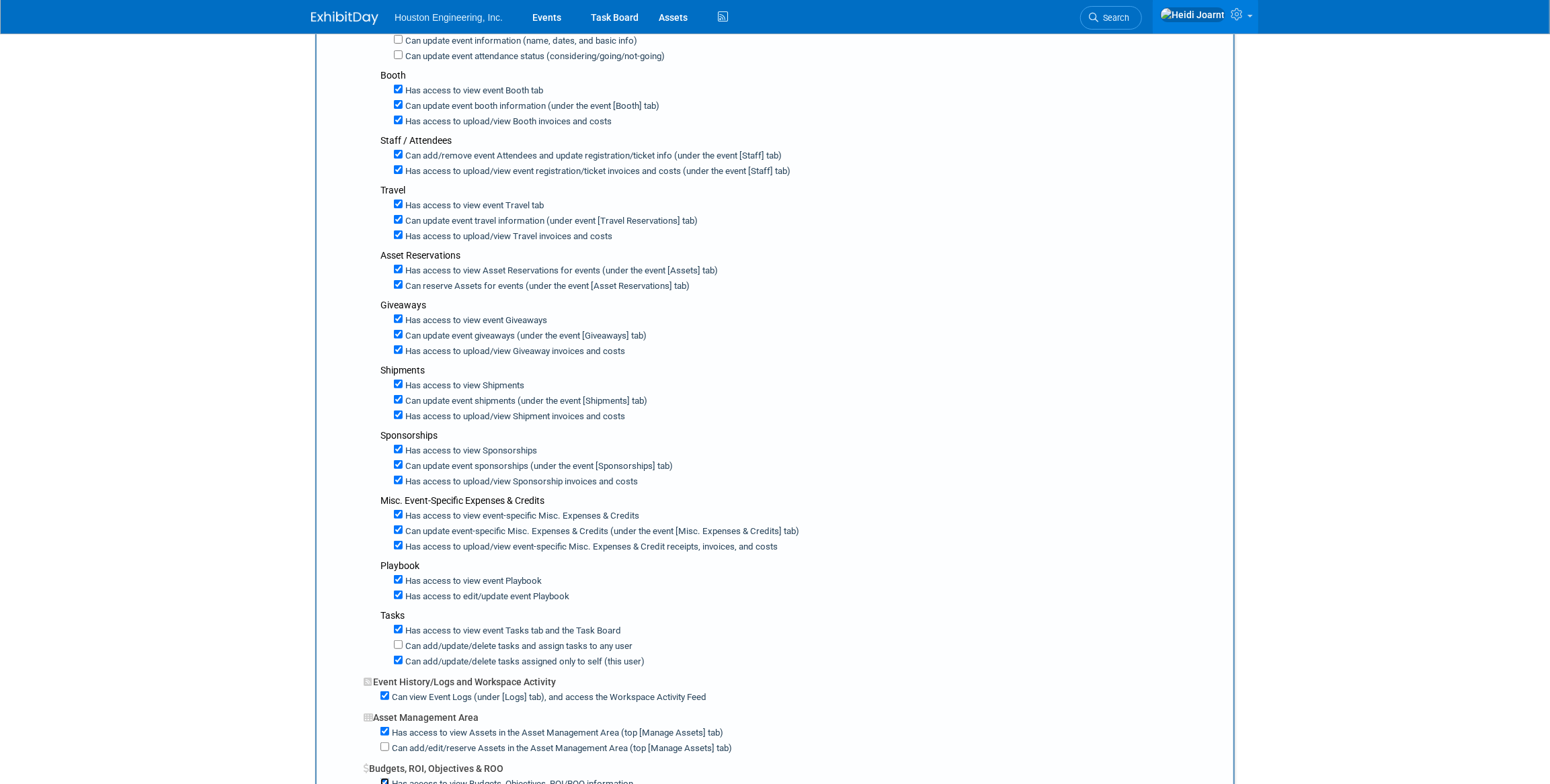
scroll to position [0, 0]
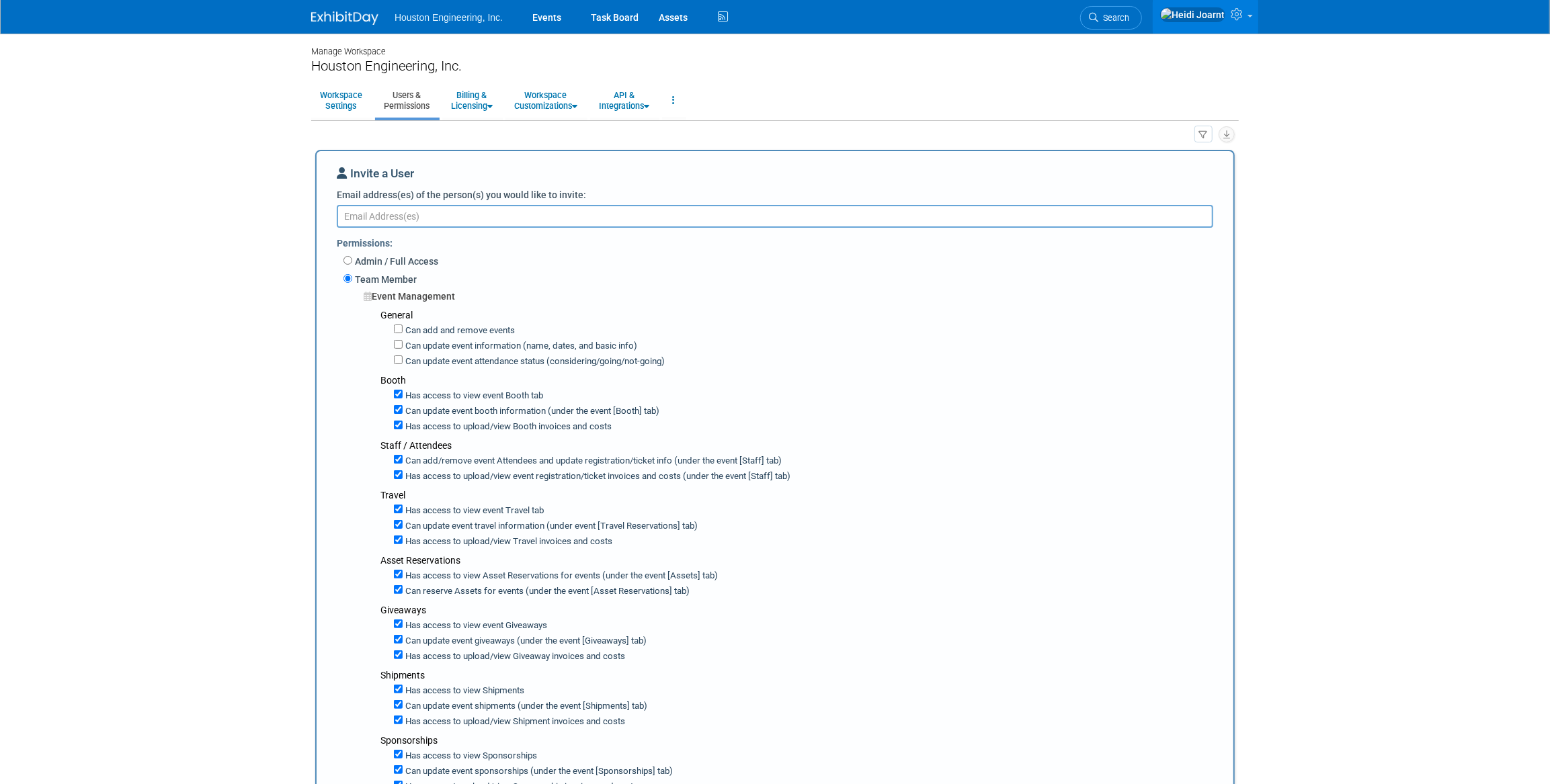
click at [573, 223] on textarea "Email address(es) of the person(s) you would like to invite:" at bounding box center [775, 216] width 876 height 23
paste textarea "[EMAIL_ADDRESS][DOMAIN_NAME]"
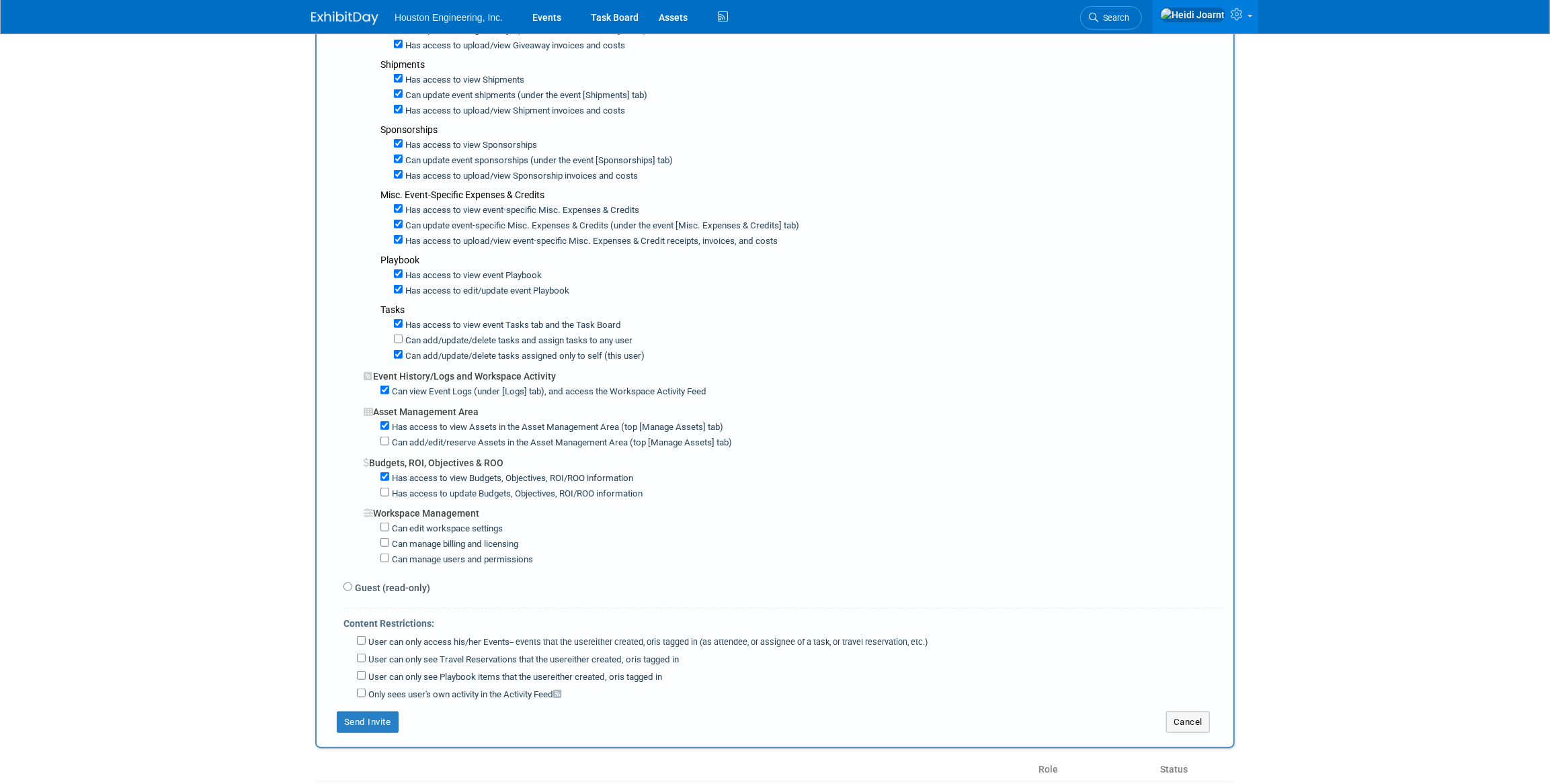
scroll to position [916, 0]
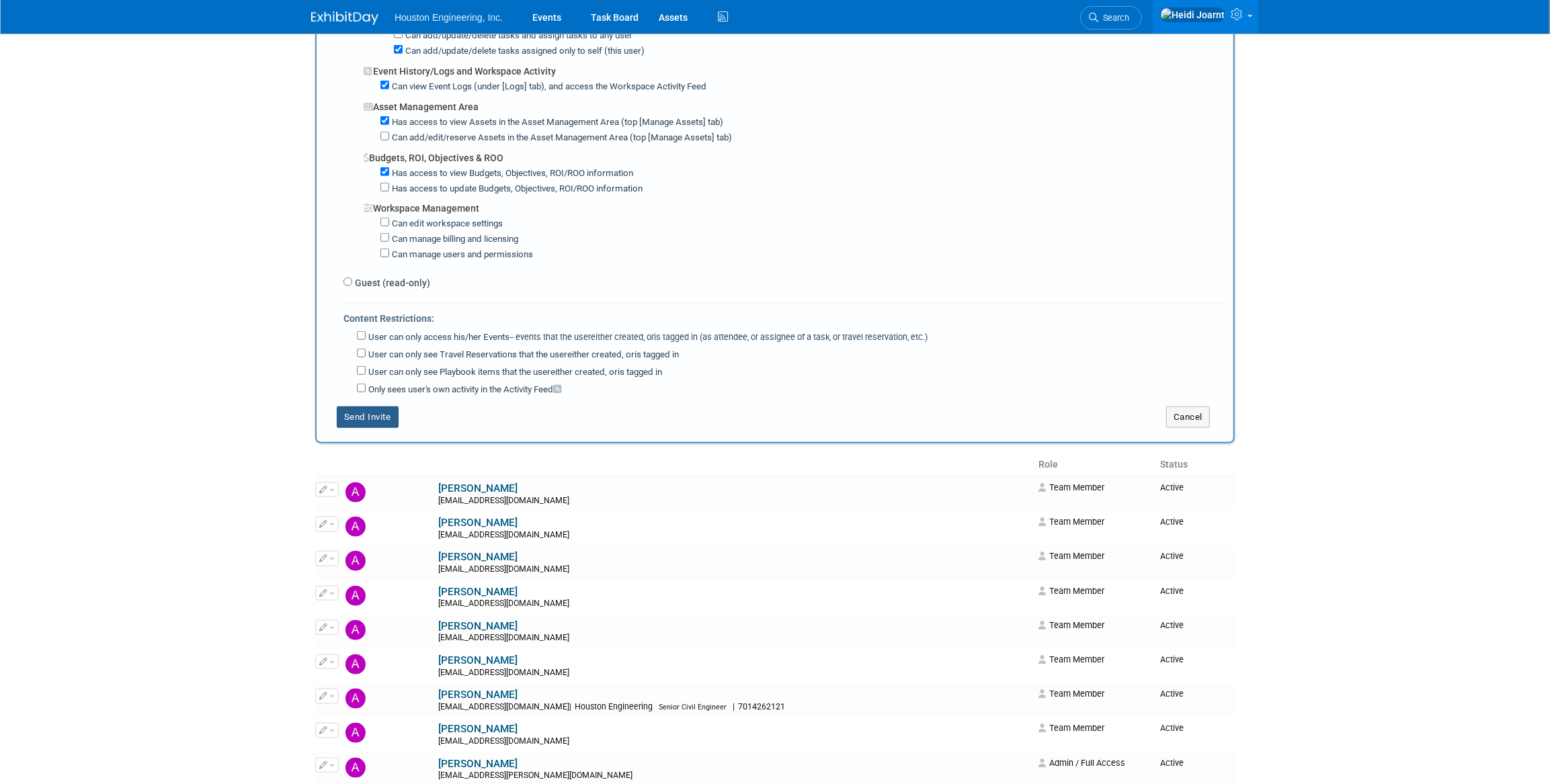
type textarea "[EMAIL_ADDRESS][DOMAIN_NAME]"
click at [386, 406] on button "Send Invite" at bounding box center [367, 417] width 62 height 22
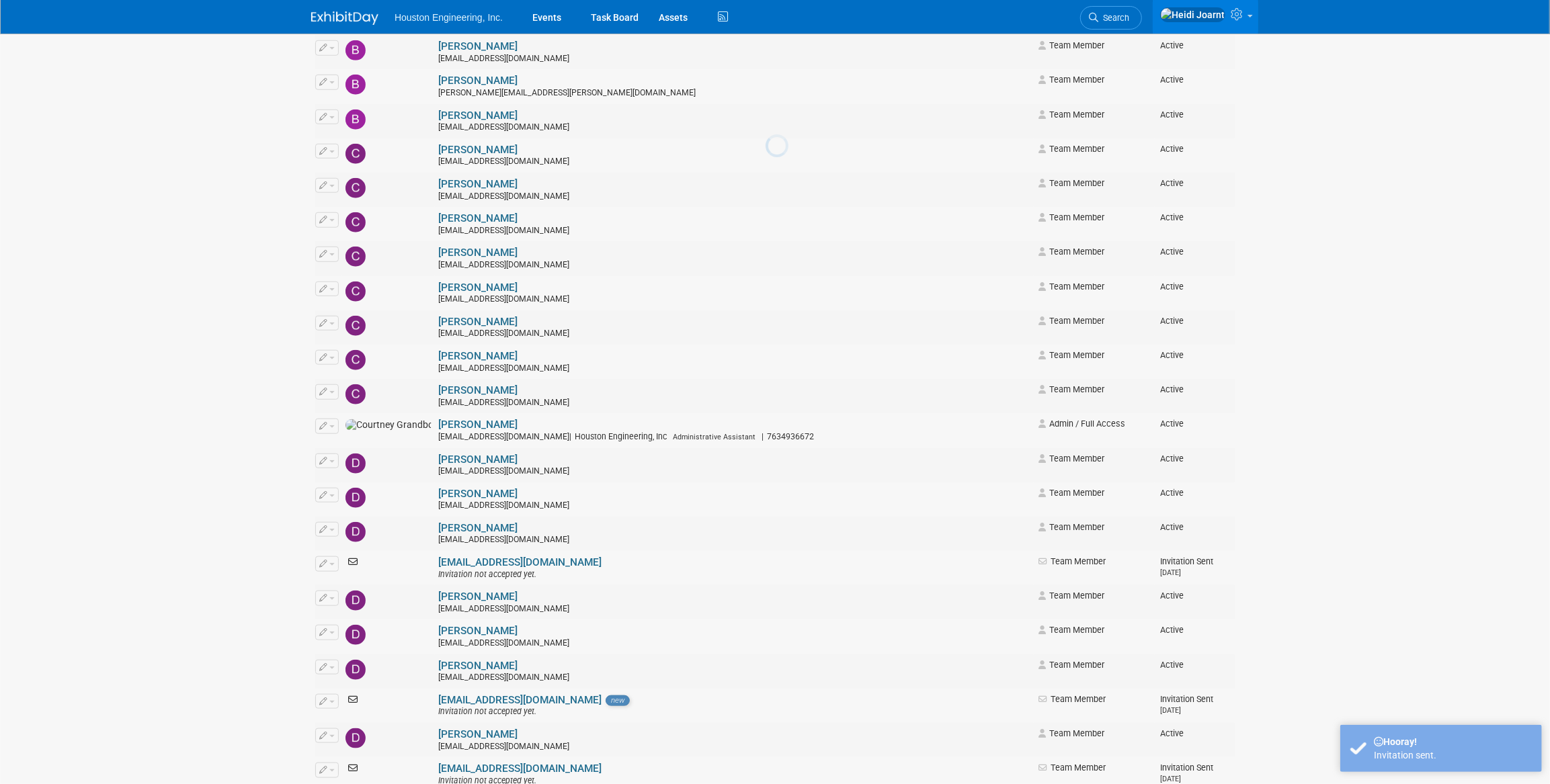
scroll to position [0, 0]
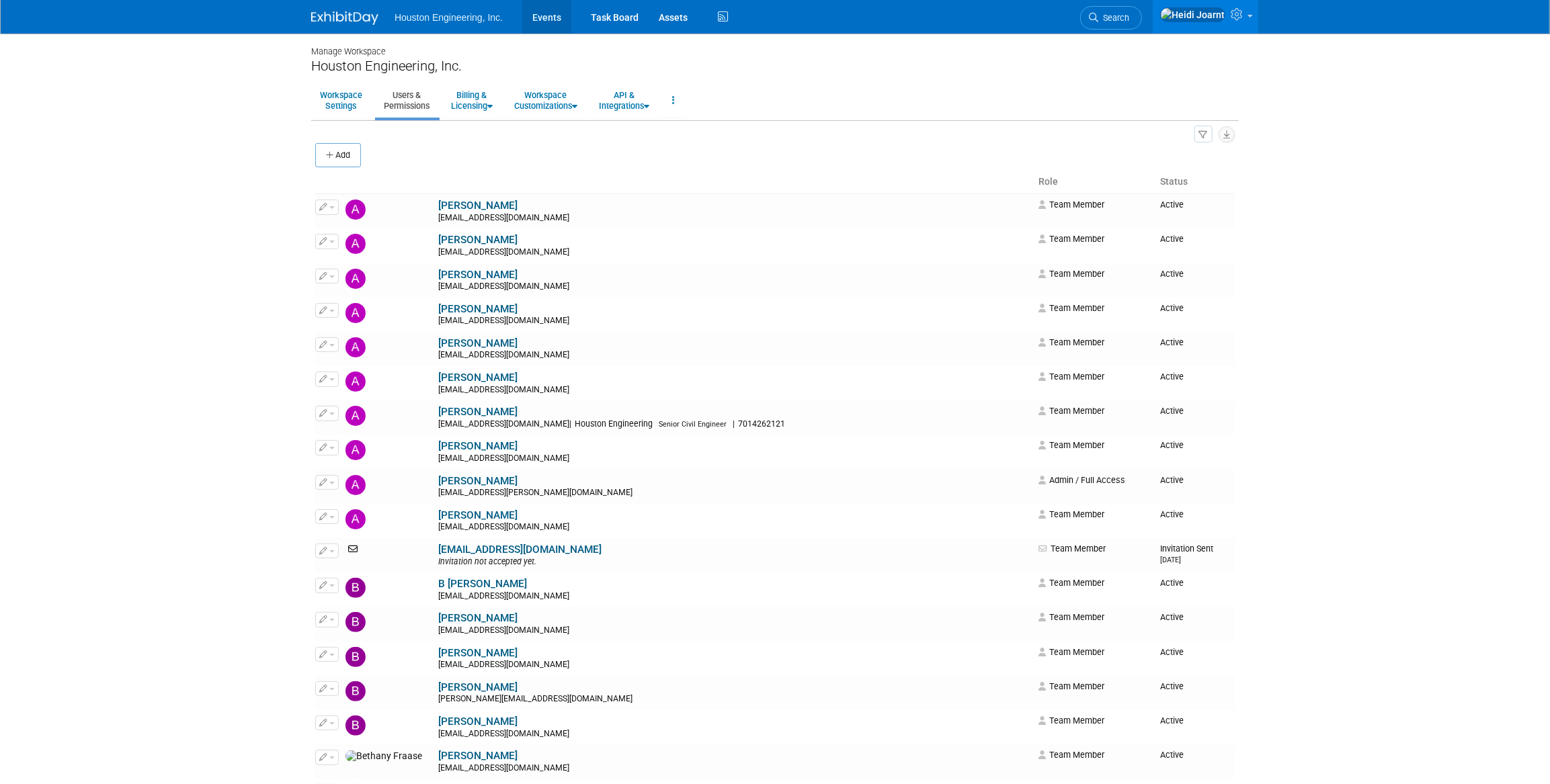
click at [537, 18] on link "Events" at bounding box center [546, 17] width 49 height 34
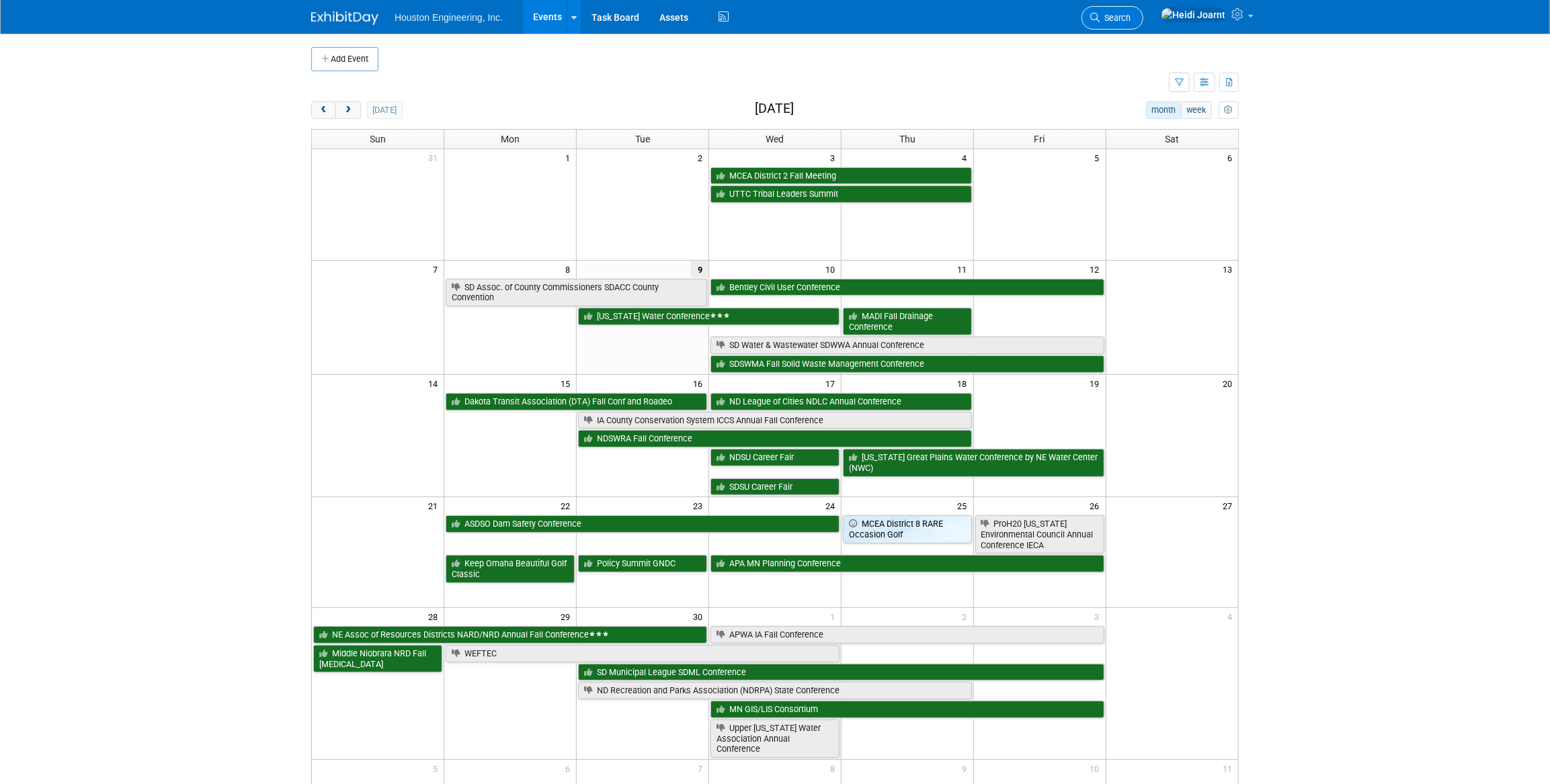
click at [1131, 21] on span "Search" at bounding box center [1115, 18] width 31 height 10
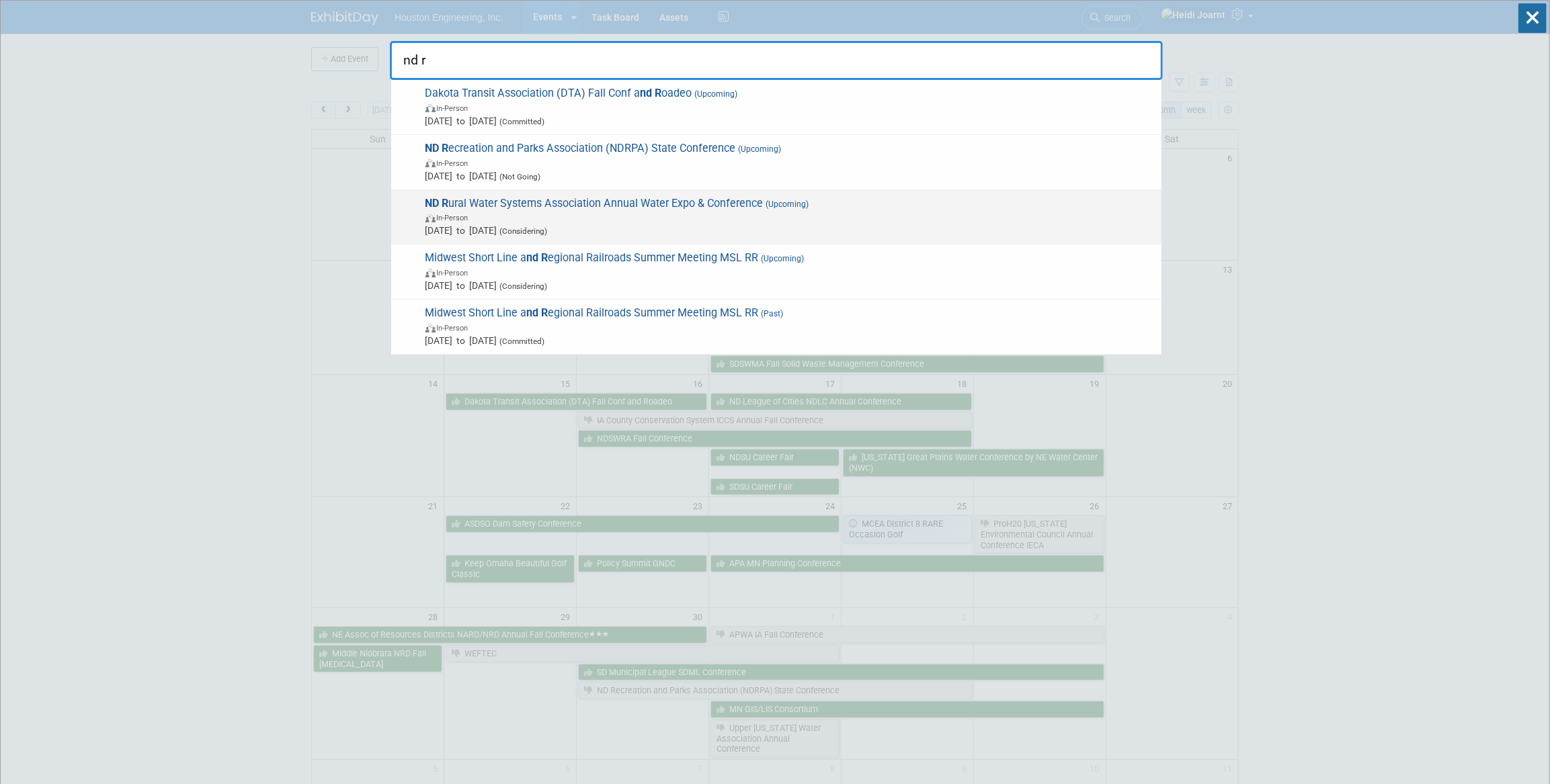
type input "nd r"
click at [638, 212] on span "In-Person" at bounding box center [791, 216] width 730 height 14
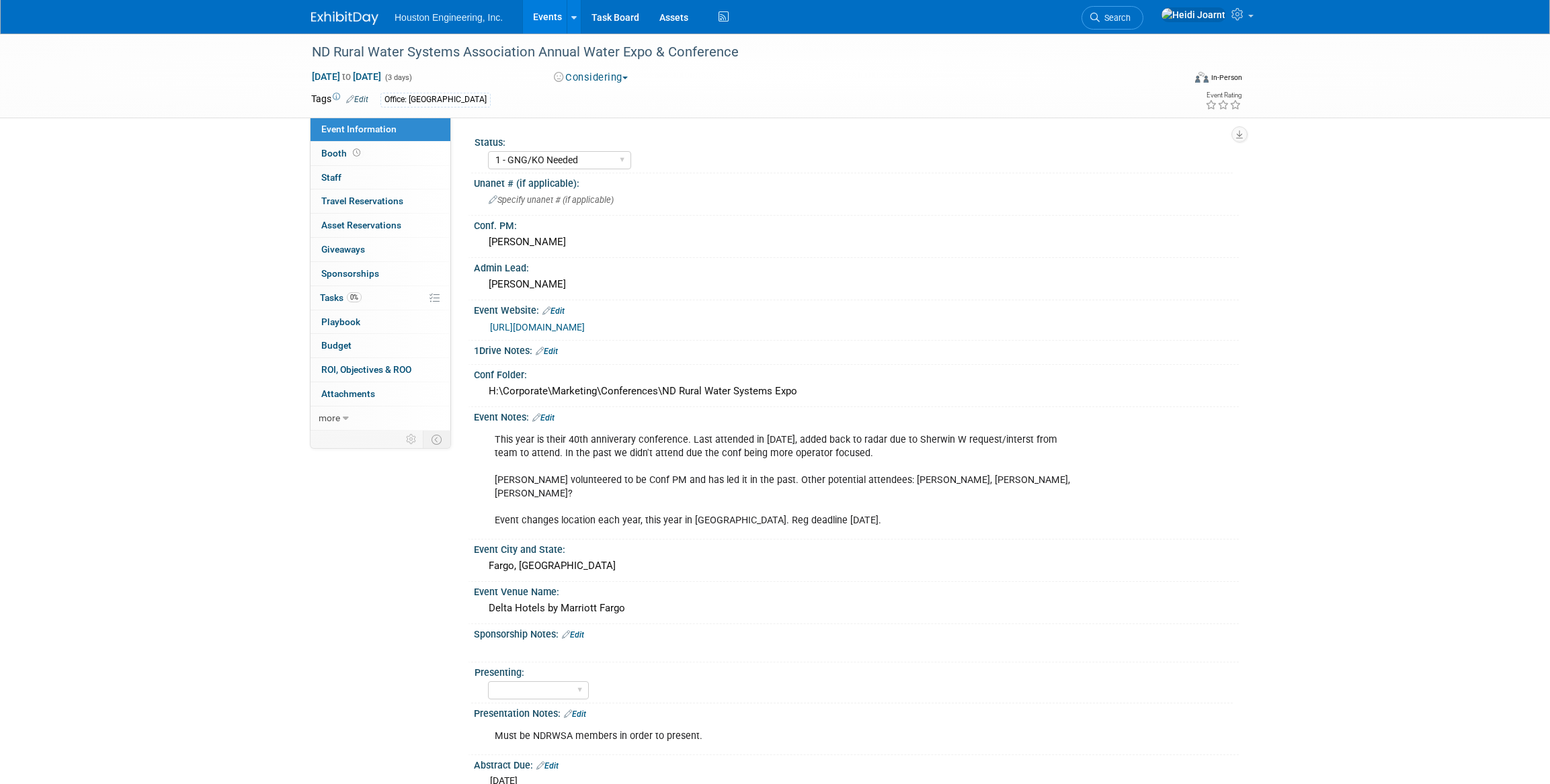
select select "1 - GNG/KO Needed"
click at [559, 309] on link "Edit" at bounding box center [554, 311] width 22 height 10
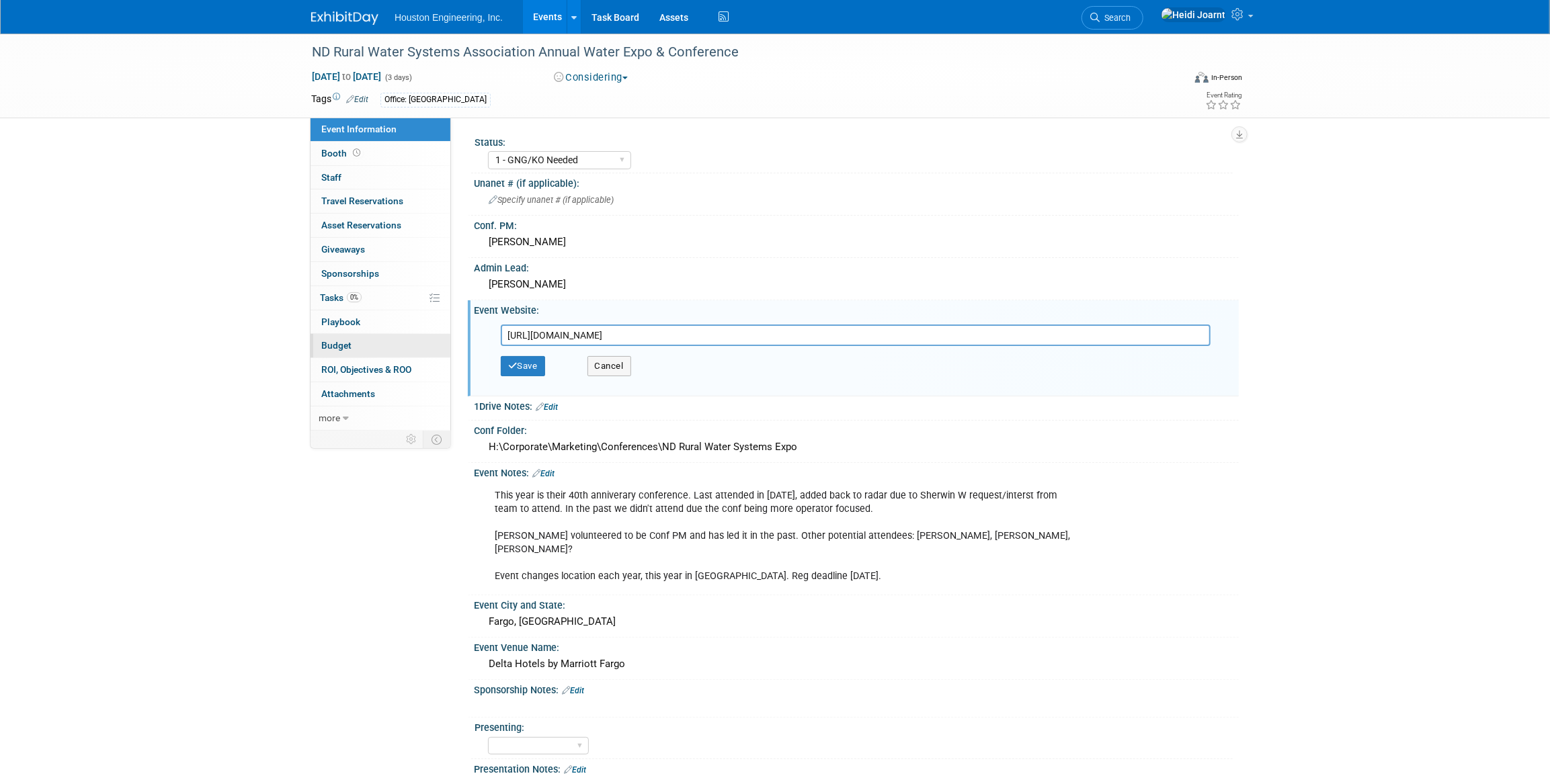
drag, startPoint x: 809, startPoint y: 329, endPoint x: 425, endPoint y: 342, distance: 384.2
click at [425, 342] on div "Event Information Event Info Booth Booth 0 Staff 0 Staff 0 Travel Reservations …" at bounding box center [775, 483] width 948 height 898
type input "https://www.ndrw.org/water-expo/"
click at [522, 369] on button "Save" at bounding box center [523, 366] width 44 height 20
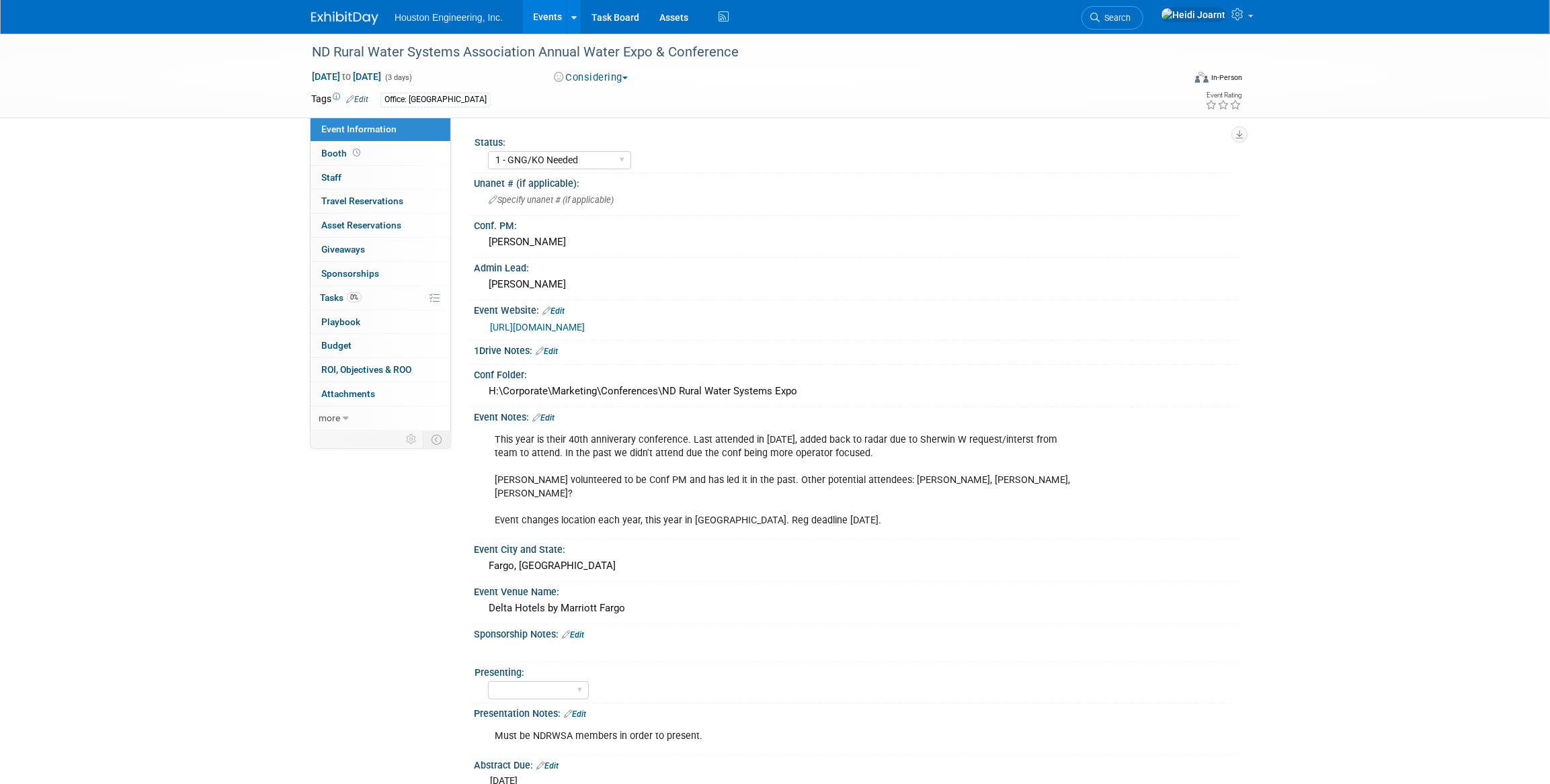
click at [550, 418] on link "Edit" at bounding box center [544, 418] width 22 height 10
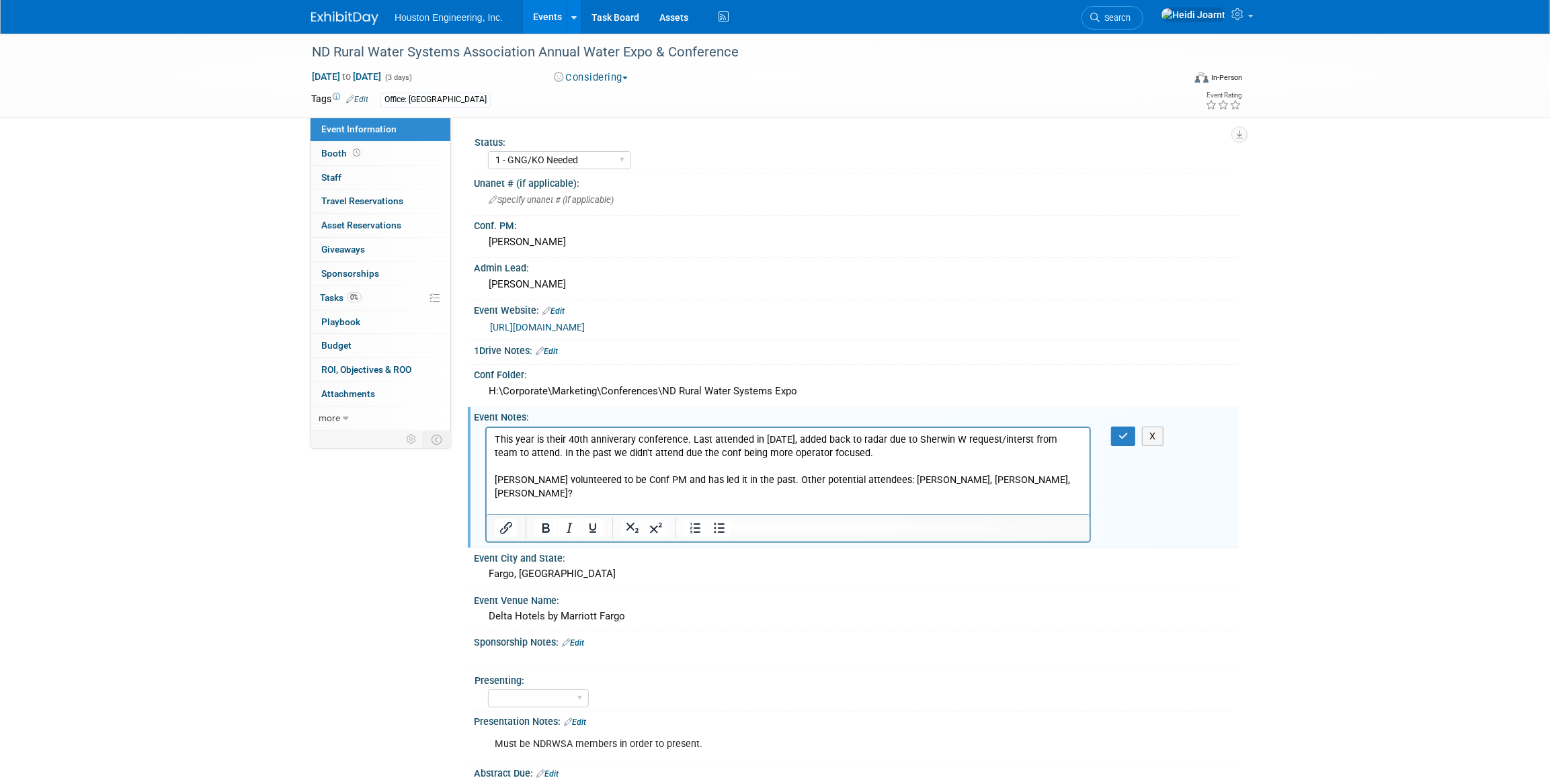
click at [846, 455] on p "This year is their 40th anniverary conference. Last attended in 2022, added bac…" at bounding box center [787, 480] width 588 height 95
click at [1133, 435] on button "button" at bounding box center [1123, 436] width 25 height 19
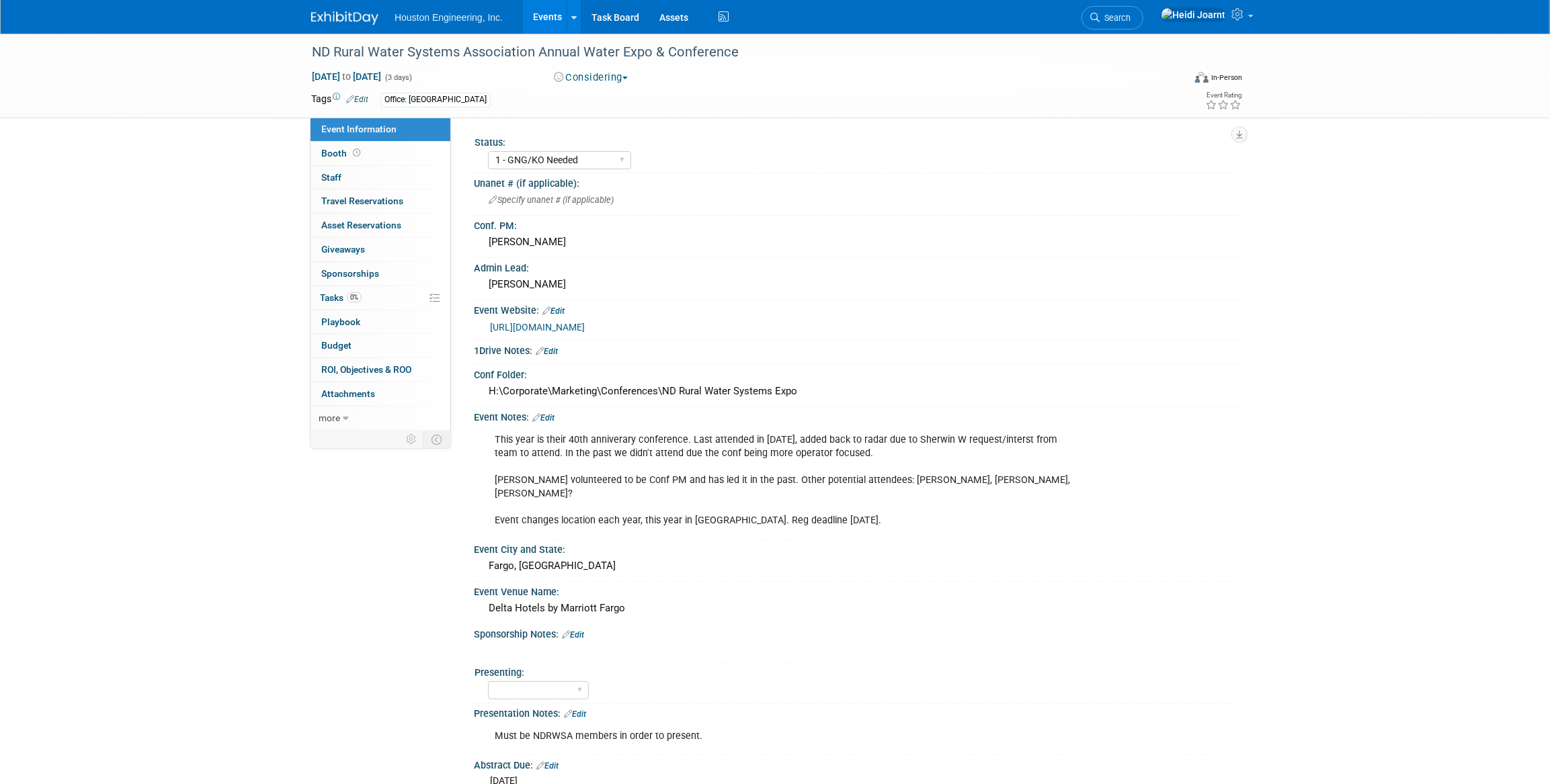
click at [547, 418] on link "Edit" at bounding box center [544, 418] width 22 height 10
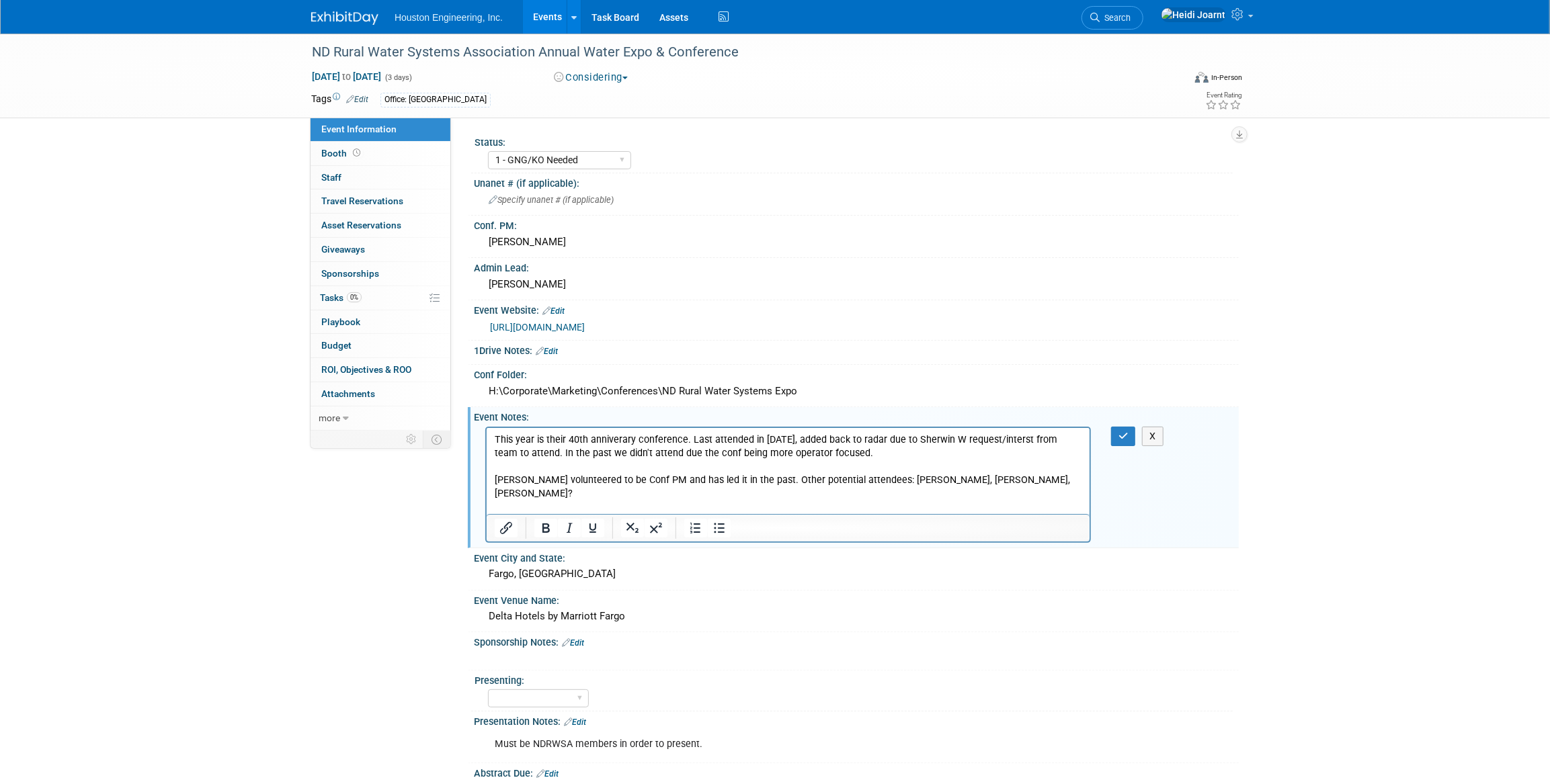
click at [917, 480] on p "This year is their 40th anniverary conference. Last attended in 2022, added bac…" at bounding box center [787, 480] width 588 height 95
click at [991, 479] on p "This year is their 40th anniverary conference. Last attended in 2022, added bac…" at bounding box center [787, 480] width 588 height 95
click at [1127, 434] on icon "button" at bounding box center [1123, 436] width 10 height 10
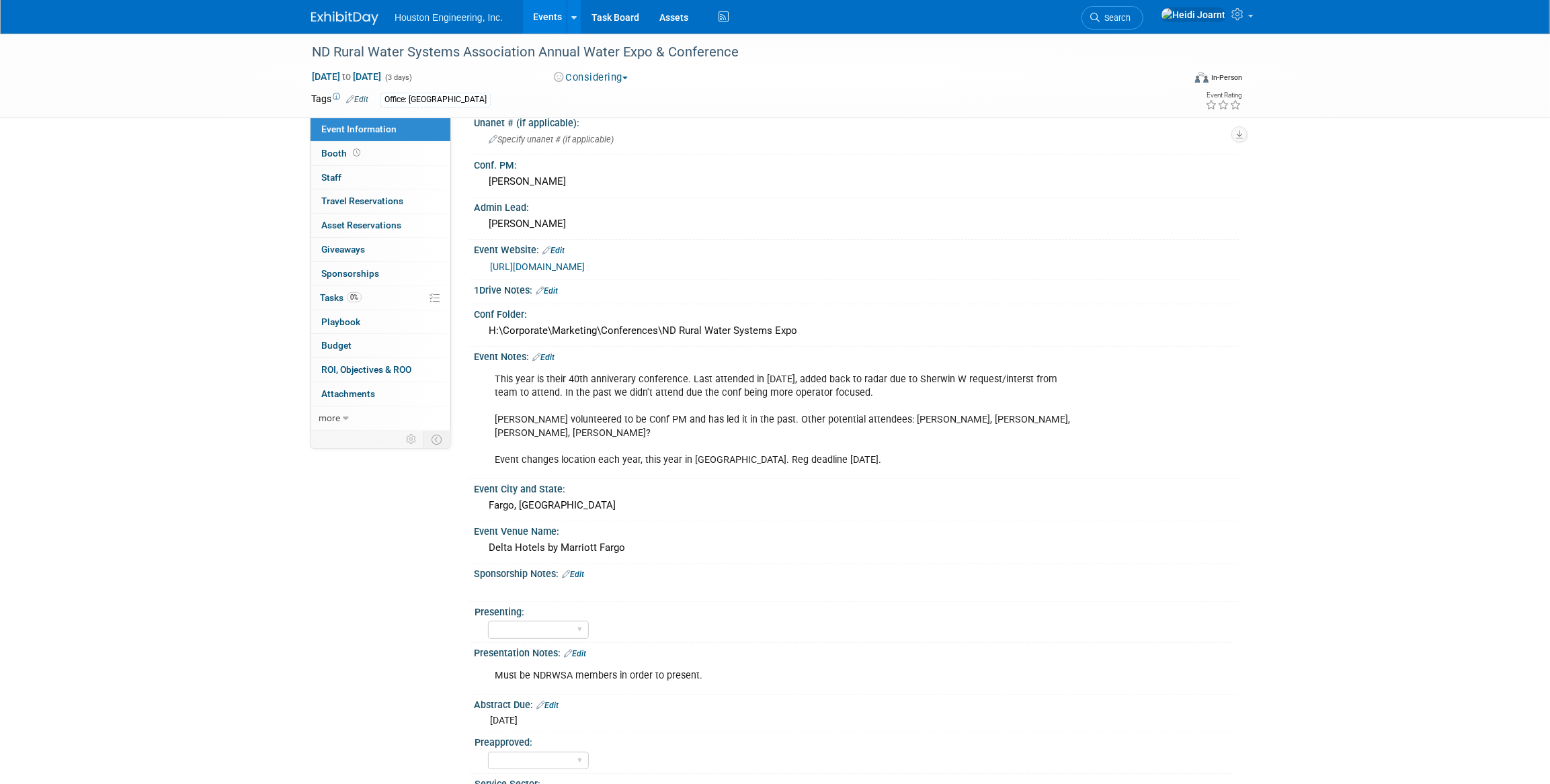
scroll to position [183, 0]
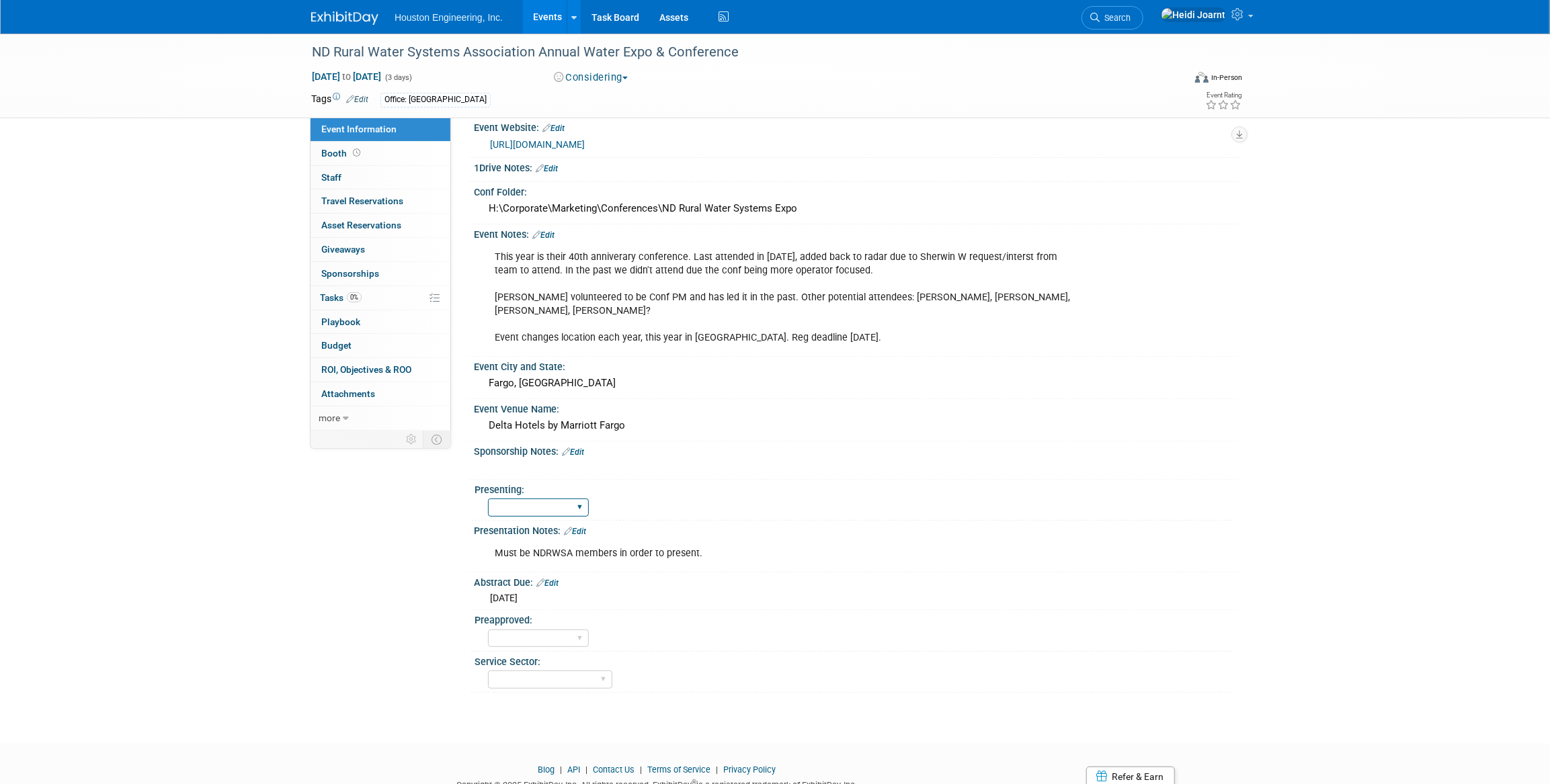
click at [568, 499] on select "Yes No Pending" at bounding box center [539, 507] width 101 height 18
select select "Pending"
click at [488, 499] on select "Yes No Pending" at bounding box center [539, 507] width 101 height 18
click at [580, 527] on link "Edit" at bounding box center [575, 531] width 22 height 10
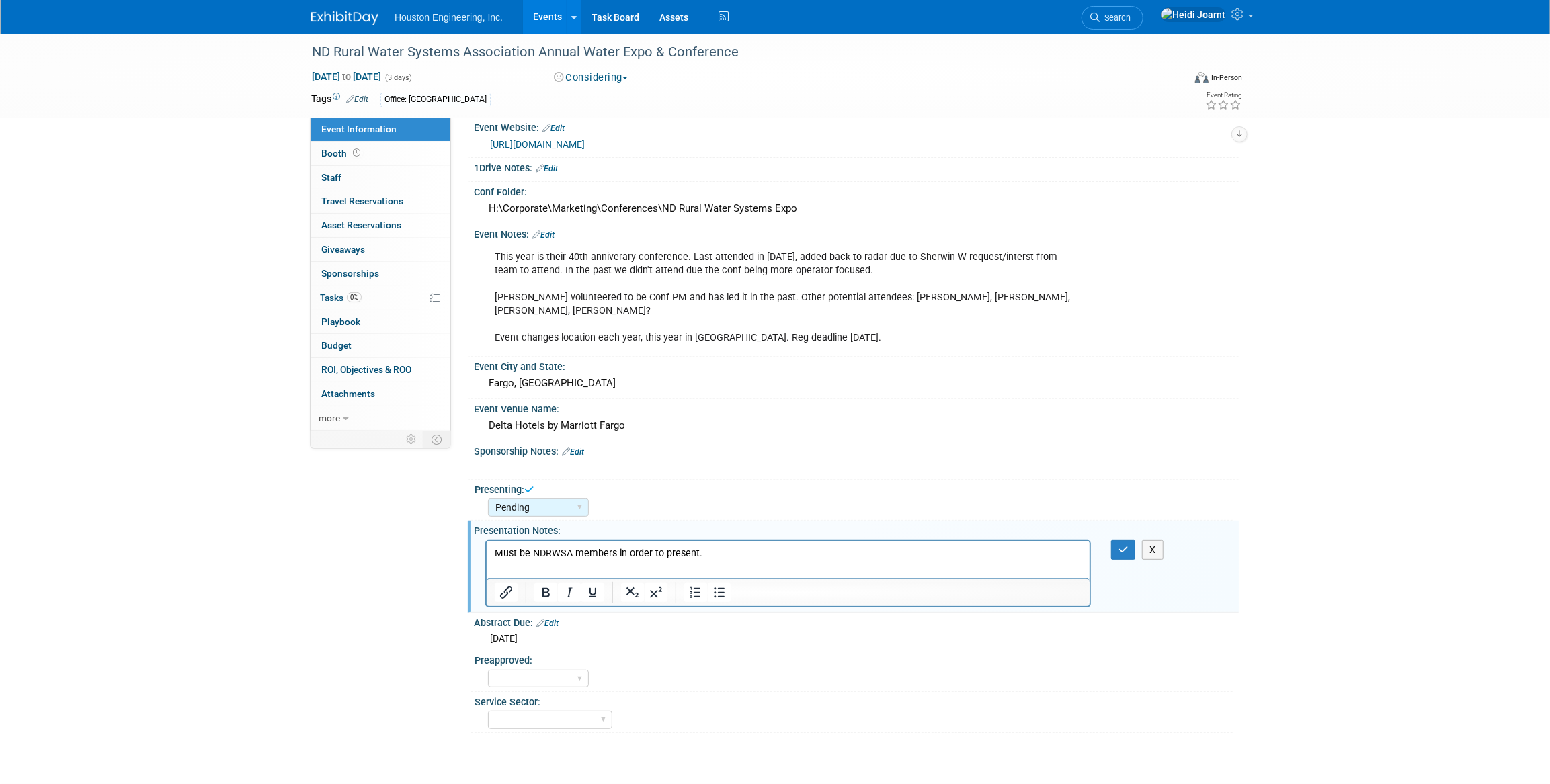
scroll to position [0, 0]
click at [727, 556] on p "Must be NDRWSA members in order to present." at bounding box center [787, 553] width 588 height 14
click at [1130, 540] on button "button" at bounding box center [1123, 550] width 25 height 19
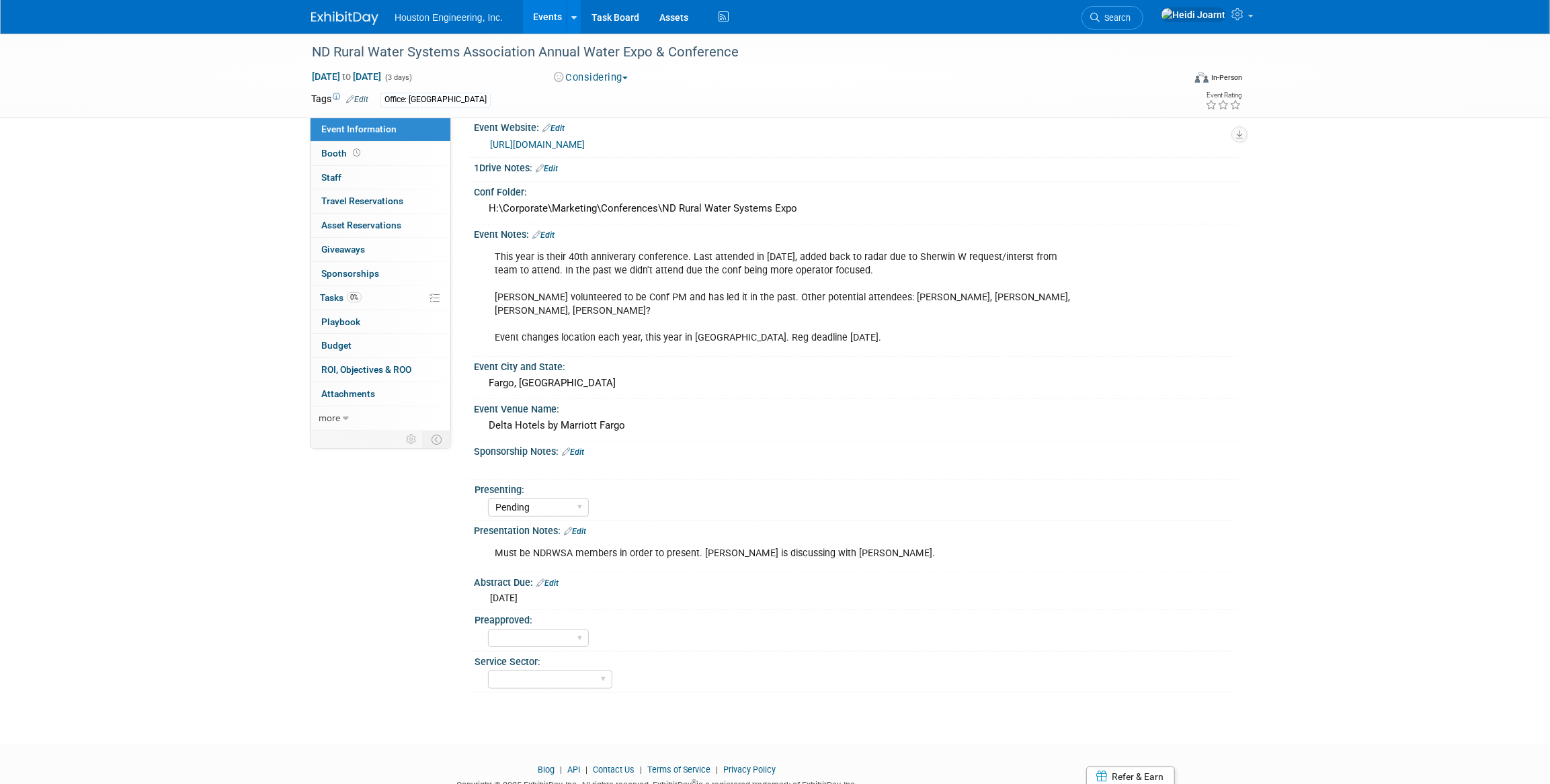
click at [584, 527] on link "Edit" at bounding box center [575, 531] width 22 height 10
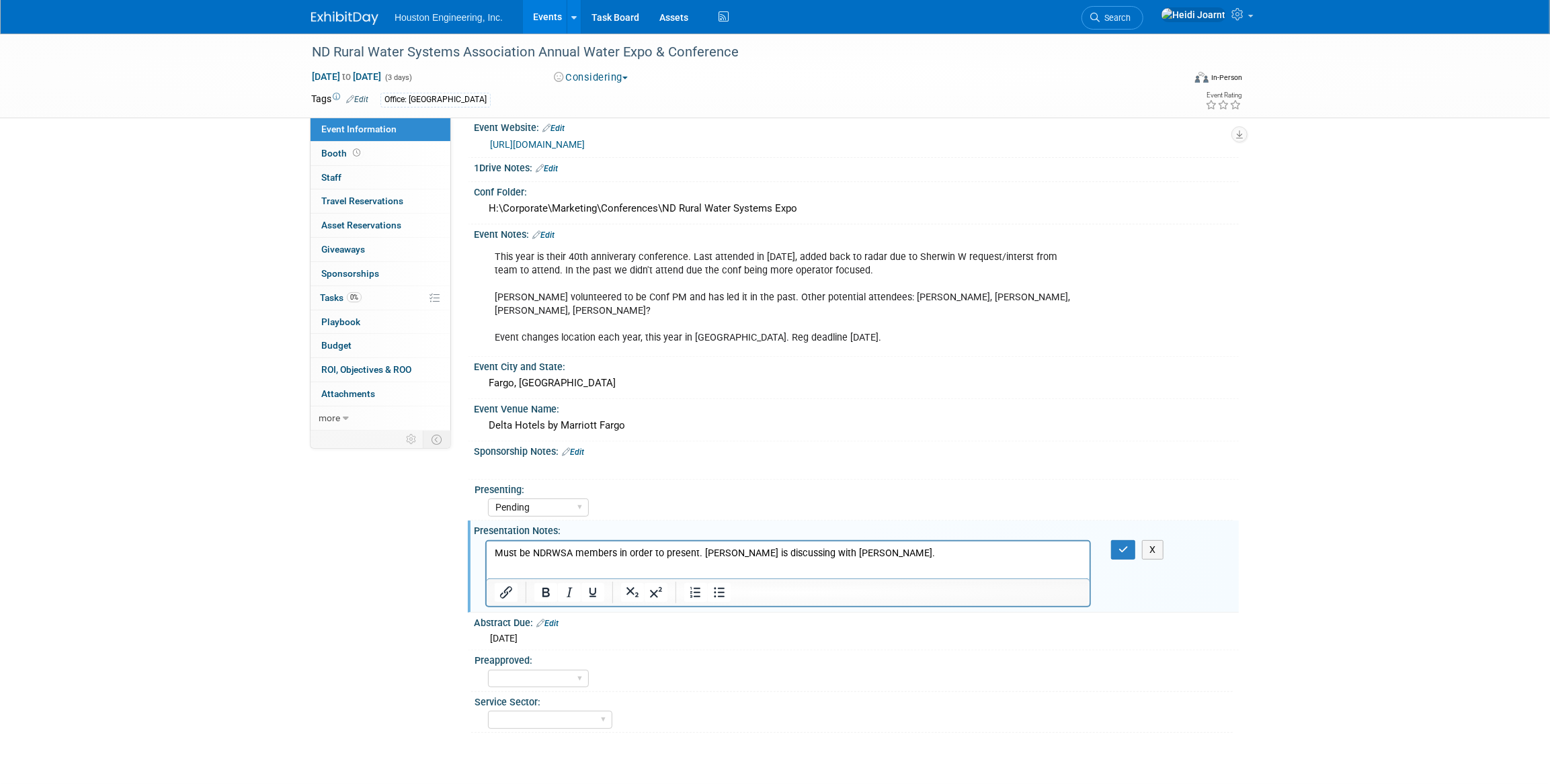
click at [694, 553] on p "Must be NDRWSA members in order to present. Dan is discussing with Neil." at bounding box center [787, 553] width 588 height 14
click at [1129, 540] on button "button" at bounding box center [1123, 550] width 25 height 19
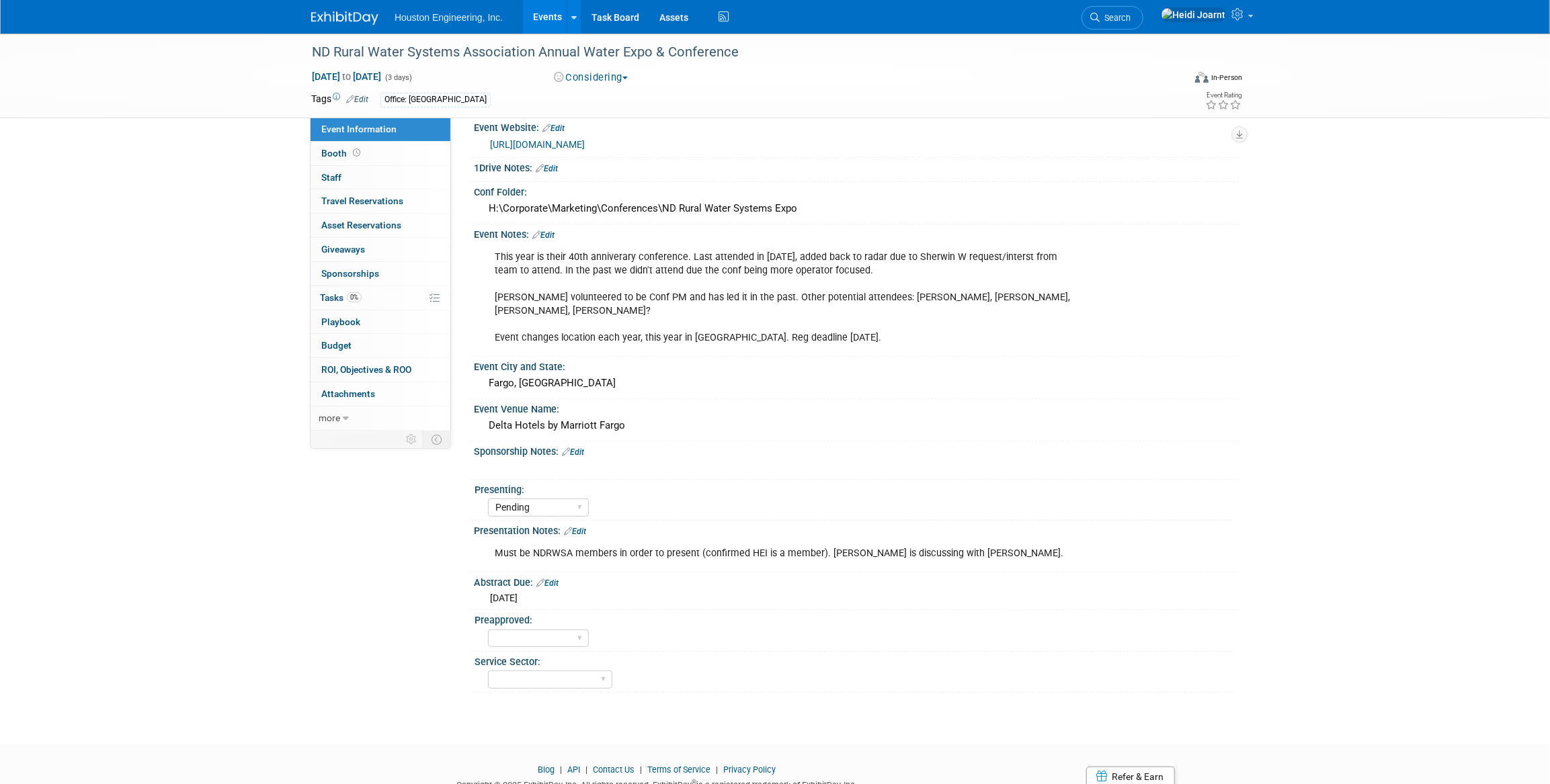
click at [548, 232] on link "Edit" at bounding box center [544, 236] width 22 height 10
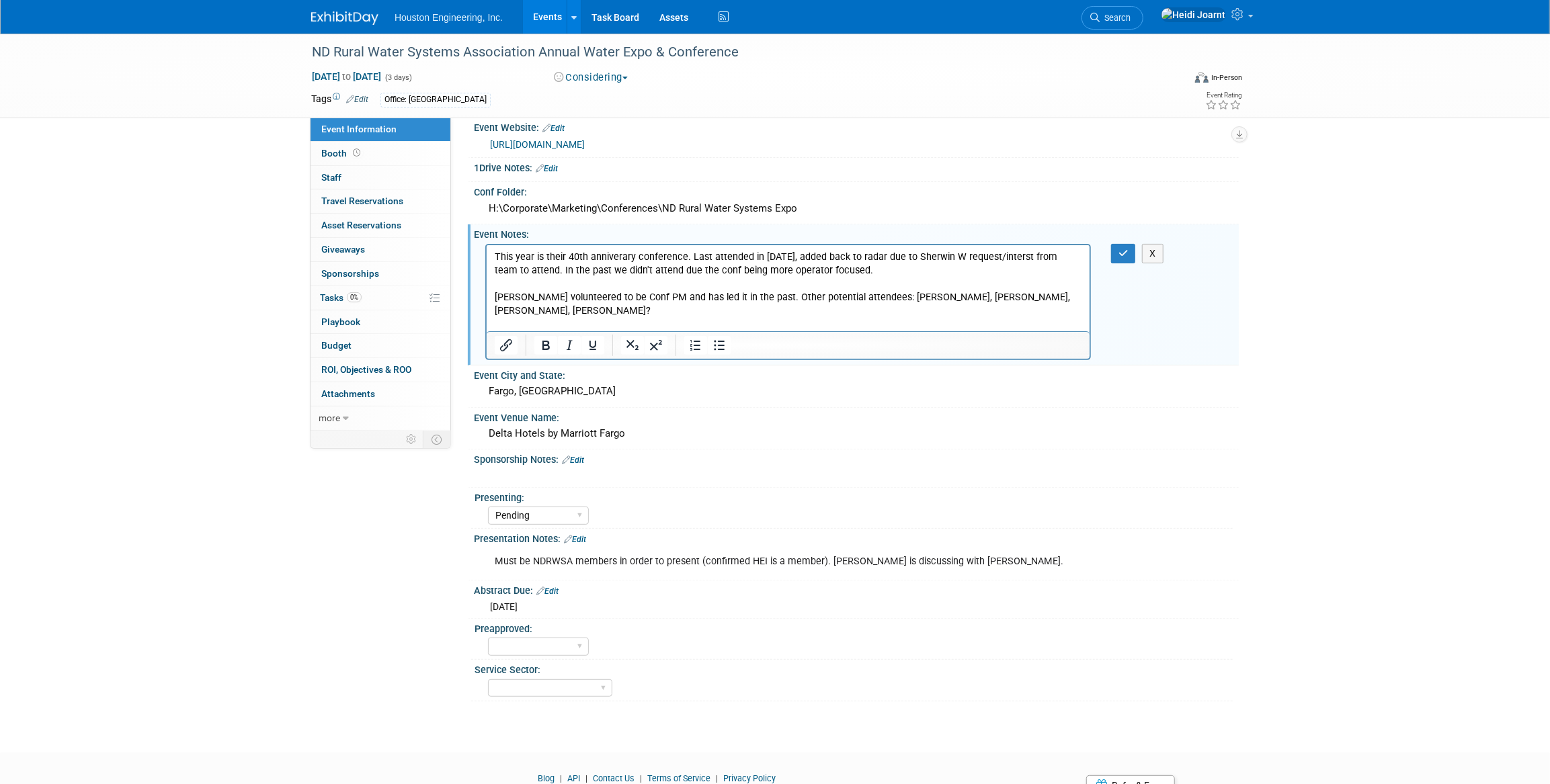
click at [841, 270] on p "This year is their 40th anniverary conference. Last attended in 2022, added bac…" at bounding box center [787, 297] width 588 height 95
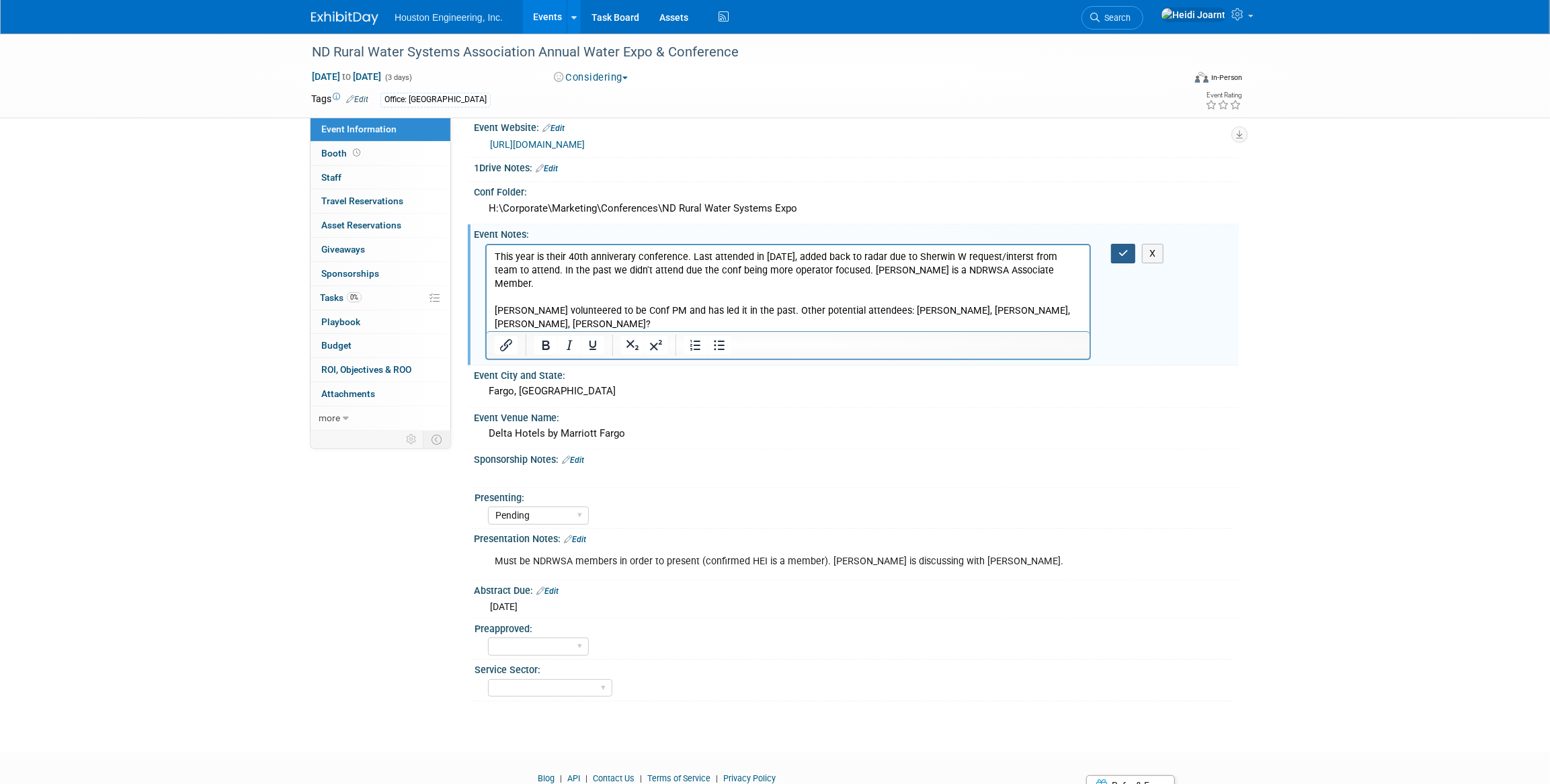
click at [1123, 251] on icon "button" at bounding box center [1123, 253] width 10 height 10
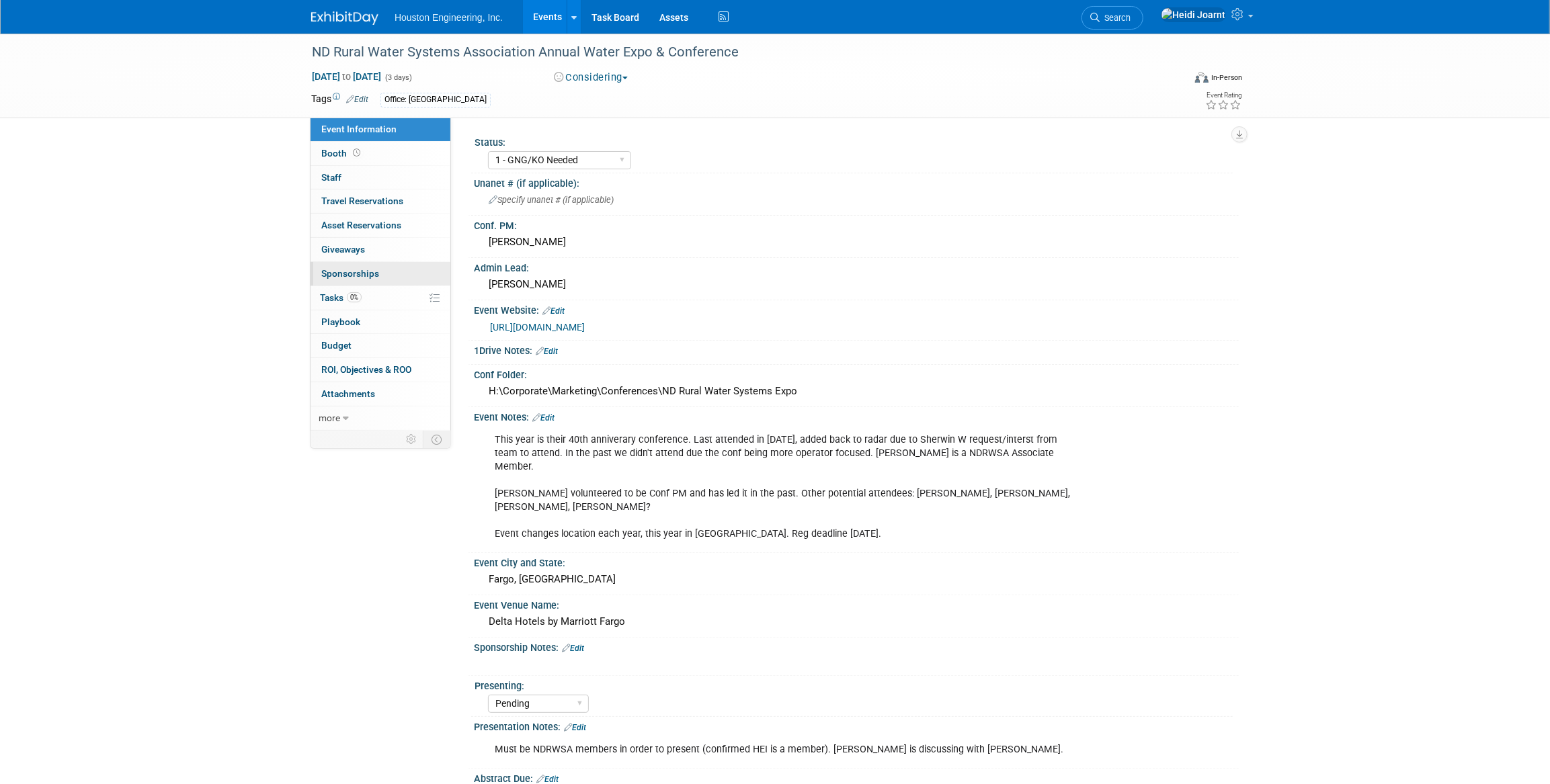
click at [376, 278] on span "Sponsorships 0" at bounding box center [350, 273] width 58 height 10
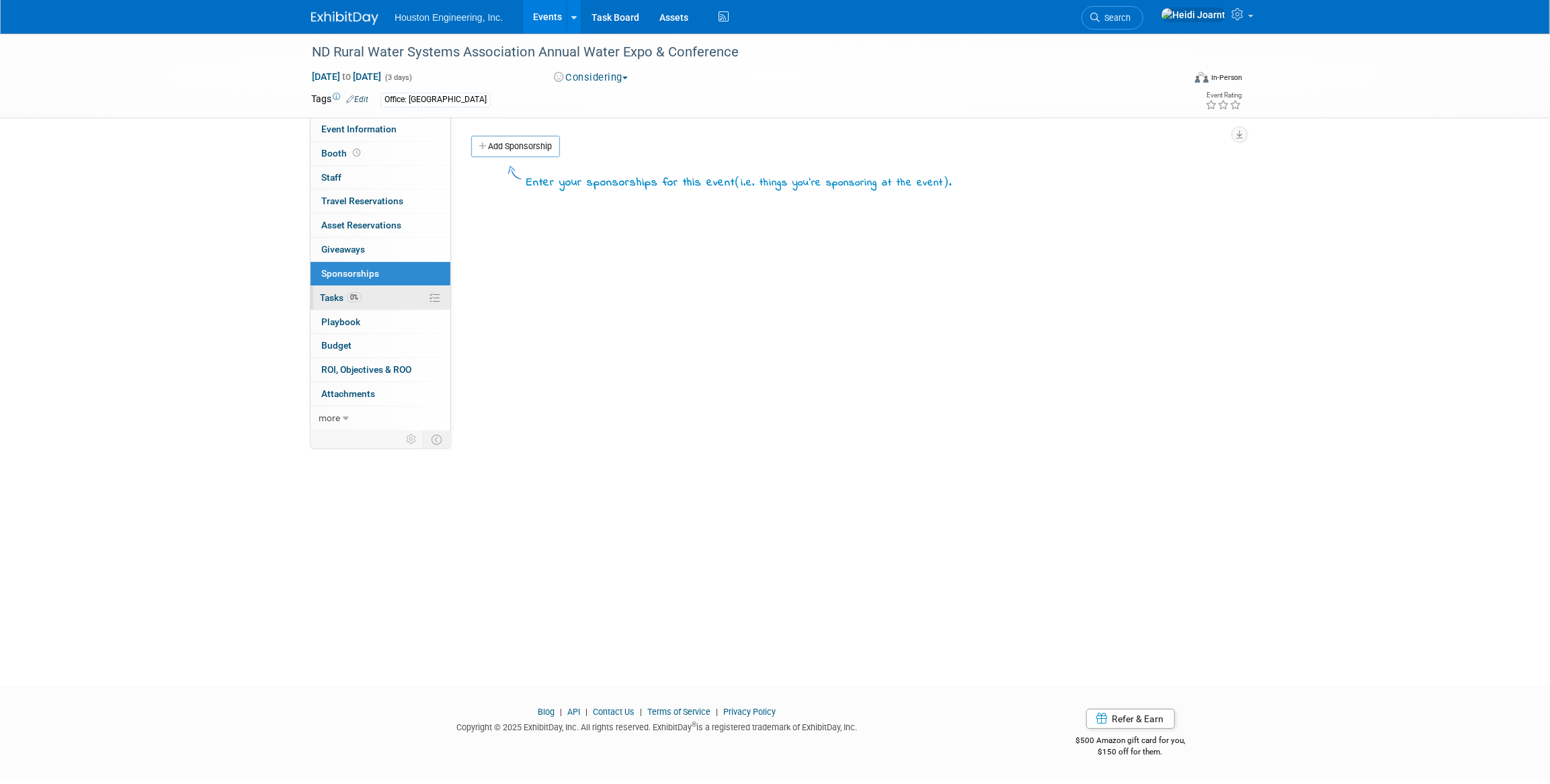
click at [376, 301] on link "0% Tasks 0%" at bounding box center [380, 297] width 140 height 23
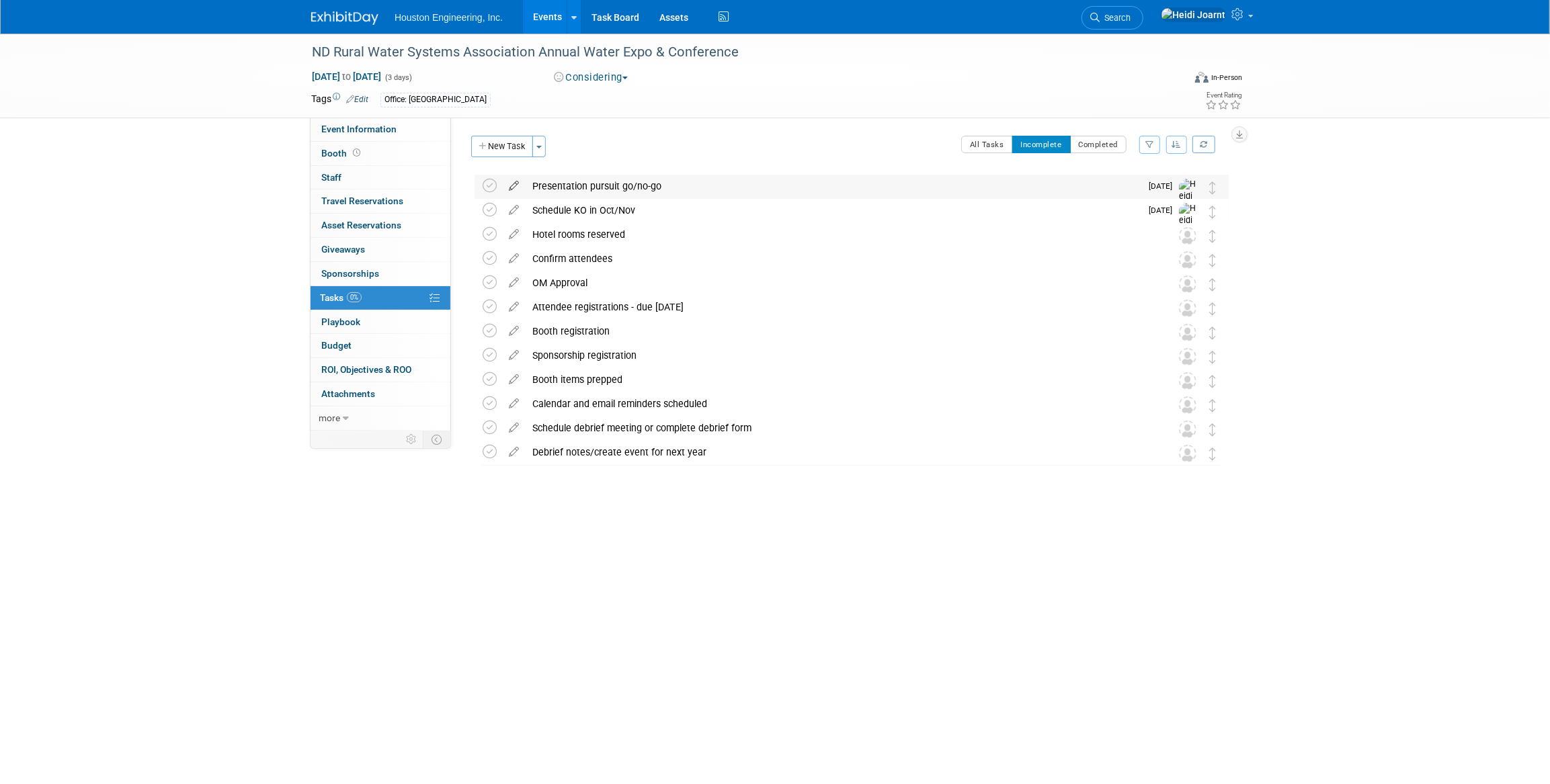
click at [510, 188] on icon at bounding box center [513, 183] width 23 height 17
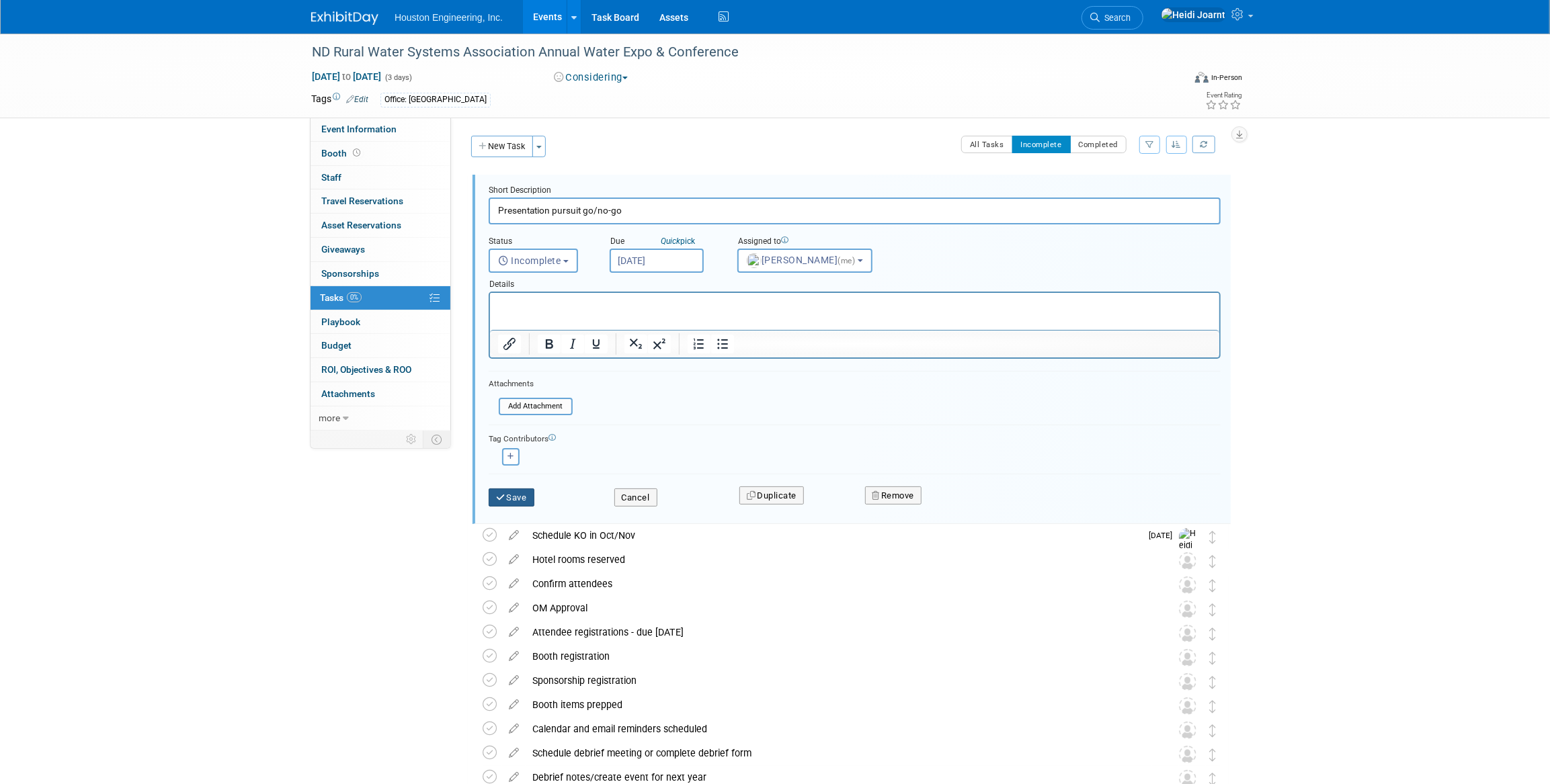
click at [514, 492] on button "Save" at bounding box center [511, 497] width 46 height 18
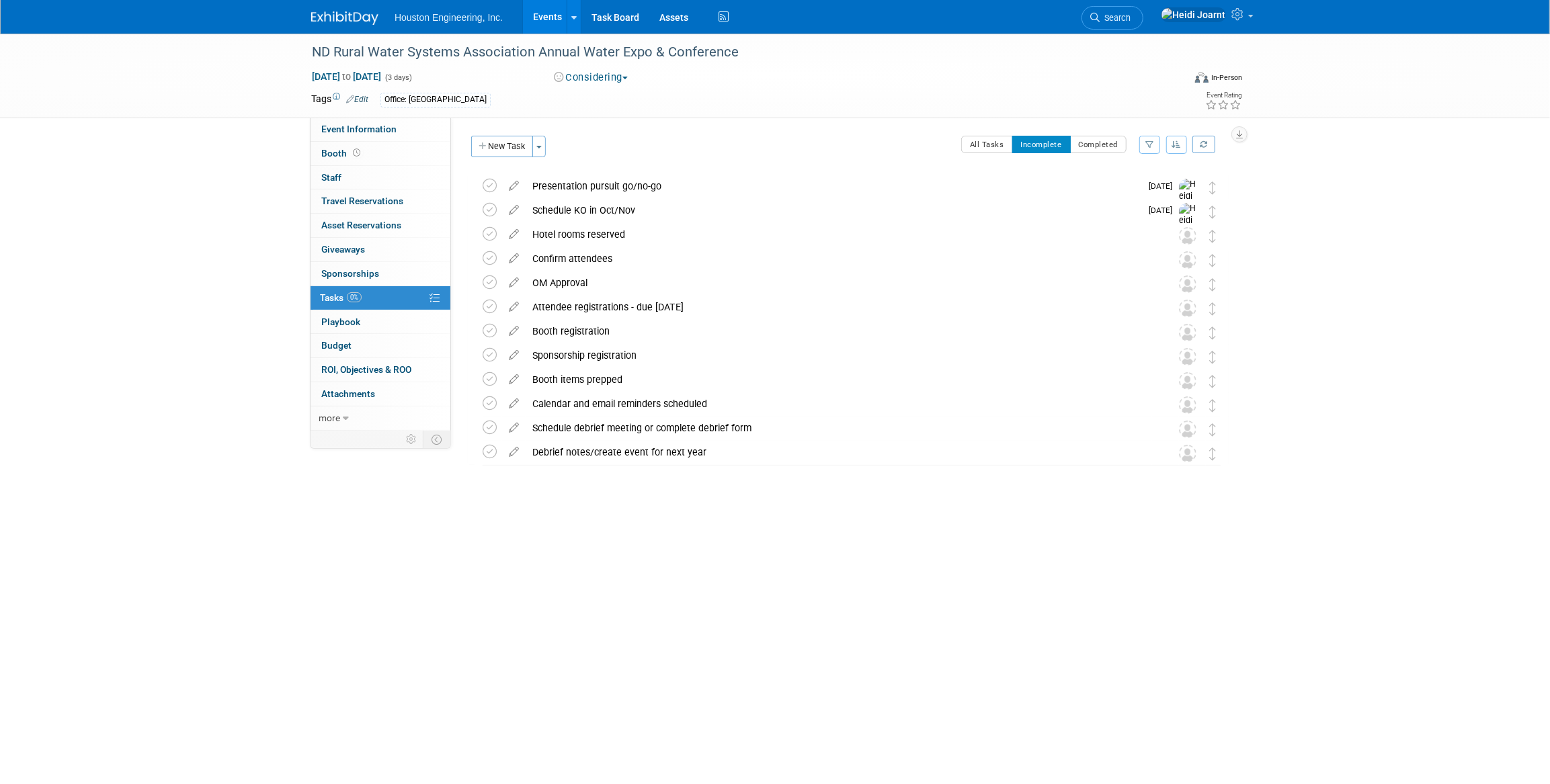
click at [546, 19] on link "Events" at bounding box center [547, 17] width 49 height 34
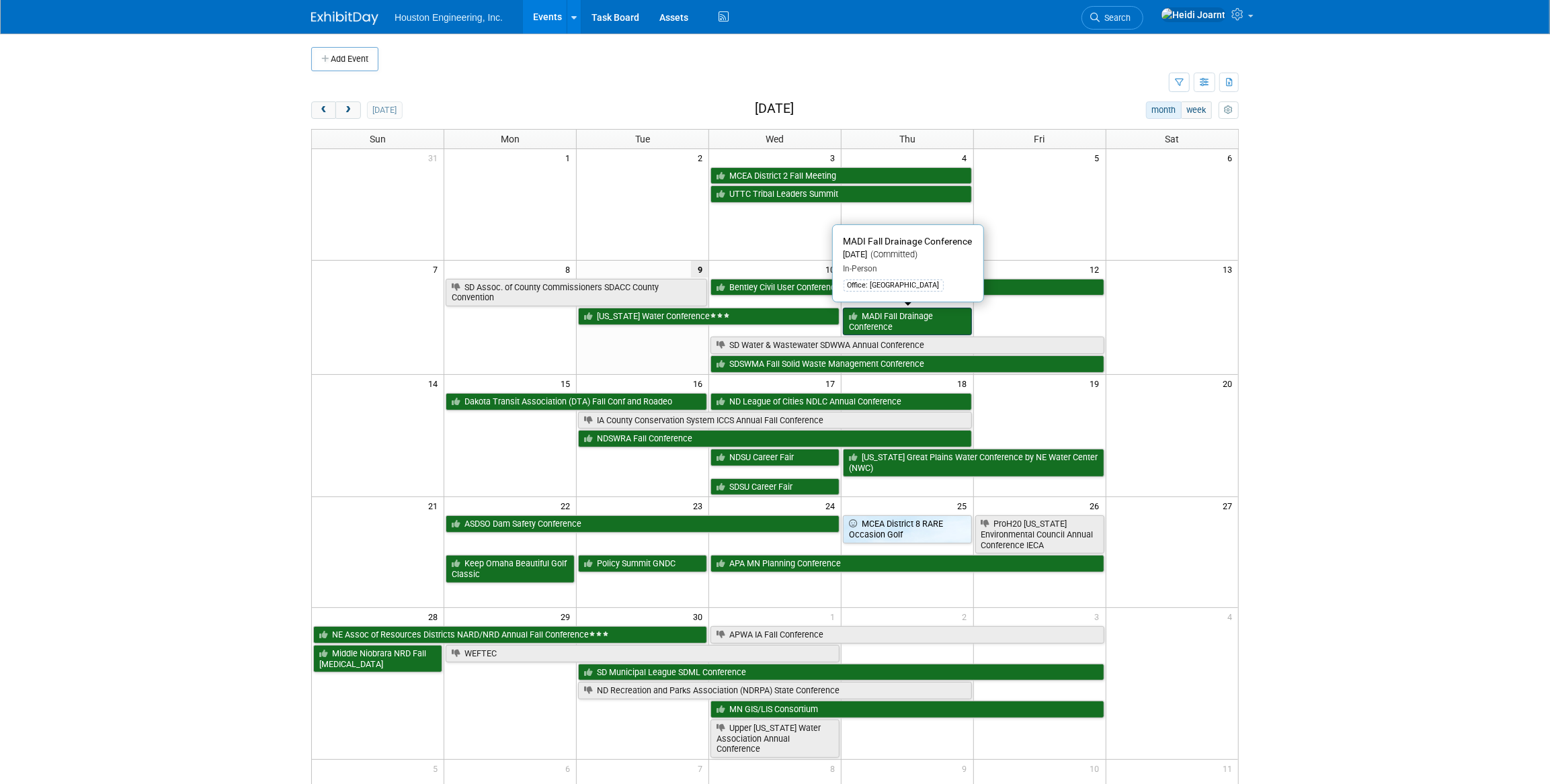
click at [906, 321] on link "MADI Fall Drainage Conference" at bounding box center [907, 321] width 129 height 27
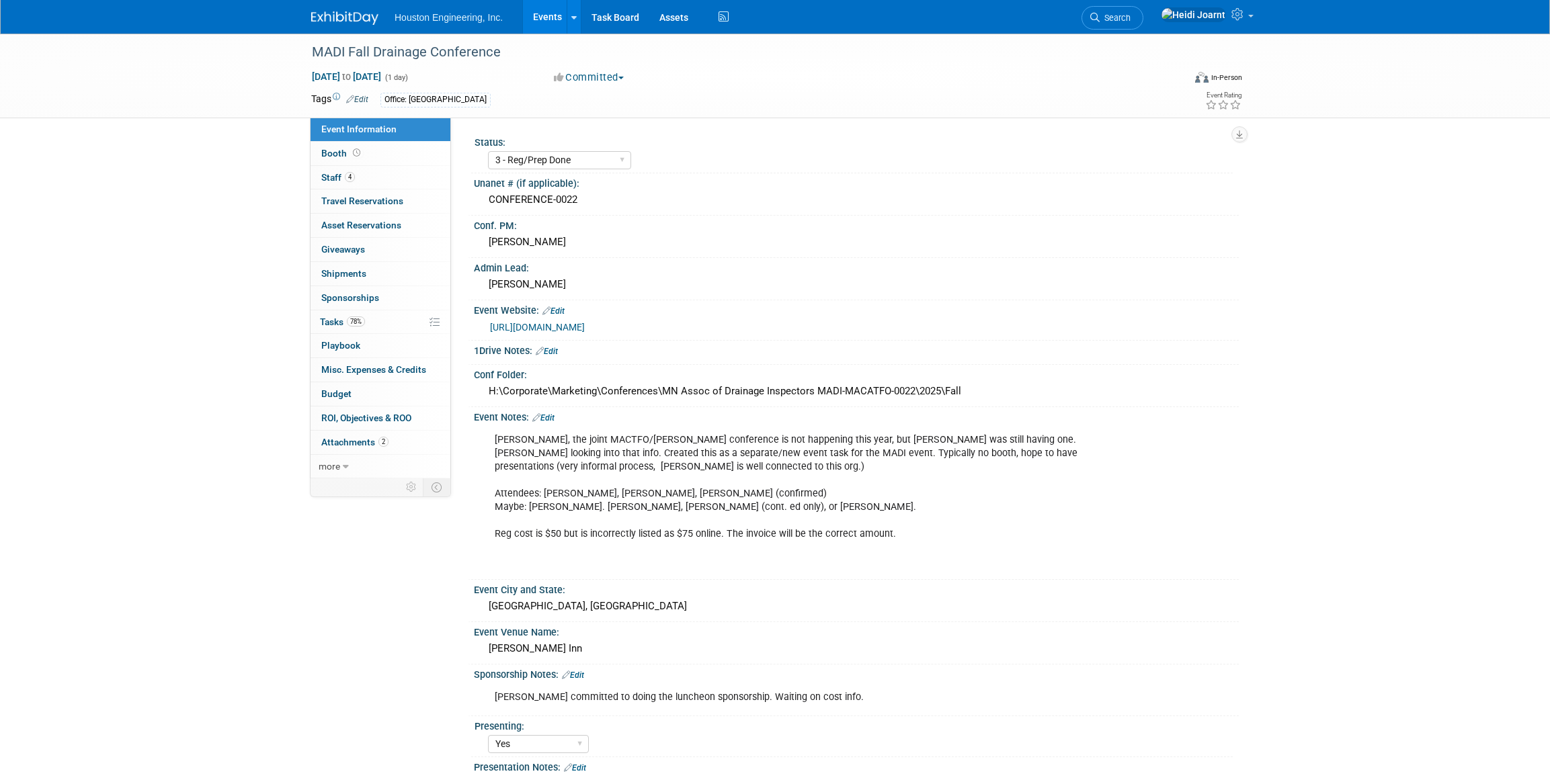
select select "3 - Reg/Prep Done"
select select "Yes"
select select "Water Resources"
click at [546, 416] on link "Edit" at bounding box center [544, 418] width 22 height 10
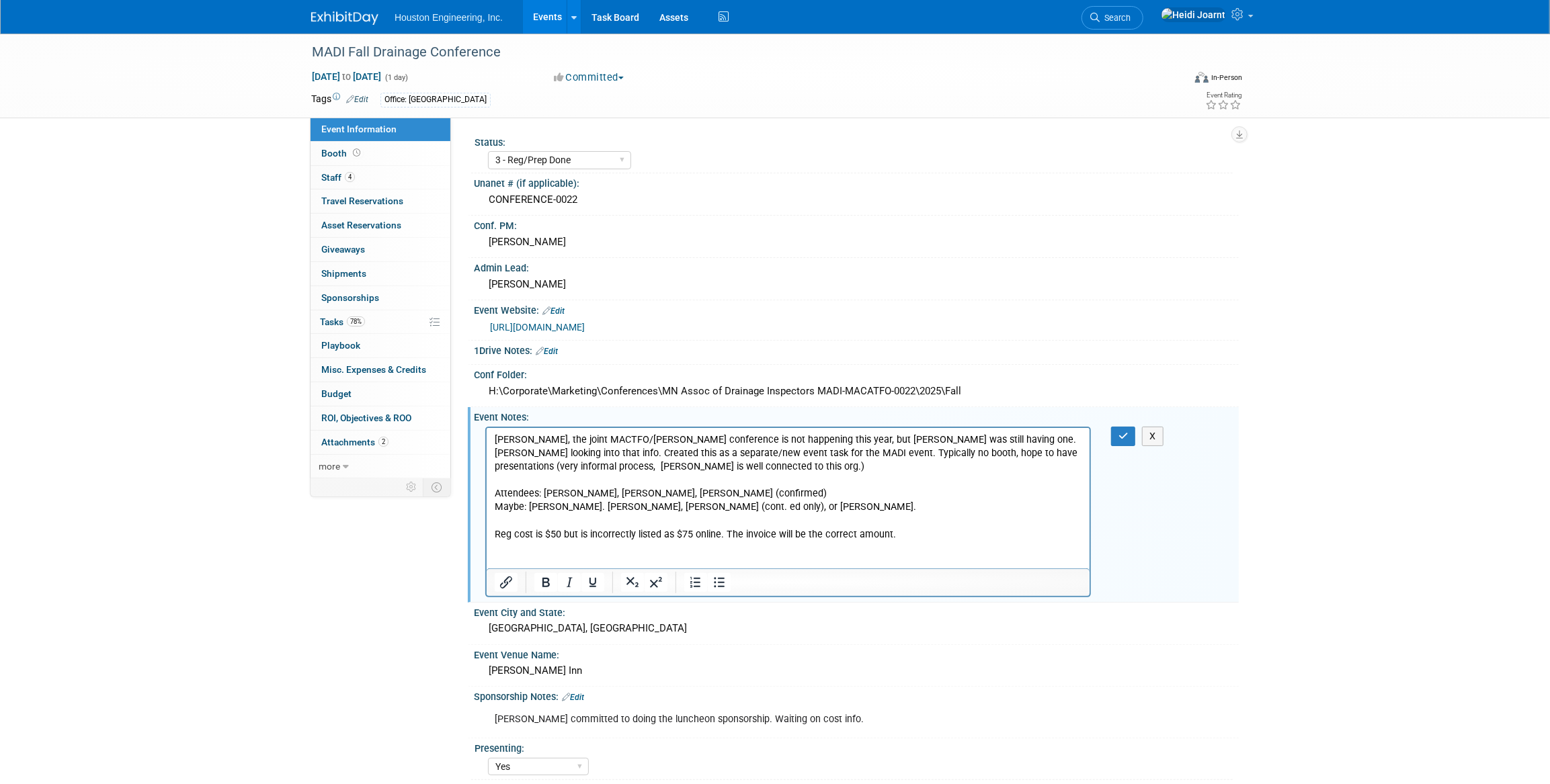
click at [678, 493] on p "[PERSON_NAME], the joint MACTFO/[PERSON_NAME] conference is not happening this …" at bounding box center [787, 500] width 588 height 135
click at [1120, 436] on icon "button" at bounding box center [1123, 436] width 10 height 10
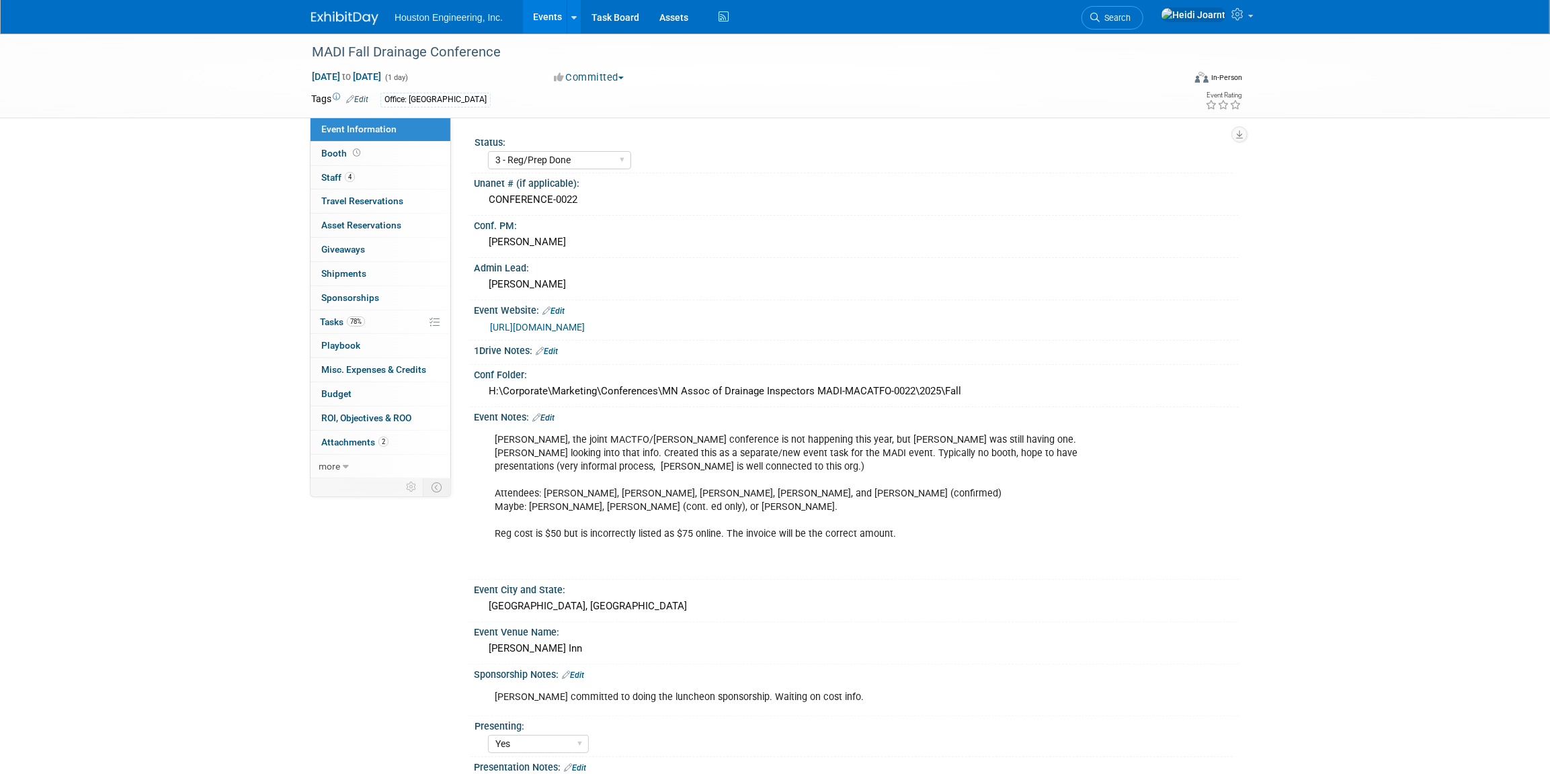
click at [551, 414] on link "Edit" at bounding box center [544, 418] width 22 height 10
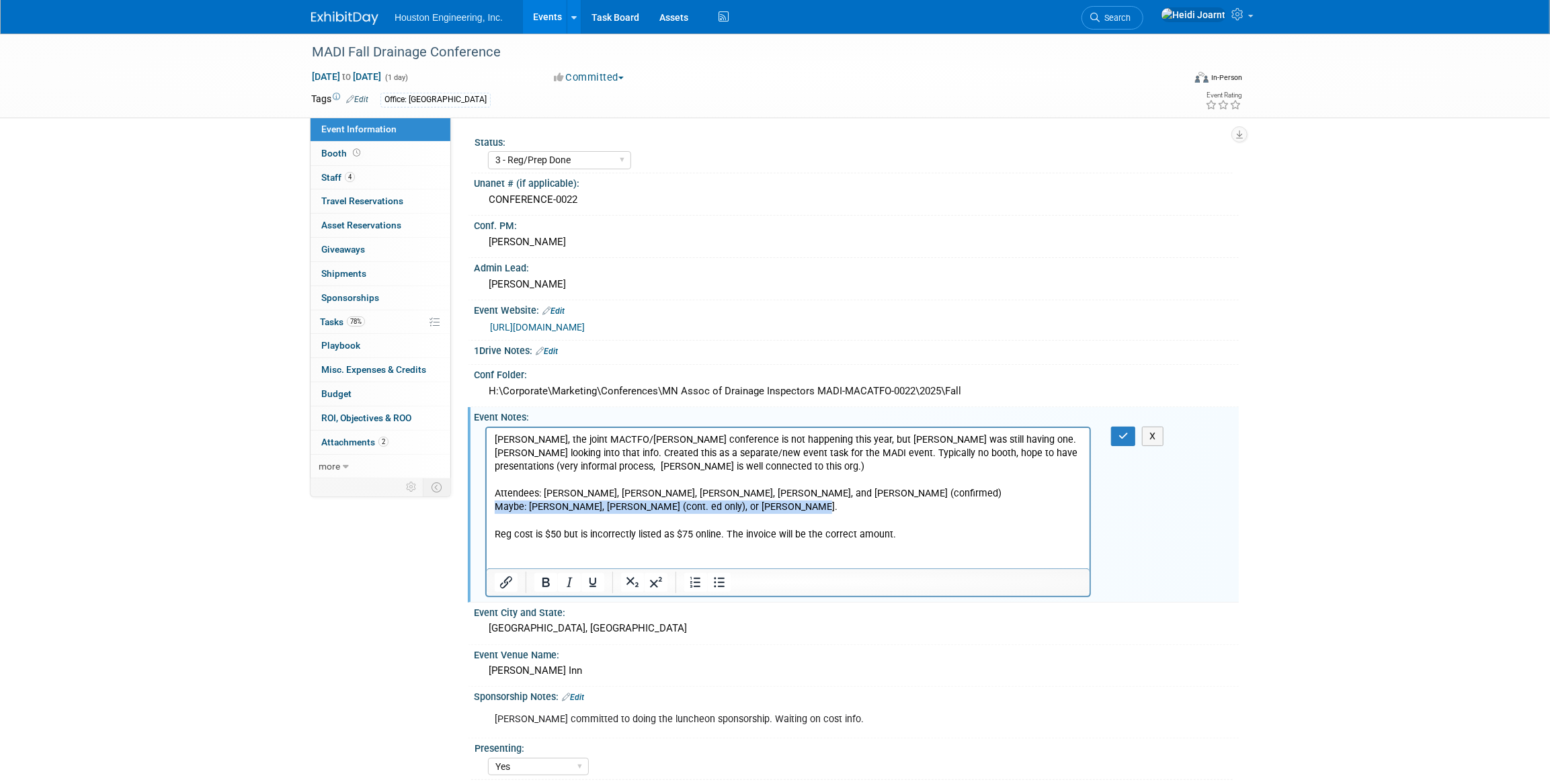
drag, startPoint x: 795, startPoint y: 509, endPoint x: 488, endPoint y: 506, distance: 307.0
click at [488, 506] on html "[PERSON_NAME], the joint MACTFO/[PERSON_NAME] conference is not happening this …" at bounding box center [787, 497] width 603 height 140
click at [589, 518] on p "[PERSON_NAME], the joint MACTFO/[PERSON_NAME] conference is not happening this …" at bounding box center [787, 500] width 588 height 135
click at [540, 493] on p "[PERSON_NAME], the joint MACTFO/[PERSON_NAME] conference is not happening this …" at bounding box center [787, 500] width 588 height 135
drag, startPoint x: 892, startPoint y: 491, endPoint x: 850, endPoint y: 494, distance: 42.1
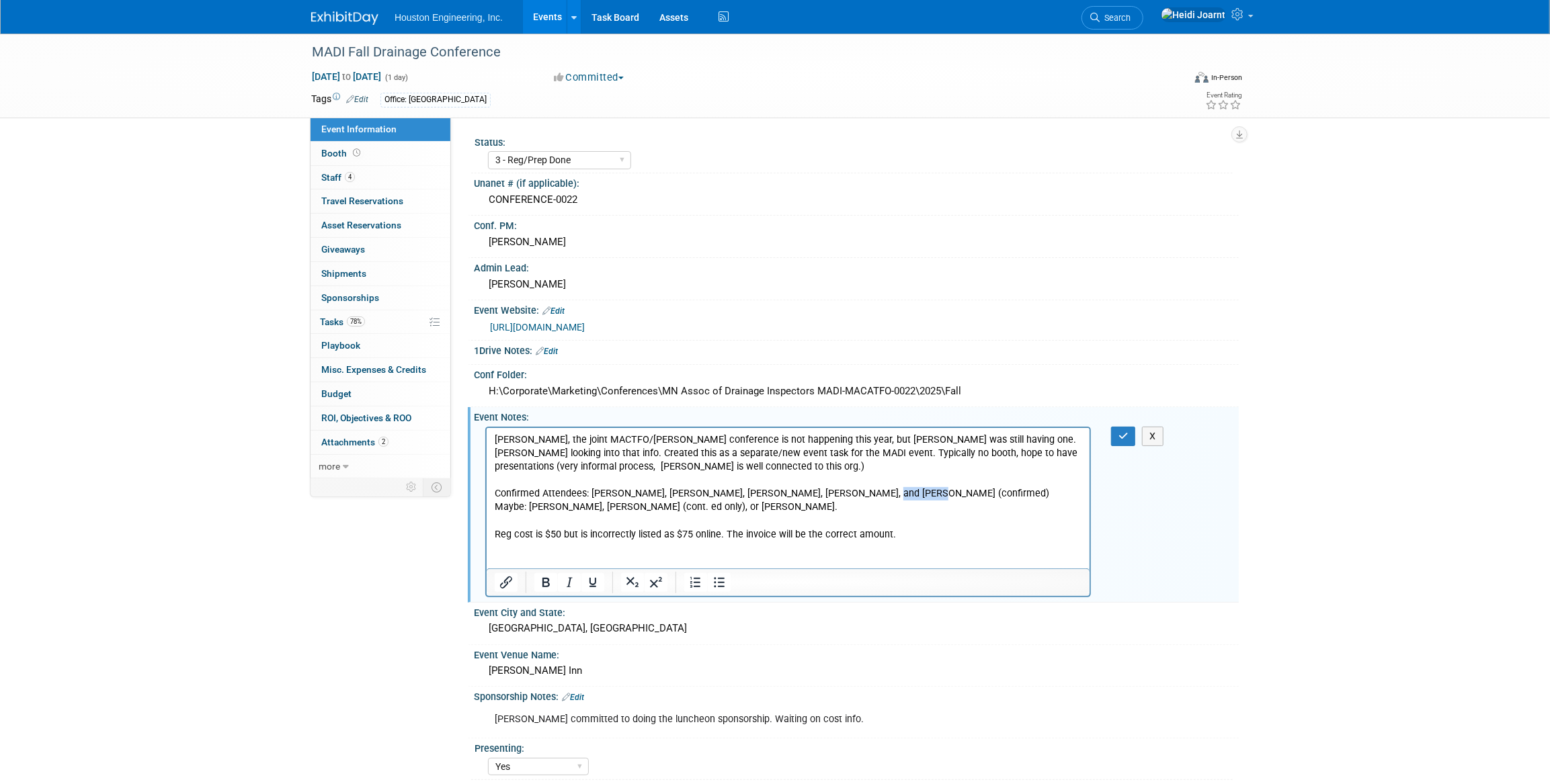
click at [850, 494] on p "[PERSON_NAME], the joint MACTFO/[PERSON_NAME] conference is not happening this …" at bounding box center [787, 500] width 588 height 135
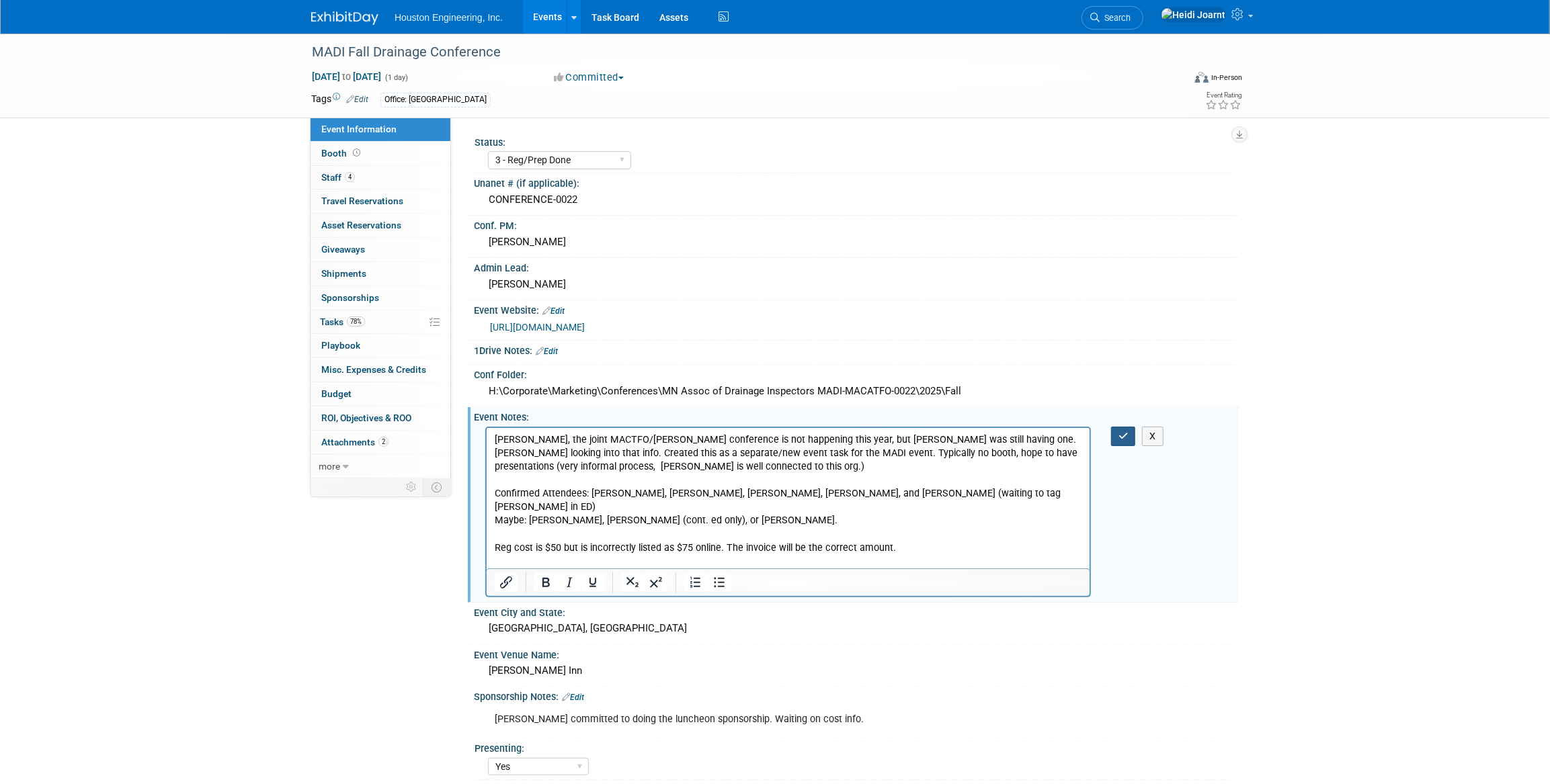
click at [1119, 431] on icon "button" at bounding box center [1123, 436] width 10 height 10
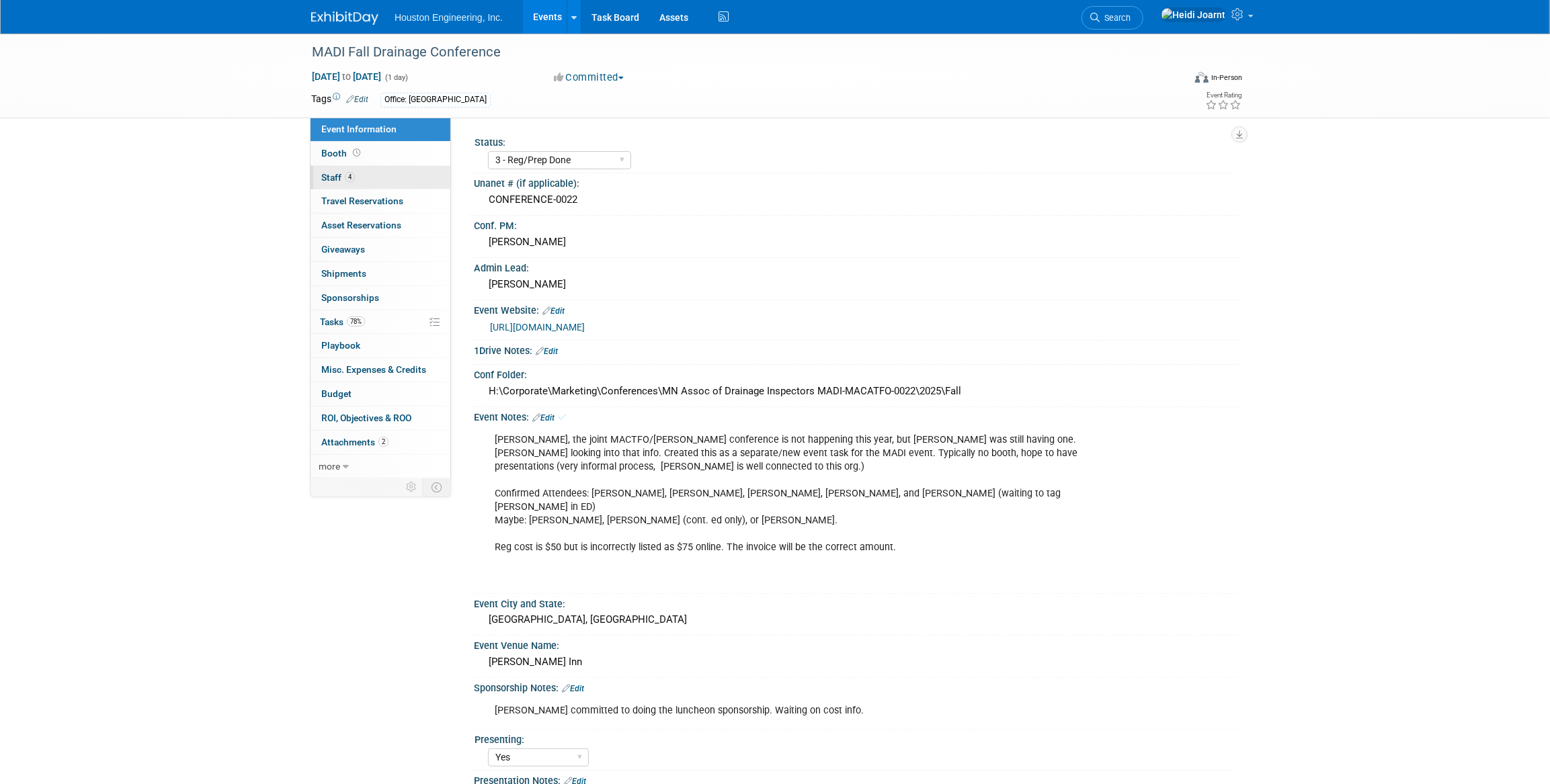
click at [365, 172] on link "4 Staff 4" at bounding box center [380, 177] width 140 height 23
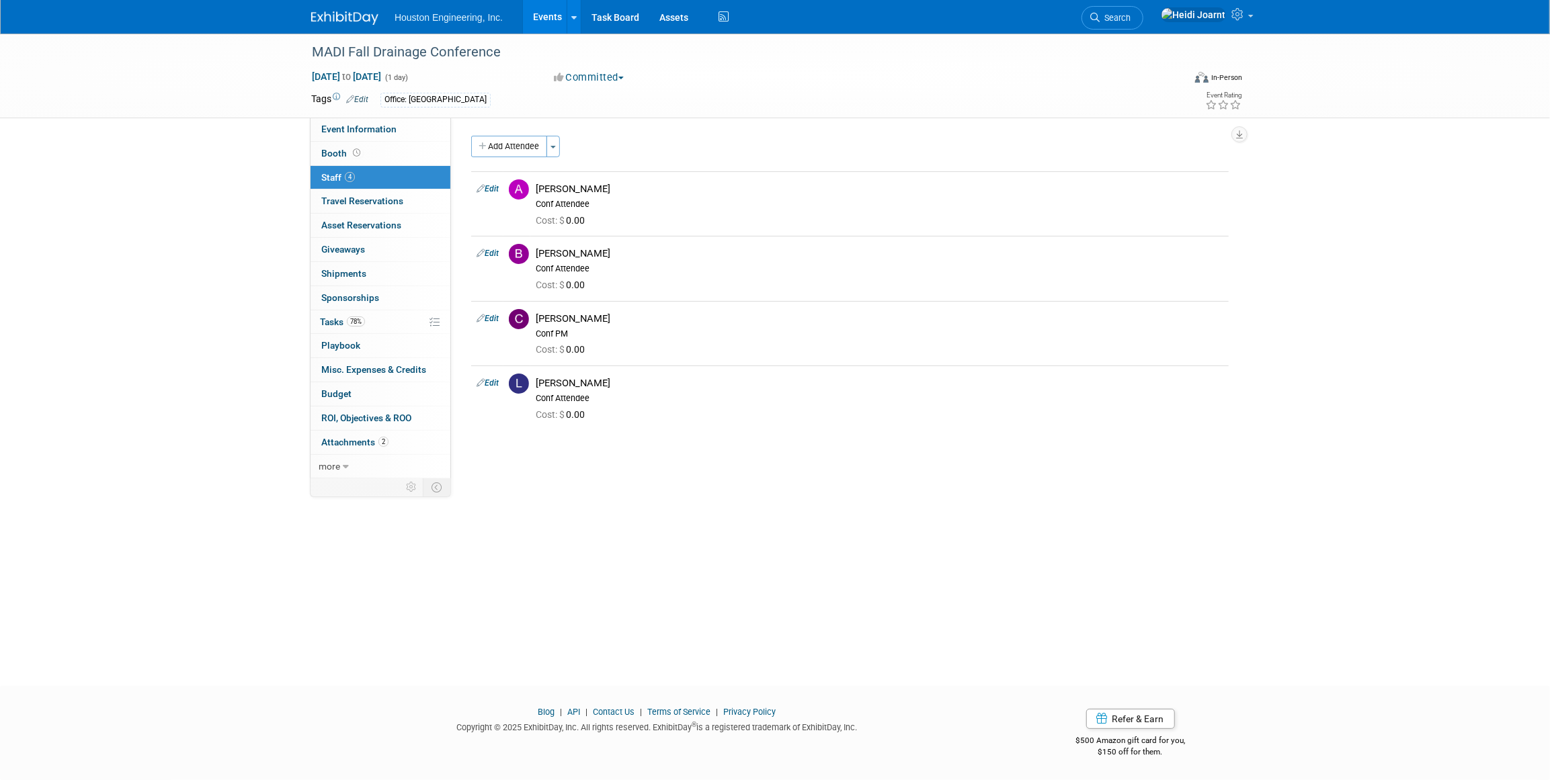
click at [551, 21] on link "Events" at bounding box center [547, 17] width 49 height 34
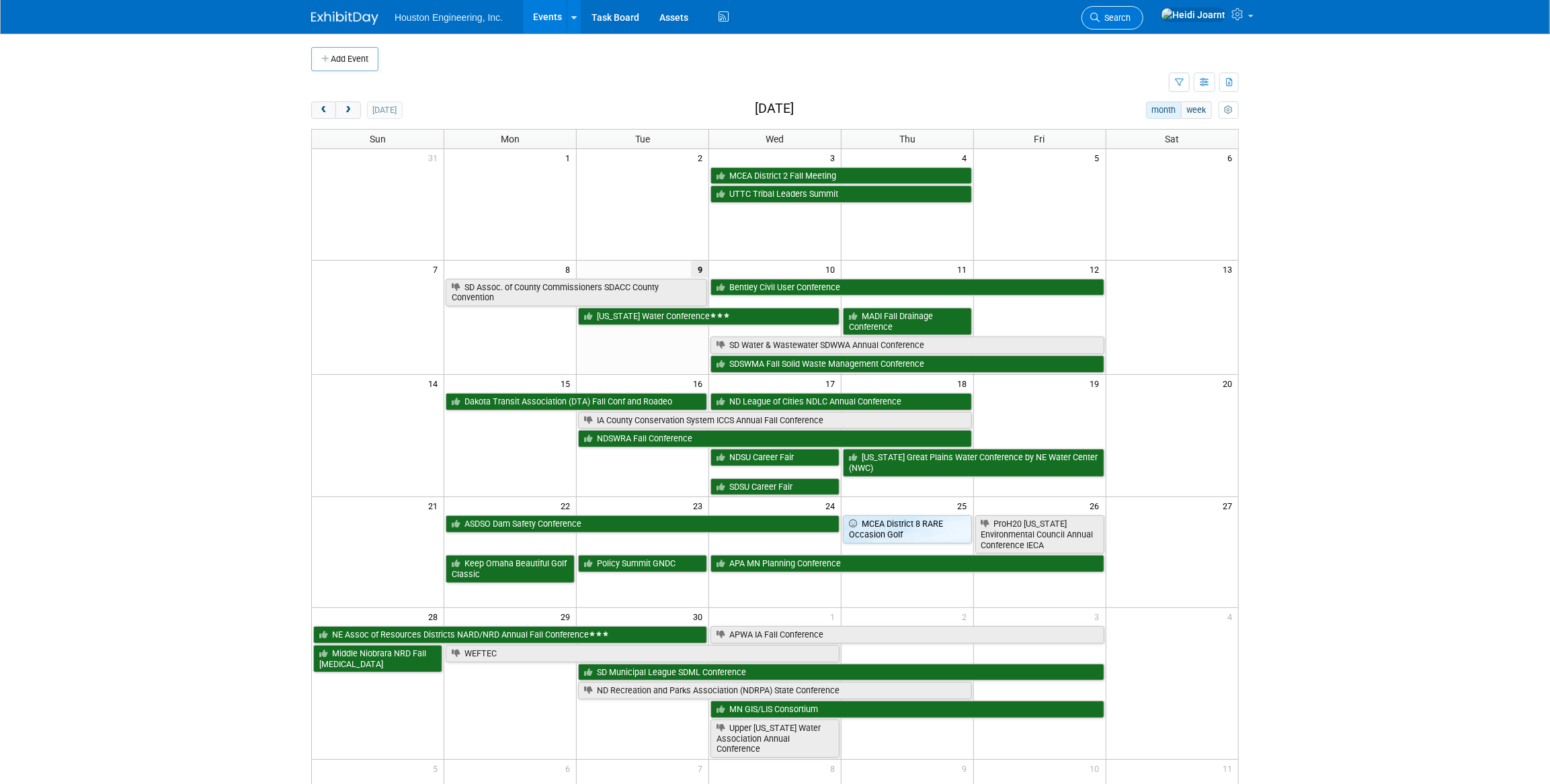
click at [1131, 18] on span "Search" at bounding box center [1115, 18] width 31 height 10
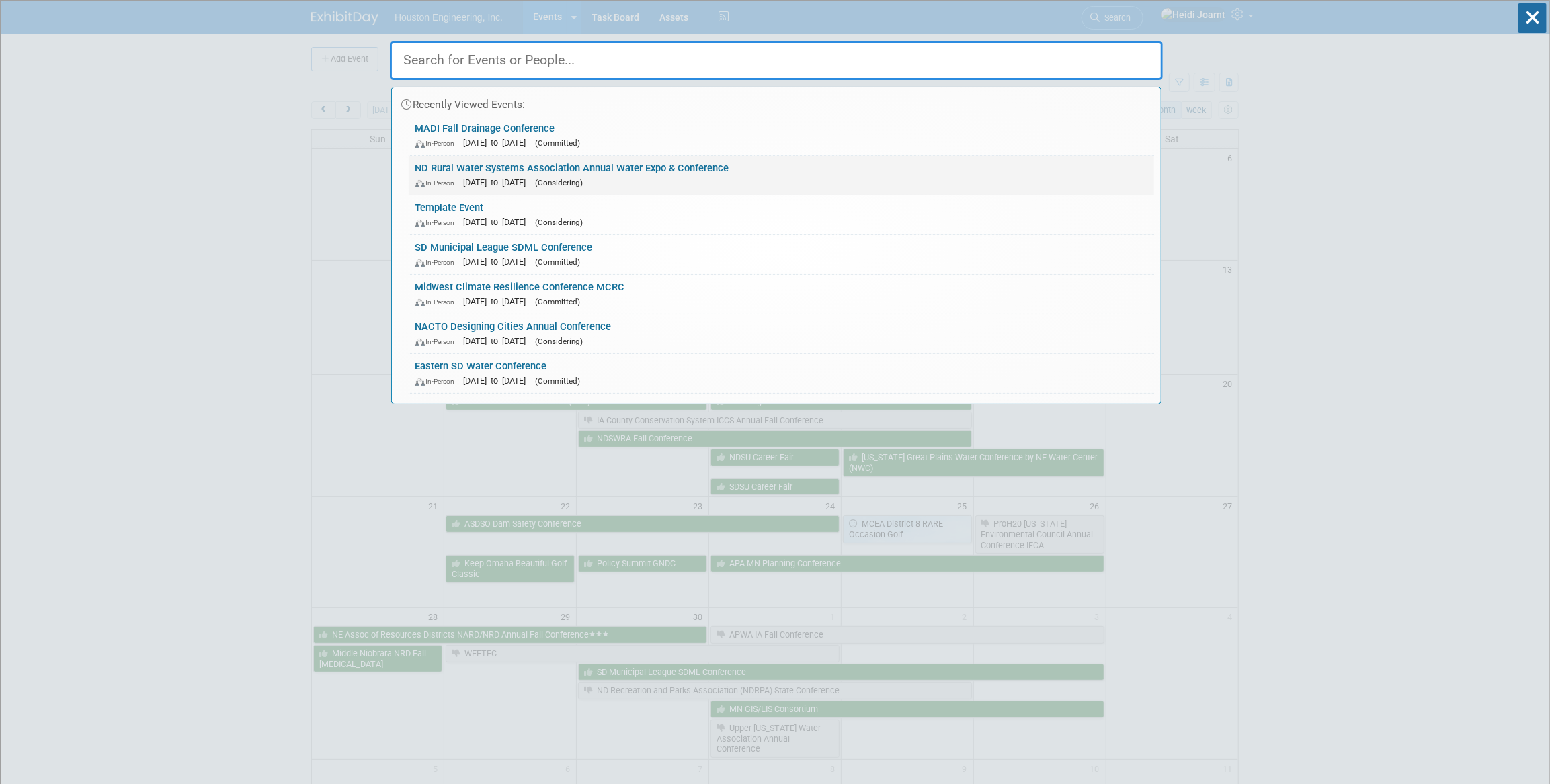
click at [743, 176] on div "In-Person Feb 10, 2026 to Feb 12, 2026 (Considering)" at bounding box center [781, 183] width 732 height 14
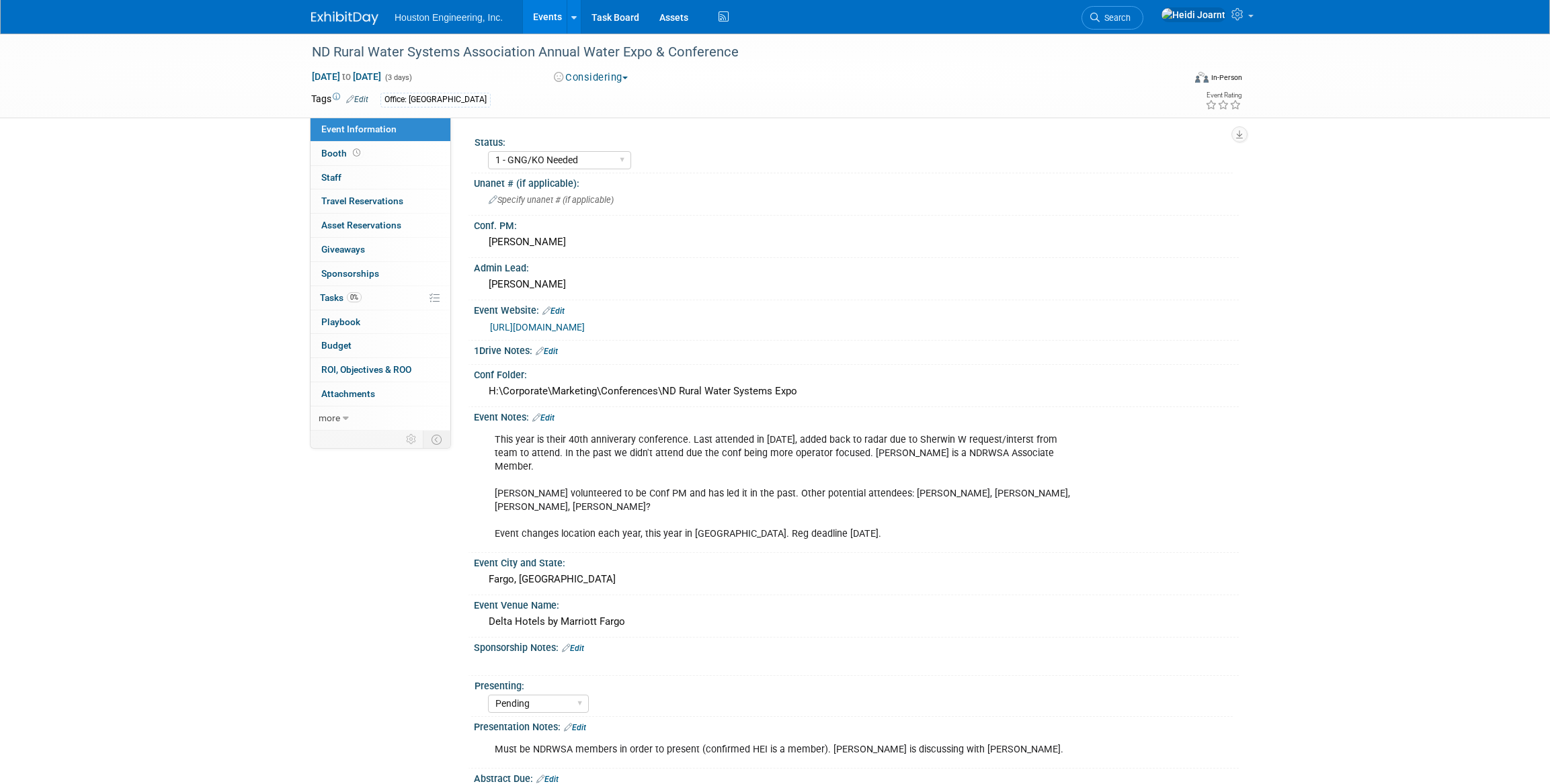
select select "1 - GNG/KO Needed"
select select "Pending"
click at [546, 416] on link "Edit" at bounding box center [544, 418] width 22 height 10
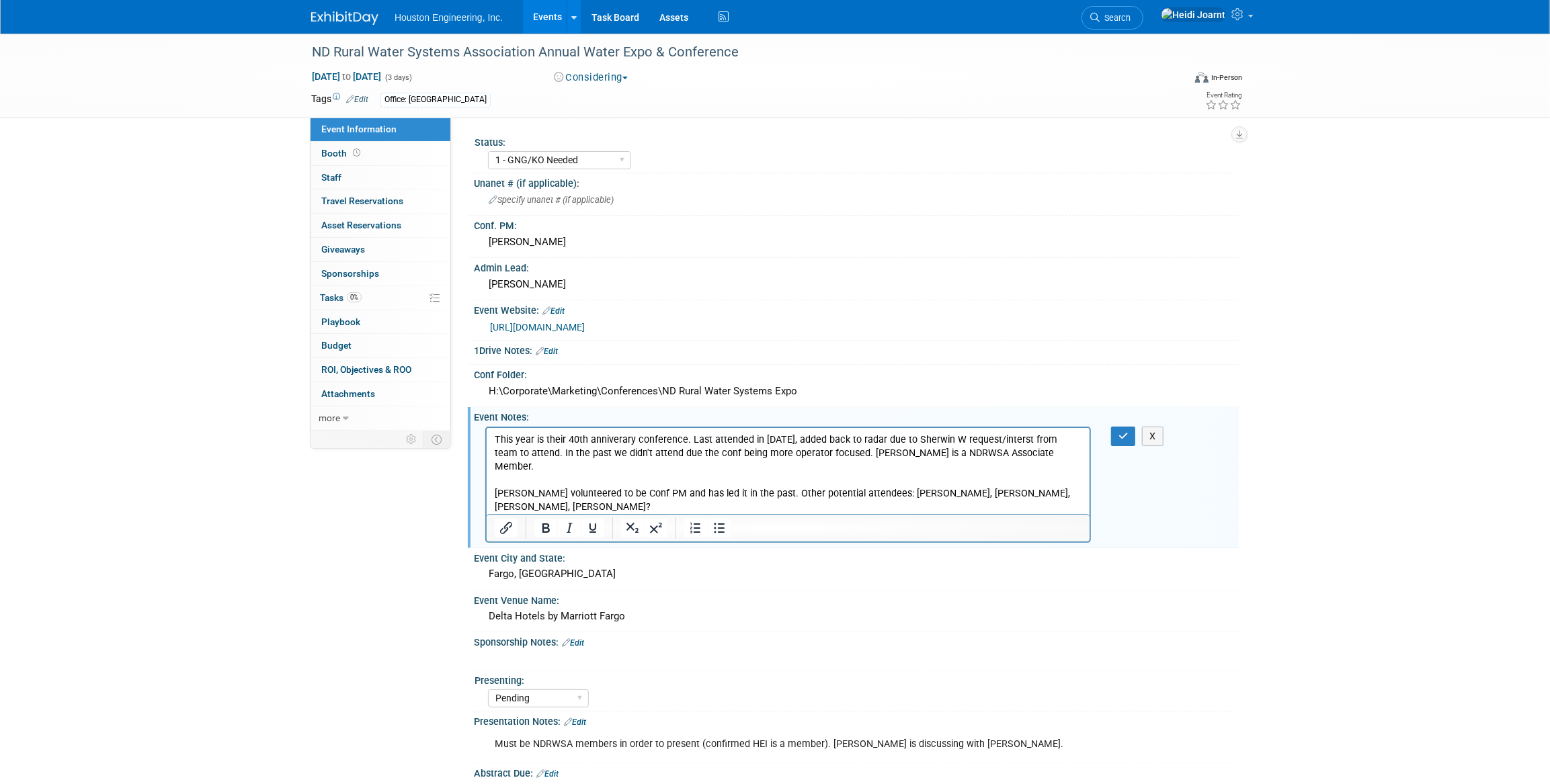
click at [743, 478] on p "This year is their 40th anniverary conference. Last attended in 2022, added bac…" at bounding box center [787, 487] width 588 height 108
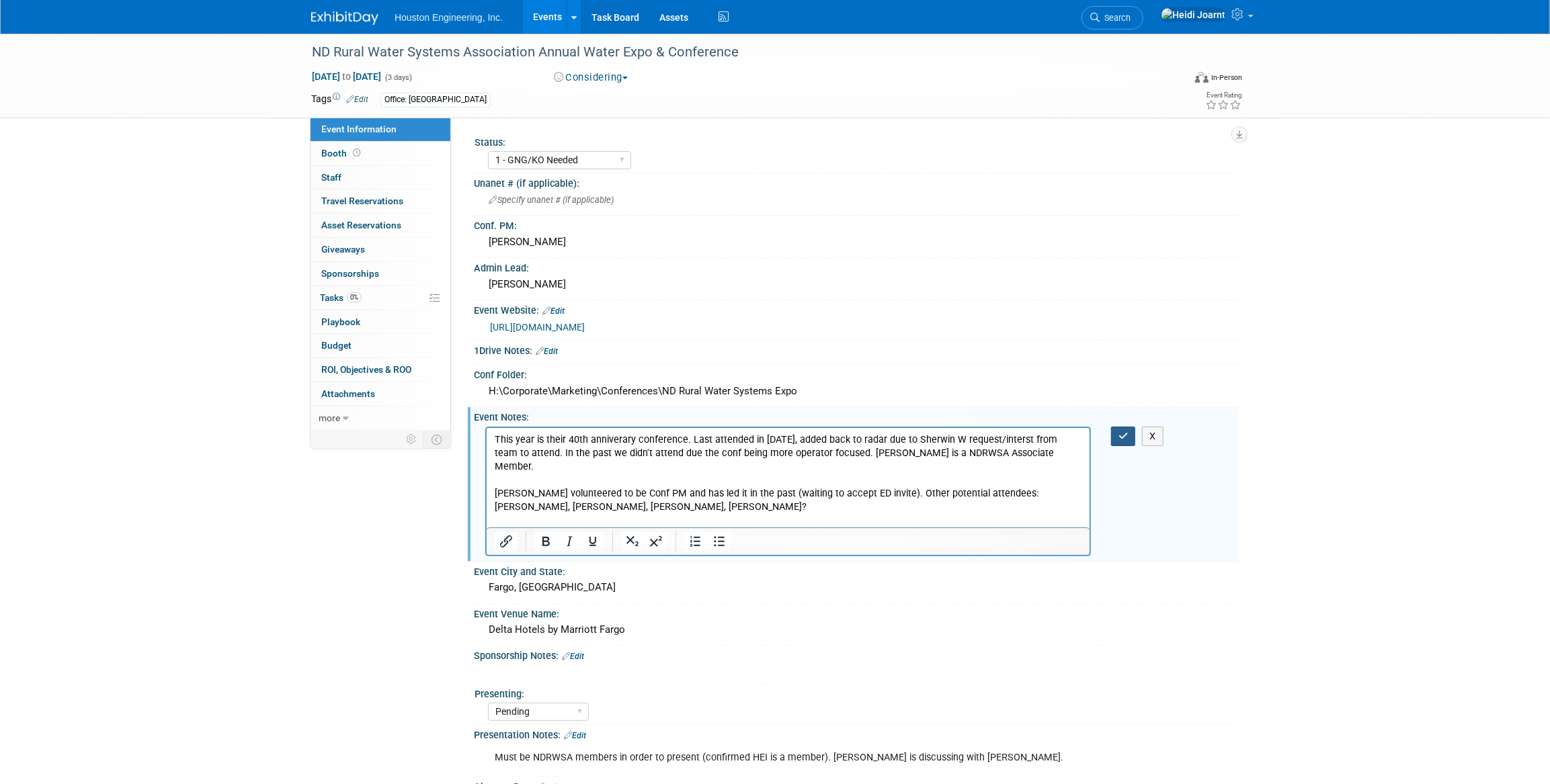
click at [1122, 434] on icon "button" at bounding box center [1123, 436] width 10 height 10
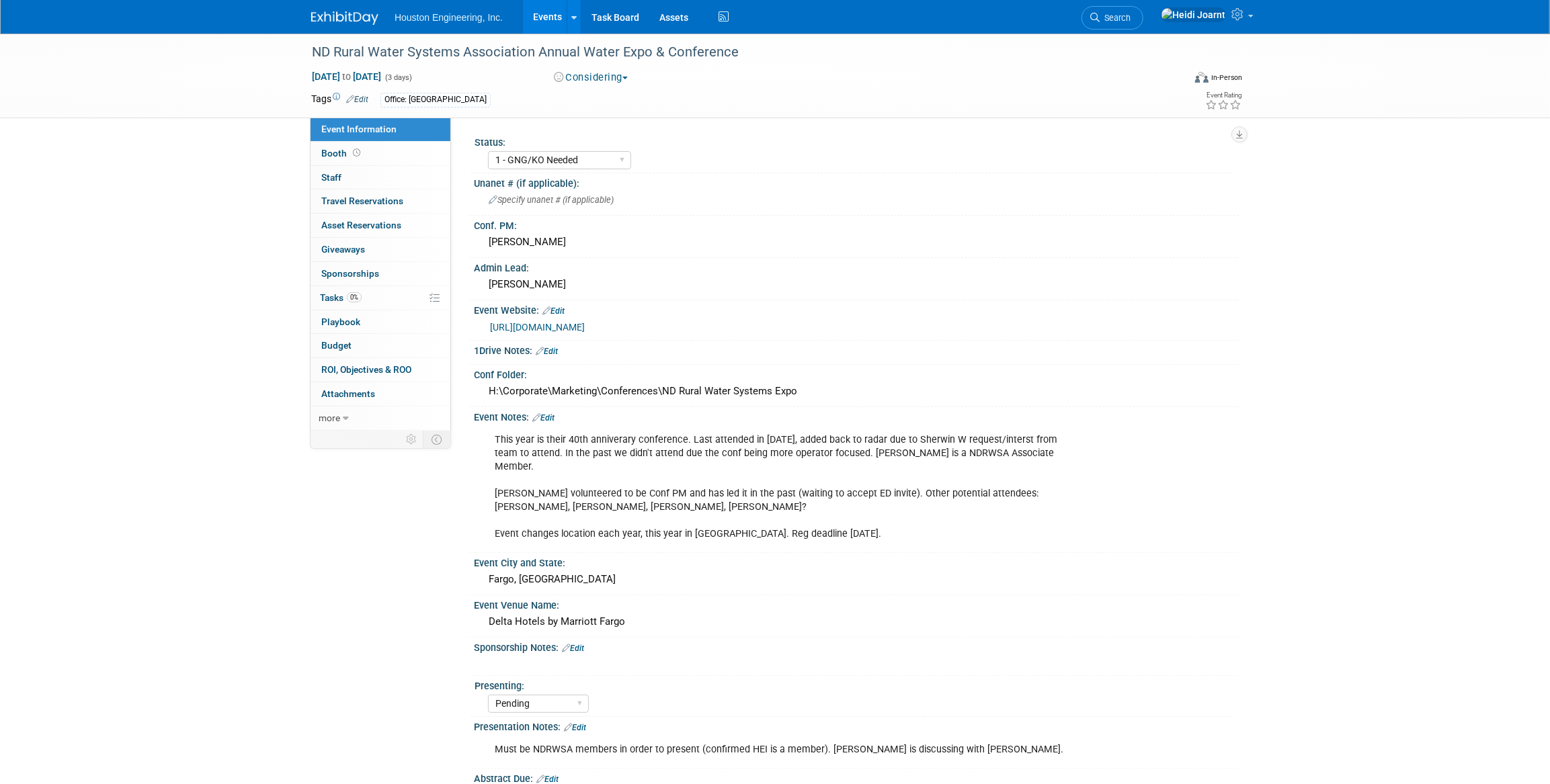
click at [543, 19] on link "Events" at bounding box center [547, 17] width 49 height 34
